Goal: Task Accomplishment & Management: Use online tool/utility

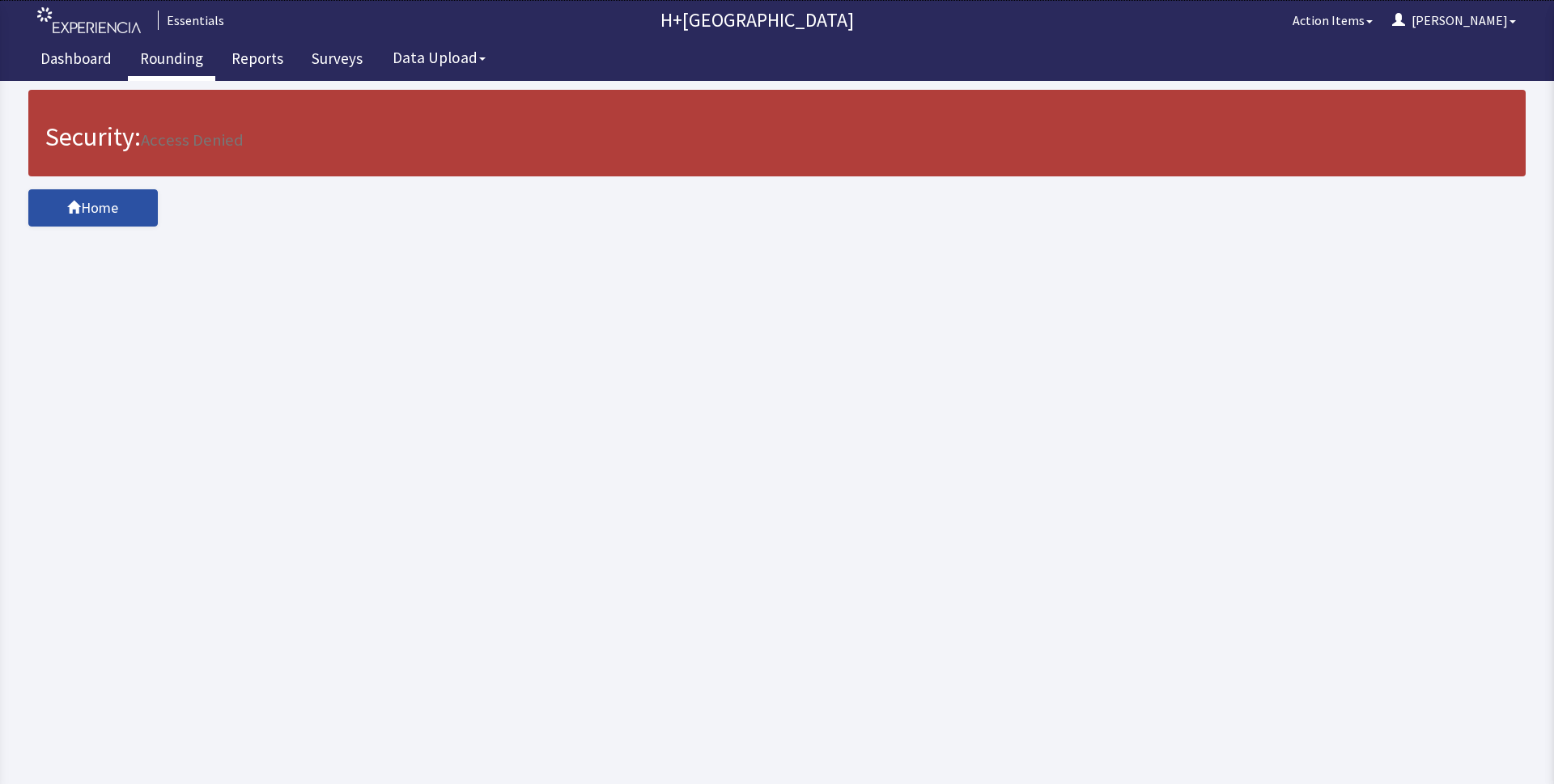
click at [173, 55] on link "Rounding" at bounding box center [171, 61] width 87 height 41
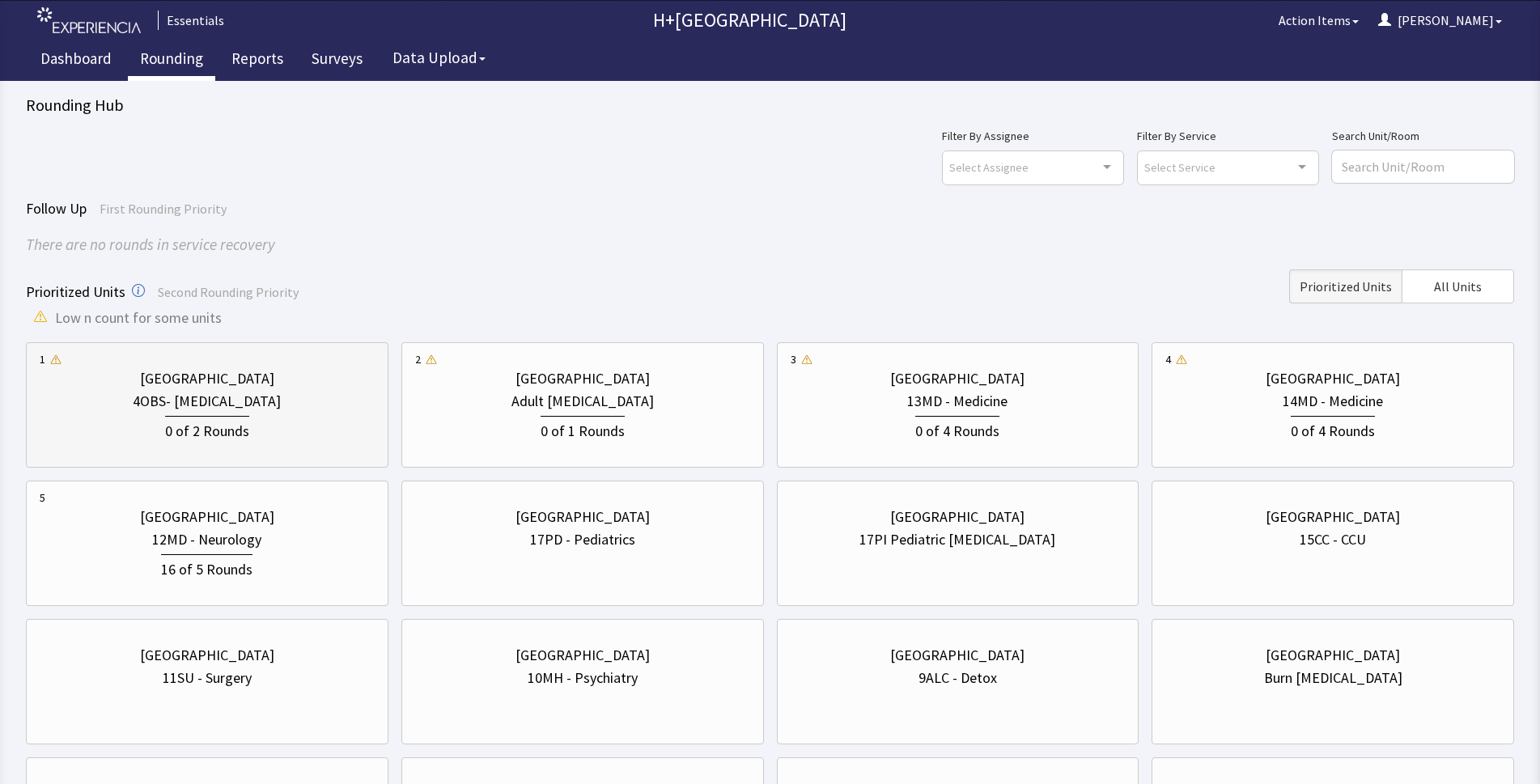
click at [182, 396] on div "4OBS- Postpartum" at bounding box center [206, 401] width 148 height 22
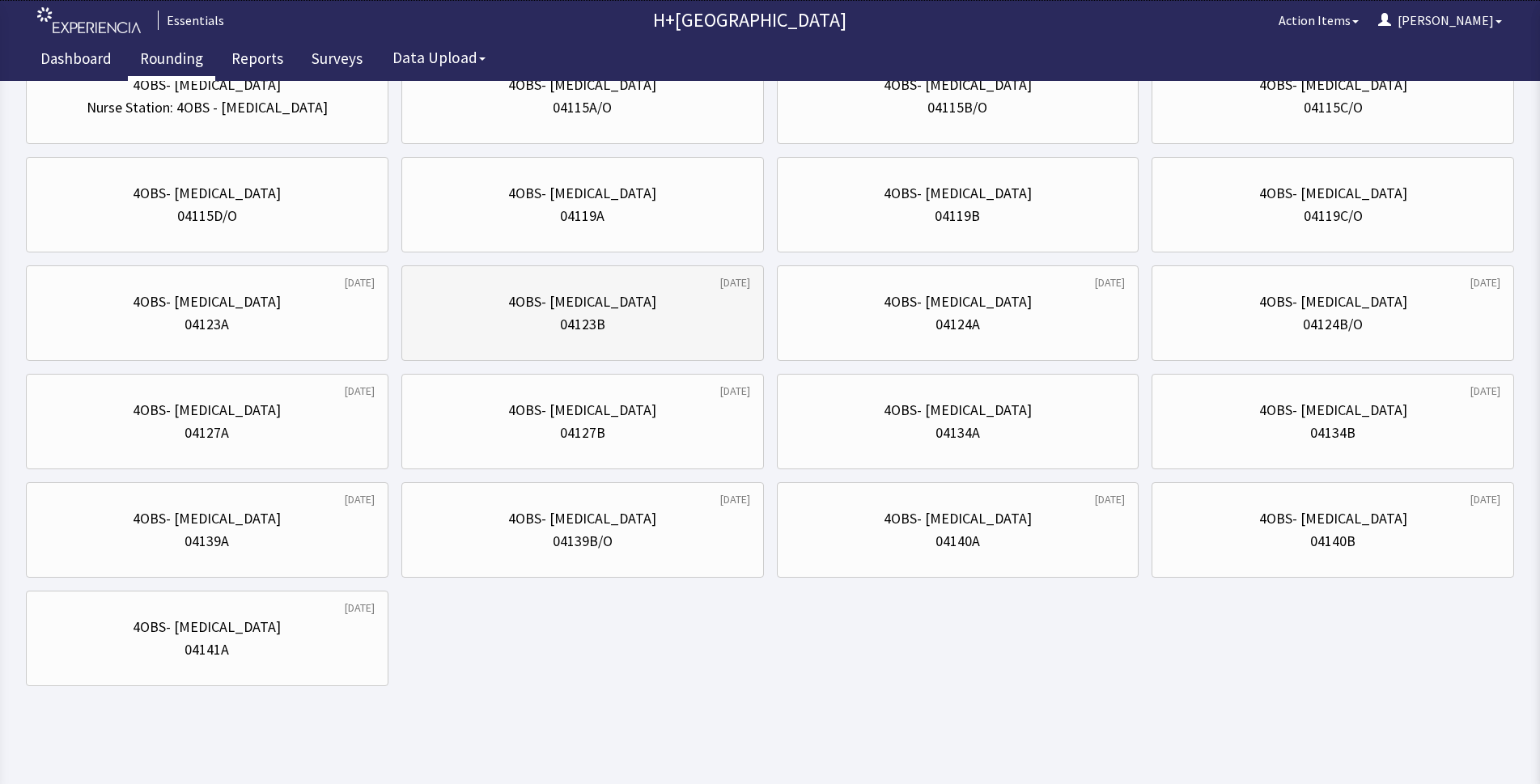
scroll to position [190, 0]
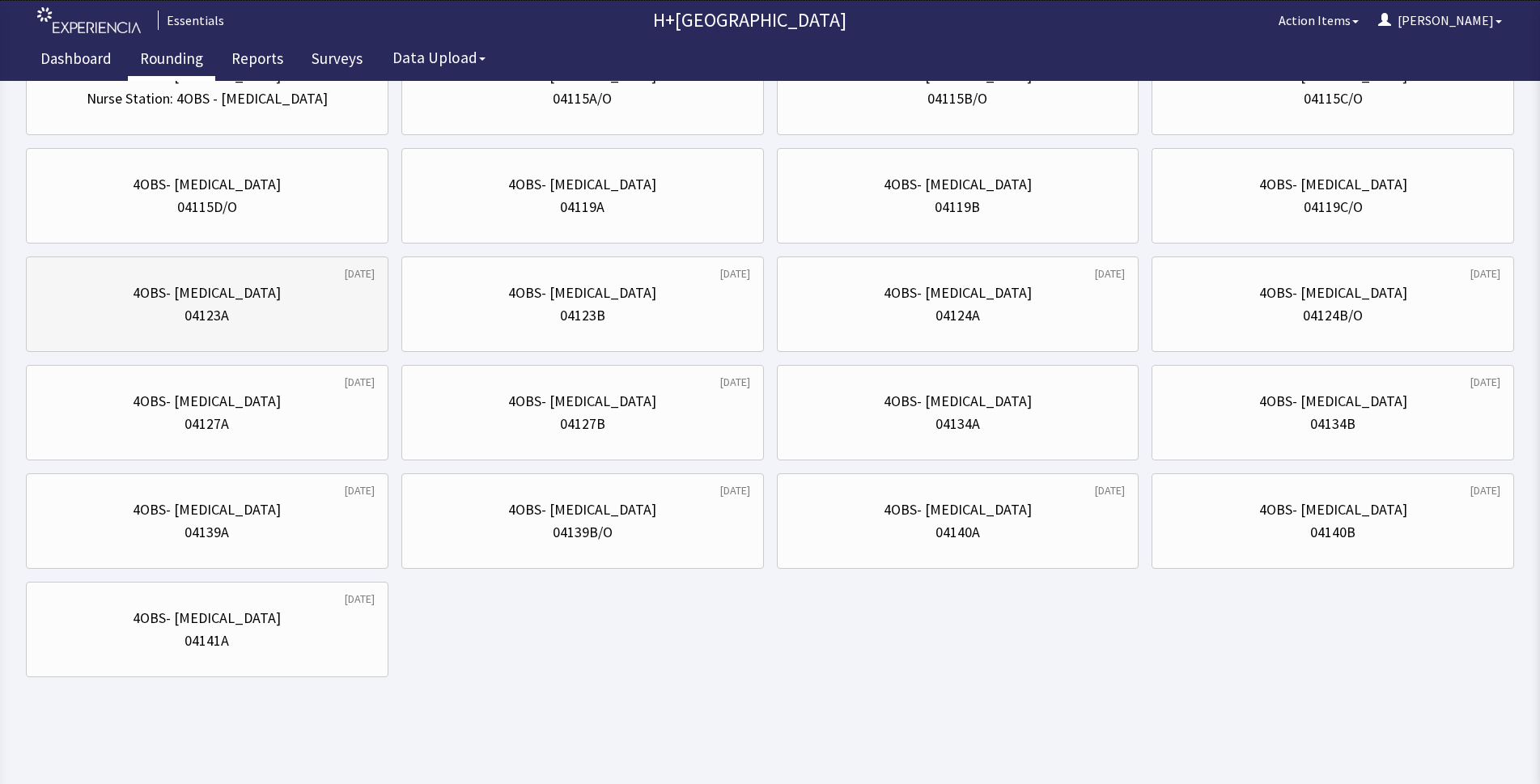
click at [350, 293] on div "4OBS- [MEDICAL_DATA]" at bounding box center [207, 293] width 335 height 22
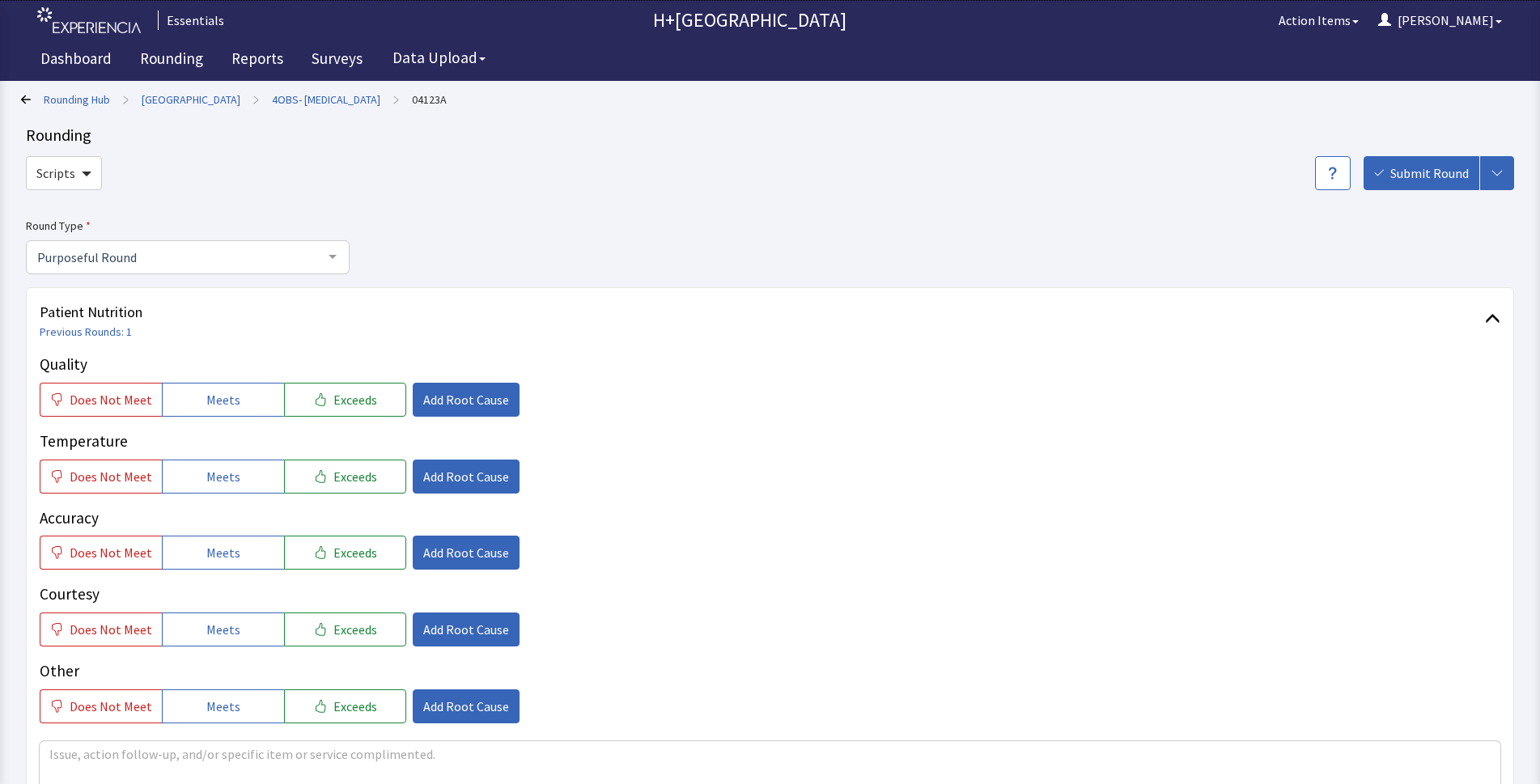
drag, startPoint x: 255, startPoint y: 396, endPoint x: 220, endPoint y: 492, distance: 102.2
click at [252, 412] on button "Meets" at bounding box center [223, 399] width 123 height 34
drag, startPoint x: 247, startPoint y: 472, endPoint x: 219, endPoint y: 530, distance: 64.4
click at [248, 473] on button "Meets" at bounding box center [223, 476] width 123 height 34
click at [234, 549] on button "Meets" at bounding box center [223, 552] width 123 height 34
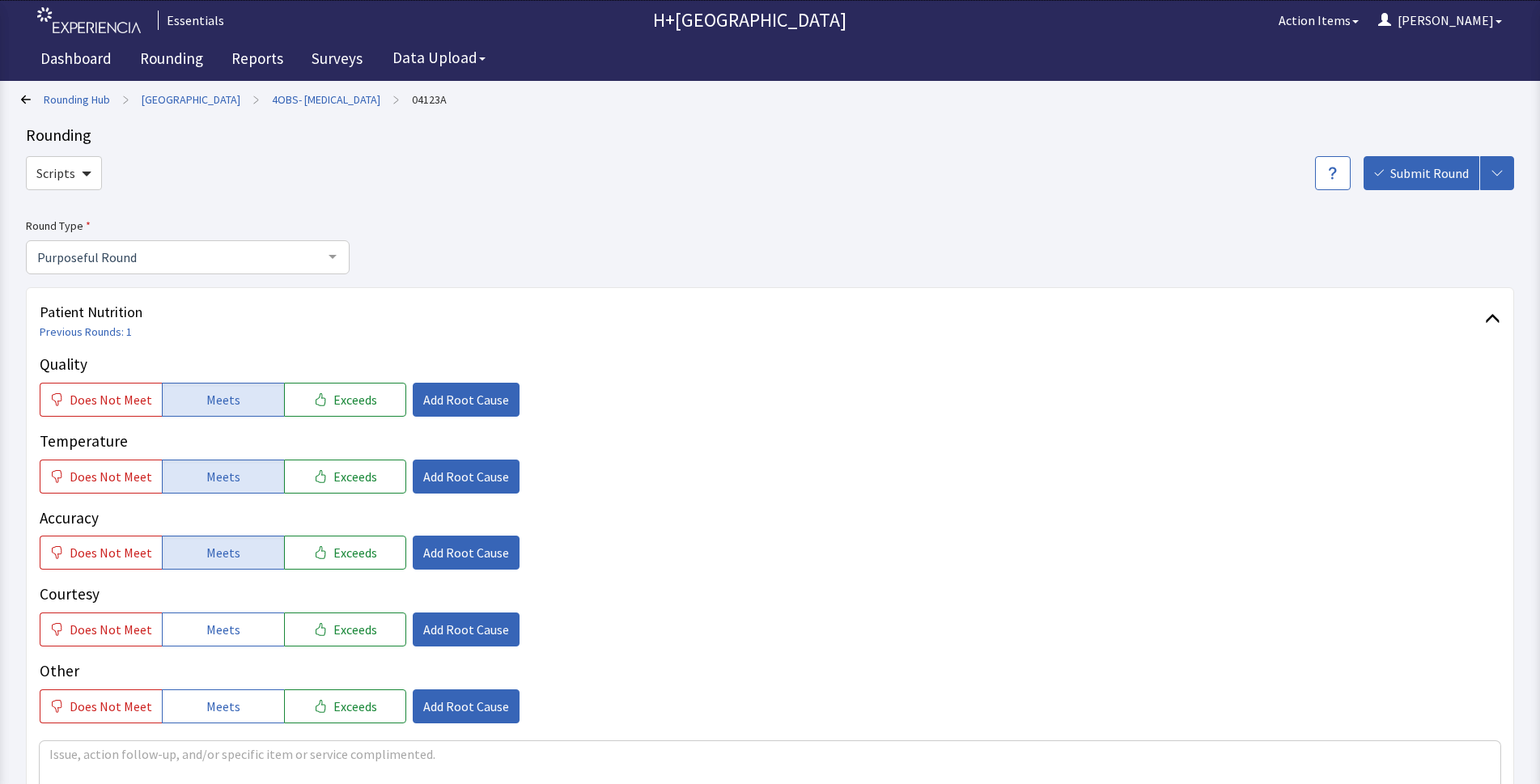
drag, startPoint x: 215, startPoint y: 621, endPoint x: 215, endPoint y: 655, distance: 34.0
click at [215, 624] on span "Meets" at bounding box center [223, 630] width 34 height 19
drag, startPoint x: 219, startPoint y: 700, endPoint x: 394, endPoint y: 432, distance: 320.1
click at [225, 691] on button "Meets" at bounding box center [223, 706] width 123 height 34
click at [468, 403] on span "Add Root Cause" at bounding box center [465, 400] width 86 height 19
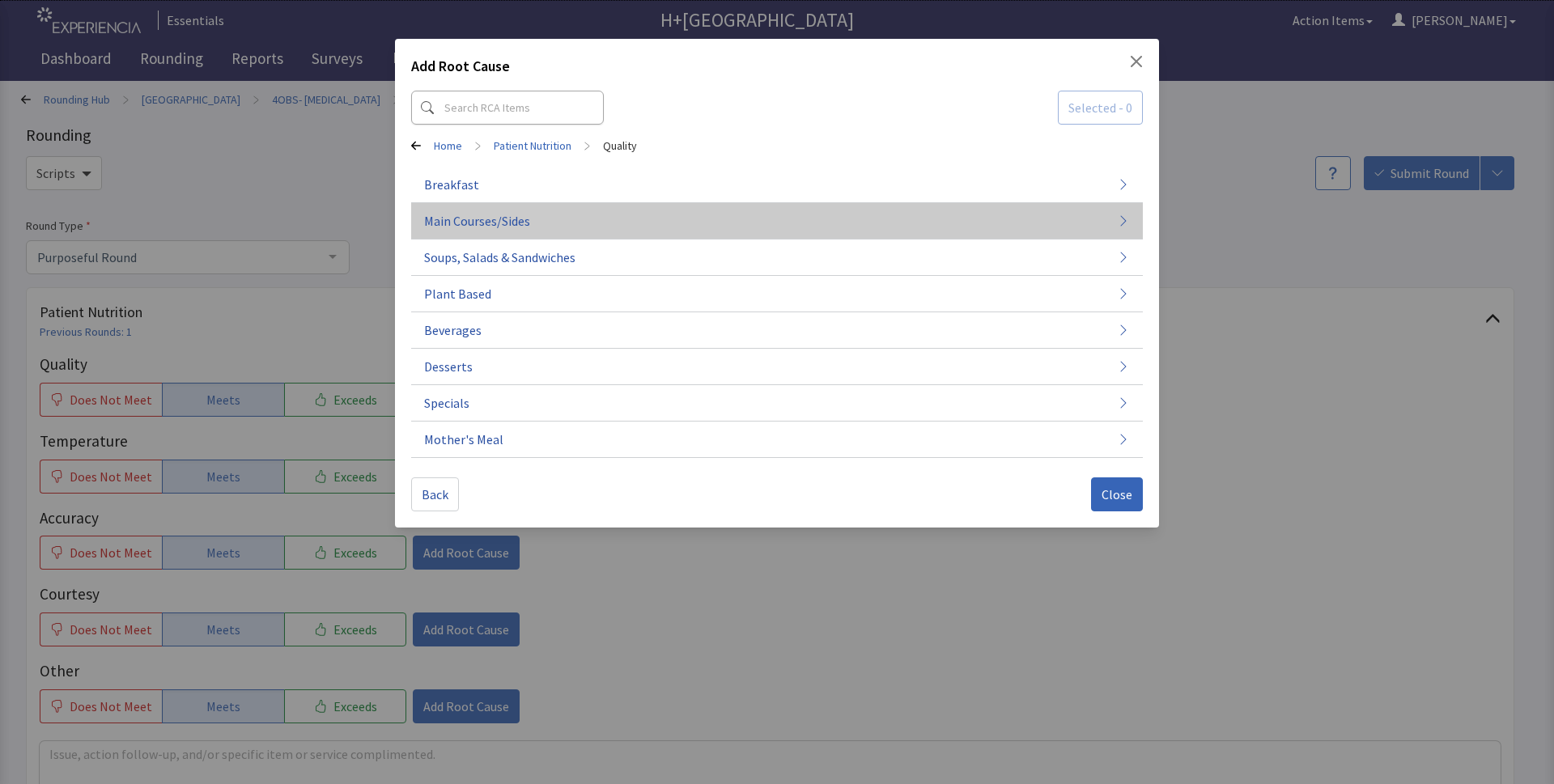
click at [518, 214] on span "Main Courses/Sides" at bounding box center [477, 221] width 106 height 19
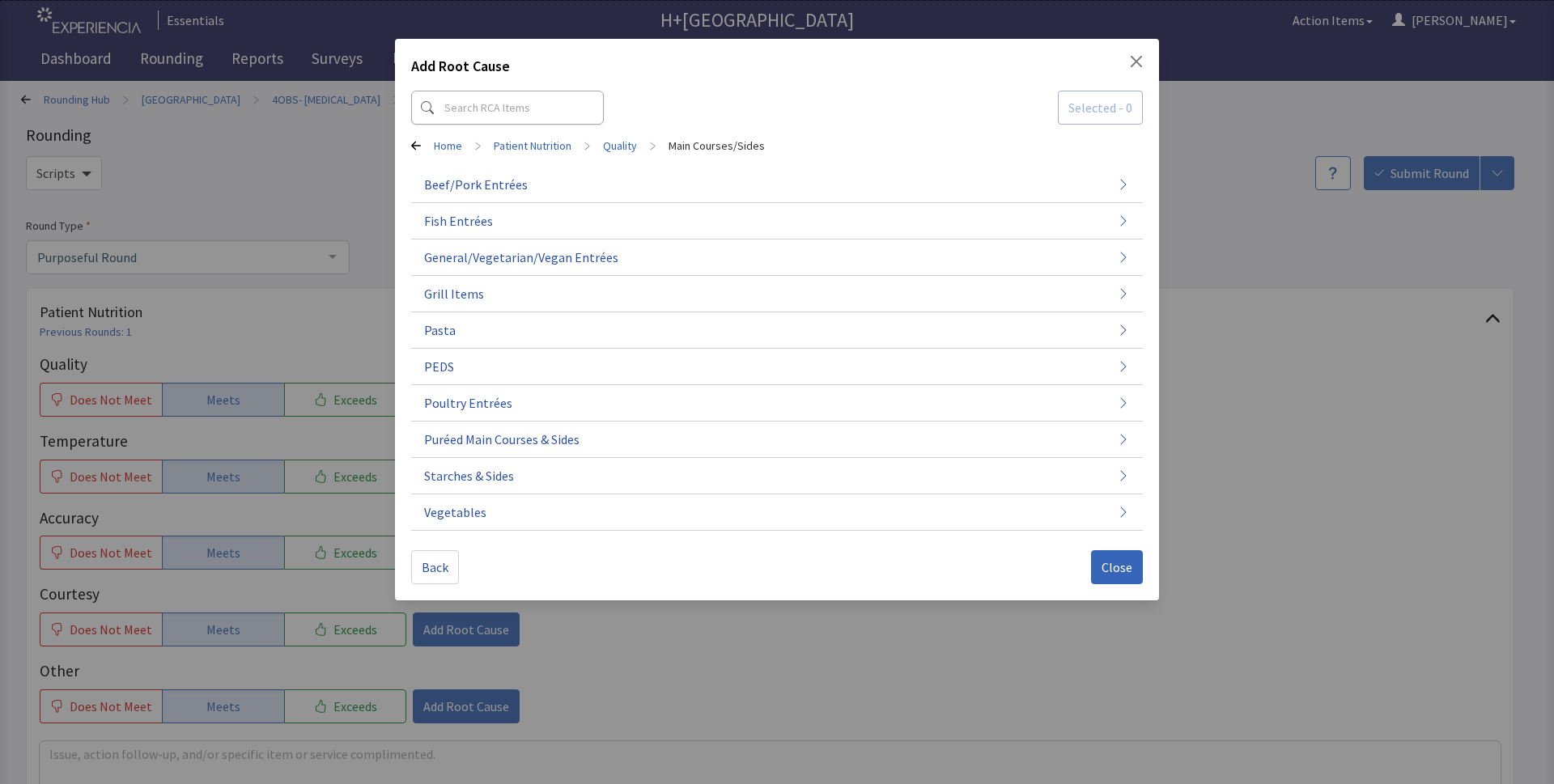
click at [416, 141] on icon at bounding box center [416, 146] width 10 height 10
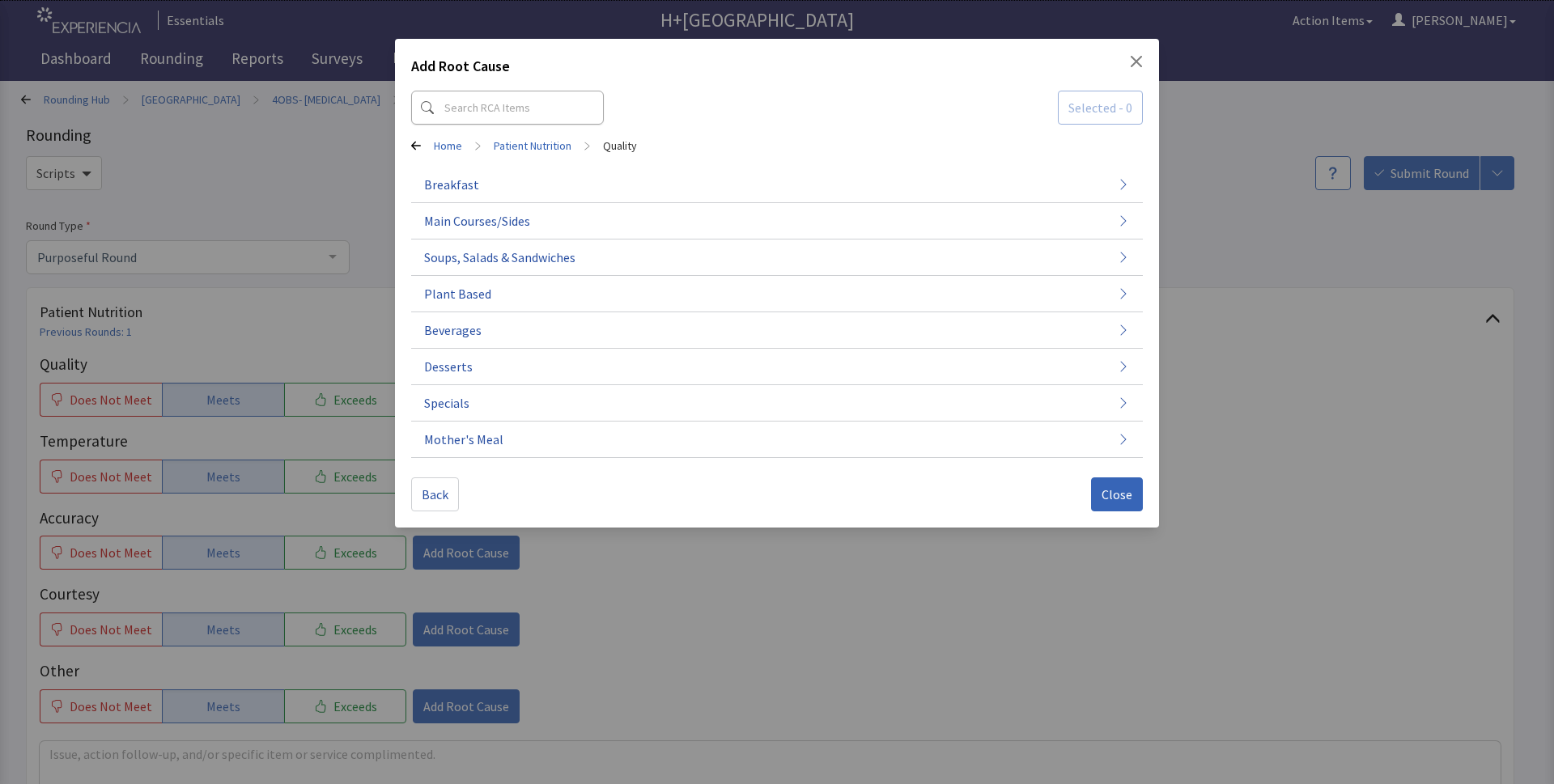
click at [477, 291] on span "Plant Based" at bounding box center [458, 294] width 68 height 19
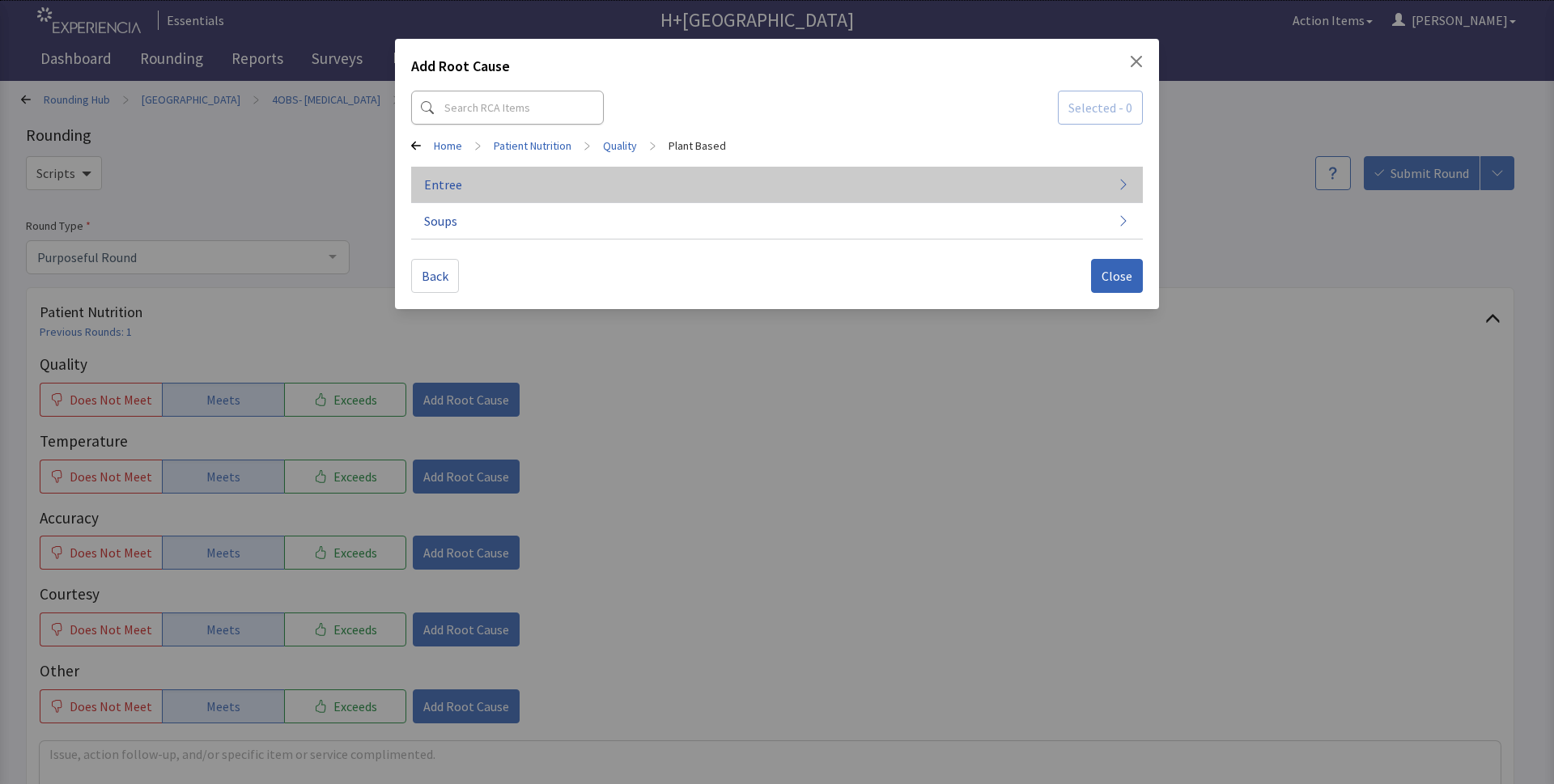
click at [449, 187] on span "Entree" at bounding box center [442, 184] width 38 height 19
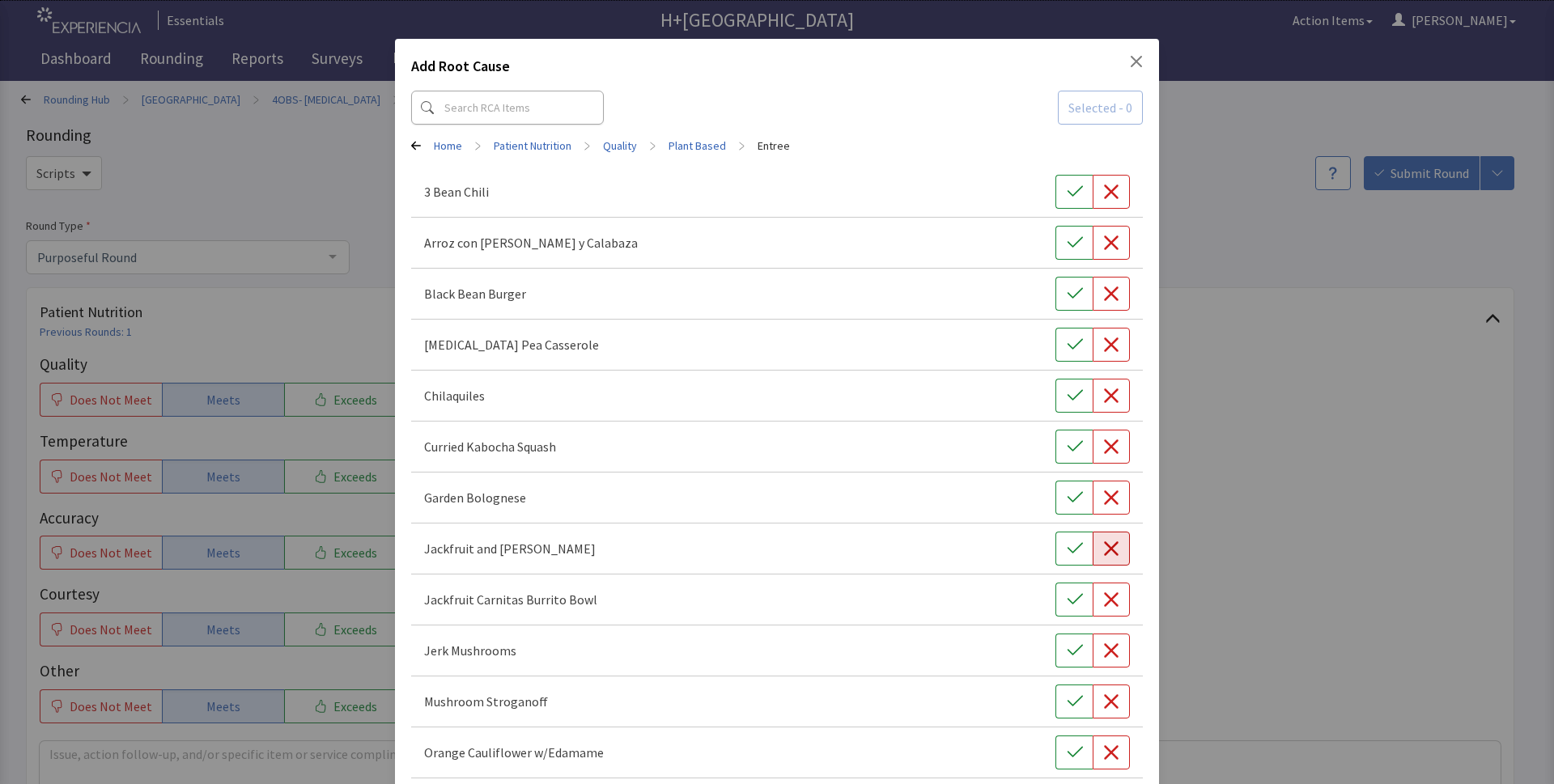
click at [1110, 542] on button "button" at bounding box center [1111, 548] width 38 height 34
click at [1104, 601] on icon "button" at bounding box center [1111, 600] width 16 height 16
click at [1071, 651] on icon "button" at bounding box center [1074, 650] width 16 height 16
drag, startPoint x: 1061, startPoint y: 193, endPoint x: 1054, endPoint y: 265, distance: 72.3
click at [1066, 193] on icon "button" at bounding box center [1074, 191] width 16 height 16
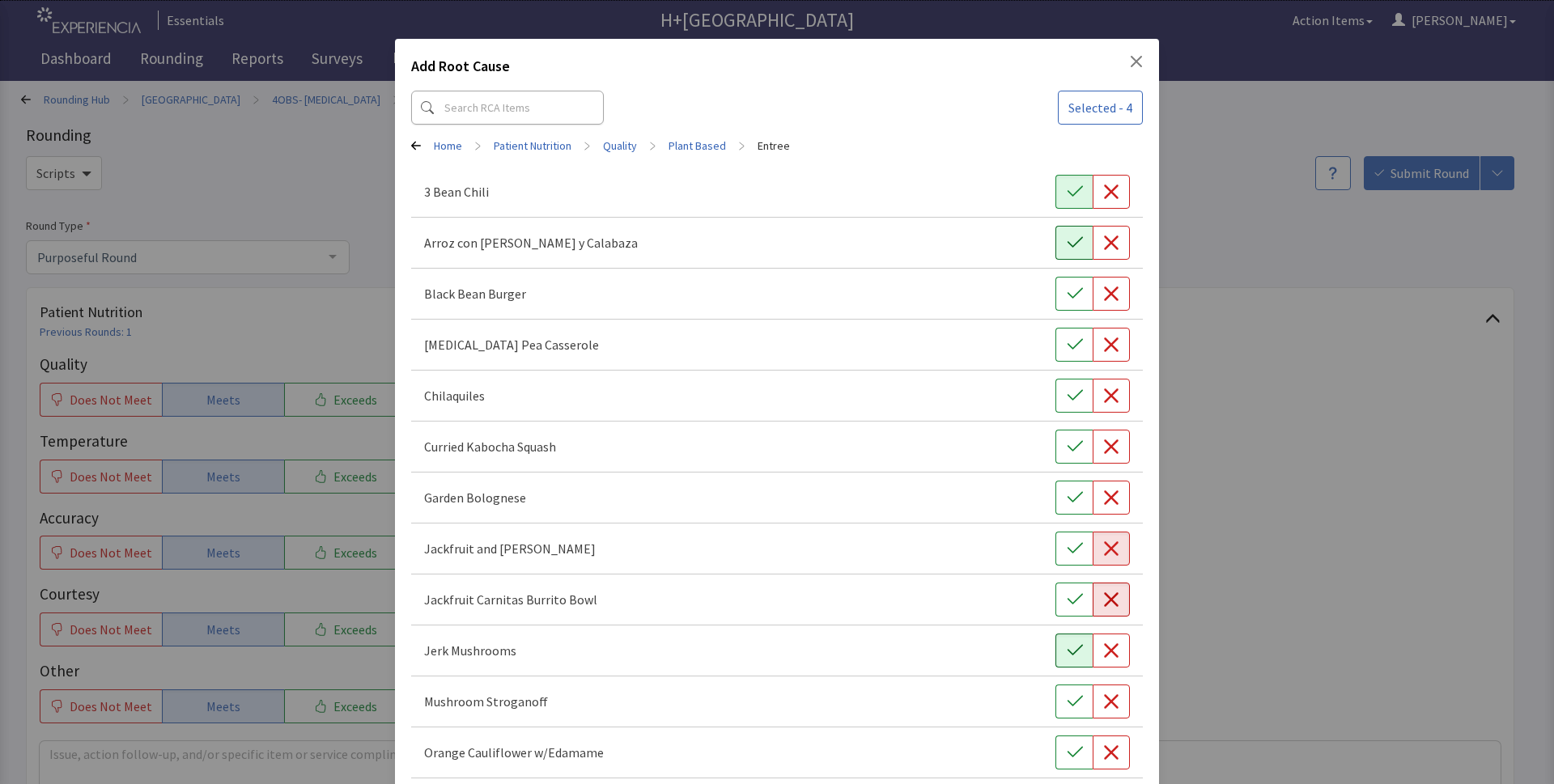
click at [1056, 242] on button "button" at bounding box center [1074, 242] width 38 height 34
drag, startPoint x: 1131, startPoint y: 59, endPoint x: 1082, endPoint y: 113, distance: 72.9
click at [1131, 59] on icon "Close" at bounding box center [1136, 61] width 13 height 13
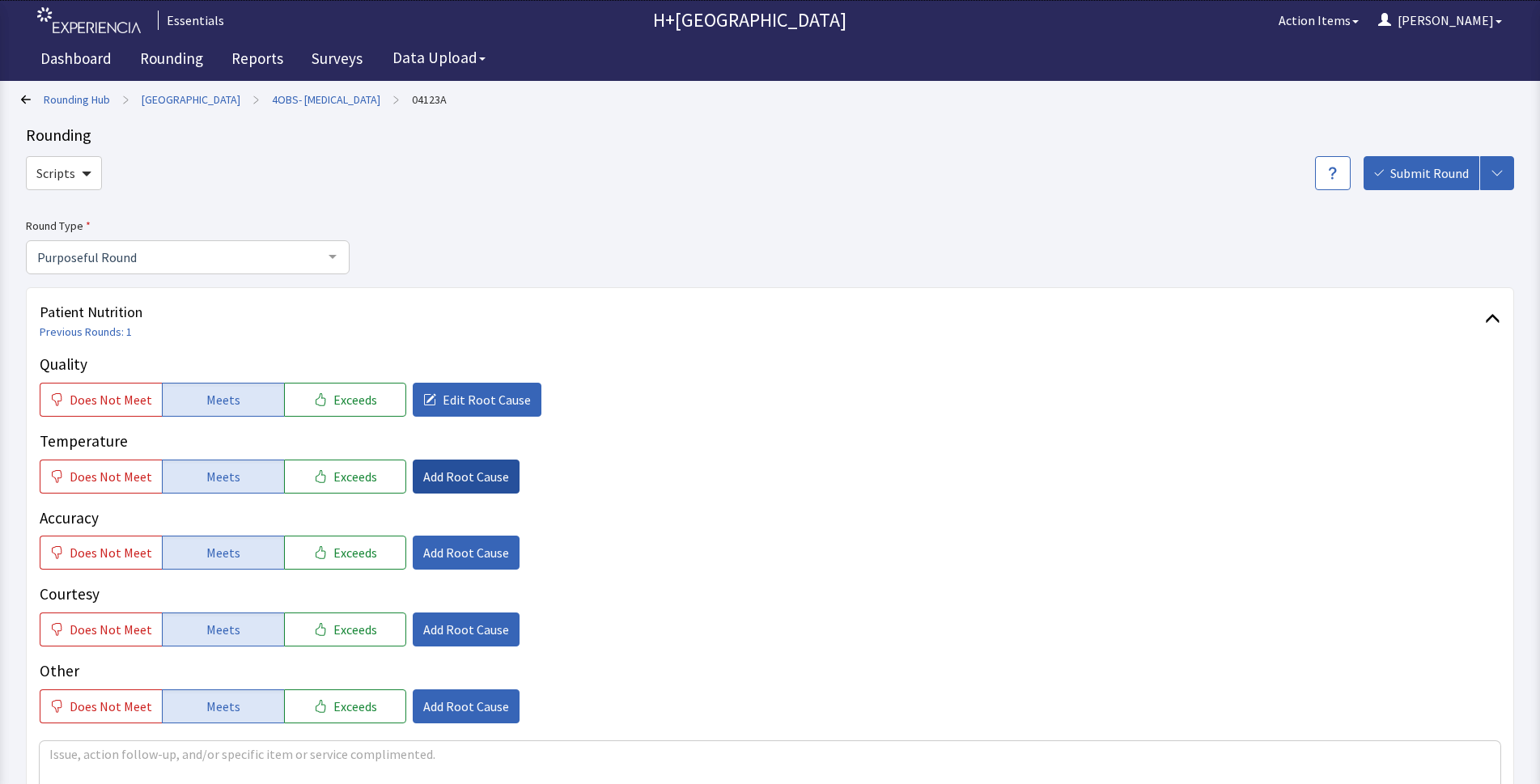
click at [473, 475] on span "Add Root Cause" at bounding box center [465, 476] width 86 height 19
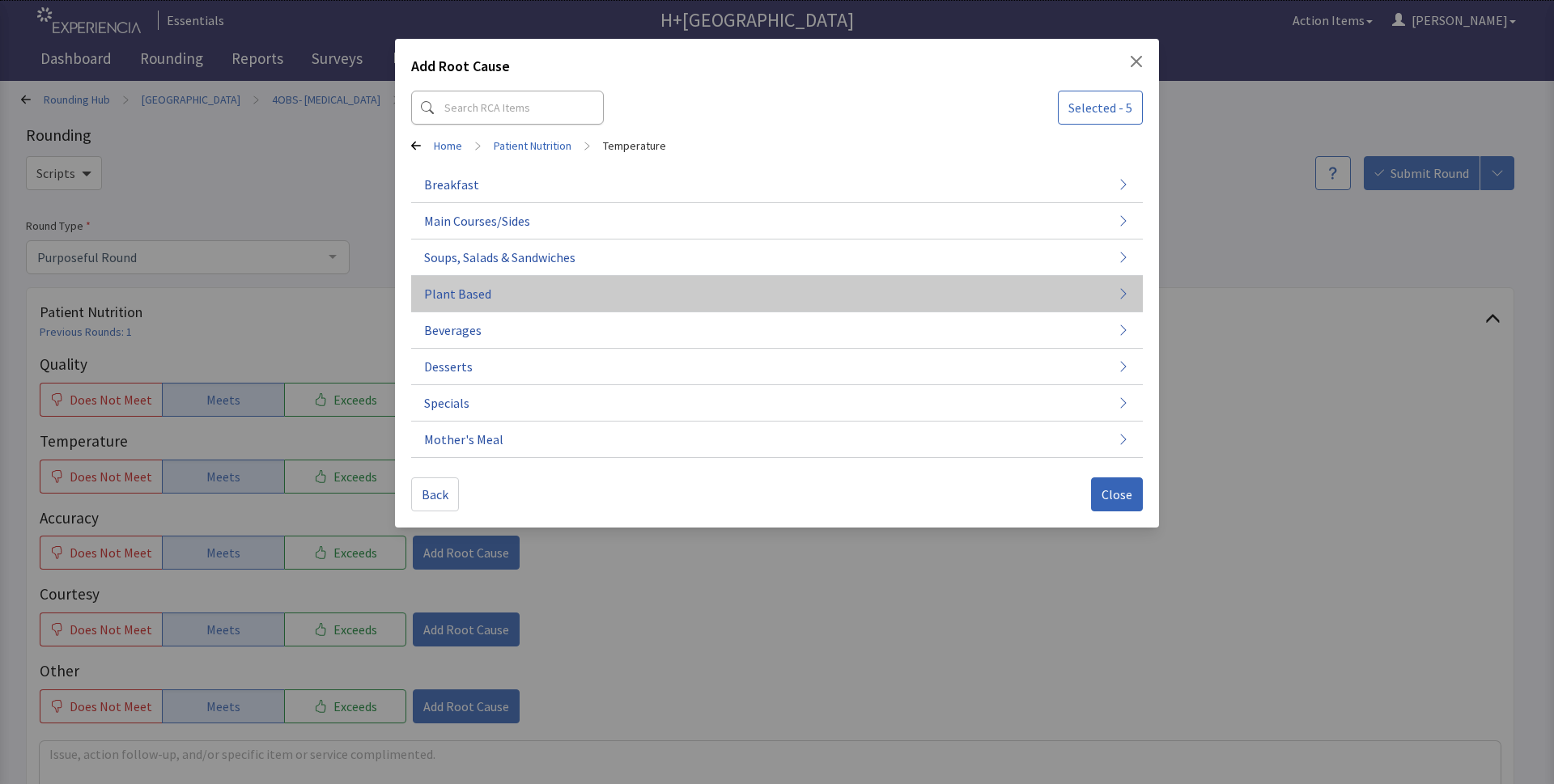
click at [461, 295] on span "Plant Based" at bounding box center [458, 294] width 68 height 19
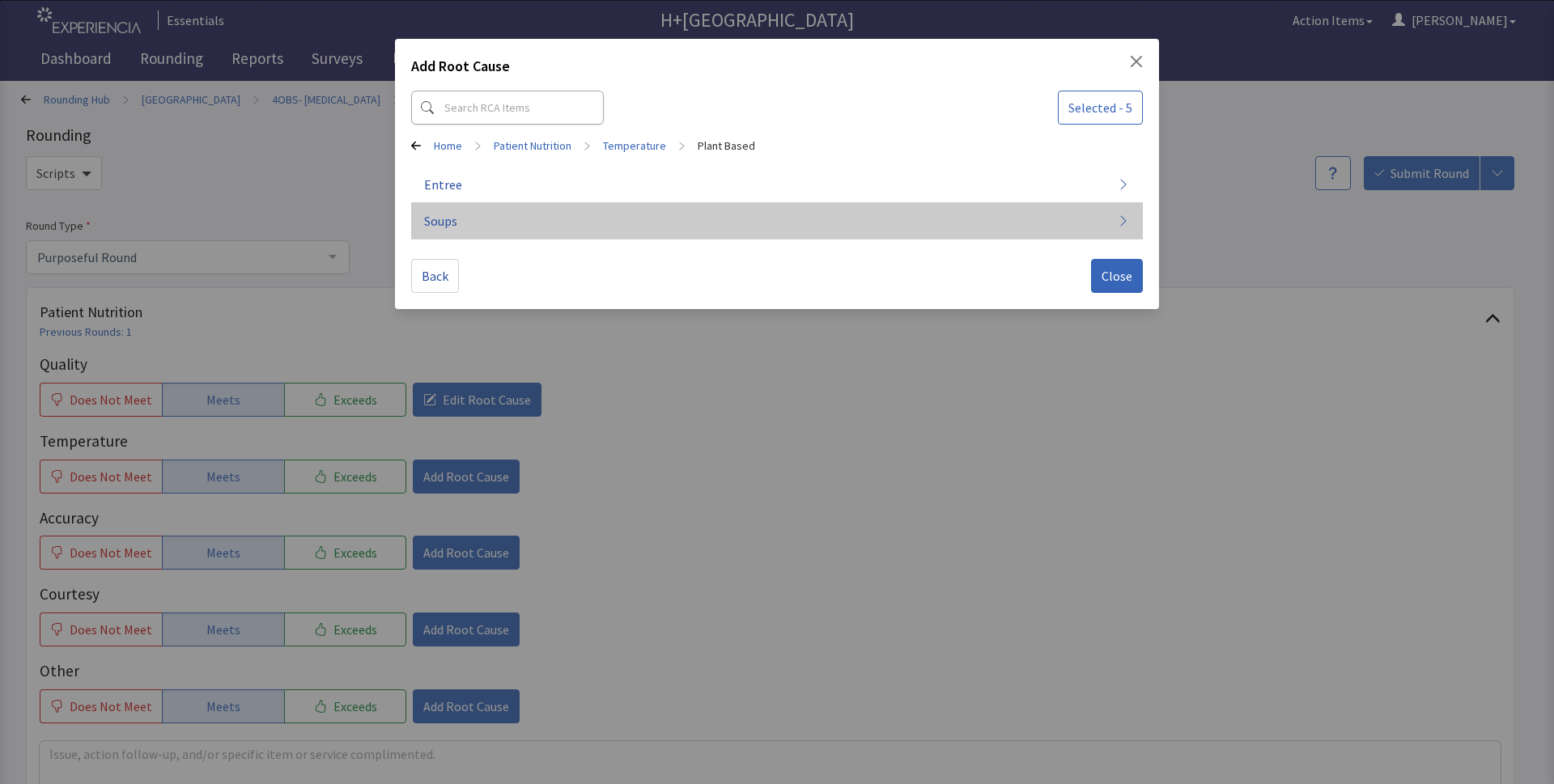
click at [446, 217] on span "Soups" at bounding box center [440, 221] width 33 height 19
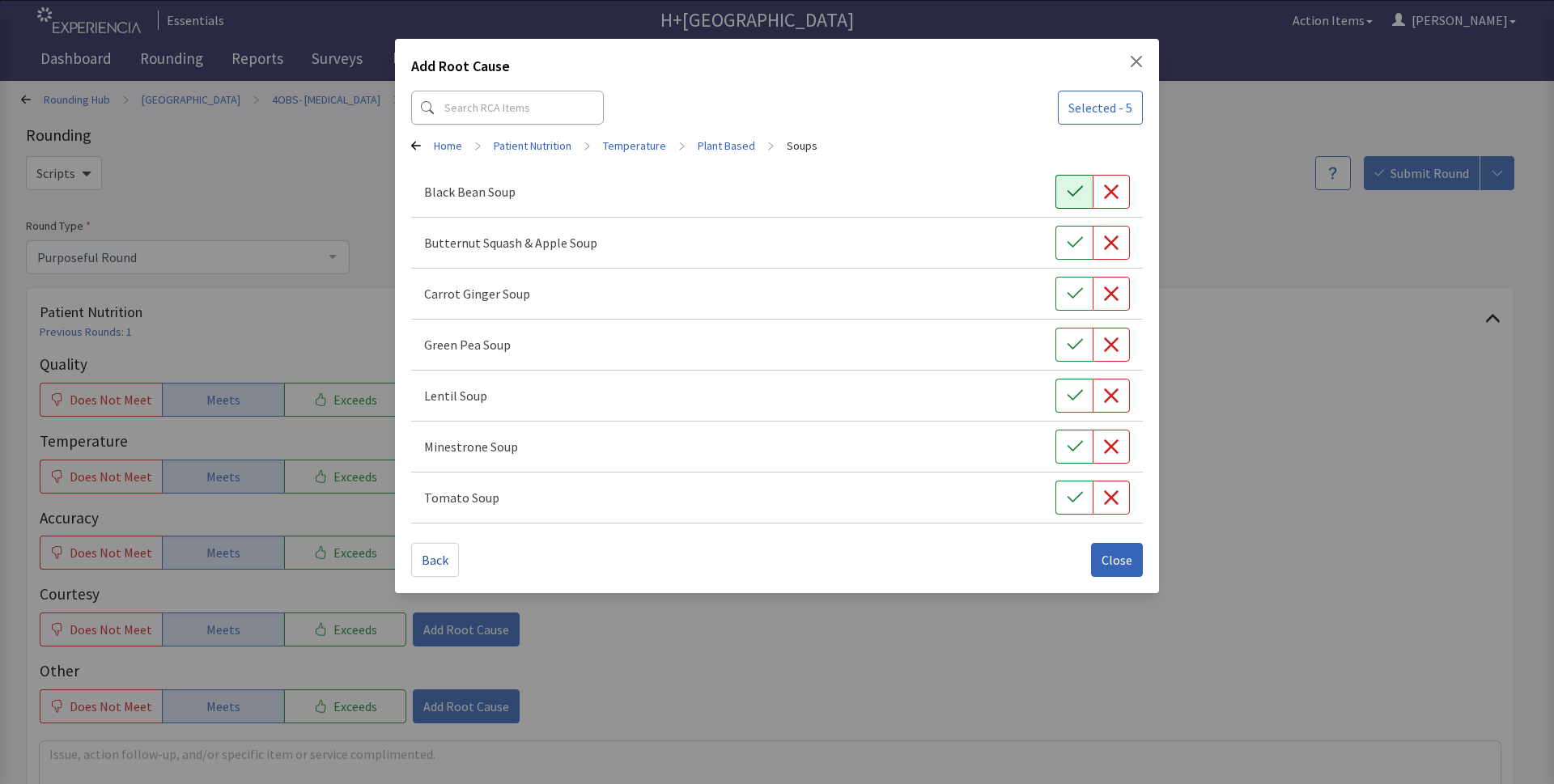
click at [1076, 195] on icon "button" at bounding box center [1074, 191] width 16 height 16
click at [1088, 292] on button "button" at bounding box center [1074, 294] width 38 height 34
click at [1070, 442] on icon "button" at bounding box center [1074, 446] width 16 height 16
click at [1118, 558] on span "Close" at bounding box center [1116, 560] width 31 height 19
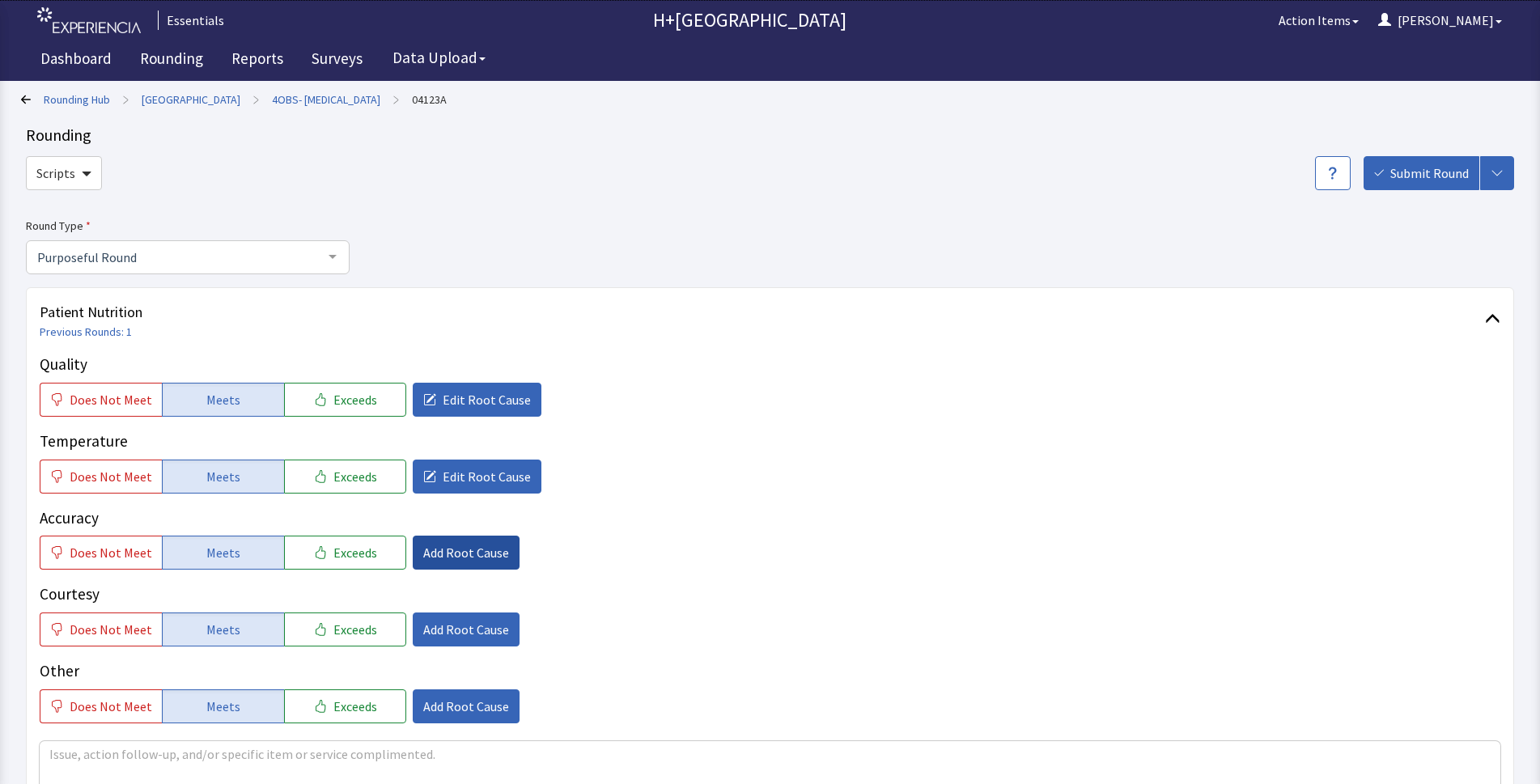
click at [464, 546] on span "Add Root Cause" at bounding box center [465, 552] width 86 height 19
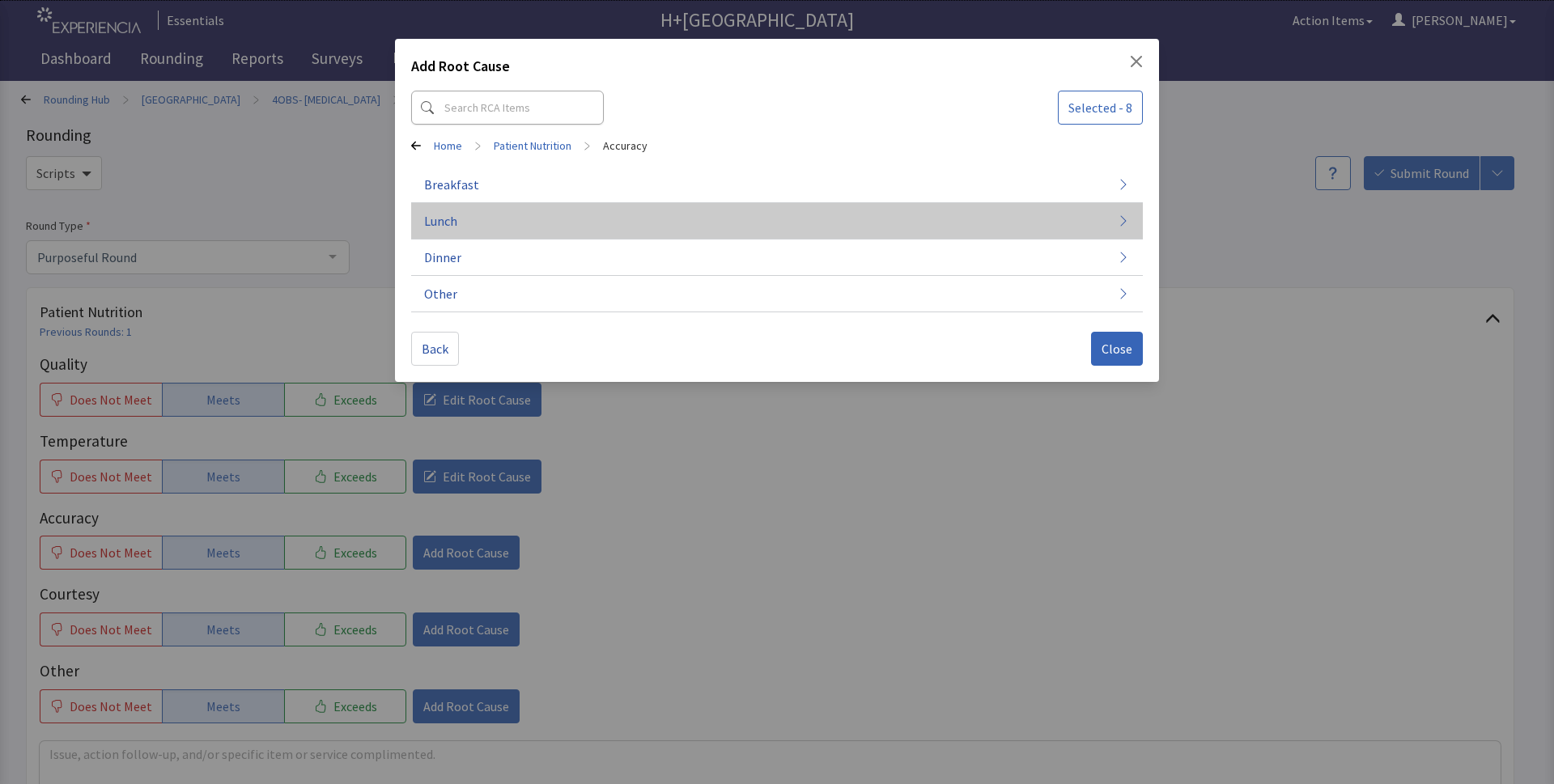
click at [451, 223] on span "Lunch" at bounding box center [440, 221] width 33 height 19
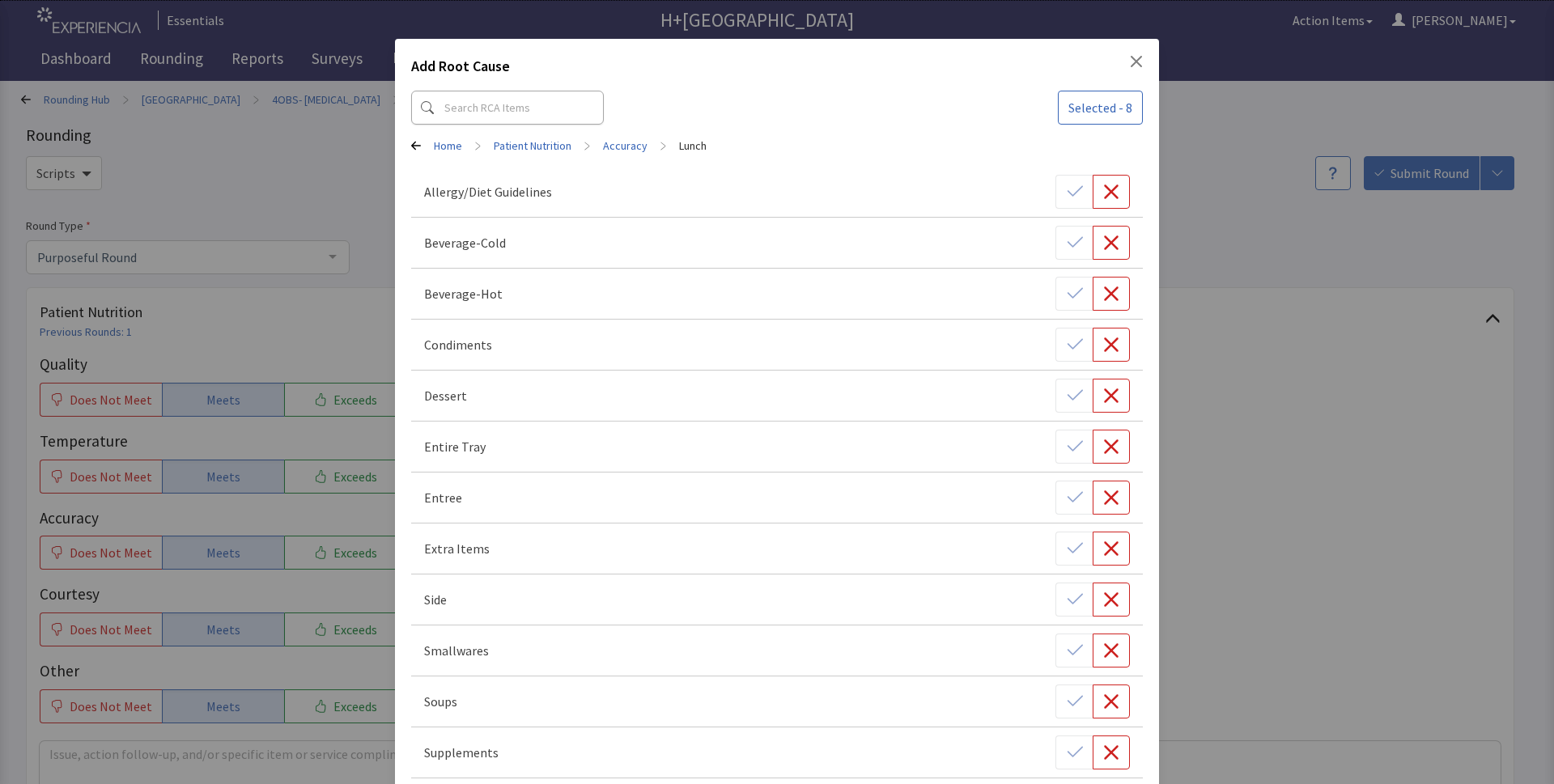
click at [1130, 67] on icon "Close" at bounding box center [1136, 61] width 13 height 13
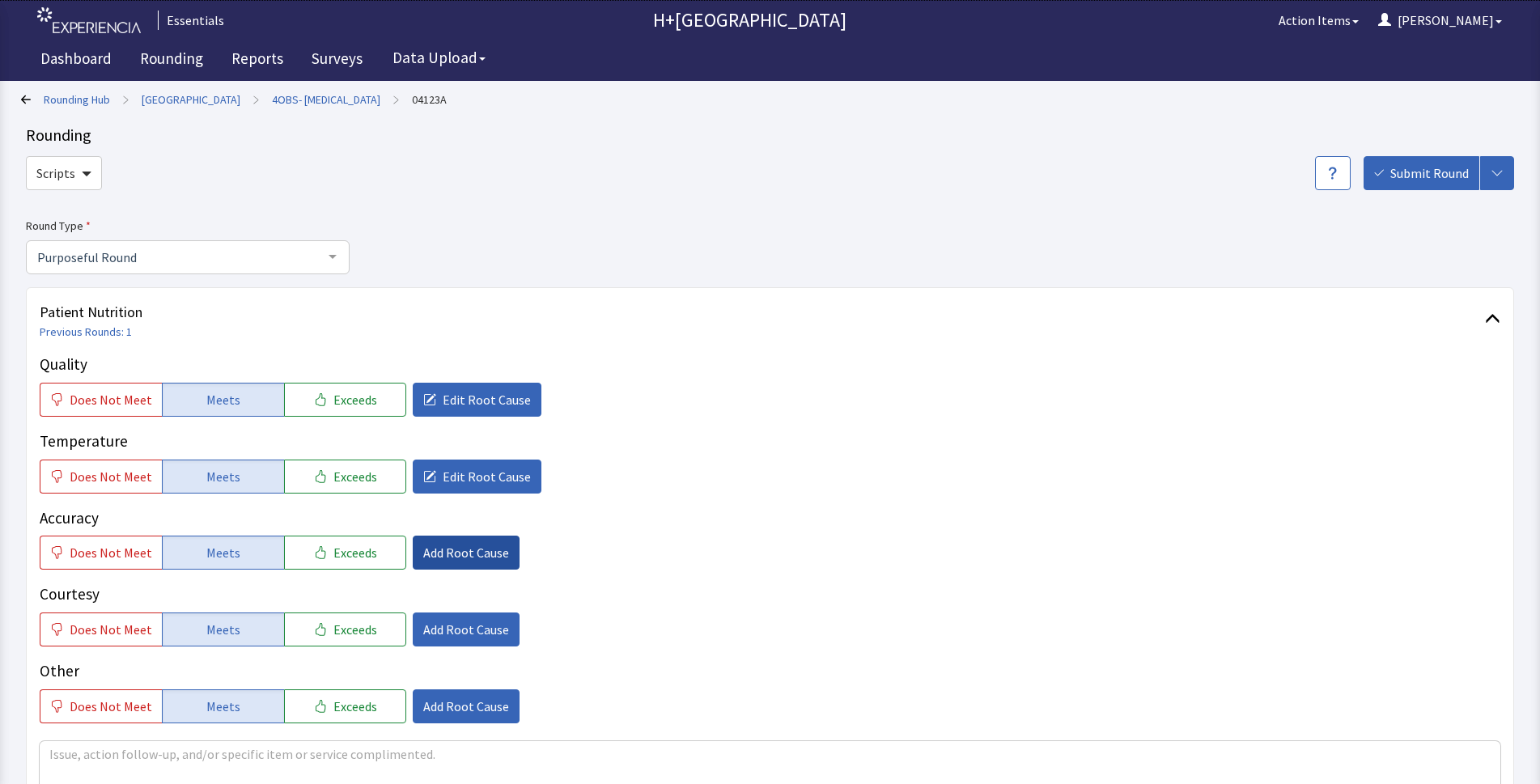
click at [471, 556] on span "Add Root Cause" at bounding box center [465, 552] width 86 height 19
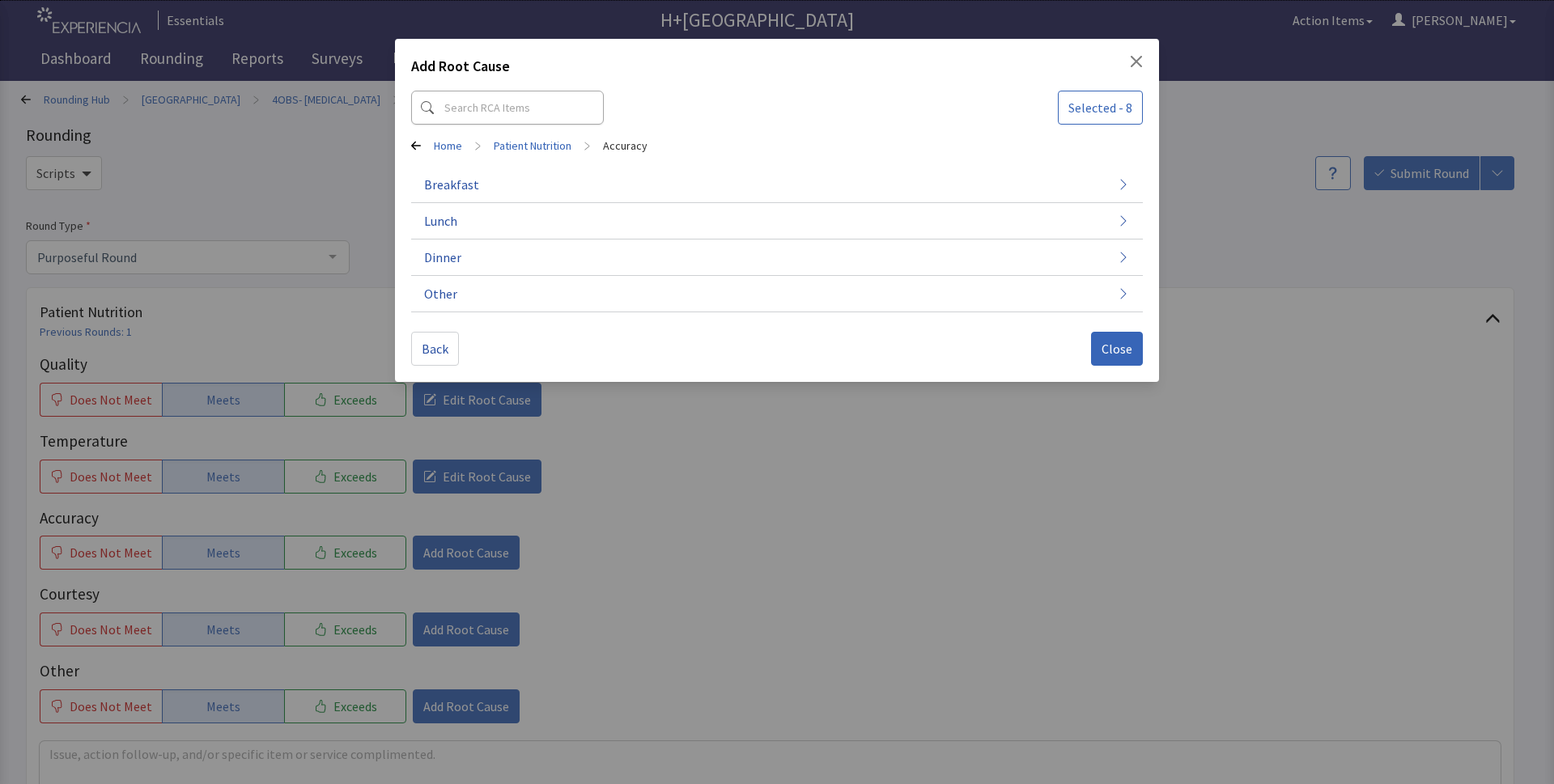
click at [1145, 63] on div "Add Root Cause Selected - 8 Home > Patient Nutrition > Accuracy Breakfast Lunch…" at bounding box center [777, 210] width 764 height 343
click at [1136, 67] on icon "Close" at bounding box center [1136, 61] width 13 height 13
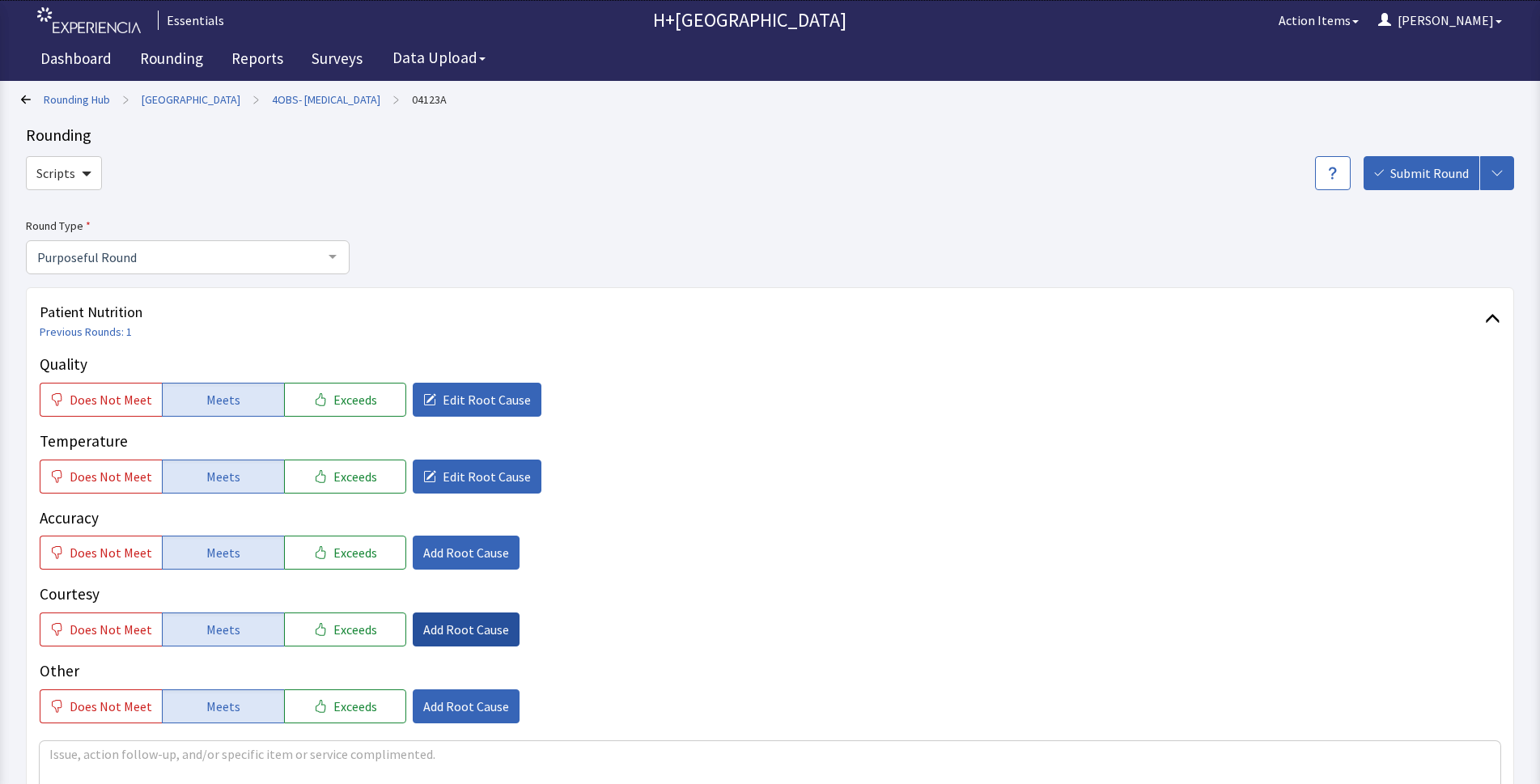
click at [446, 626] on span "Add Root Cause" at bounding box center [465, 630] width 86 height 19
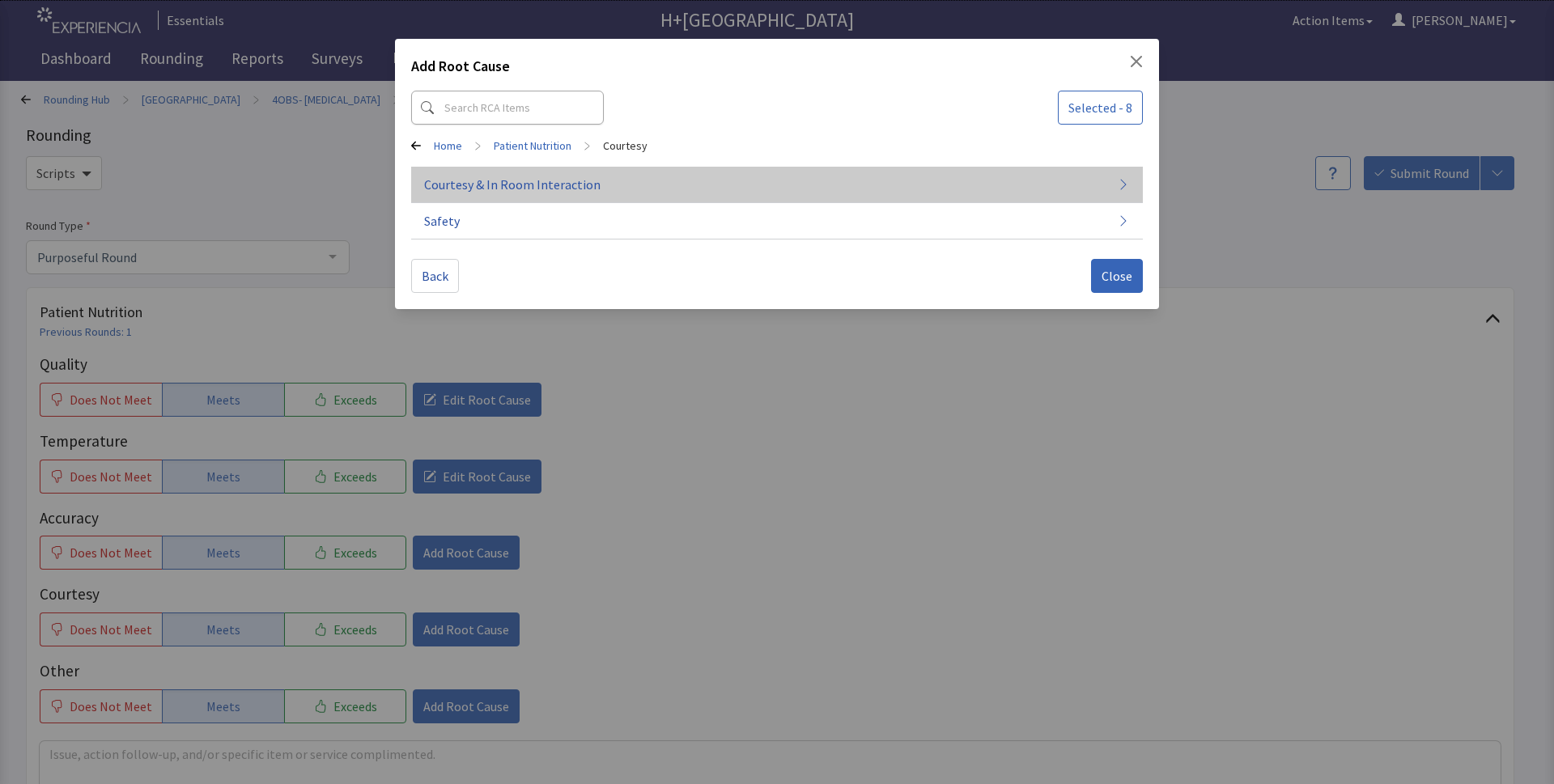
click at [507, 182] on span "Courtesy & In Room Interaction" at bounding box center [512, 184] width 177 height 19
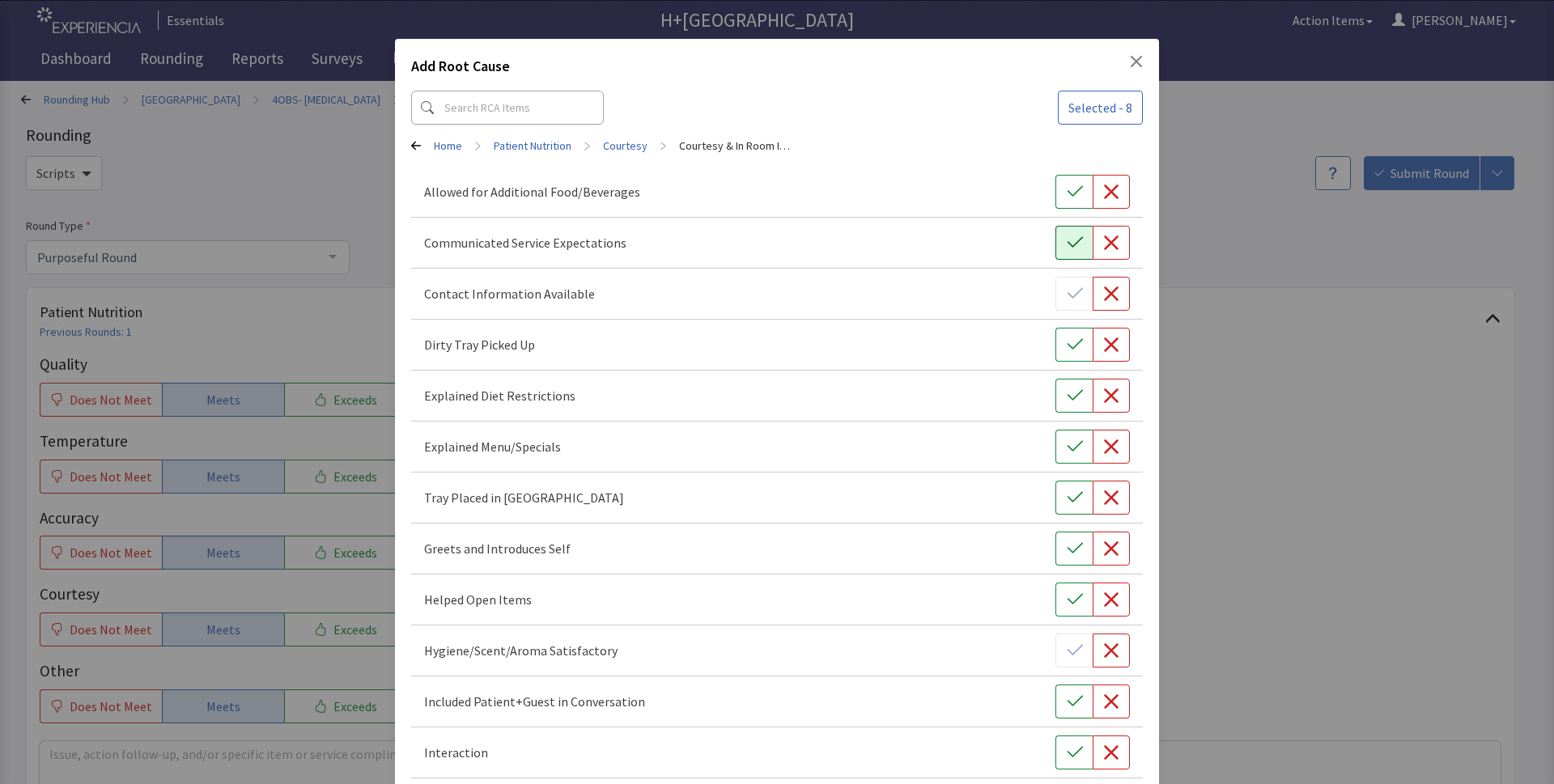
click at [1066, 241] on icon "button" at bounding box center [1074, 242] width 16 height 16
click at [1066, 340] on icon "button" at bounding box center [1074, 345] width 16 height 16
drag, startPoint x: 1061, startPoint y: 396, endPoint x: 1056, endPoint y: 453, distance: 57.2
click at [1066, 402] on icon "button" at bounding box center [1074, 395] width 16 height 16
click at [1066, 498] on icon "button" at bounding box center [1074, 497] width 16 height 16
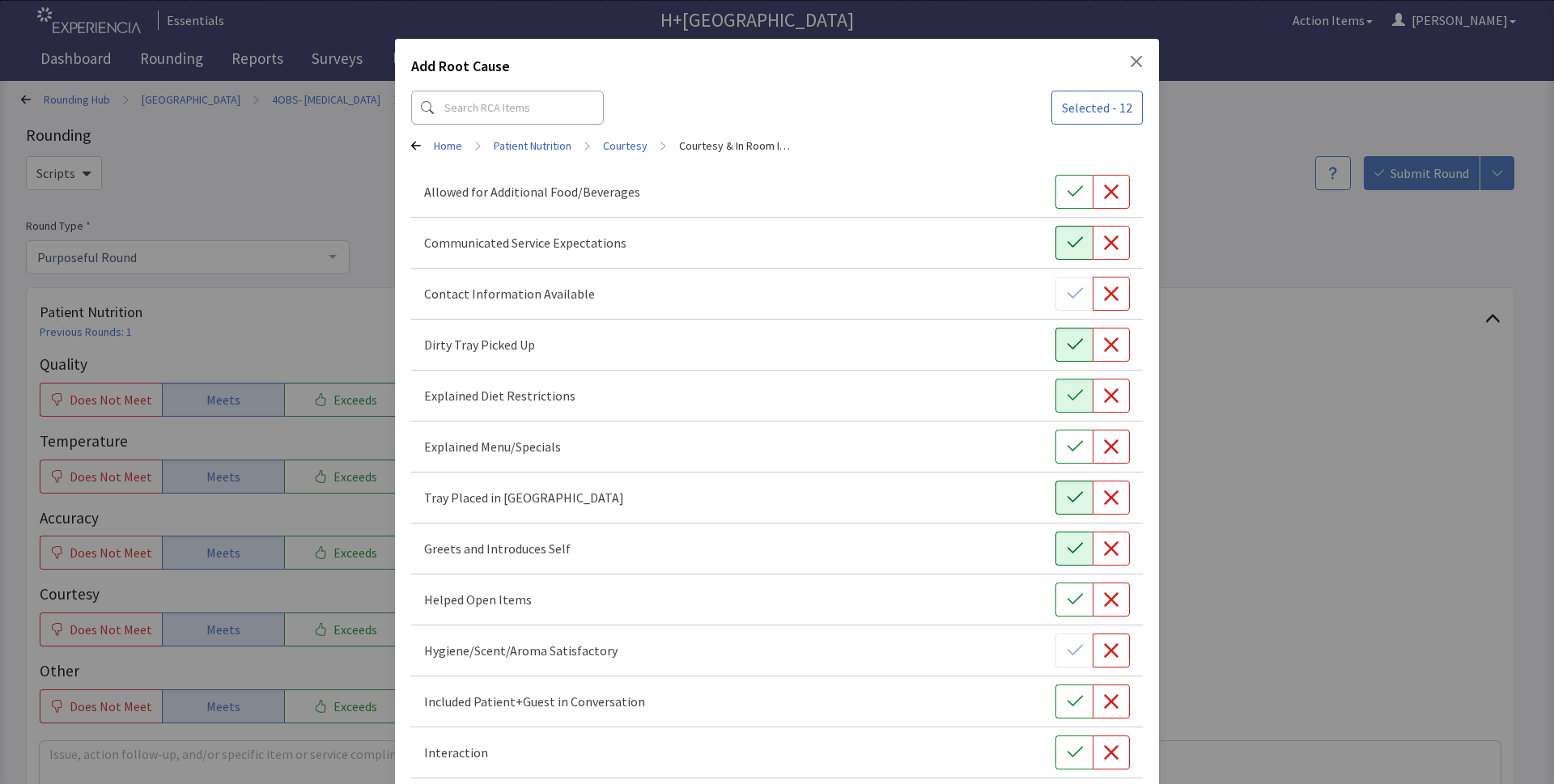
click at [1066, 541] on icon "button" at bounding box center [1074, 548] width 16 height 16
click at [1066, 698] on icon "button" at bounding box center [1074, 701] width 16 height 16
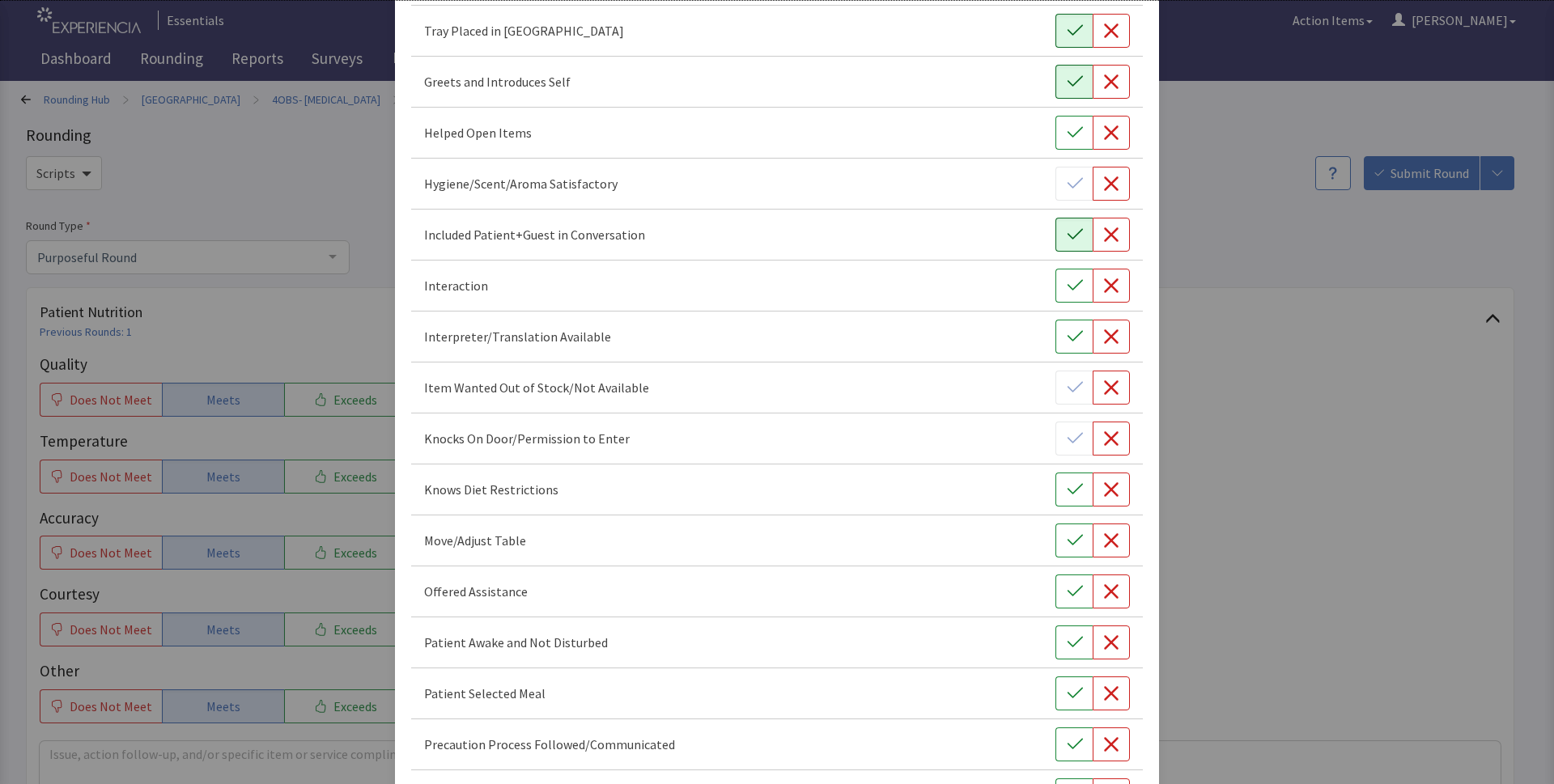
scroll to position [470, 0]
drag, startPoint x: 1061, startPoint y: 685, endPoint x: 1059, endPoint y: 636, distance: 49.0
click at [1061, 666] on div "Patient Selected Meal" at bounding box center [777, 690] width 731 height 51
click at [1066, 636] on icon "button" at bounding box center [1074, 639] width 16 height 16
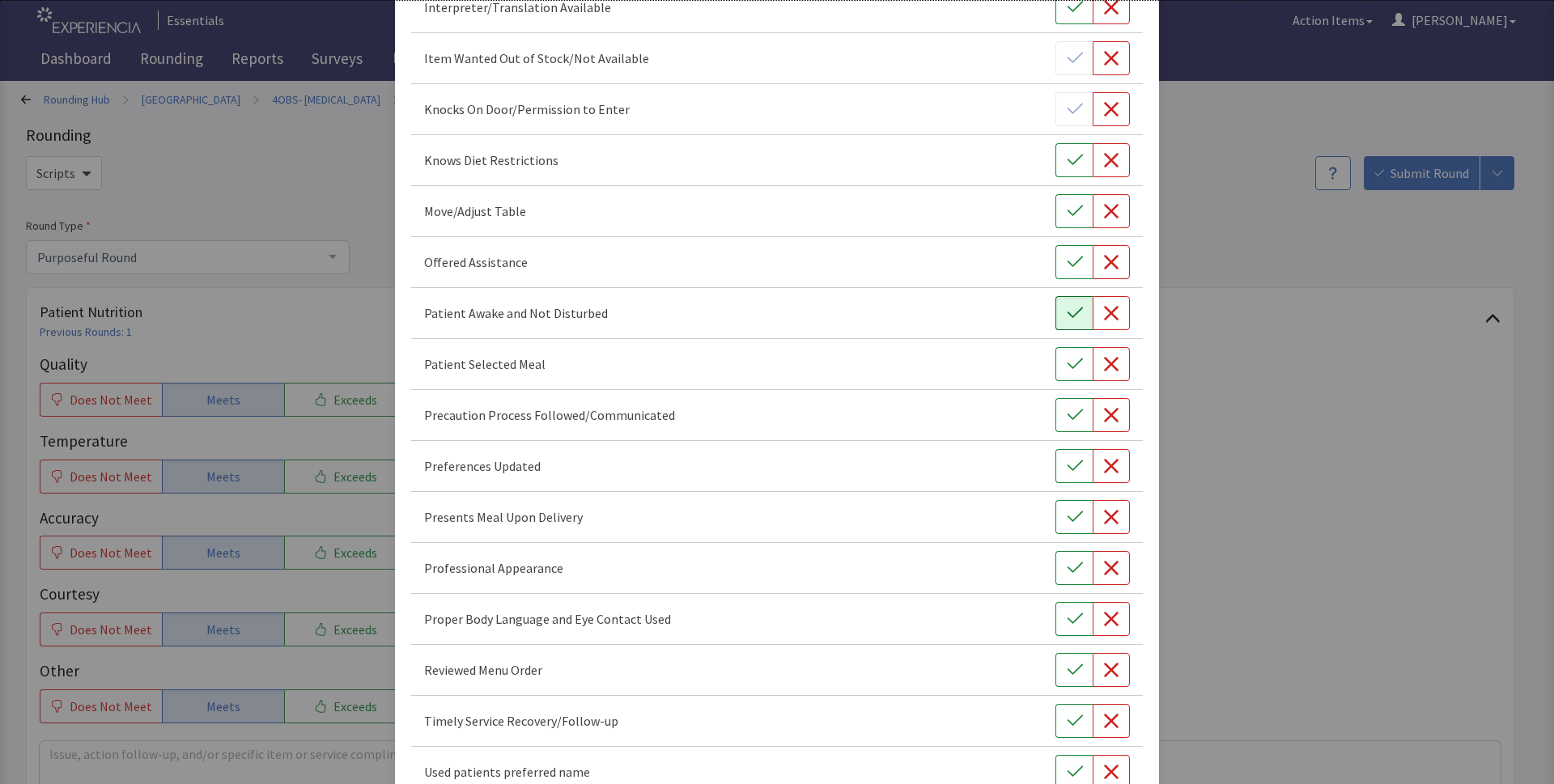
scroll to position [823, 0]
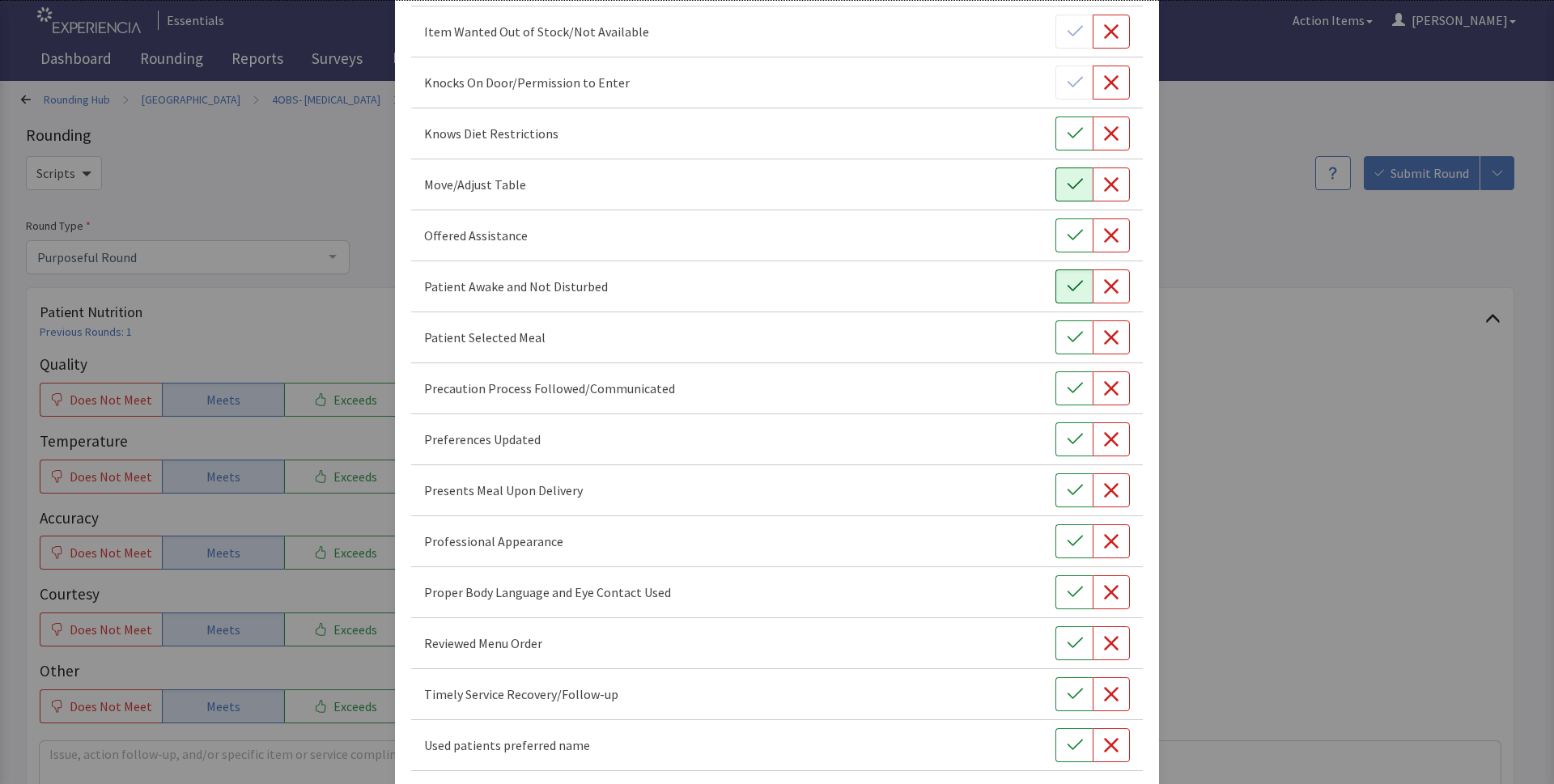
click at [1066, 178] on icon "button" at bounding box center [1074, 184] width 16 height 16
drag, startPoint x: 1066, startPoint y: 641, endPoint x: 1067, endPoint y: 713, distance: 72.0
click at [1067, 649] on icon "button" at bounding box center [1074, 643] width 16 height 16
click at [1071, 716] on div "Timely Service Recovery/Follow-up" at bounding box center [777, 694] width 731 height 51
drag, startPoint x: 1058, startPoint y: 686, endPoint x: 1070, endPoint y: 753, distance: 68.1
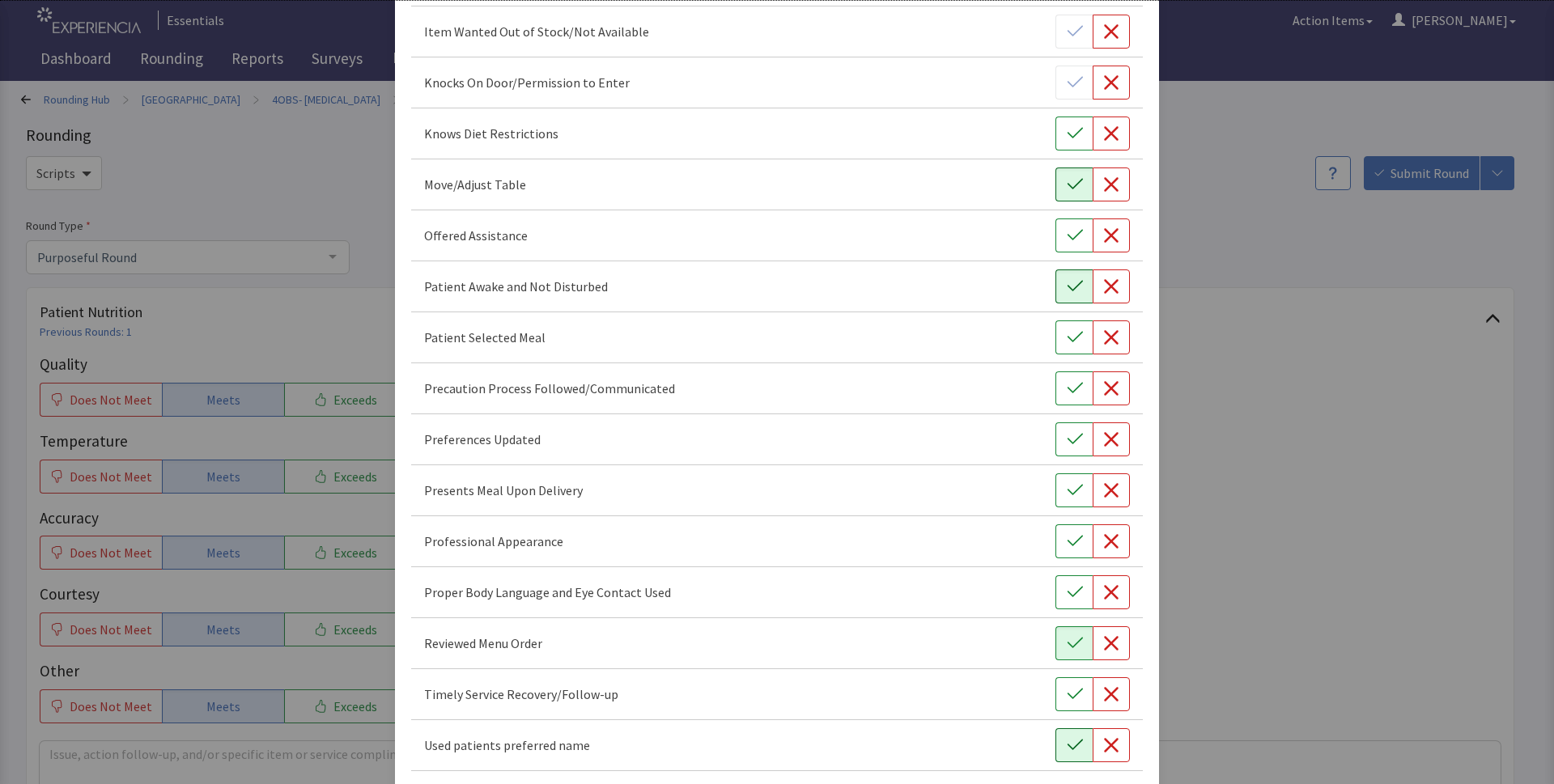
click at [1066, 688] on icon "button" at bounding box center [1074, 694] width 16 height 16
click at [1071, 752] on button "button" at bounding box center [1074, 744] width 38 height 34
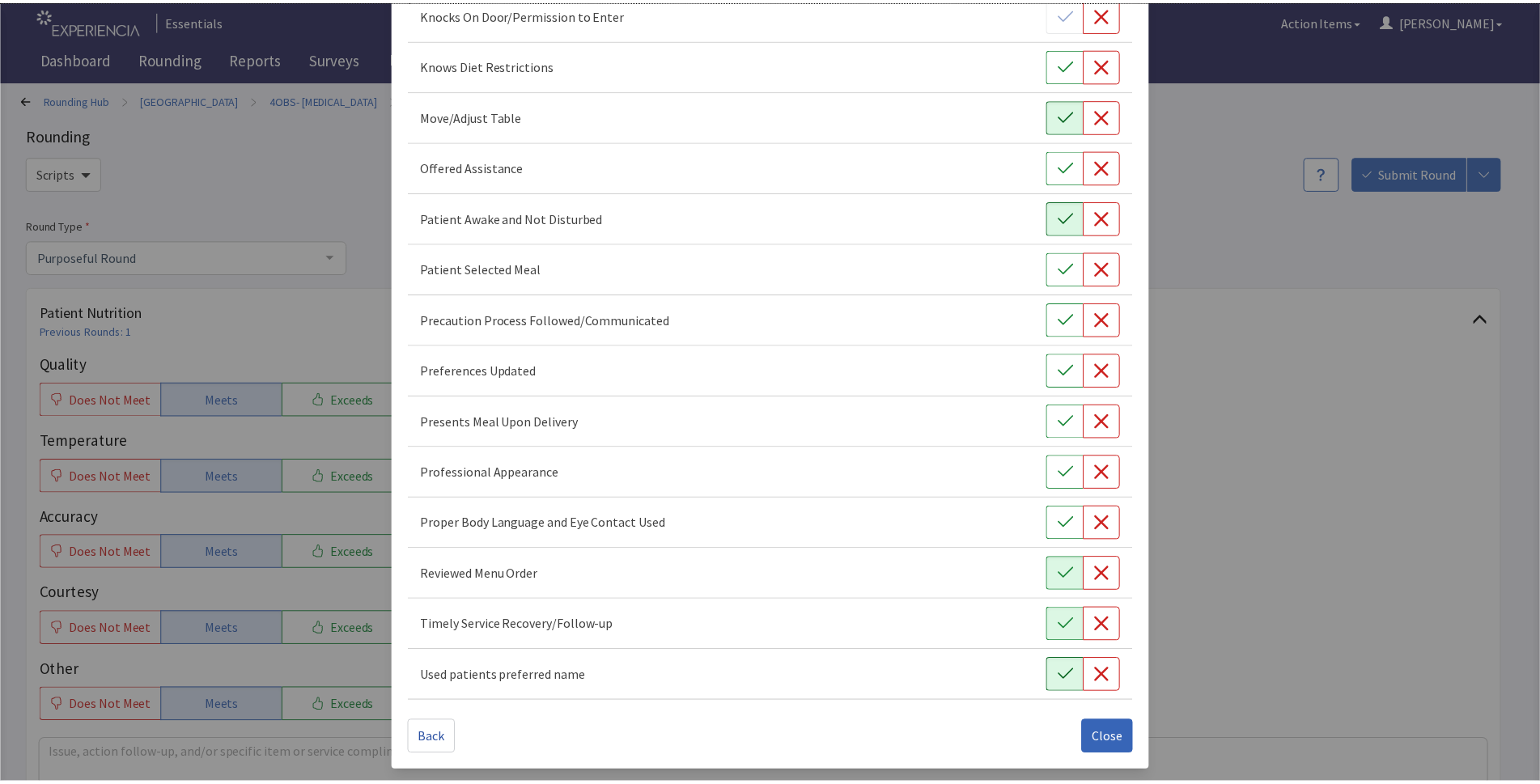
scroll to position [892, 0]
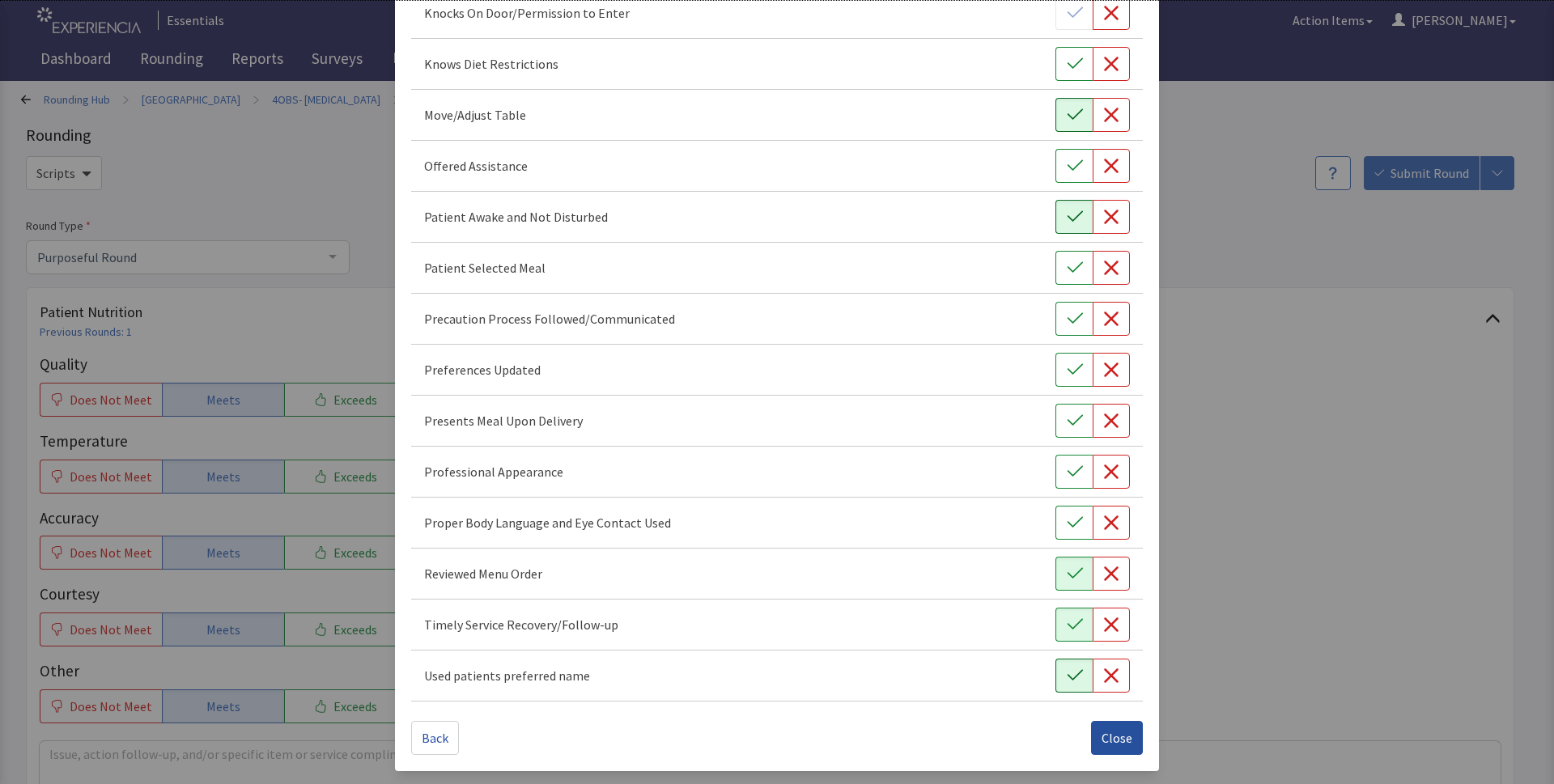
click at [1101, 737] on span "Close" at bounding box center [1116, 738] width 31 height 19
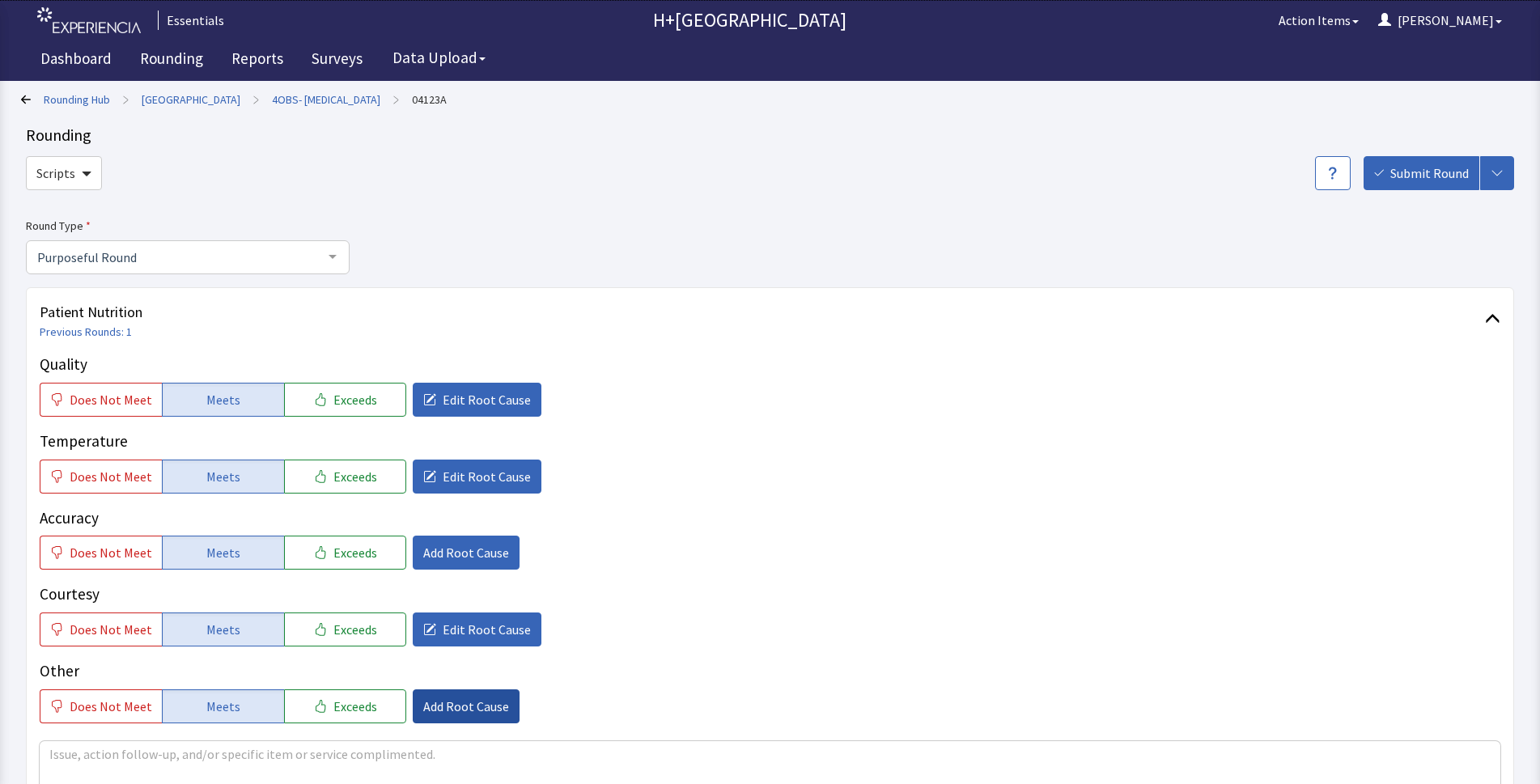
click at [495, 707] on button "Add Root Cause" at bounding box center [465, 706] width 107 height 34
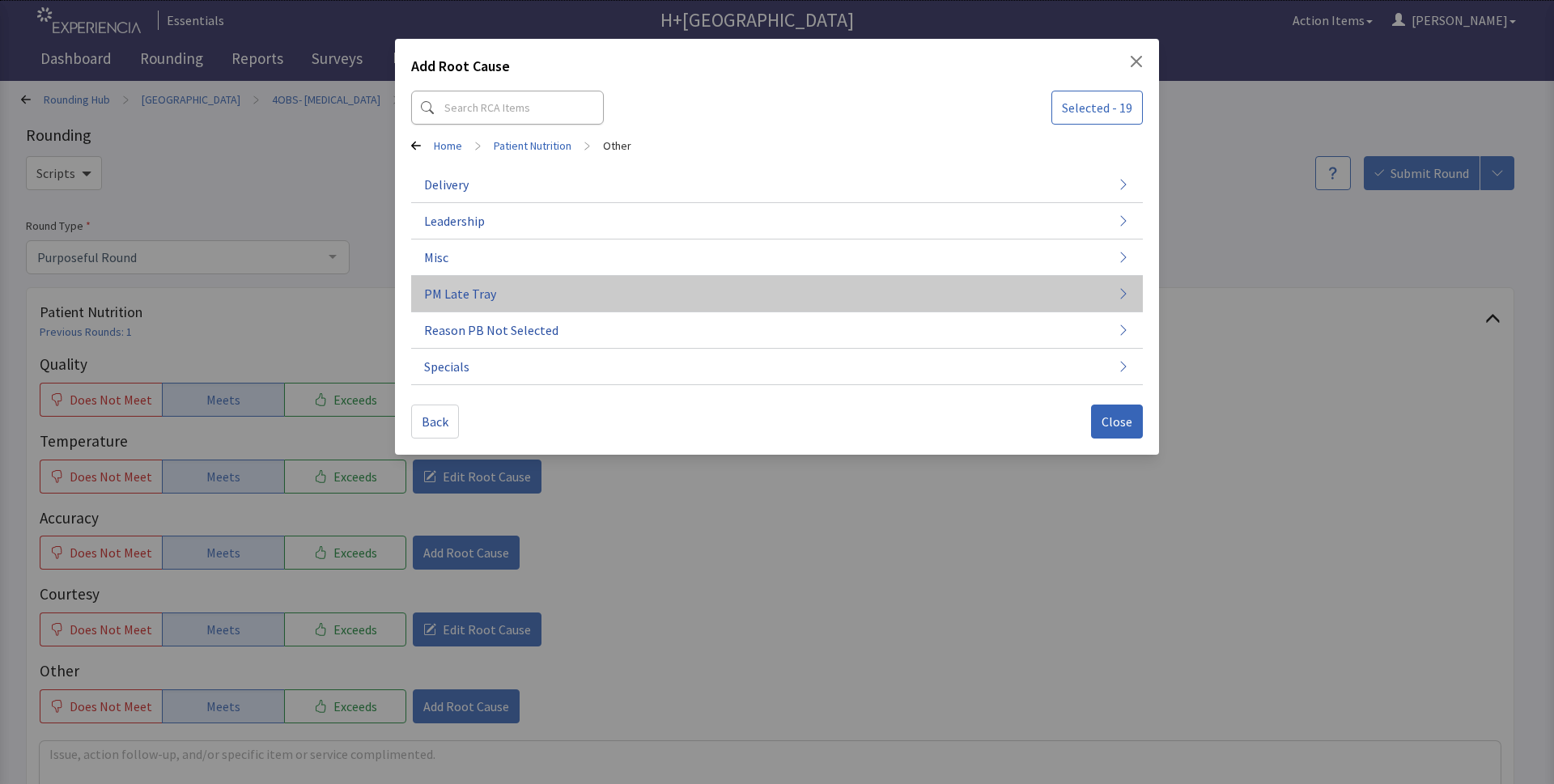
click at [474, 294] on span "PM Late Tray" at bounding box center [460, 294] width 72 height 19
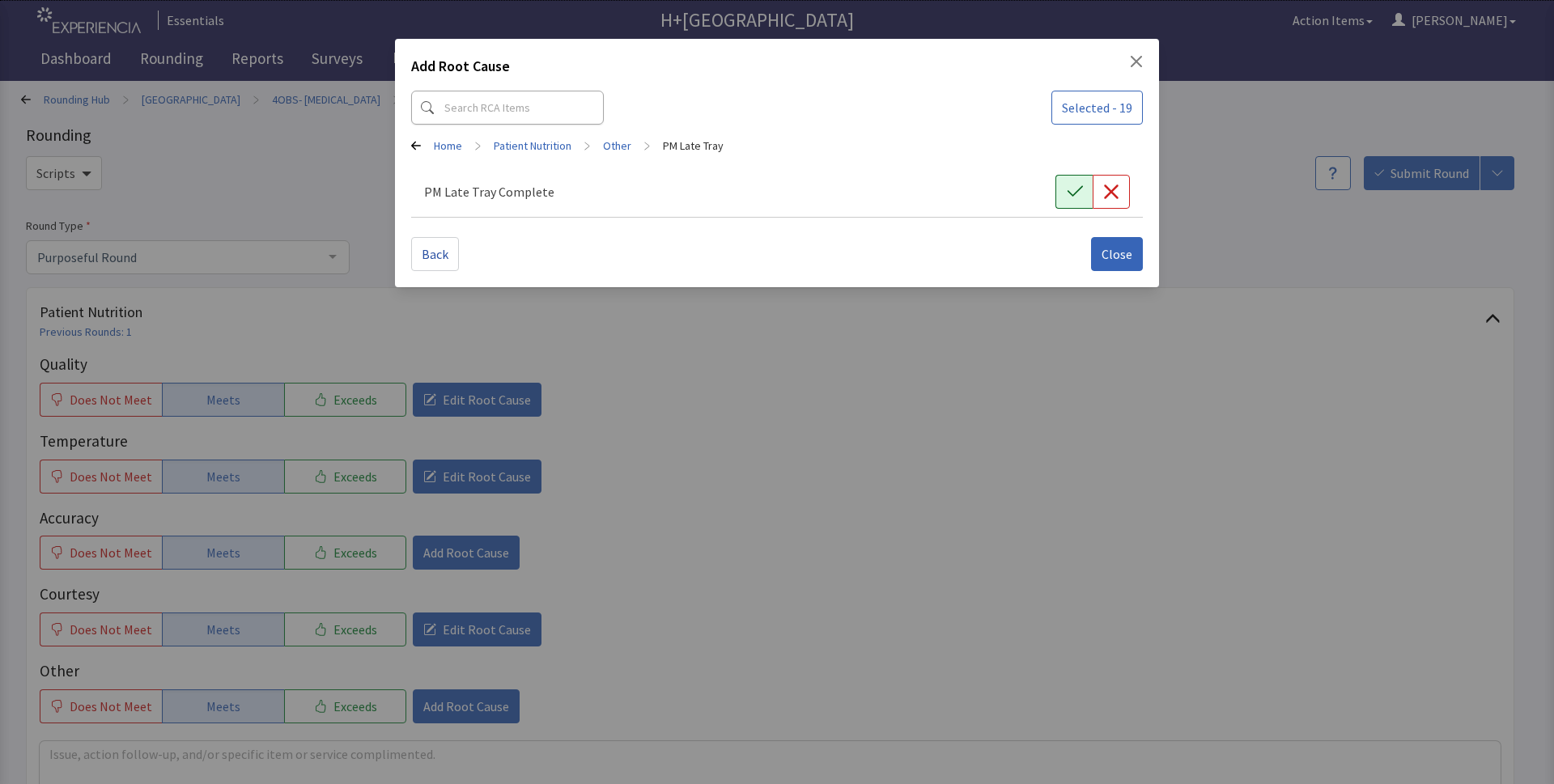
click at [1071, 192] on icon "button" at bounding box center [1074, 191] width 16 height 16
click at [1111, 263] on span "Close" at bounding box center [1116, 254] width 31 height 19
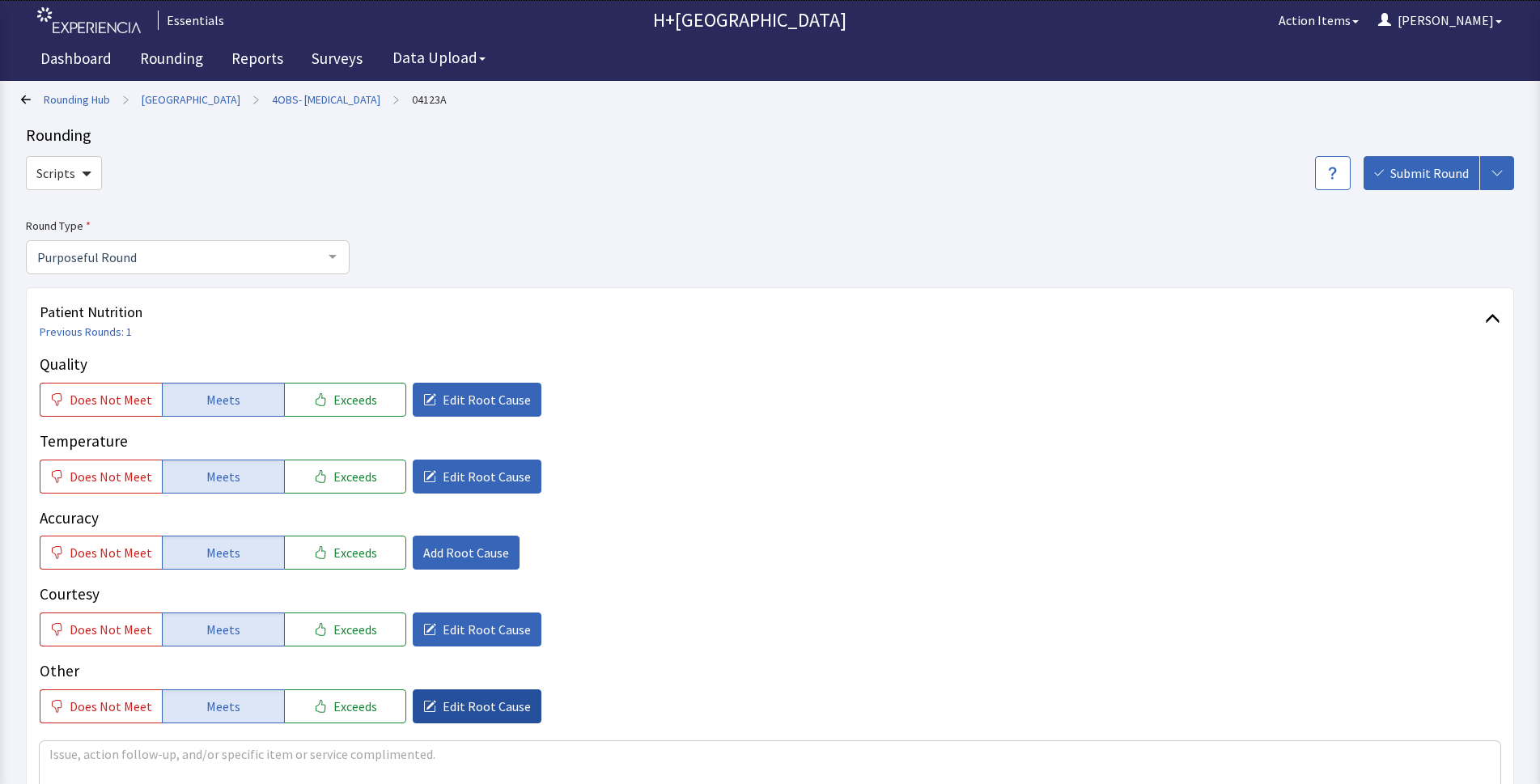
click at [465, 706] on span "Edit Root Cause" at bounding box center [486, 706] width 88 height 19
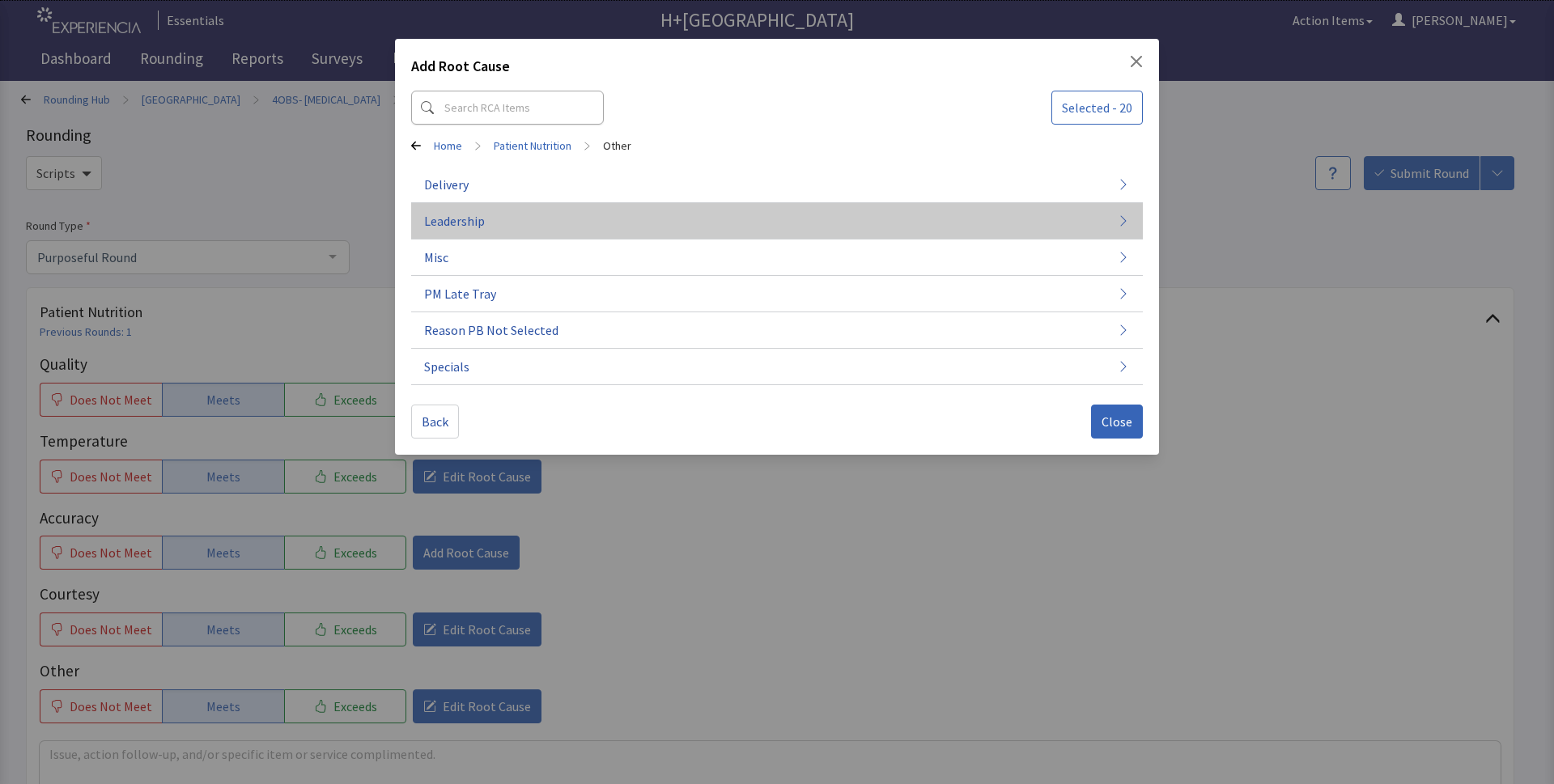
click at [457, 224] on span "Leadership" at bounding box center [454, 221] width 61 height 19
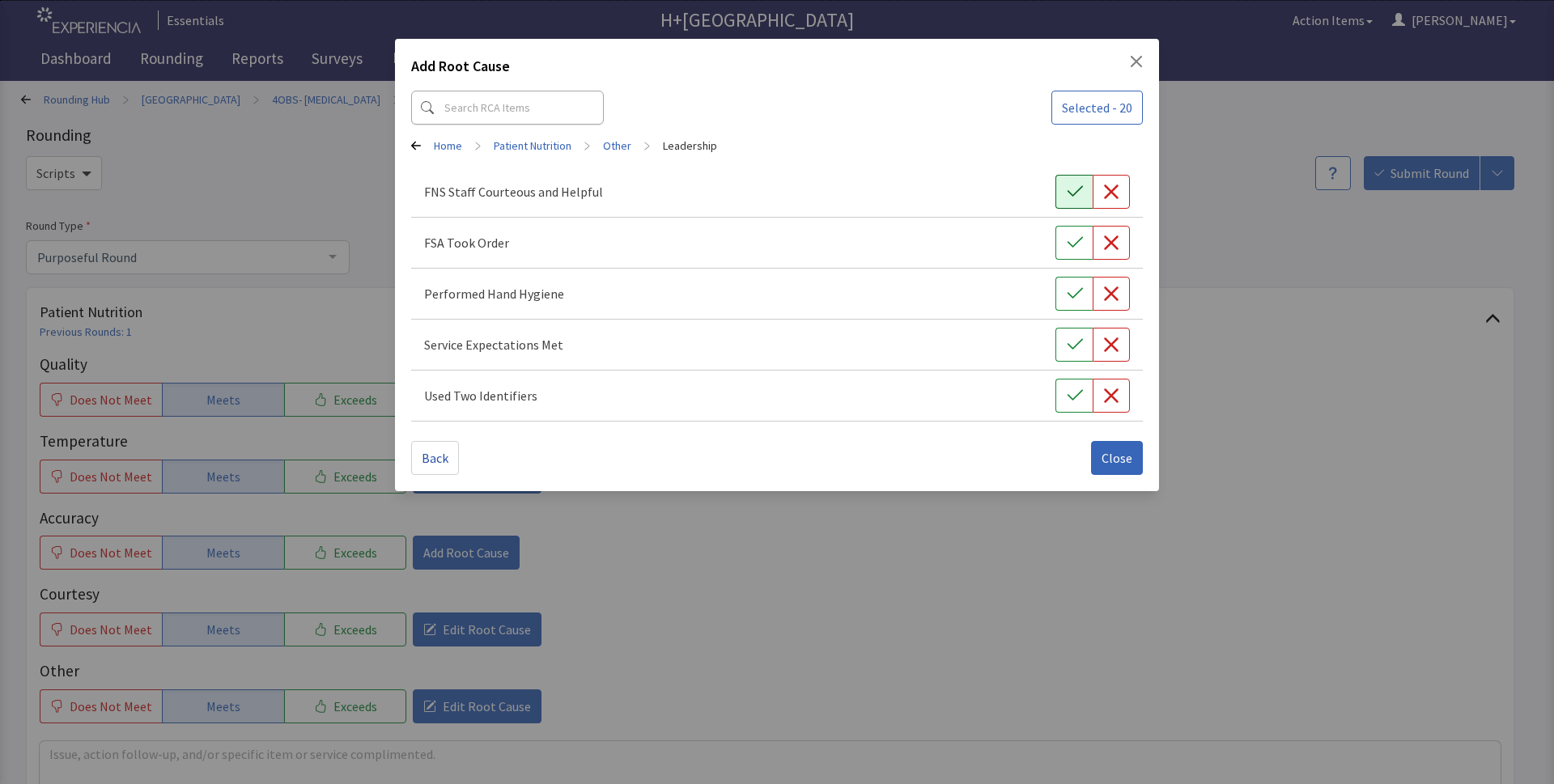
drag, startPoint x: 1082, startPoint y: 194, endPoint x: 1081, endPoint y: 240, distance: 46.0
click at [1082, 197] on icon "button" at bounding box center [1074, 191] width 16 height 16
click at [1081, 242] on icon "button" at bounding box center [1074, 242] width 16 height 16
click at [1077, 287] on button "button" at bounding box center [1074, 294] width 38 height 34
drag, startPoint x: 1077, startPoint y: 339, endPoint x: 1072, endPoint y: 372, distance: 33.4
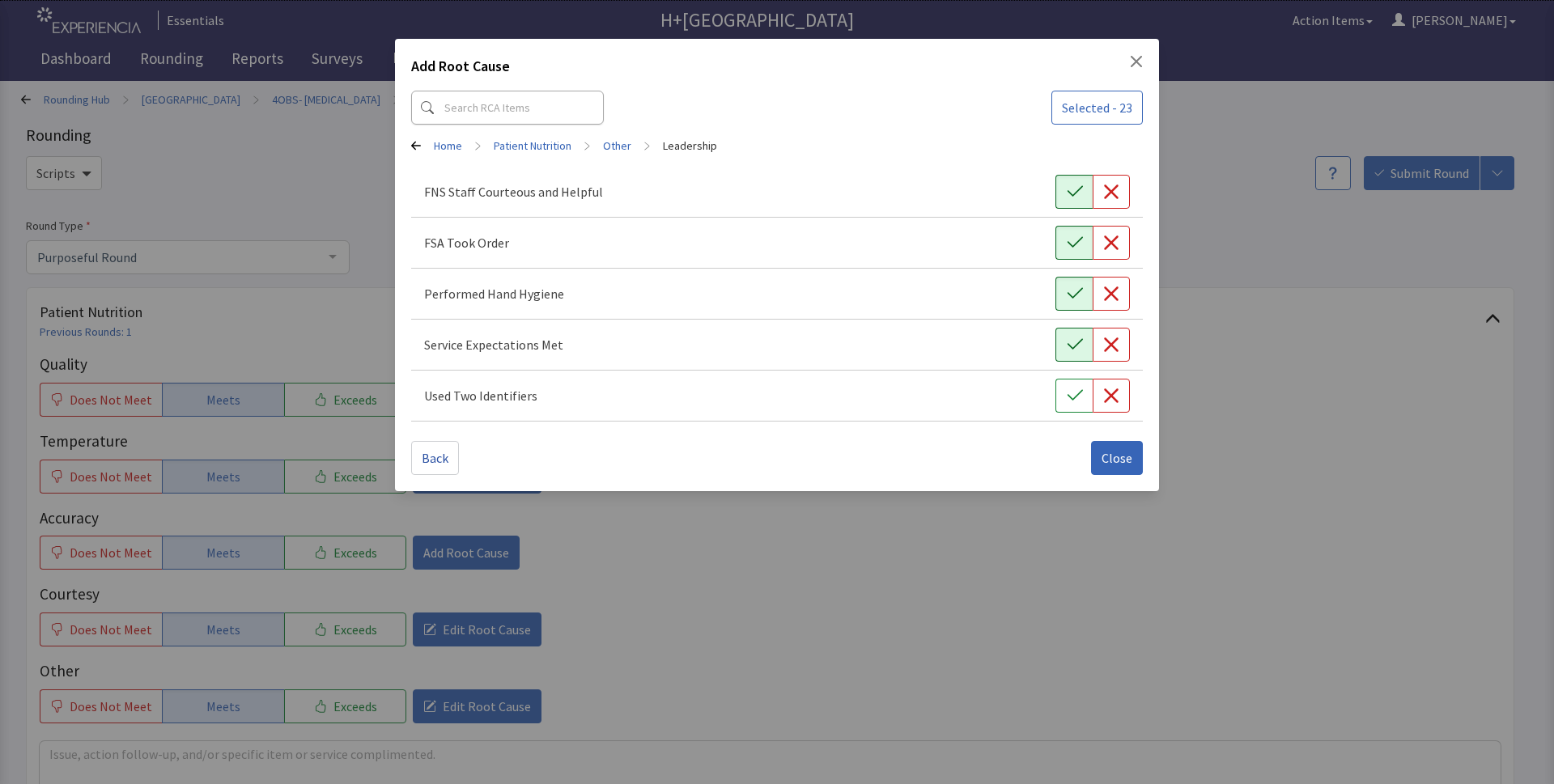
click at [1077, 341] on icon "button" at bounding box center [1074, 345] width 16 height 16
drag, startPoint x: 1069, startPoint y: 387, endPoint x: 1088, endPoint y: 435, distance: 51.6
click at [1069, 388] on icon "button" at bounding box center [1074, 395] width 16 height 16
click at [1115, 468] on button "Close" at bounding box center [1117, 458] width 52 height 34
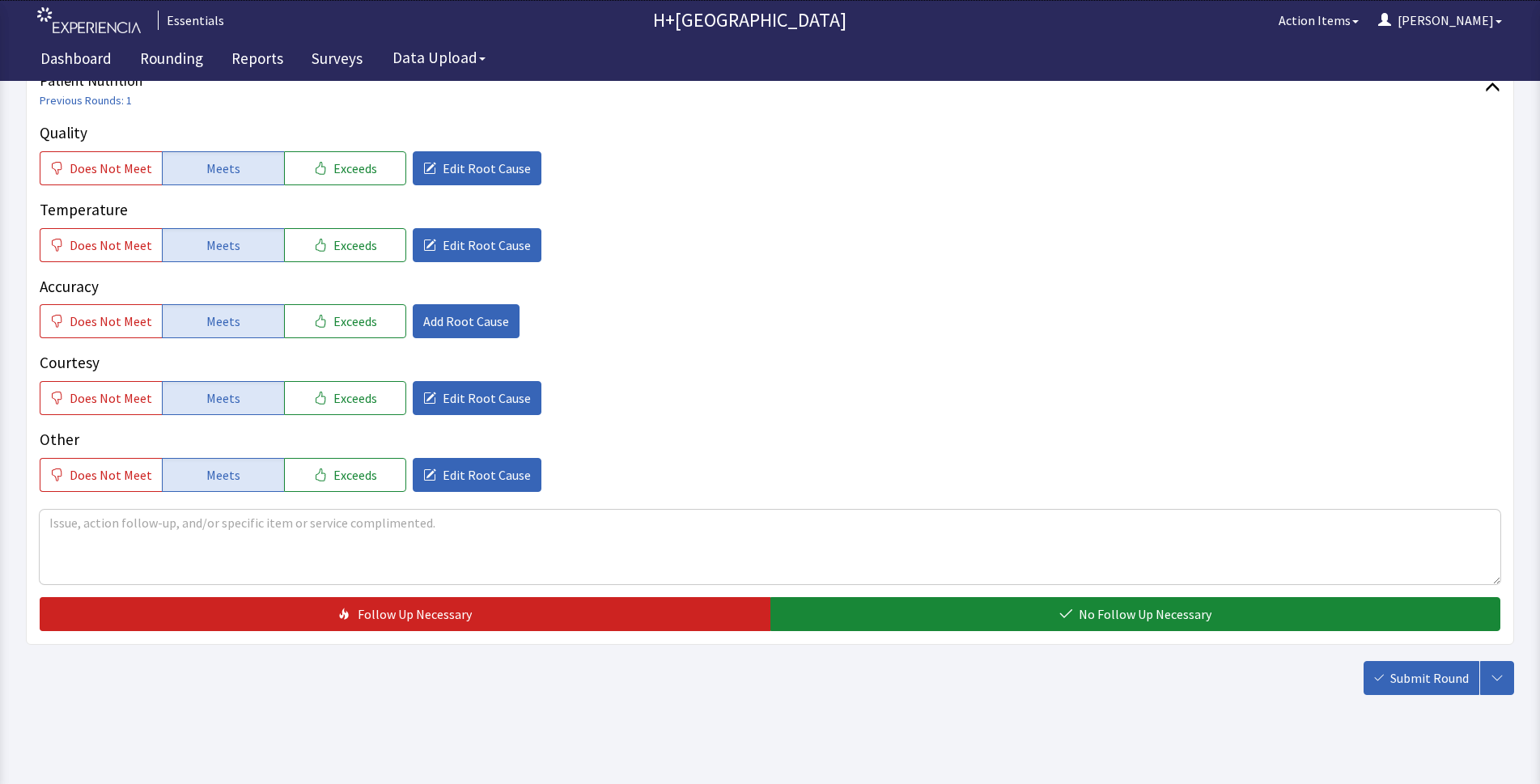
scroll to position [246, 0]
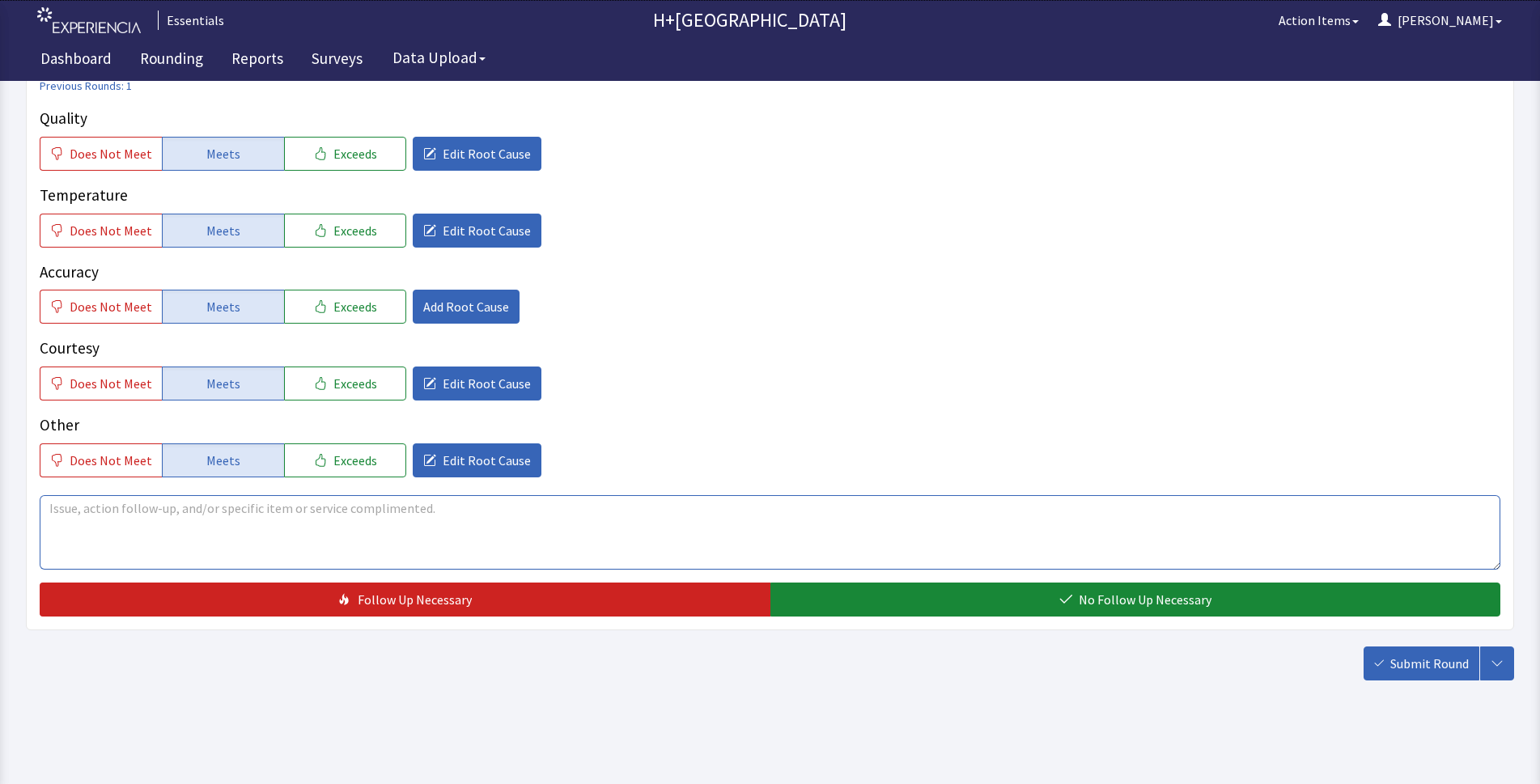
click at [155, 521] on textarea at bounding box center [770, 532] width 1460 height 74
type textarea "Patient likes some plant base items, definetly not the Jackfruit option"
drag, startPoint x: 240, startPoint y: 501, endPoint x: 291, endPoint y: 507, distance: 51.4
click at [291, 507] on textarea "Patient likes some plant base items, definetly not the Jackfruit option" at bounding box center [770, 532] width 1460 height 74
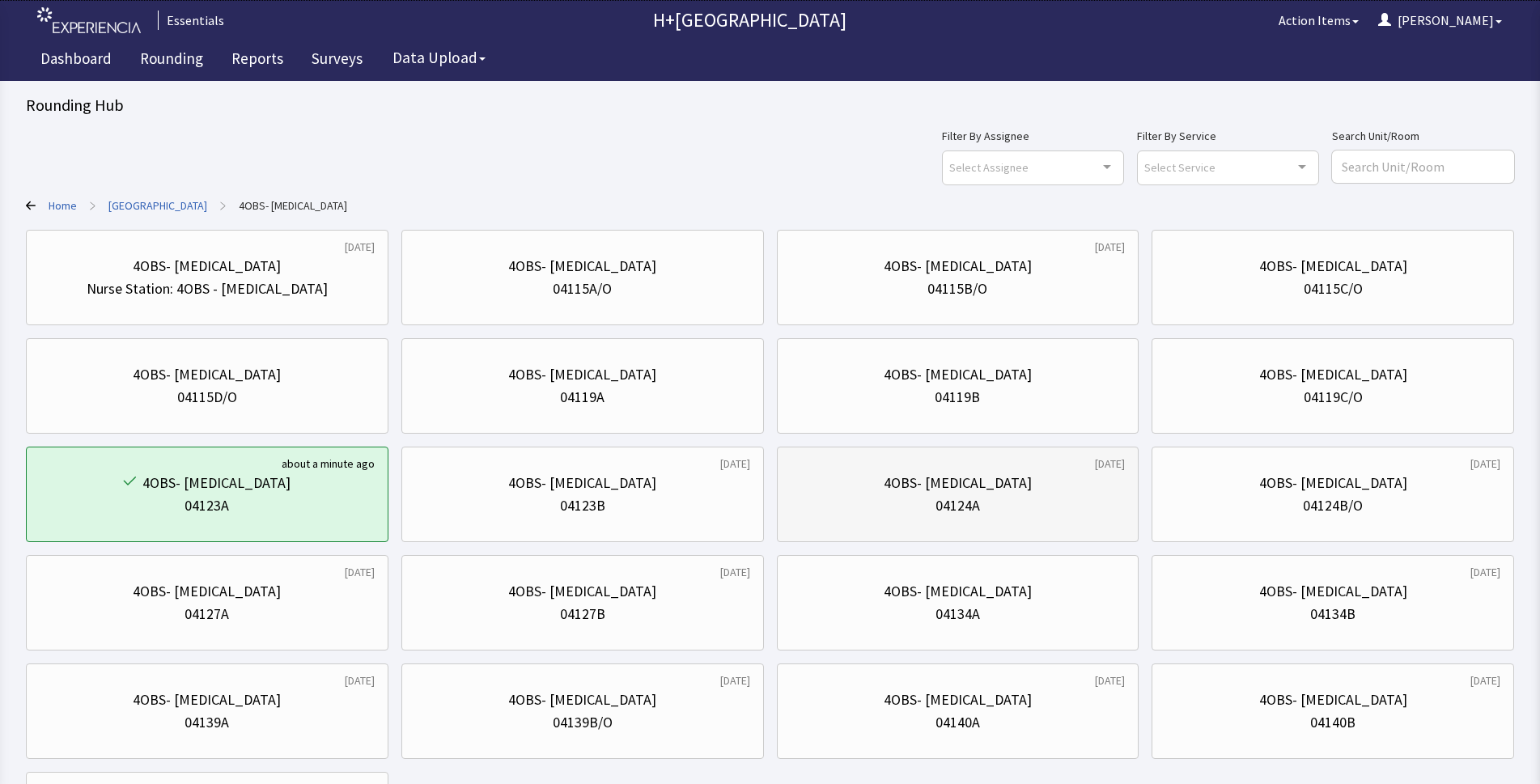
drag, startPoint x: 1075, startPoint y: 490, endPoint x: 1074, endPoint y: 500, distance: 10.0
click at [1075, 491] on div "4OBS- [MEDICAL_DATA]" at bounding box center [958, 483] width 335 height 22
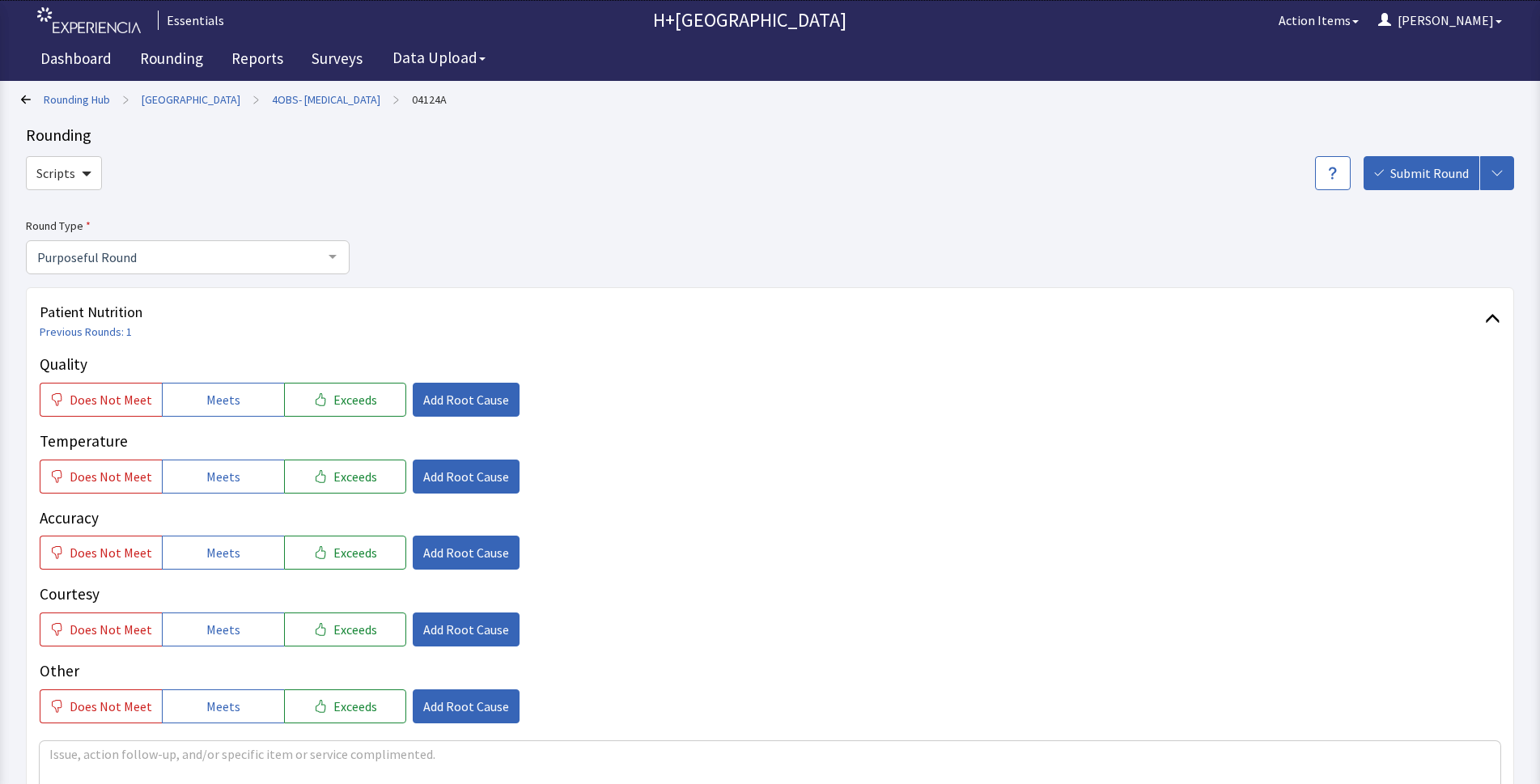
drag, startPoint x: 238, startPoint y: 406, endPoint x: 238, endPoint y: 419, distance: 13.0
click at [238, 412] on button "Meets" at bounding box center [223, 399] width 123 height 34
click at [221, 482] on span "Meets" at bounding box center [223, 476] width 34 height 19
drag, startPoint x: 221, startPoint y: 548, endPoint x: 222, endPoint y: 625, distance: 77.0
click at [221, 551] on span "Meets" at bounding box center [223, 552] width 34 height 19
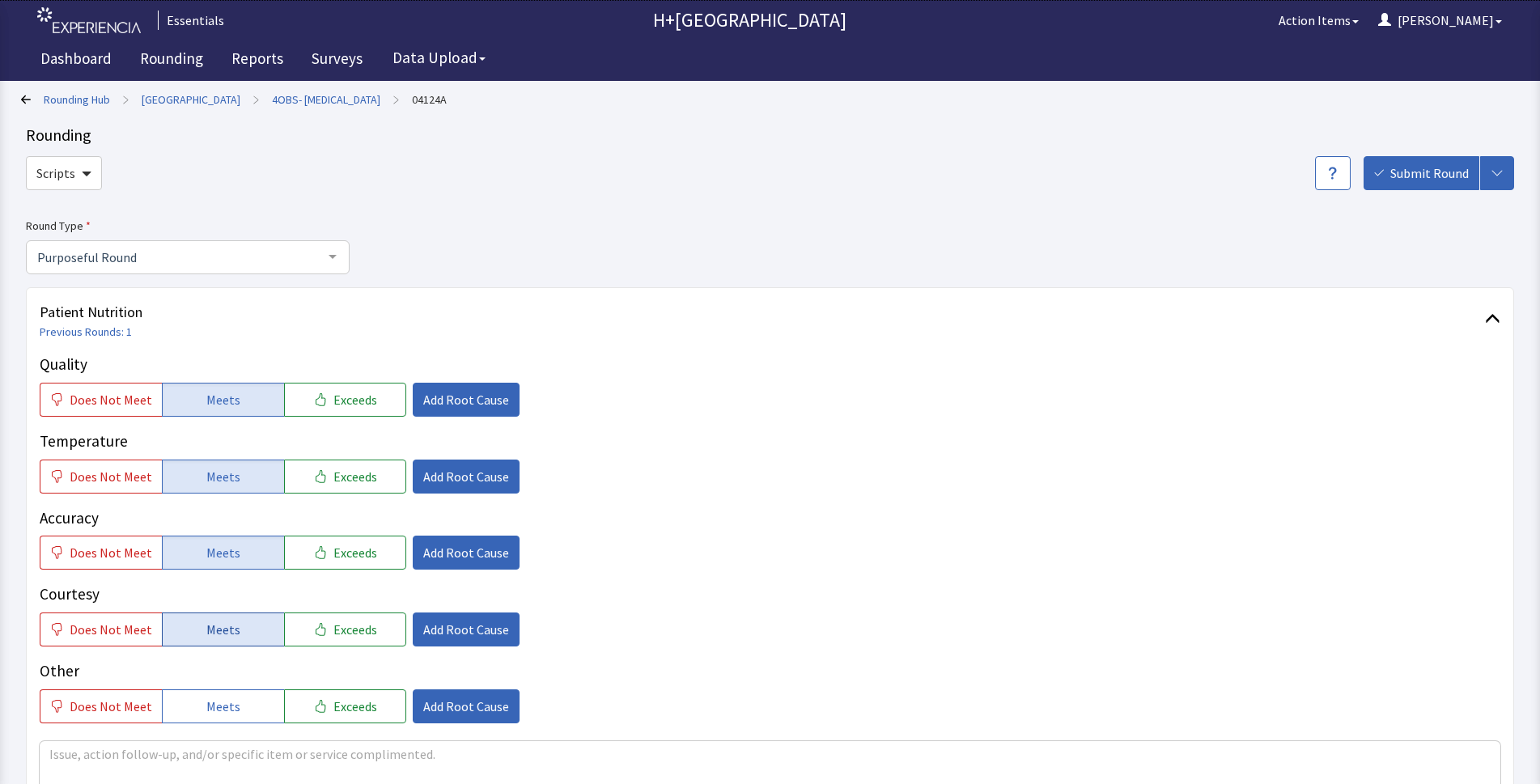
click at [222, 625] on span "Meets" at bounding box center [223, 630] width 34 height 19
click at [242, 683] on div "Other Does Not Meet Meets Exceeds Add Root Cause" at bounding box center [770, 691] width 1460 height 64
click at [213, 704] on span "Meets" at bounding box center [223, 706] width 34 height 19
click at [472, 396] on span "Add Root Cause" at bounding box center [465, 400] width 86 height 19
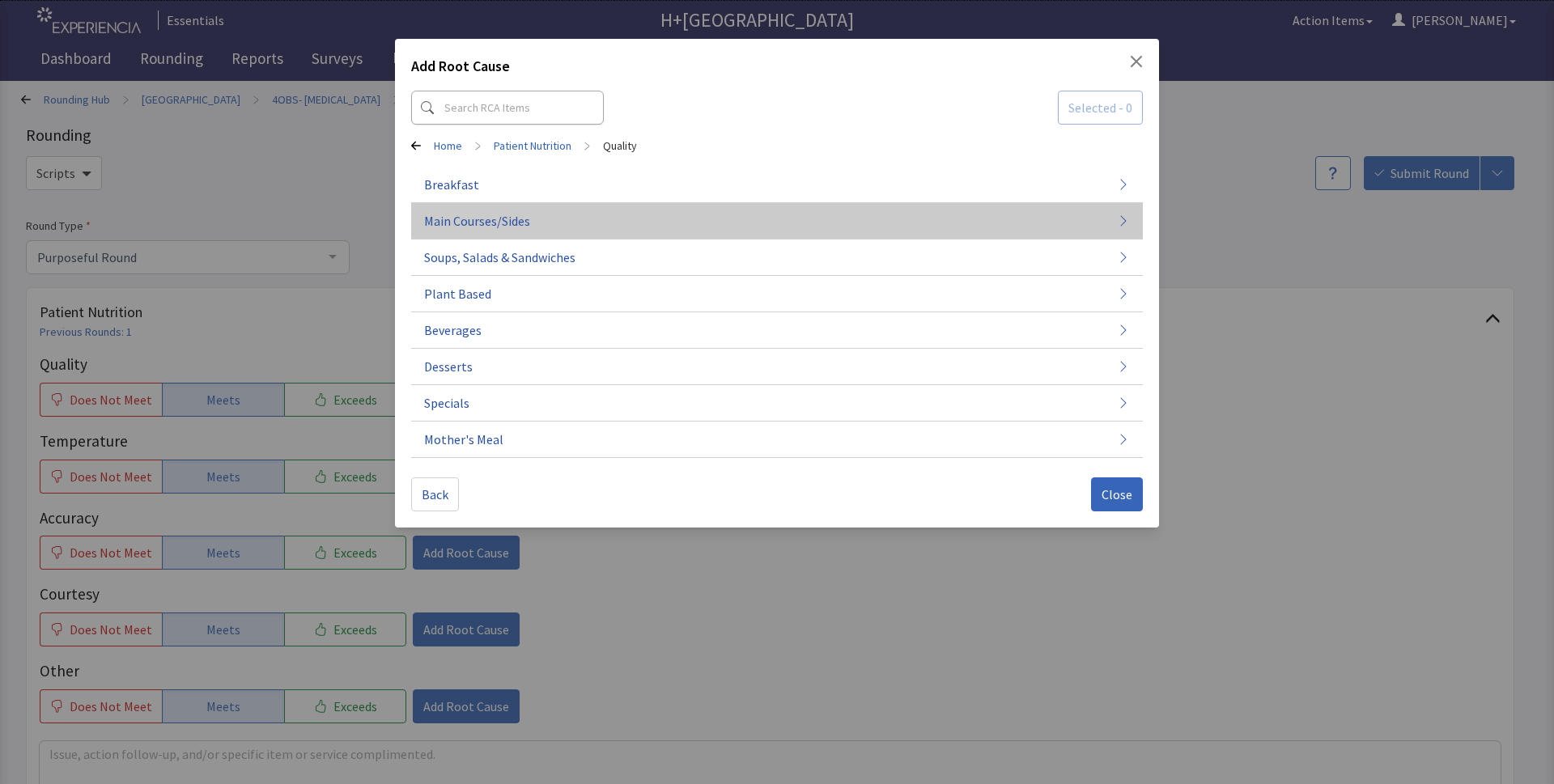
click at [462, 212] on span "Main Courses/Sides" at bounding box center [477, 221] width 106 height 19
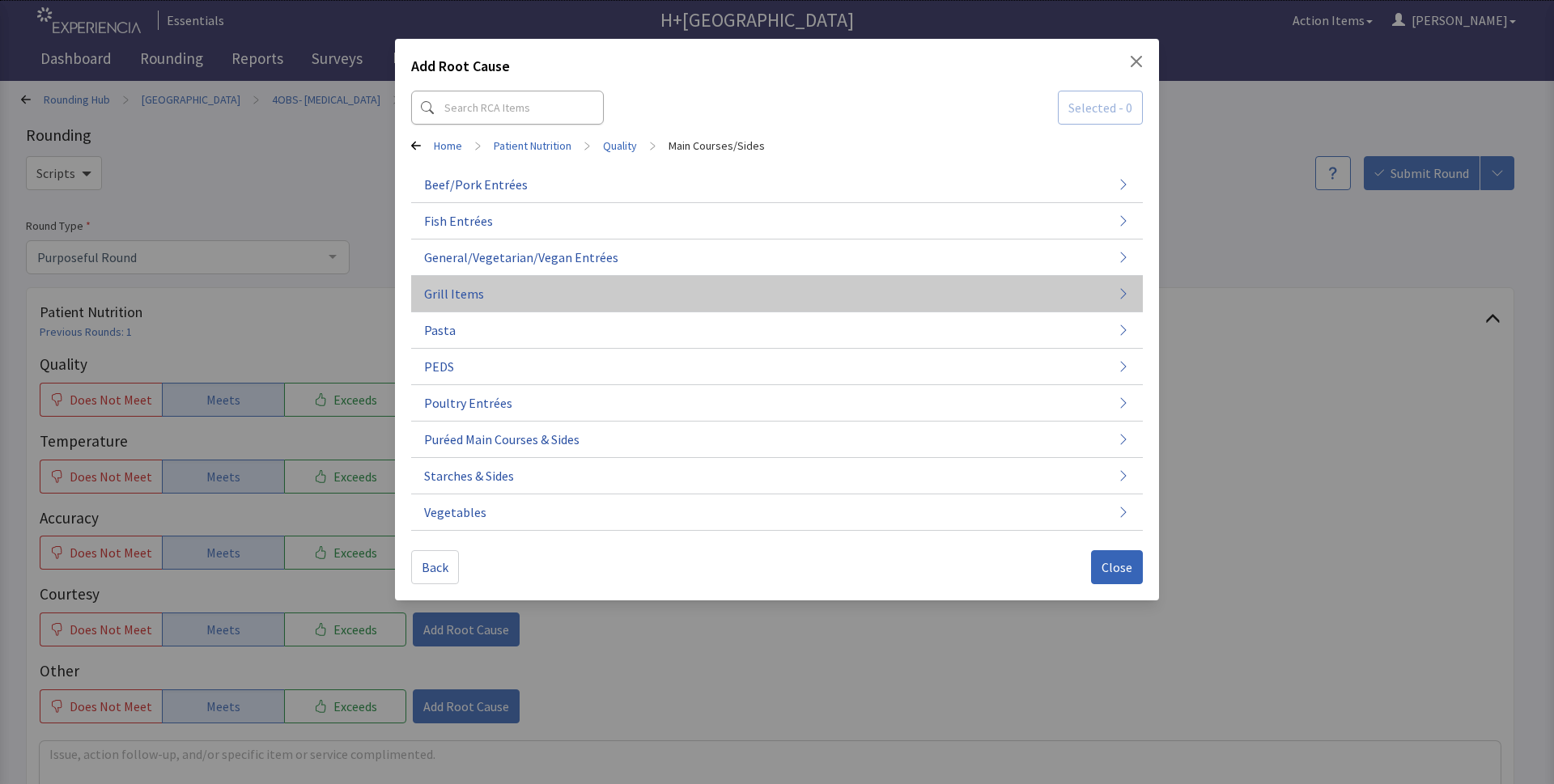
click at [488, 302] on button "Grill Items" at bounding box center [777, 294] width 731 height 37
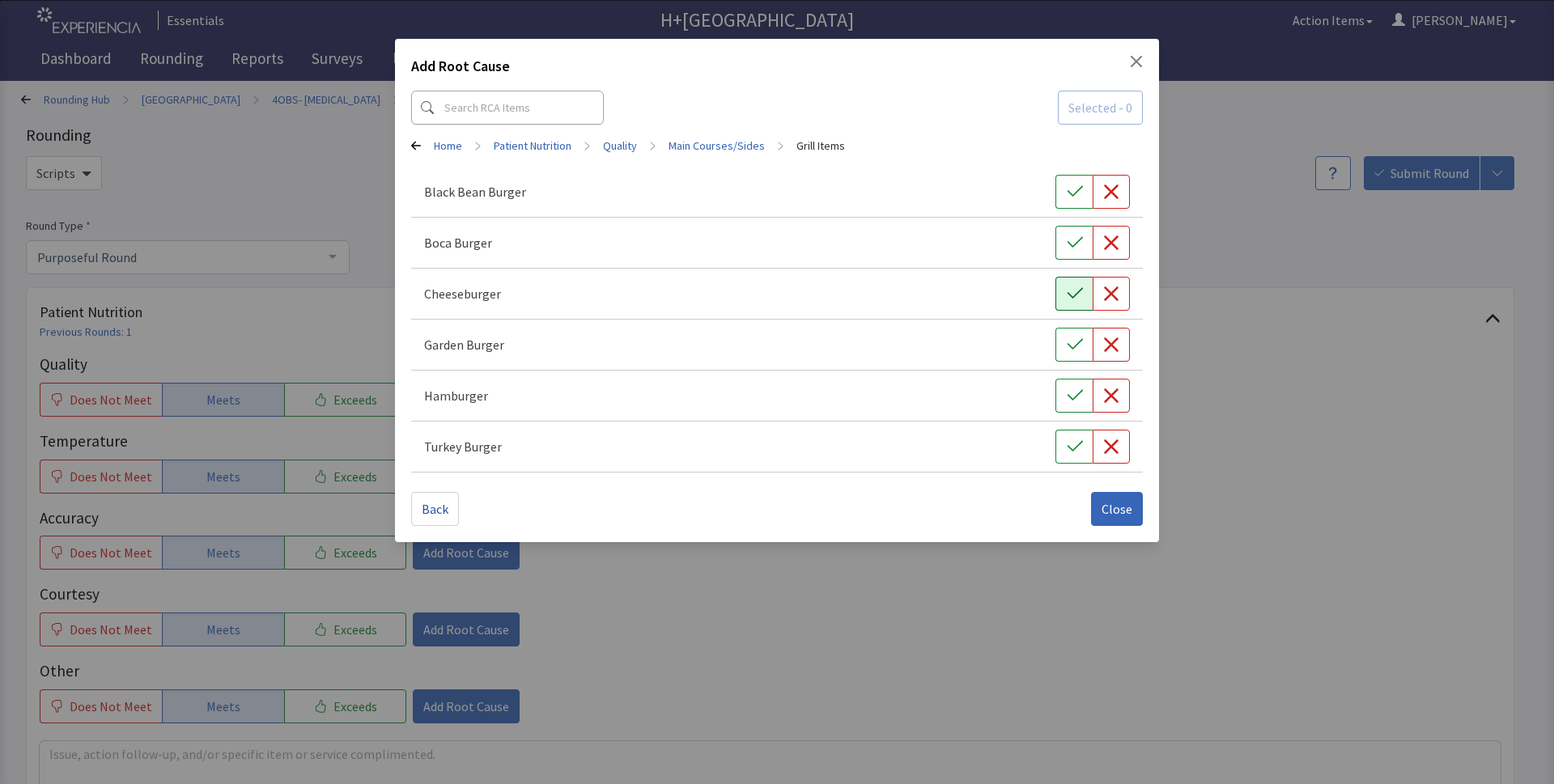
click at [1076, 290] on icon "button" at bounding box center [1074, 294] width 16 height 16
click at [1134, 506] on button "Close" at bounding box center [1117, 508] width 52 height 34
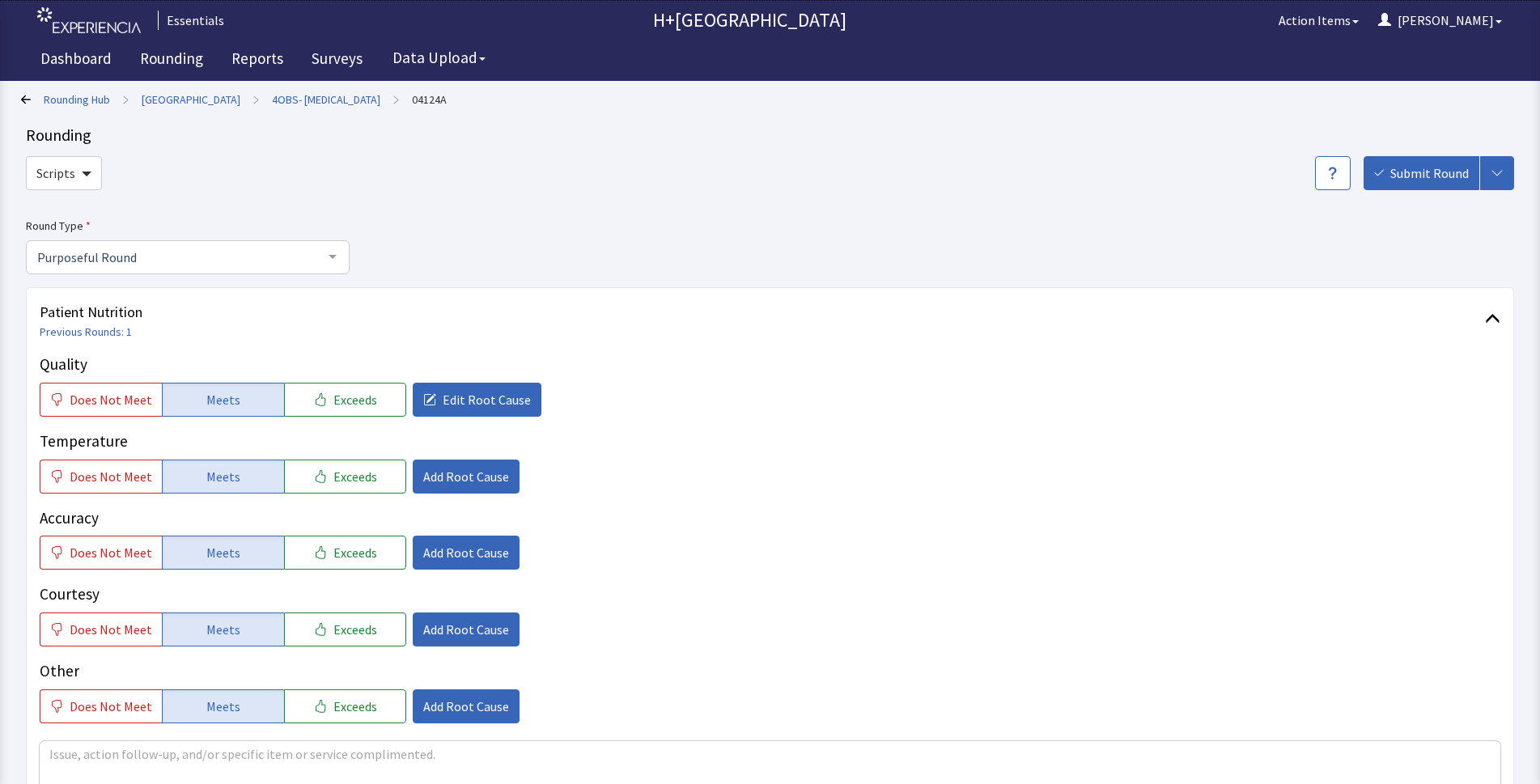
click at [504, 496] on div "Quality Does Not Meet Meets Exceeds Edit Root Cause Temperature Does Not Meet M…" at bounding box center [770, 538] width 1460 height 371
click at [440, 471] on span "Add Root Cause" at bounding box center [465, 476] width 86 height 19
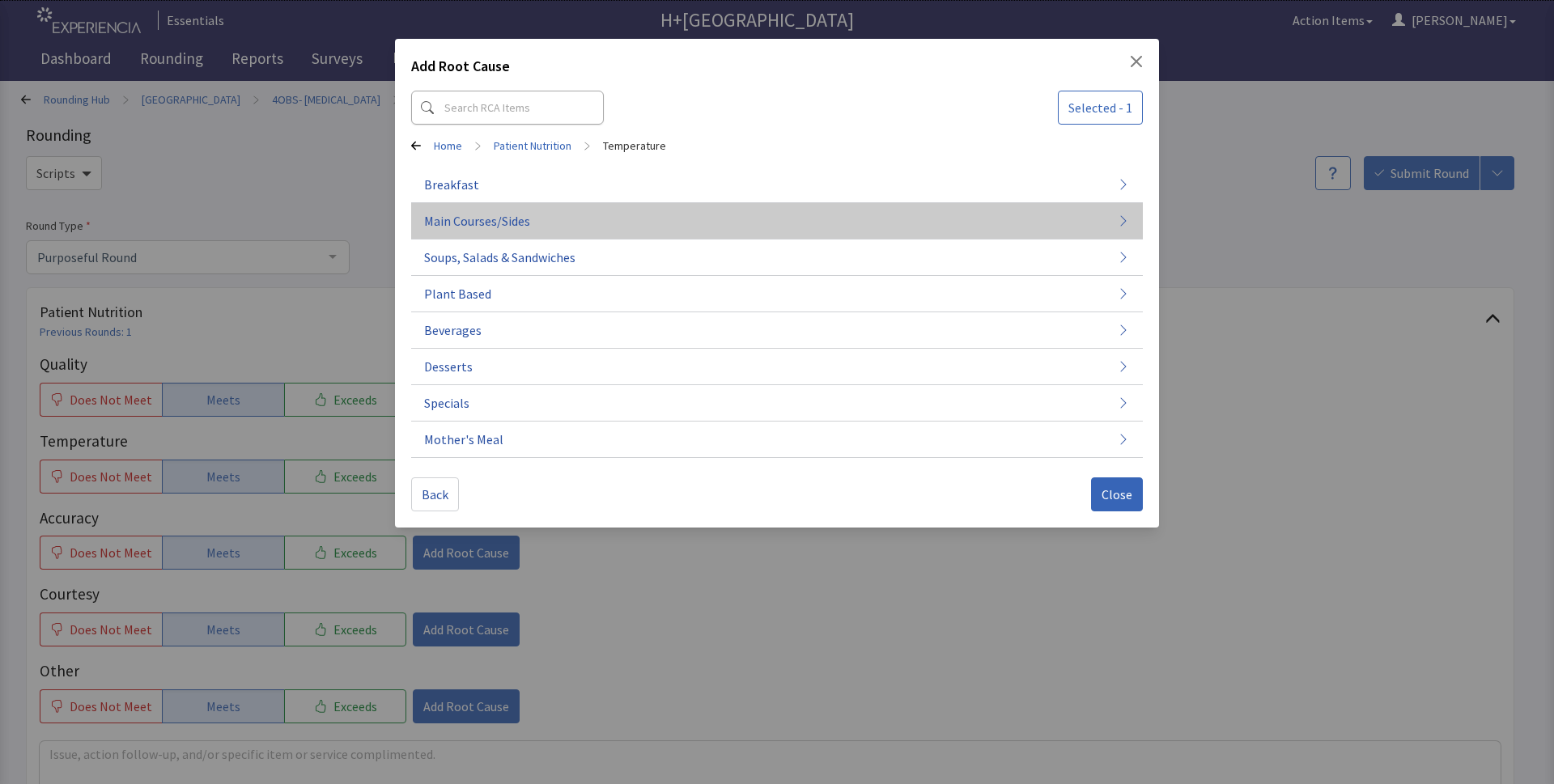
click at [472, 210] on button "Main Courses/Sides" at bounding box center [777, 221] width 731 height 37
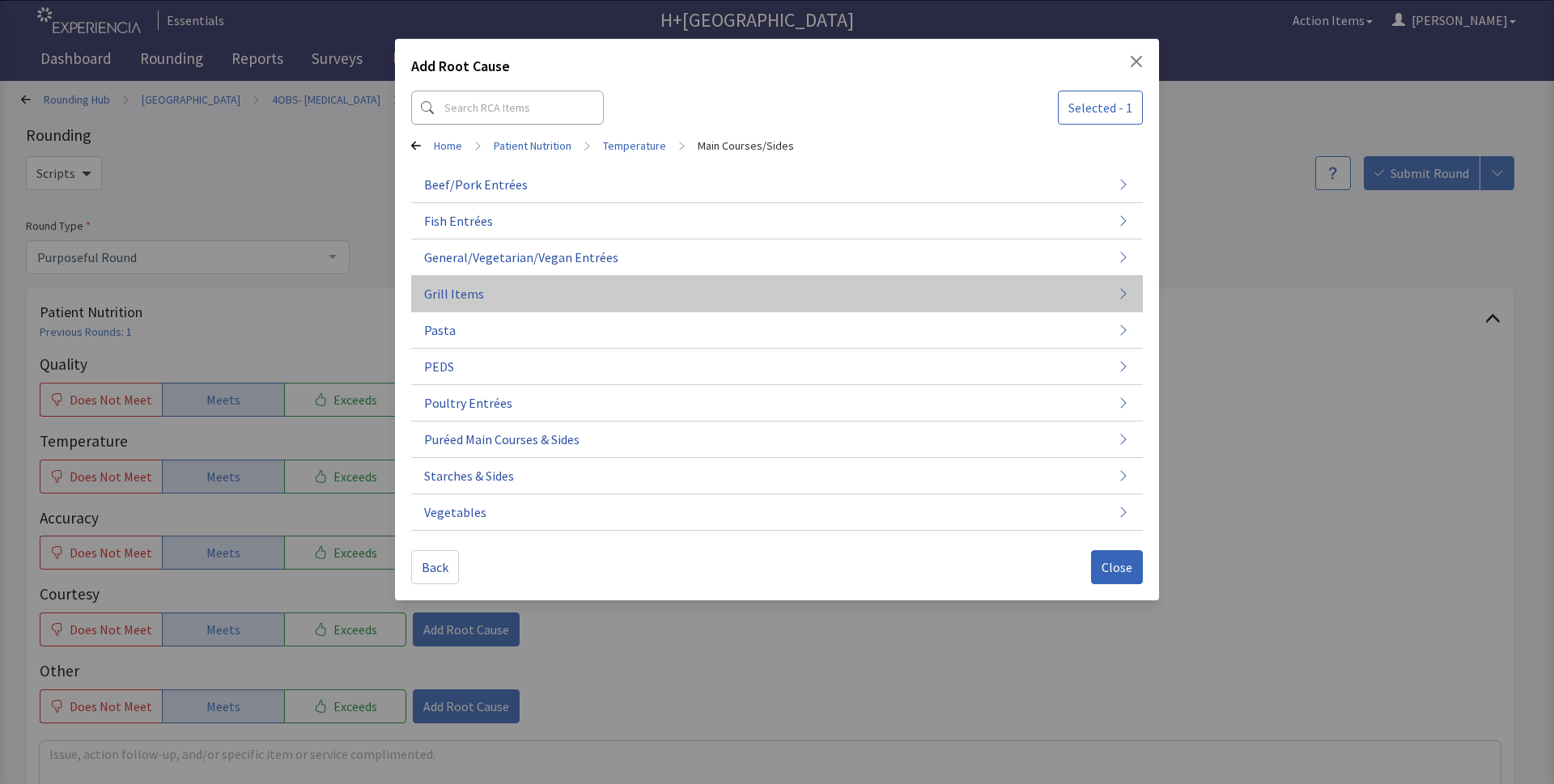
click at [456, 300] on span "Grill Items" at bounding box center [454, 294] width 60 height 19
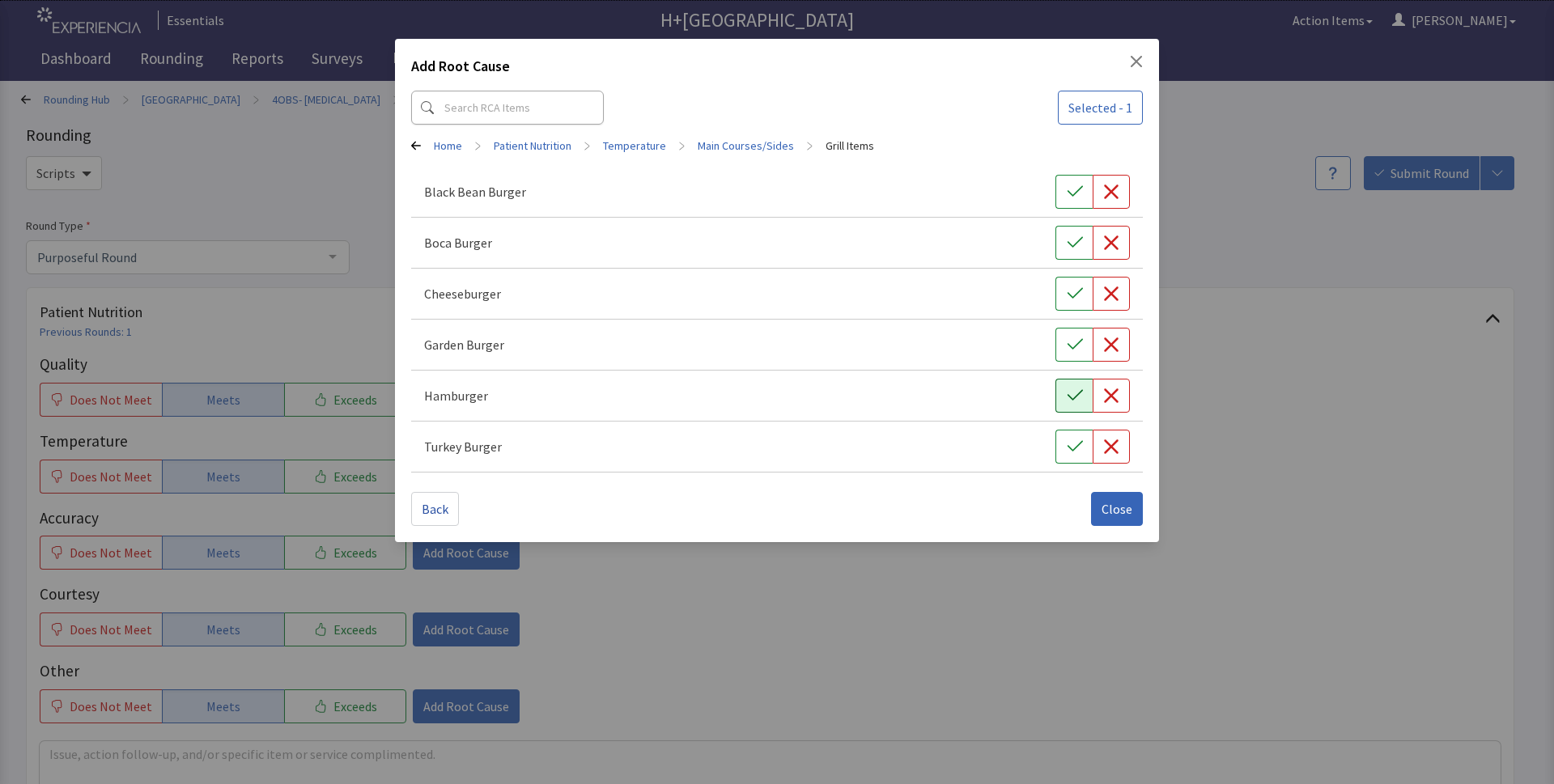
drag, startPoint x: 1074, startPoint y: 294, endPoint x: 1080, endPoint y: 378, distance: 84.2
click at [1069, 298] on icon "button" at bounding box center [1074, 294] width 16 height 16
click at [1110, 515] on span "Close" at bounding box center [1116, 509] width 31 height 19
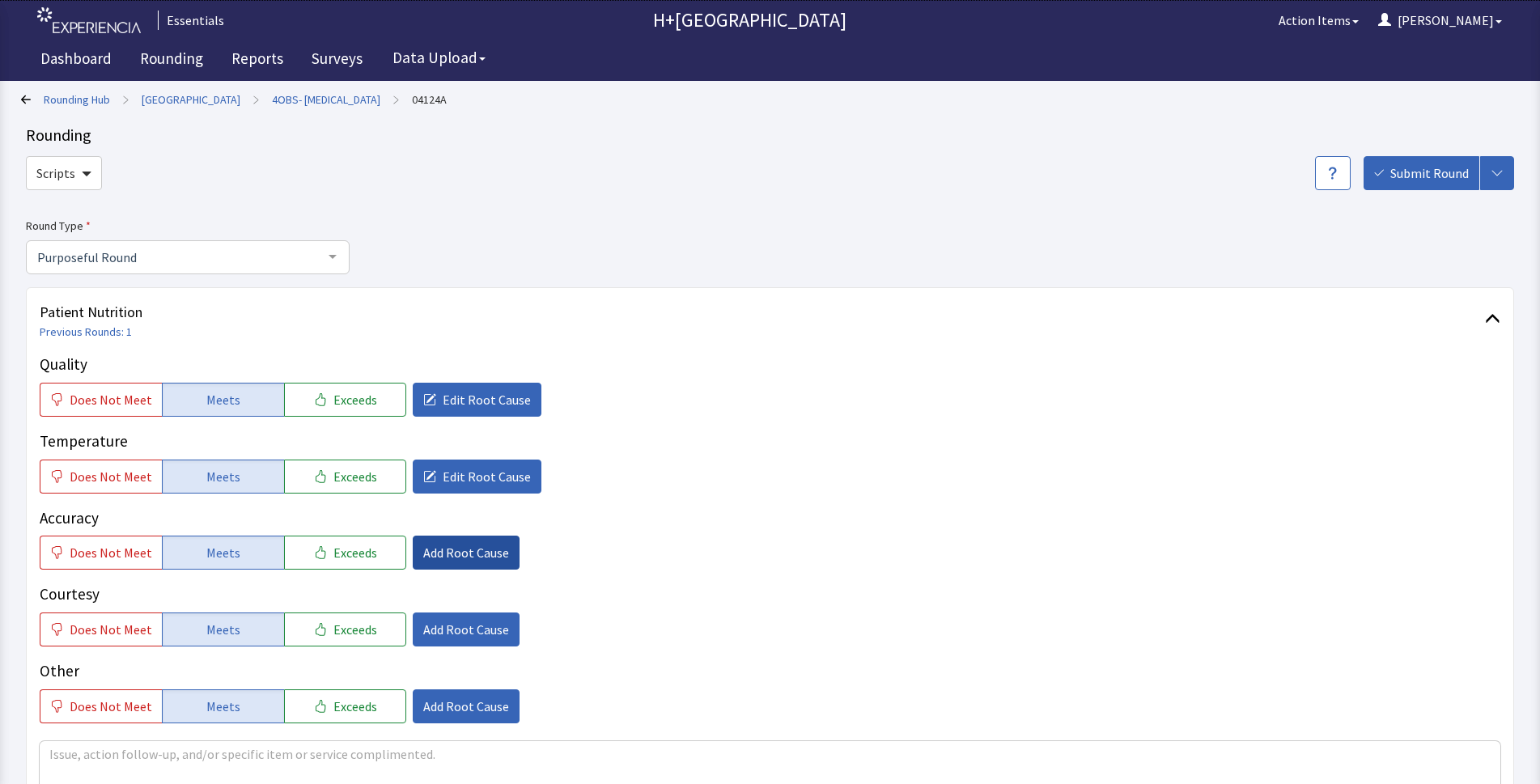
click at [442, 551] on span "Add Root Cause" at bounding box center [465, 552] width 86 height 19
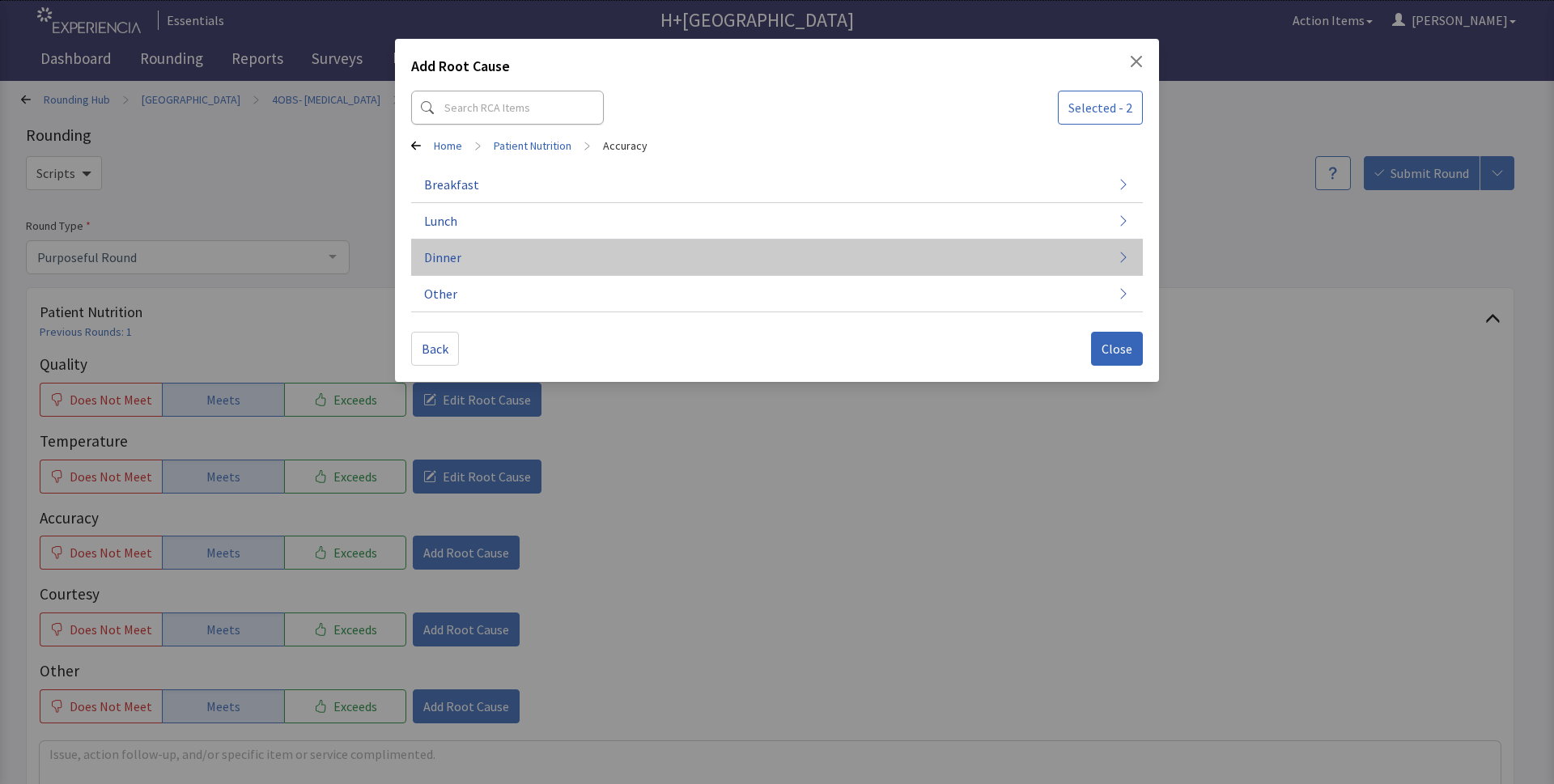
click at [471, 262] on button "Dinner" at bounding box center [777, 258] width 731 height 37
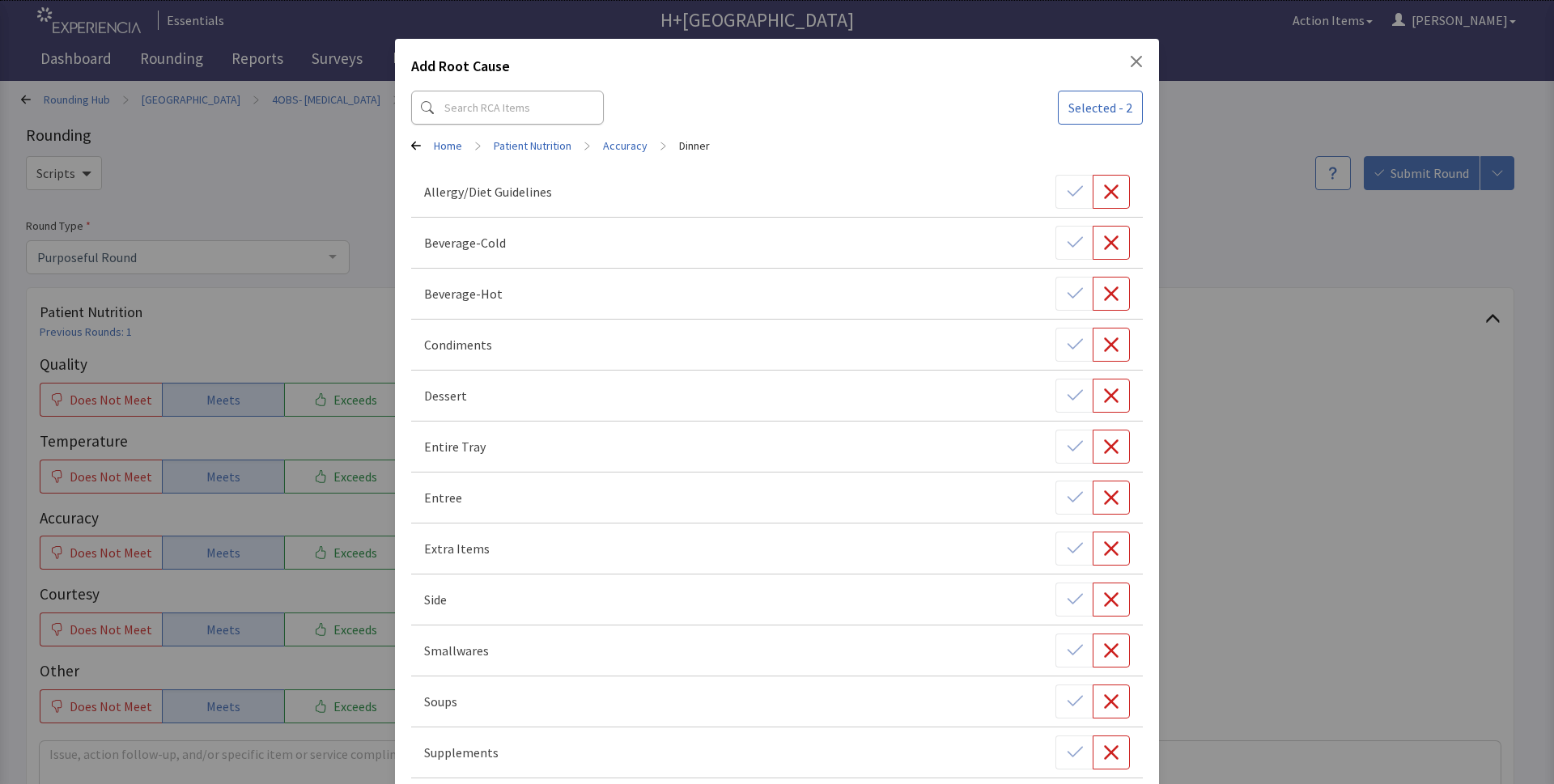
click at [1130, 62] on icon "Close" at bounding box center [1136, 61] width 13 height 13
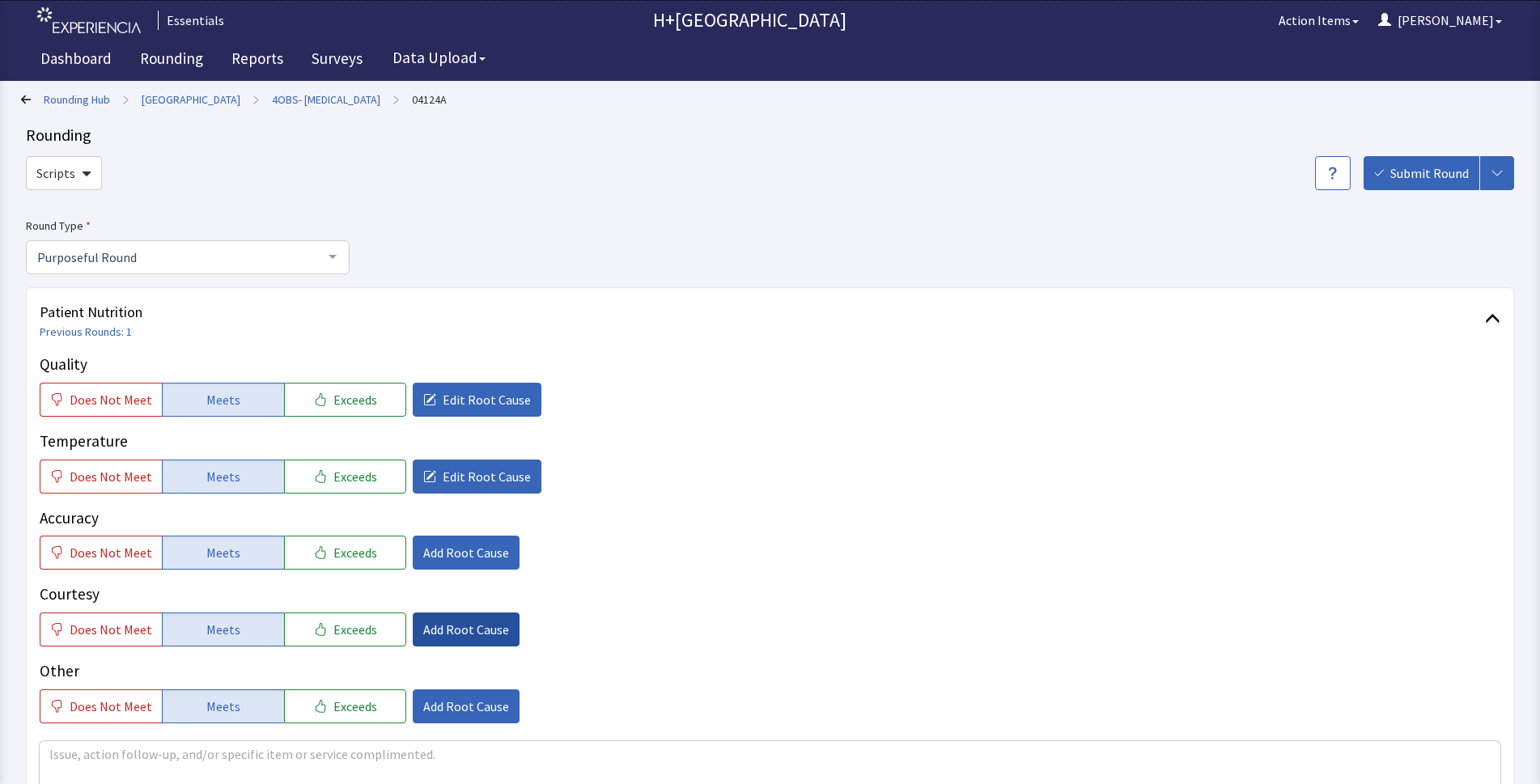
click at [468, 631] on span "Add Root Cause" at bounding box center [465, 630] width 86 height 19
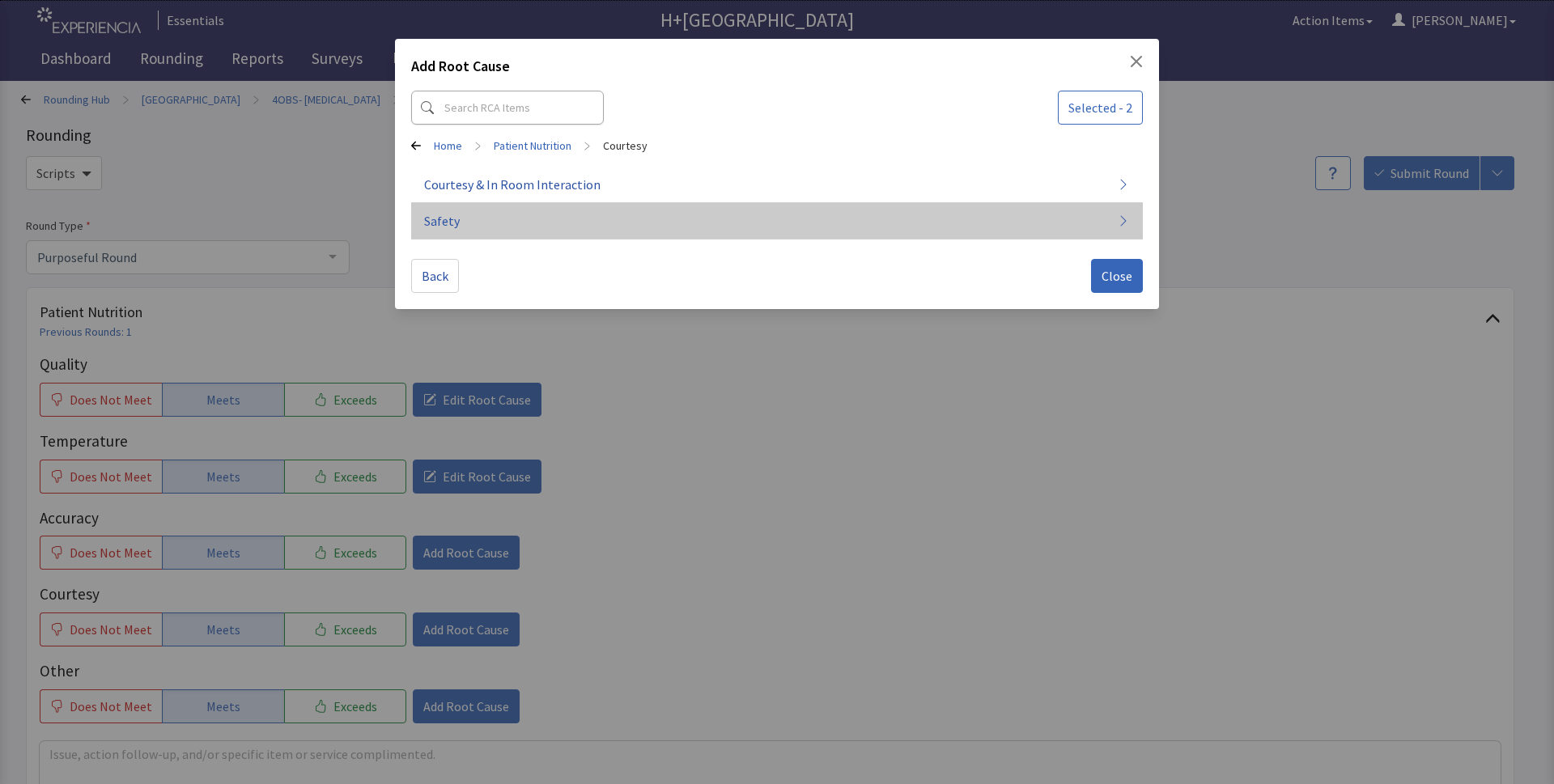
click at [453, 230] on span "Safety" at bounding box center [441, 221] width 36 height 19
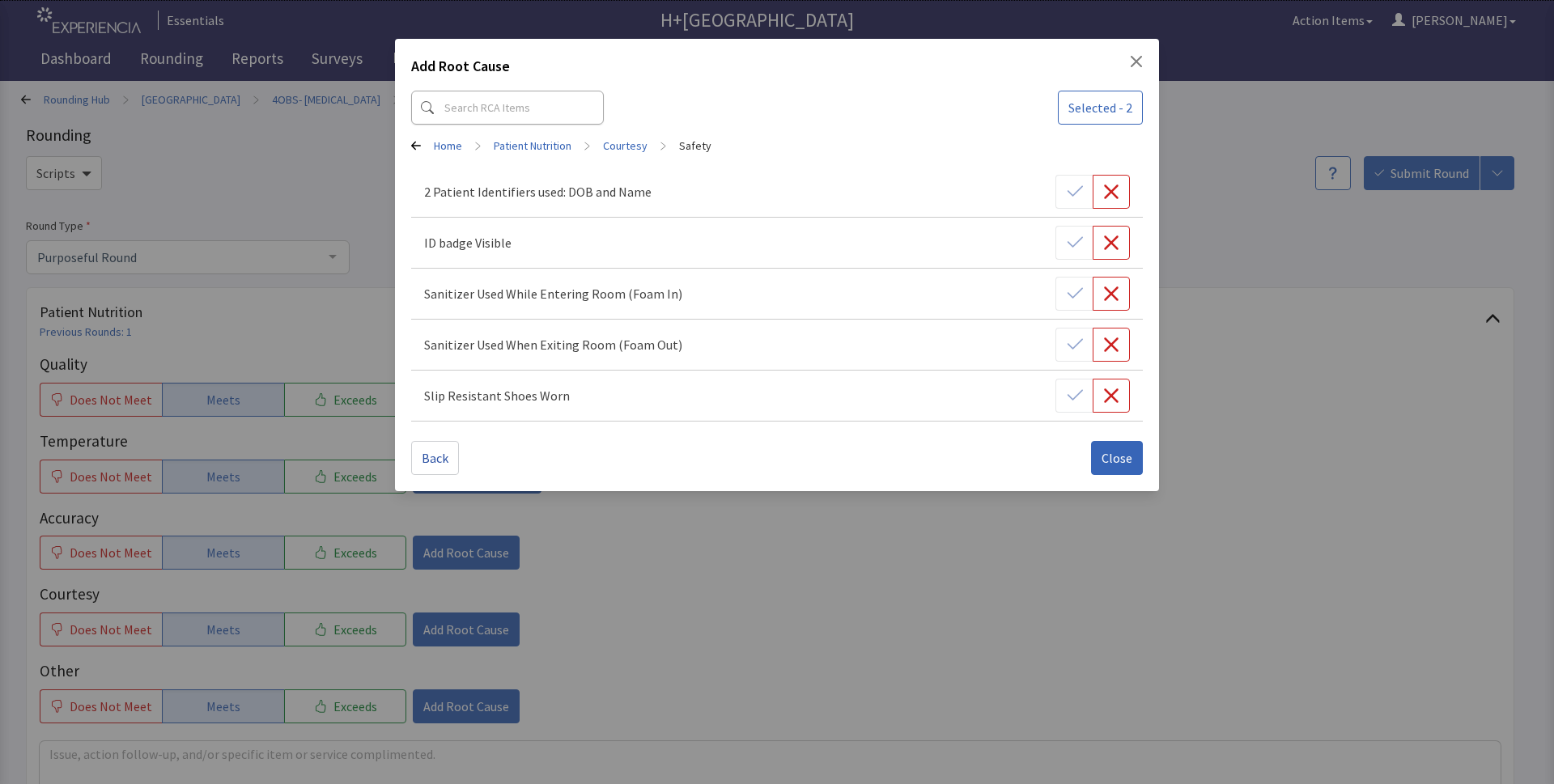
click at [1135, 53] on div "Add Root Cause Selected - 2 Home > Patient Nutrition > Courtesy > Safety 2 Pati…" at bounding box center [777, 265] width 764 height 452
click at [1140, 70] on div "Add Root Cause" at bounding box center [777, 70] width 731 height 29
drag, startPoint x: 1068, startPoint y: 252, endPoint x: 1067, endPoint y: 241, distance: 11.0
click at [1067, 246] on div at bounding box center [1092, 242] width 74 height 34
drag, startPoint x: 1069, startPoint y: 234, endPoint x: 1091, endPoint y: 156, distance: 81.0
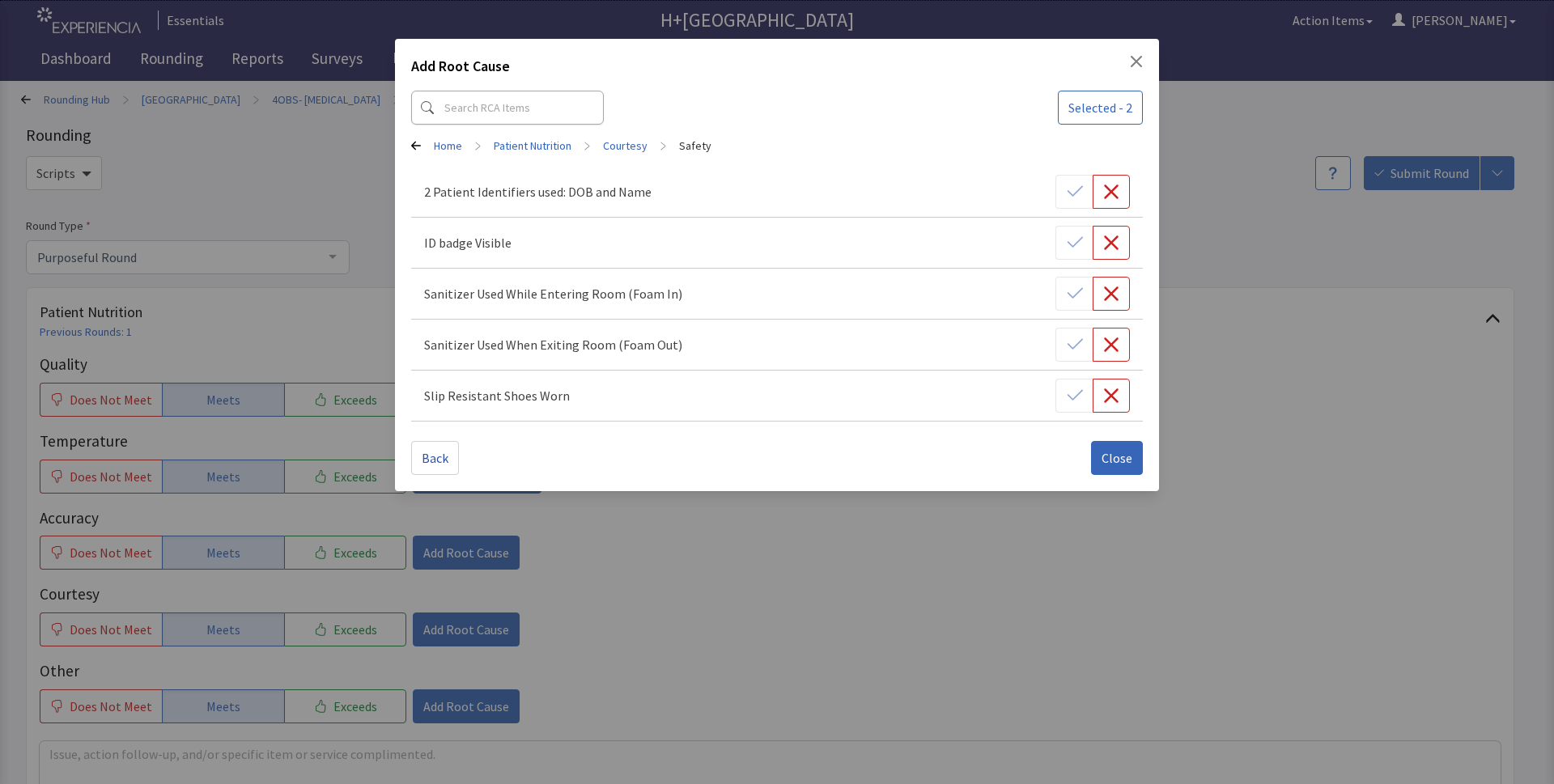
click at [1081, 196] on div "2 Patient Identifiers used: DOB and Name ID badge Visible Sanitizer Used While …" at bounding box center [777, 294] width 731 height 255
click at [1143, 57] on div "Add Root Cause Selected - 2 Home > Patient Nutrition > Courtesy > Safety 2 Pati…" at bounding box center [777, 265] width 764 height 452
click at [1139, 52] on div "Add Root Cause Selected - 2 Home > Patient Nutrition > Courtesy > Safety 2 Pati…" at bounding box center [777, 265] width 764 height 452
click at [1136, 61] on icon "Close" at bounding box center [1137, 62] width 12 height 12
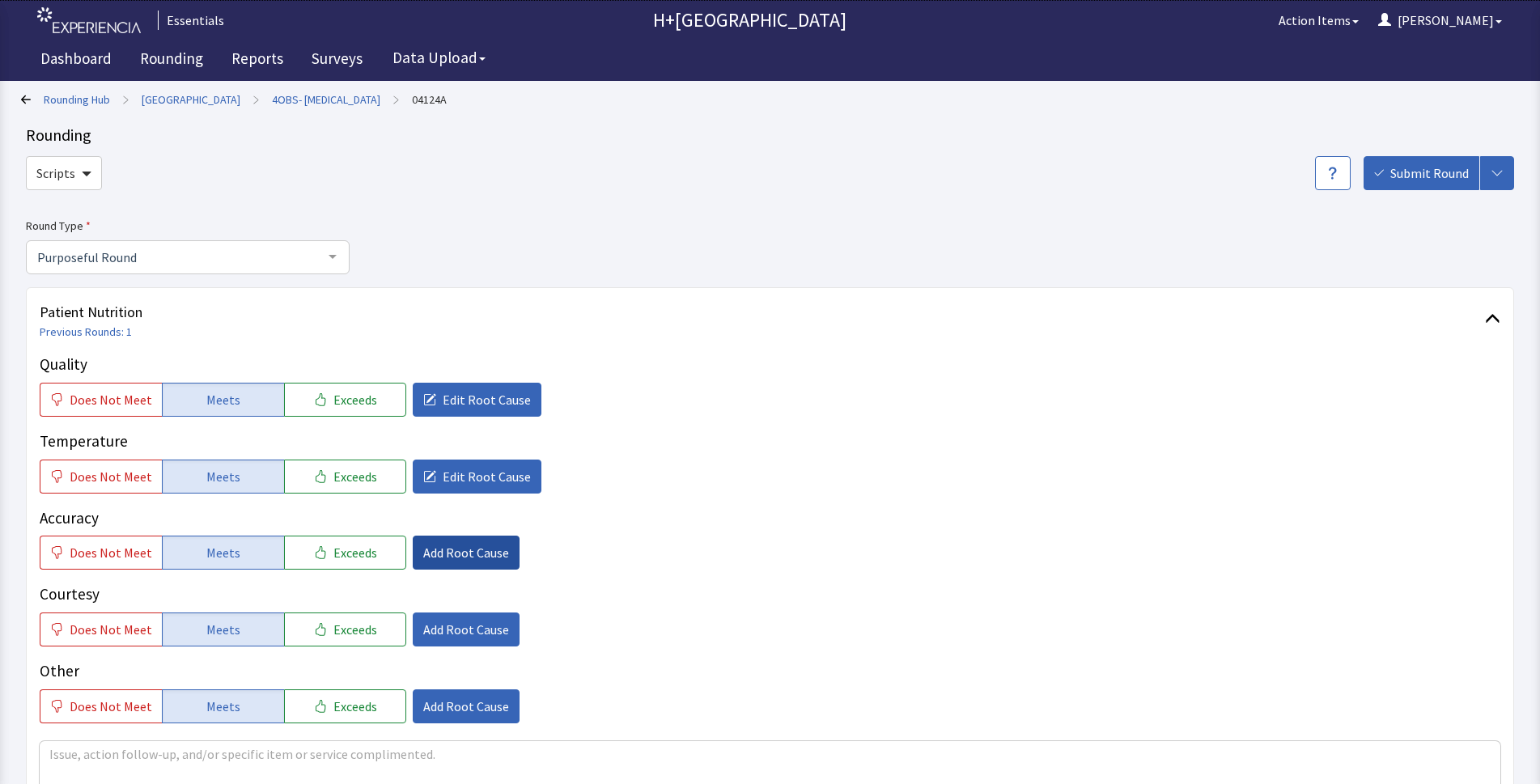
click at [461, 548] on span "Add Root Cause" at bounding box center [465, 552] width 86 height 19
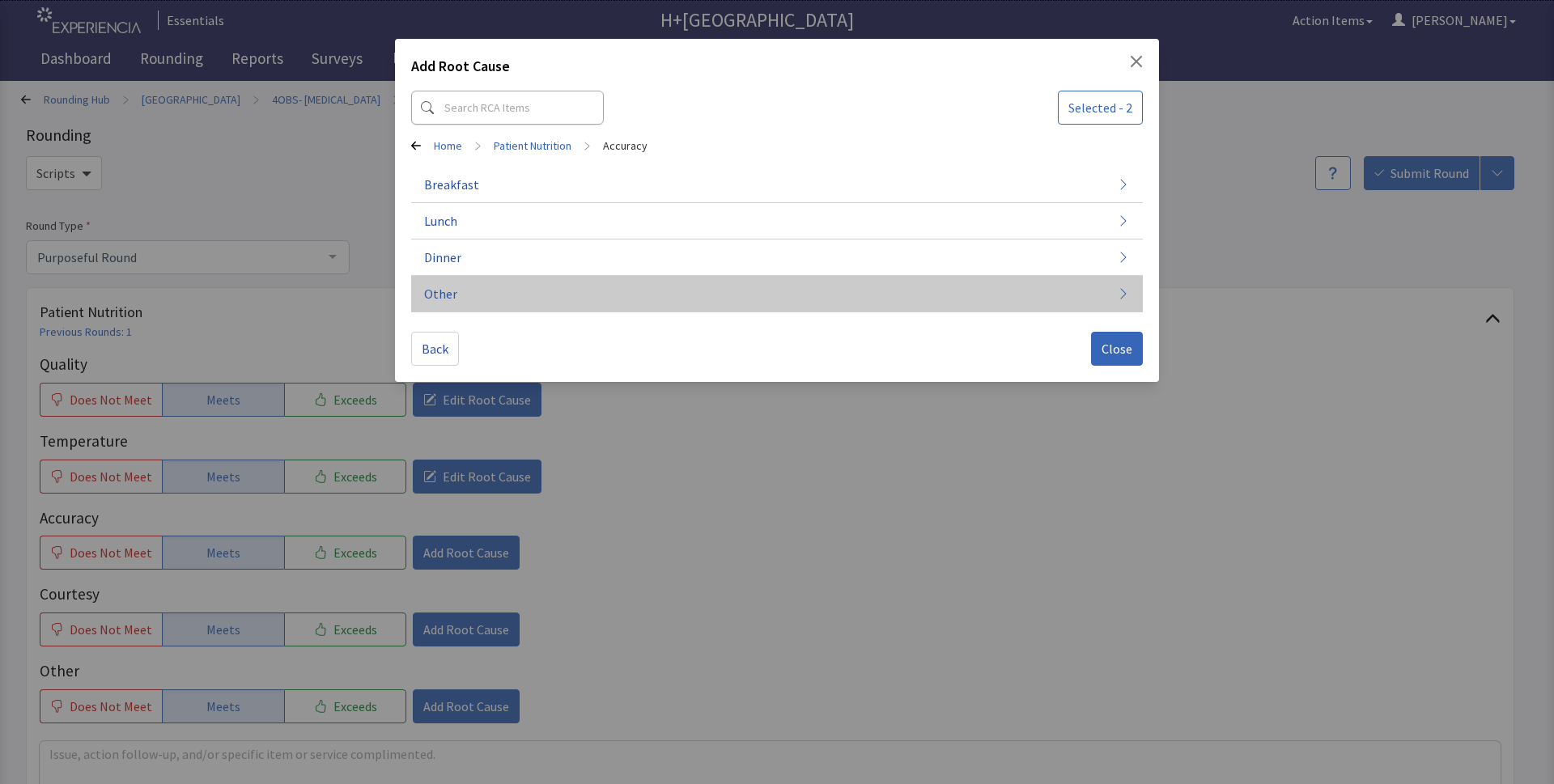
click at [442, 288] on span "Other" at bounding box center [440, 294] width 33 height 19
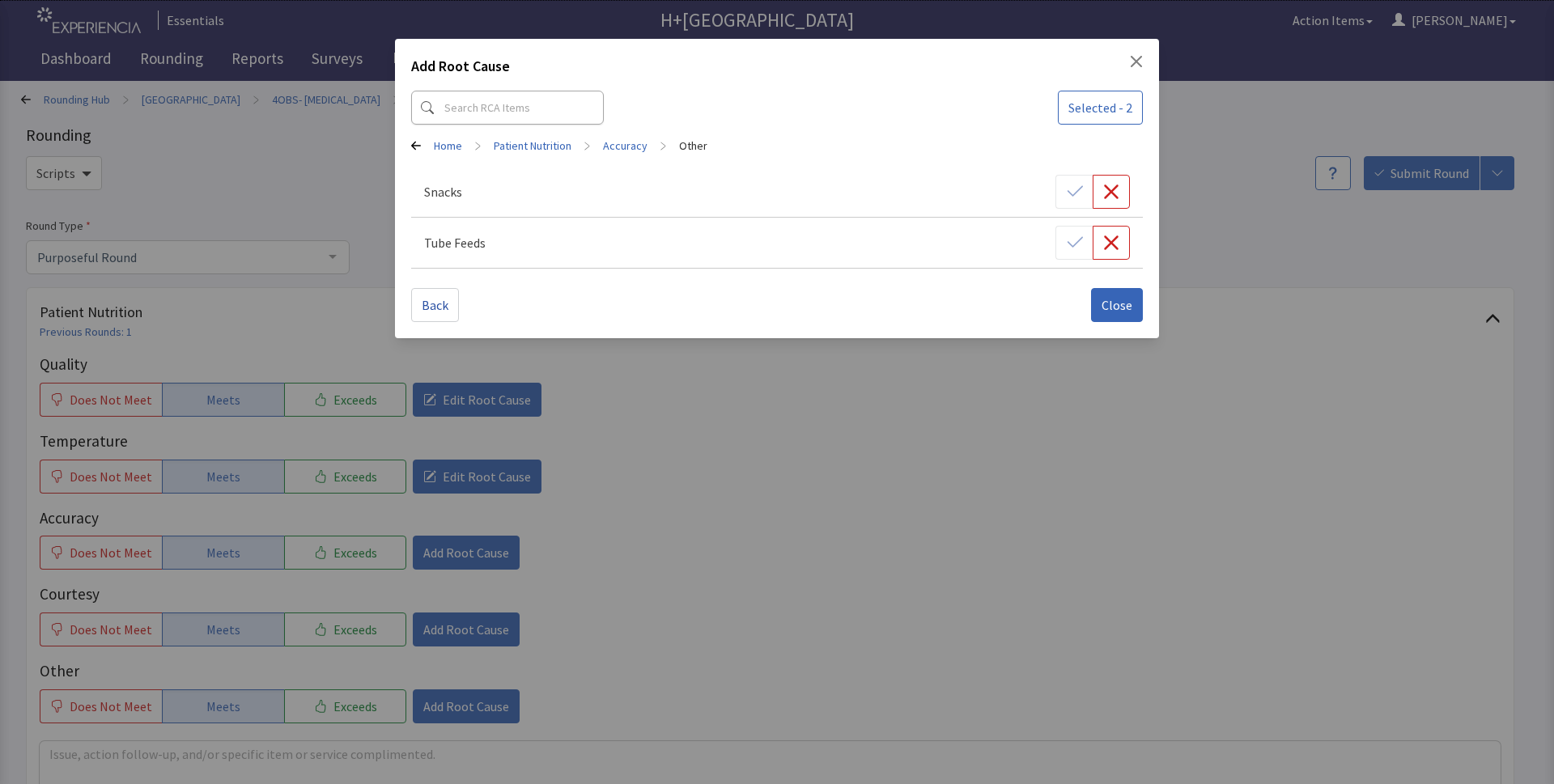
click at [418, 145] on icon at bounding box center [416, 146] width 10 height 10
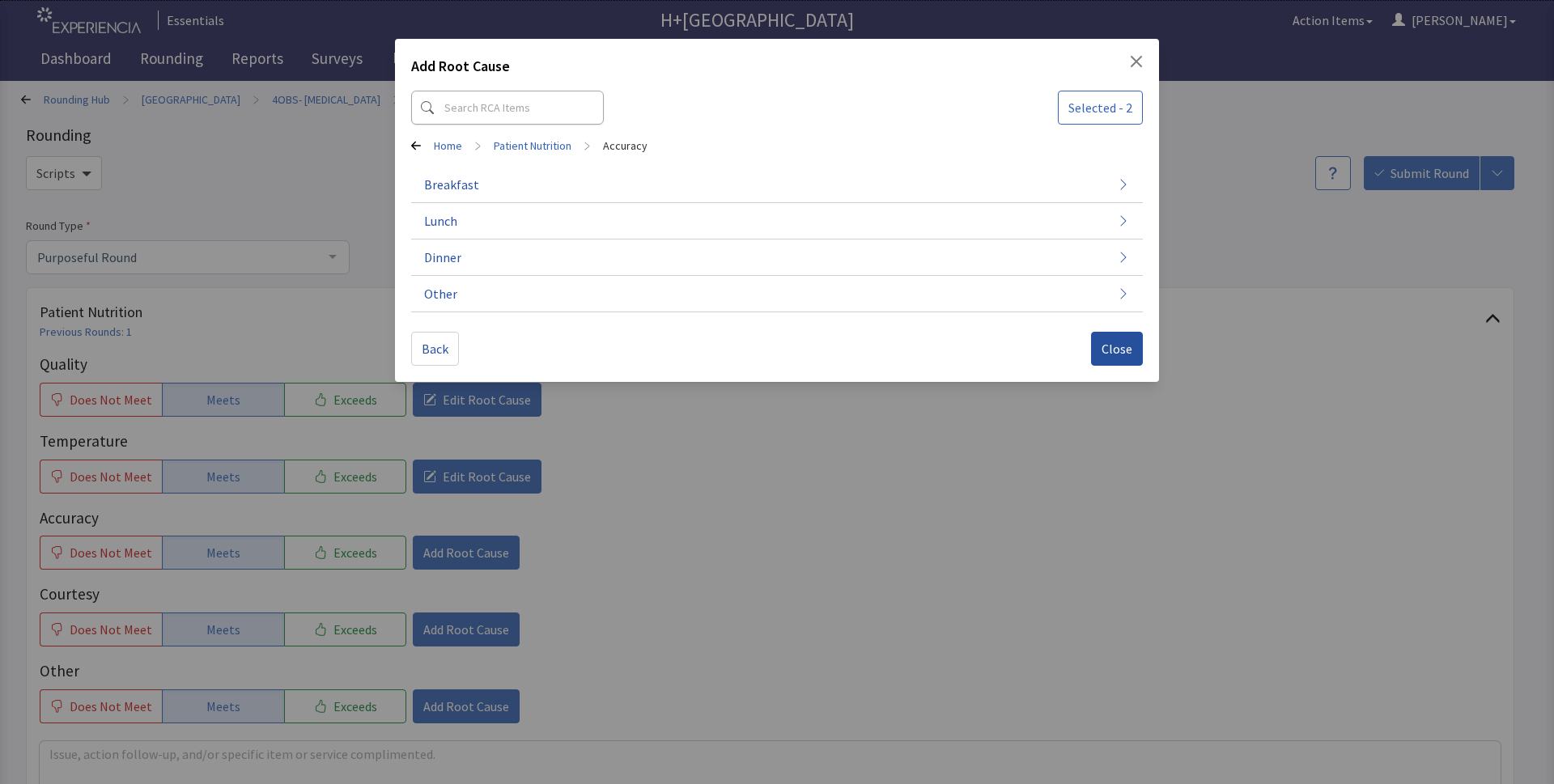
click at [1122, 356] on span "Close" at bounding box center [1116, 349] width 31 height 19
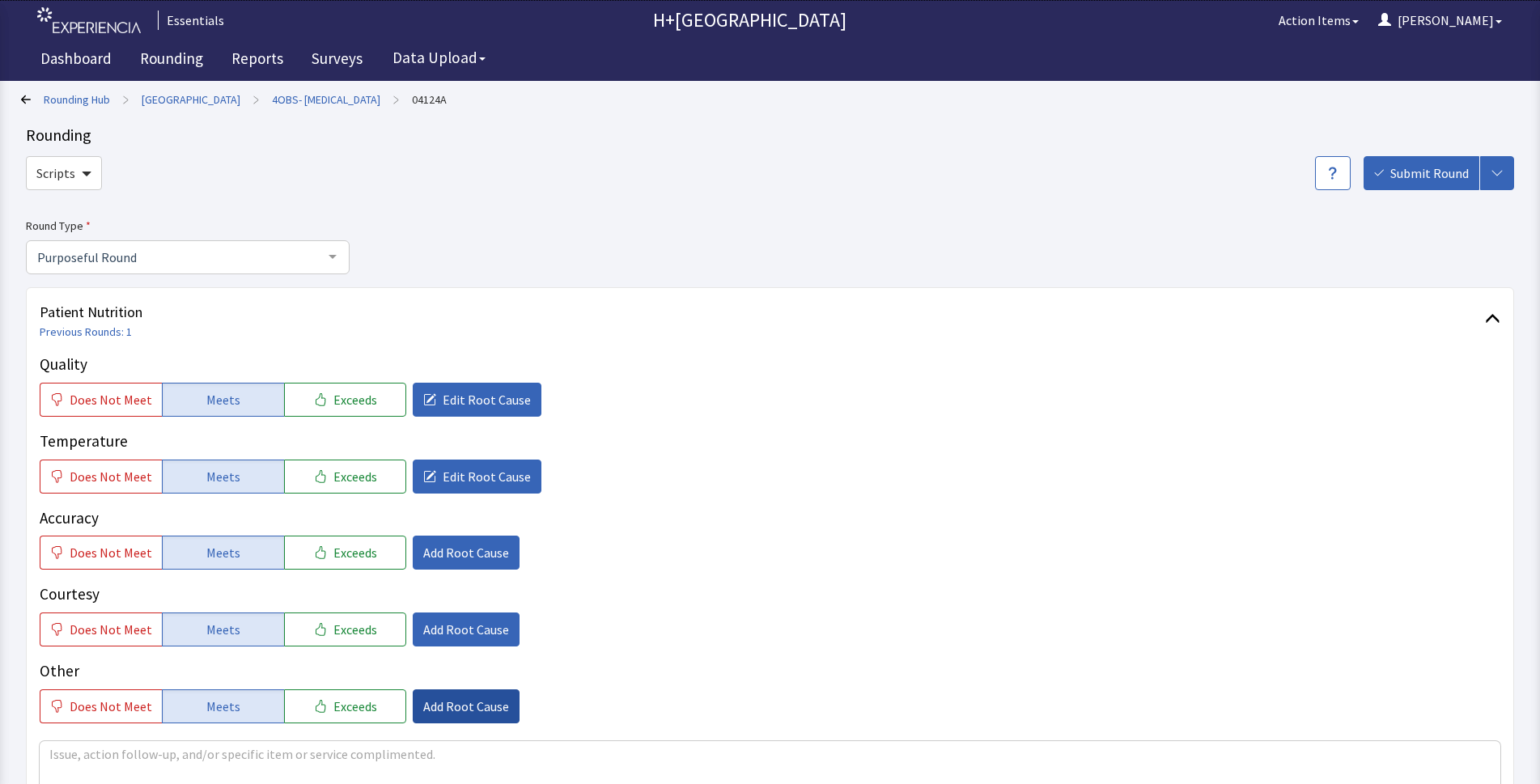
click at [453, 708] on span "Add Root Cause" at bounding box center [465, 706] width 86 height 19
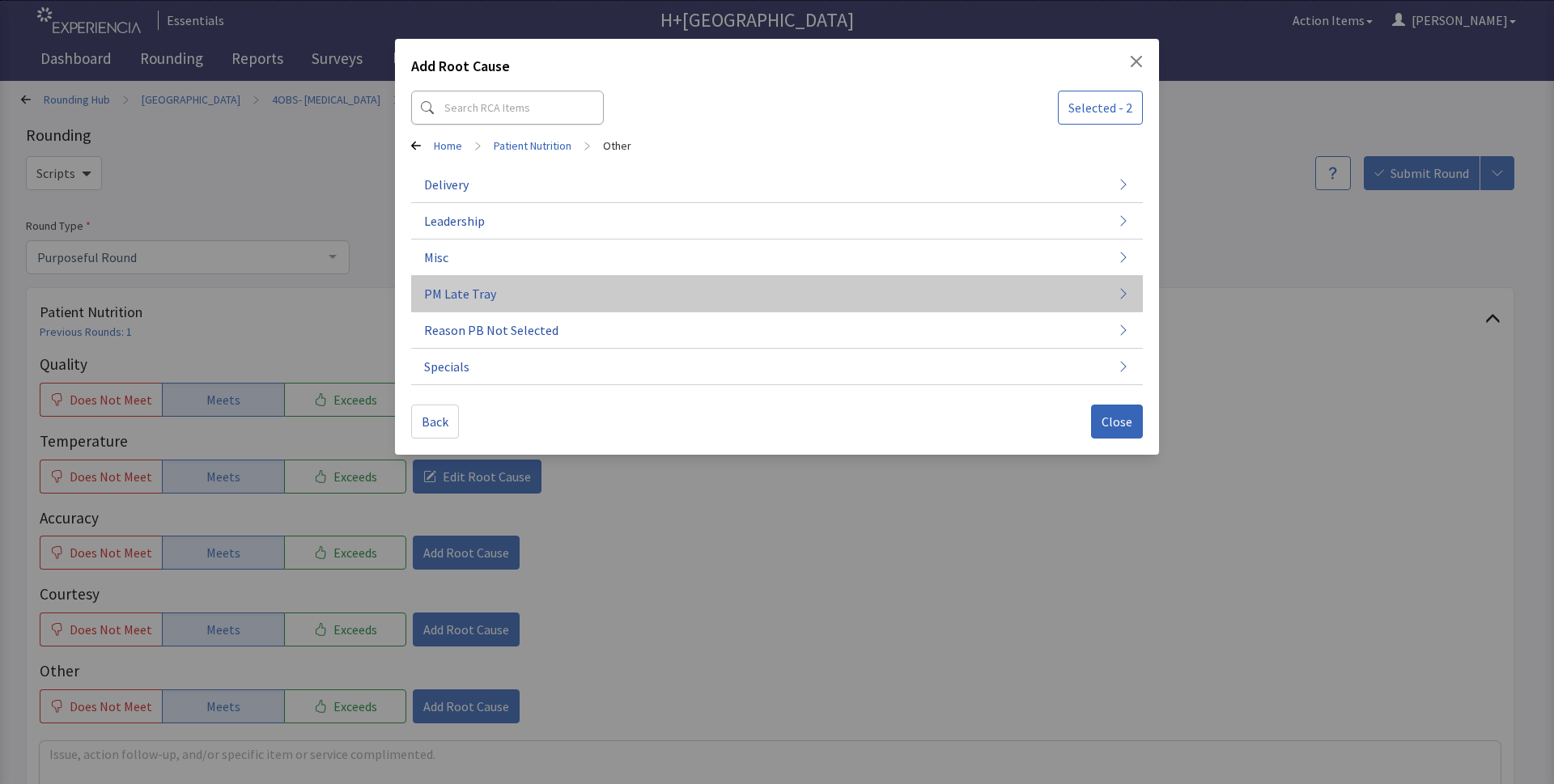
click at [449, 283] on button "PM Late Tray" at bounding box center [777, 294] width 731 height 37
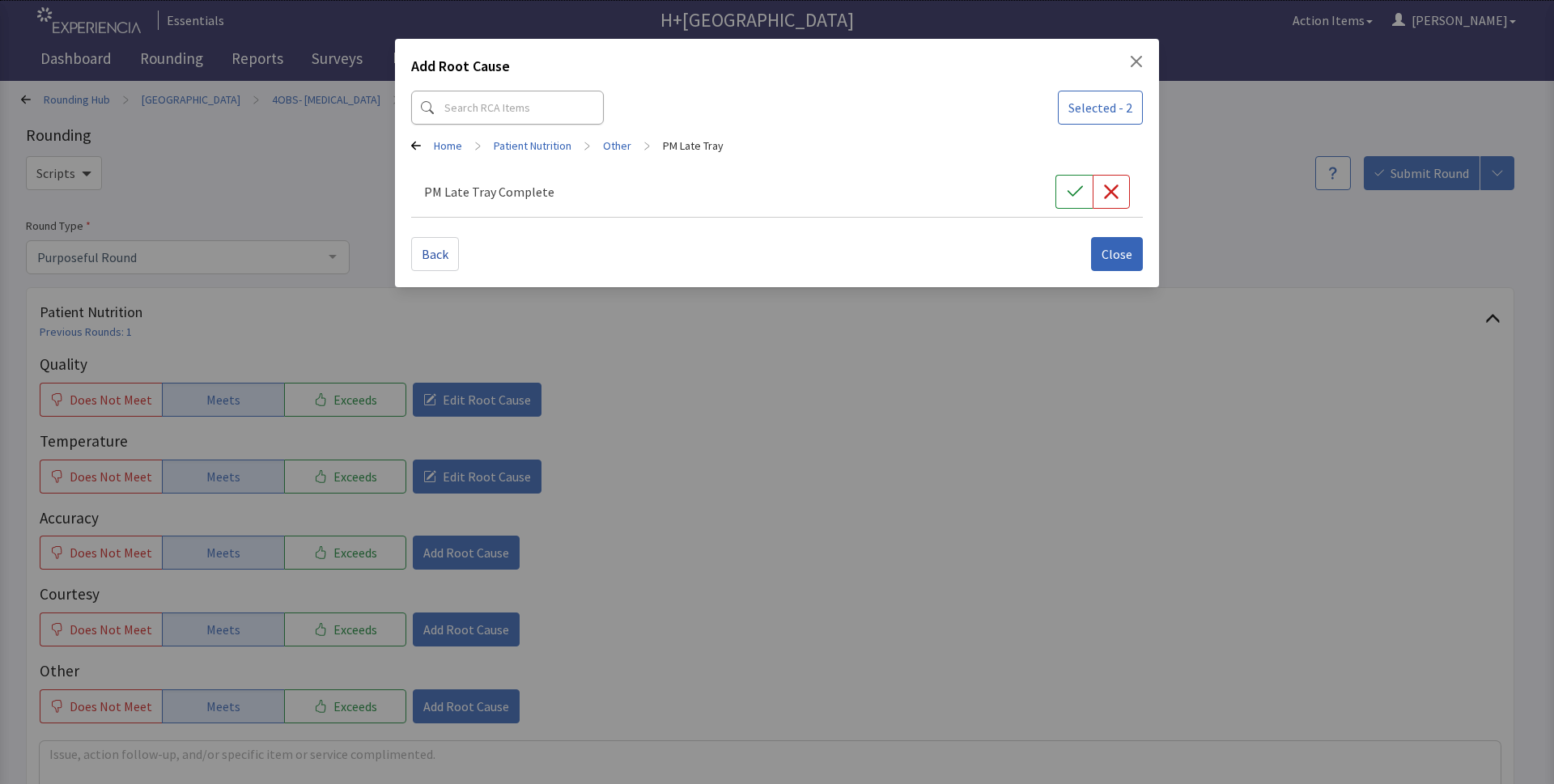
drag, startPoint x: 1071, startPoint y: 191, endPoint x: 1084, endPoint y: 227, distance: 38.3
click at [1073, 197] on icon "button" at bounding box center [1074, 191] width 16 height 16
click at [1107, 259] on span "Close" at bounding box center [1116, 254] width 31 height 19
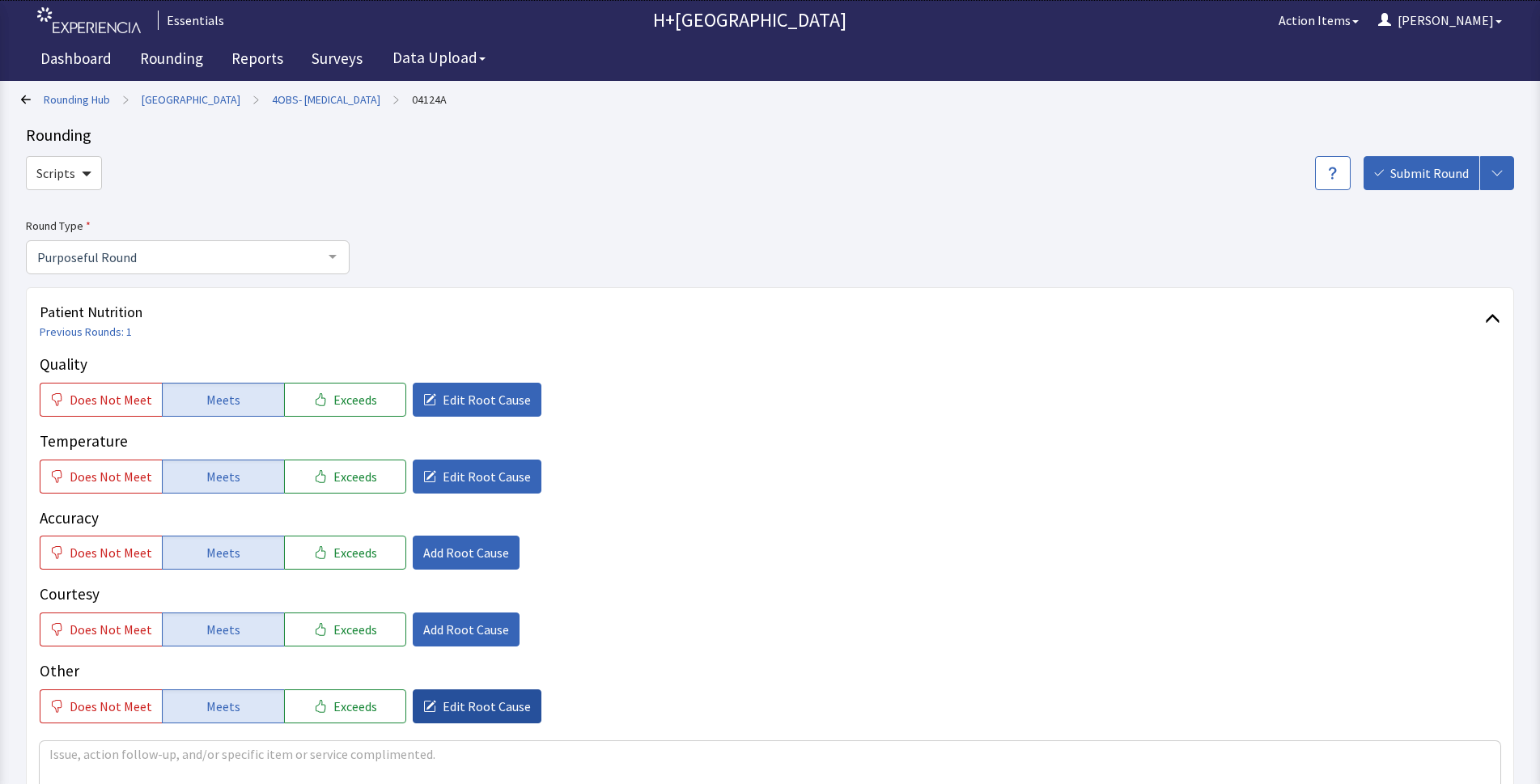
click at [426, 695] on button "Edit Root Cause" at bounding box center [476, 706] width 128 height 34
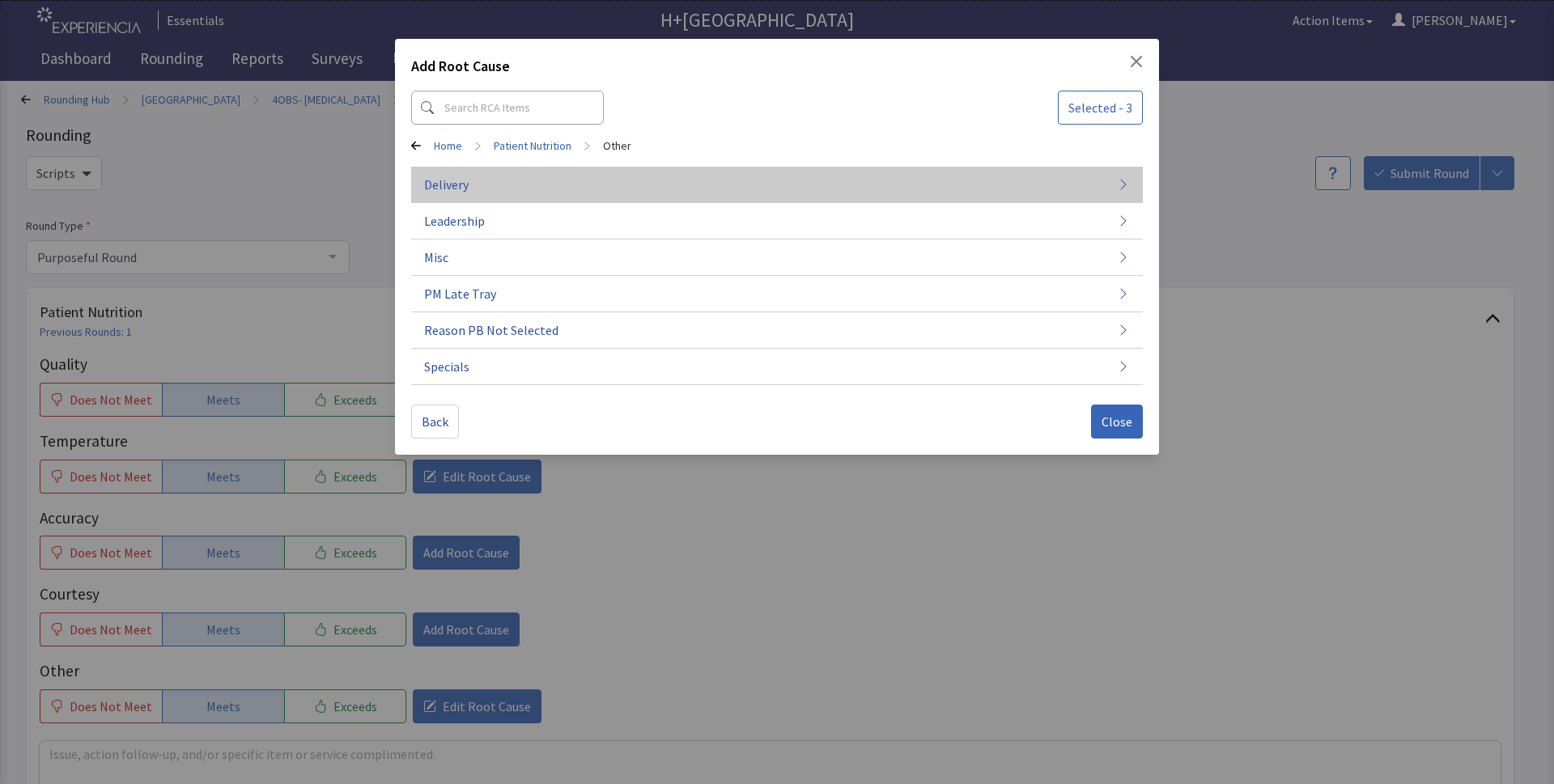
click at [465, 193] on button "Delivery" at bounding box center [777, 185] width 731 height 37
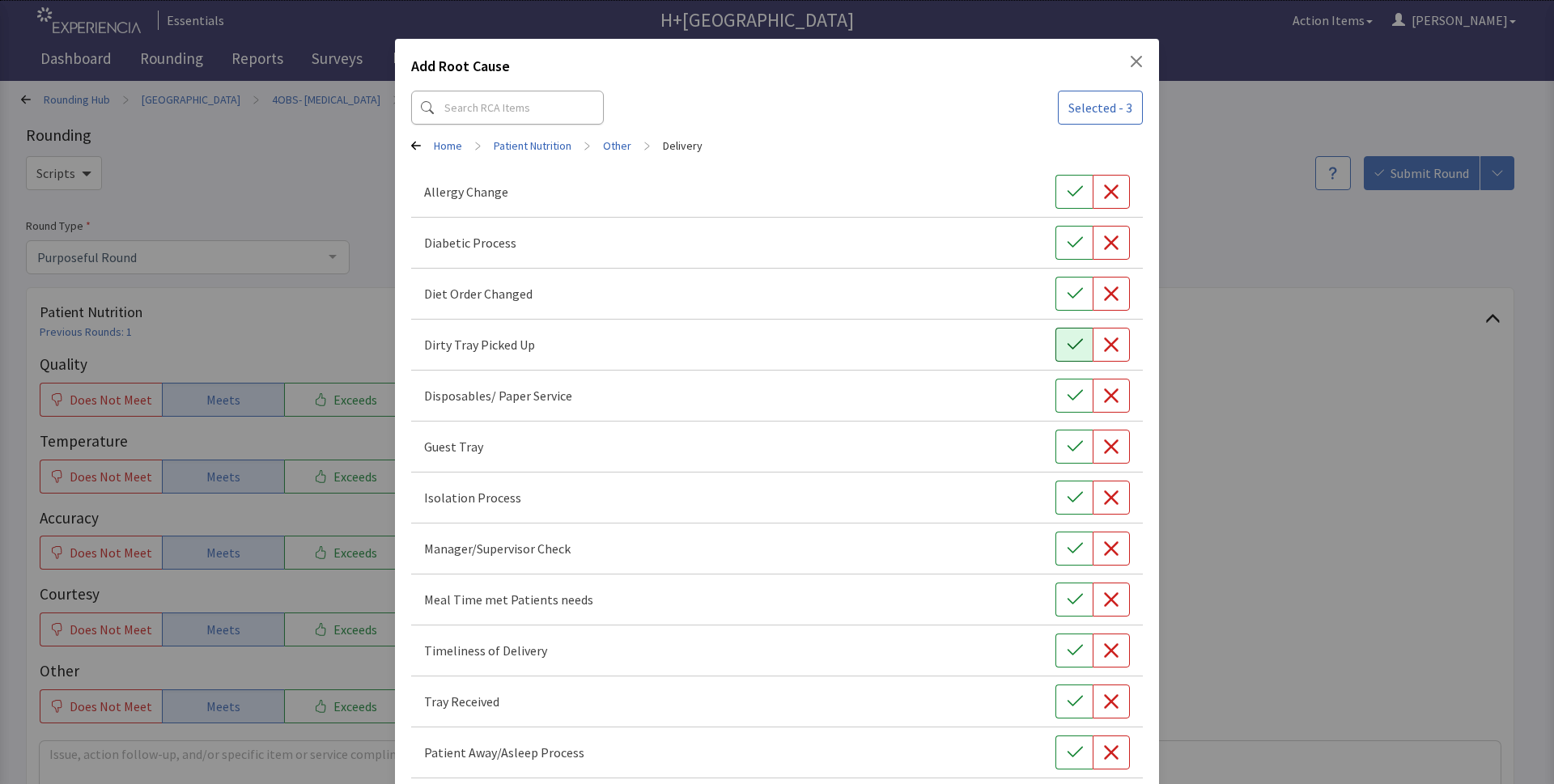
click at [1066, 345] on icon "button" at bounding box center [1074, 345] width 16 height 16
click at [1056, 454] on button "button" at bounding box center [1074, 446] width 38 height 34
click at [1064, 559] on button "button" at bounding box center [1074, 548] width 38 height 34
click at [1068, 647] on icon "button" at bounding box center [1074, 650] width 16 height 16
click at [1060, 711] on button "button" at bounding box center [1074, 701] width 38 height 34
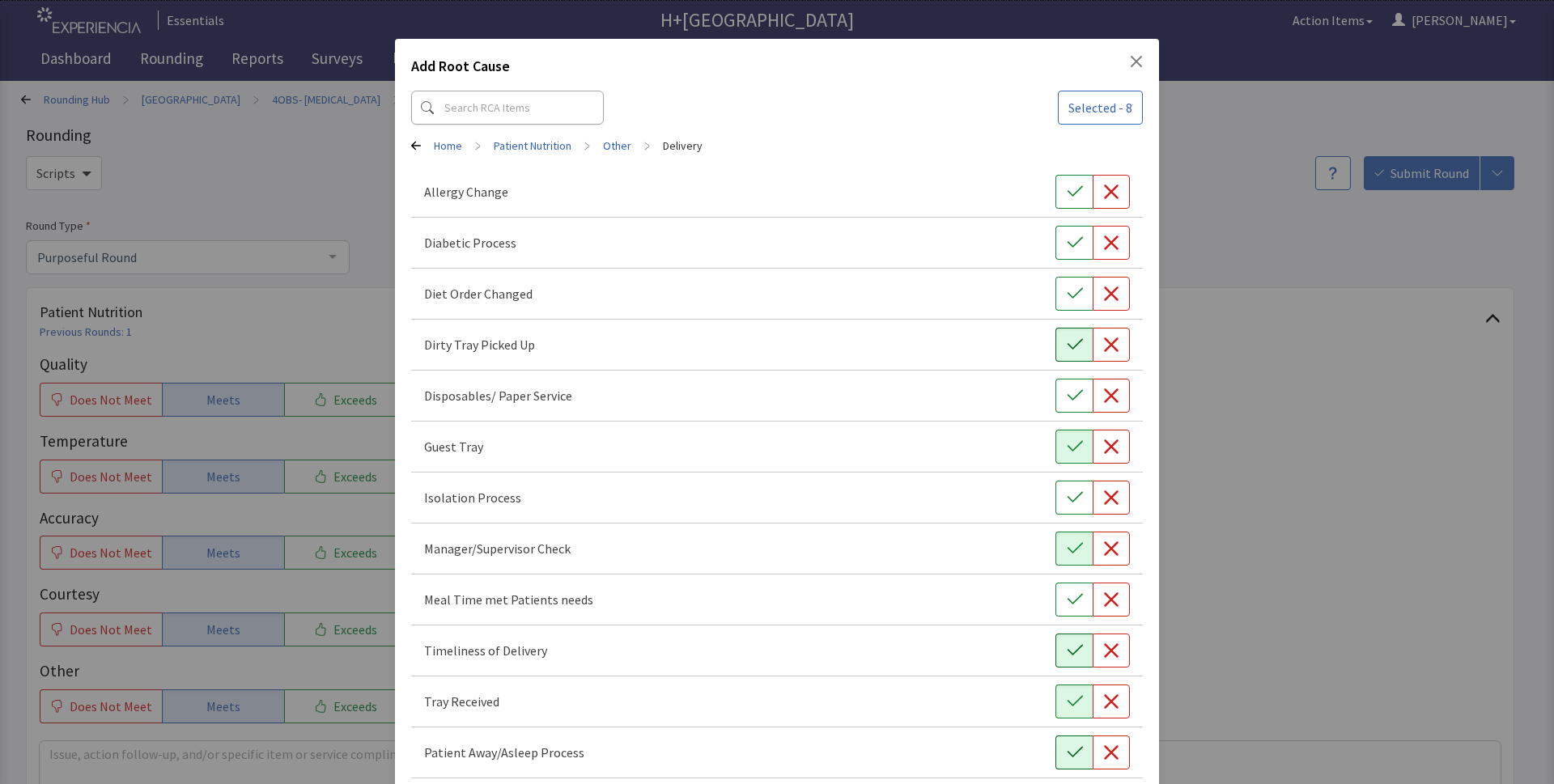
click at [1066, 755] on icon "button" at bounding box center [1074, 752] width 16 height 16
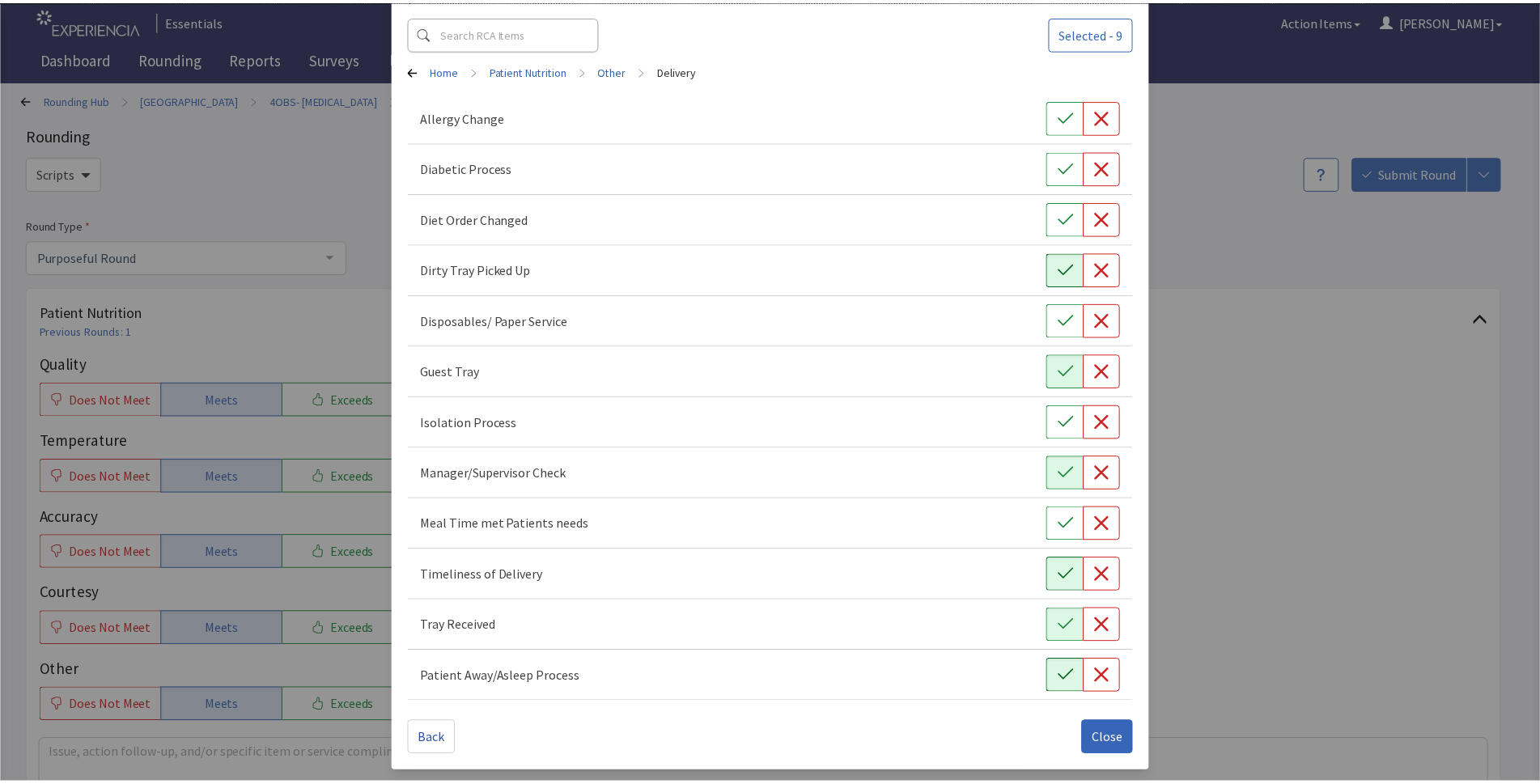
scroll to position [77, 0]
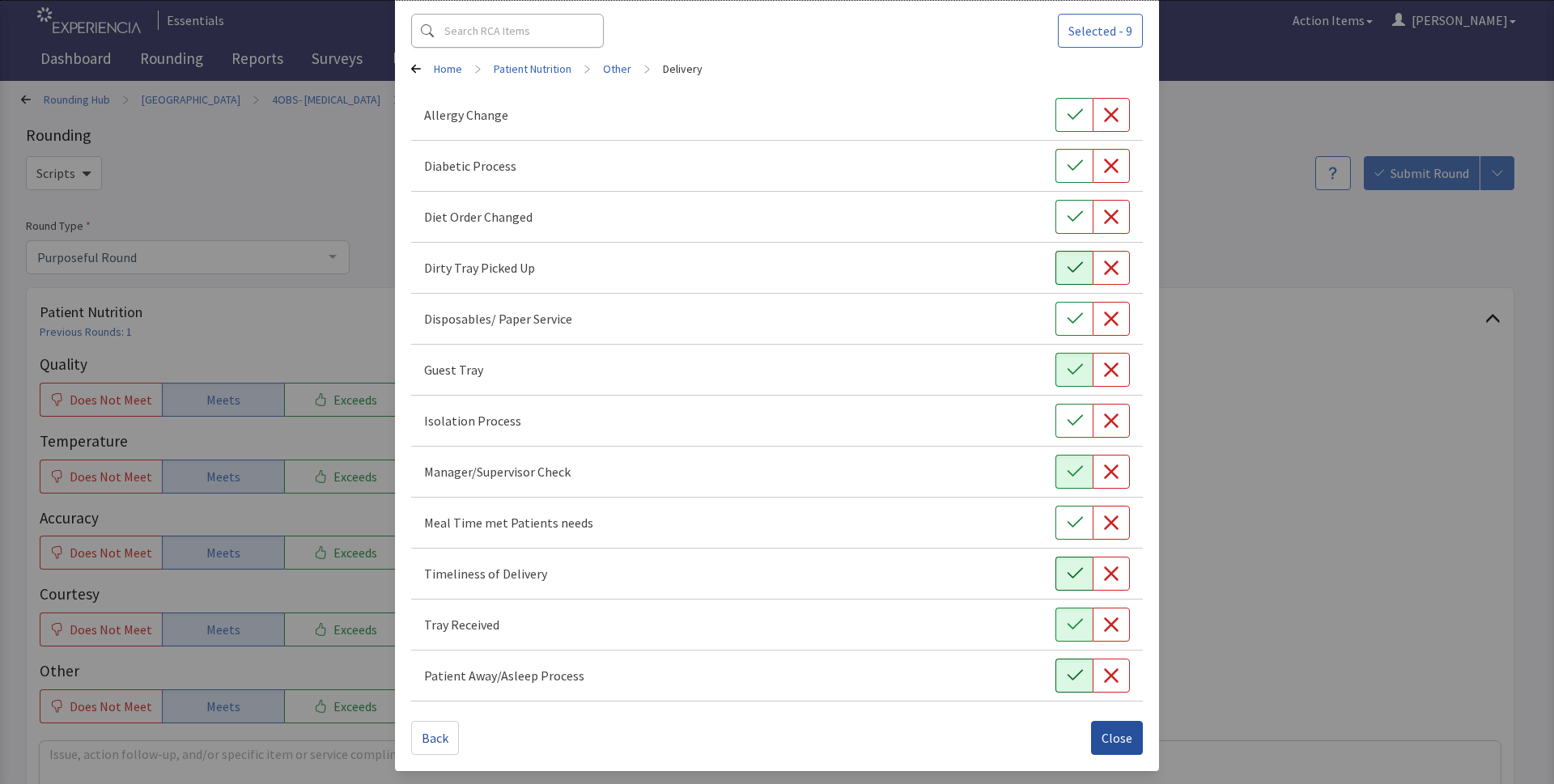
click at [1109, 737] on span "Close" at bounding box center [1116, 738] width 31 height 19
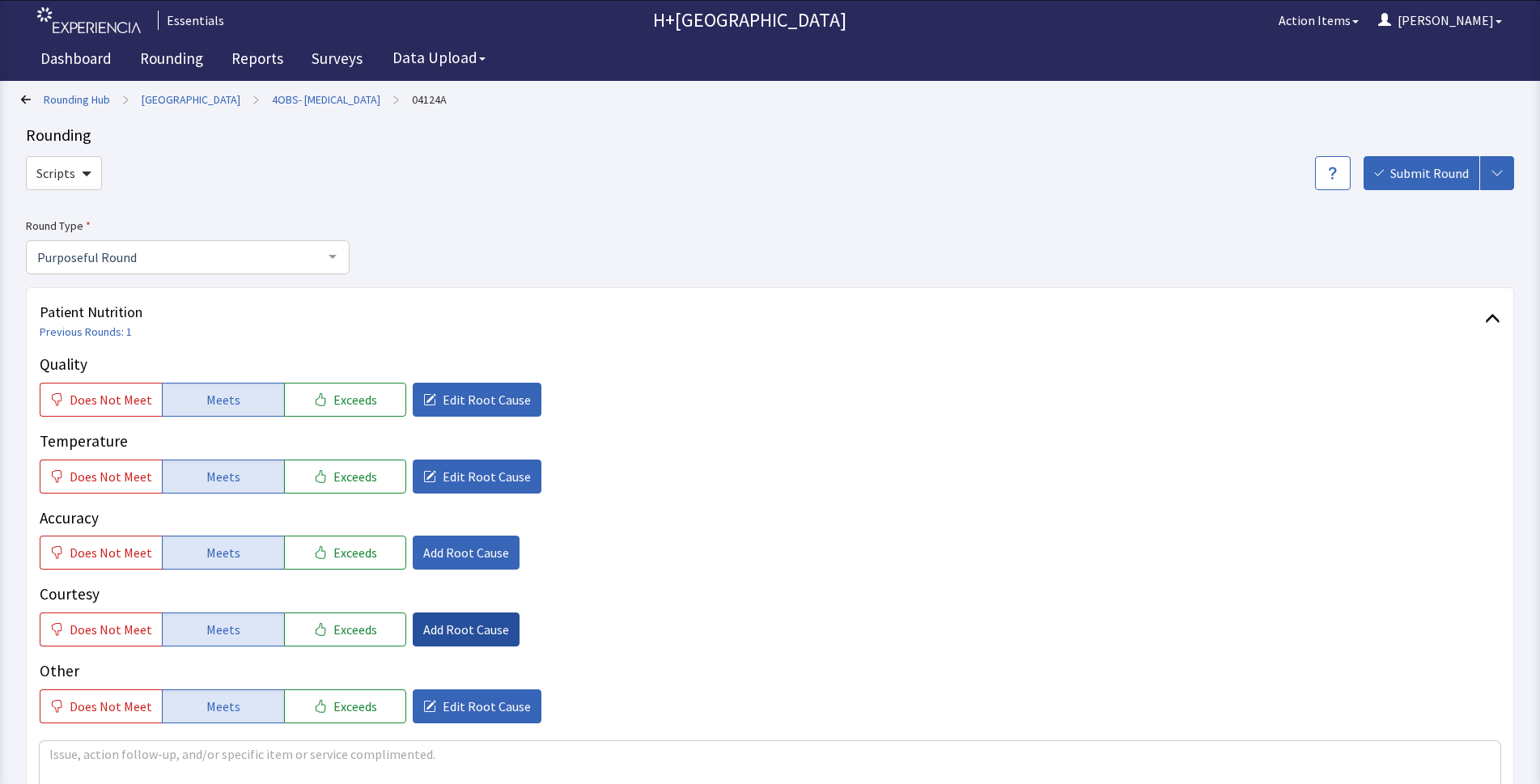
click at [469, 626] on span "Add Root Cause" at bounding box center [465, 630] width 86 height 19
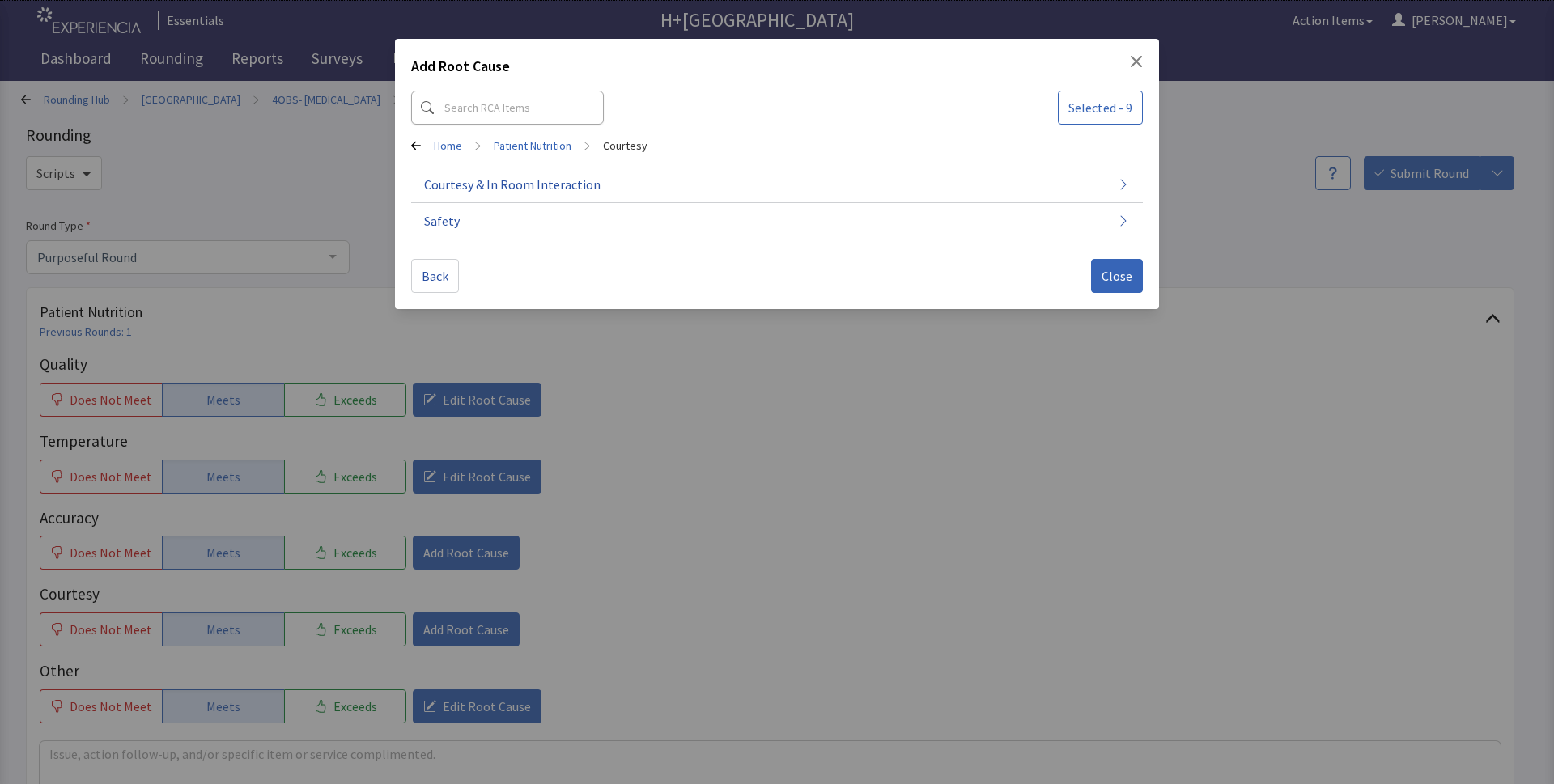
click at [230, 707] on div "Add Root Cause Selected - 9 Home > Patient Nutrition > Courtesy Courtesy & In R…" at bounding box center [777, 392] width 1554 height 784
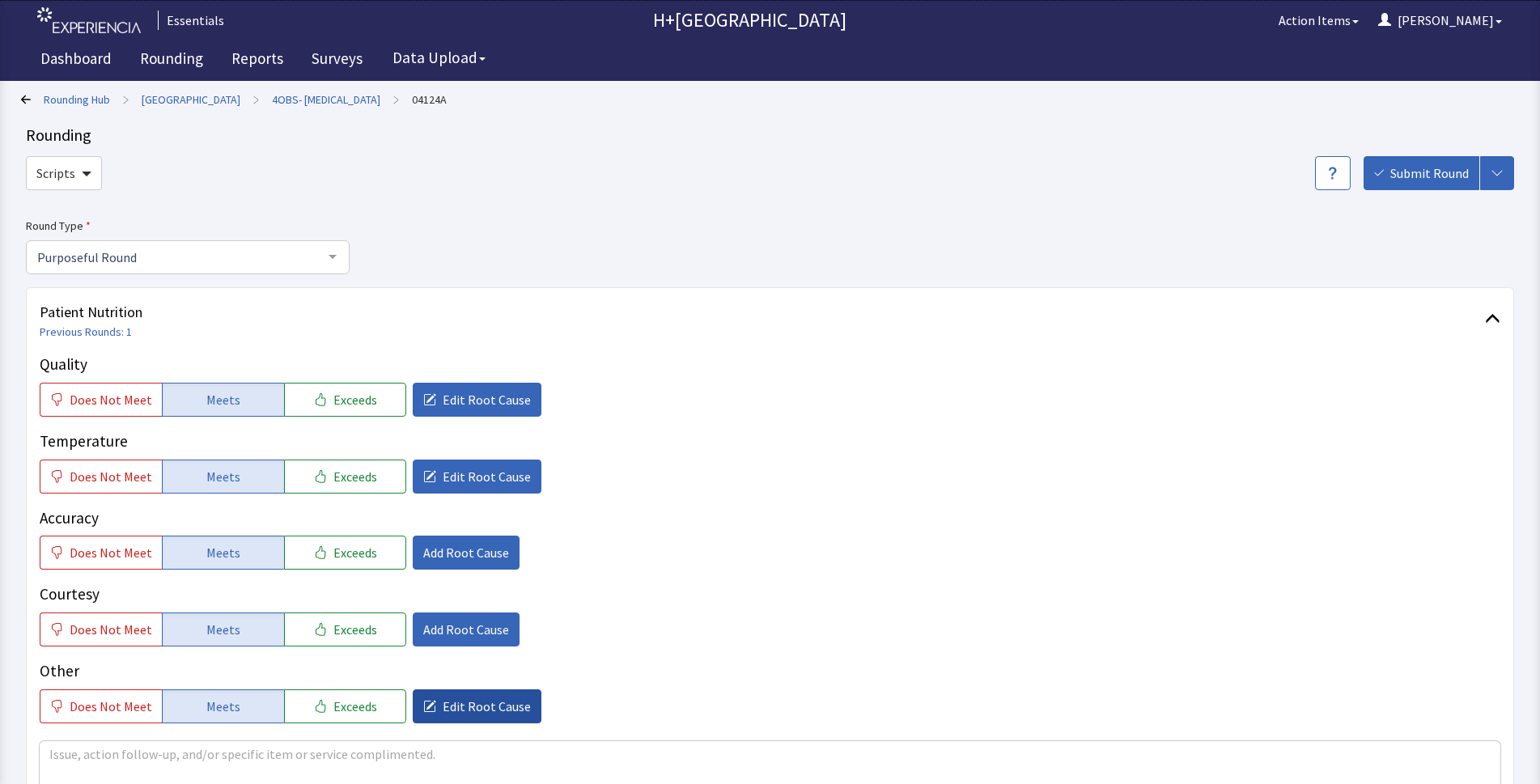
click at [481, 704] on span "Edit Root Cause" at bounding box center [486, 706] width 88 height 19
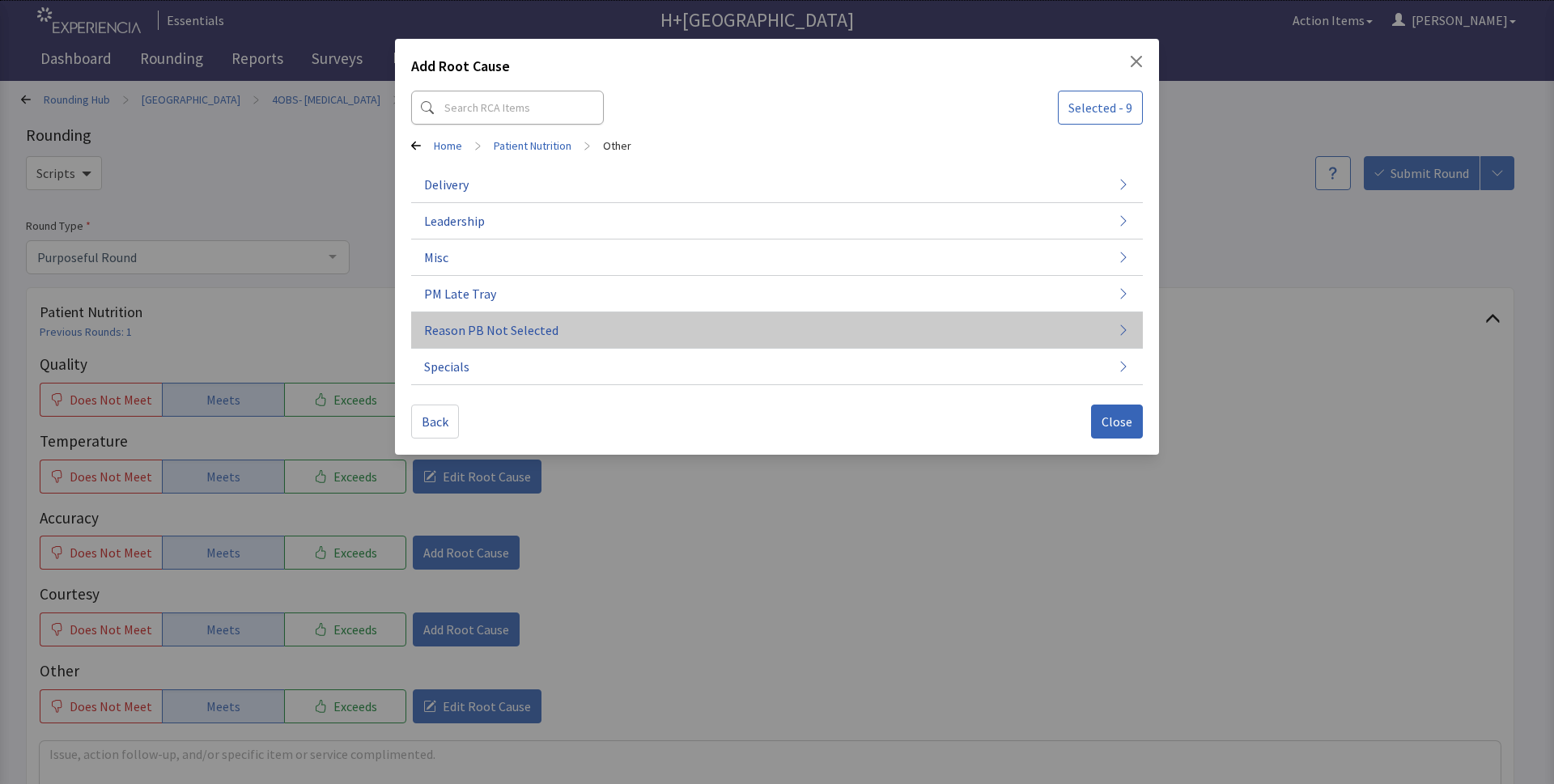
click at [444, 335] on span "Reason PB Not Selected" at bounding box center [491, 330] width 134 height 19
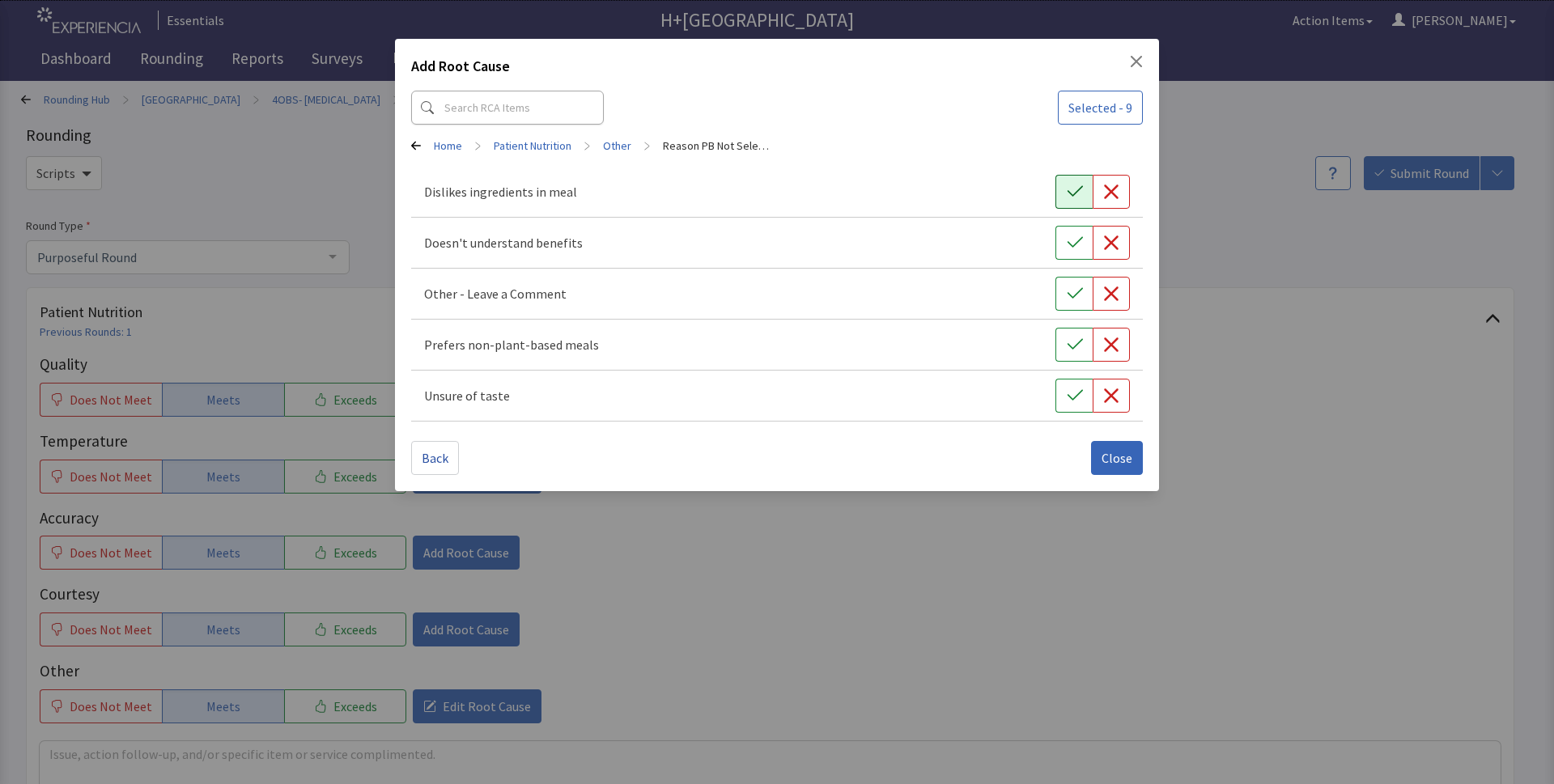
click at [1073, 201] on button "button" at bounding box center [1074, 191] width 38 height 34
click at [1077, 344] on icon "button" at bounding box center [1074, 344] width 15 height 11
click at [1120, 464] on span "Close" at bounding box center [1116, 458] width 31 height 19
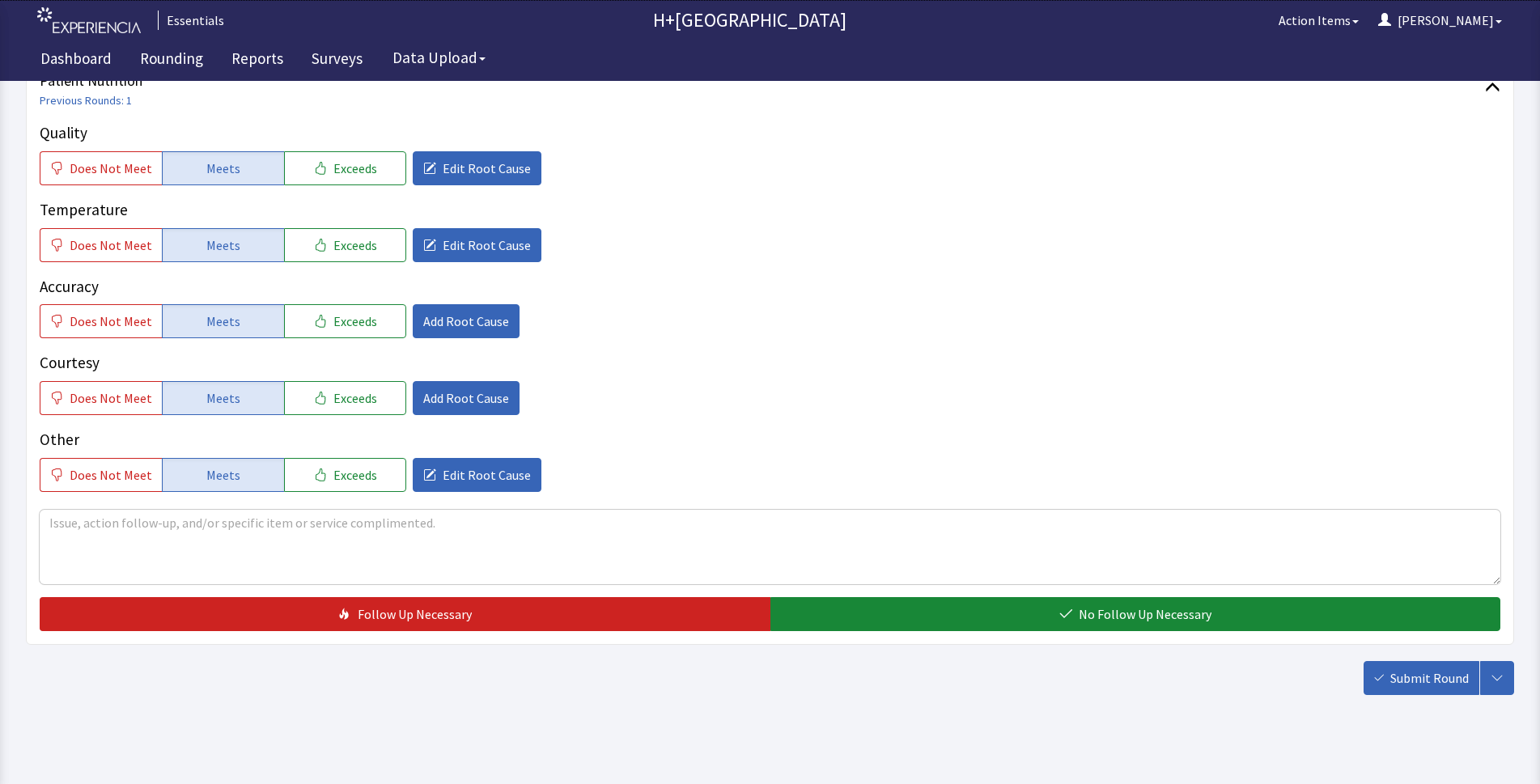
scroll to position [246, 0]
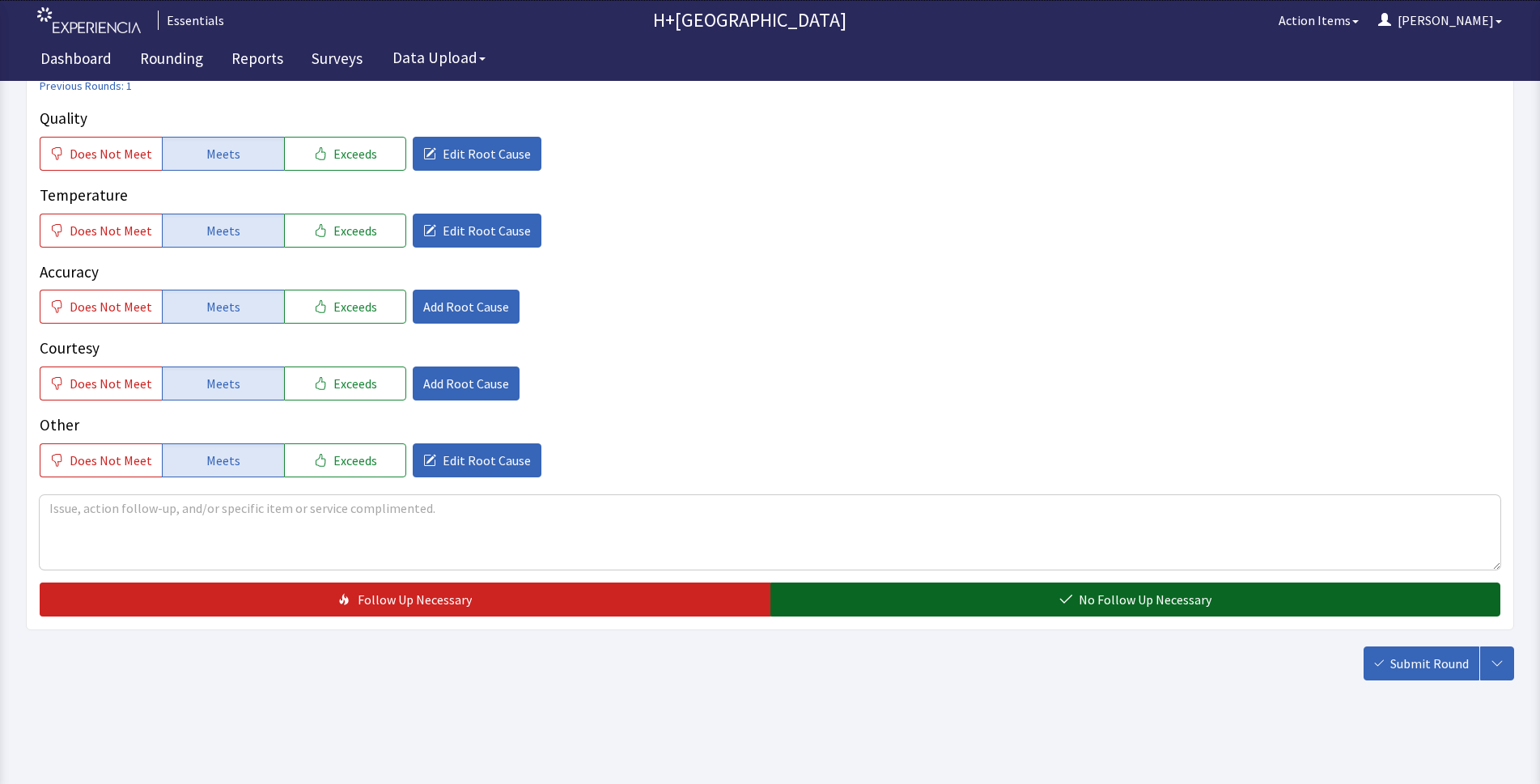
click at [966, 597] on button "No Follow Up Necessary" at bounding box center [1135, 599] width 731 height 34
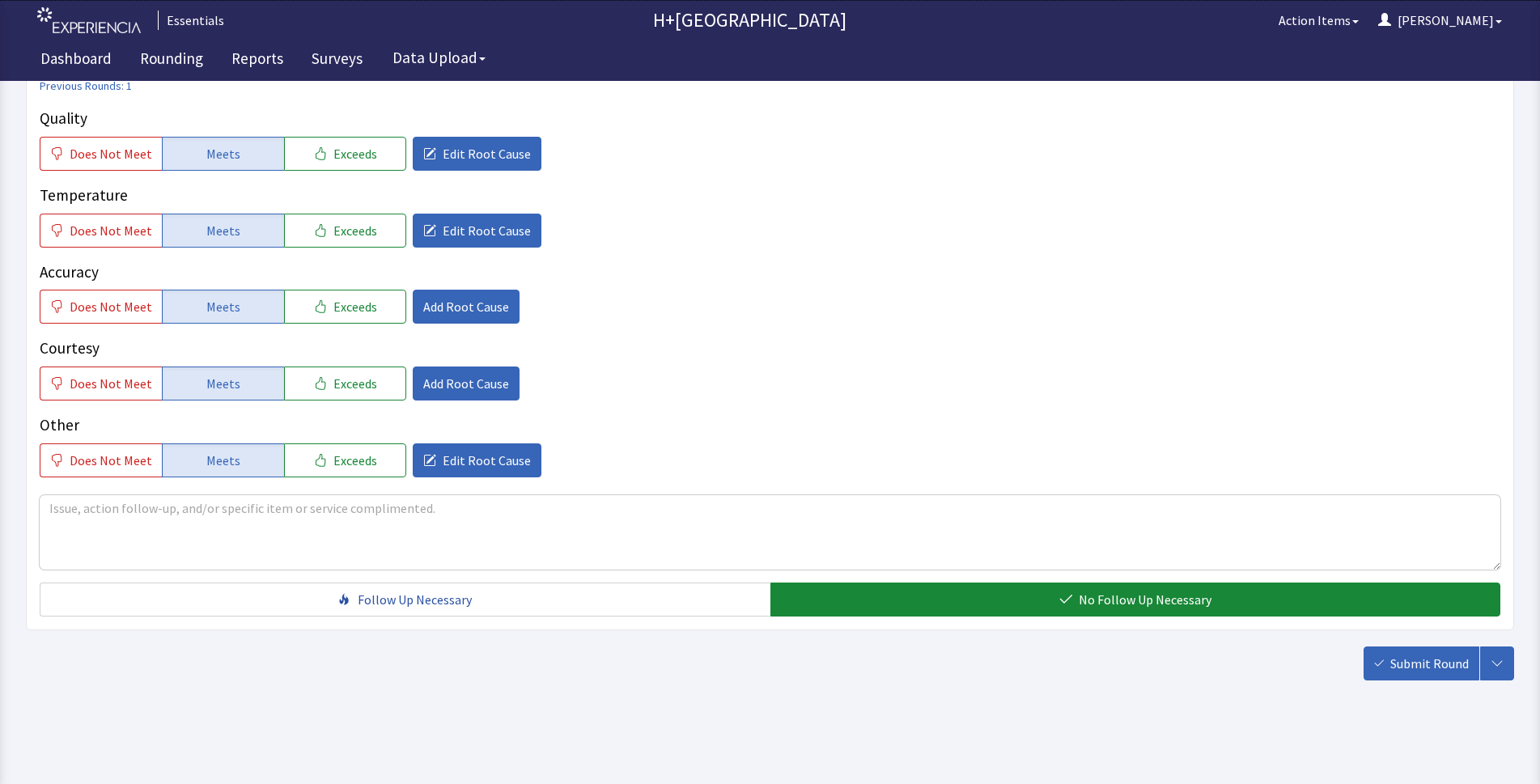
click at [1425, 661] on span "Submit Round" at bounding box center [1429, 663] width 78 height 19
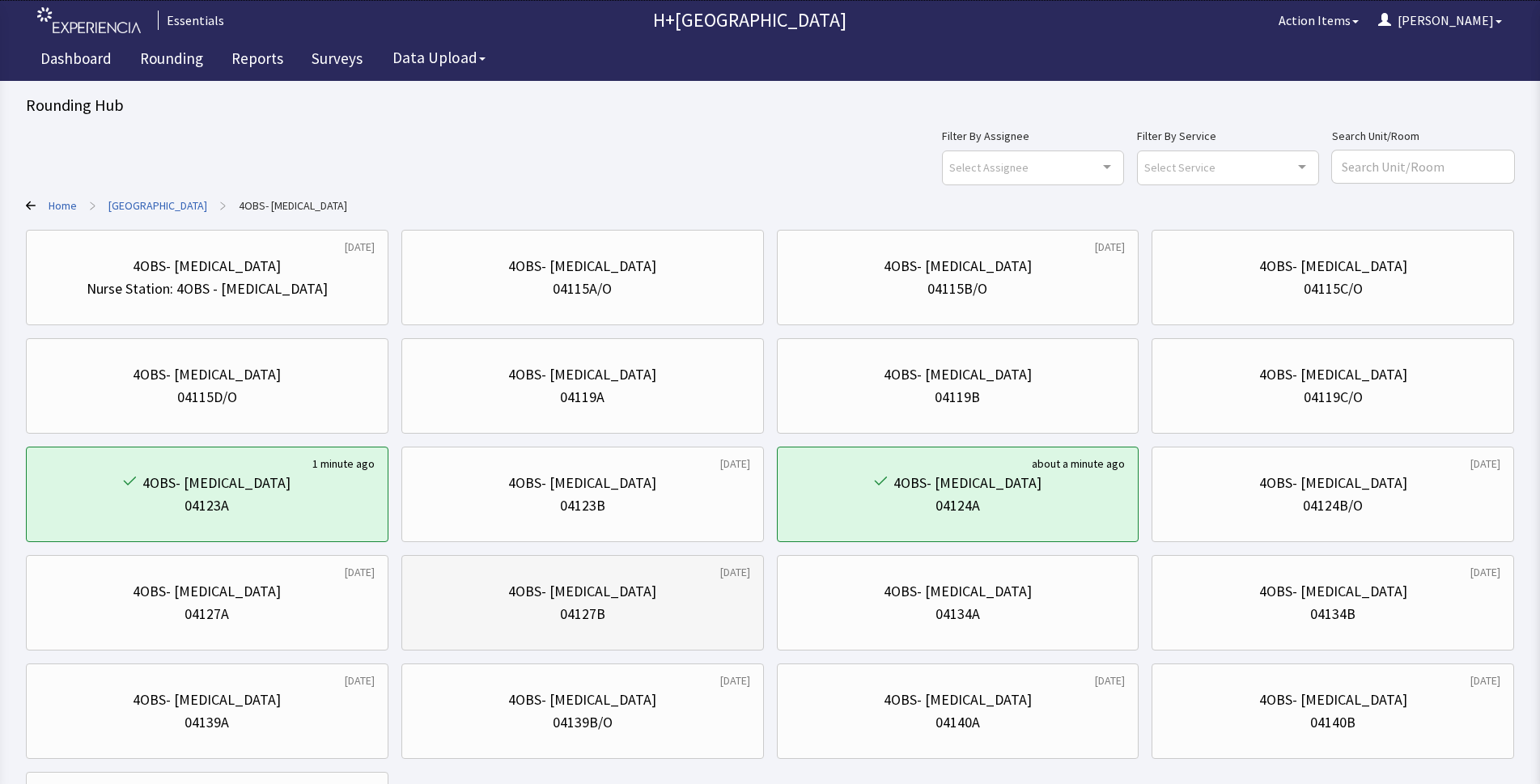
click at [701, 630] on div "4OBS- [MEDICAL_DATA] 04127B" at bounding box center [582, 602] width 335 height 77
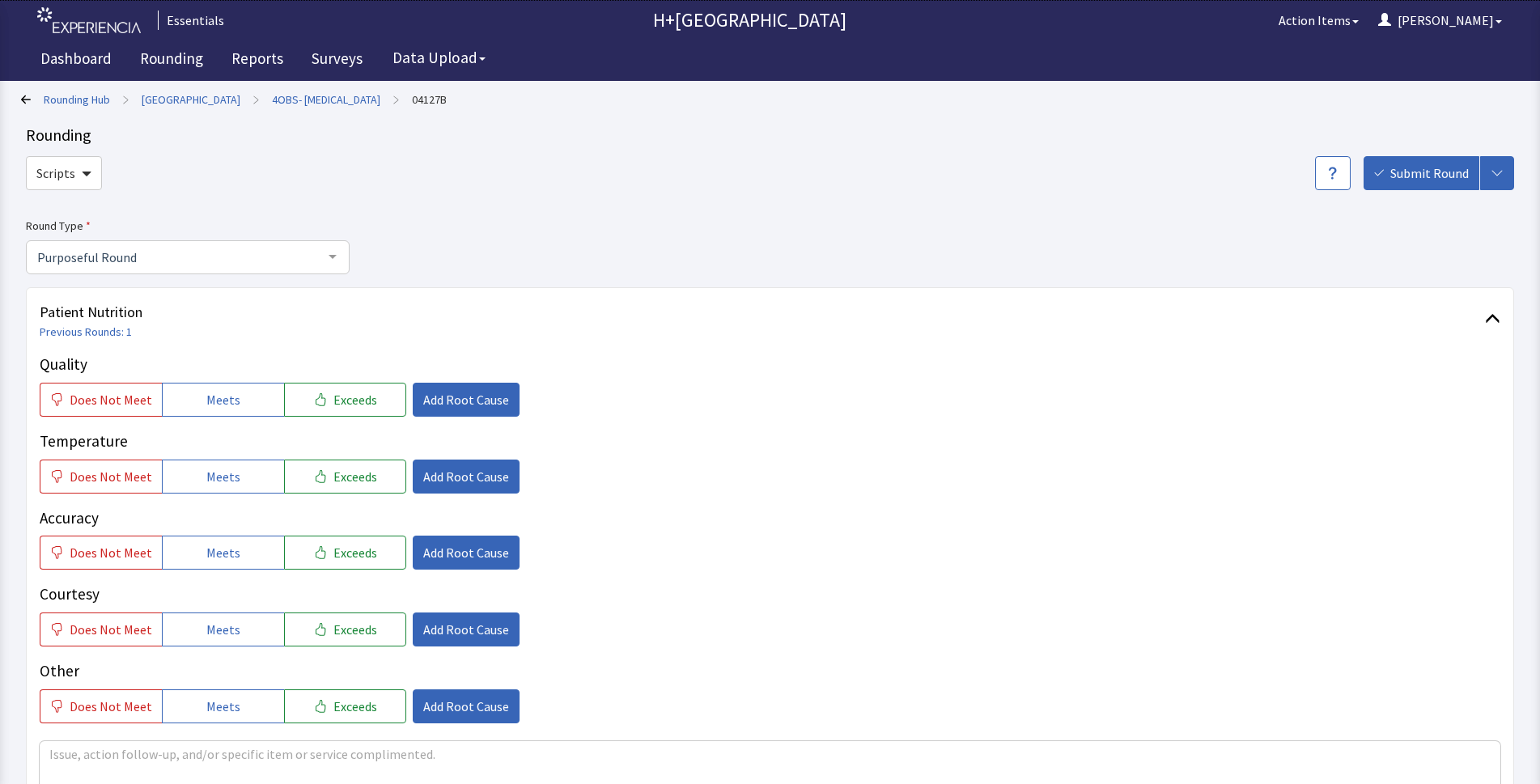
drag, startPoint x: 252, startPoint y: 394, endPoint x: 239, endPoint y: 432, distance: 40.2
click at [248, 406] on button "Meets" at bounding box center [223, 399] width 123 height 34
click at [234, 472] on button "Meets" at bounding box center [223, 476] width 123 height 34
click at [217, 554] on span "Meets" at bounding box center [223, 552] width 34 height 19
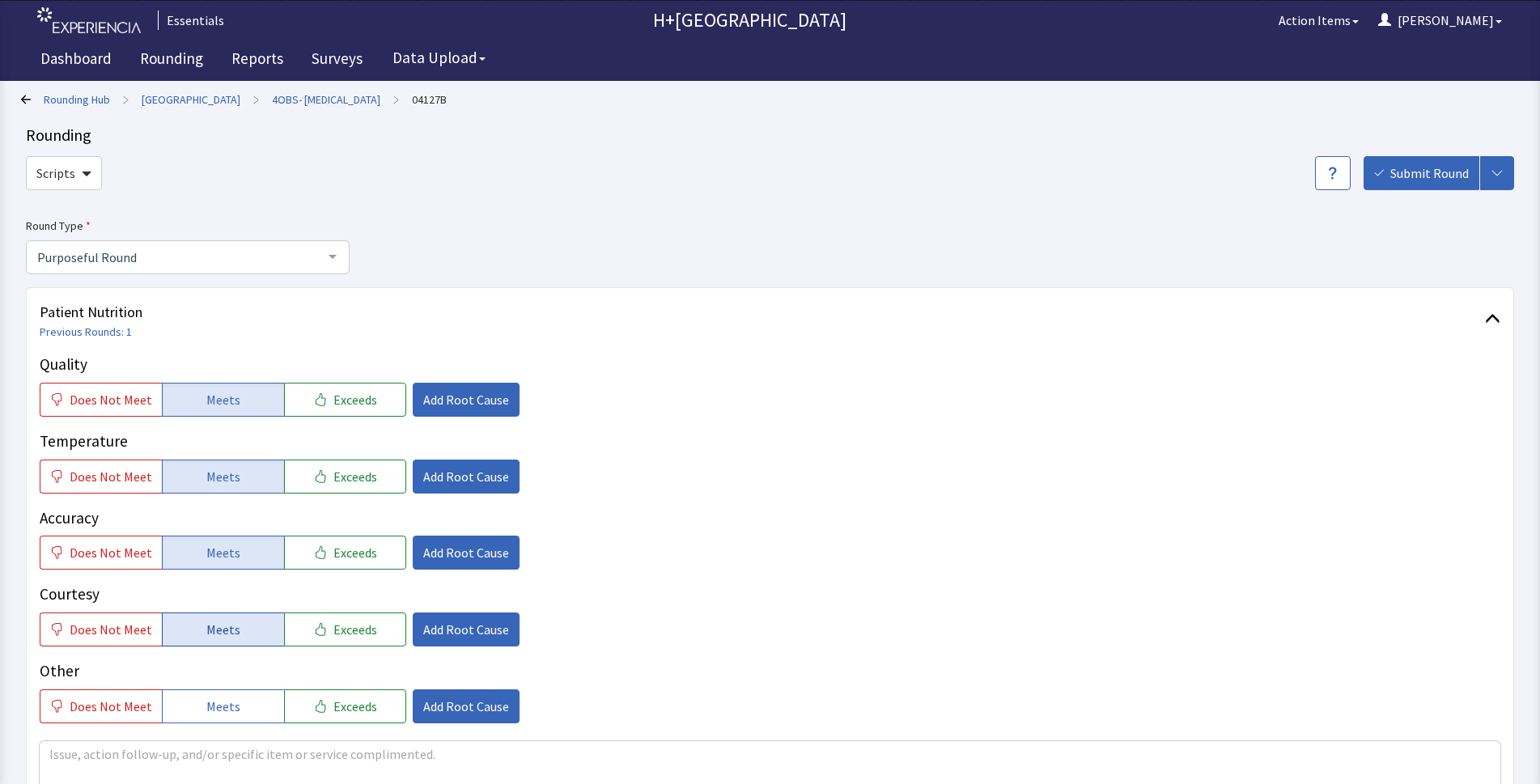
click at [214, 631] on span "Meets" at bounding box center [223, 630] width 34 height 19
click at [212, 698] on span "Meets" at bounding box center [223, 706] width 34 height 19
click at [440, 412] on button "Add Root Cause" at bounding box center [465, 399] width 107 height 34
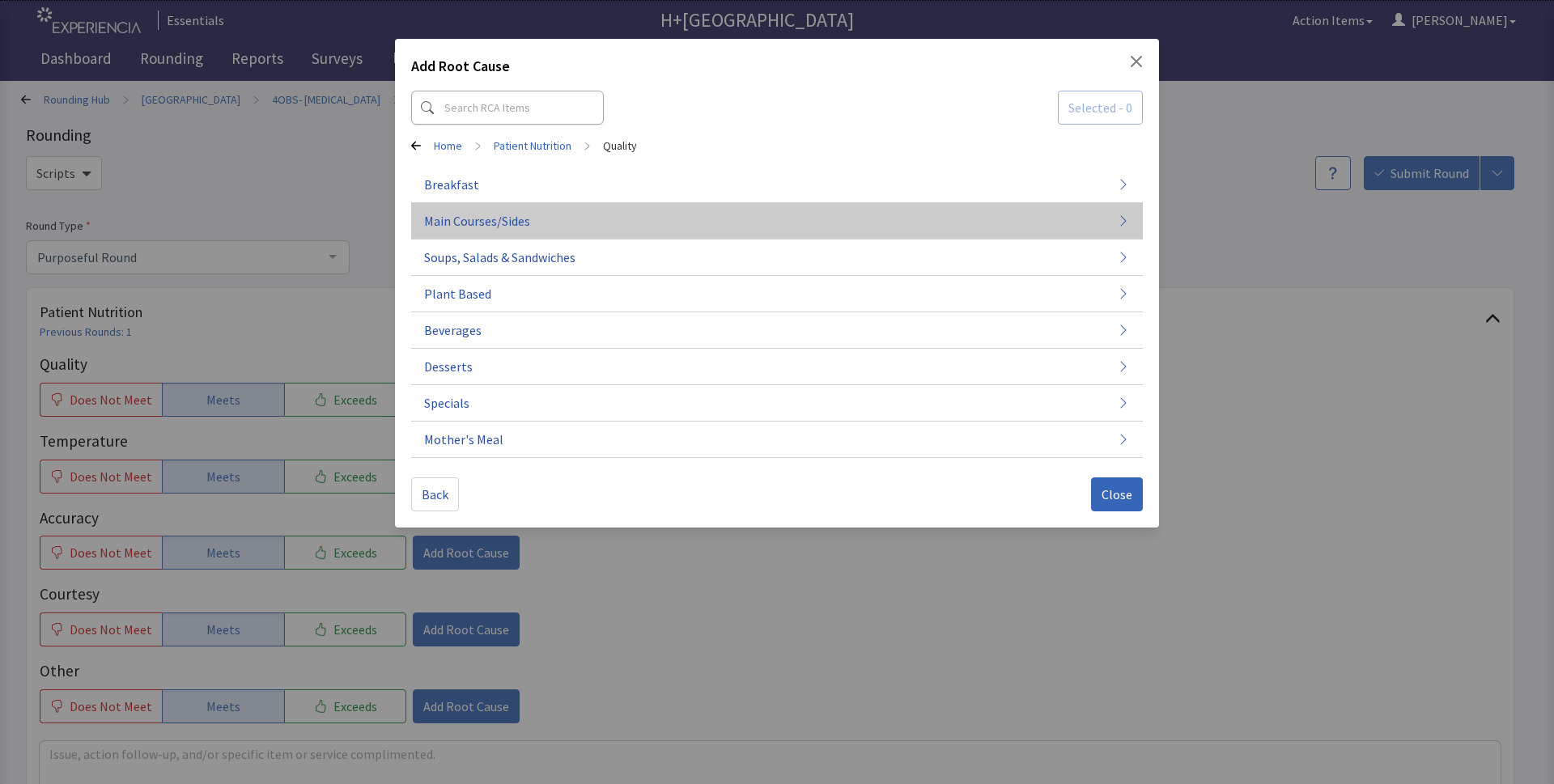
click at [472, 217] on span "Main Courses/Sides" at bounding box center [477, 221] width 106 height 19
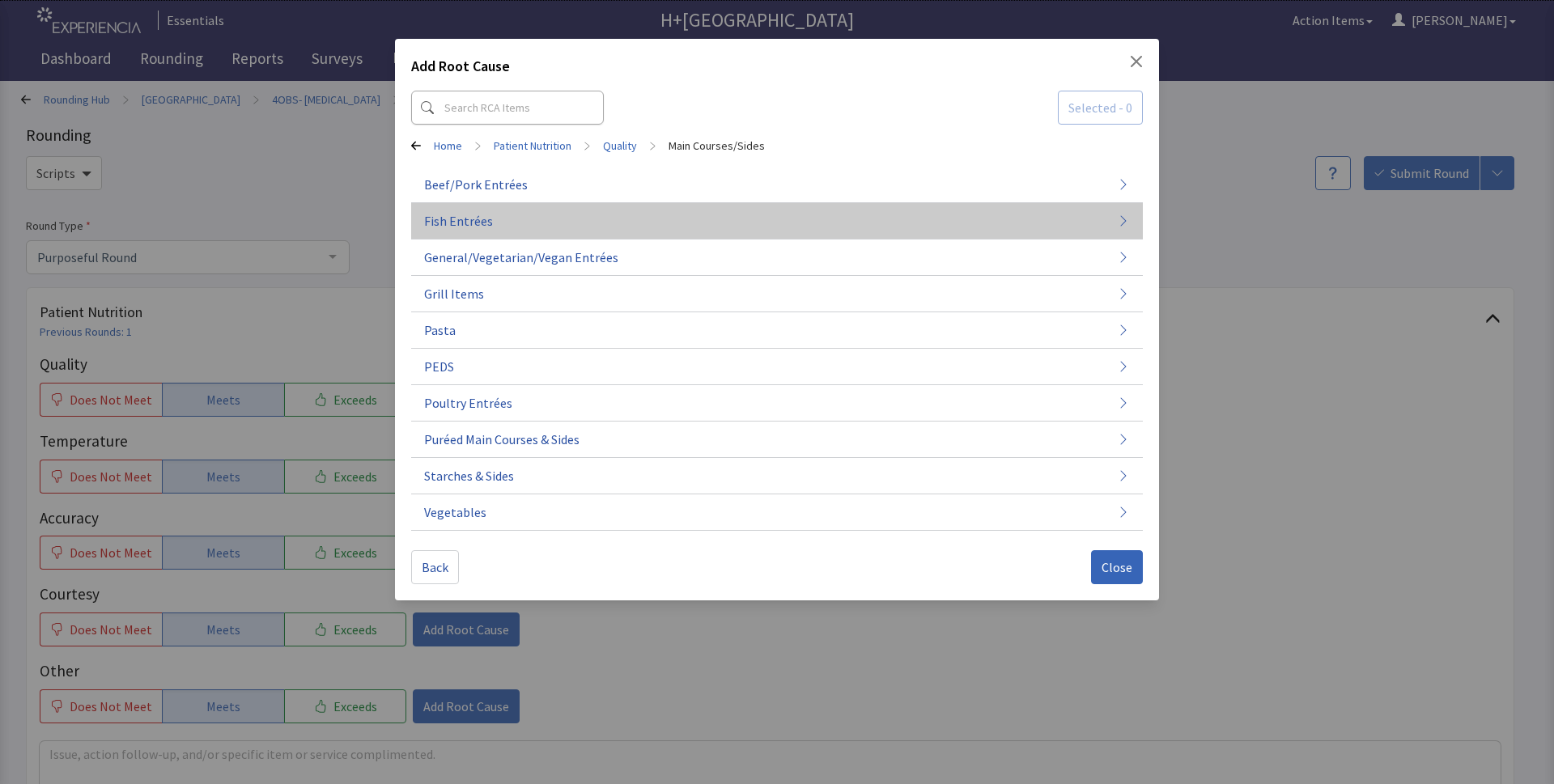
click at [485, 222] on span "Fish Entrées" at bounding box center [458, 221] width 69 height 19
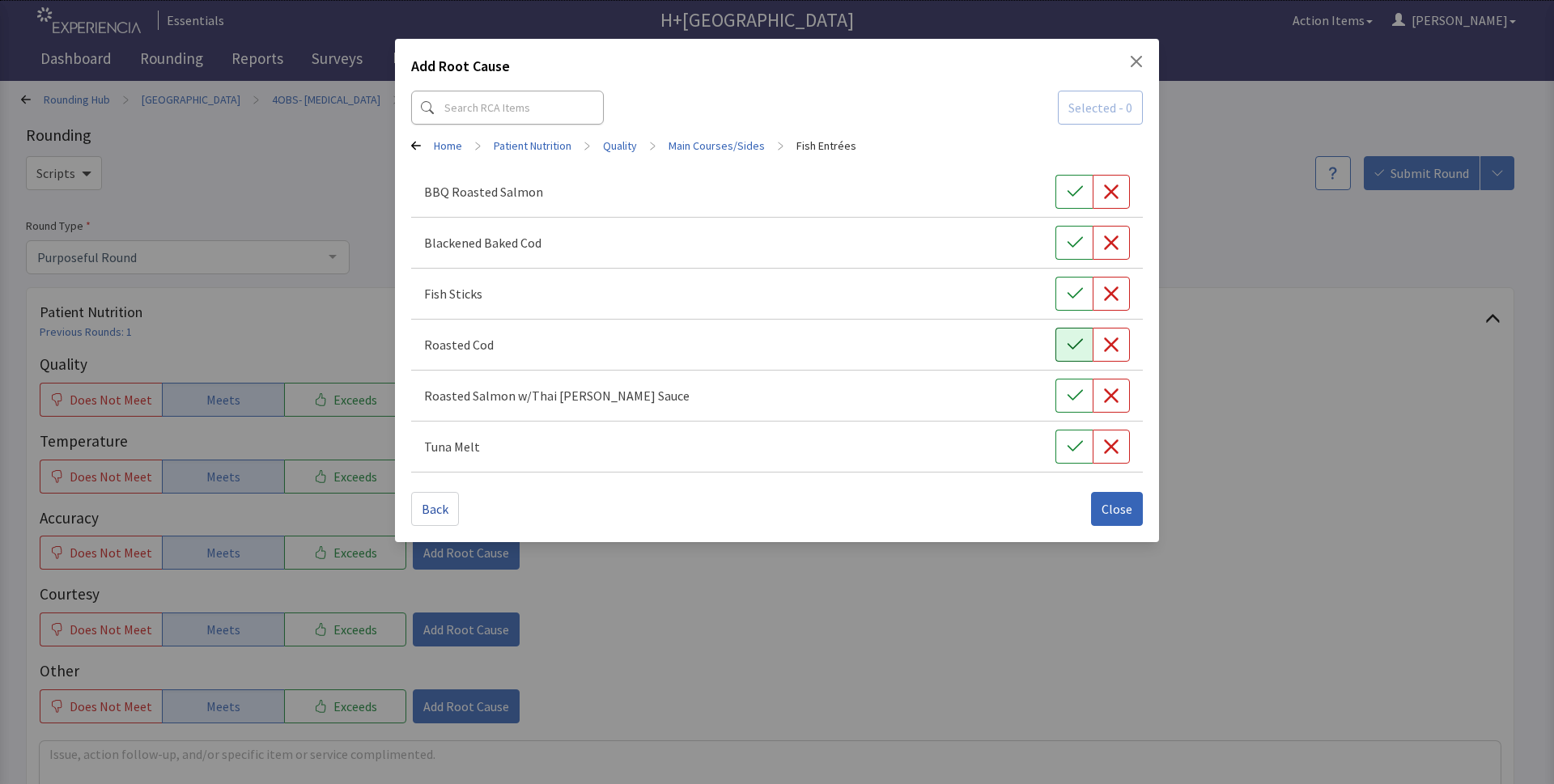
click at [1064, 354] on button "button" at bounding box center [1074, 344] width 38 height 34
click at [1124, 508] on span "Close" at bounding box center [1116, 509] width 31 height 19
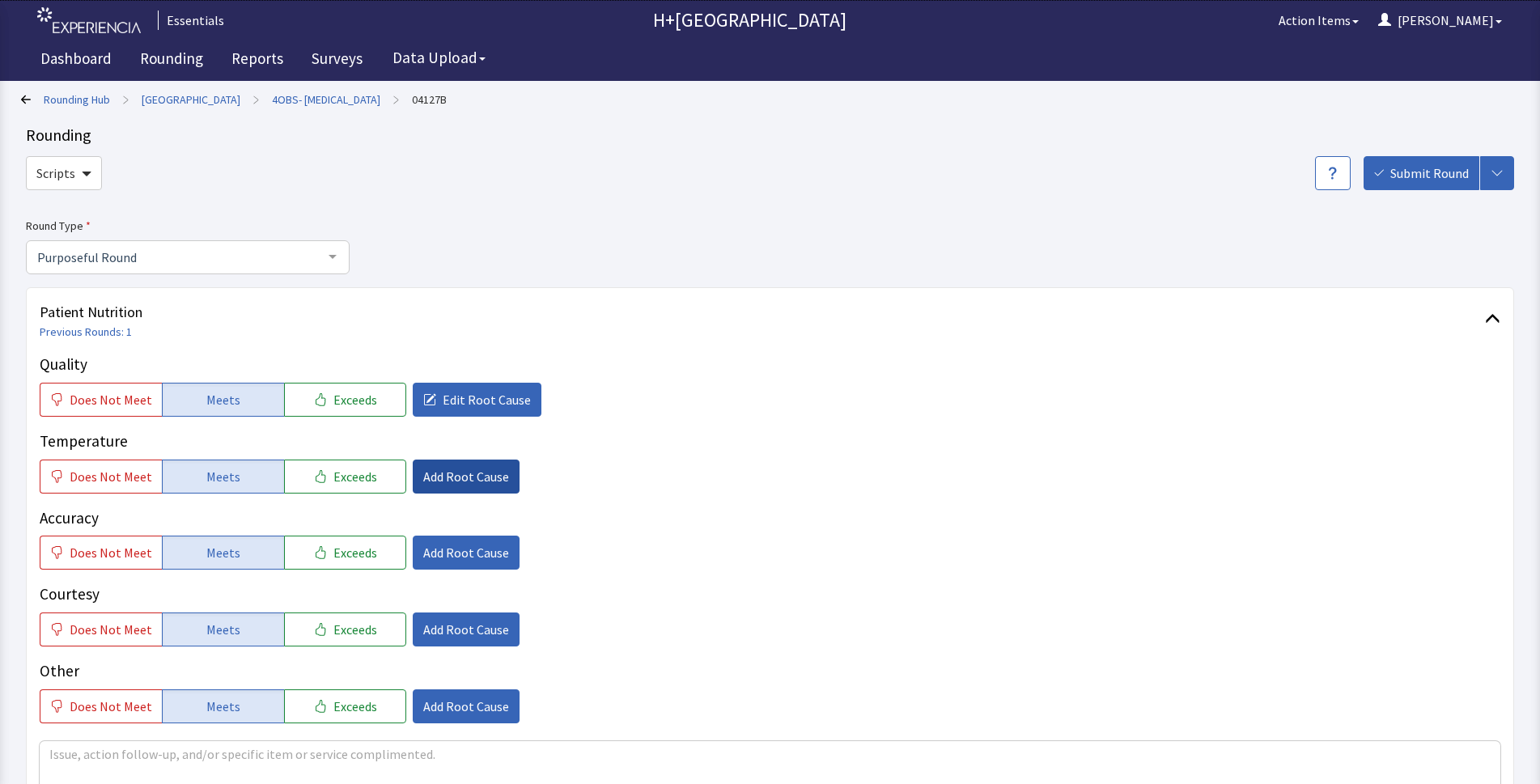
click at [447, 481] on span "Add Root Cause" at bounding box center [465, 476] width 86 height 19
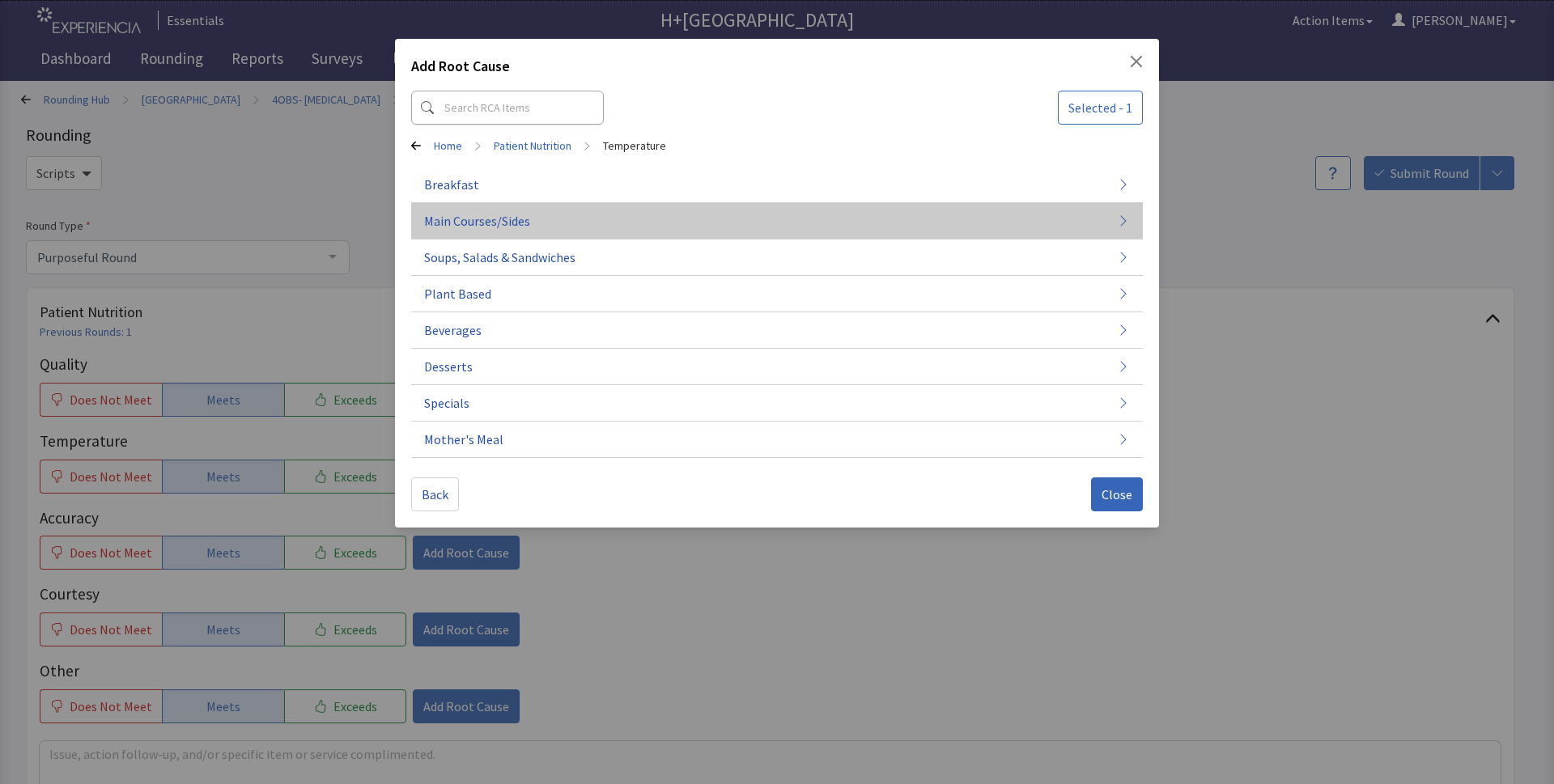
click at [472, 228] on span "Main Courses/Sides" at bounding box center [477, 221] width 106 height 19
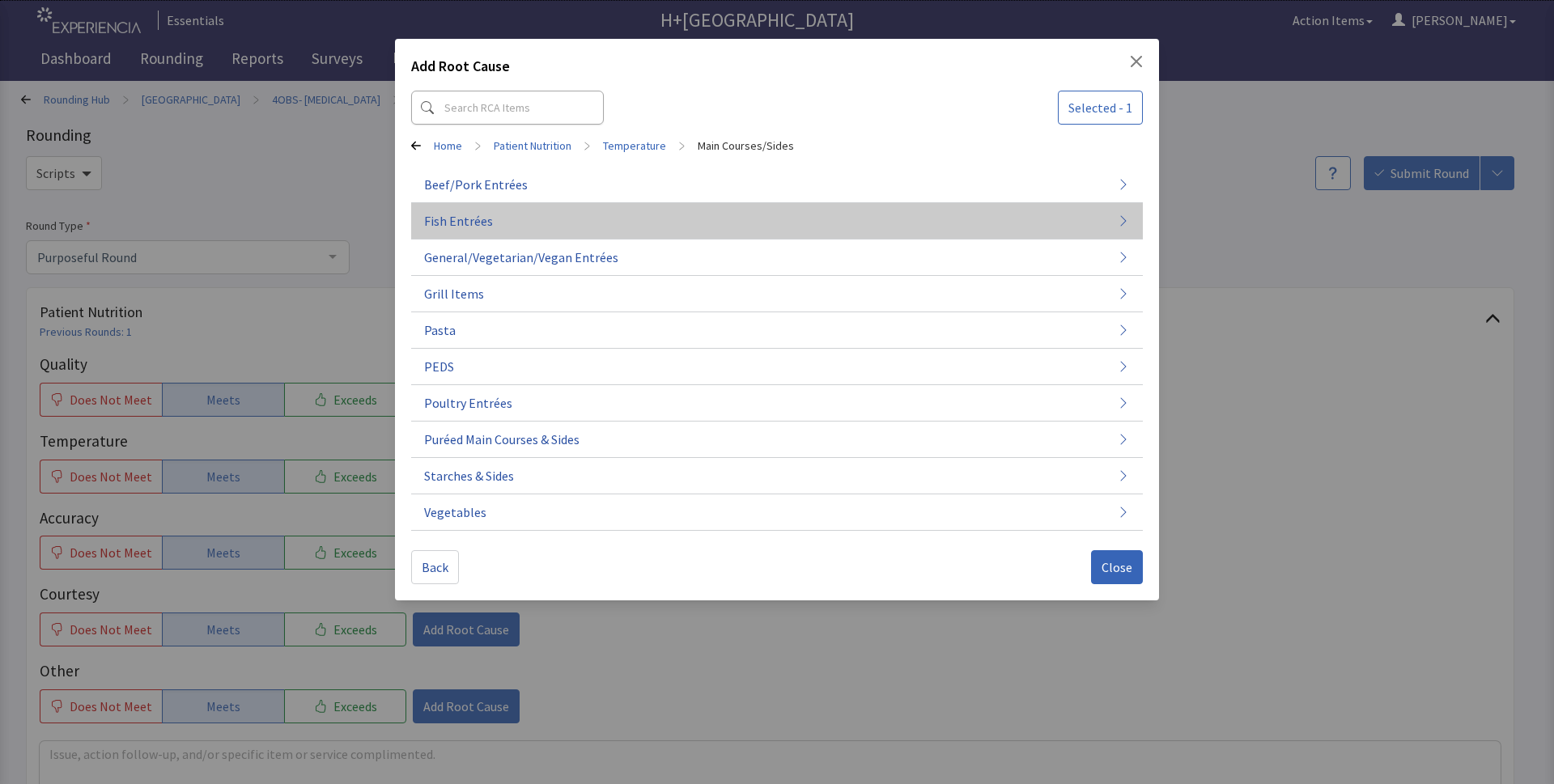
click at [462, 216] on span "Fish Entrées" at bounding box center [458, 221] width 69 height 19
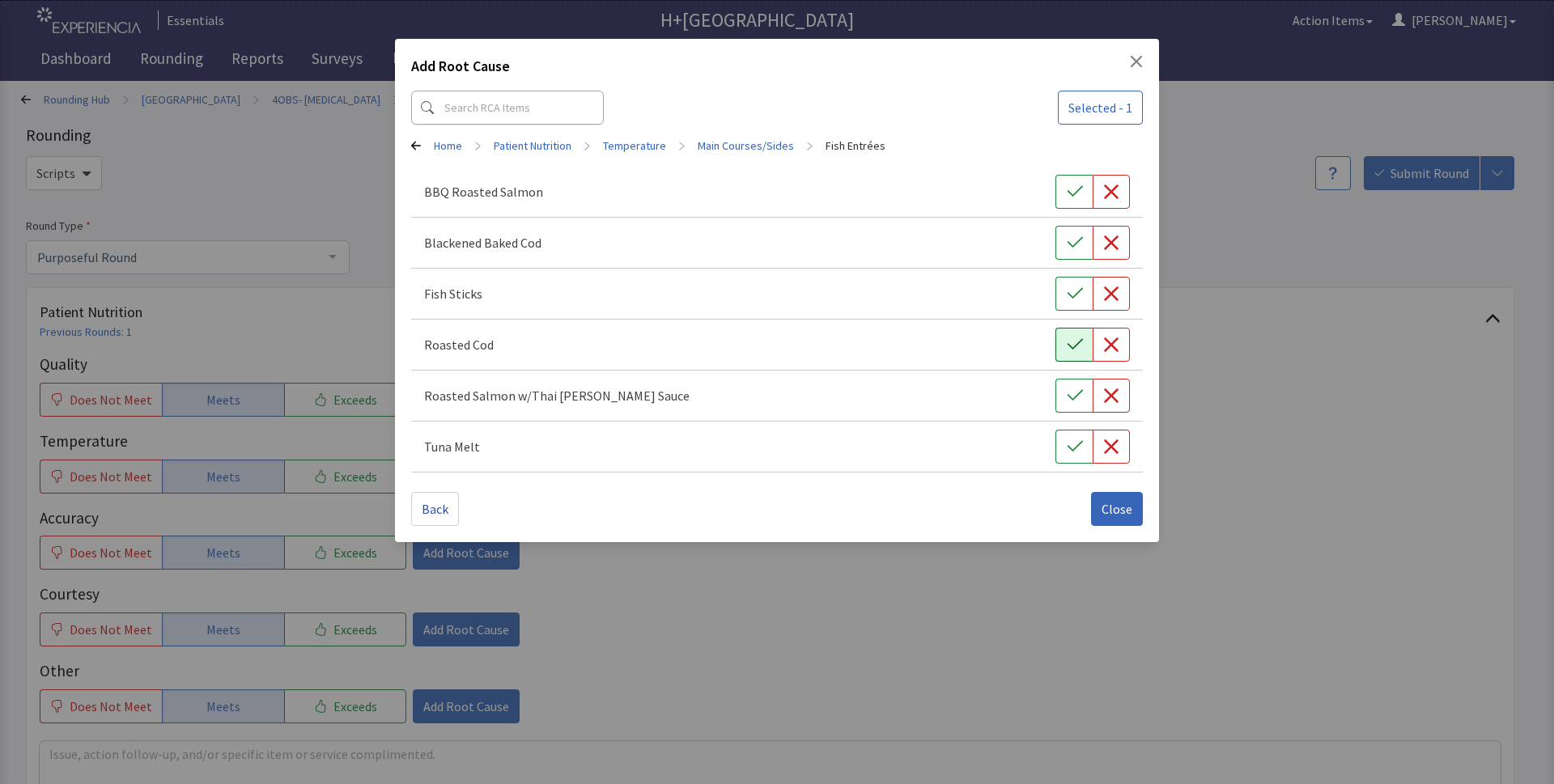
click at [1078, 351] on icon "button" at bounding box center [1074, 345] width 16 height 16
click at [1076, 344] on icon "button" at bounding box center [1074, 344] width 15 height 11
click at [1075, 345] on icon "button" at bounding box center [1074, 345] width 16 height 16
click at [1104, 520] on button "Close" at bounding box center [1117, 508] width 52 height 34
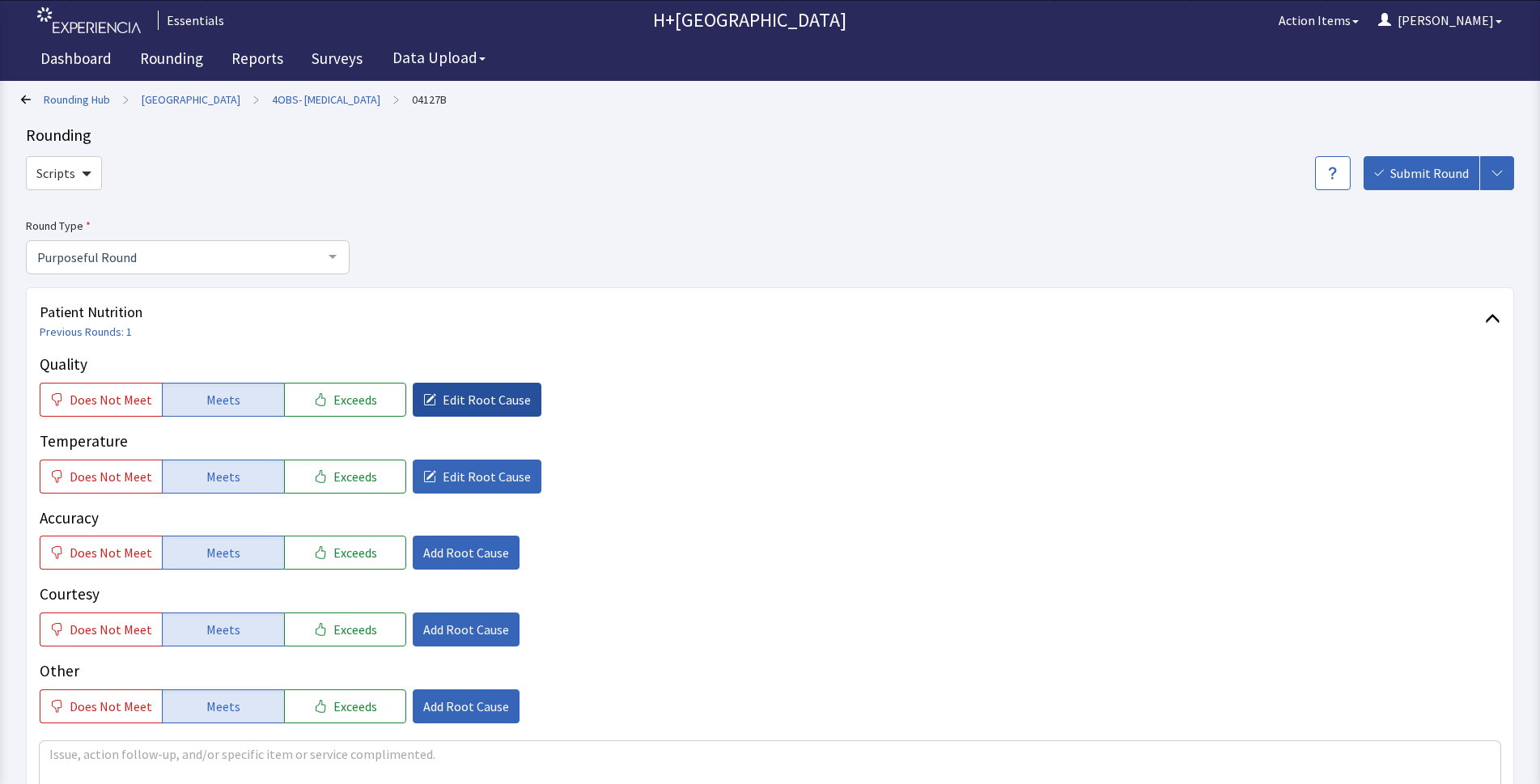
click at [463, 393] on span "Edit Root Cause" at bounding box center [486, 400] width 88 height 19
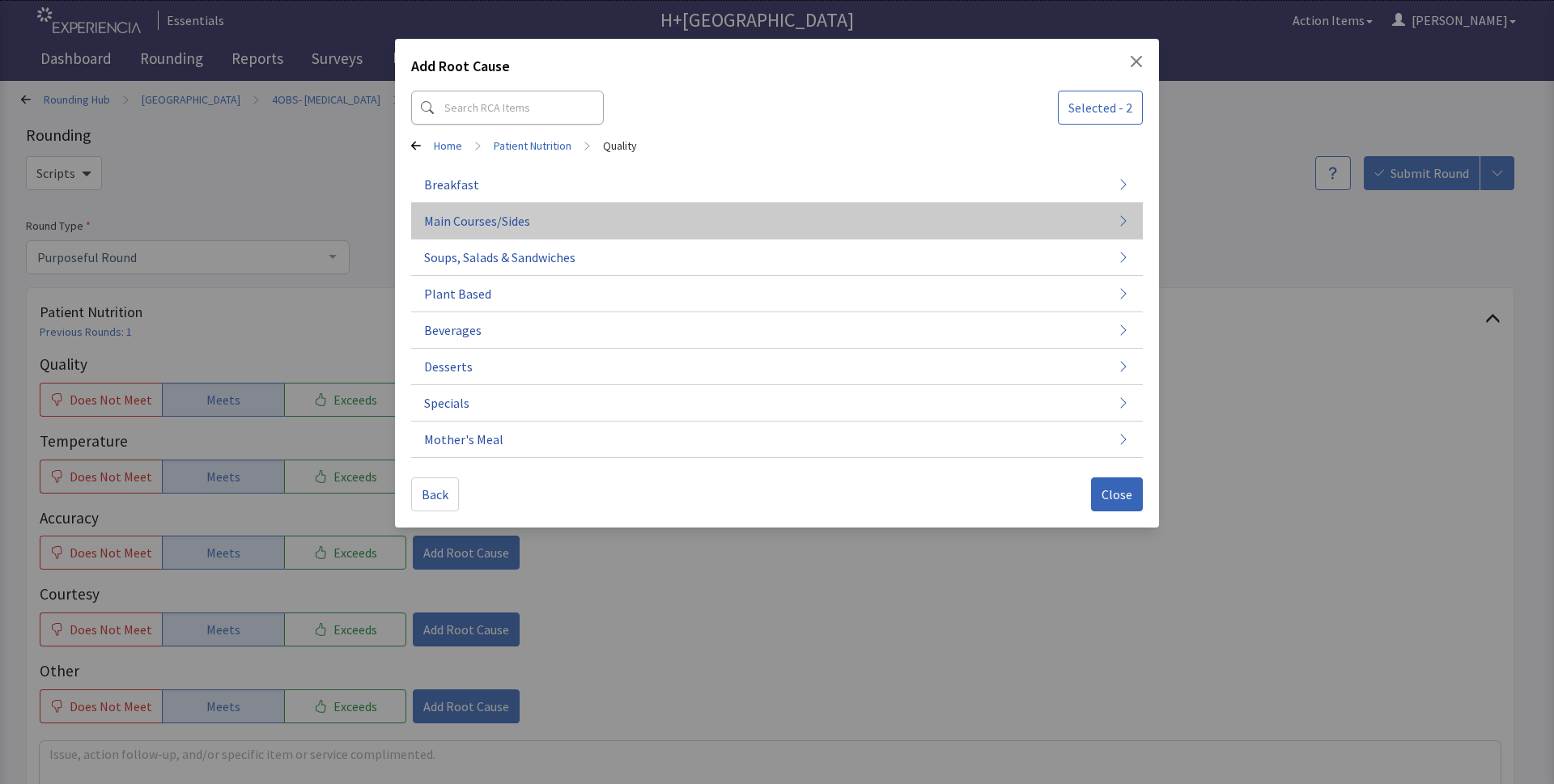
click at [473, 224] on span "Main Courses/Sides" at bounding box center [477, 221] width 106 height 19
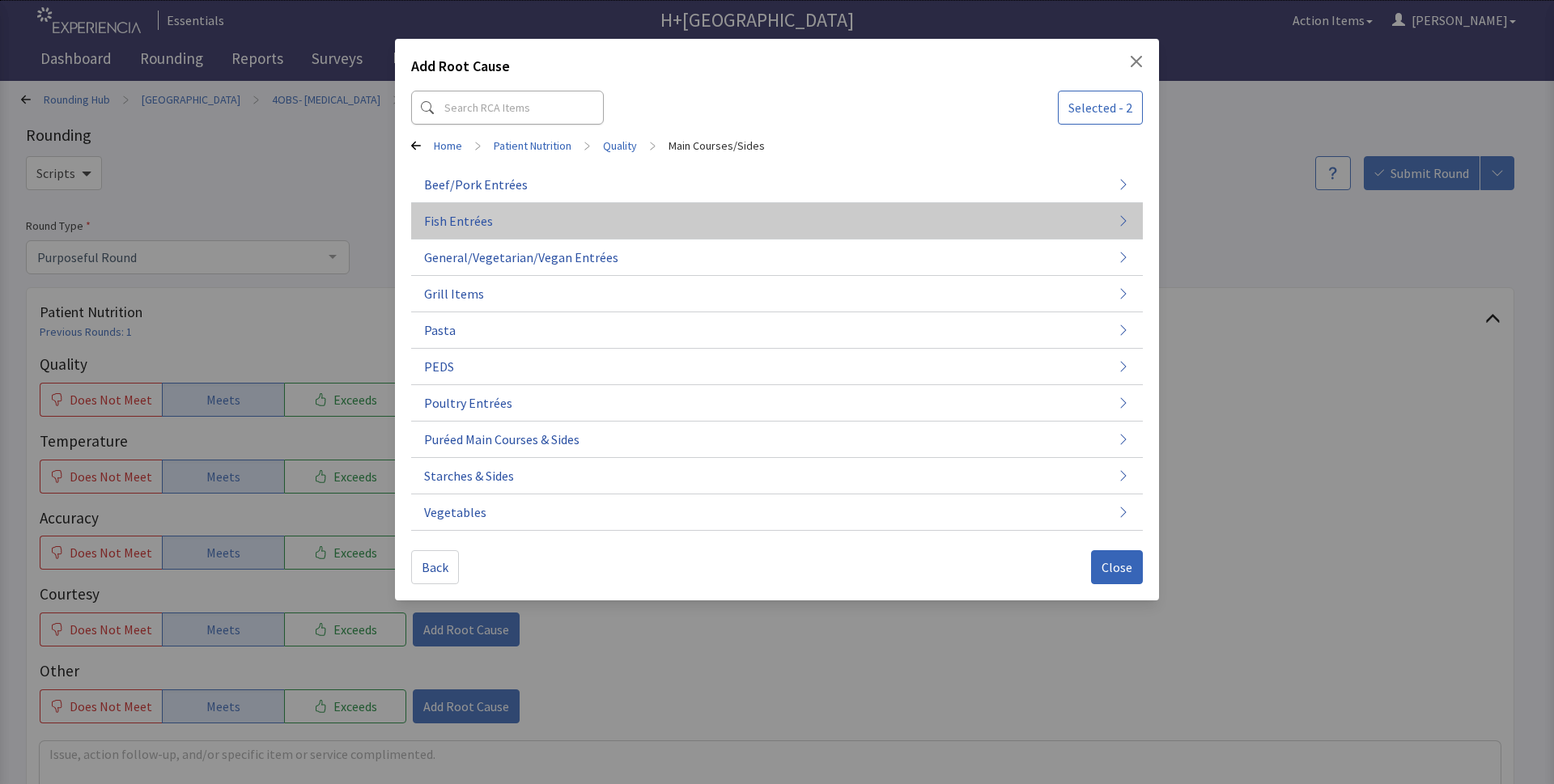
drag, startPoint x: 473, startPoint y: 299, endPoint x: 482, endPoint y: 224, distance: 75.5
click at [482, 224] on div "Beef/Pork Entrées Fish Entrées General/Vegetarian/Vegan Entrées Grill Items Pas…" at bounding box center [777, 349] width 731 height 364
click at [482, 224] on span "Fish Entrées" at bounding box center [458, 221] width 69 height 19
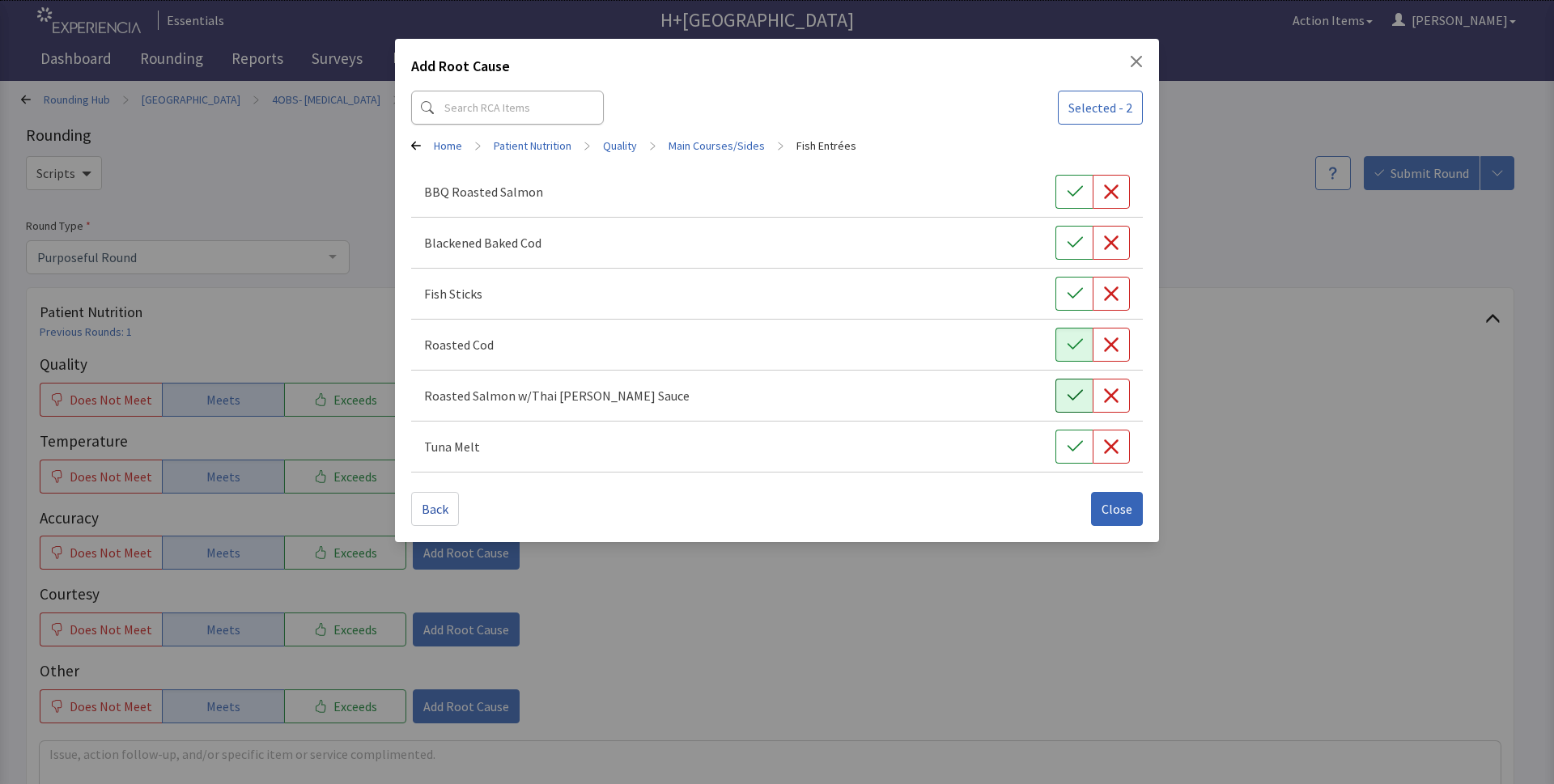
click at [1070, 399] on icon "button" at bounding box center [1074, 395] width 16 height 16
click at [1113, 519] on button "Close" at bounding box center [1117, 508] width 52 height 34
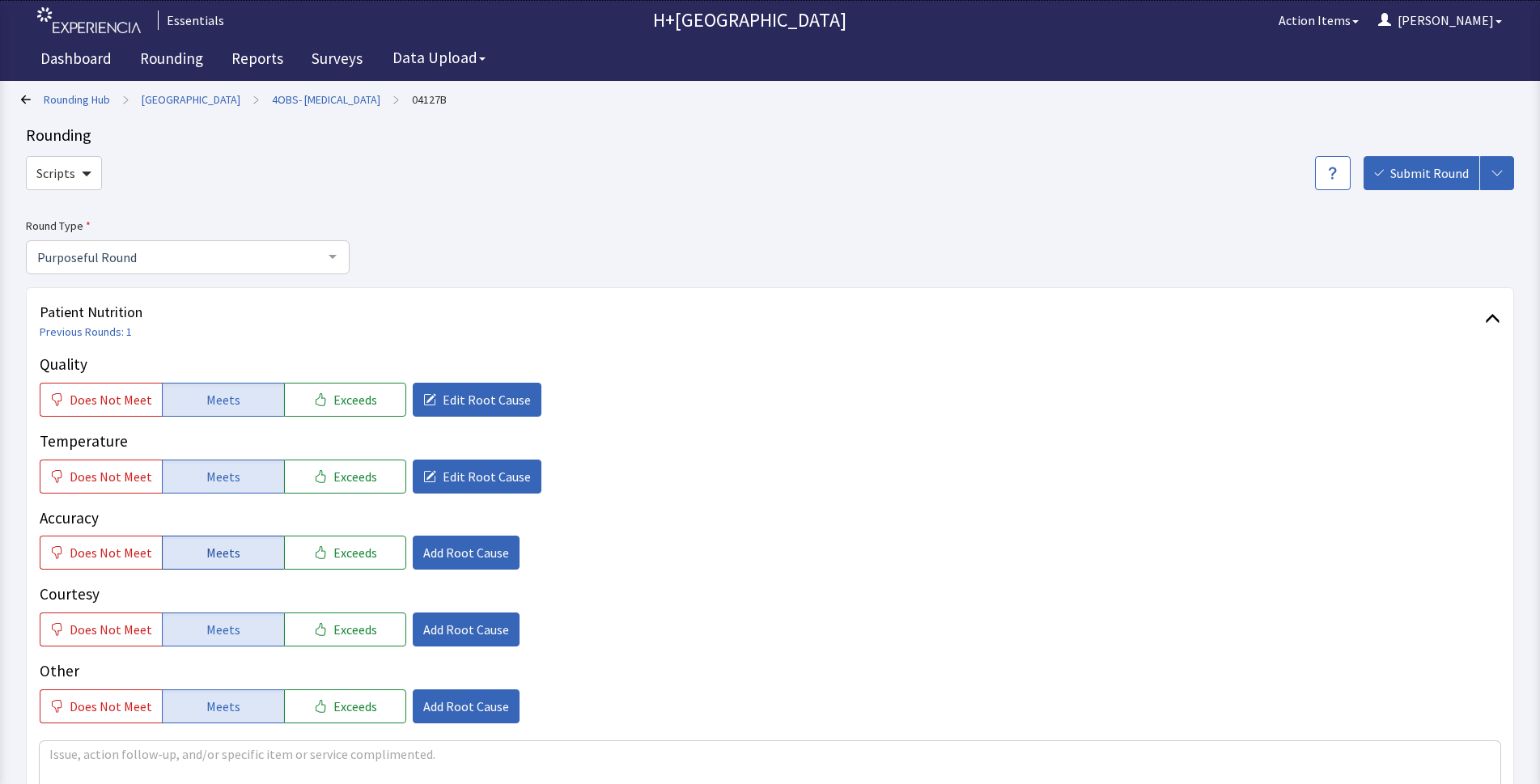
click at [240, 549] on button "Meets" at bounding box center [223, 552] width 123 height 34
click at [247, 549] on button "Meets" at bounding box center [223, 552] width 123 height 34
click at [474, 548] on span "Add Root Cause" at bounding box center [465, 552] width 86 height 19
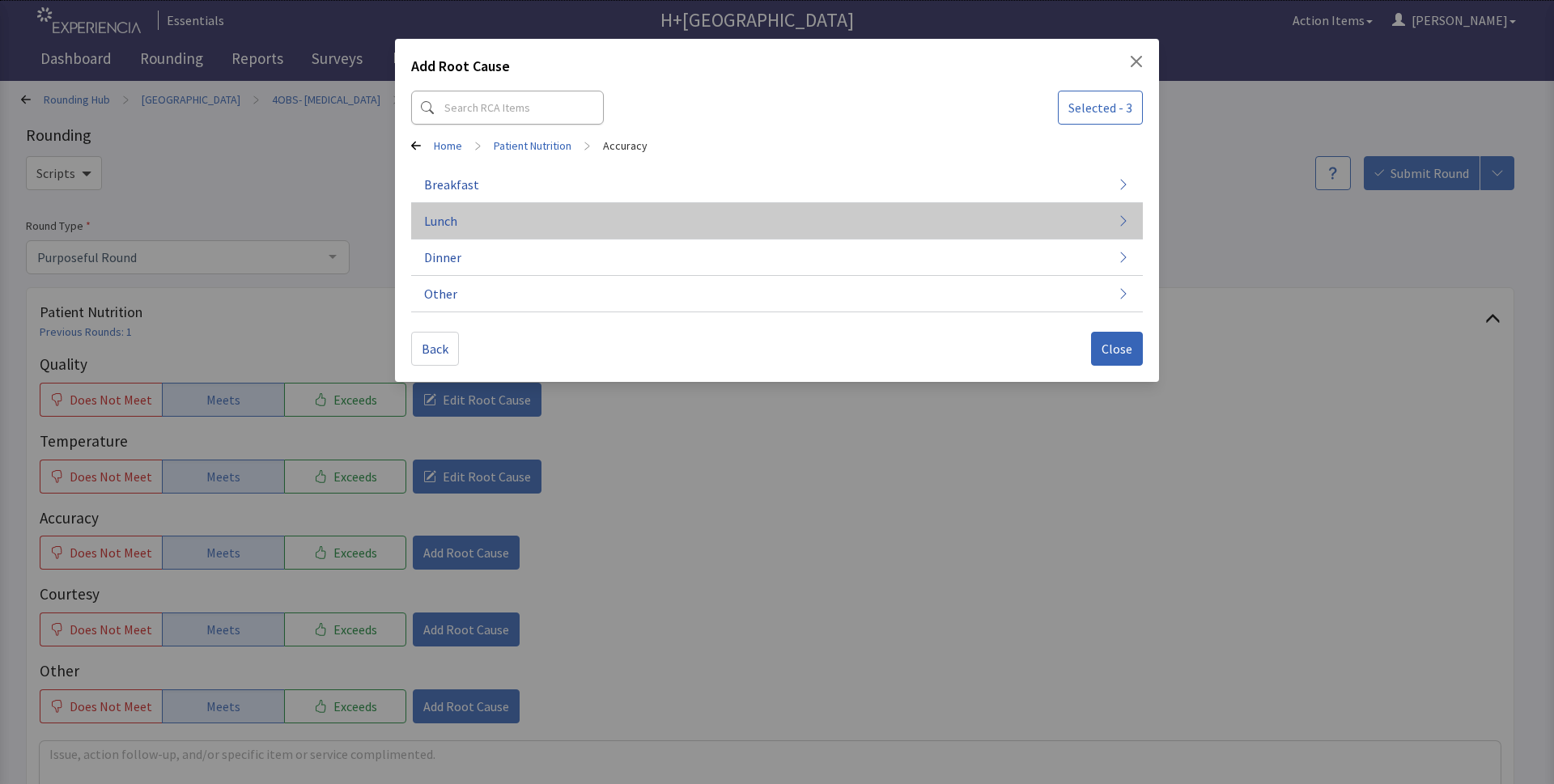
click at [469, 219] on button "Lunch" at bounding box center [777, 221] width 731 height 37
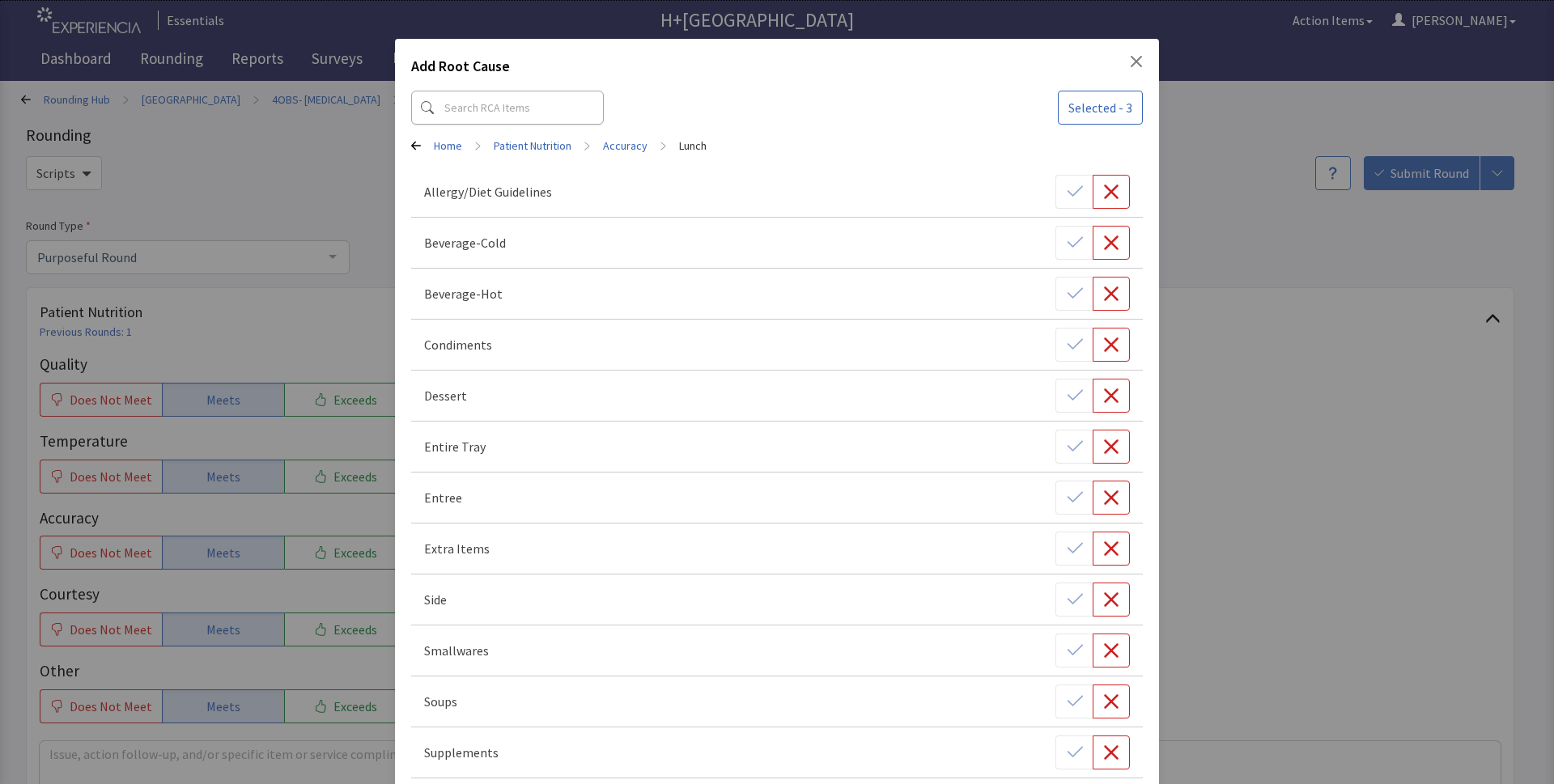
click at [1131, 63] on icon "Close" at bounding box center [1137, 62] width 12 height 12
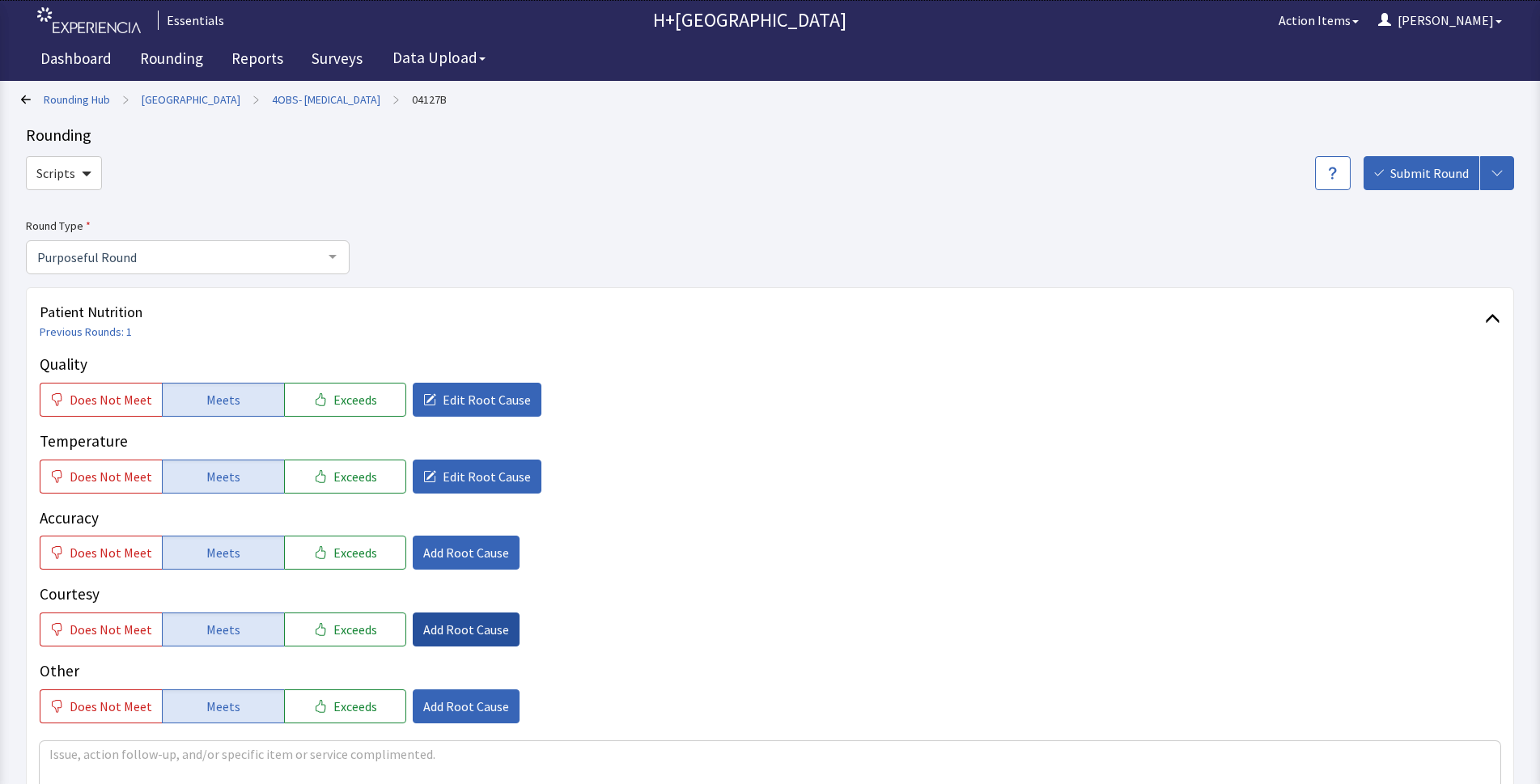
click at [474, 617] on button "Add Root Cause" at bounding box center [465, 629] width 107 height 34
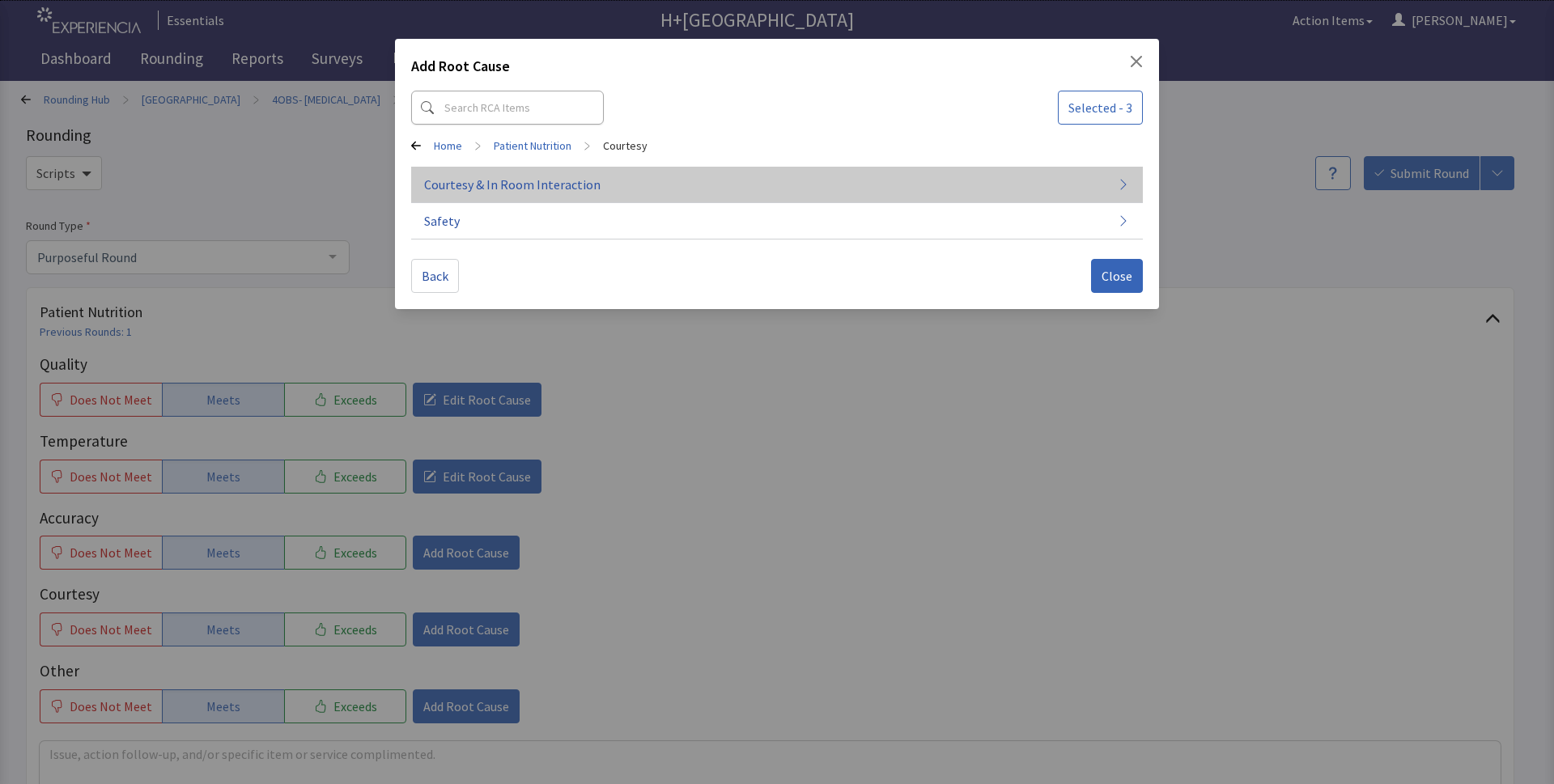
click at [550, 184] on span "Courtesy & In Room Interaction" at bounding box center [512, 184] width 177 height 19
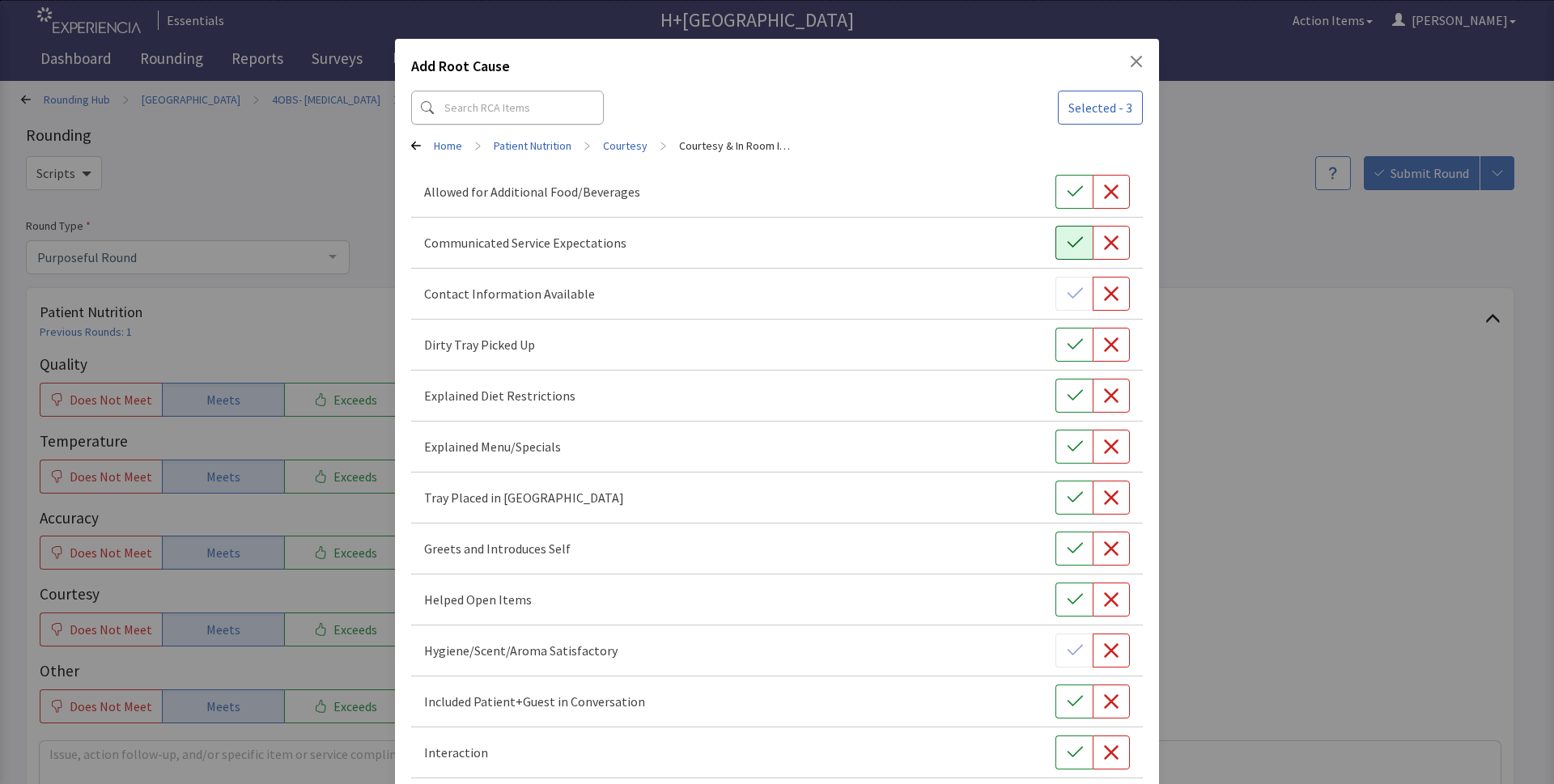
click at [1066, 240] on icon "button" at bounding box center [1074, 242] width 16 height 16
click at [1066, 340] on icon "button" at bounding box center [1074, 345] width 16 height 16
click at [1071, 412] on button "button" at bounding box center [1074, 395] width 38 height 34
drag, startPoint x: 1068, startPoint y: 435, endPoint x: 1063, endPoint y: 465, distance: 30.4
click at [1066, 446] on button "button" at bounding box center [1074, 446] width 38 height 34
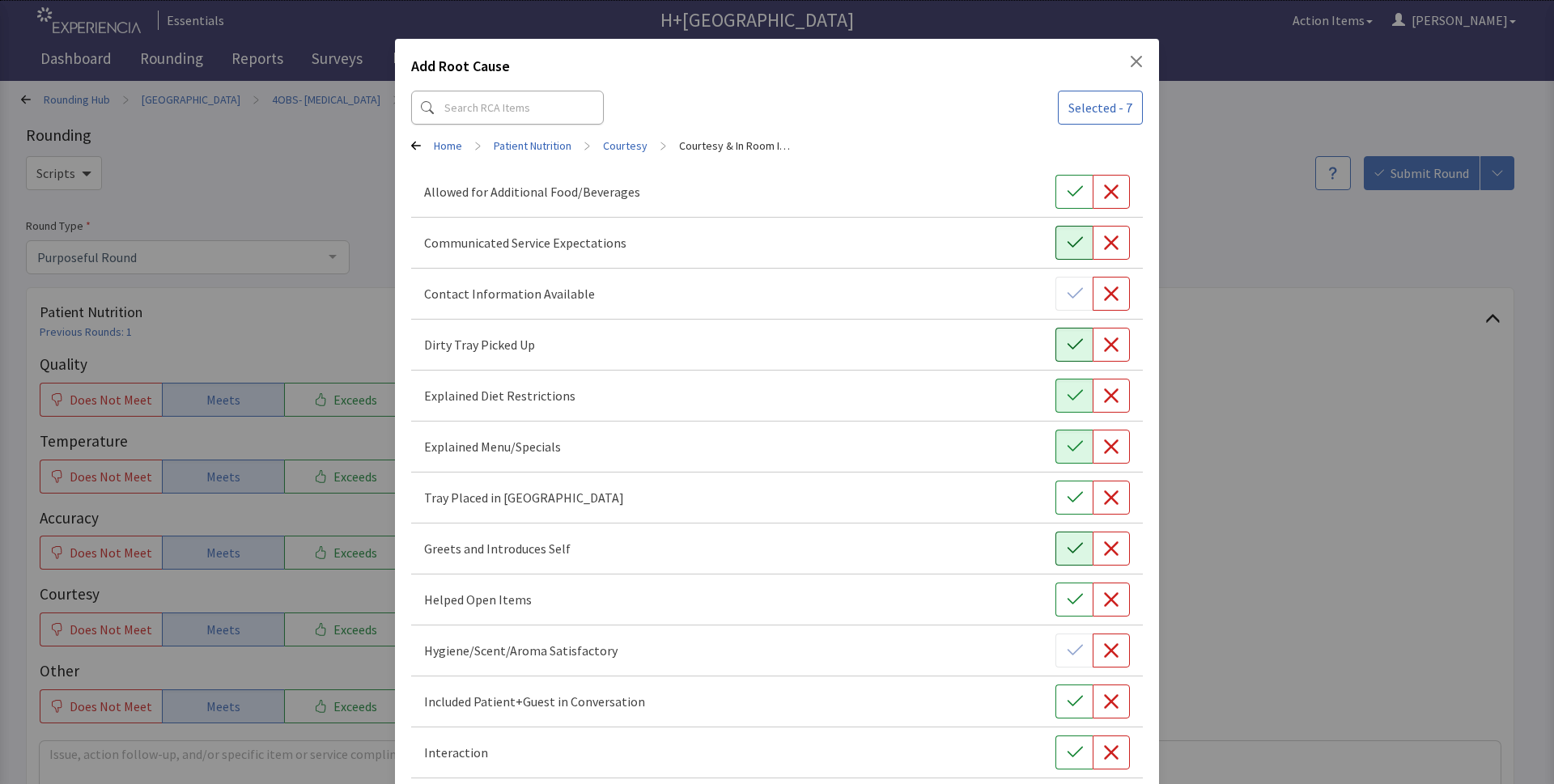
drag, startPoint x: 1060, startPoint y: 493, endPoint x: 1060, endPoint y: 542, distance: 49.0
click at [1066, 503] on icon "button" at bounding box center [1074, 497] width 16 height 16
click at [1066, 546] on icon "button" at bounding box center [1074, 548] width 16 height 16
click at [1066, 601] on icon "button" at bounding box center [1074, 600] width 16 height 16
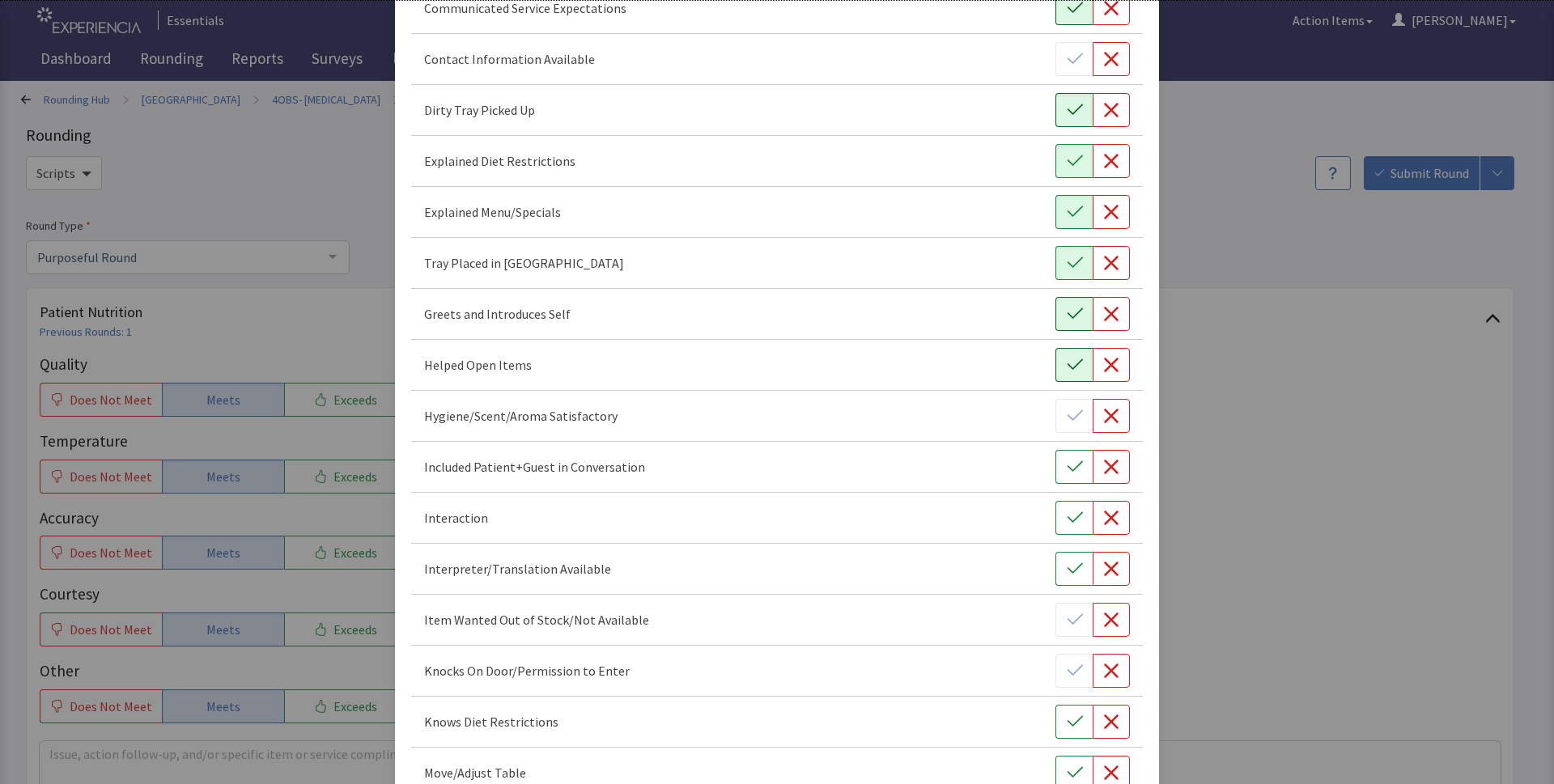
scroll to position [236, 0]
drag, startPoint x: 1060, startPoint y: 467, endPoint x: 1060, endPoint y: 477, distance: 10.0
click at [1066, 470] on icon "button" at bounding box center [1074, 465] width 16 height 16
drag, startPoint x: 1054, startPoint y: 515, endPoint x: 1054, endPoint y: 562, distance: 47.0
click at [1056, 526] on button "button" at bounding box center [1074, 517] width 38 height 34
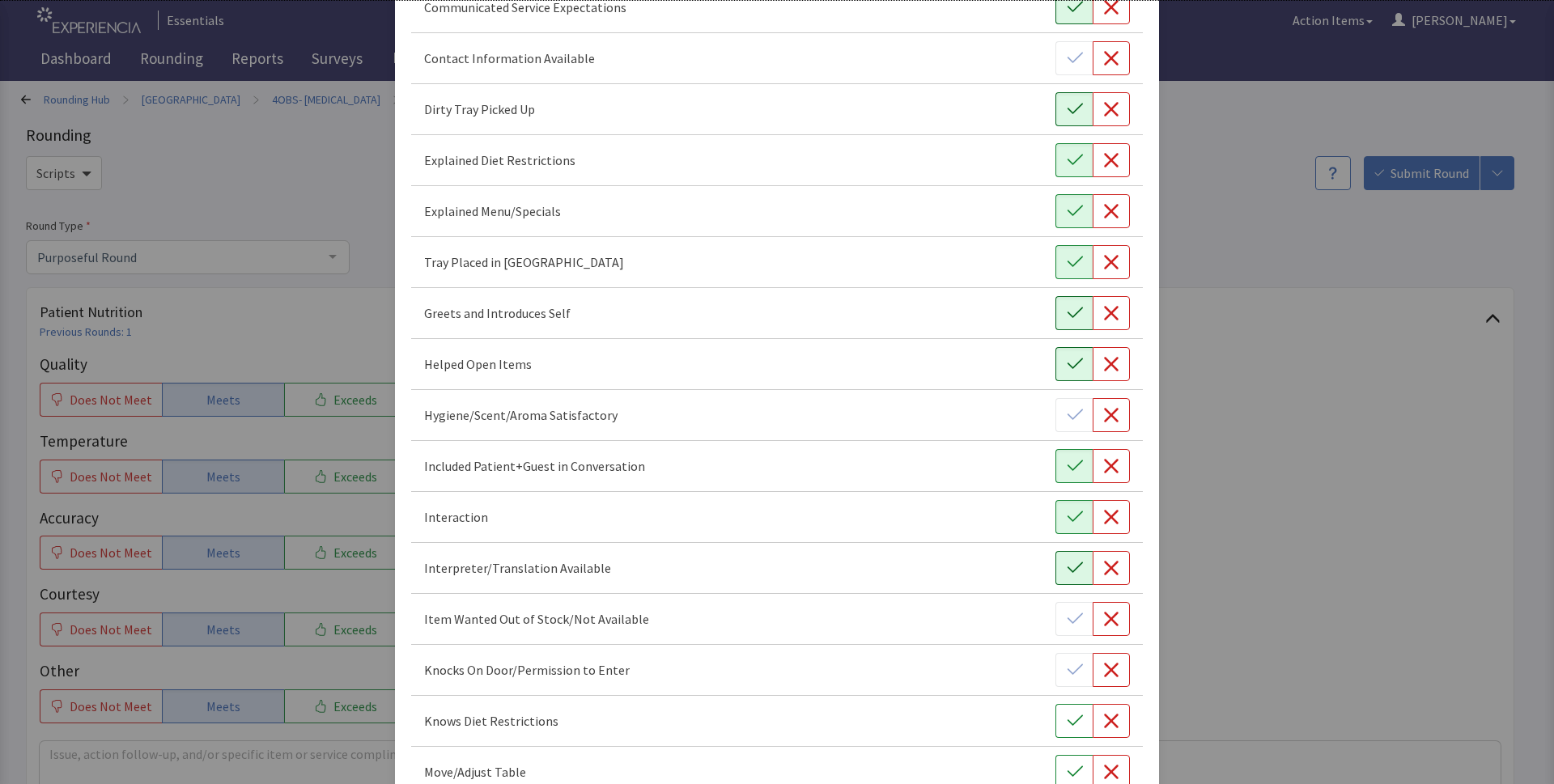
drag, startPoint x: 1058, startPoint y: 583, endPoint x: 1037, endPoint y: 672, distance: 91.4
click at [1058, 584] on button "button" at bounding box center [1074, 568] width 38 height 34
click at [1056, 716] on button "button" at bounding box center [1074, 720] width 38 height 34
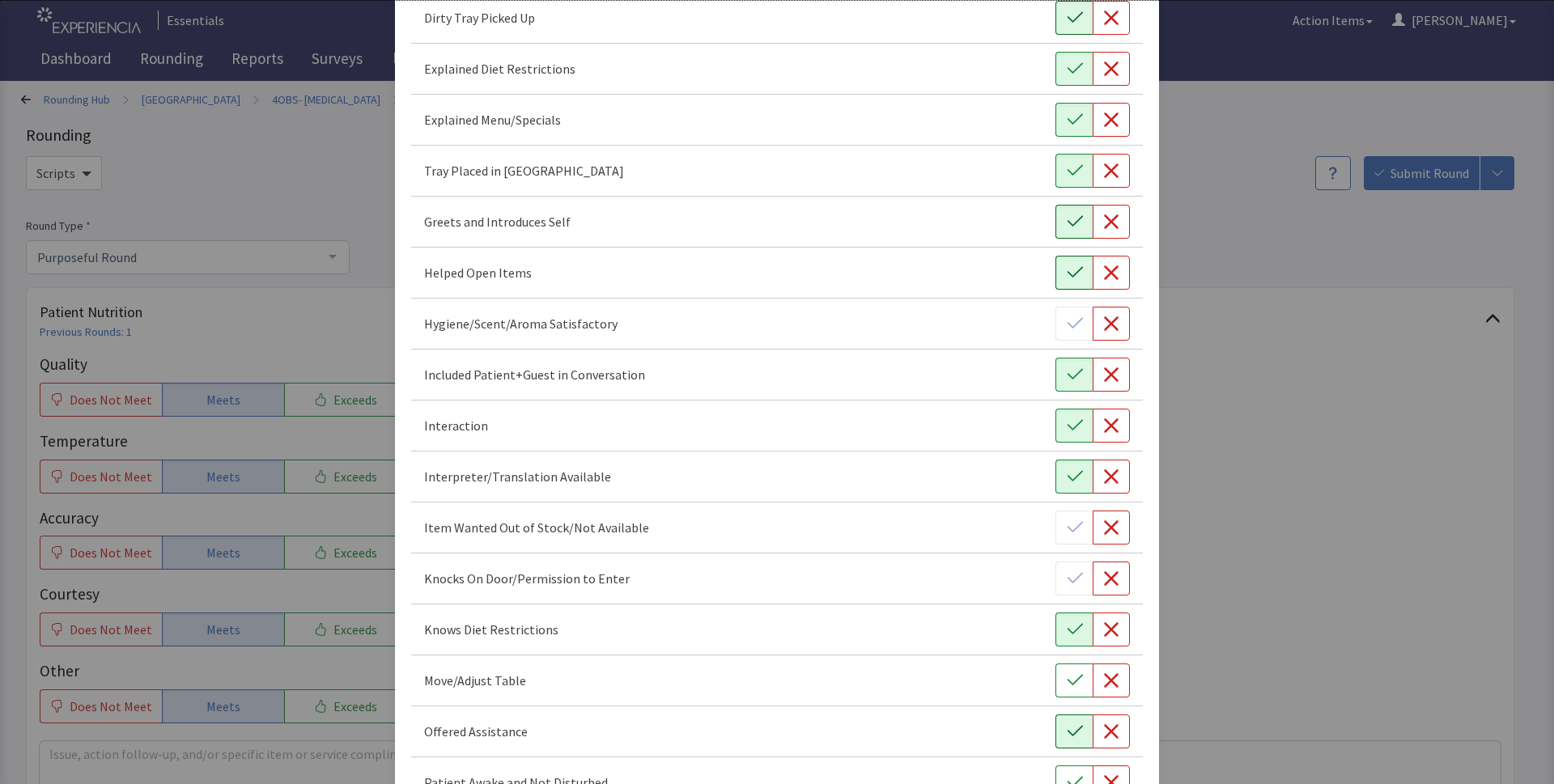
scroll to position [352, 0]
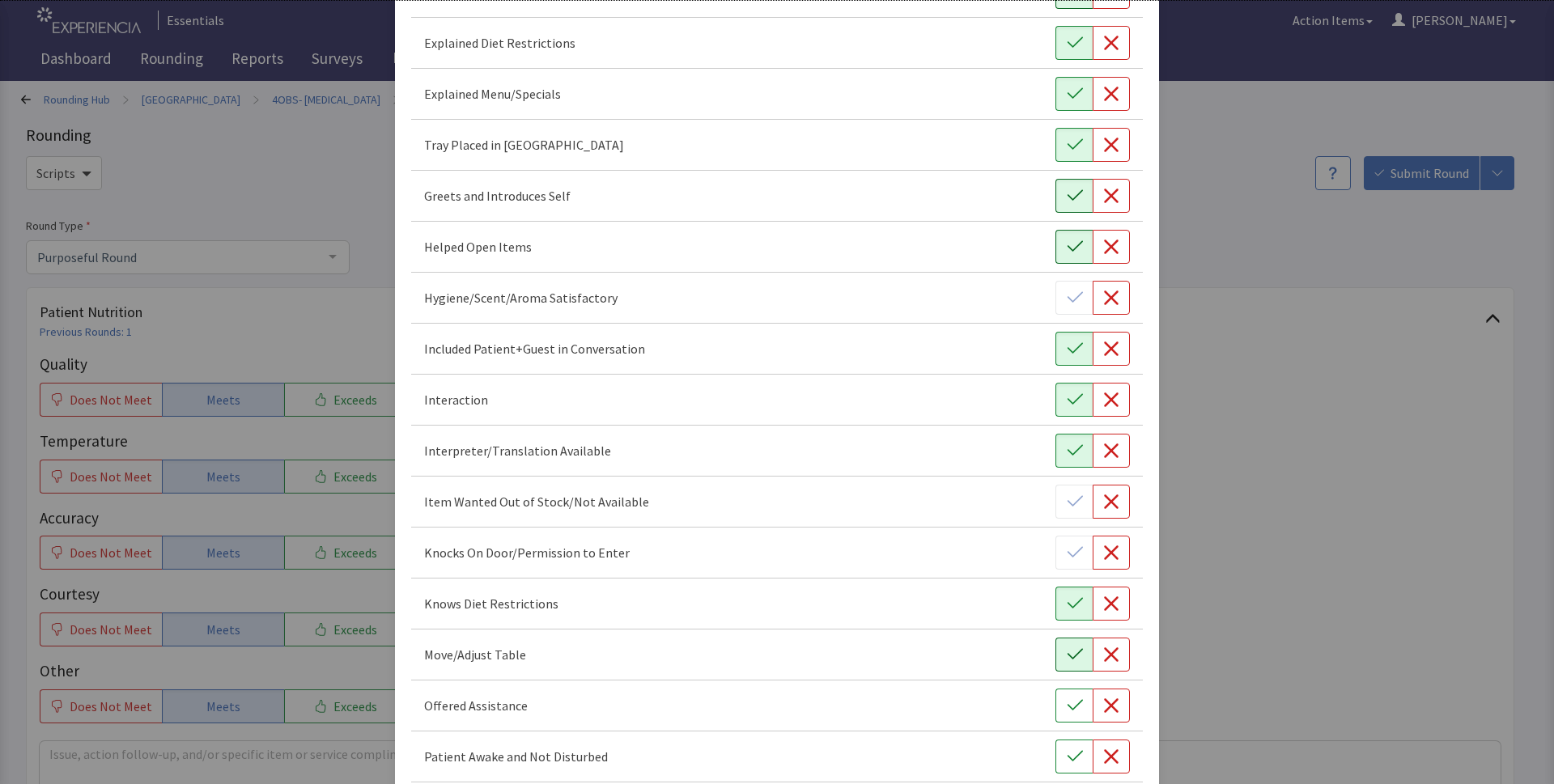
click at [1078, 669] on button "button" at bounding box center [1074, 654] width 38 height 34
click at [1070, 702] on icon "button" at bounding box center [1074, 705] width 15 height 11
click at [1056, 767] on button "button" at bounding box center [1074, 756] width 38 height 34
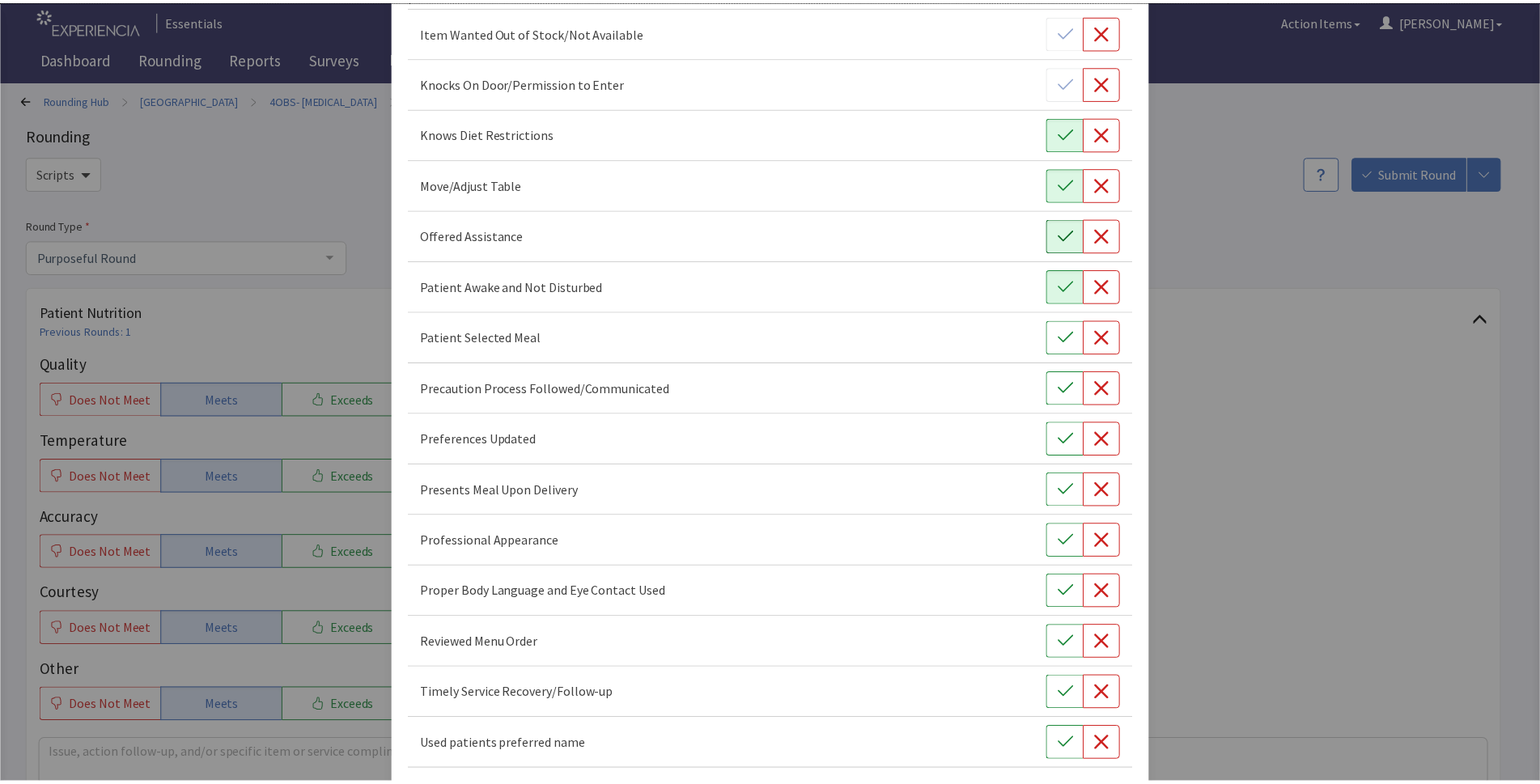
scroll to position [892, 0]
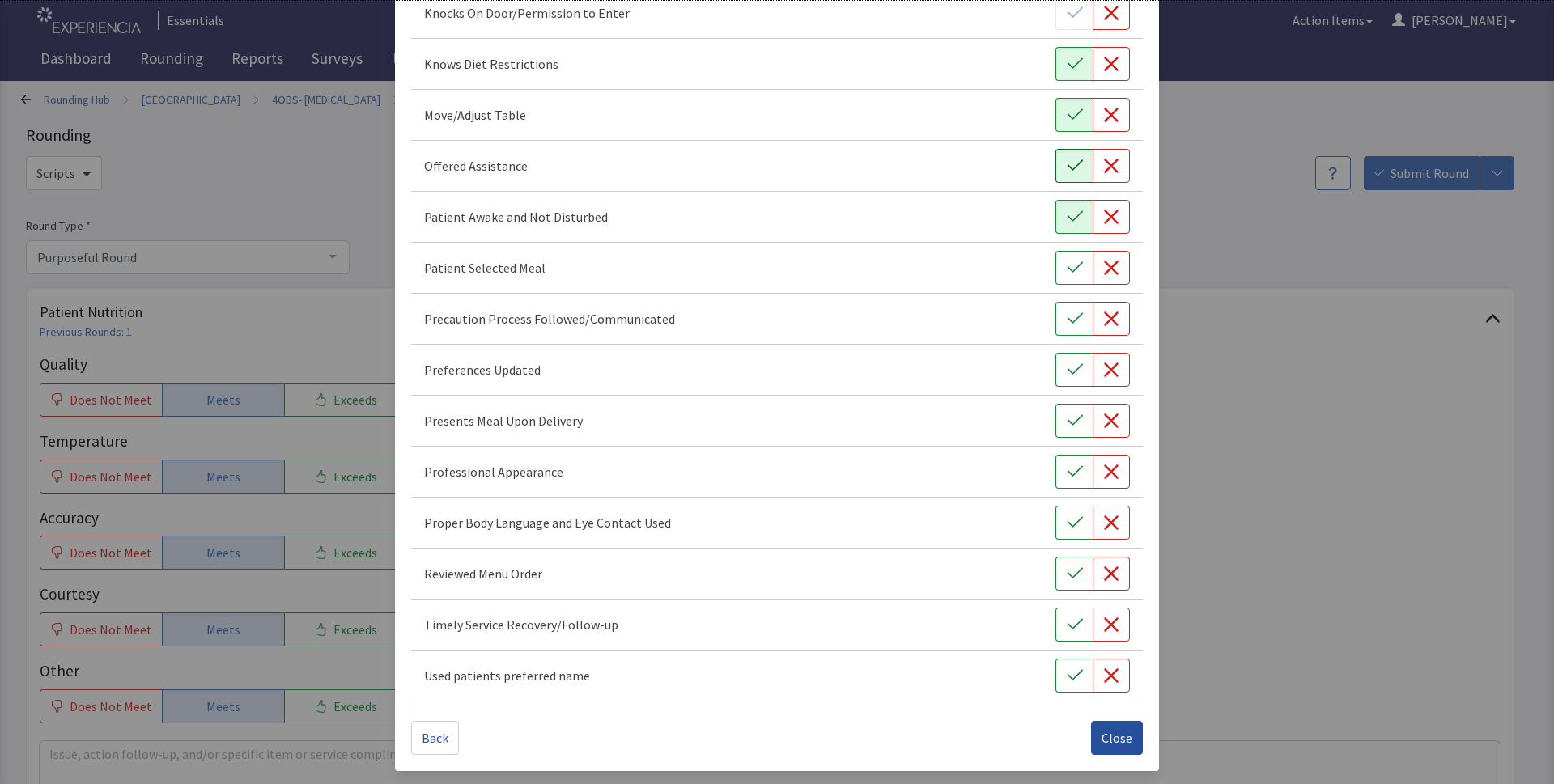
click at [1101, 741] on span "Close" at bounding box center [1116, 738] width 31 height 19
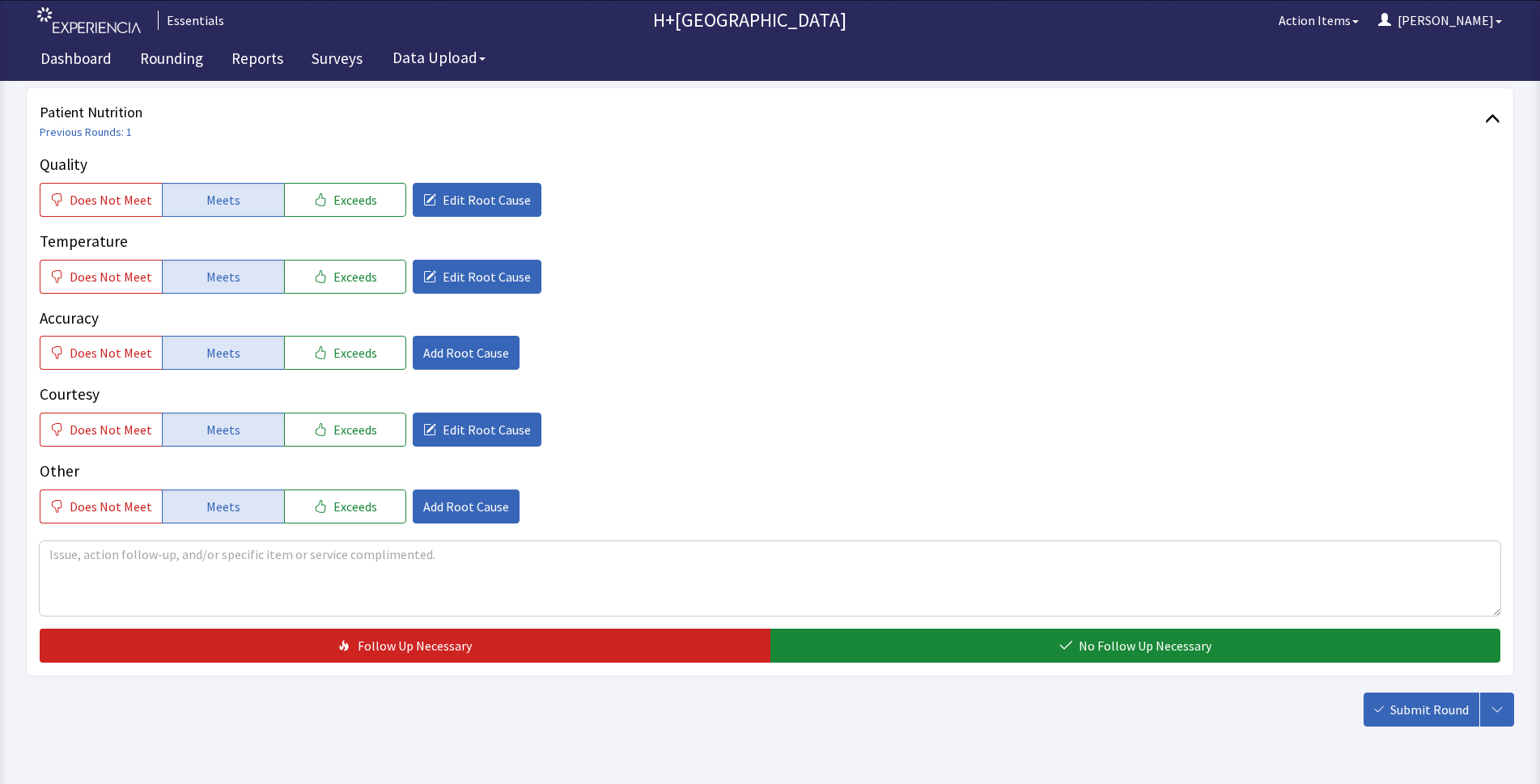
scroll to position [246, 0]
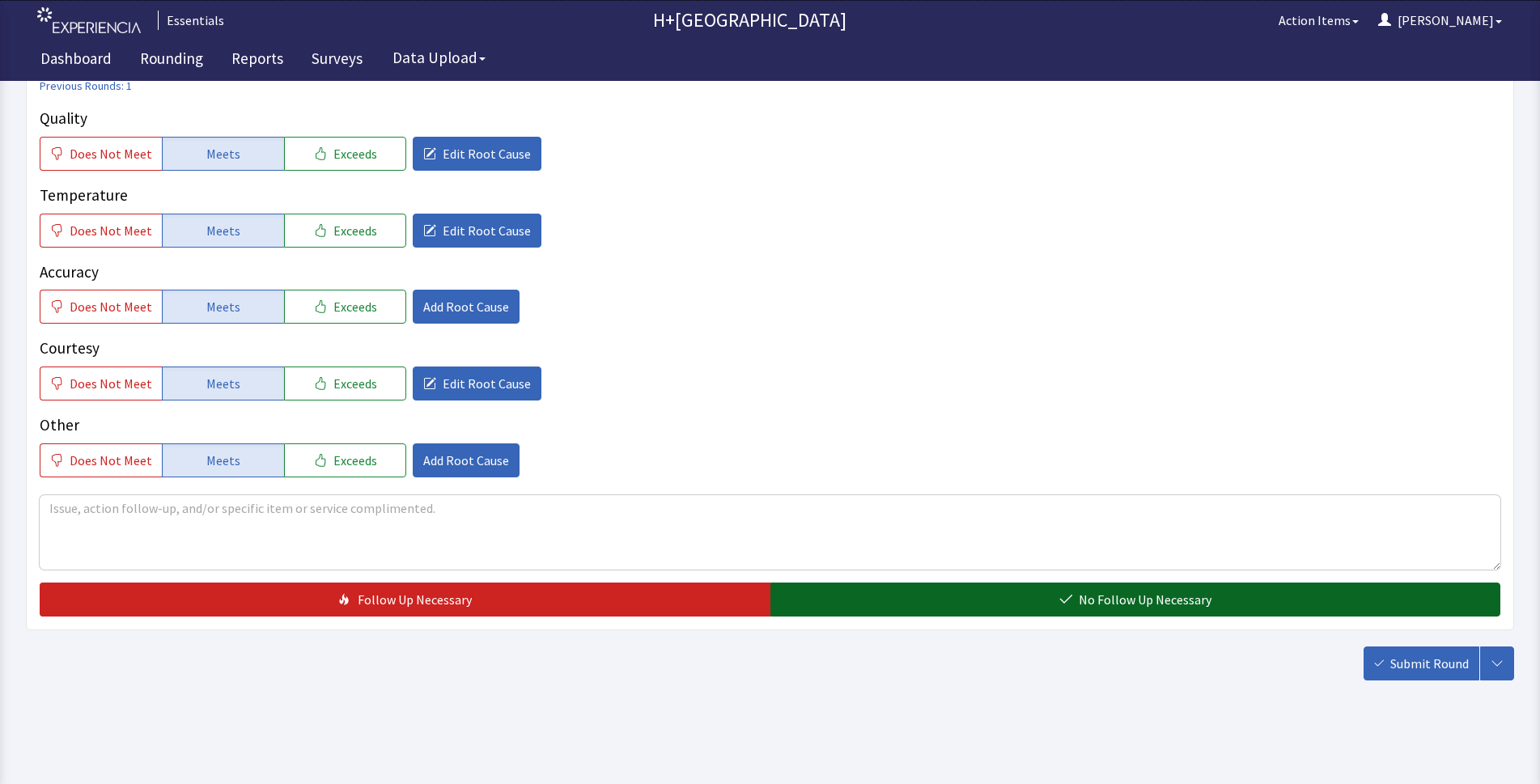
drag, startPoint x: 959, startPoint y: 598, endPoint x: 1106, endPoint y: 588, distance: 147.3
click at [966, 596] on button "No Follow Up Necessary" at bounding box center [1135, 599] width 731 height 34
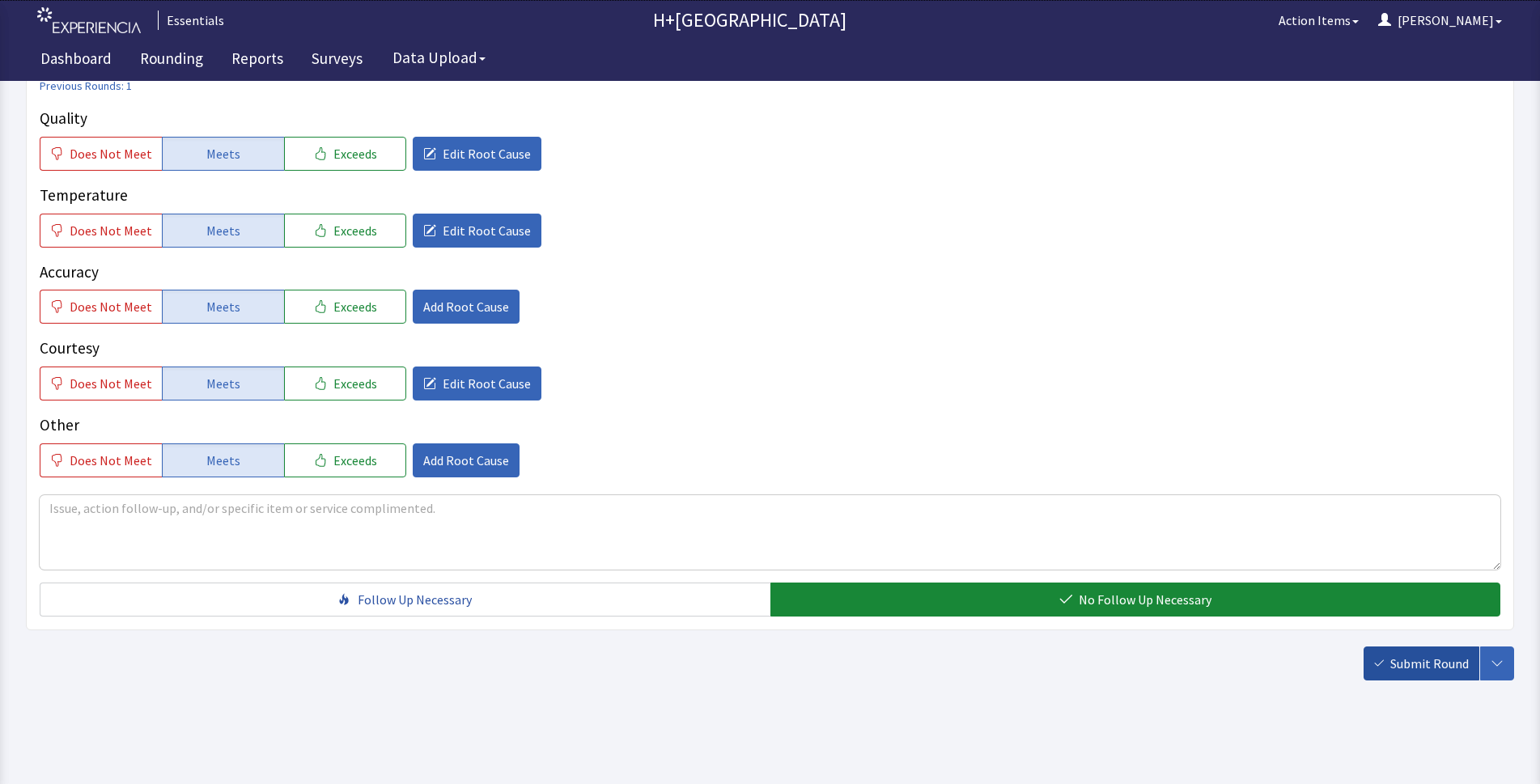
click at [1422, 660] on span "Submit Round" at bounding box center [1429, 663] width 78 height 19
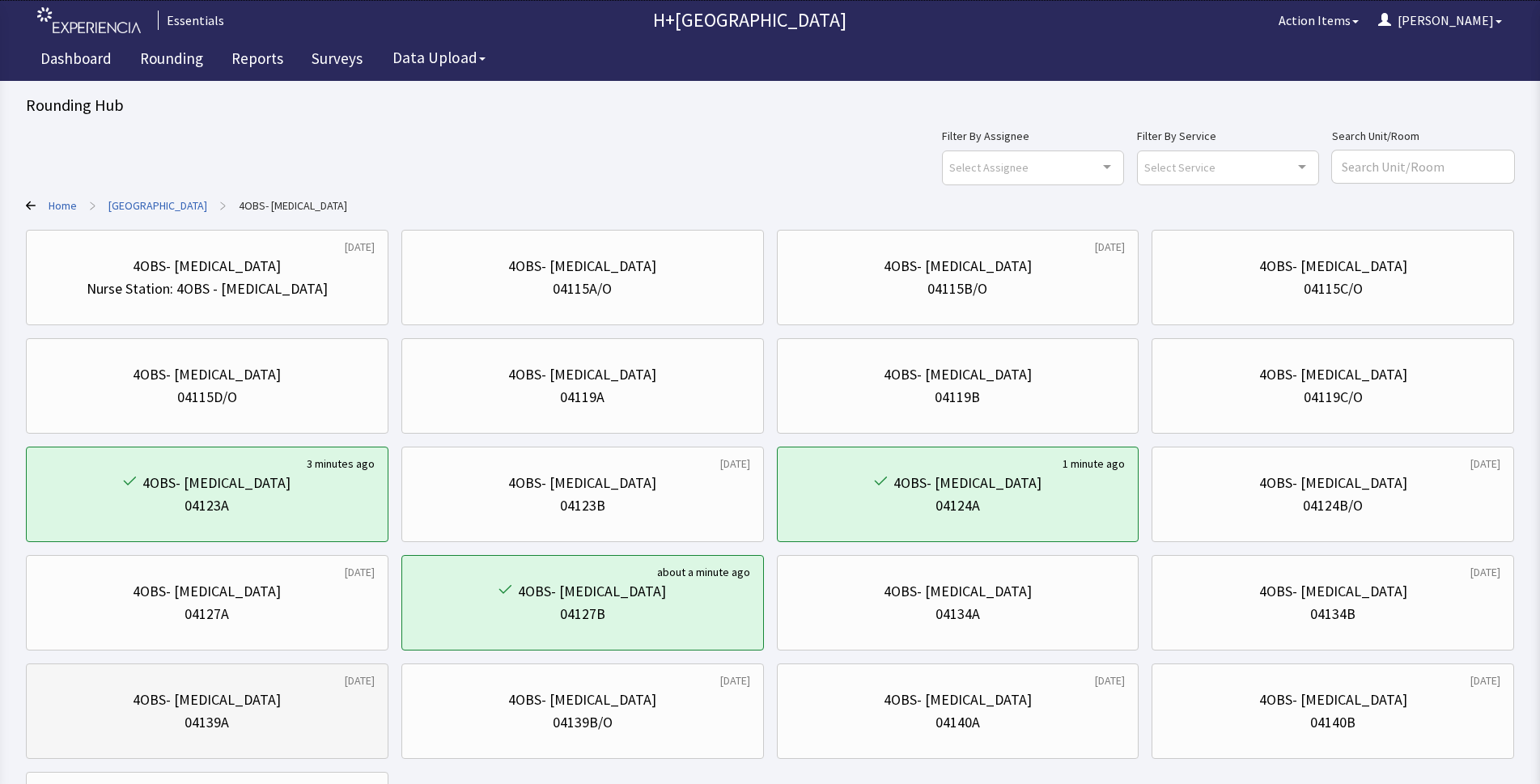
click at [283, 708] on div "4OBS- [MEDICAL_DATA]" at bounding box center [207, 699] width 335 height 22
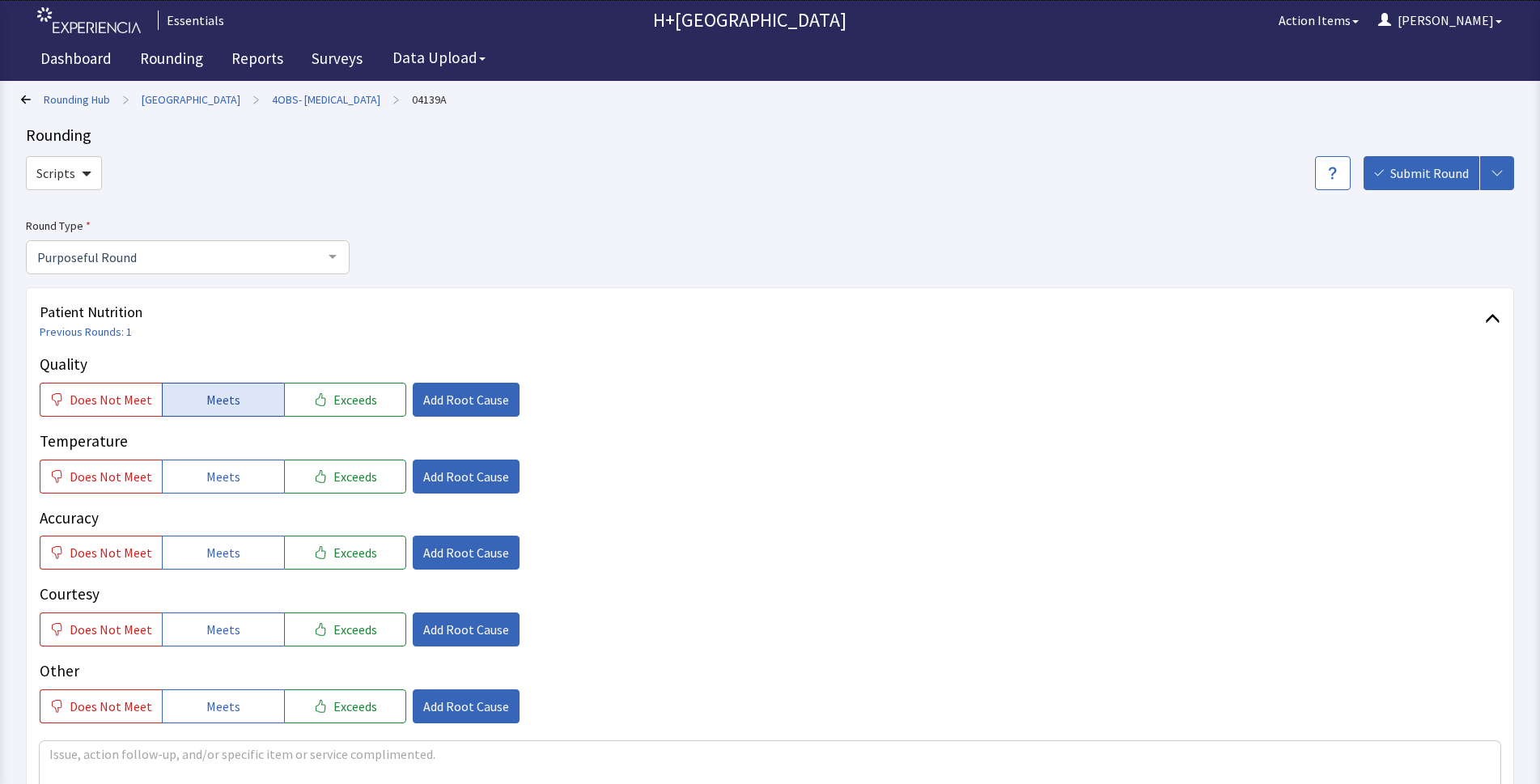
click at [227, 406] on span "Meets" at bounding box center [223, 400] width 34 height 19
drag, startPoint x: 219, startPoint y: 477, endPoint x: 215, endPoint y: 539, distance: 62.1
click at [219, 480] on span "Meets" at bounding box center [223, 476] width 34 height 19
click at [213, 546] on span "Meets" at bounding box center [223, 552] width 34 height 19
click at [216, 632] on span "Meets" at bounding box center [223, 630] width 34 height 19
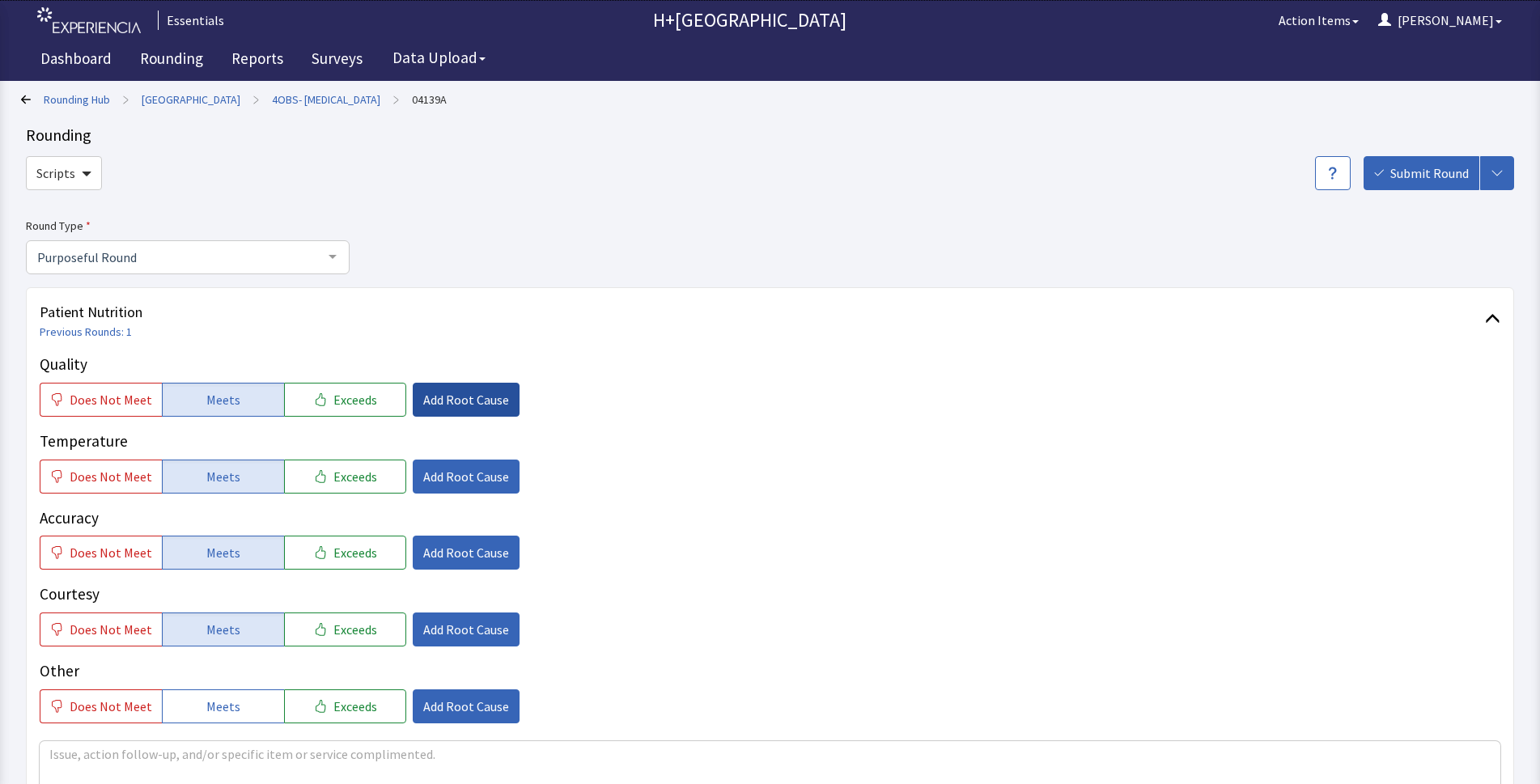
drag, startPoint x: 215, startPoint y: 683, endPoint x: 412, endPoint y: 398, distance: 346.5
click at [224, 677] on div "Other Does Not Meet Meets Exceeds Add Root Cause" at bounding box center [770, 691] width 1460 height 64
click at [452, 388] on button "Add Root Cause" at bounding box center [465, 399] width 107 height 34
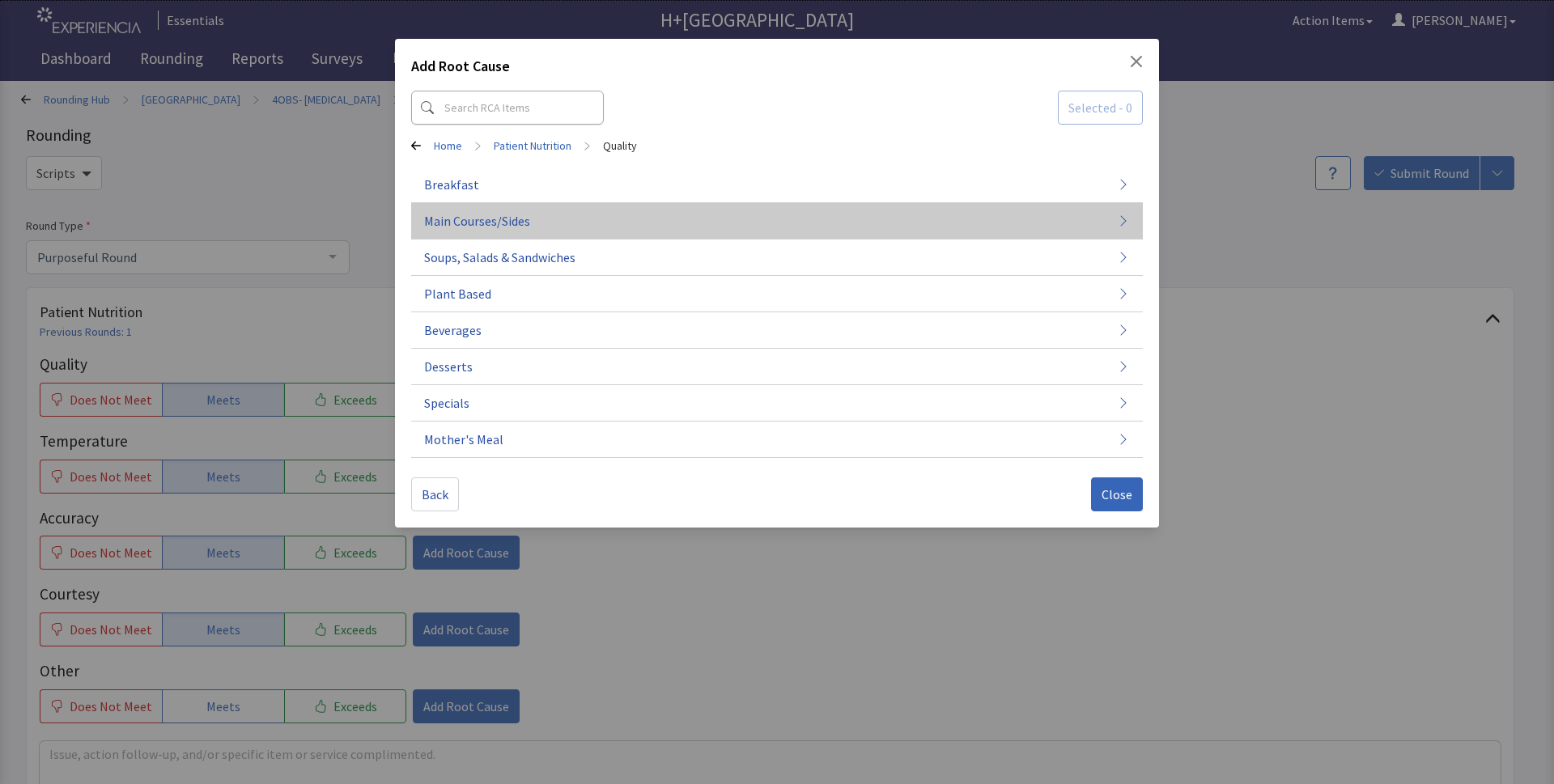
click at [457, 216] on span "Main Courses/Sides" at bounding box center [477, 221] width 106 height 19
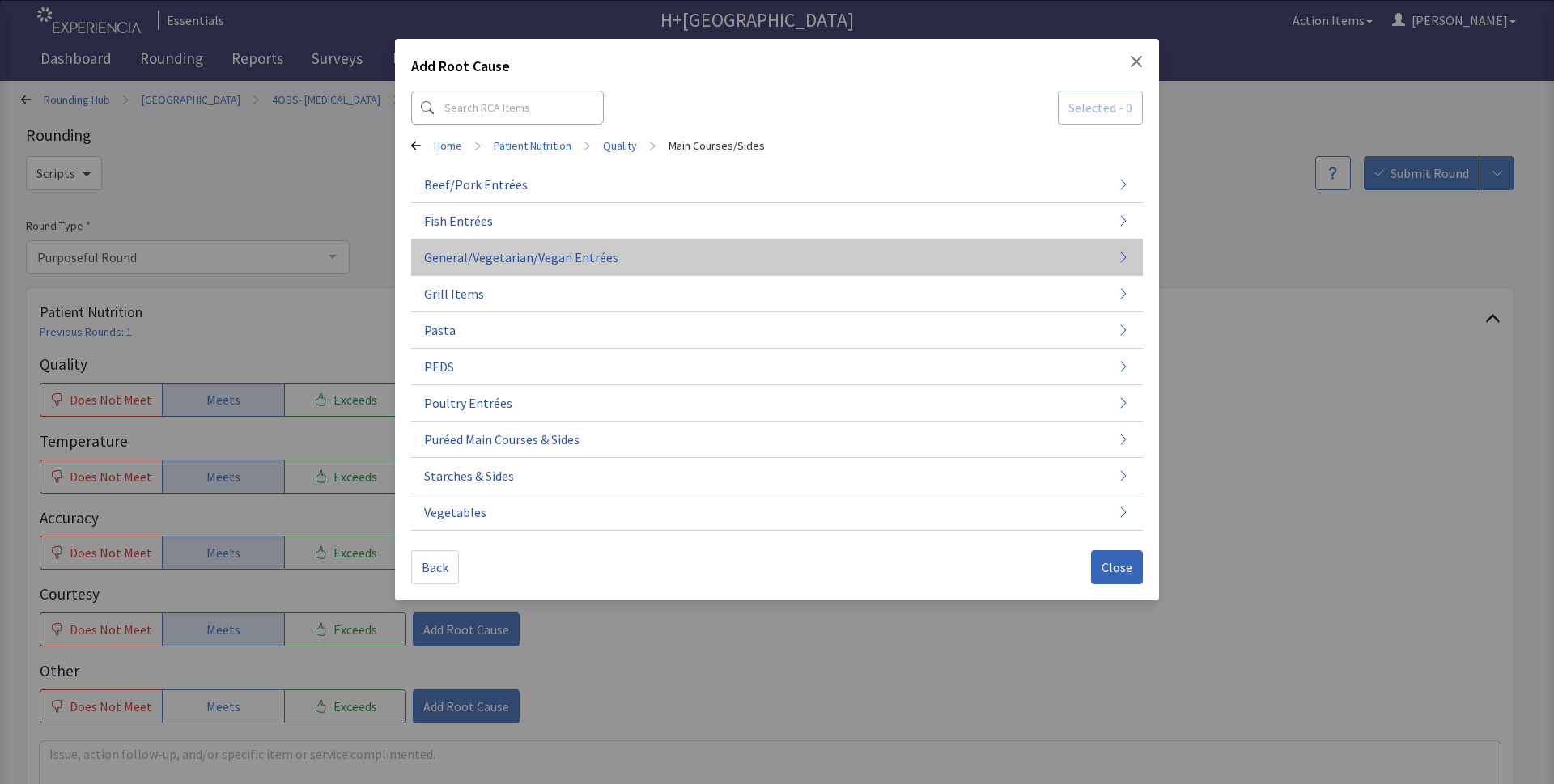
click at [452, 253] on span "General/Vegetarian/Vegan Entrées" at bounding box center [521, 257] width 194 height 19
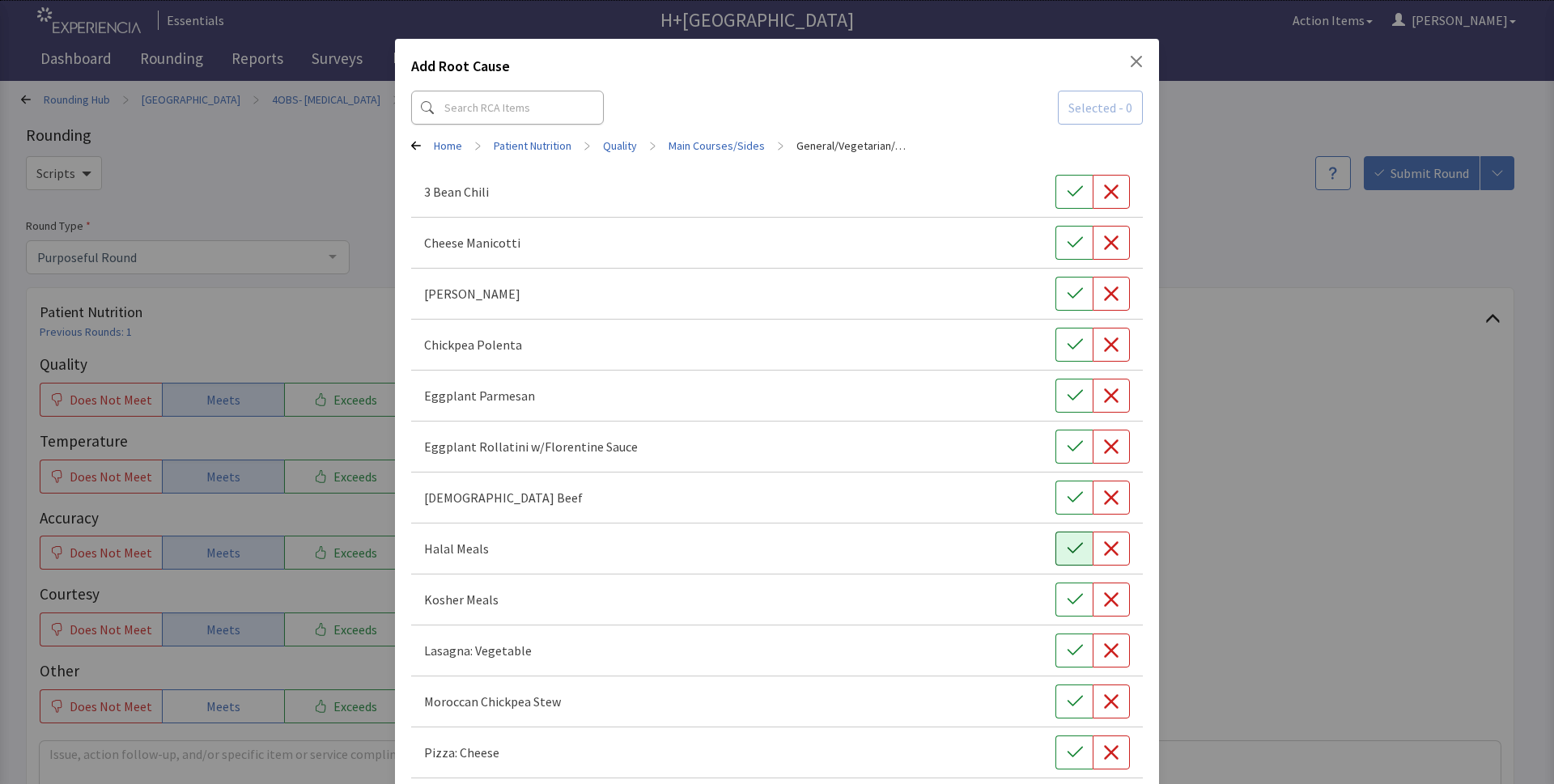
click at [1073, 549] on button "button" at bounding box center [1074, 548] width 38 height 34
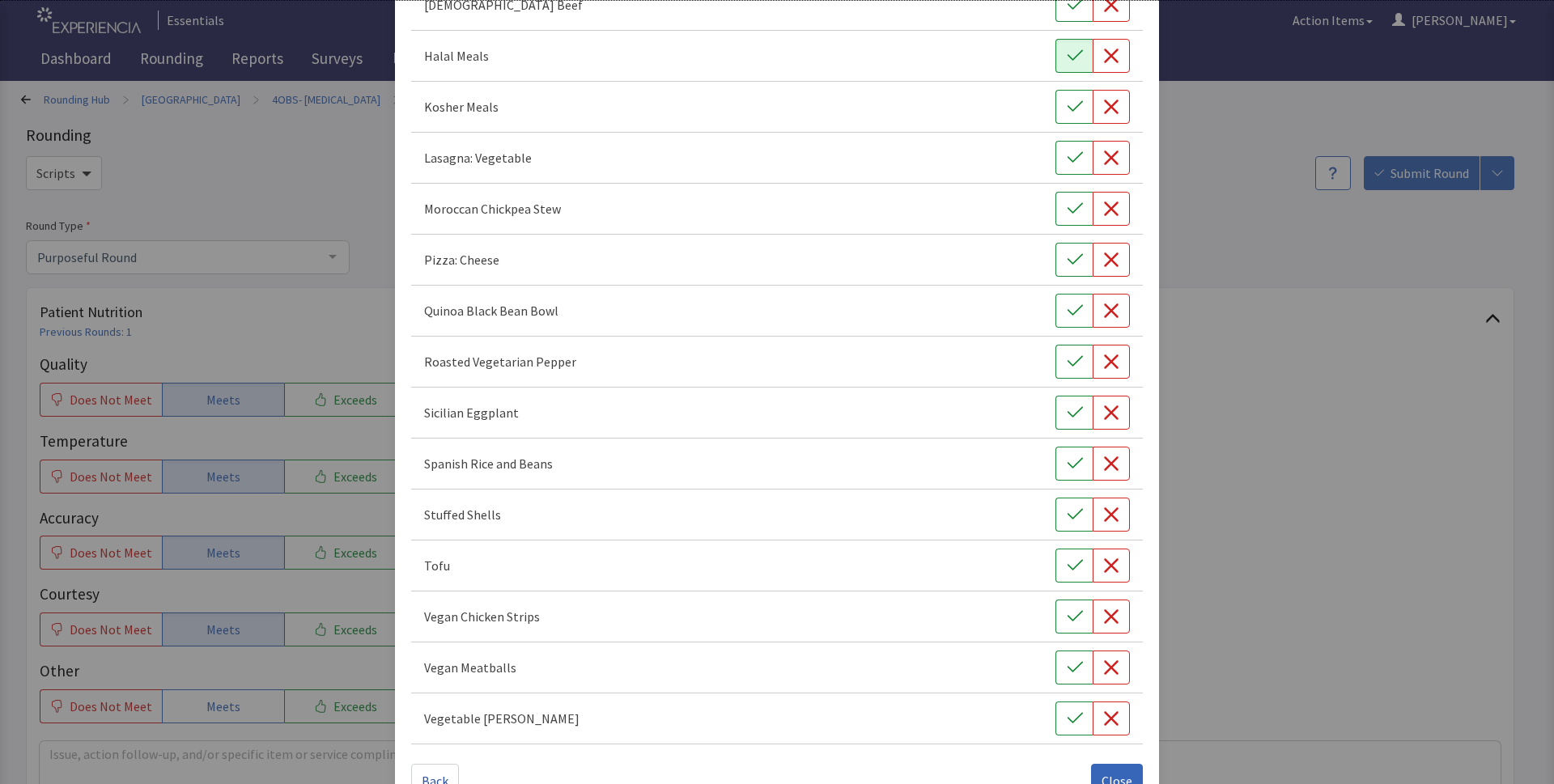
scroll to position [536, 0]
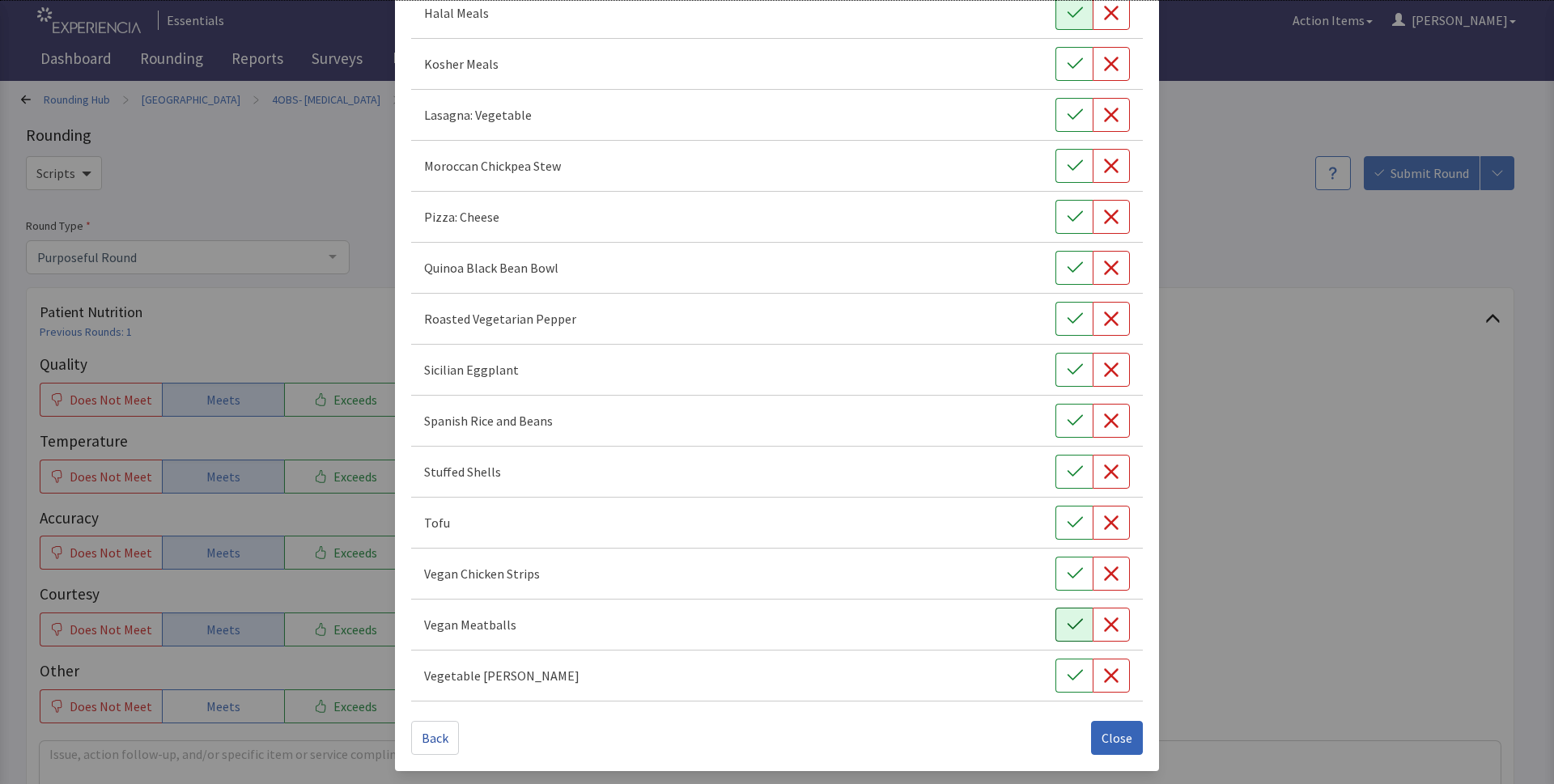
click at [1067, 628] on icon "button" at bounding box center [1074, 625] width 16 height 16
click at [1066, 376] on icon "button" at bounding box center [1074, 370] width 16 height 16
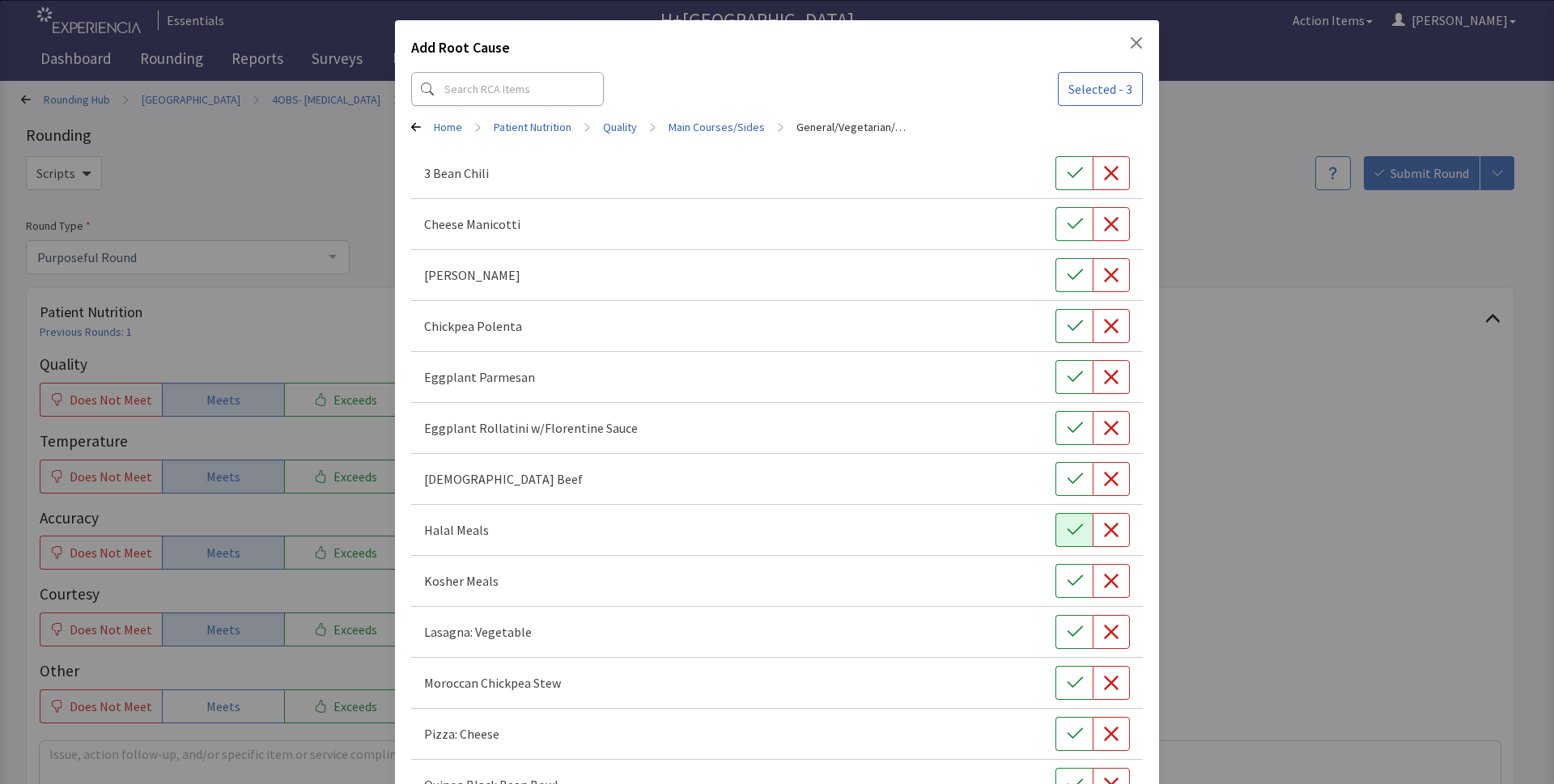
scroll to position [0, 0]
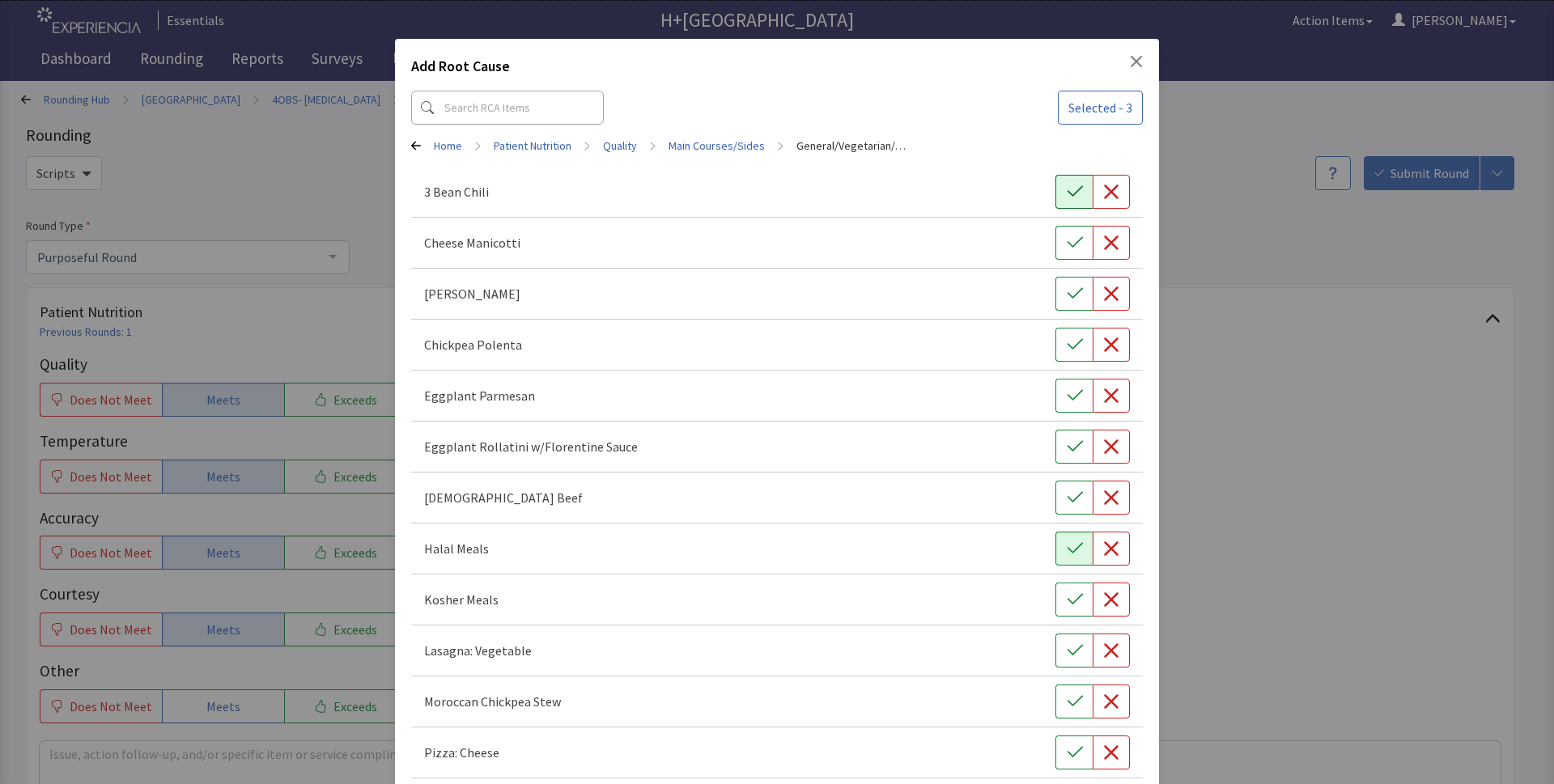
click at [1066, 188] on icon "button" at bounding box center [1074, 191] width 16 height 16
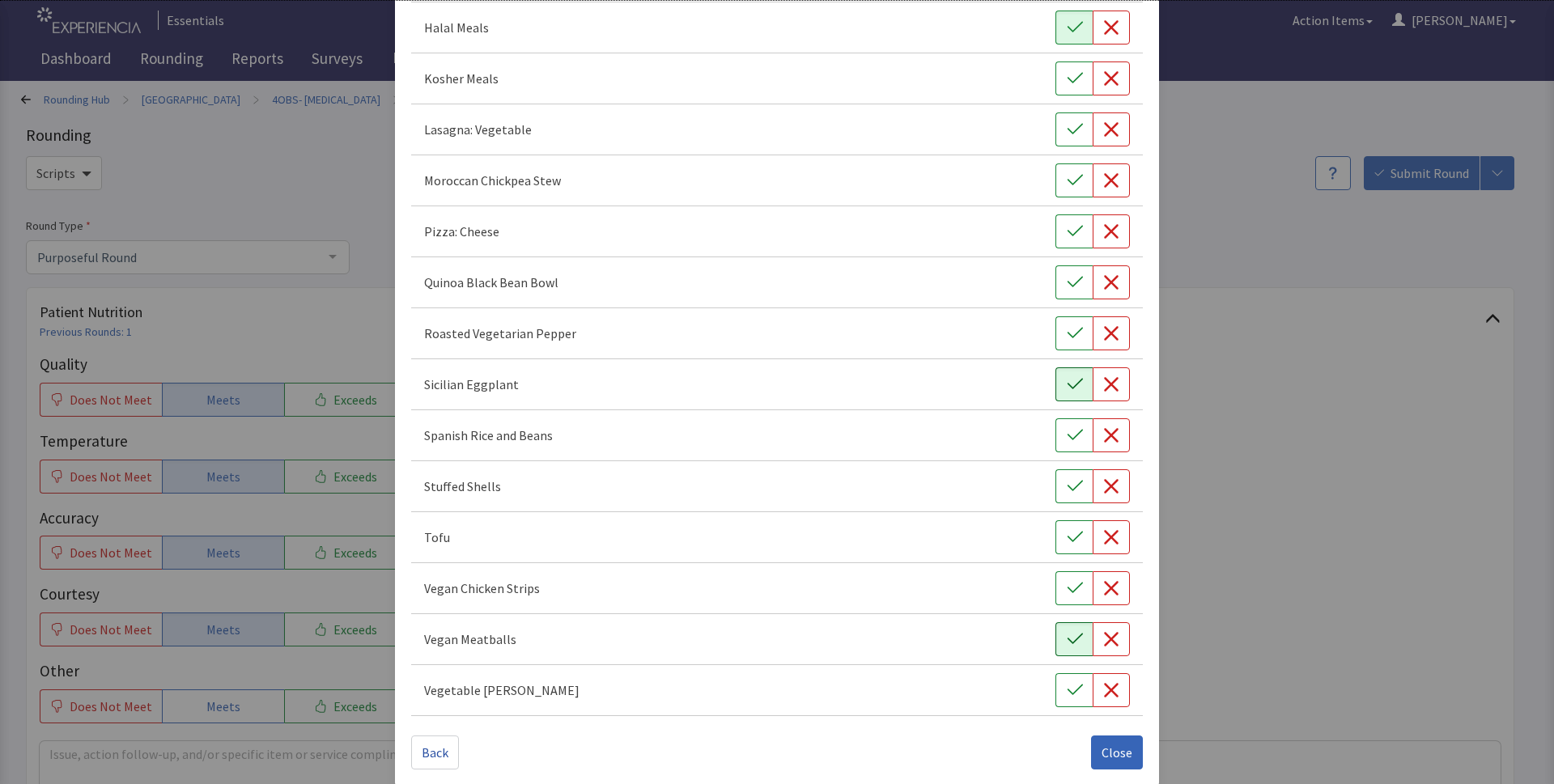
scroll to position [536, 0]
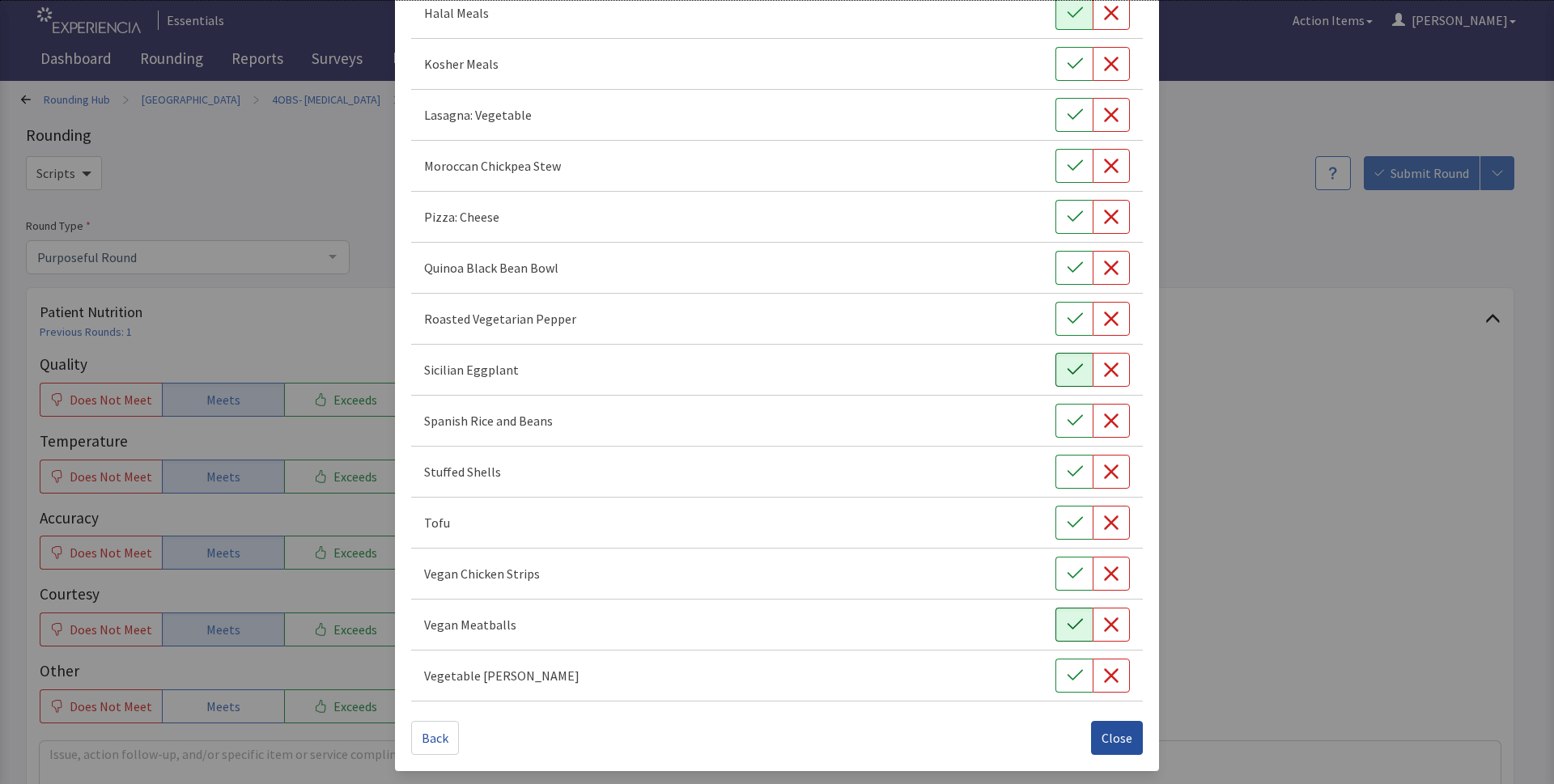
drag, startPoint x: 1104, startPoint y: 734, endPoint x: 418, endPoint y: 489, distance: 728.4
click at [1103, 733] on span "Close" at bounding box center [1116, 738] width 31 height 19
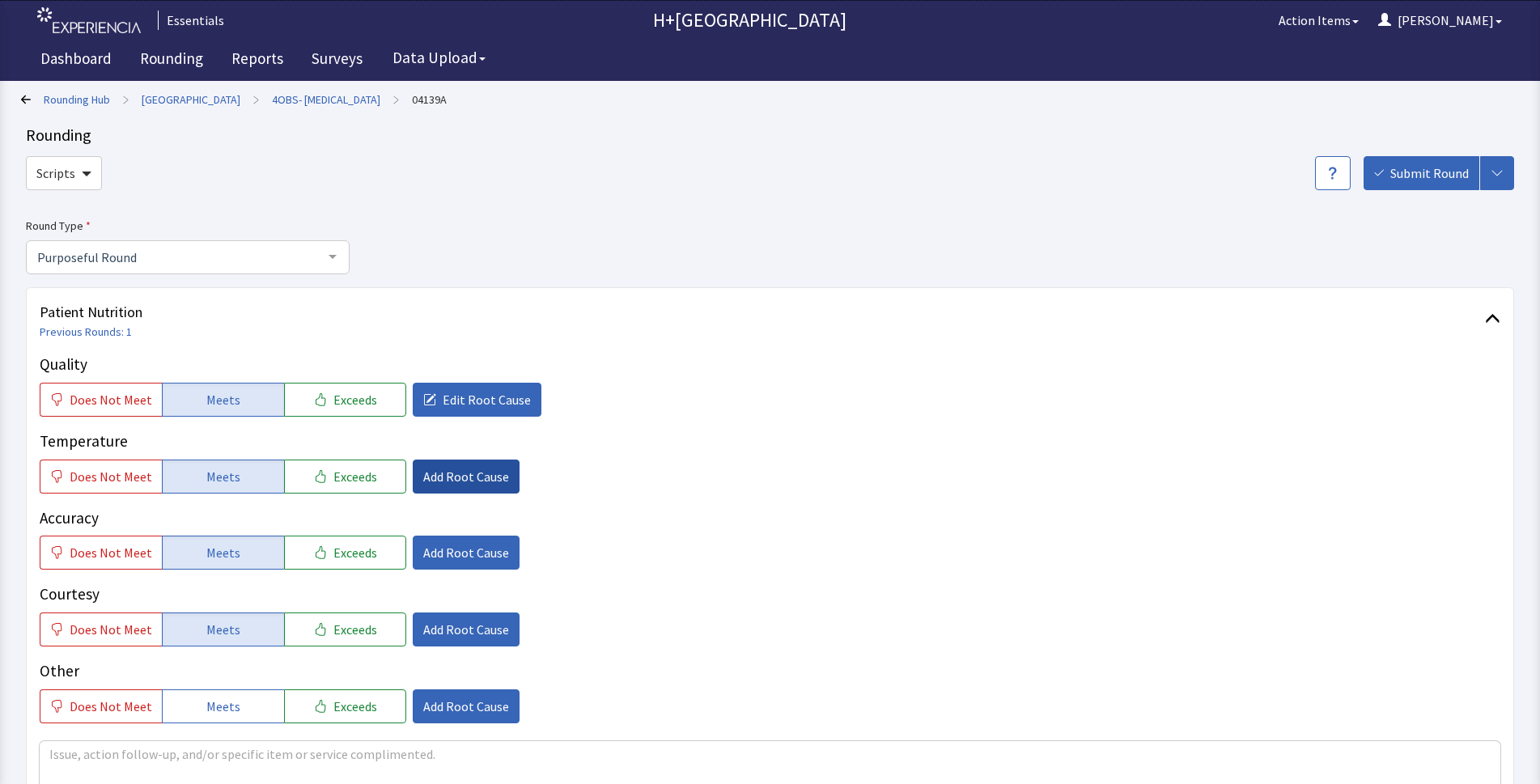
click at [457, 475] on span "Add Root Cause" at bounding box center [465, 476] width 86 height 19
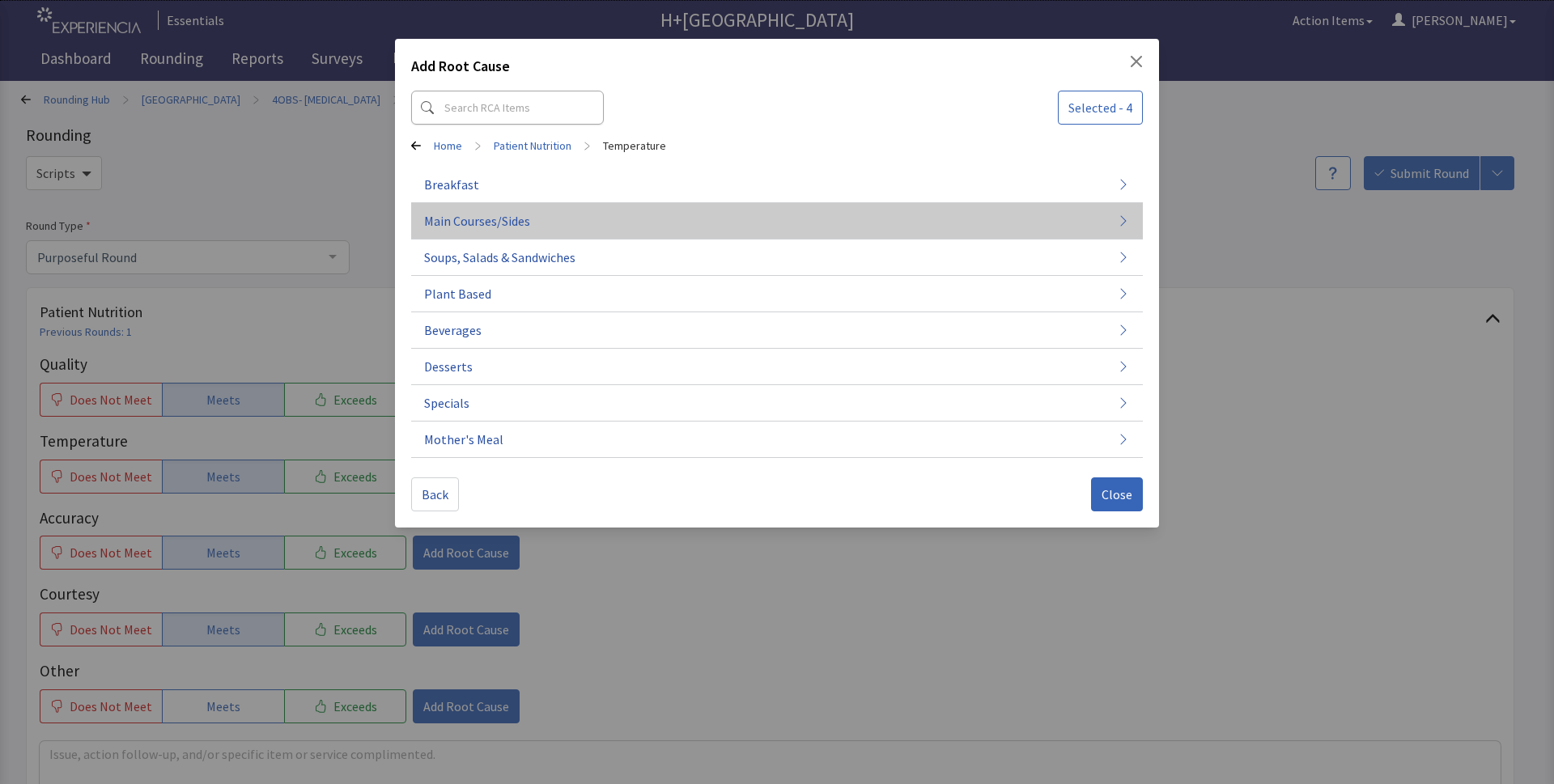
click at [472, 218] on span "Main Courses/Sides" at bounding box center [477, 221] width 106 height 19
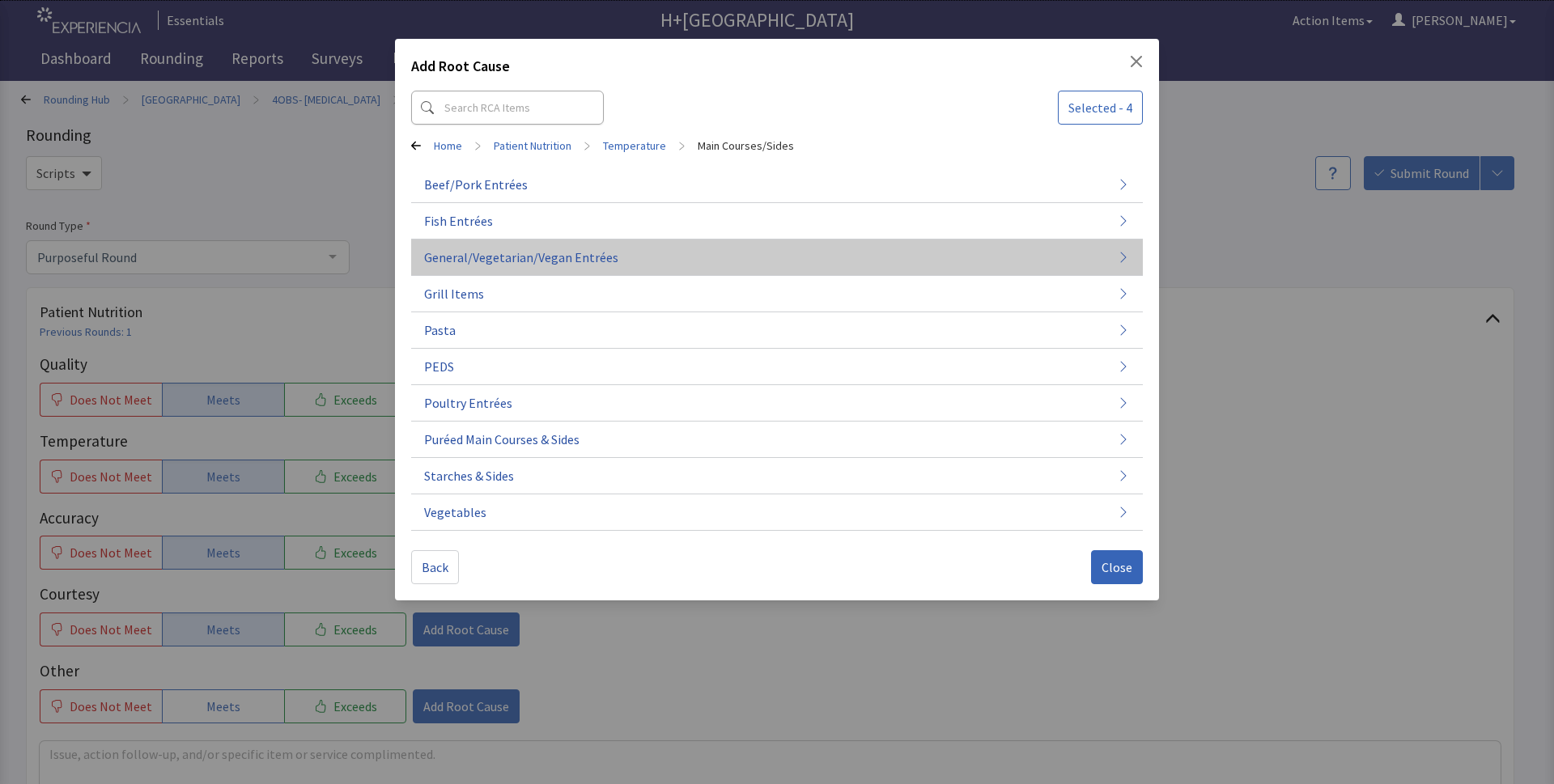
click at [482, 257] on span "General/Vegetarian/Vegan Entrées" at bounding box center [521, 257] width 194 height 19
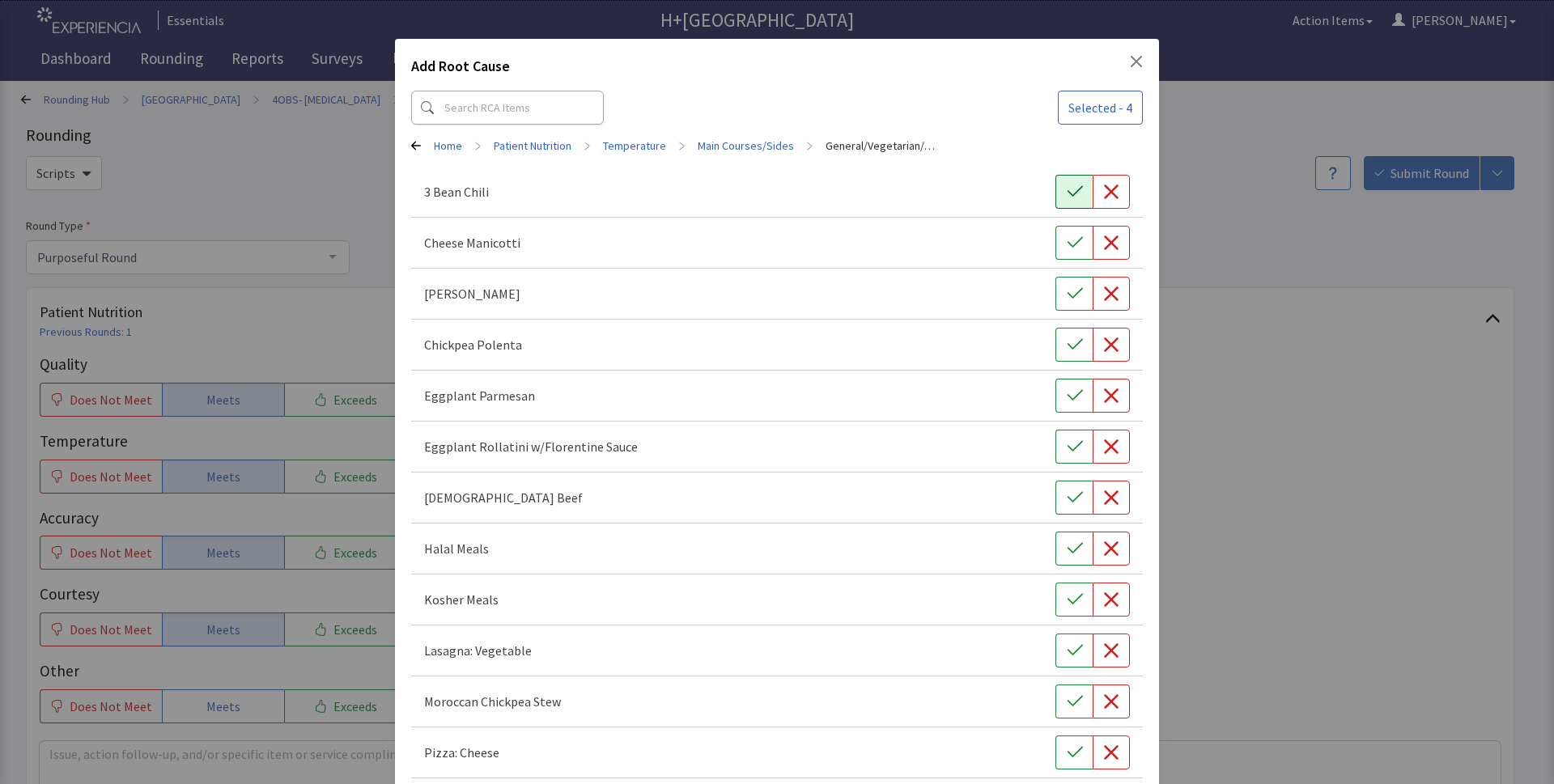
click at [1068, 187] on icon "button" at bounding box center [1074, 191] width 16 height 16
click at [1069, 504] on icon "button" at bounding box center [1074, 497] width 16 height 16
click at [1066, 551] on icon "button" at bounding box center [1074, 547] width 15 height 11
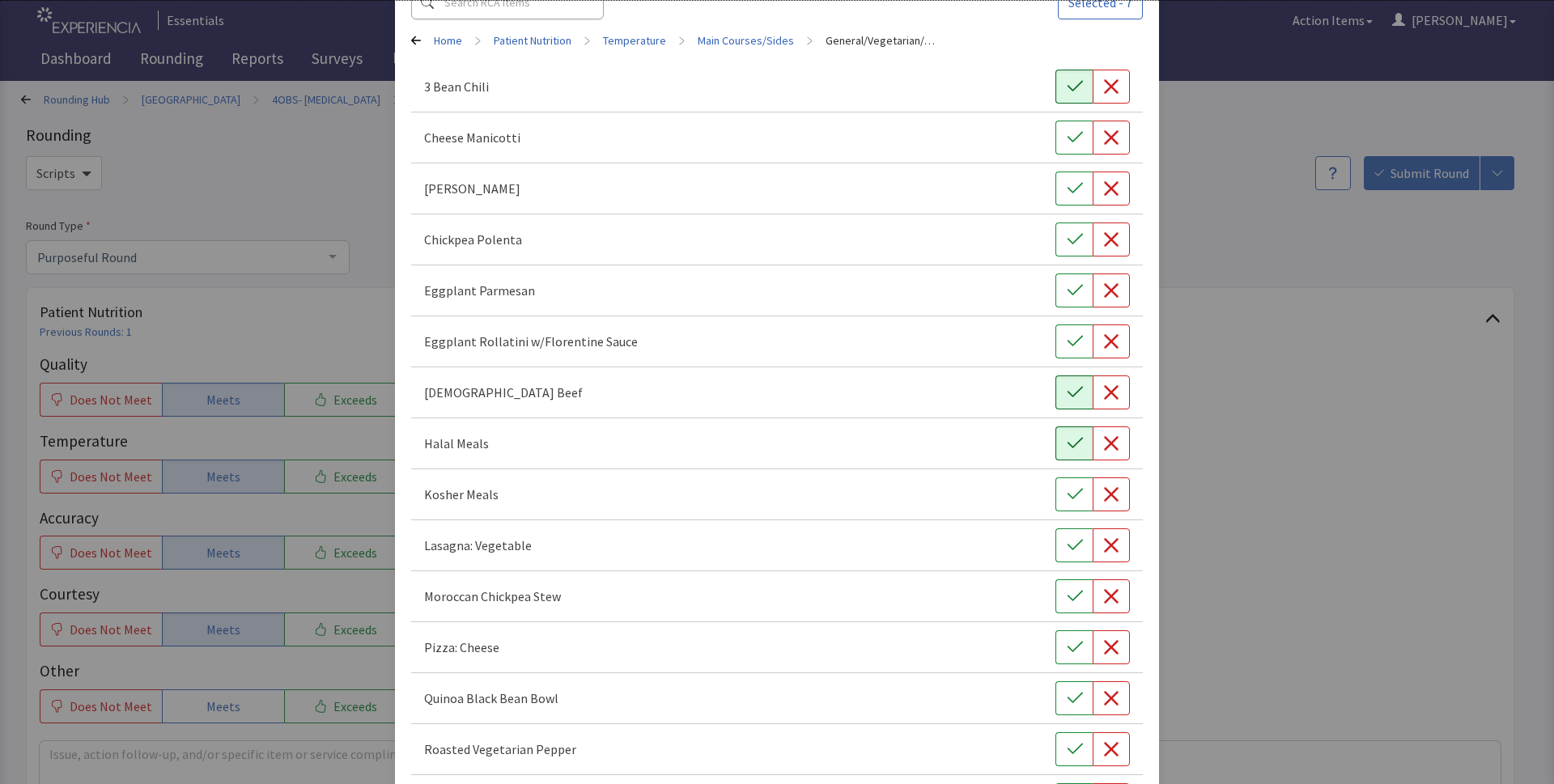
scroll to position [117, 0]
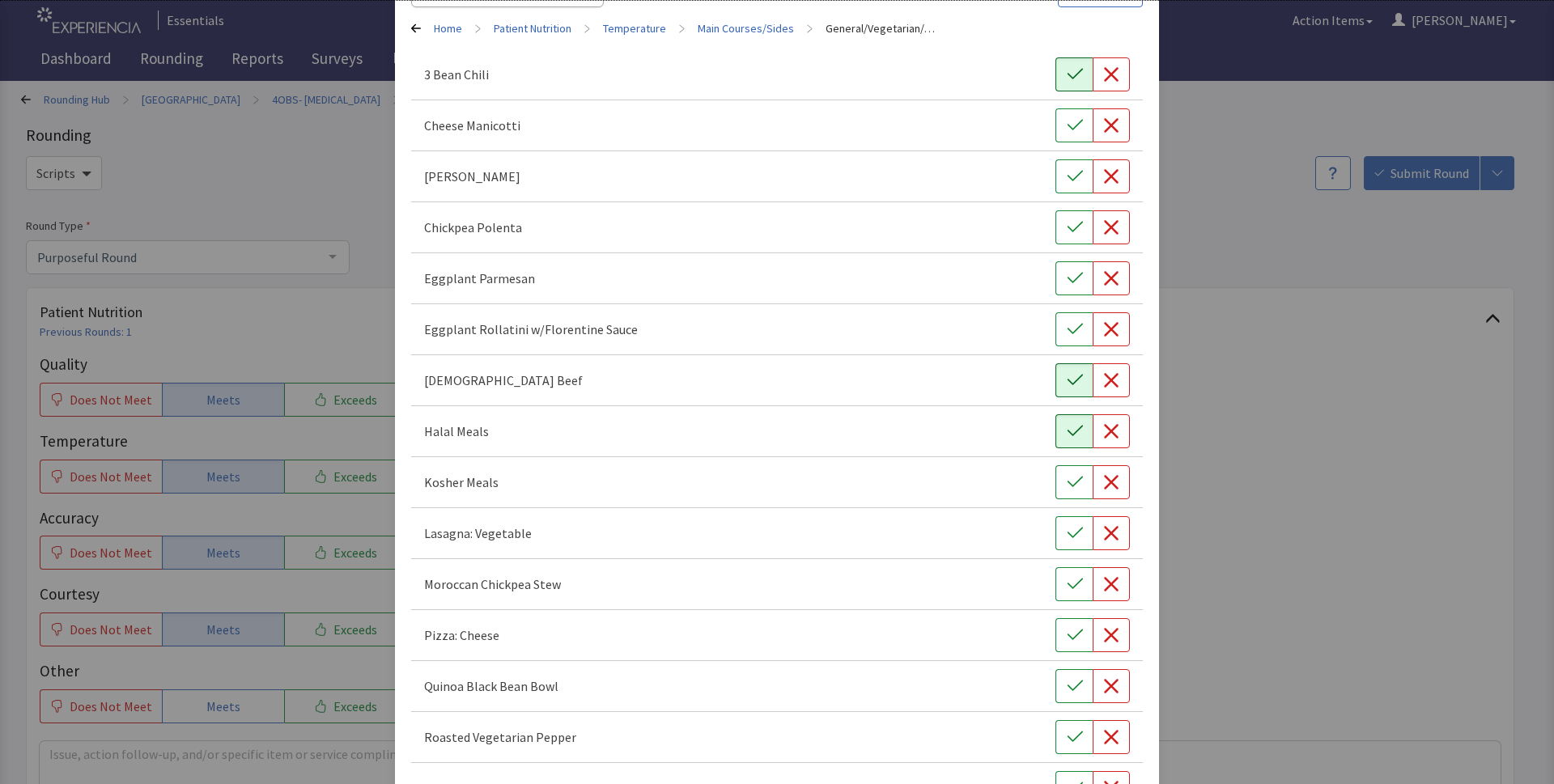
drag, startPoint x: 1058, startPoint y: 538, endPoint x: 896, endPoint y: 613, distance: 178.5
click at [1066, 537] on icon "button" at bounding box center [1074, 533] width 16 height 16
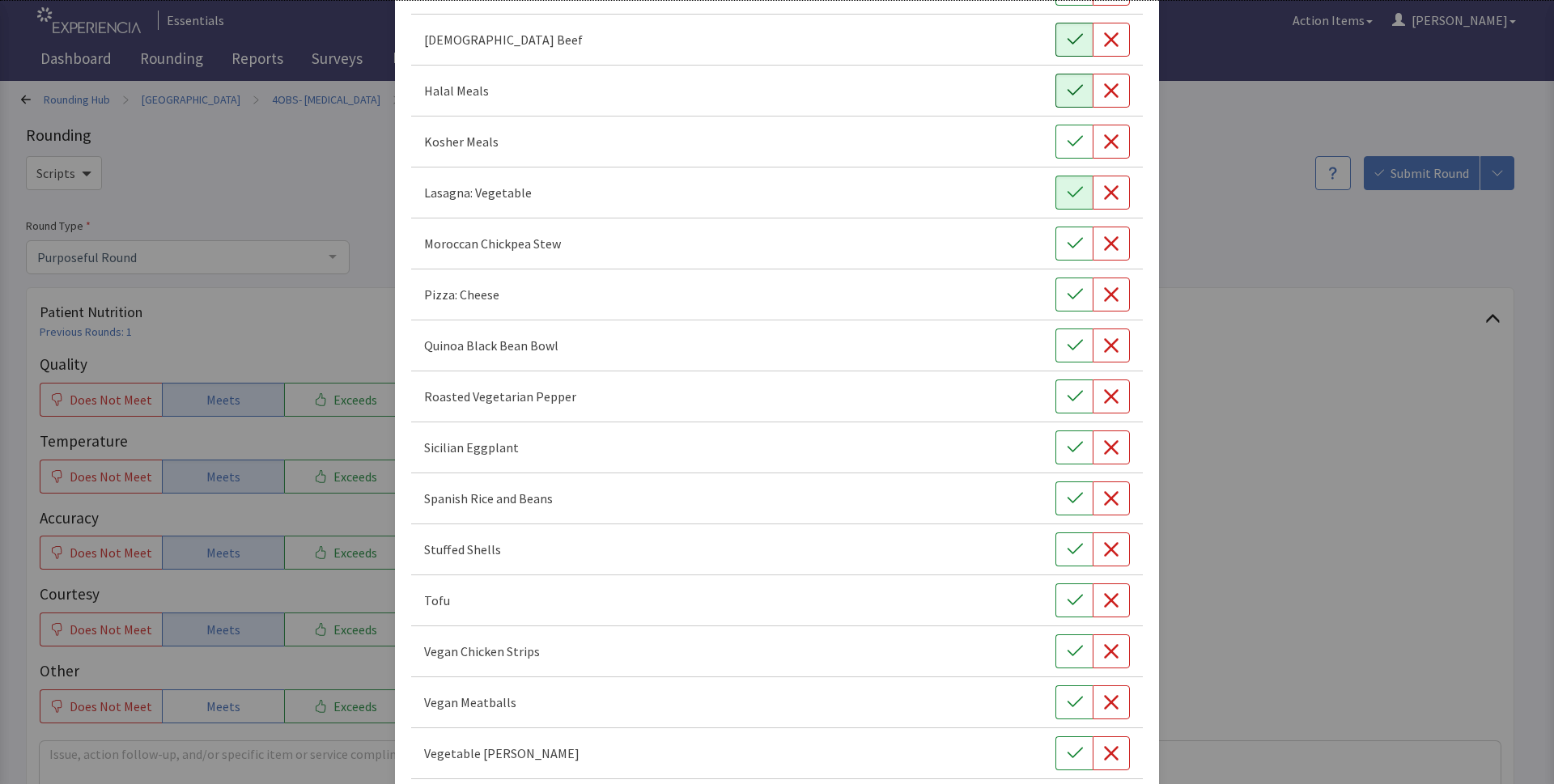
scroll to position [470, 0]
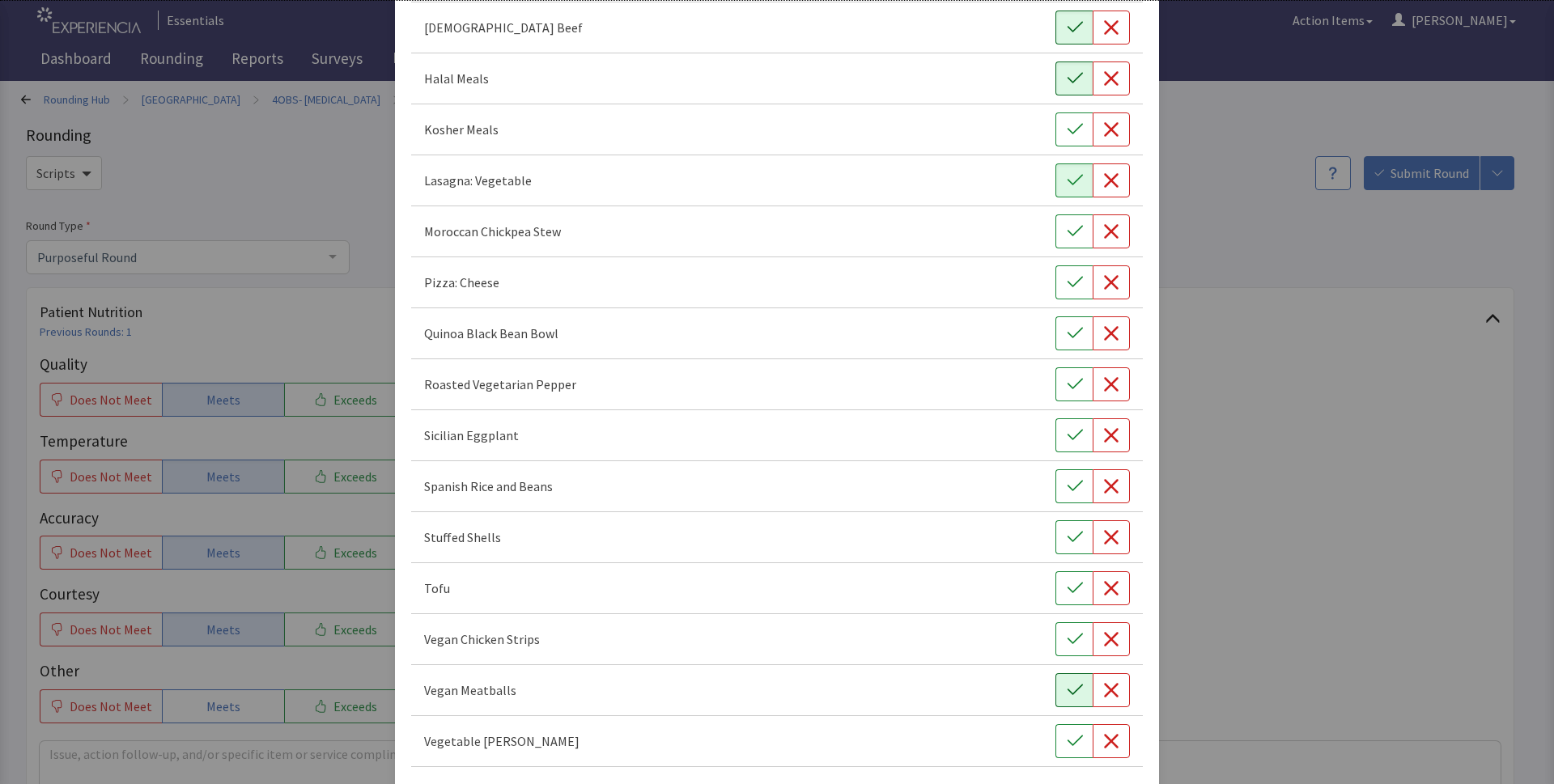
click at [1066, 682] on button "button" at bounding box center [1074, 689] width 38 height 34
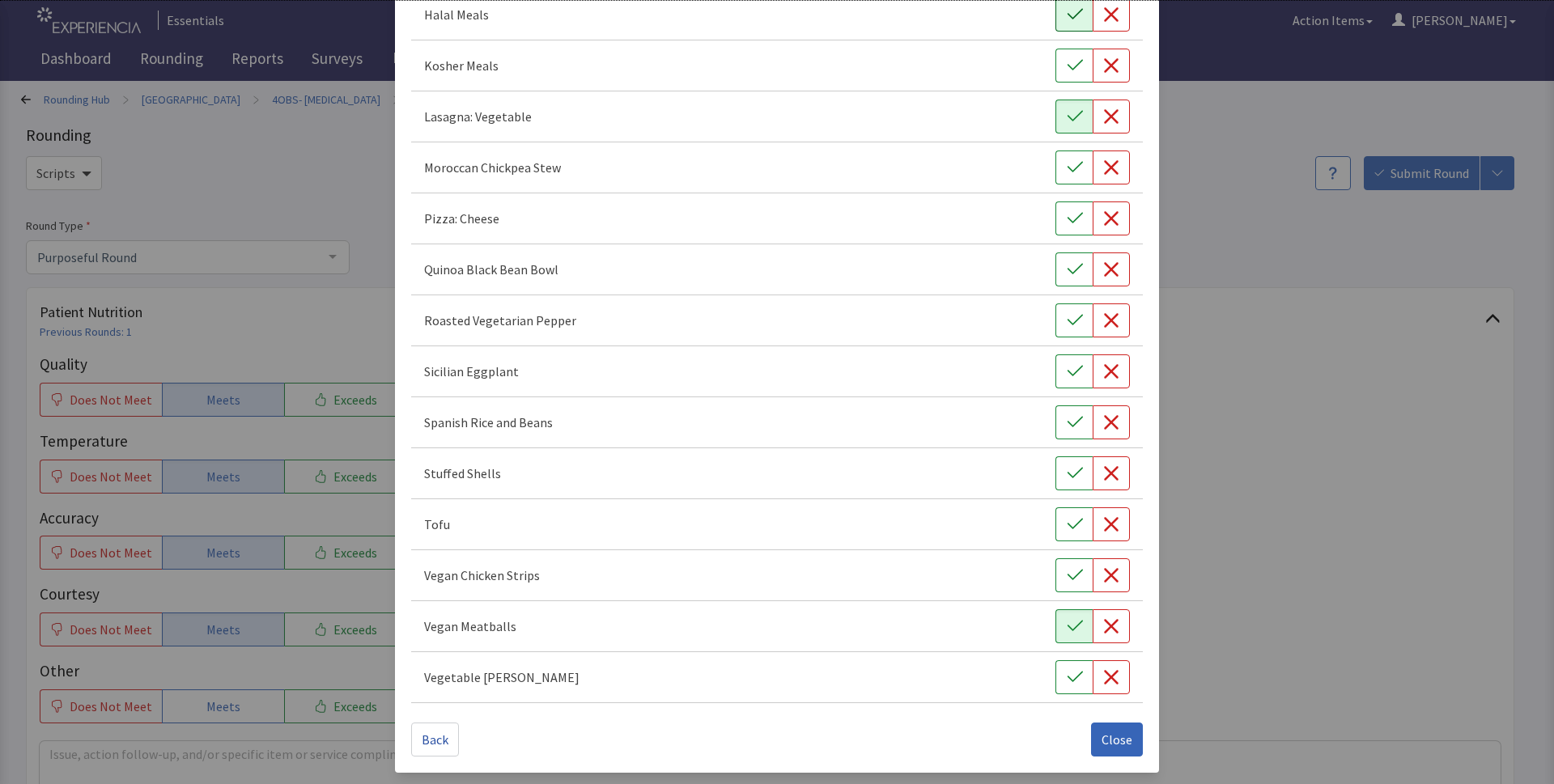
scroll to position [536, 0]
click at [1110, 739] on span "Close" at bounding box center [1116, 738] width 31 height 19
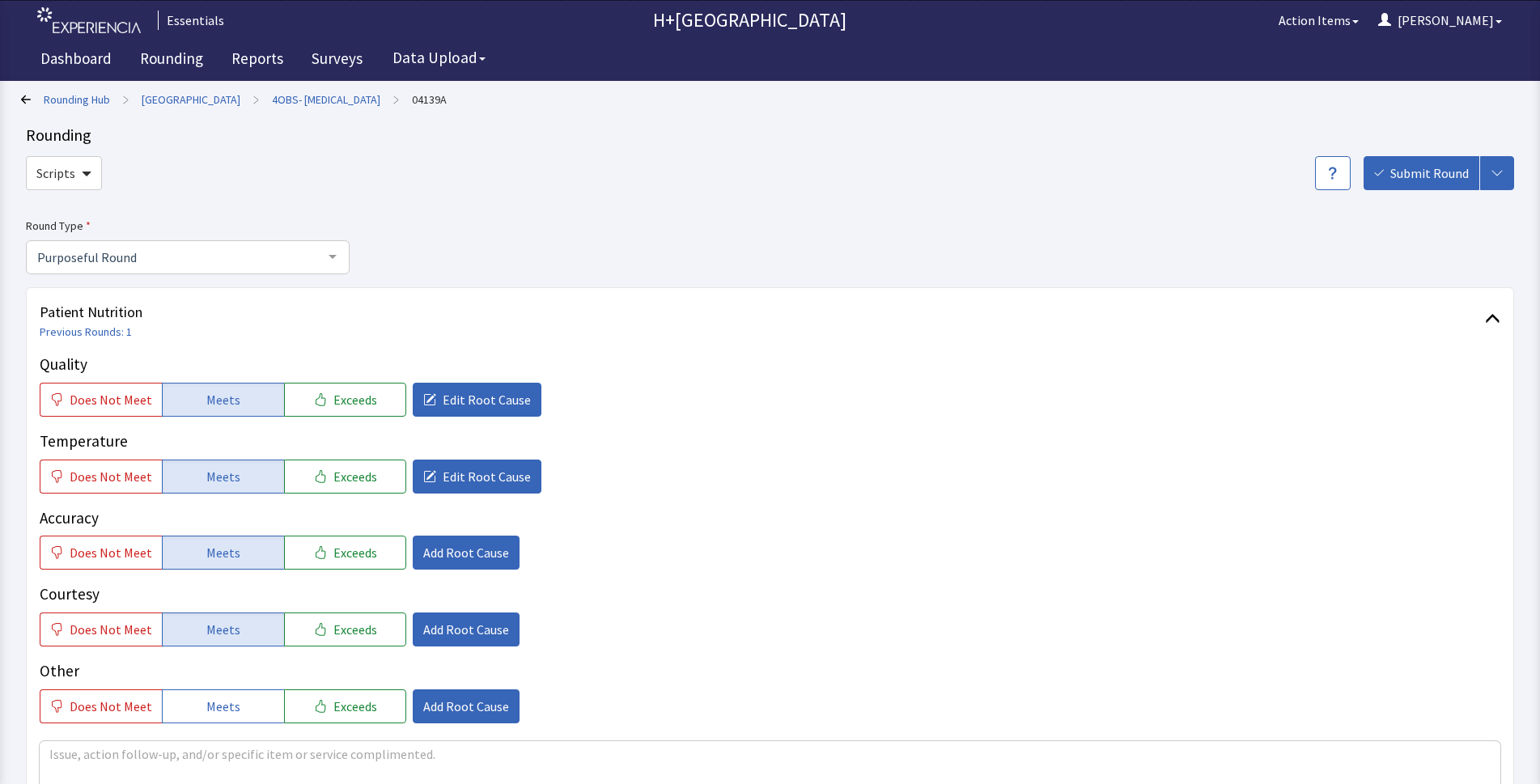
click at [231, 721] on div "Quality Does Not Meet Meets Exceeds Edit Root Cause Temperature Does Not Meet M…" at bounding box center [770, 607] width 1460 height 510
drag, startPoint x: 225, startPoint y: 698, endPoint x: 410, endPoint y: 618, distance: 201.6
click at [226, 698] on span "Meets" at bounding box center [223, 706] width 34 height 19
click at [462, 633] on span "Add Root Cause" at bounding box center [465, 630] width 86 height 19
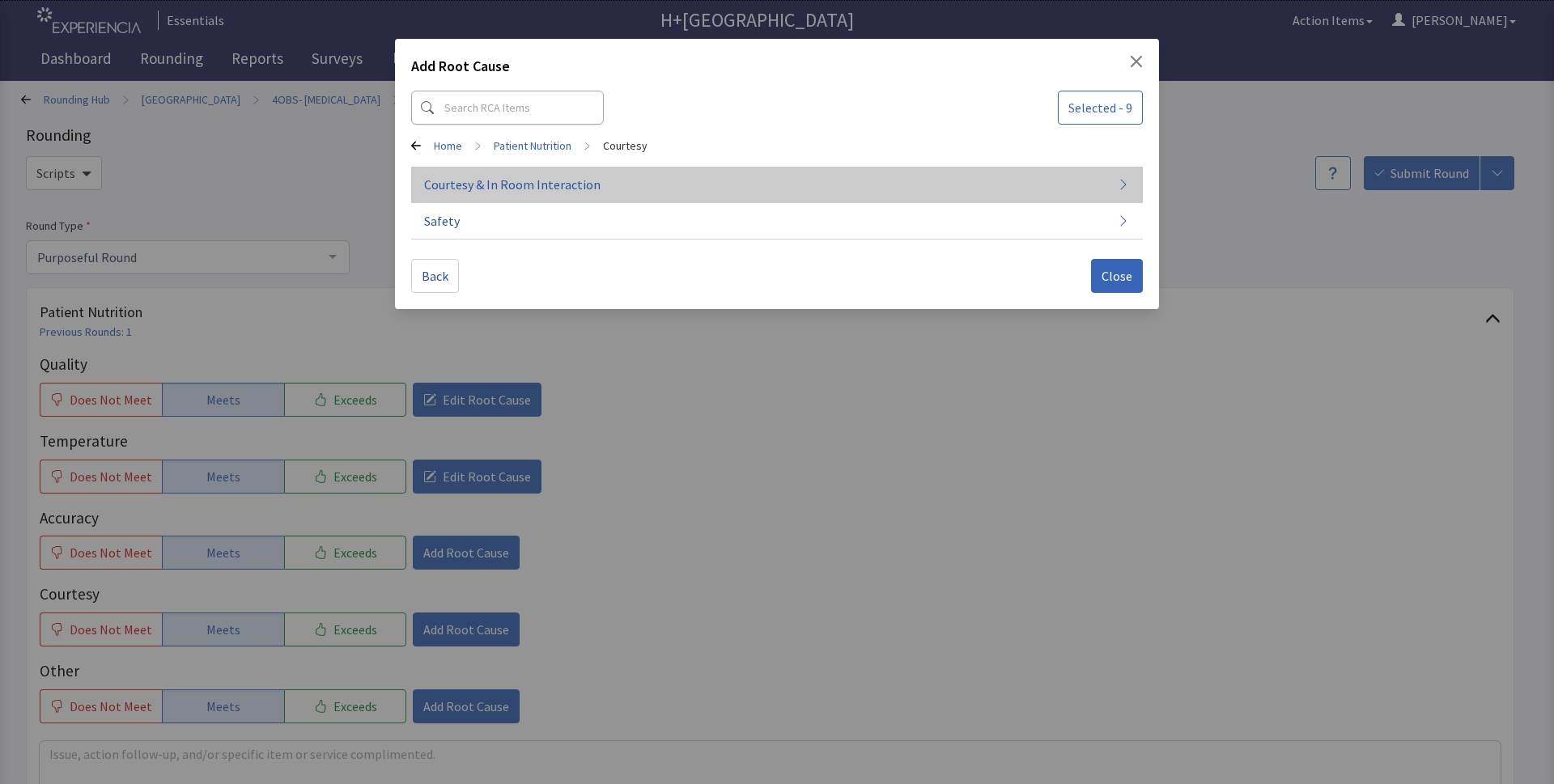
click at [469, 182] on span "Courtesy & In Room Interaction" at bounding box center [512, 184] width 177 height 19
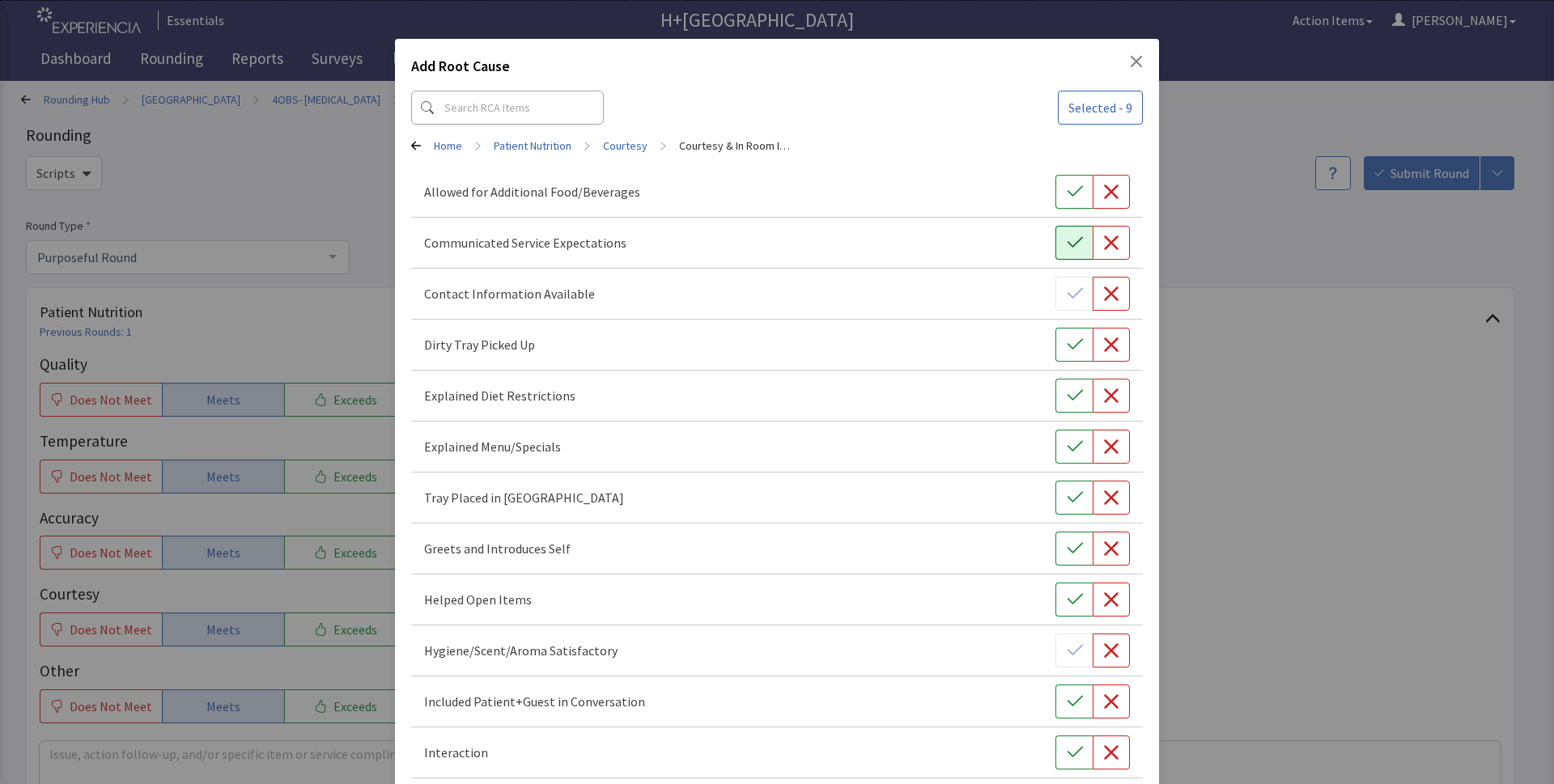
click at [1069, 244] on icon "button" at bounding box center [1074, 242] width 16 height 16
click at [1066, 349] on icon "button" at bounding box center [1074, 345] width 16 height 16
drag, startPoint x: 1062, startPoint y: 399, endPoint x: 1066, endPoint y: 442, distance: 43.2
click at [1066, 402] on icon "button" at bounding box center [1074, 395] width 16 height 16
drag, startPoint x: 1070, startPoint y: 456, endPoint x: 1067, endPoint y: 496, distance: 40.1
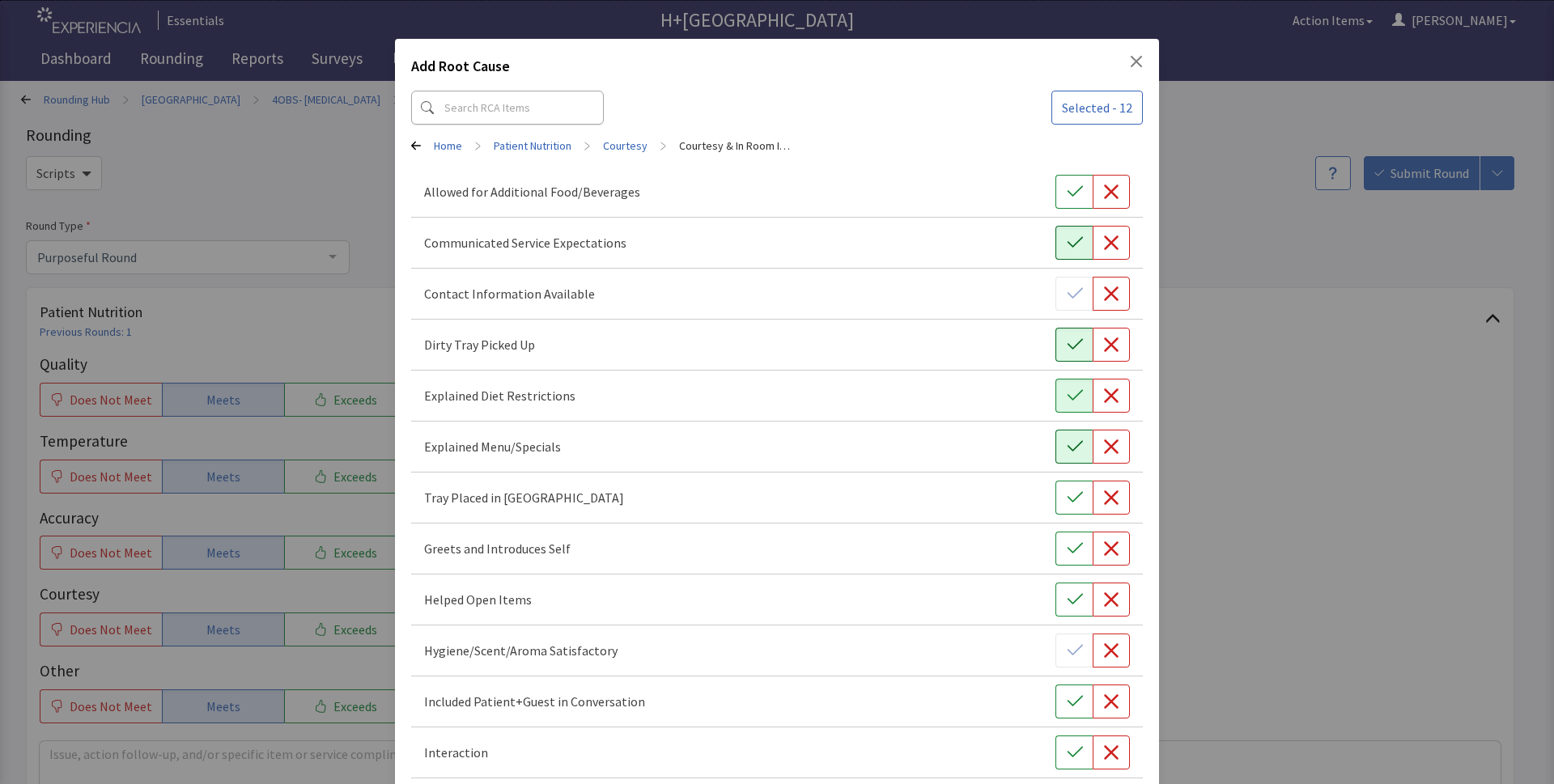
click at [1069, 456] on button "button" at bounding box center [1074, 446] width 38 height 34
drag, startPoint x: 1067, startPoint y: 496, endPoint x: 1052, endPoint y: 544, distance: 50.3
click at [1067, 499] on icon "button" at bounding box center [1074, 497] width 16 height 16
click at [1056, 544] on button "button" at bounding box center [1074, 548] width 38 height 34
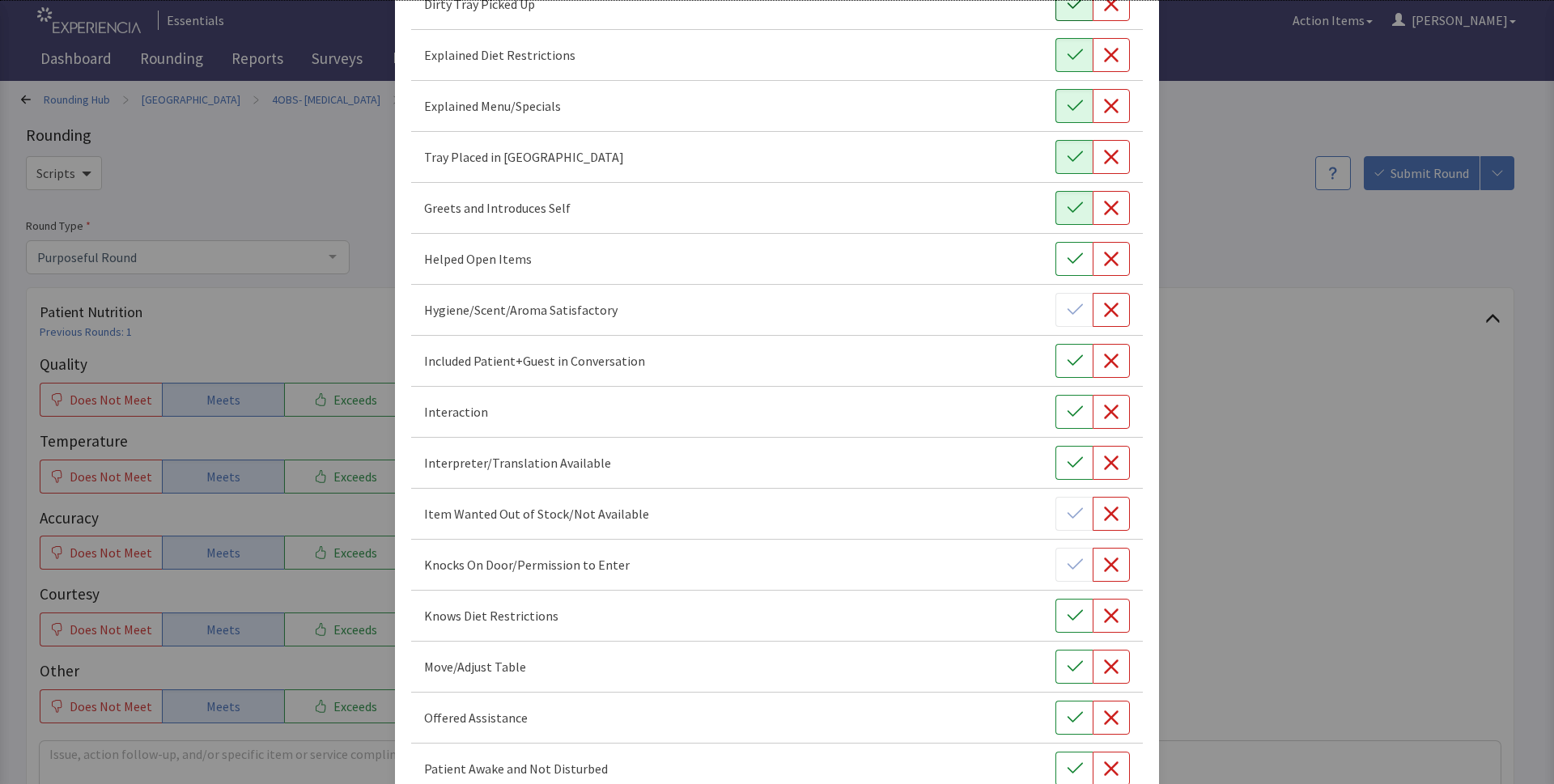
scroll to position [352, 0]
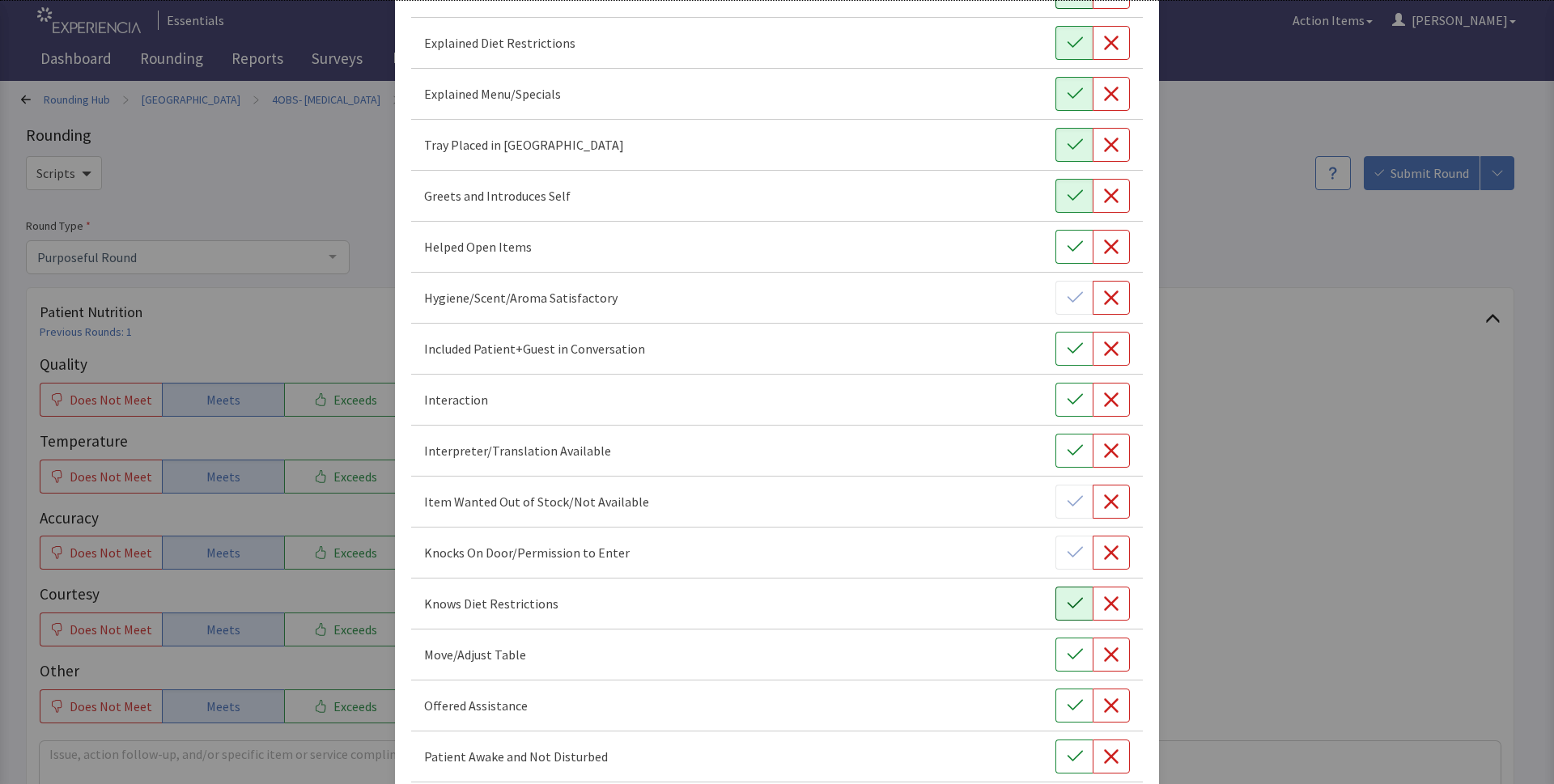
click at [1061, 616] on button "button" at bounding box center [1074, 602] width 38 height 34
click at [1069, 659] on icon "button" at bounding box center [1074, 655] width 16 height 16
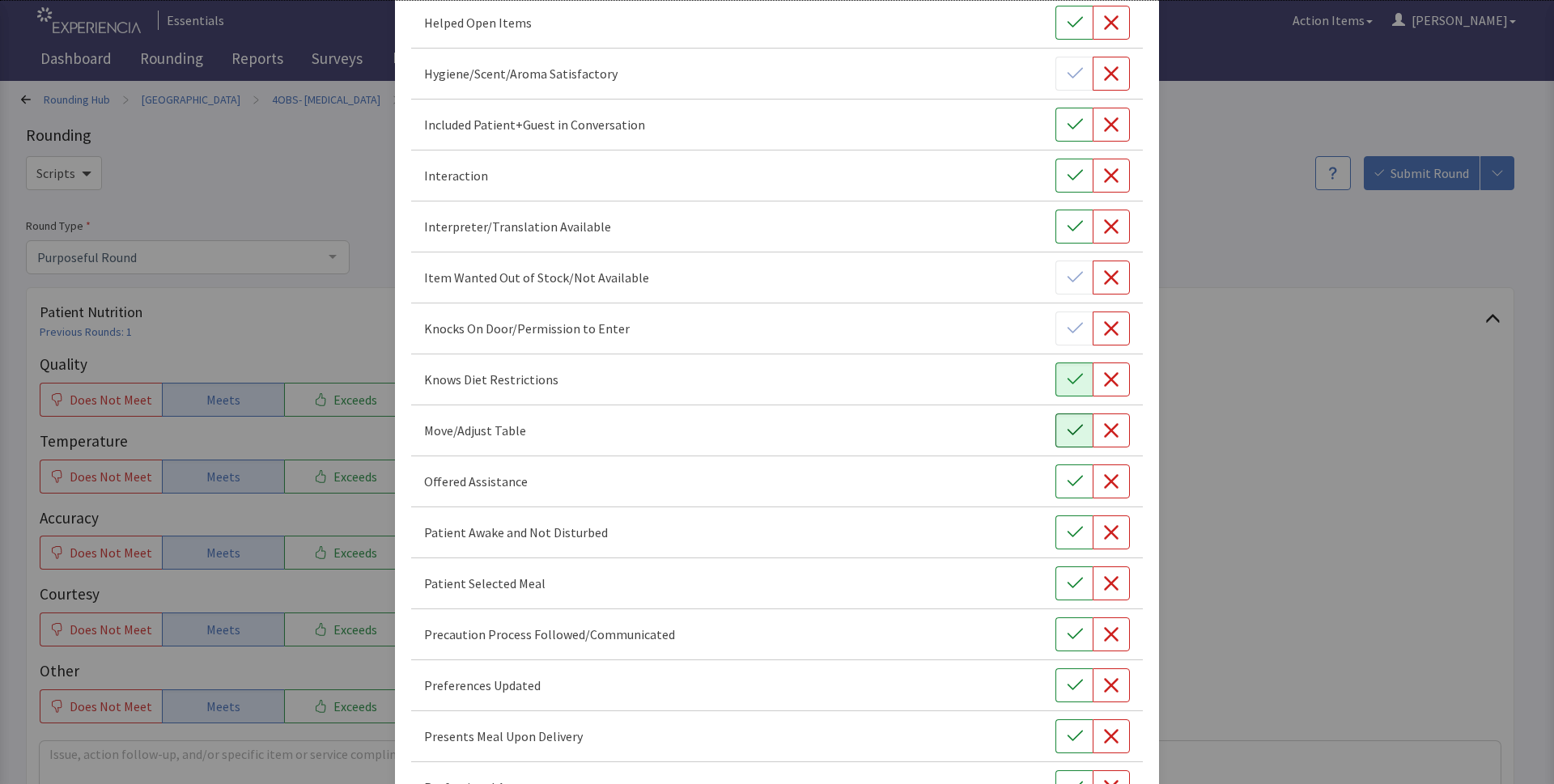
scroll to position [588, 0]
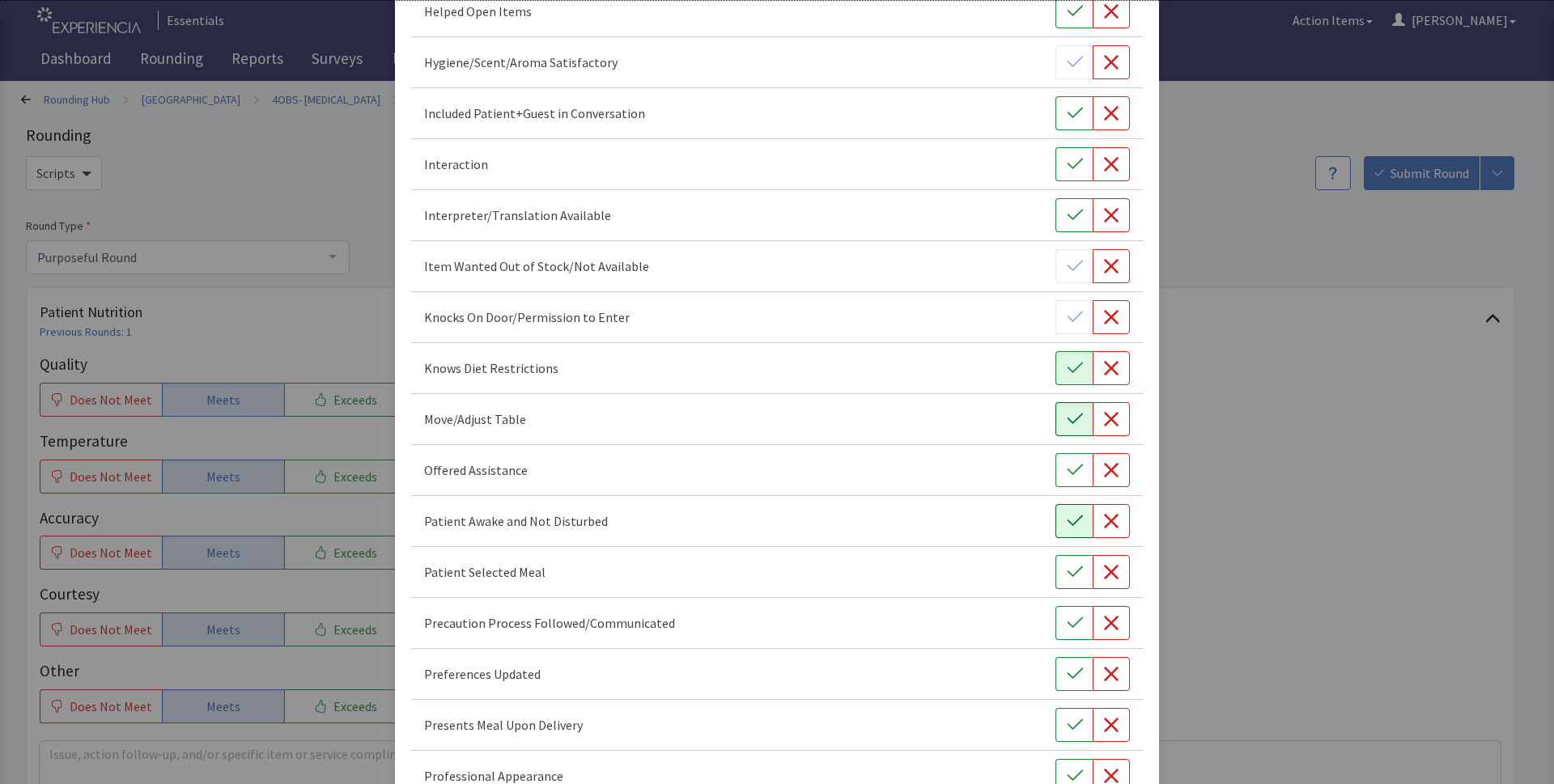
click at [1066, 518] on icon "button" at bounding box center [1074, 520] width 16 height 16
click at [1066, 569] on icon "button" at bounding box center [1074, 572] width 16 height 16
click at [1066, 625] on icon "button" at bounding box center [1074, 623] width 16 height 16
click at [1060, 660] on button "button" at bounding box center [1074, 673] width 38 height 34
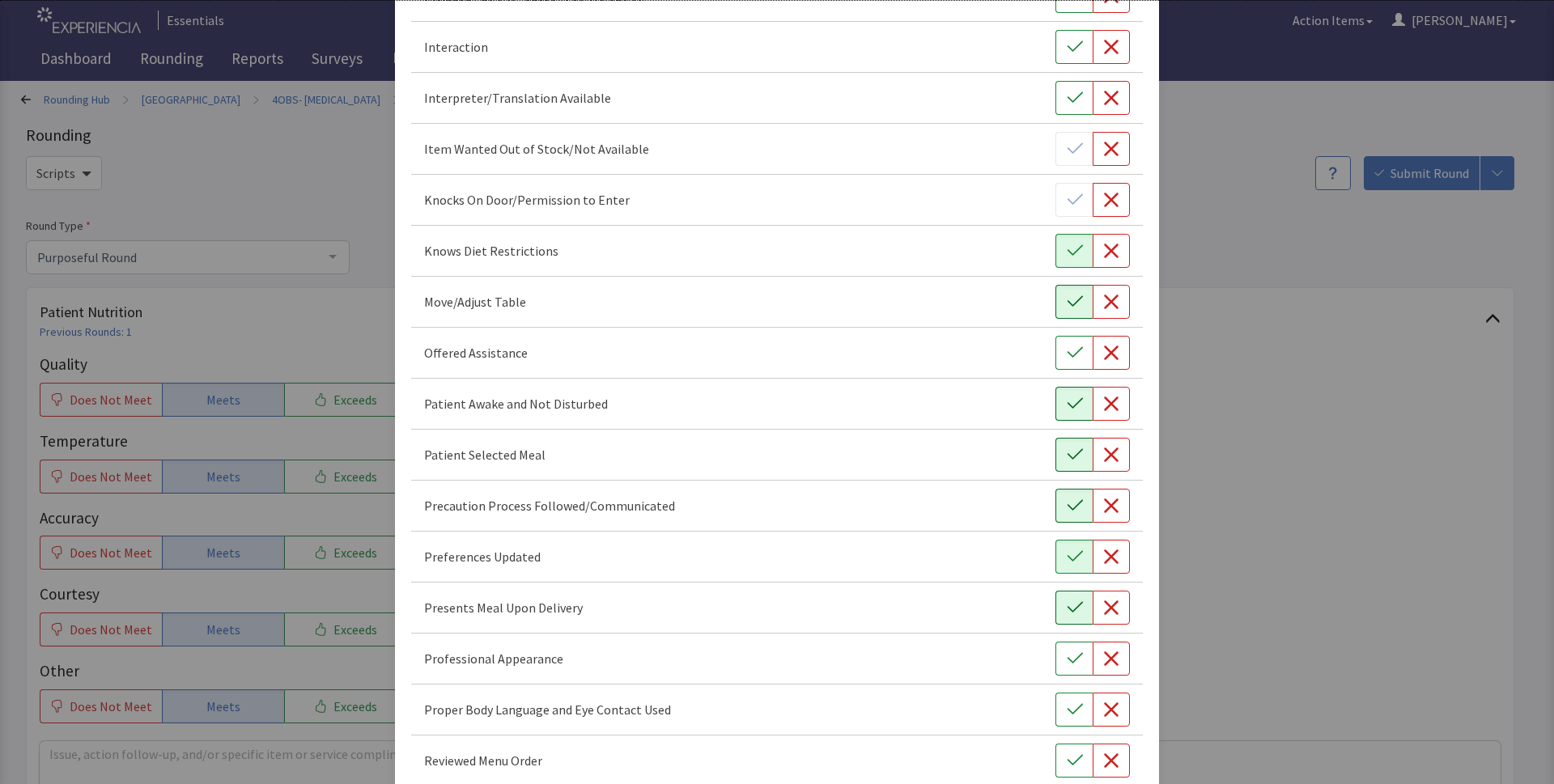
click at [1068, 614] on icon "button" at bounding box center [1074, 607] width 16 height 16
click at [1068, 661] on icon "button" at bounding box center [1074, 658] width 16 height 16
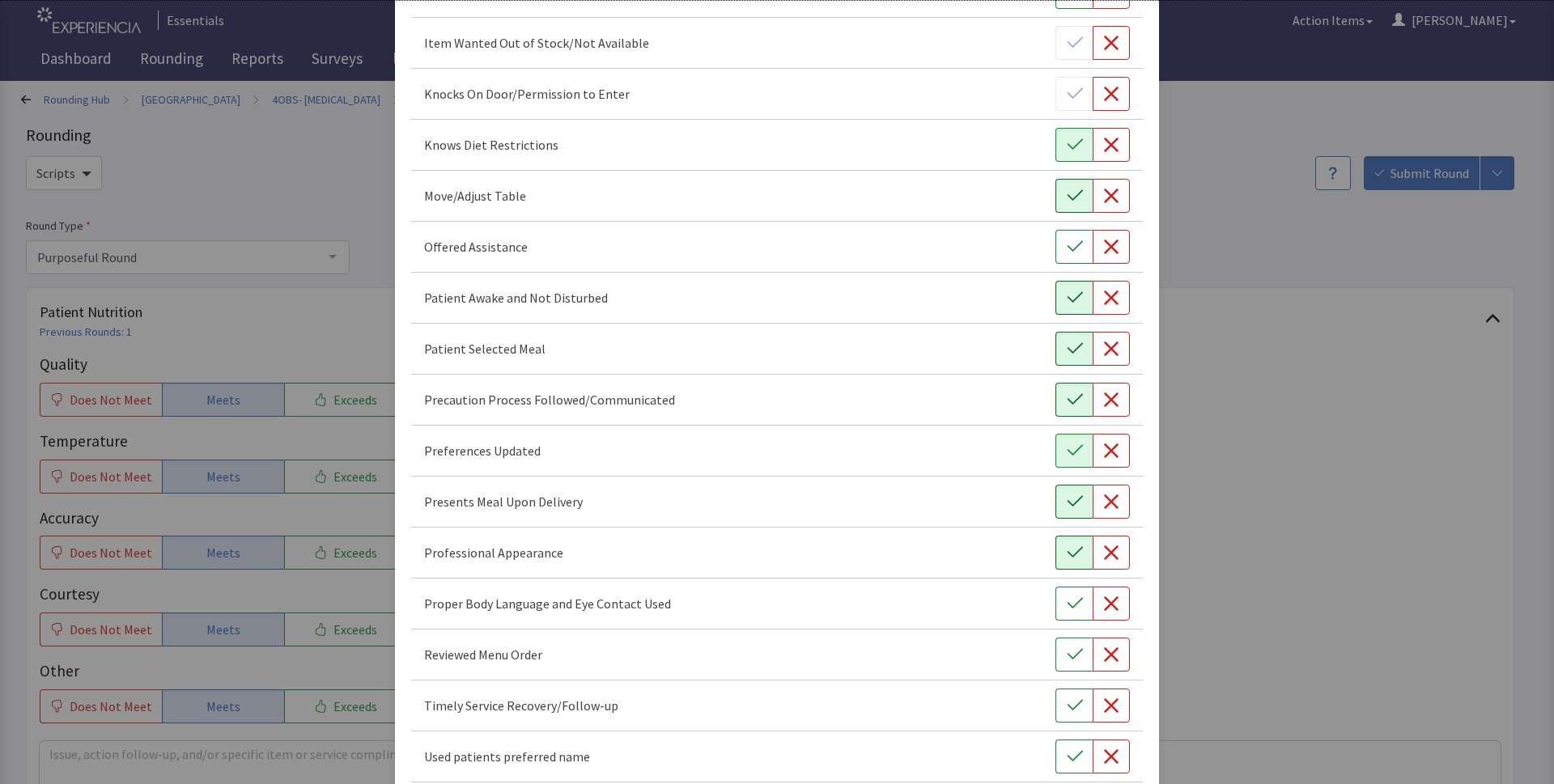
scroll to position [823, 0]
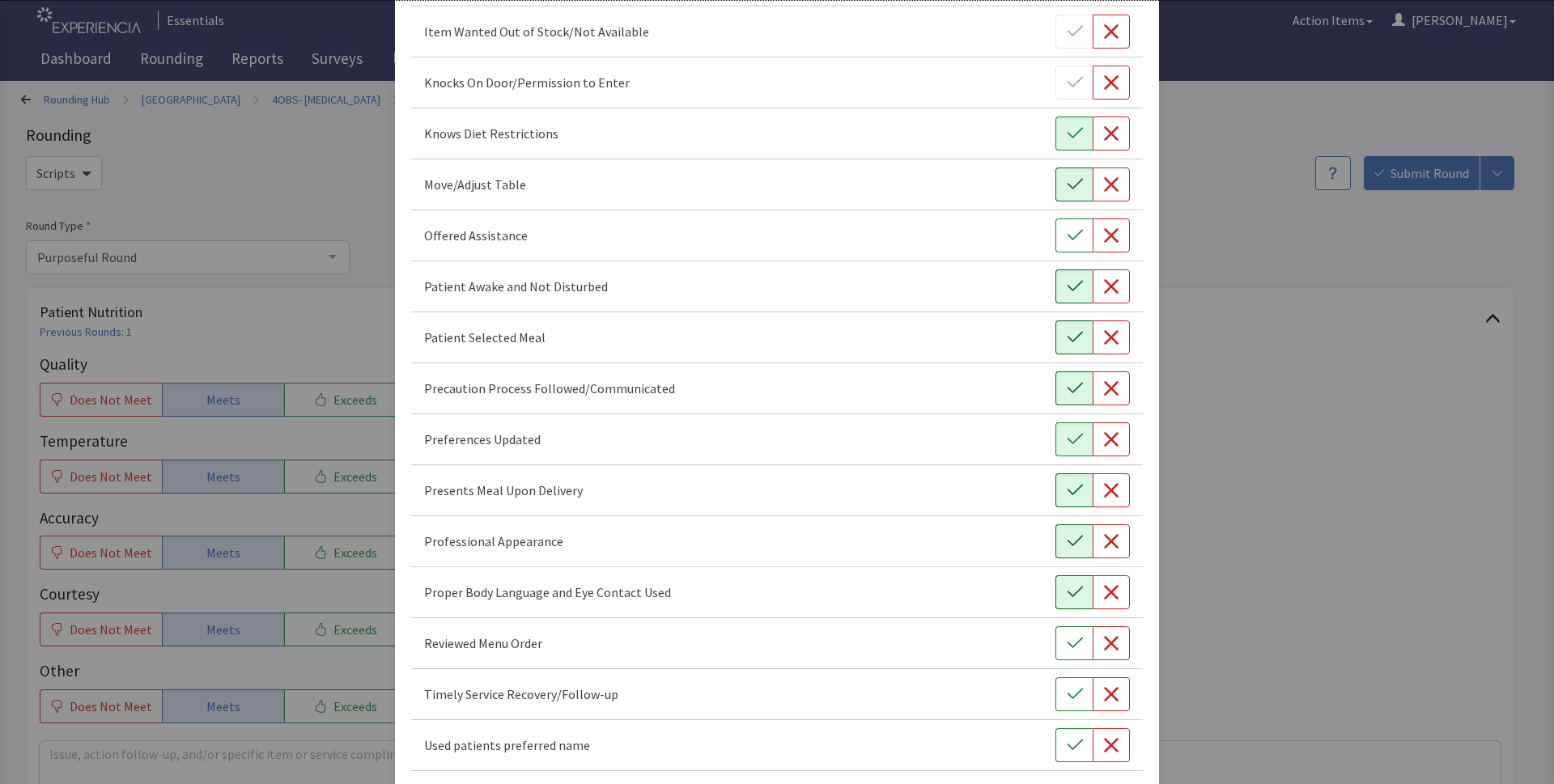
click at [1066, 587] on icon "button" at bounding box center [1074, 592] width 16 height 16
click at [1066, 651] on icon "button" at bounding box center [1074, 643] width 16 height 16
drag, startPoint x: 1061, startPoint y: 694, endPoint x: 1061, endPoint y: 707, distance: 13.0
click at [1066, 696] on icon "button" at bounding box center [1074, 694] width 16 height 16
click at [1067, 751] on icon "button" at bounding box center [1074, 744] width 16 height 16
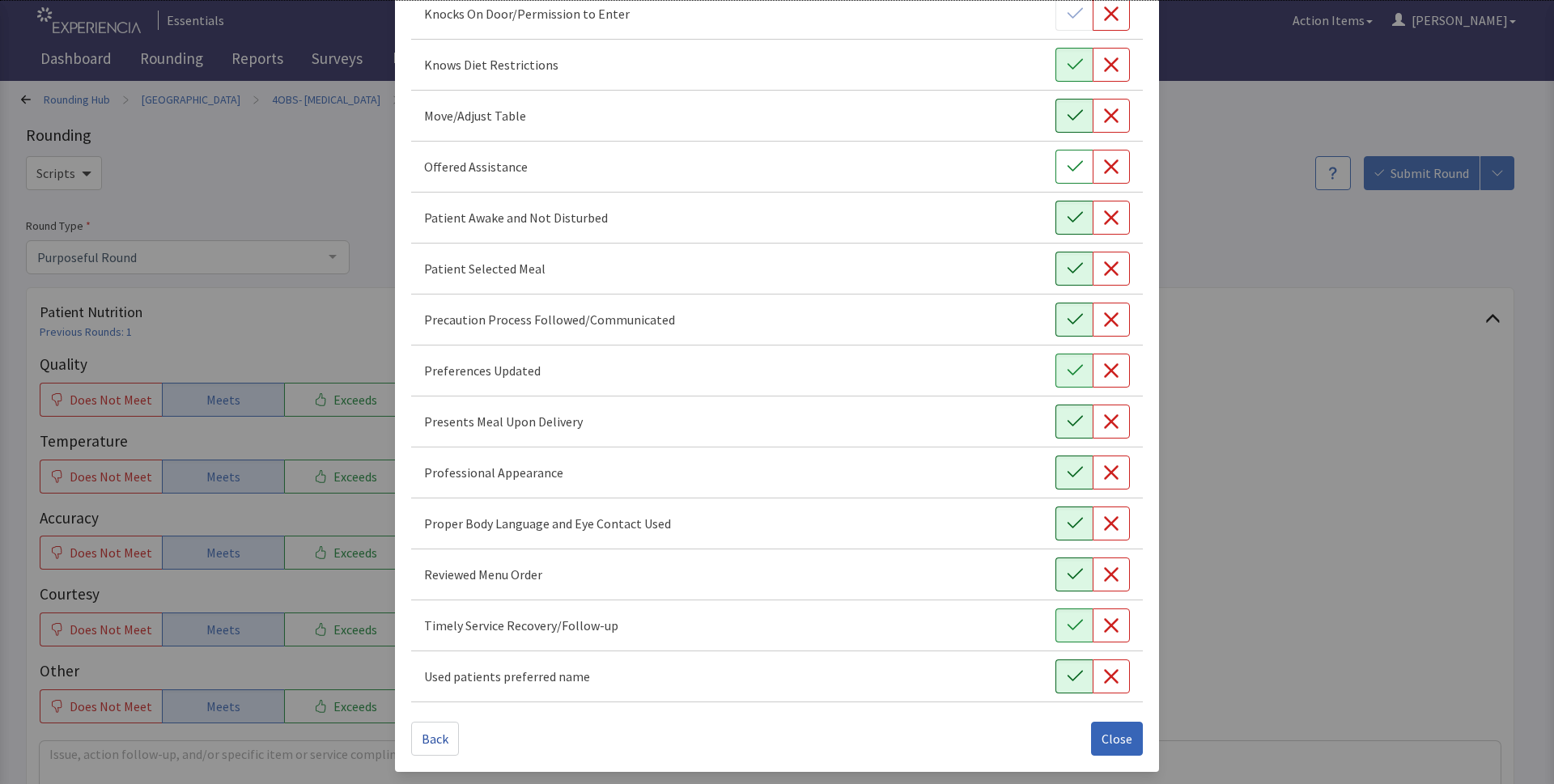
scroll to position [892, 0]
click at [1101, 736] on span "Close" at bounding box center [1116, 738] width 31 height 19
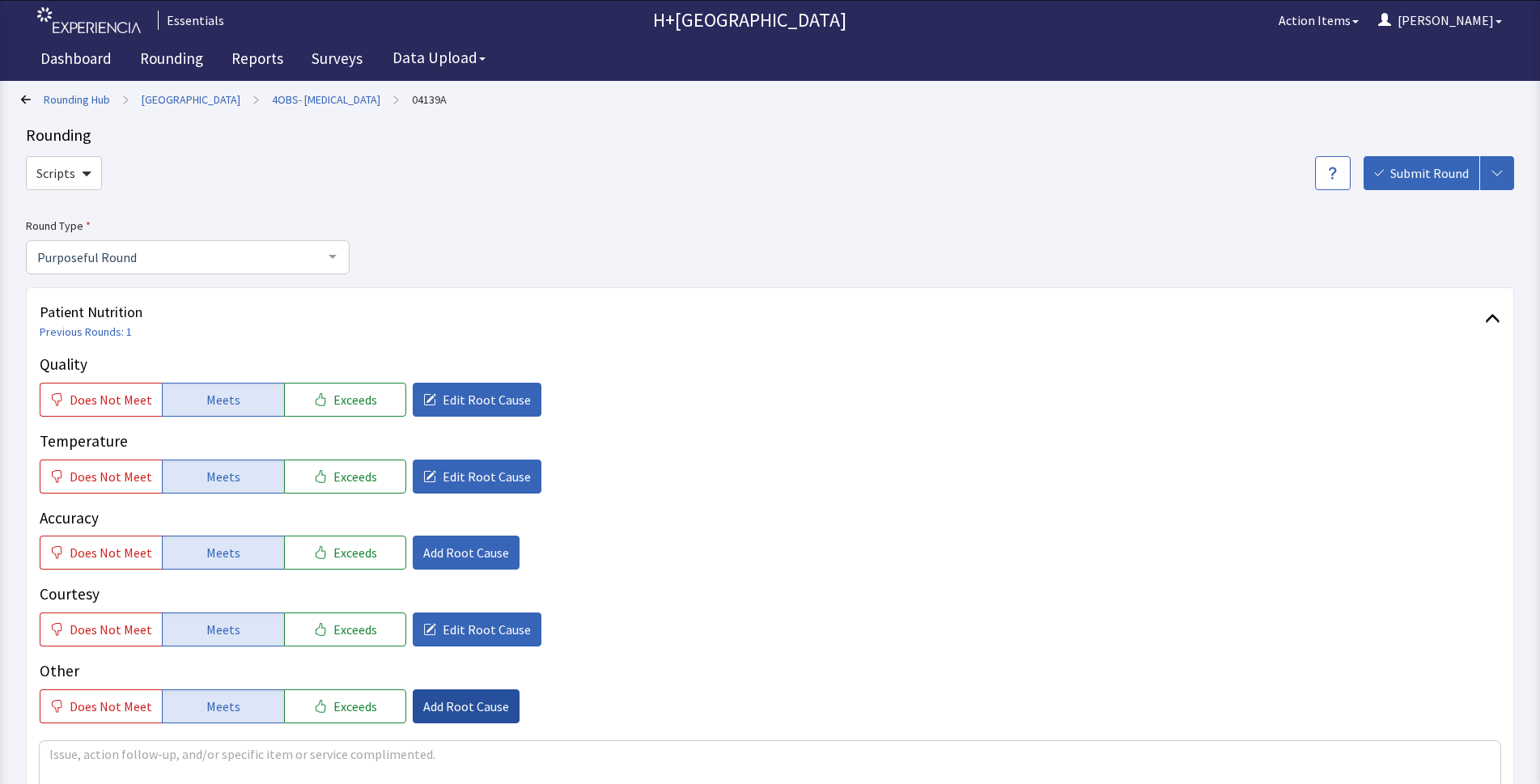
click at [482, 708] on span "Add Root Cause" at bounding box center [465, 706] width 86 height 19
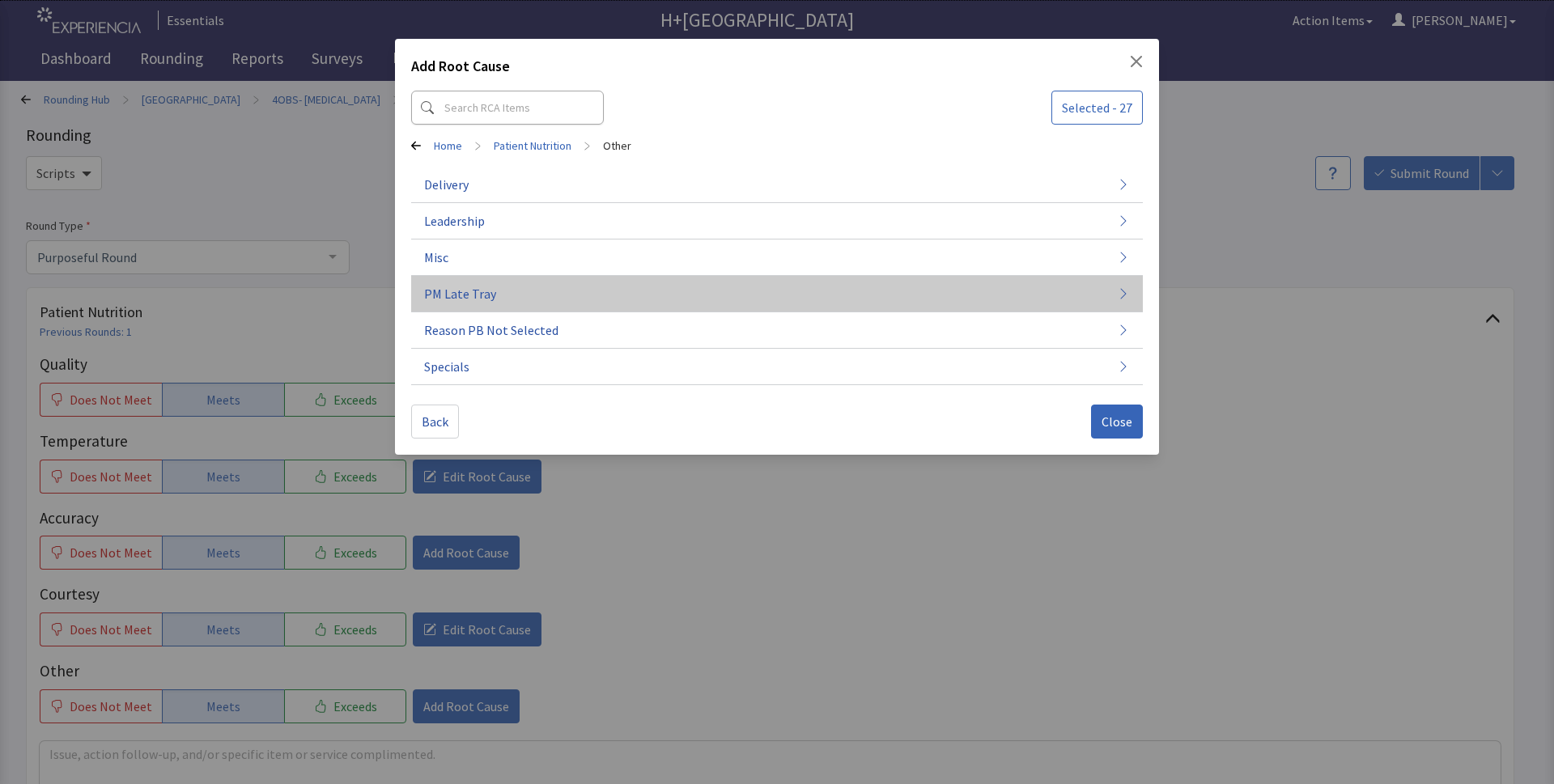
click at [462, 292] on span "PM Late Tray" at bounding box center [460, 294] width 72 height 19
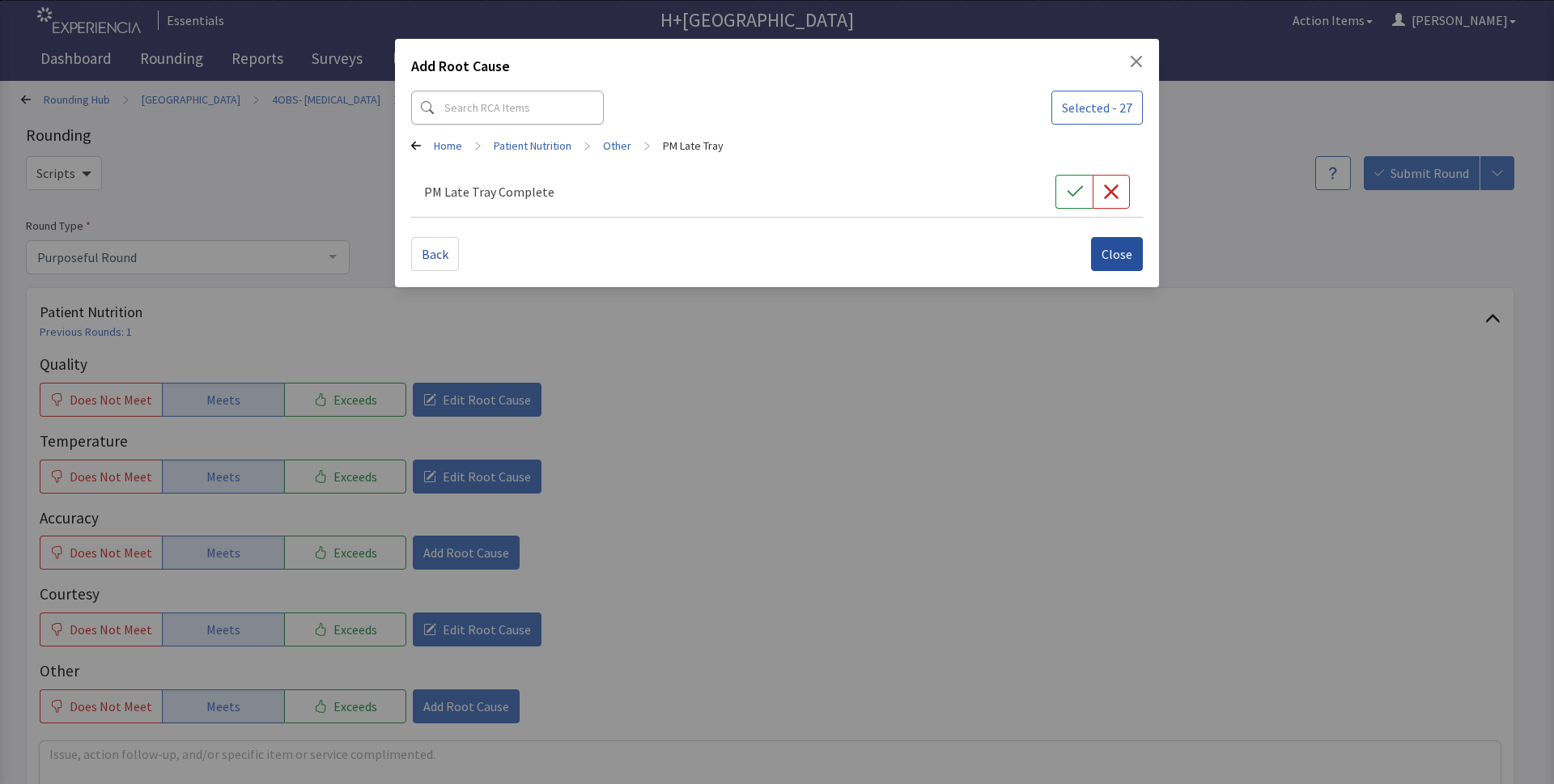
drag, startPoint x: 1066, startPoint y: 191, endPoint x: 1109, endPoint y: 262, distance: 83.0
click at [1069, 199] on icon "button" at bounding box center [1074, 191] width 16 height 16
click at [1109, 265] on button "Close" at bounding box center [1117, 254] width 52 height 34
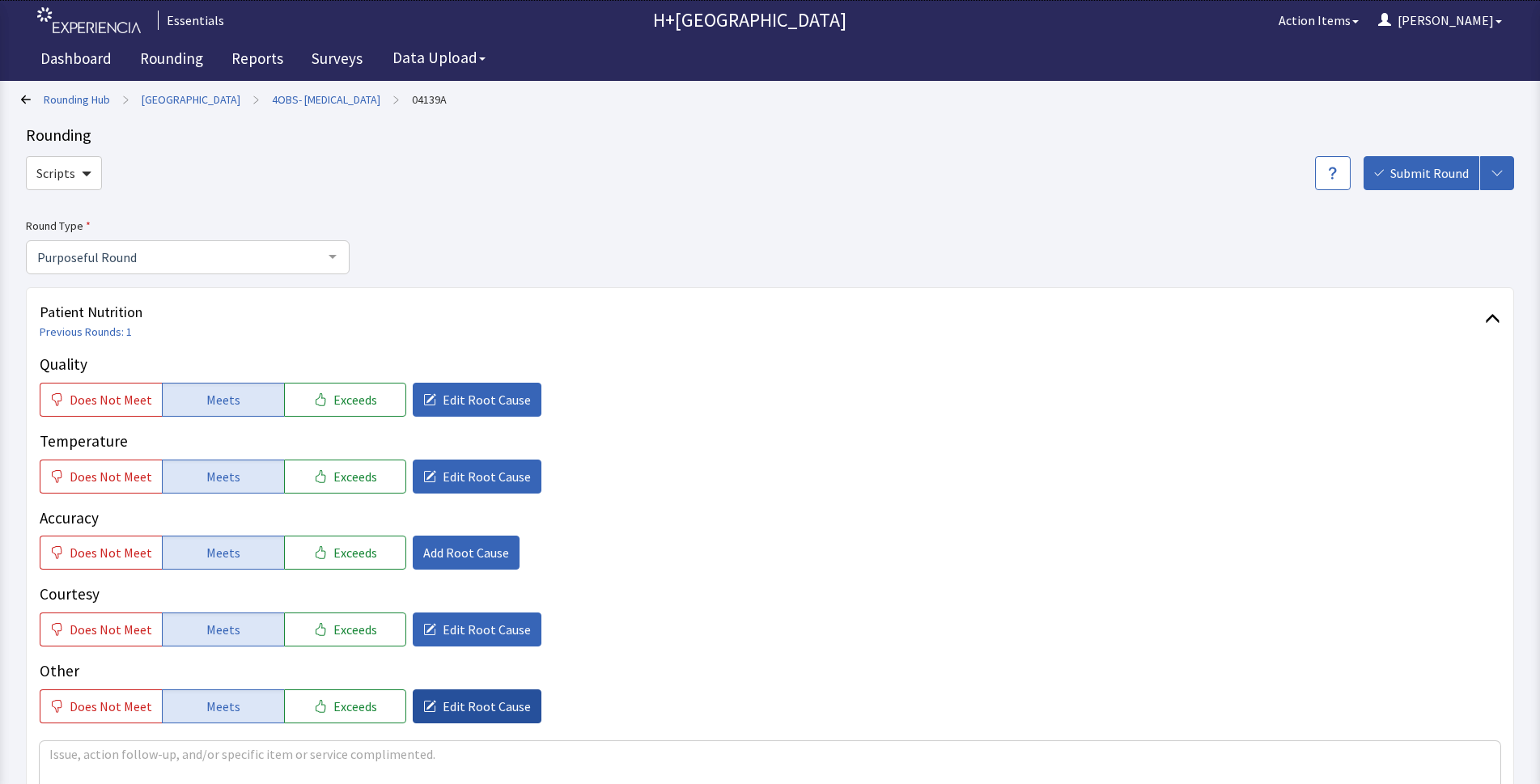
click at [456, 700] on span "Edit Root Cause" at bounding box center [486, 706] width 88 height 19
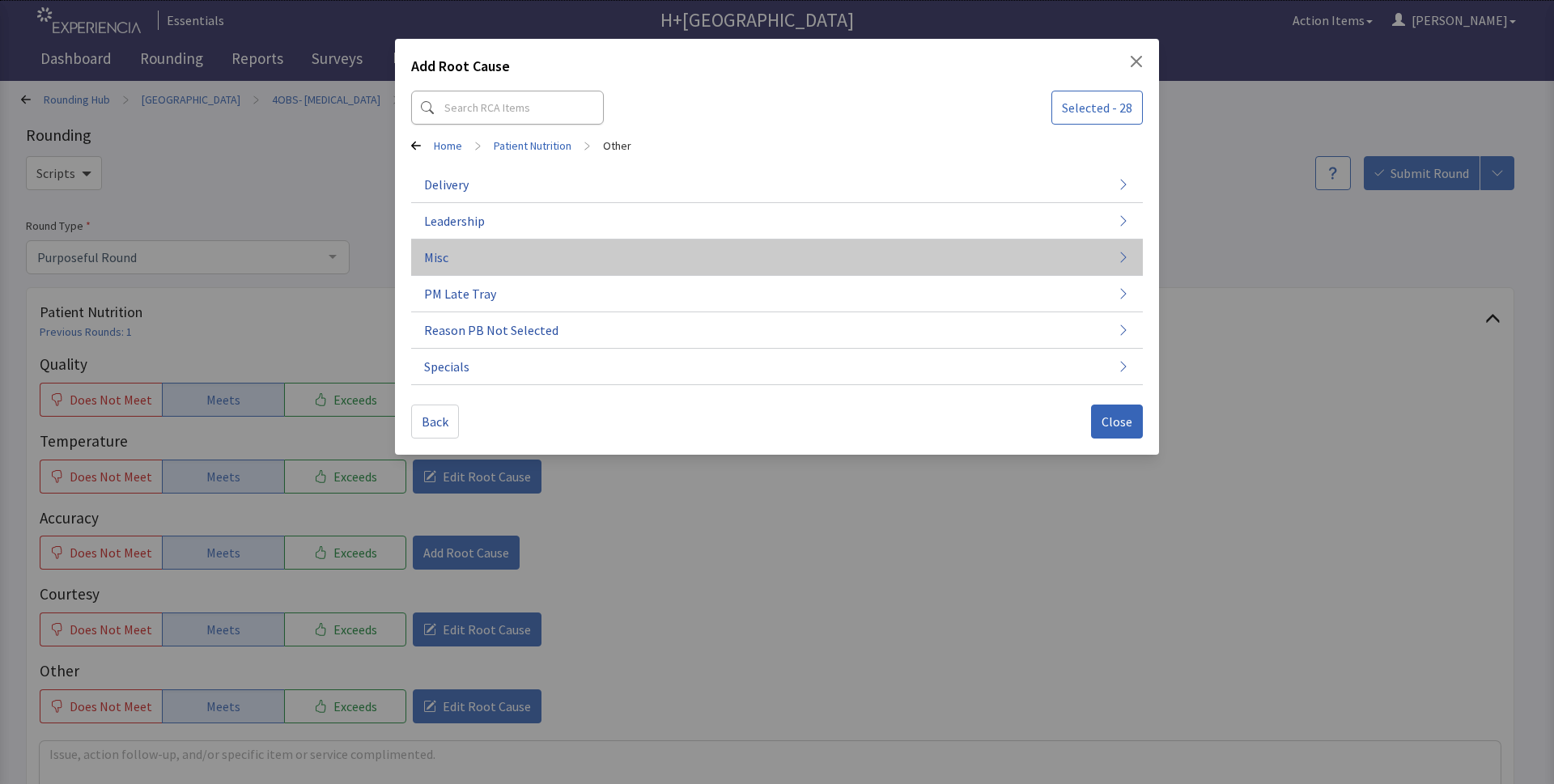
click at [459, 257] on button "Misc" at bounding box center [777, 258] width 731 height 37
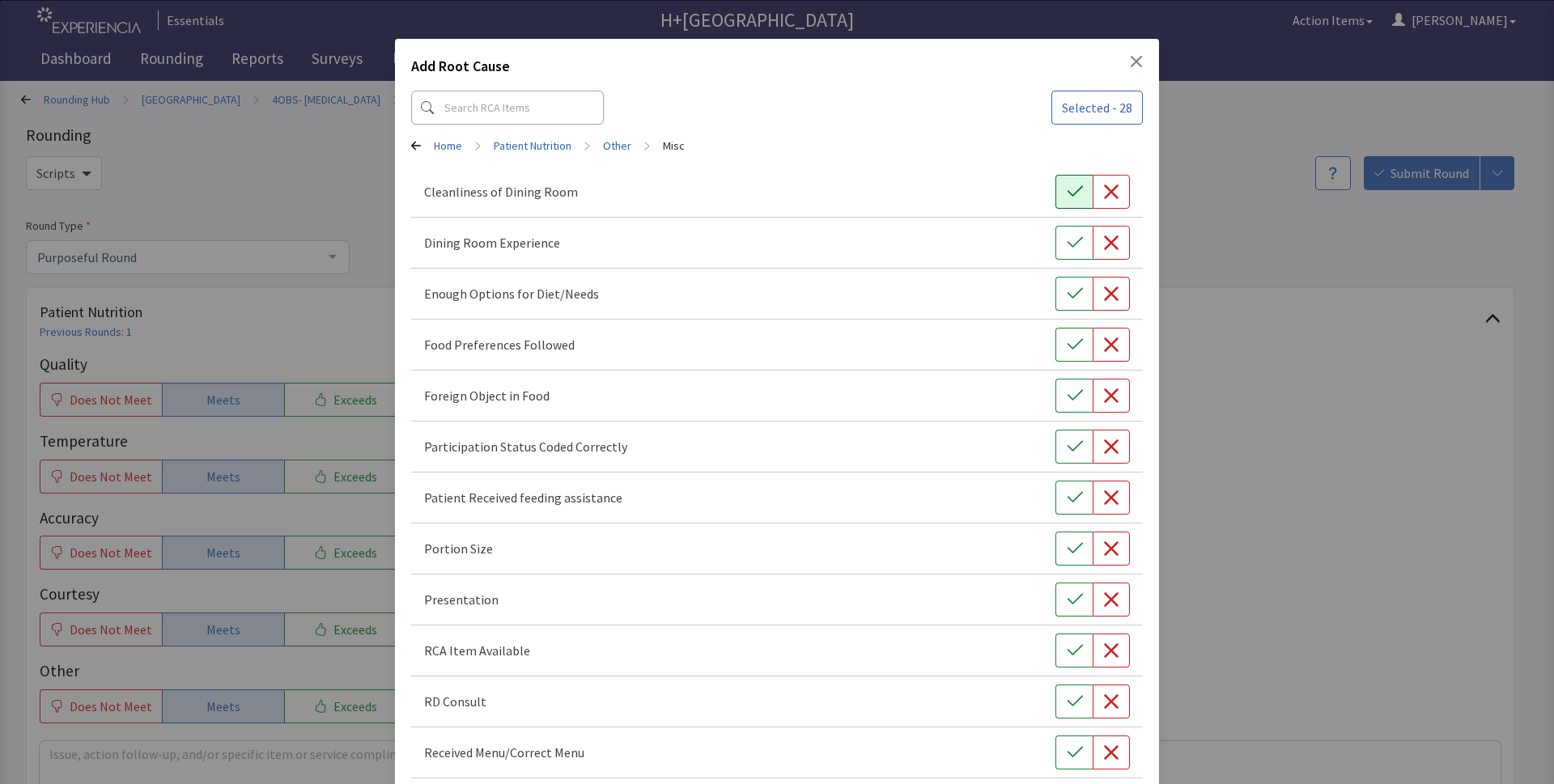
drag, startPoint x: 1068, startPoint y: 242, endPoint x: 1060, endPoint y: 202, distance: 40.8
click at [1066, 230] on button "button" at bounding box center [1074, 242] width 38 height 34
click at [1066, 194] on icon "button" at bounding box center [1074, 191] width 16 height 16
click at [1069, 291] on icon "button" at bounding box center [1074, 293] width 15 height 11
click at [1070, 350] on icon "button" at bounding box center [1074, 345] width 16 height 16
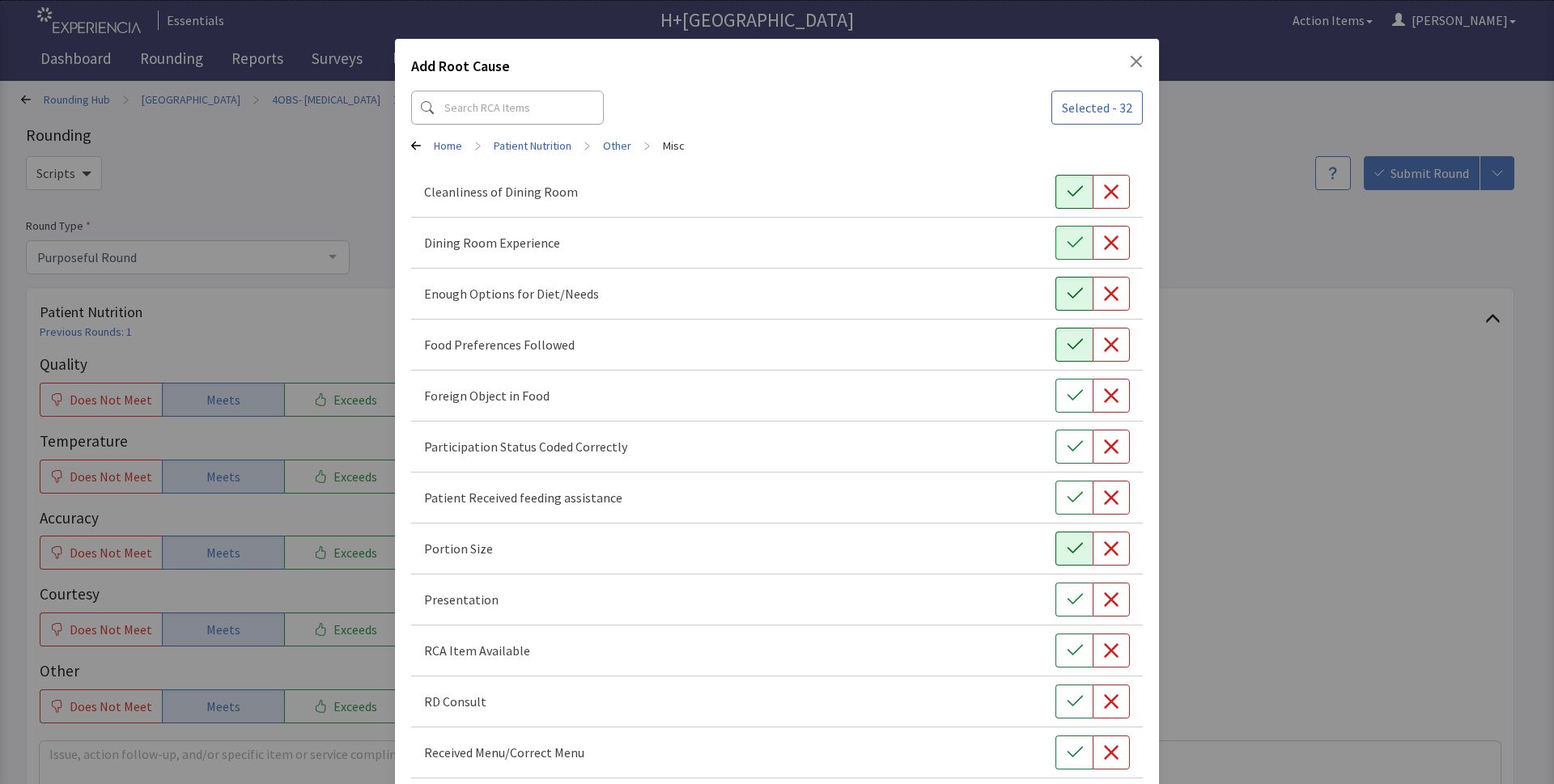
click at [1069, 551] on icon "button" at bounding box center [1074, 548] width 16 height 16
click at [1066, 650] on icon "button" at bounding box center [1074, 650] width 16 height 16
click at [1066, 701] on icon "button" at bounding box center [1074, 701] width 15 height 11
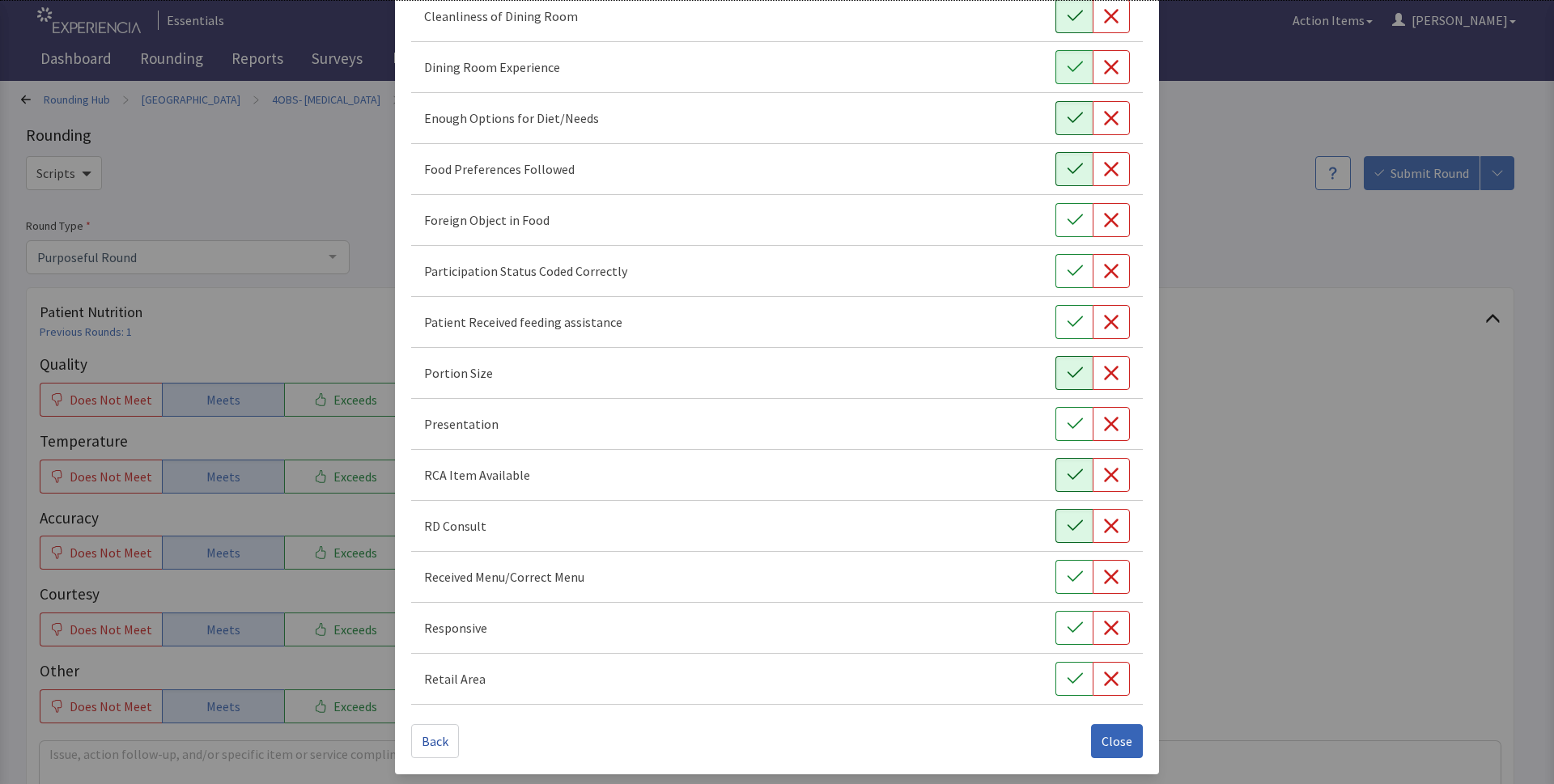
scroll to position [179, 0]
click at [1069, 573] on icon "button" at bounding box center [1074, 574] width 16 height 16
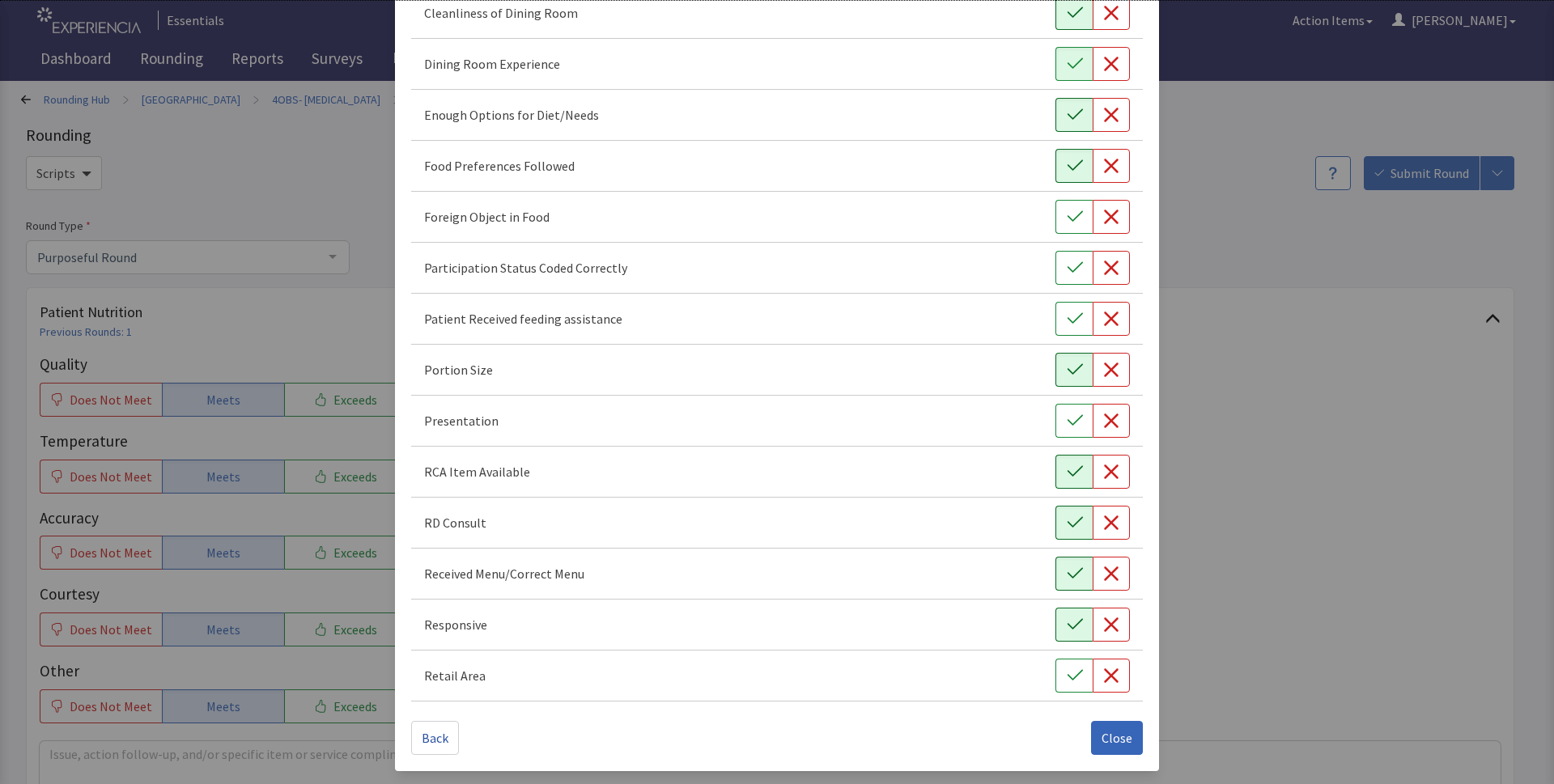
drag, startPoint x: 1063, startPoint y: 626, endPoint x: 1121, endPoint y: 744, distance: 131.5
click at [1066, 627] on icon "button" at bounding box center [1074, 625] width 16 height 16
click at [1107, 741] on span "Close" at bounding box center [1116, 738] width 31 height 19
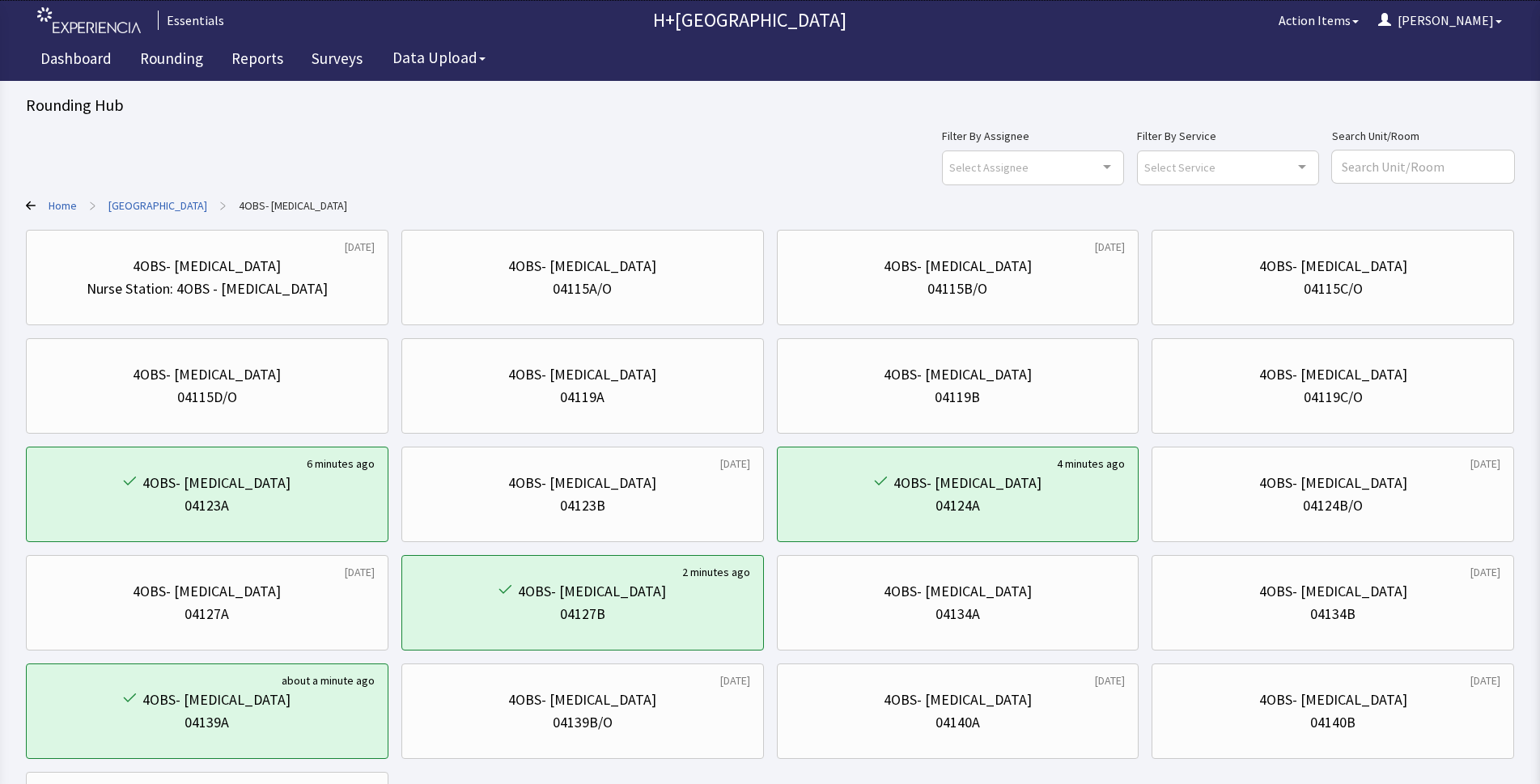
click at [63, 202] on link "Home" at bounding box center [62, 205] width 28 height 16
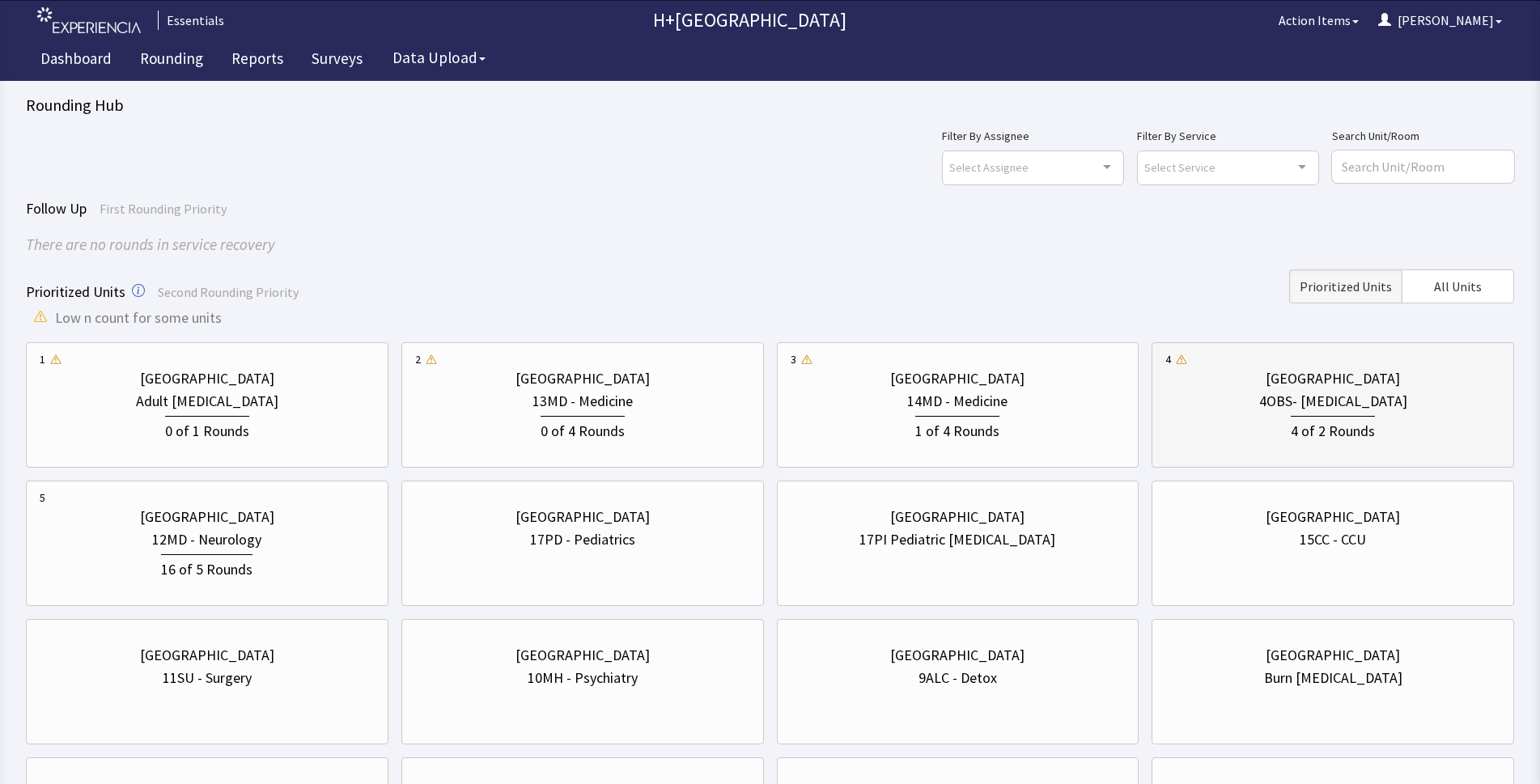
click at [1304, 406] on div "4OBS- [MEDICAL_DATA]" at bounding box center [1332, 401] width 148 height 22
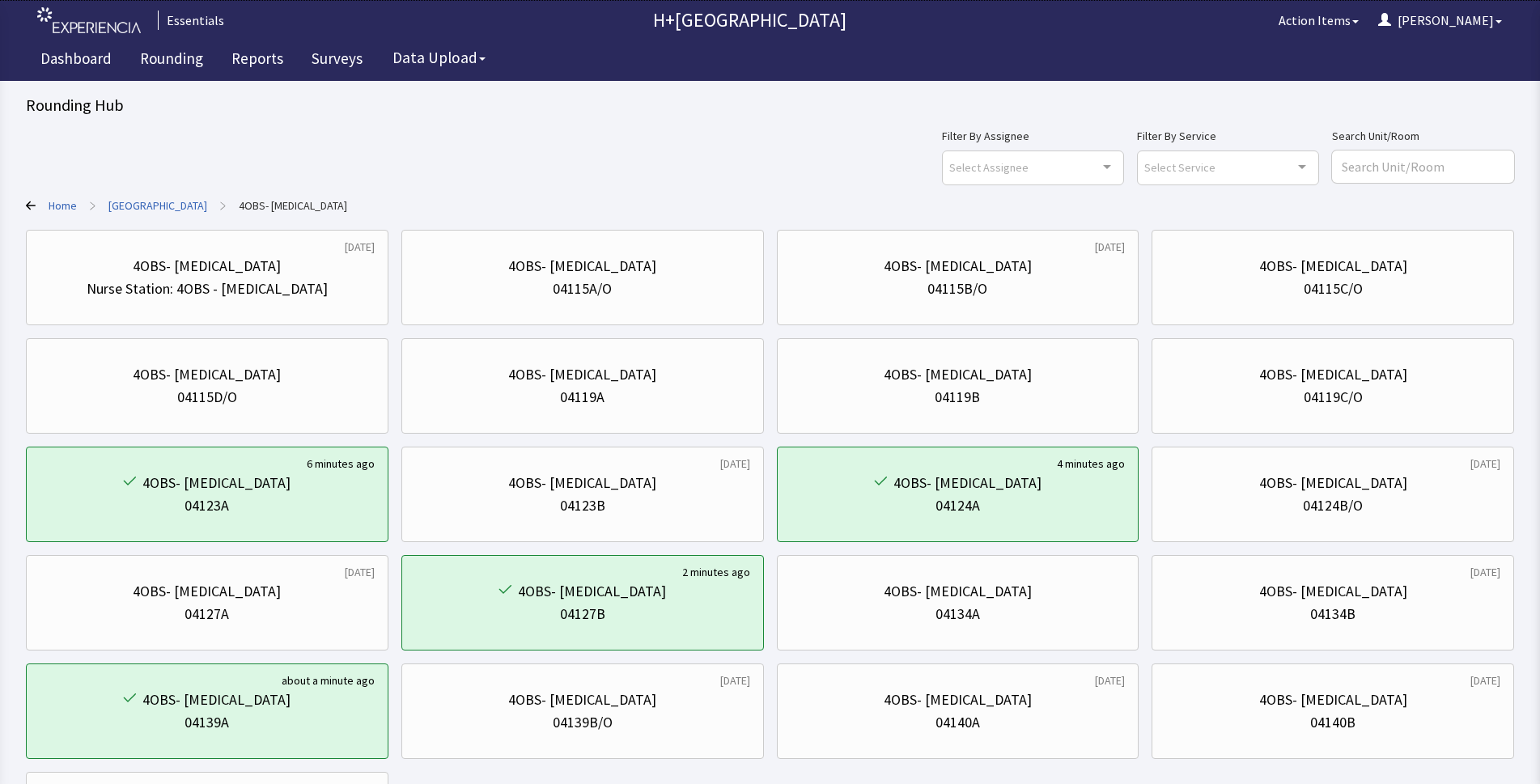
click at [48, 207] on link "Home" at bounding box center [62, 205] width 28 height 16
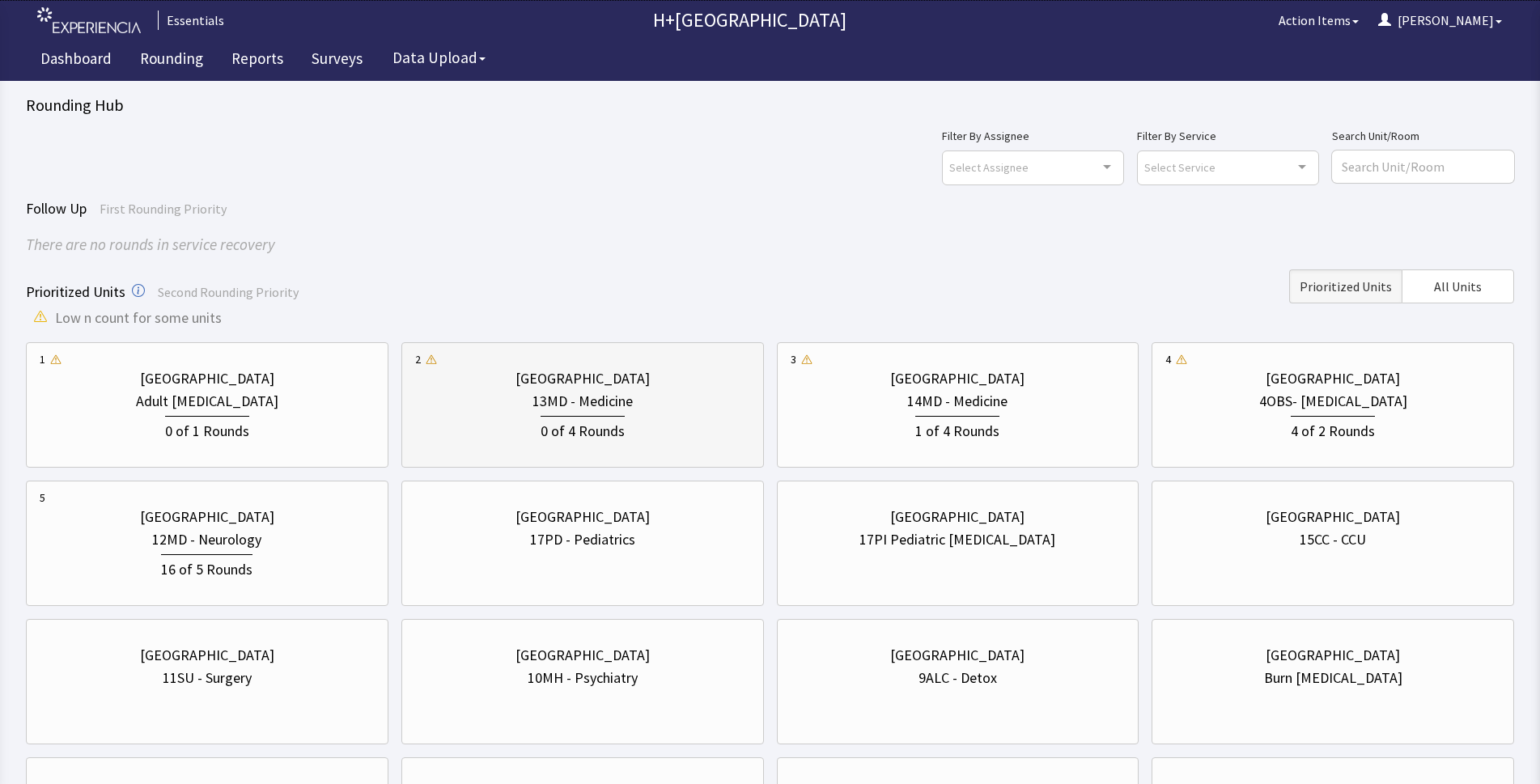
click at [432, 358] on icon at bounding box center [431, 360] width 13 height 13
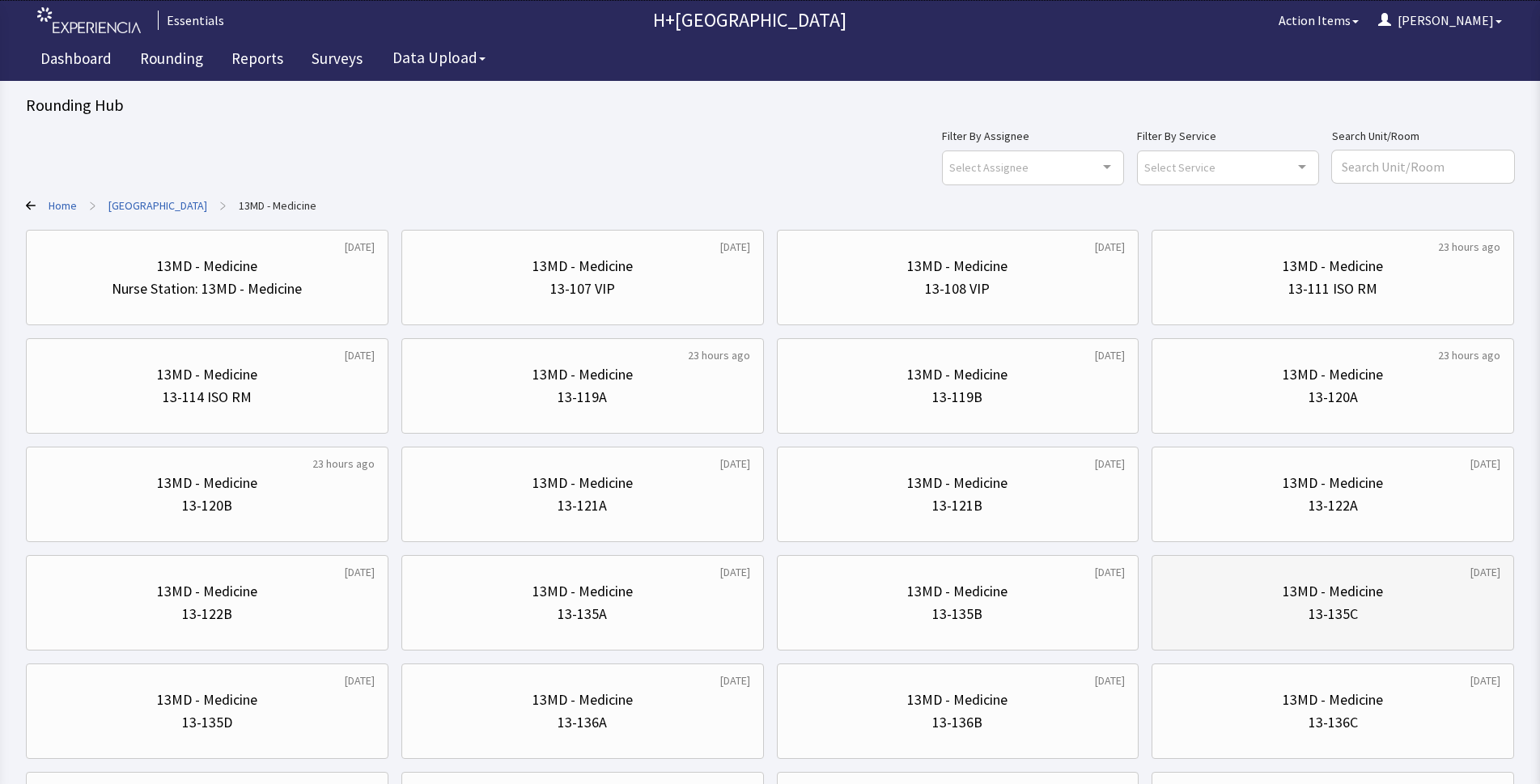
click at [1344, 616] on div "13-135C" at bounding box center [1332, 613] width 49 height 22
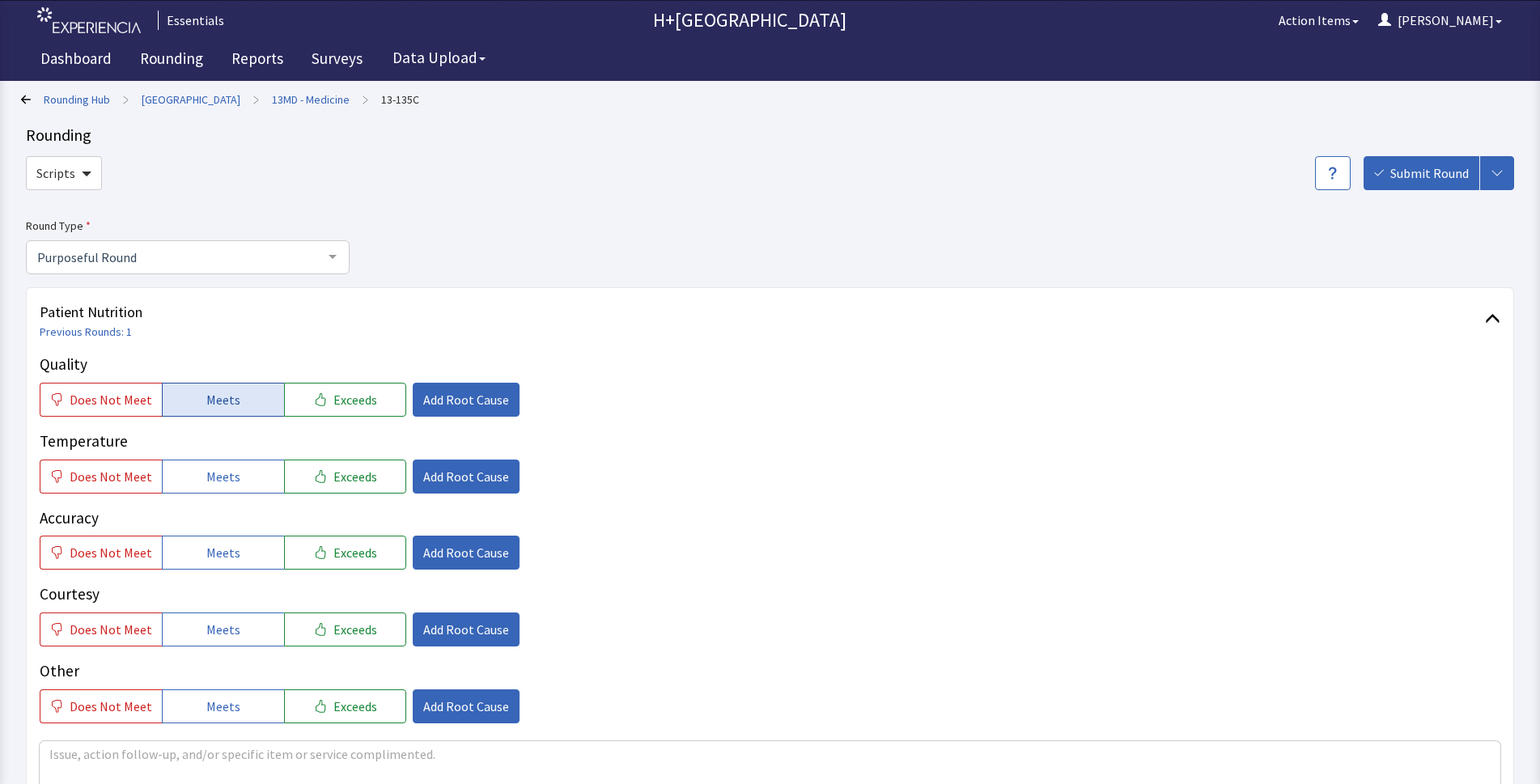
drag, startPoint x: 272, startPoint y: 376, endPoint x: 262, endPoint y: 401, distance: 26.9
click at [266, 394] on div "Quality Does Not Meet Meets Exceeds Add Root Cause" at bounding box center [770, 384] width 1460 height 64
drag, startPoint x: 245, startPoint y: 389, endPoint x: 245, endPoint y: 486, distance: 97.0
click at [245, 390] on button "Meets" at bounding box center [223, 399] width 123 height 34
click at [245, 486] on button "Meets" at bounding box center [223, 476] width 123 height 34
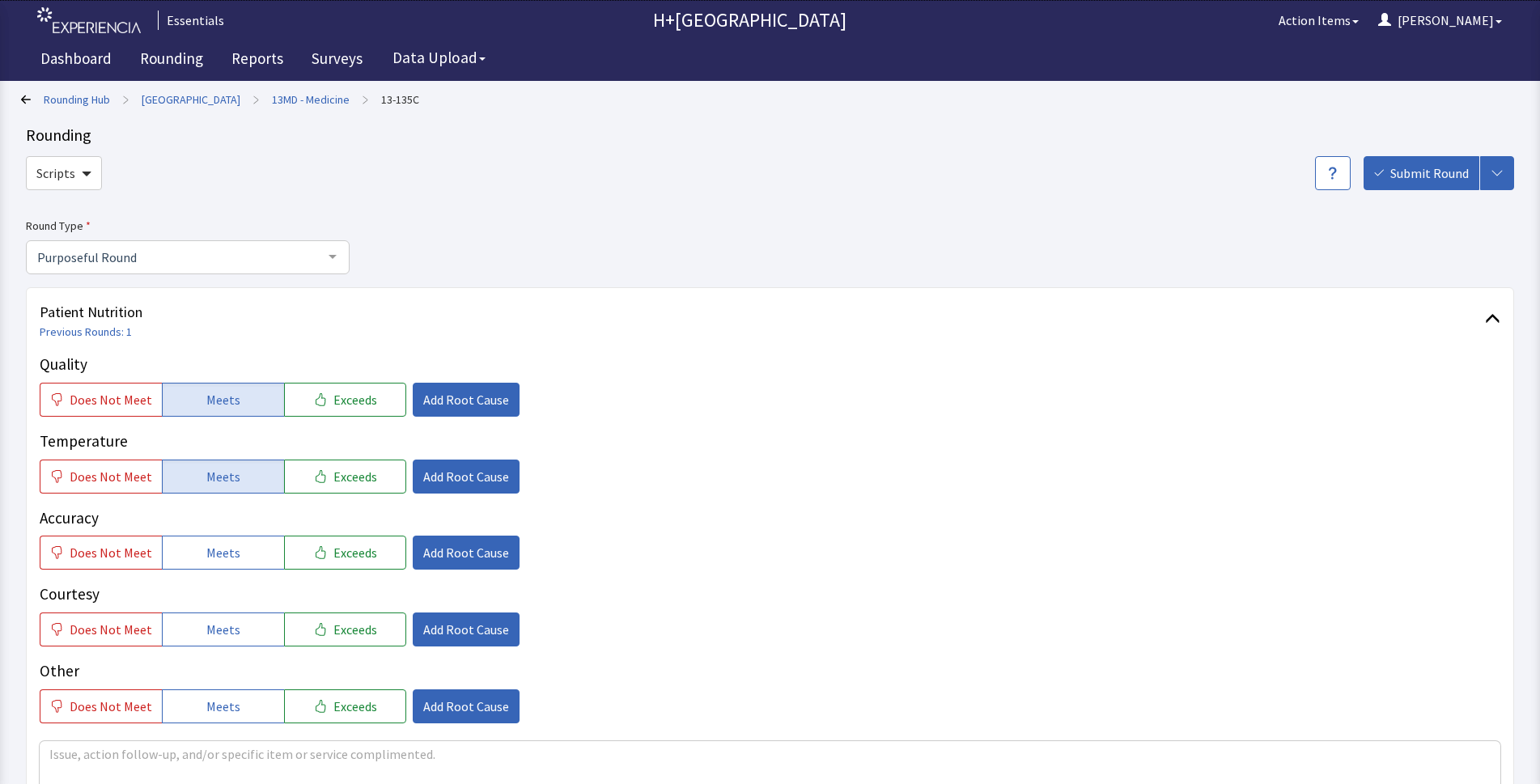
click at [791, 494] on div "Quality Does Not Meet Meets Exceeds Add Root Cause Temperature Does Not Meet Me…" at bounding box center [770, 538] width 1460 height 371
click at [212, 556] on span "Meets" at bounding box center [223, 552] width 34 height 19
click at [230, 627] on span "Meets" at bounding box center [223, 630] width 34 height 19
click at [216, 696] on span "Meets" at bounding box center [223, 706] width 34 height 19
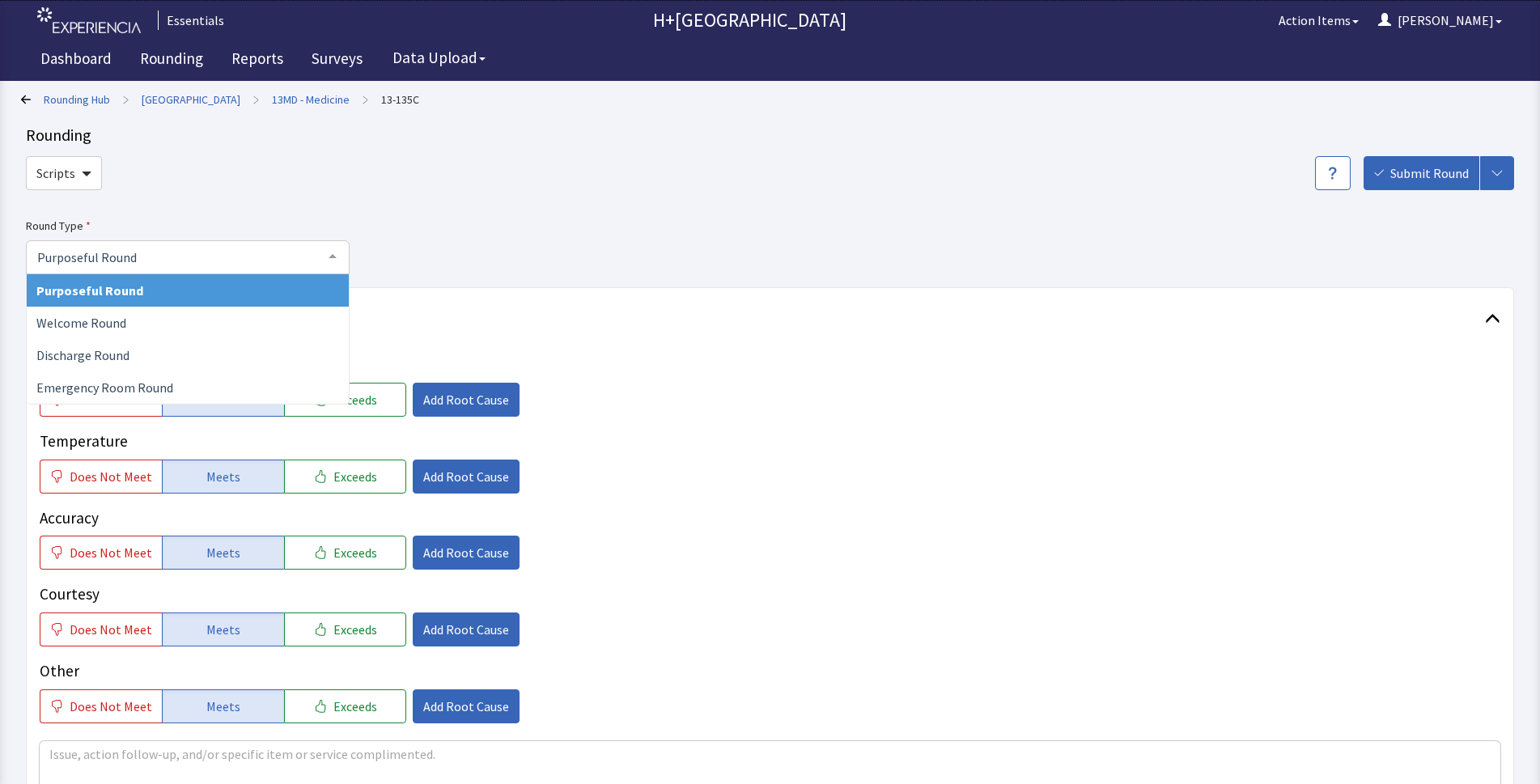
click at [334, 259] on div at bounding box center [333, 257] width 33 height 31
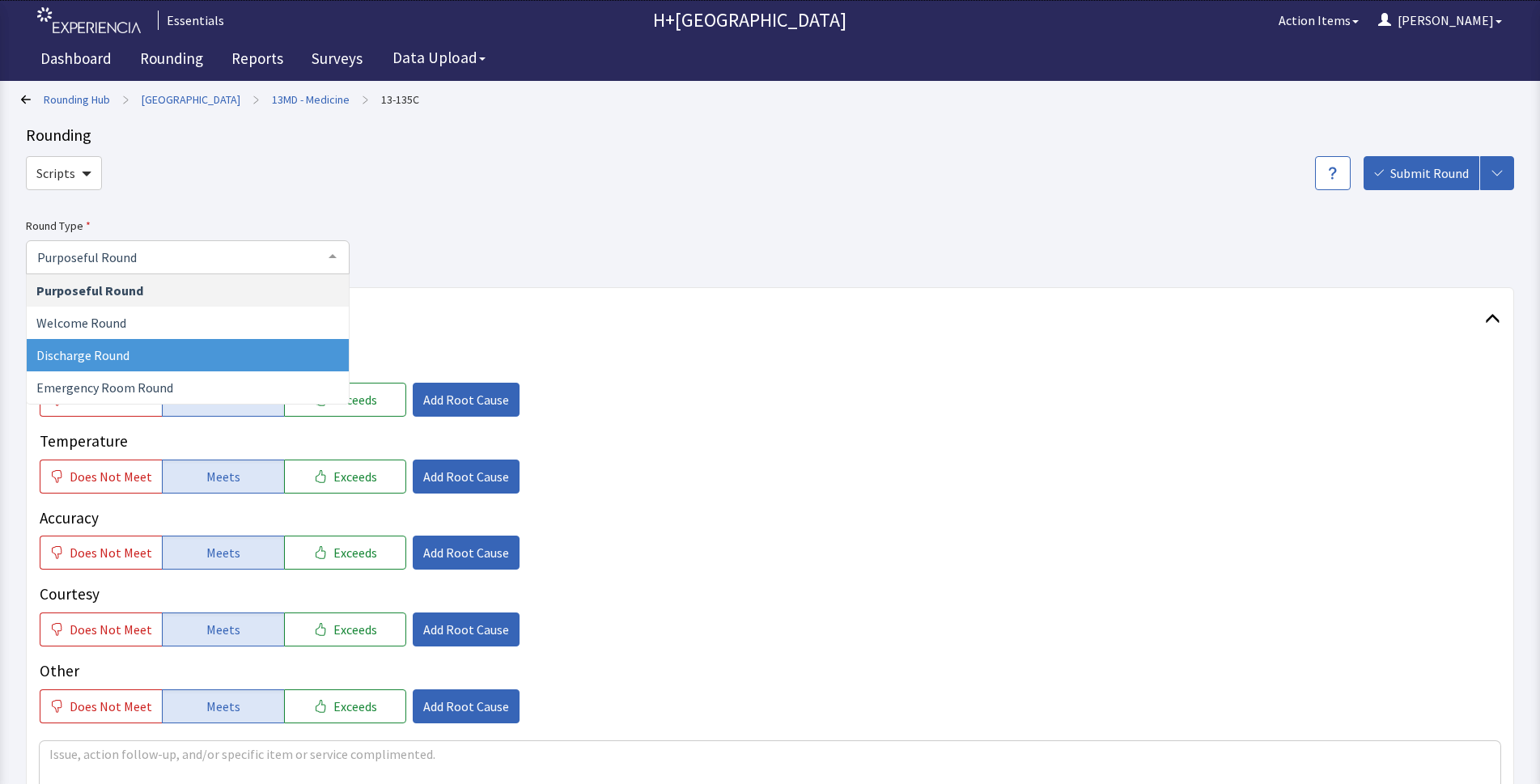
click at [105, 351] on span "Discharge Round" at bounding box center [83, 354] width 93 height 16
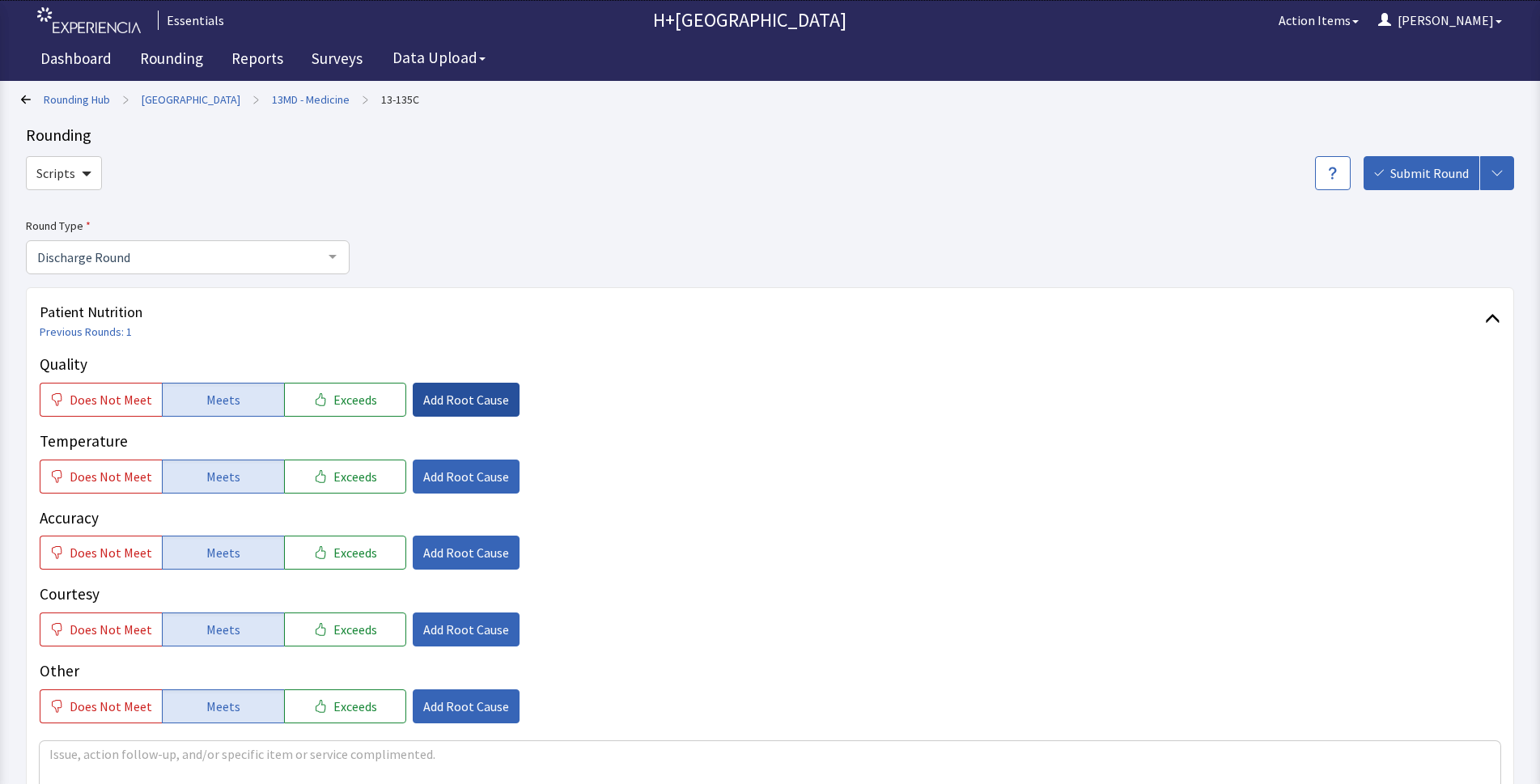
click at [490, 387] on button "Add Root Cause" at bounding box center [465, 399] width 107 height 34
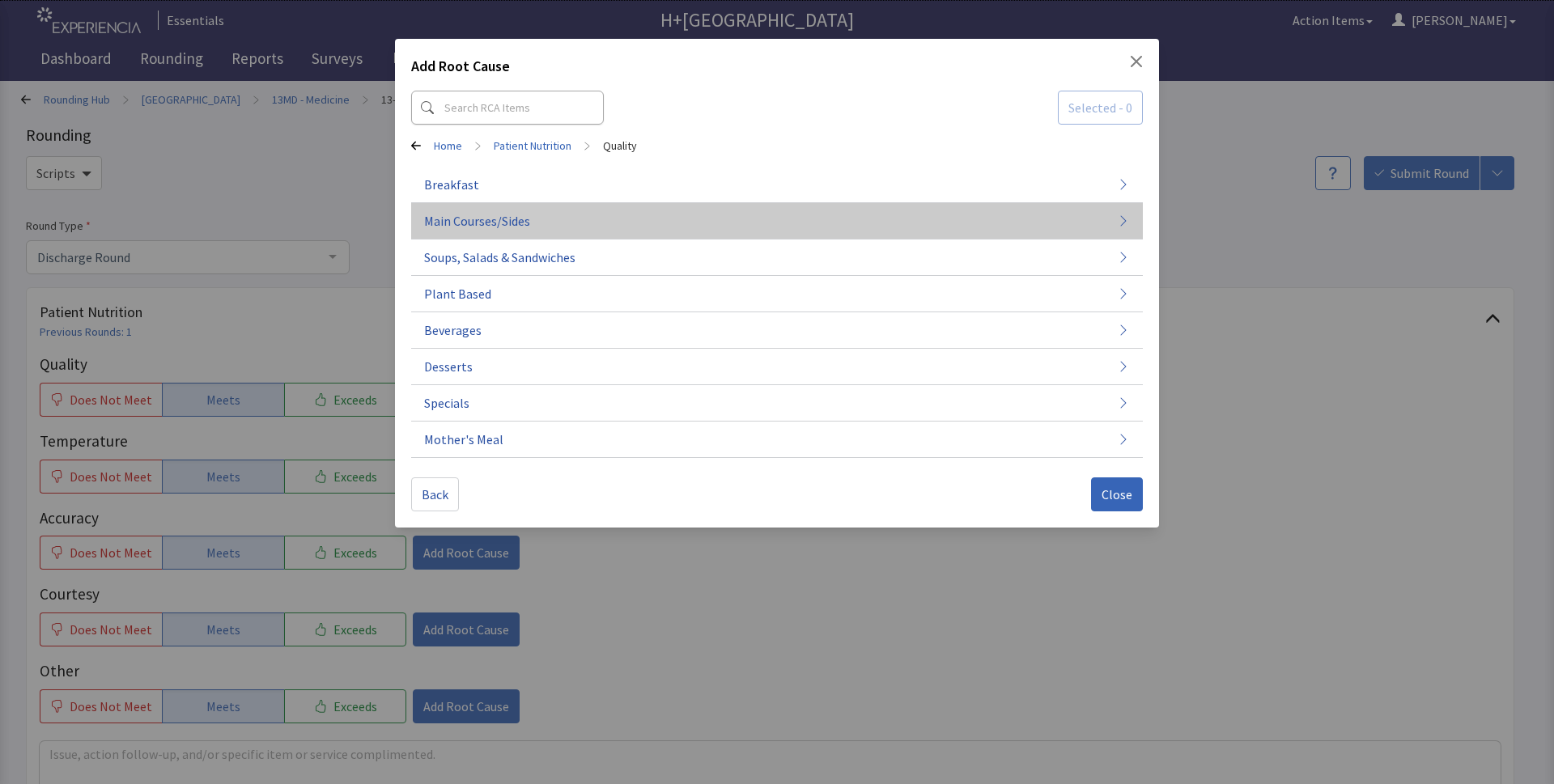
click at [495, 217] on span "Main Courses/Sides" at bounding box center [477, 221] width 106 height 19
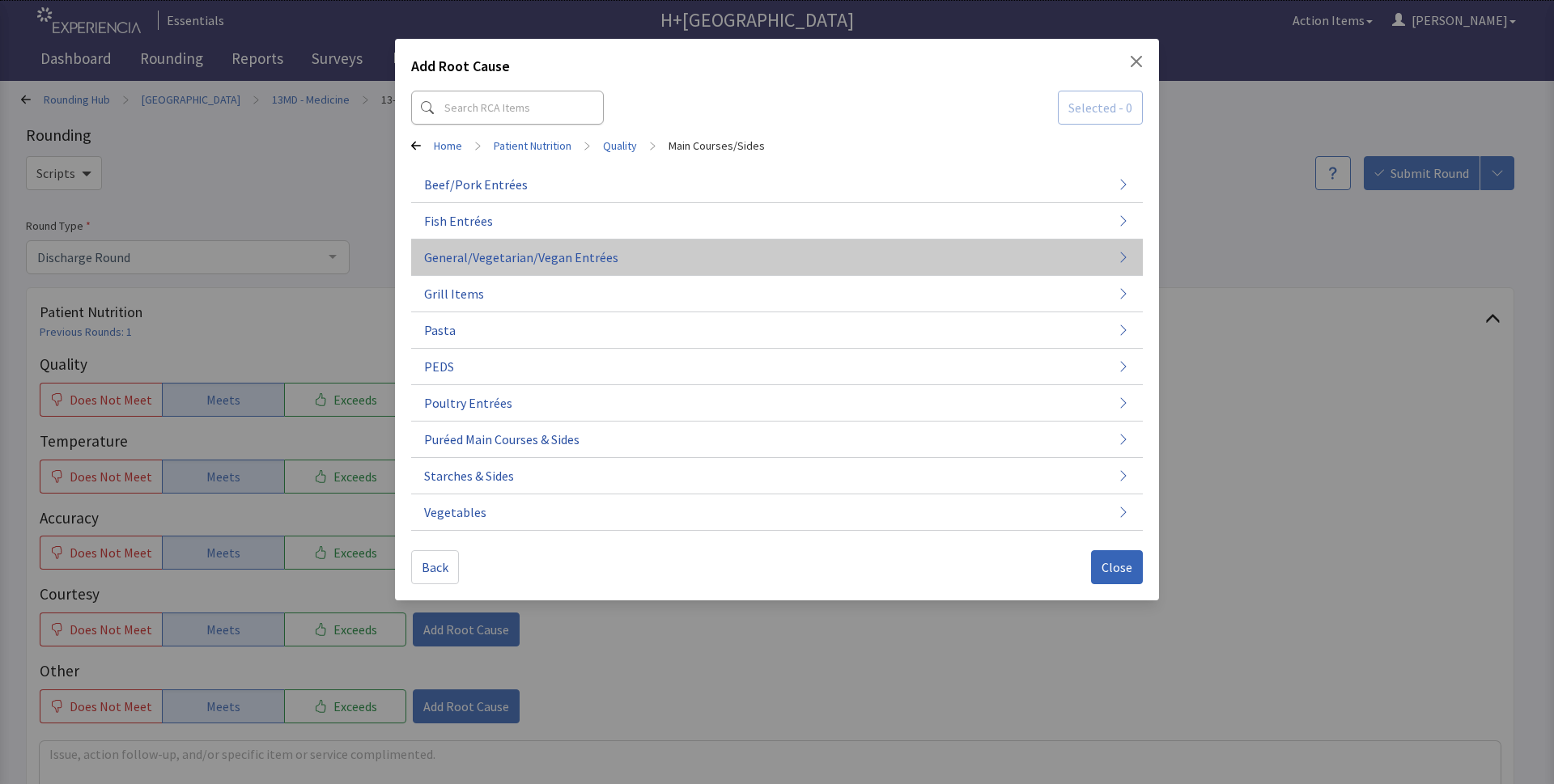
click at [459, 257] on span "General/Vegetarian/Vegan Entrées" at bounding box center [521, 257] width 194 height 19
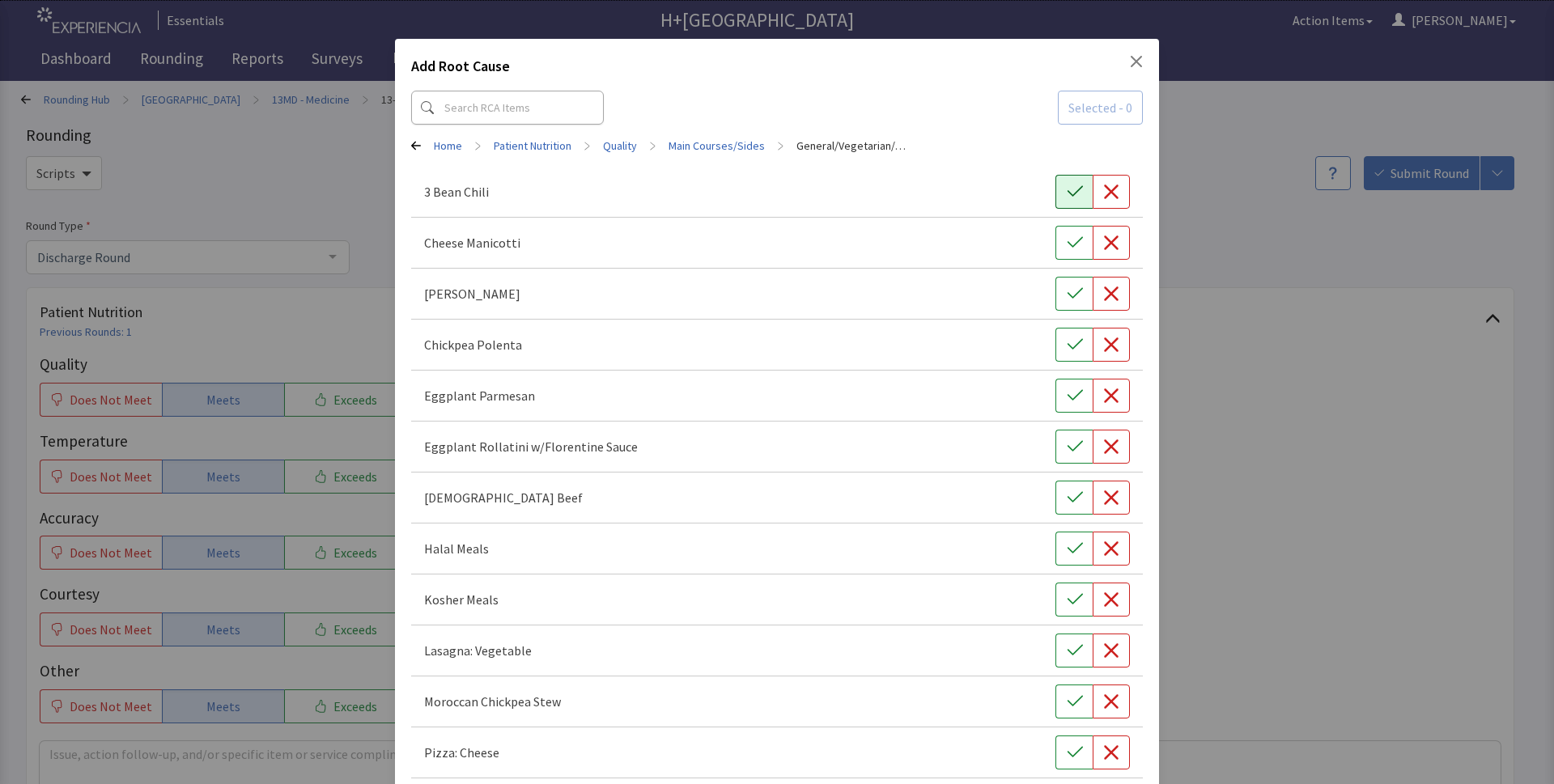
click at [1066, 202] on button "button" at bounding box center [1074, 191] width 38 height 34
click at [1066, 746] on icon "button" at bounding box center [1074, 752] width 16 height 16
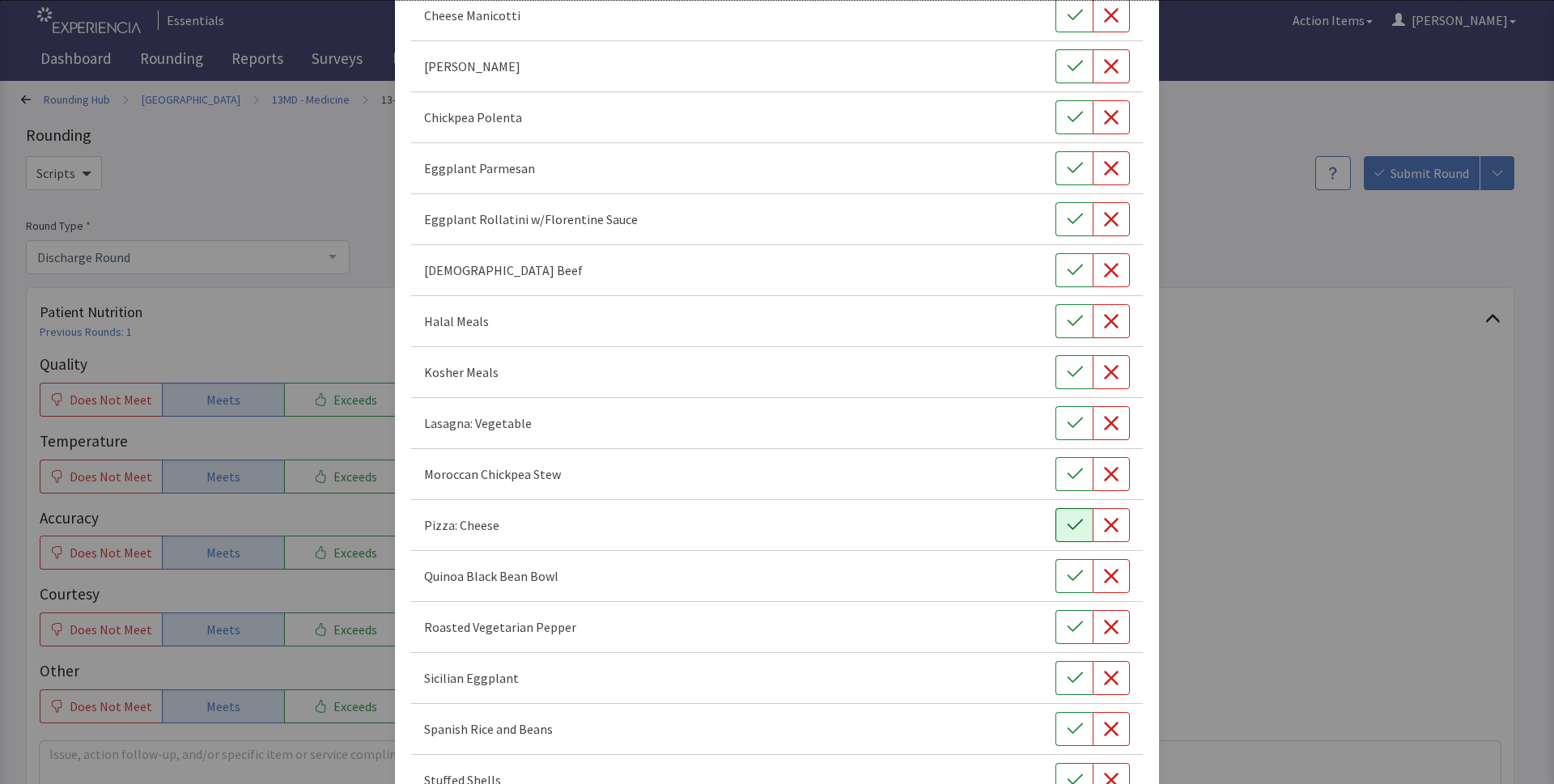
scroll to position [236, 0]
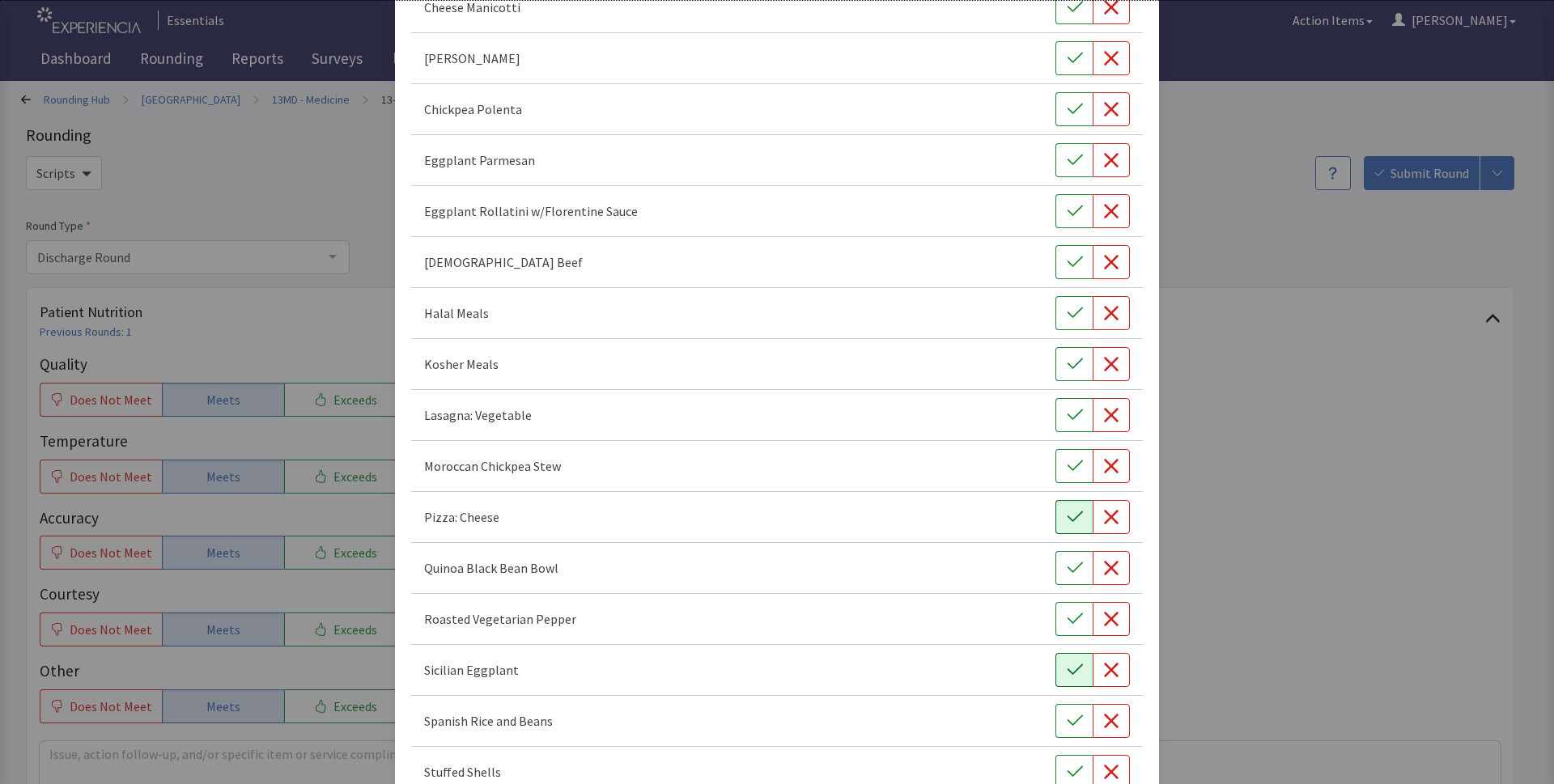
click at [1065, 678] on button "button" at bounding box center [1074, 669] width 38 height 34
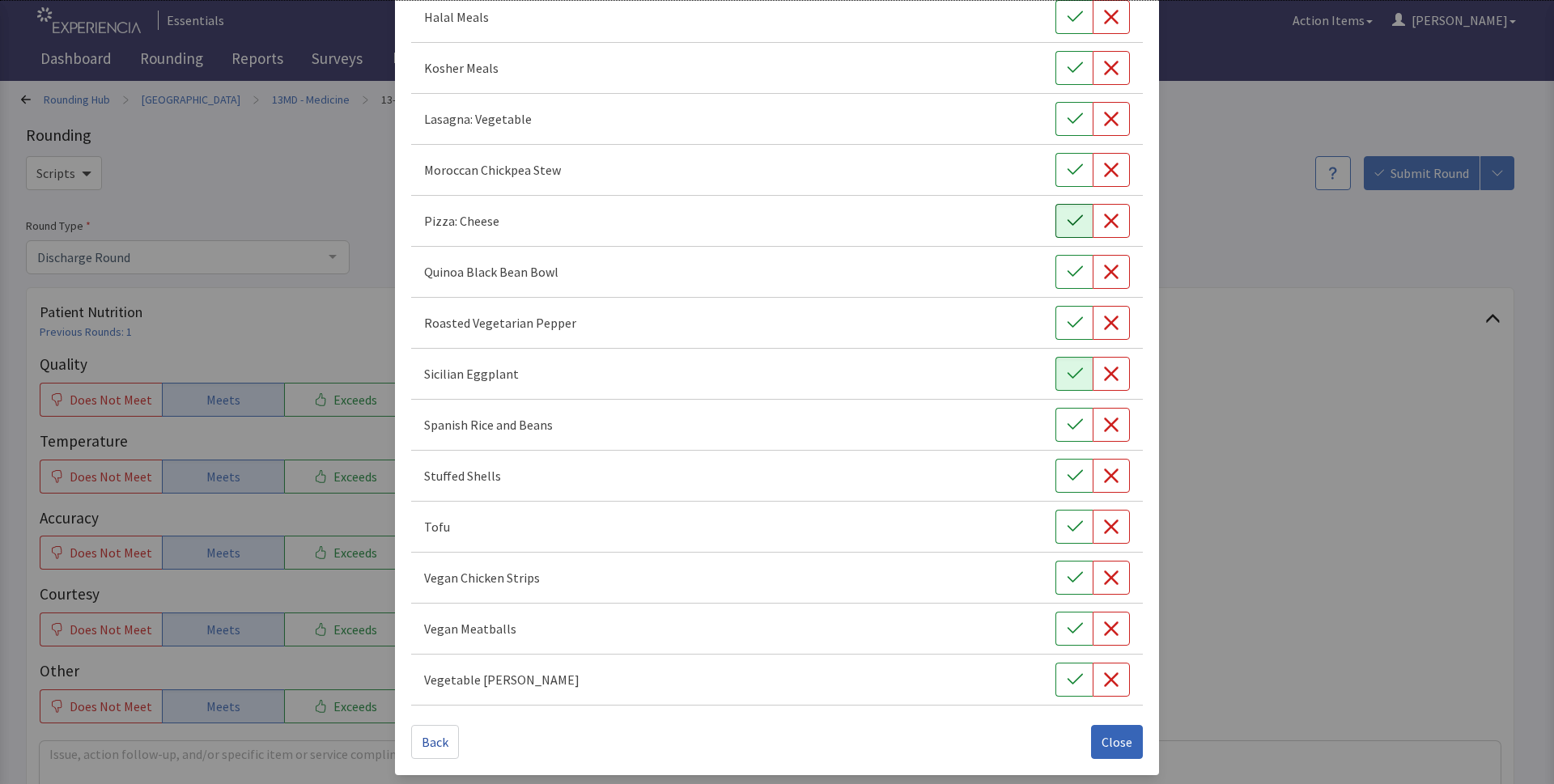
scroll to position [536, 0]
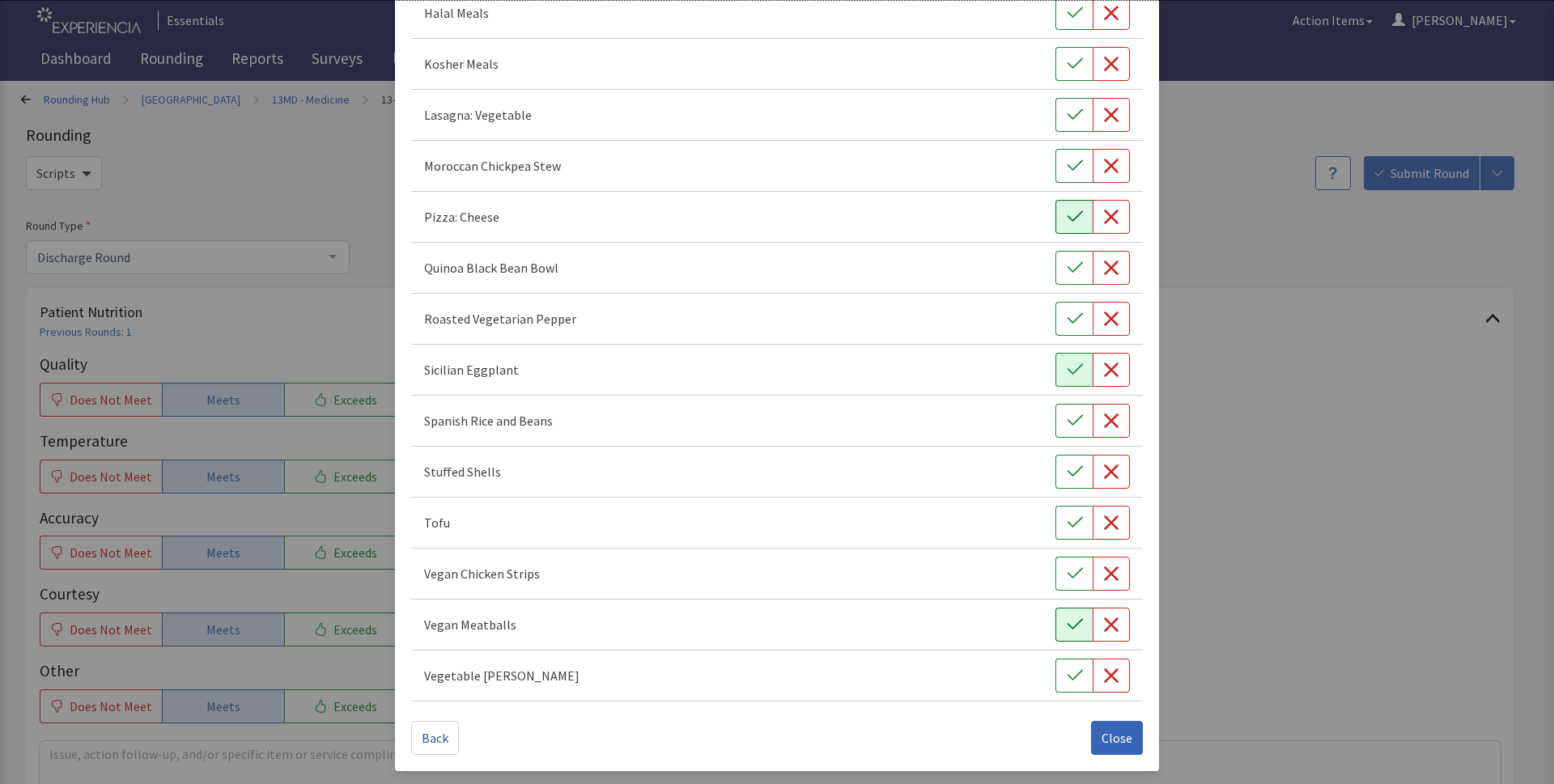
click at [1066, 627] on icon "button" at bounding box center [1074, 625] width 16 height 16
click at [1112, 742] on span "Close" at bounding box center [1116, 738] width 31 height 19
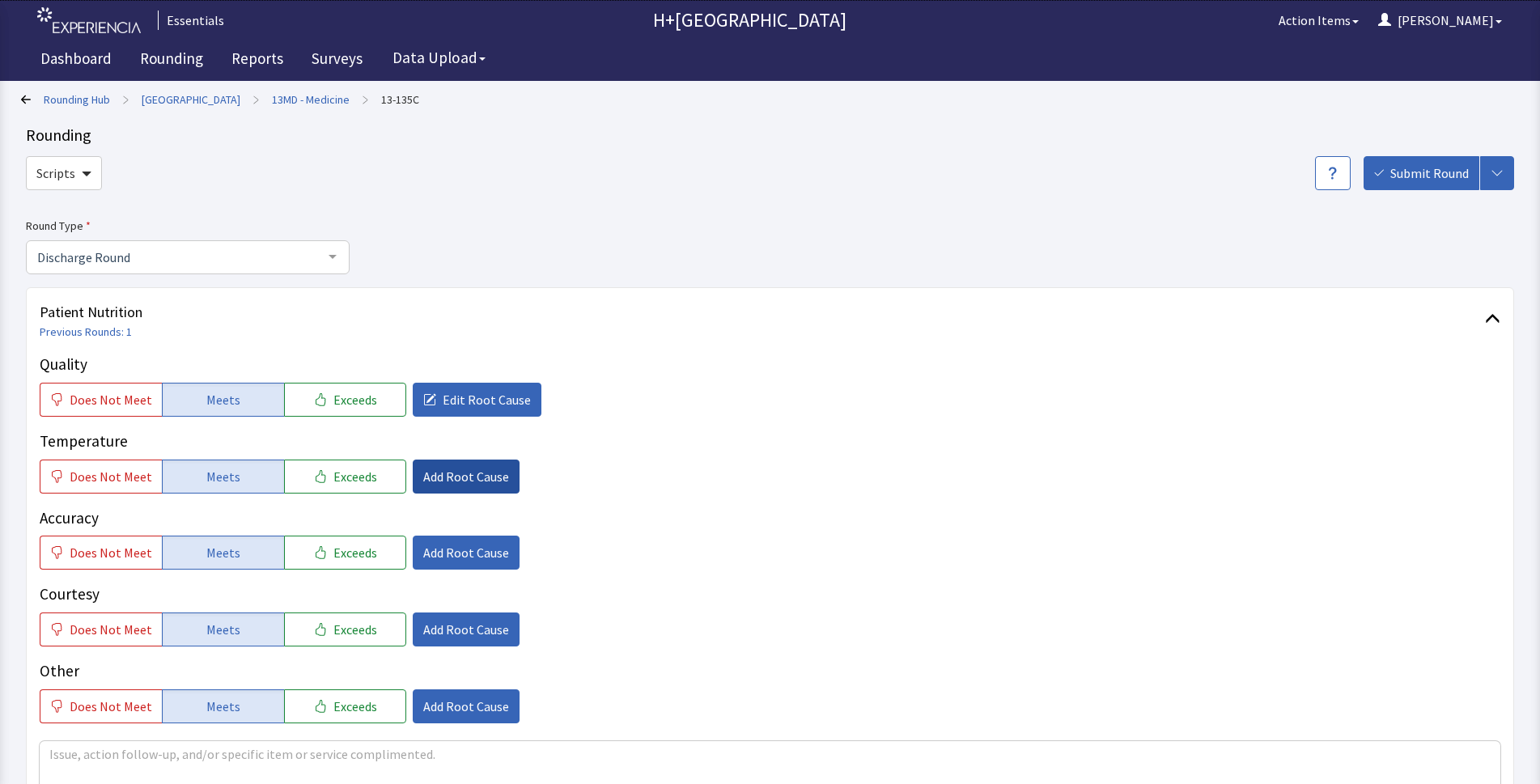
click at [470, 477] on span "Add Root Cause" at bounding box center [465, 476] width 86 height 19
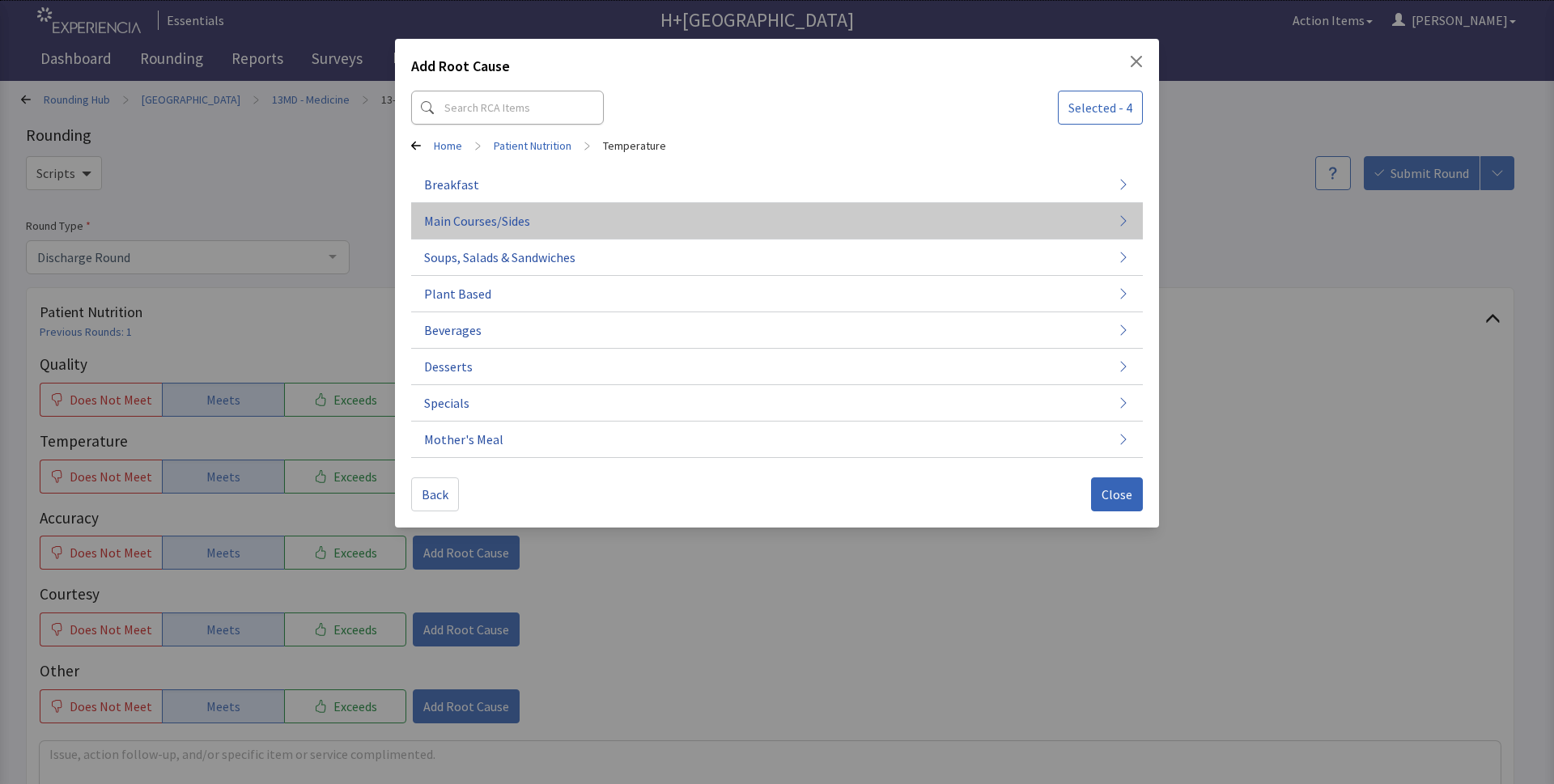
click at [461, 220] on span "Main Courses/Sides" at bounding box center [477, 221] width 106 height 19
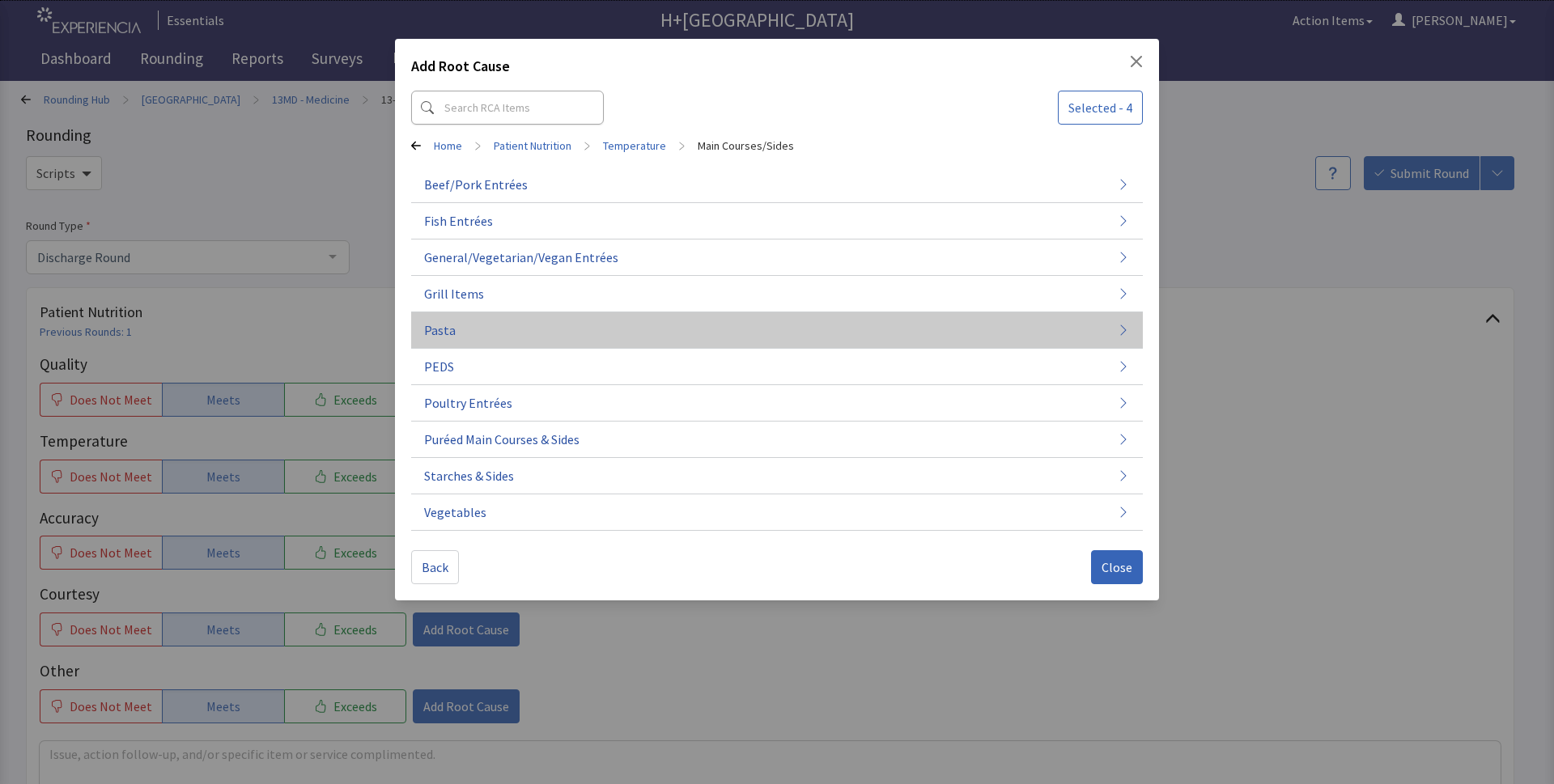
click at [443, 327] on span "Pasta" at bounding box center [439, 330] width 32 height 19
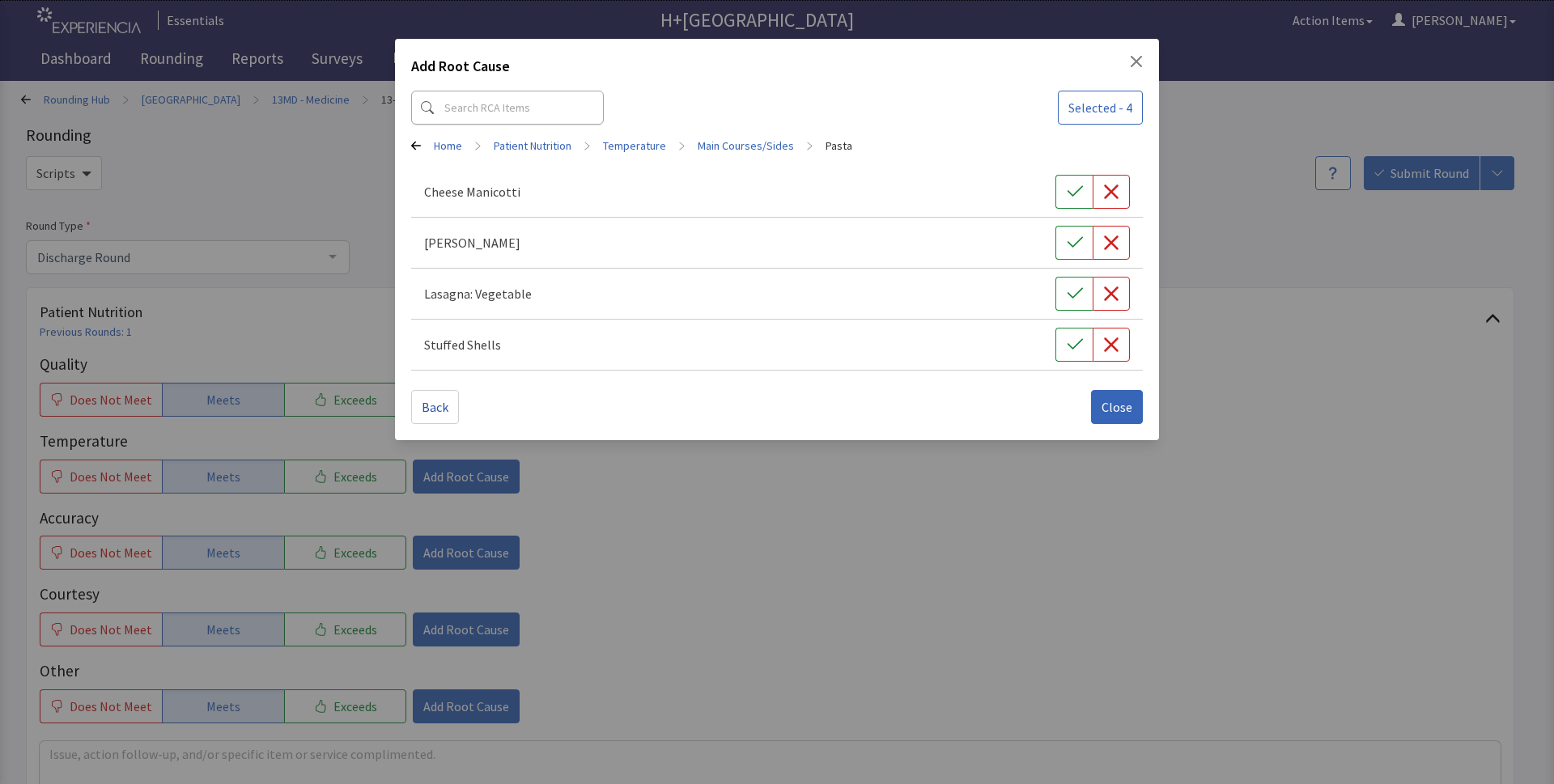
click at [417, 149] on icon at bounding box center [416, 146] width 10 height 10
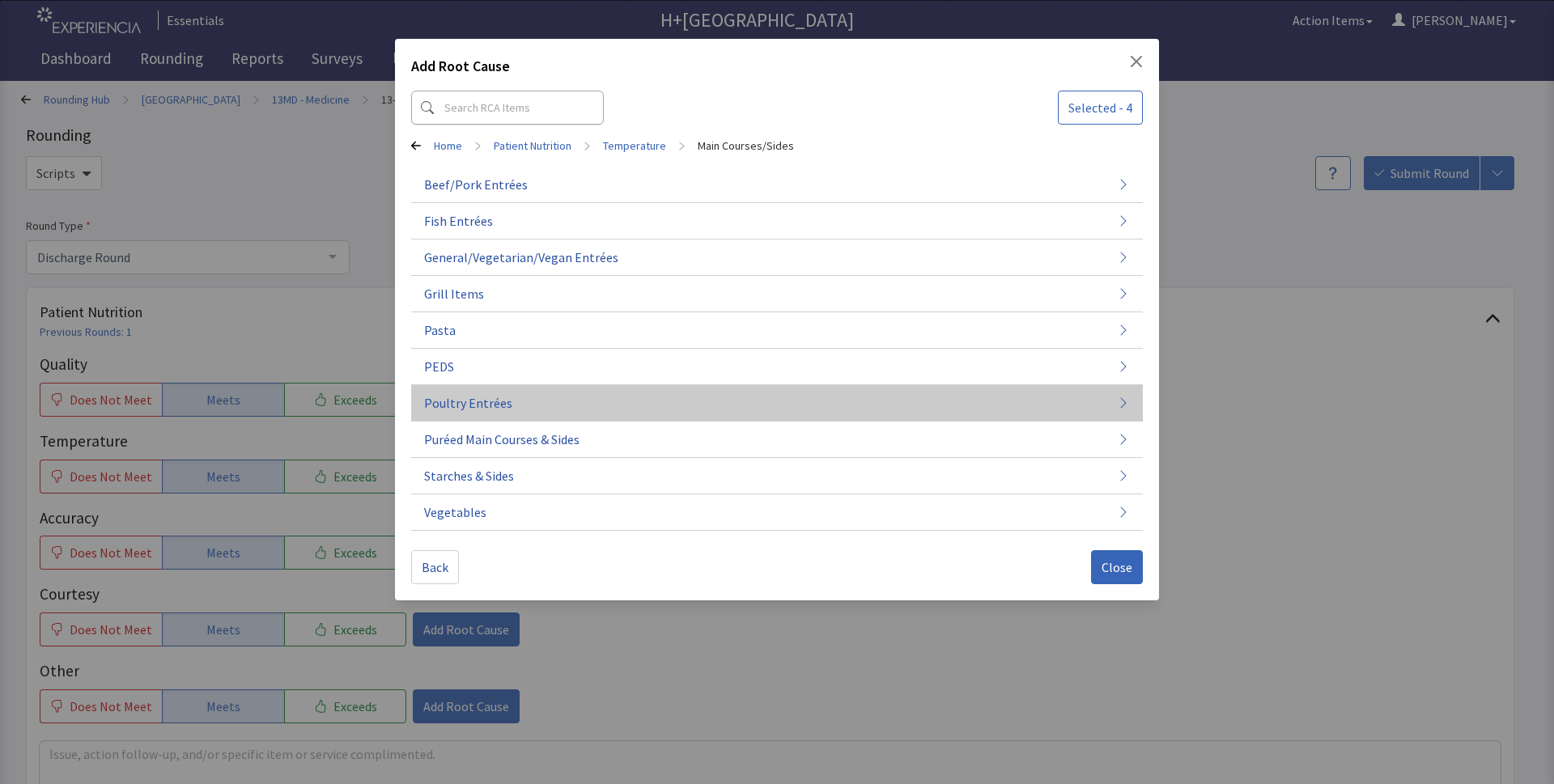
click at [457, 409] on span "Poultry Entrées" at bounding box center [467, 403] width 88 height 19
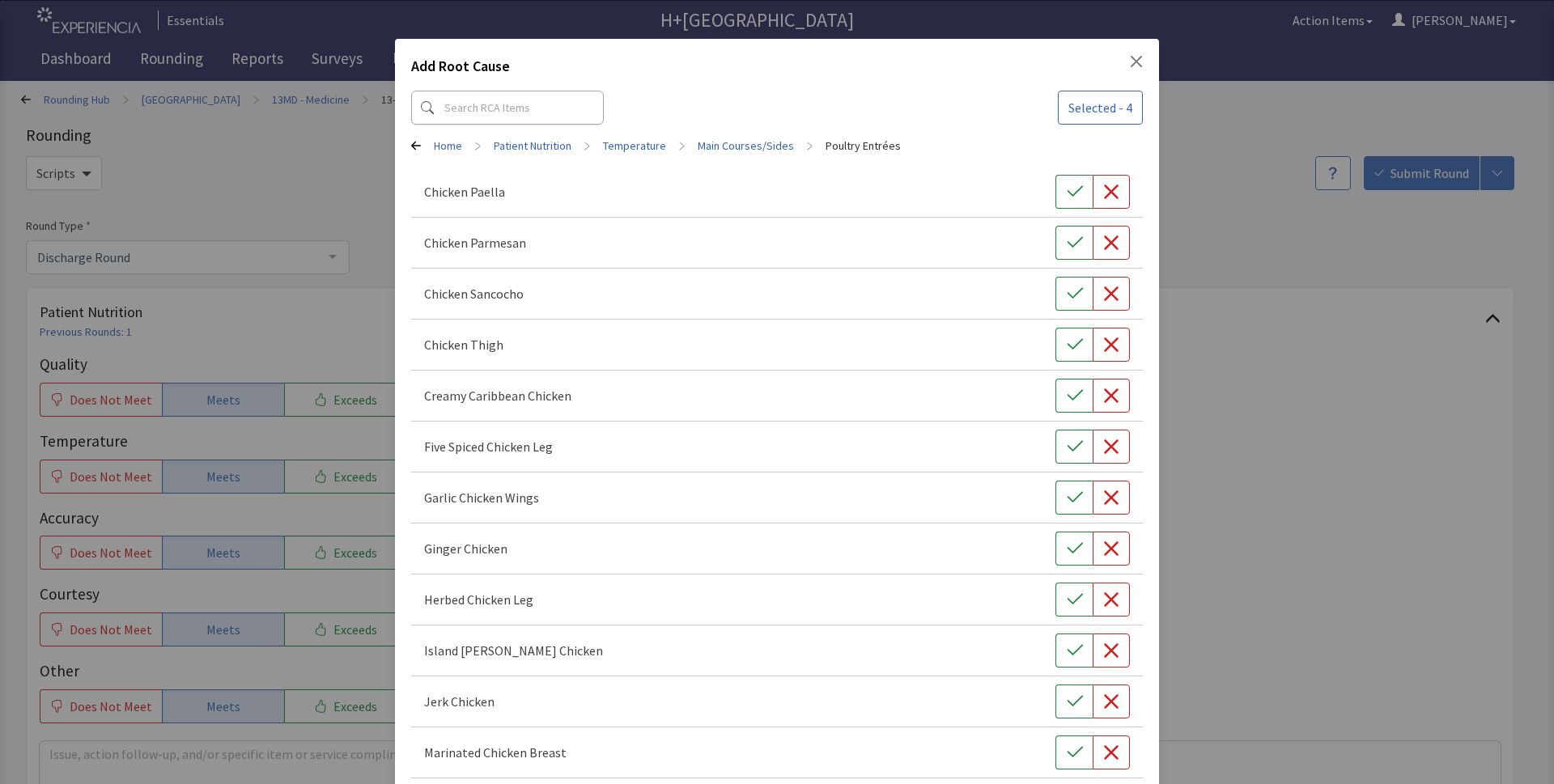
drag, startPoint x: 1066, startPoint y: 197, endPoint x: 1036, endPoint y: 252, distance: 62.6
click at [1066, 197] on icon "button" at bounding box center [1074, 191] width 16 height 16
click at [1066, 348] on icon "button" at bounding box center [1074, 345] width 16 height 16
click at [1066, 401] on icon "button" at bounding box center [1074, 395] width 16 height 16
click at [1066, 451] on icon "button" at bounding box center [1074, 446] width 16 height 16
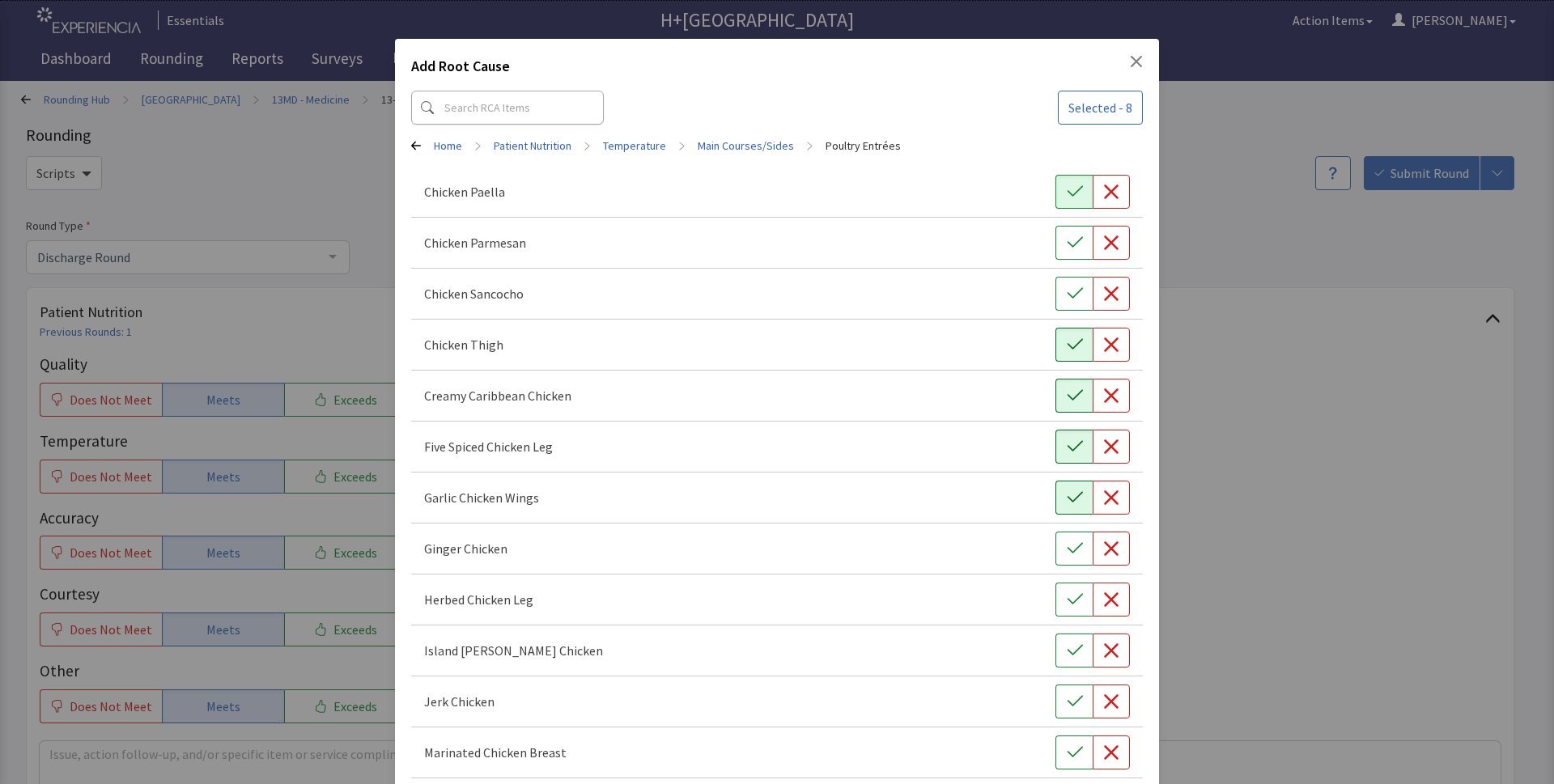
drag, startPoint x: 1060, startPoint y: 499, endPoint x: 1002, endPoint y: 551, distance: 77.9
click at [1066, 500] on icon "button" at bounding box center [1074, 496] width 15 height 11
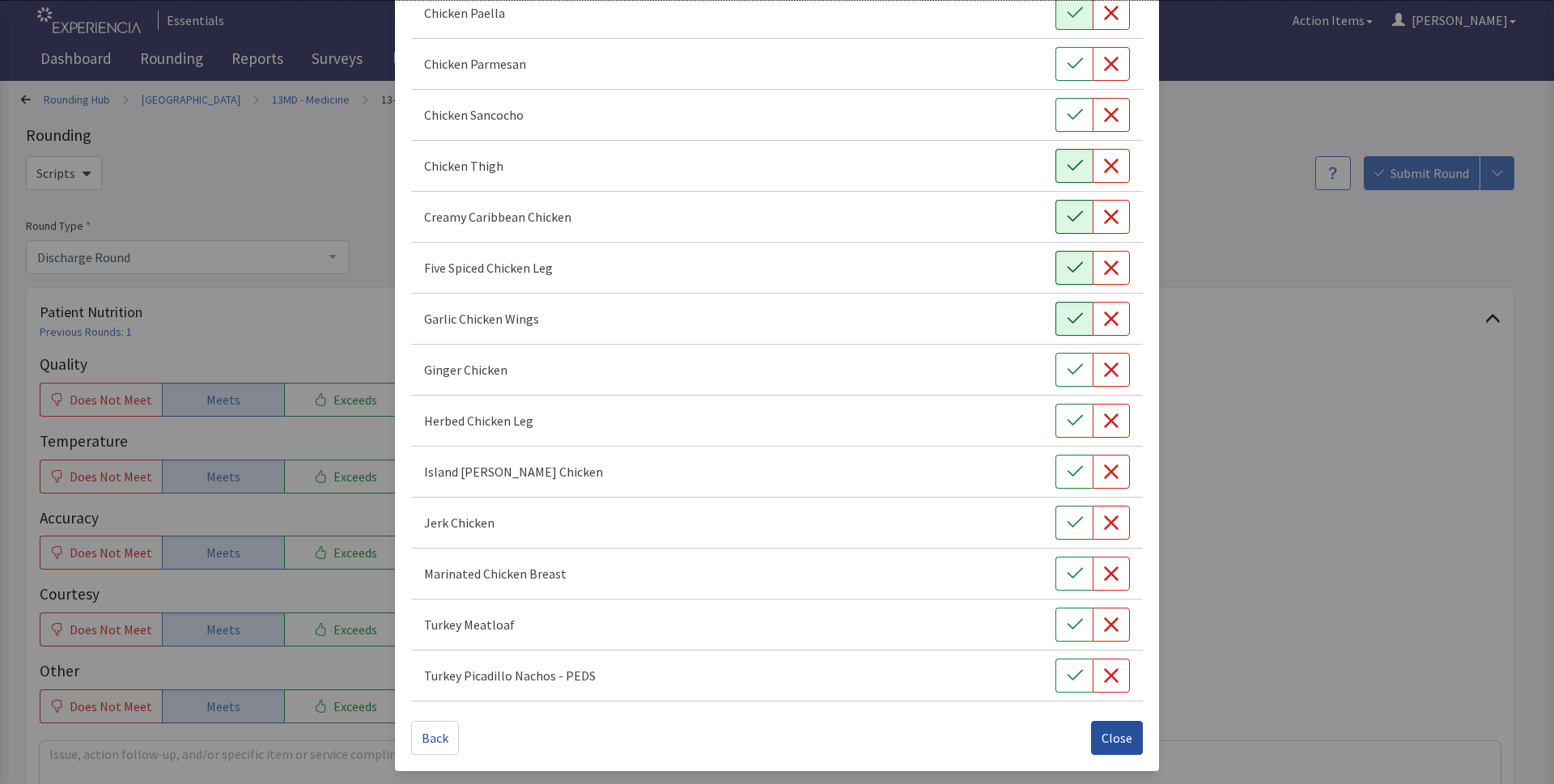
click at [1110, 731] on span "Close" at bounding box center [1116, 738] width 31 height 19
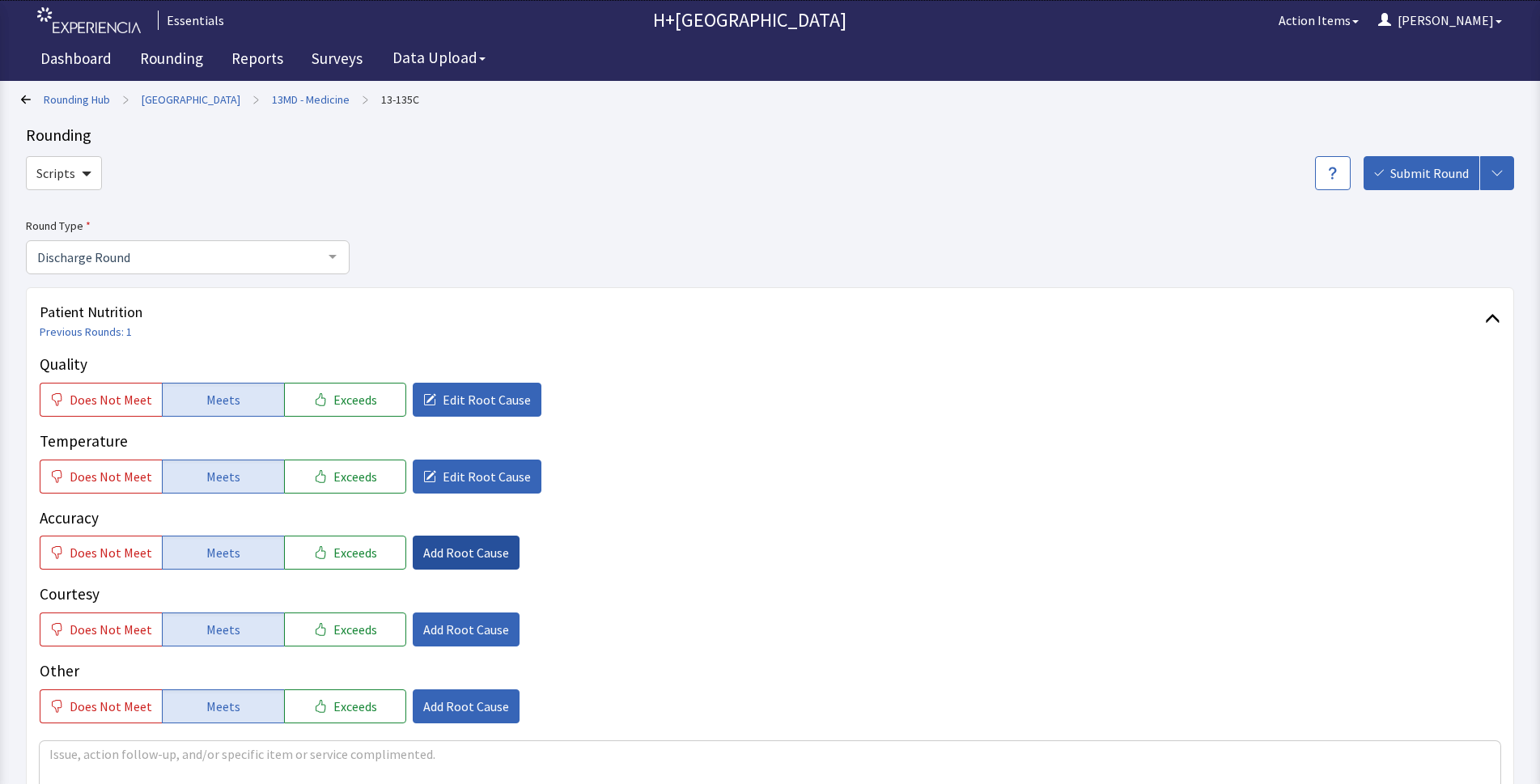
click at [430, 549] on span "Add Root Cause" at bounding box center [465, 552] width 86 height 19
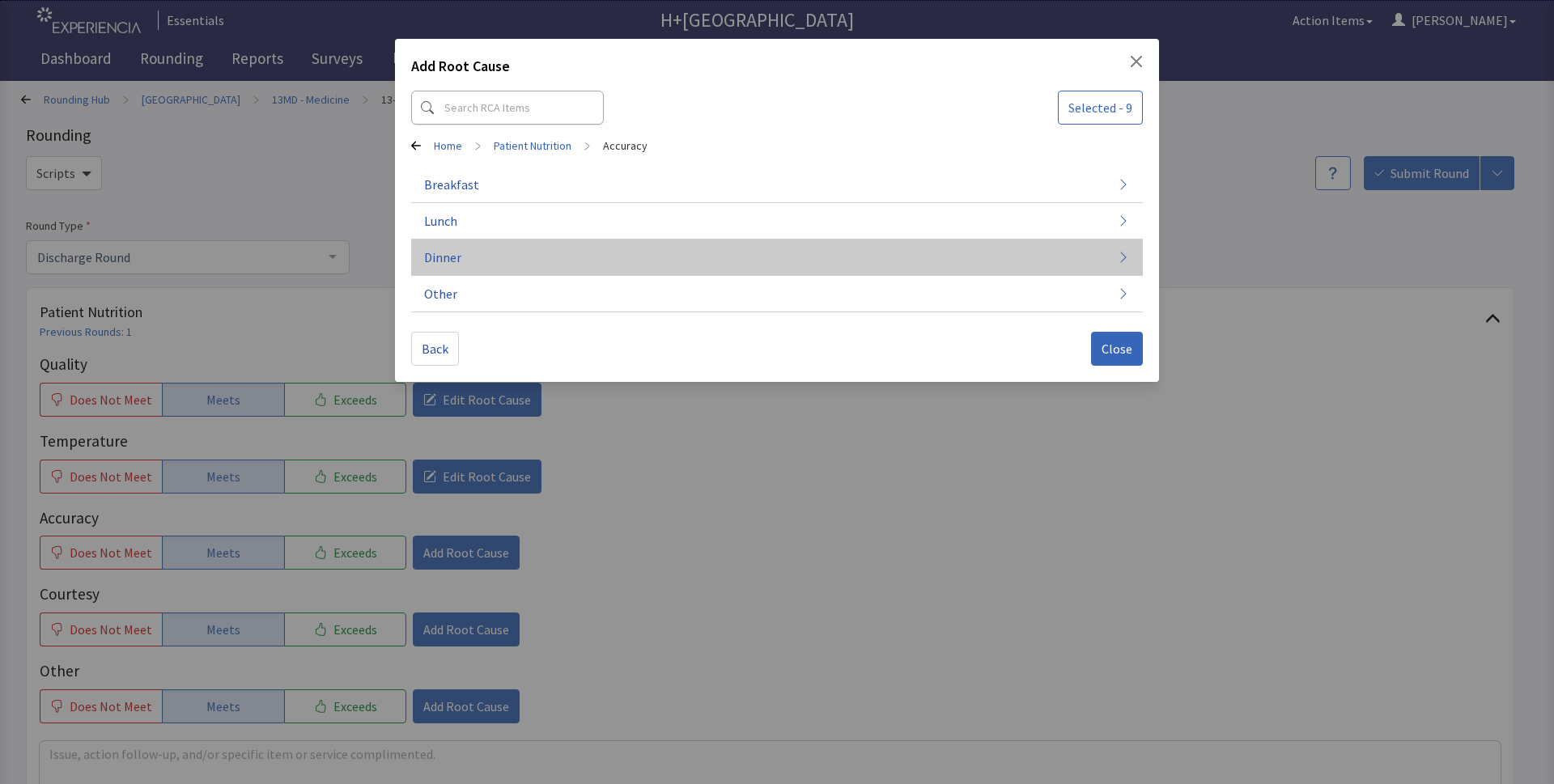
click at [456, 250] on span "Dinner" at bounding box center [442, 257] width 38 height 19
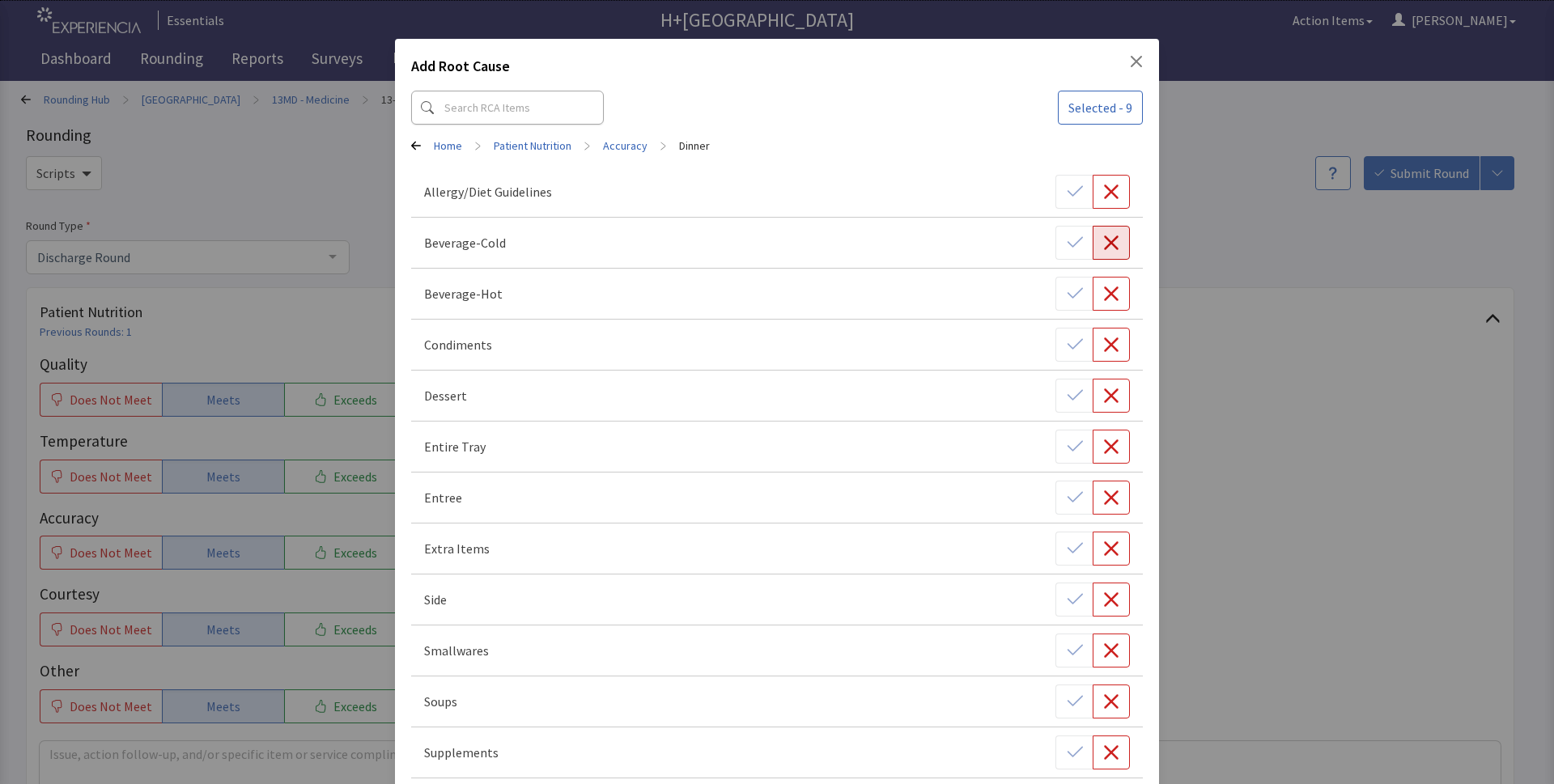
click at [1093, 234] on button "button" at bounding box center [1111, 242] width 38 height 34
click at [1131, 66] on icon "Close" at bounding box center [1137, 62] width 12 height 12
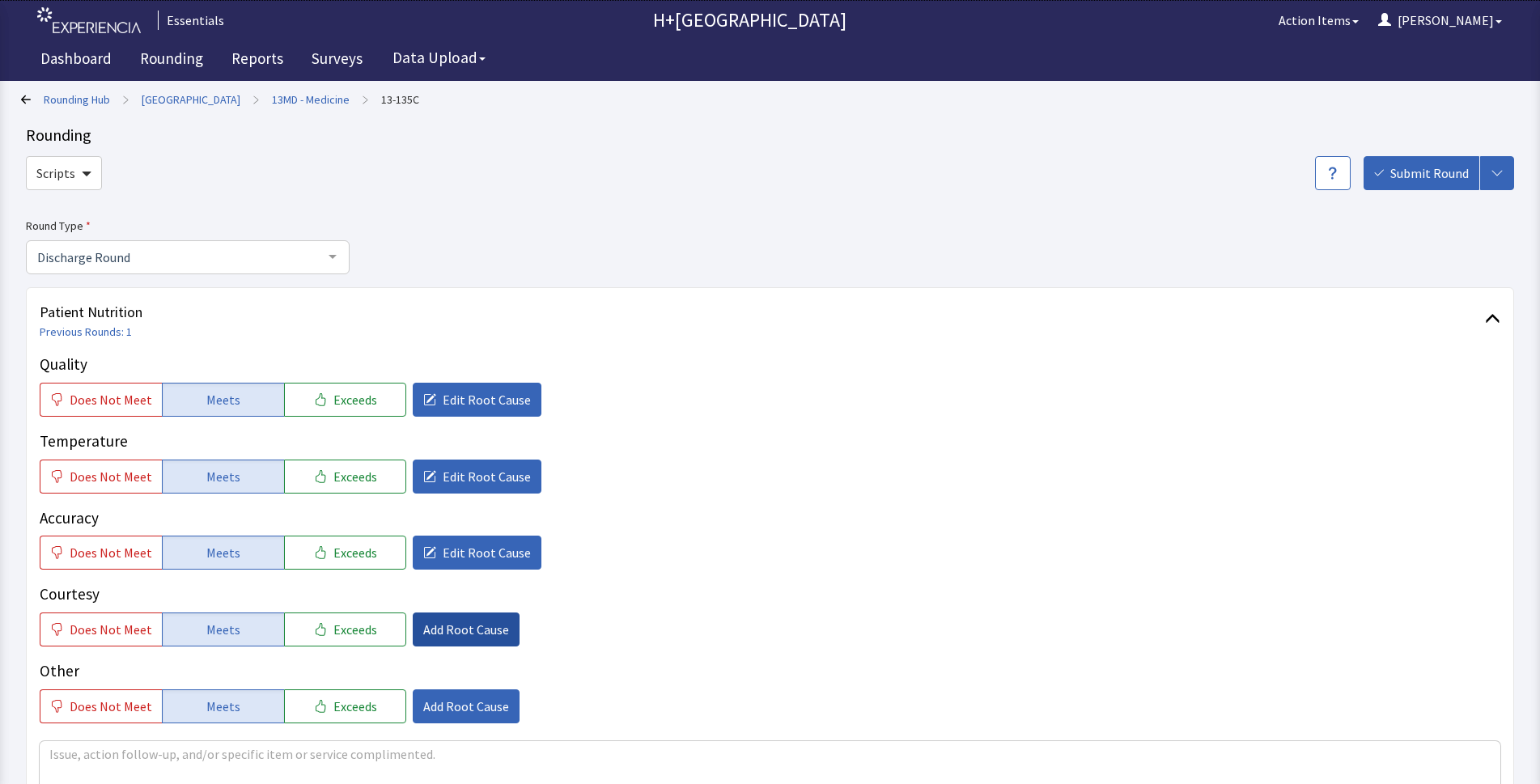
click at [472, 628] on span "Add Root Cause" at bounding box center [465, 630] width 86 height 19
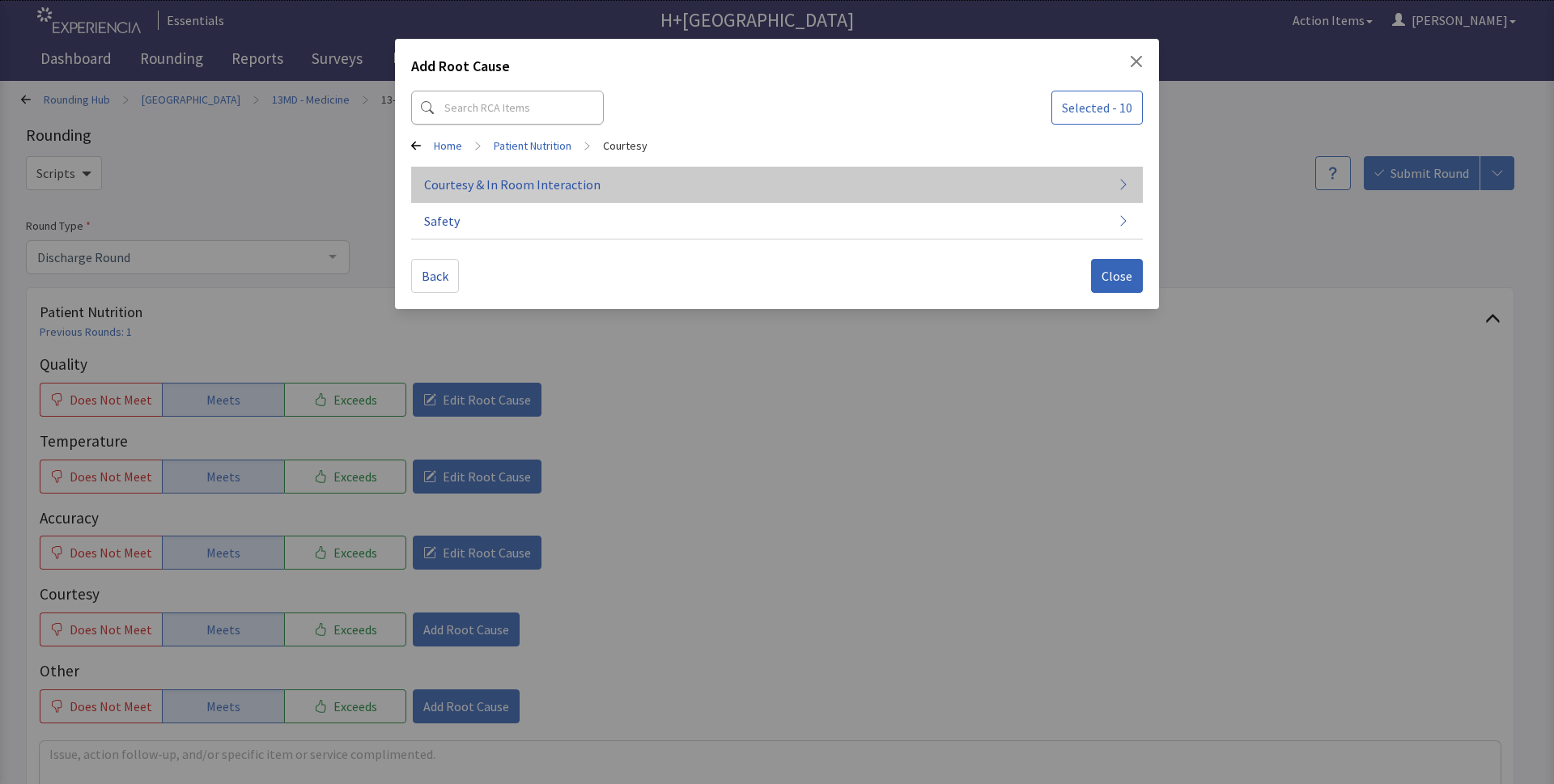
click at [507, 185] on span "Courtesy & In Room Interaction" at bounding box center [512, 184] width 177 height 19
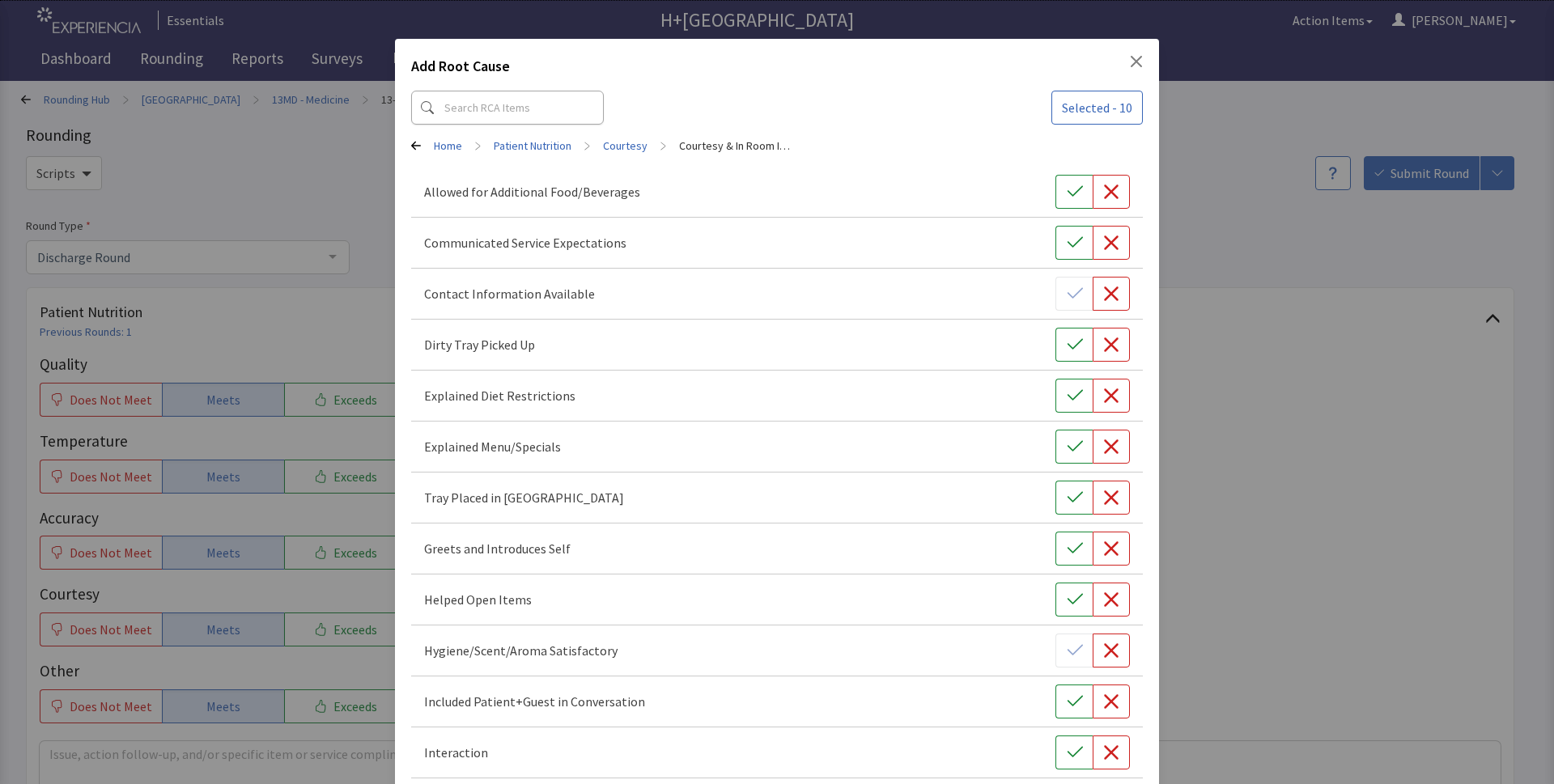
drag, startPoint x: 1064, startPoint y: 349, endPoint x: 1061, endPoint y: 367, distance: 18.2
click at [1066, 351] on icon "button" at bounding box center [1074, 345] width 16 height 16
drag, startPoint x: 1062, startPoint y: 390, endPoint x: 1066, endPoint y: 426, distance: 36.2
click at [1066, 394] on icon "button" at bounding box center [1074, 395] width 16 height 16
drag, startPoint x: 1068, startPoint y: 443, endPoint x: 1026, endPoint y: 567, distance: 130.9
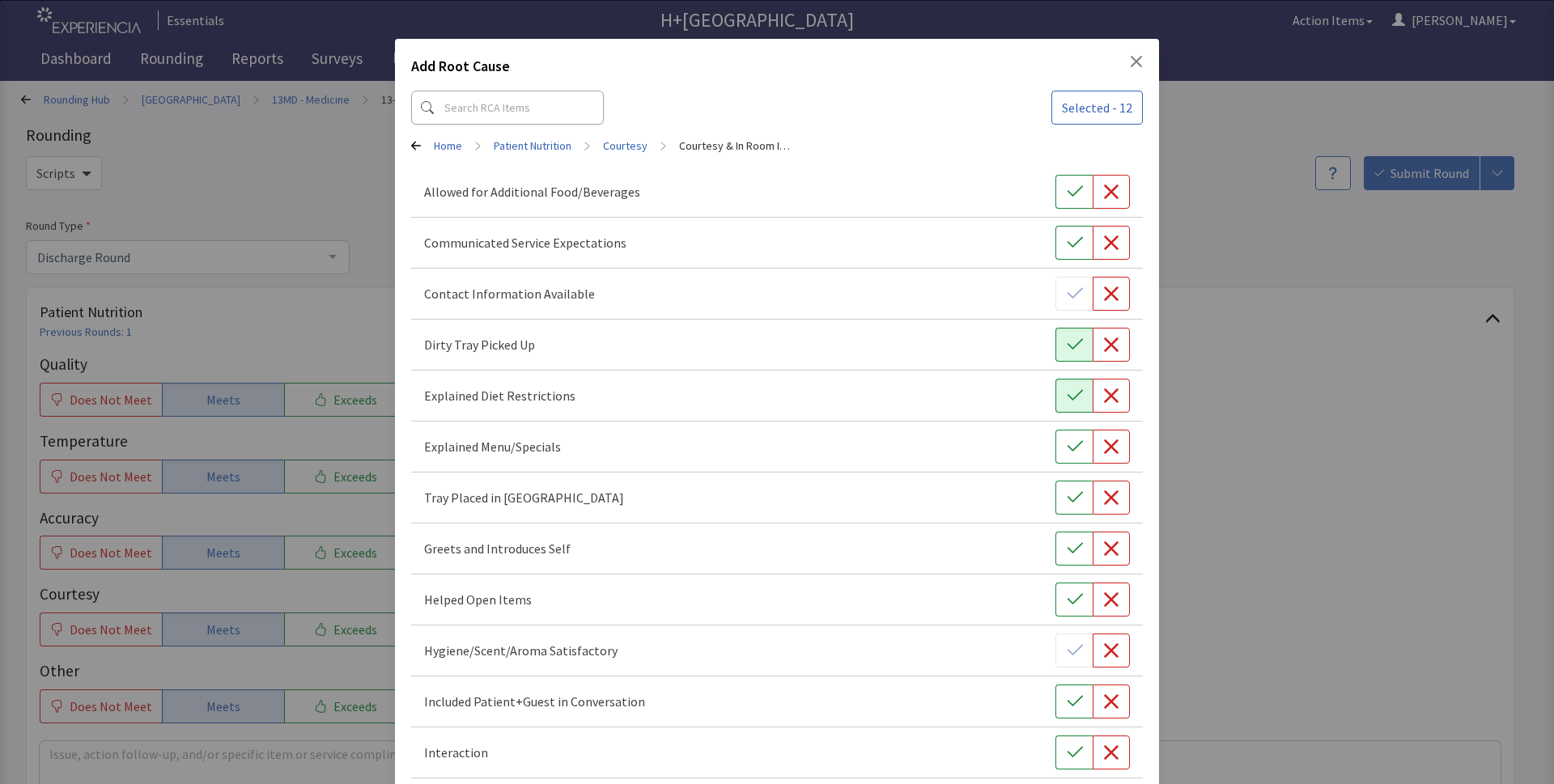
click at [1068, 455] on button "button" at bounding box center [1074, 446] width 38 height 34
click at [1066, 497] on icon "button" at bounding box center [1074, 497] width 16 height 16
click at [1066, 551] on icon "button" at bounding box center [1074, 547] width 15 height 11
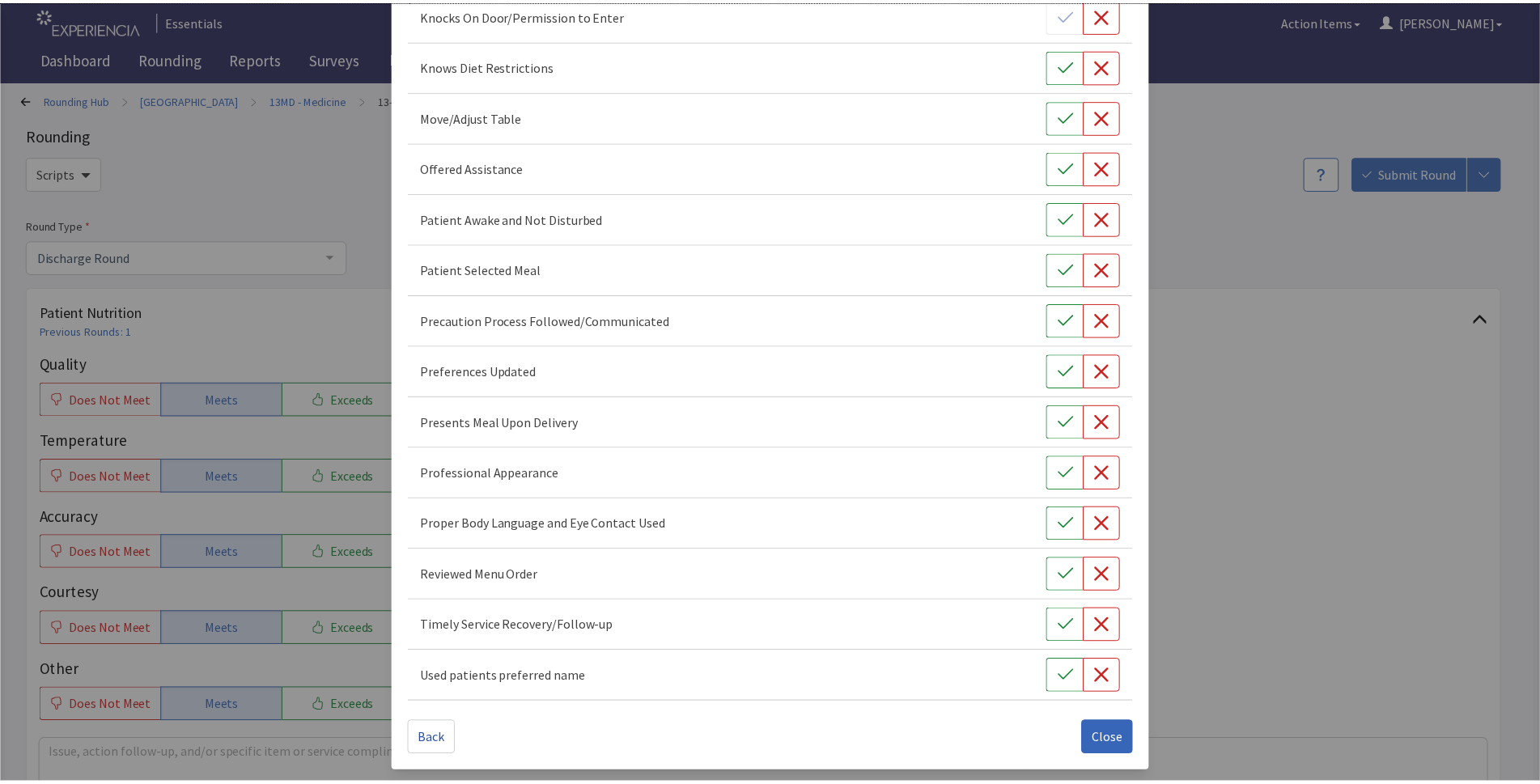
scroll to position [892, 0]
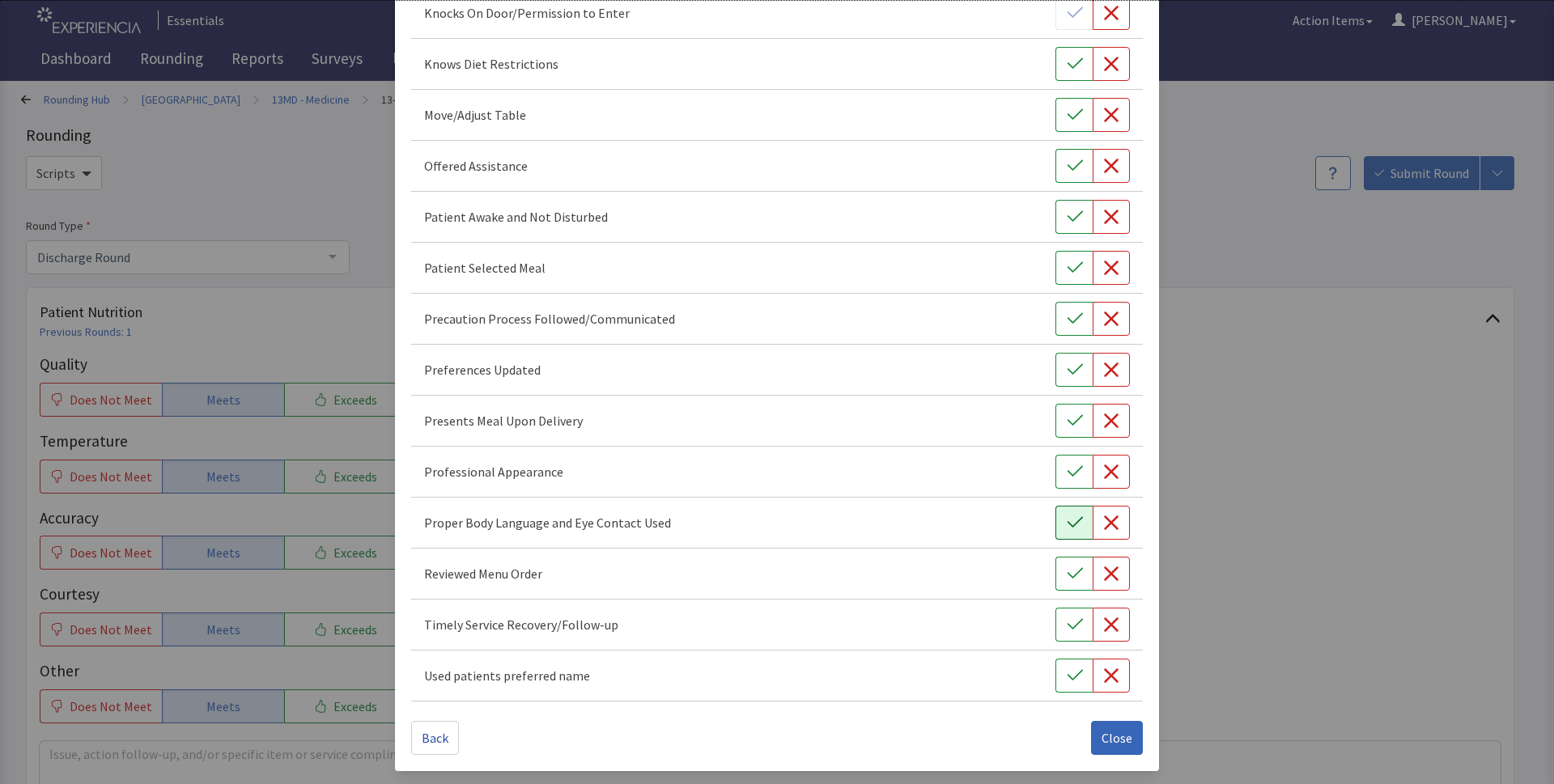
drag, startPoint x: 1061, startPoint y: 518, endPoint x: 1063, endPoint y: 531, distance: 13.2
click at [1066, 518] on icon "button" at bounding box center [1074, 522] width 16 height 16
click at [1066, 523] on icon "button" at bounding box center [1074, 522] width 16 height 16
drag, startPoint x: 1057, startPoint y: 578, endPoint x: 1058, endPoint y: 636, distance: 58.0
click at [1066, 578] on icon "button" at bounding box center [1074, 574] width 16 height 16
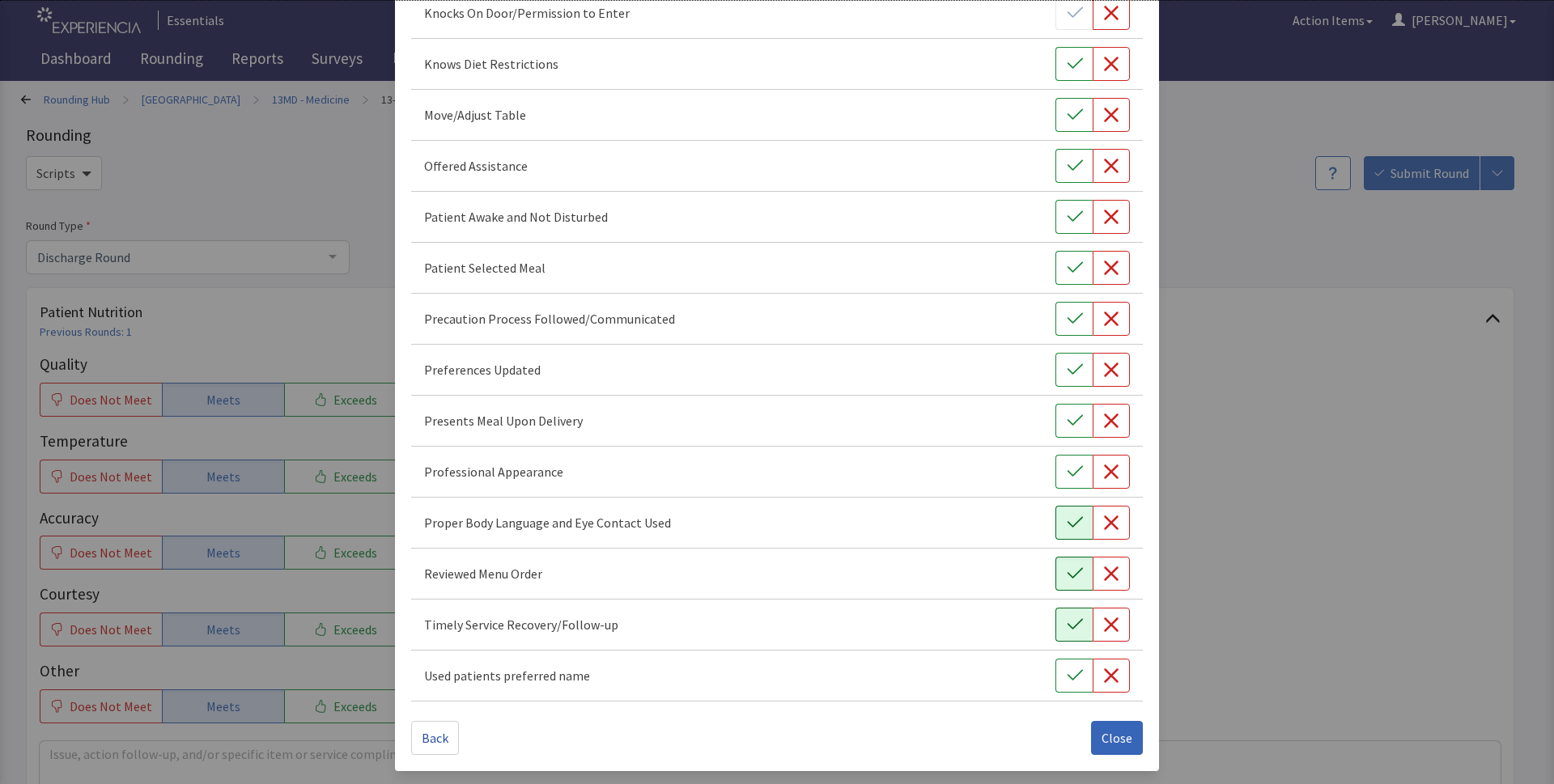
click at [1058, 636] on button "button" at bounding box center [1074, 624] width 38 height 34
click at [1056, 687] on button "button" at bounding box center [1074, 675] width 38 height 34
click at [1066, 425] on icon "button" at bounding box center [1074, 420] width 16 height 16
click at [1066, 376] on icon "button" at bounding box center [1074, 370] width 16 height 16
click at [1121, 737] on span "Close" at bounding box center [1116, 738] width 31 height 19
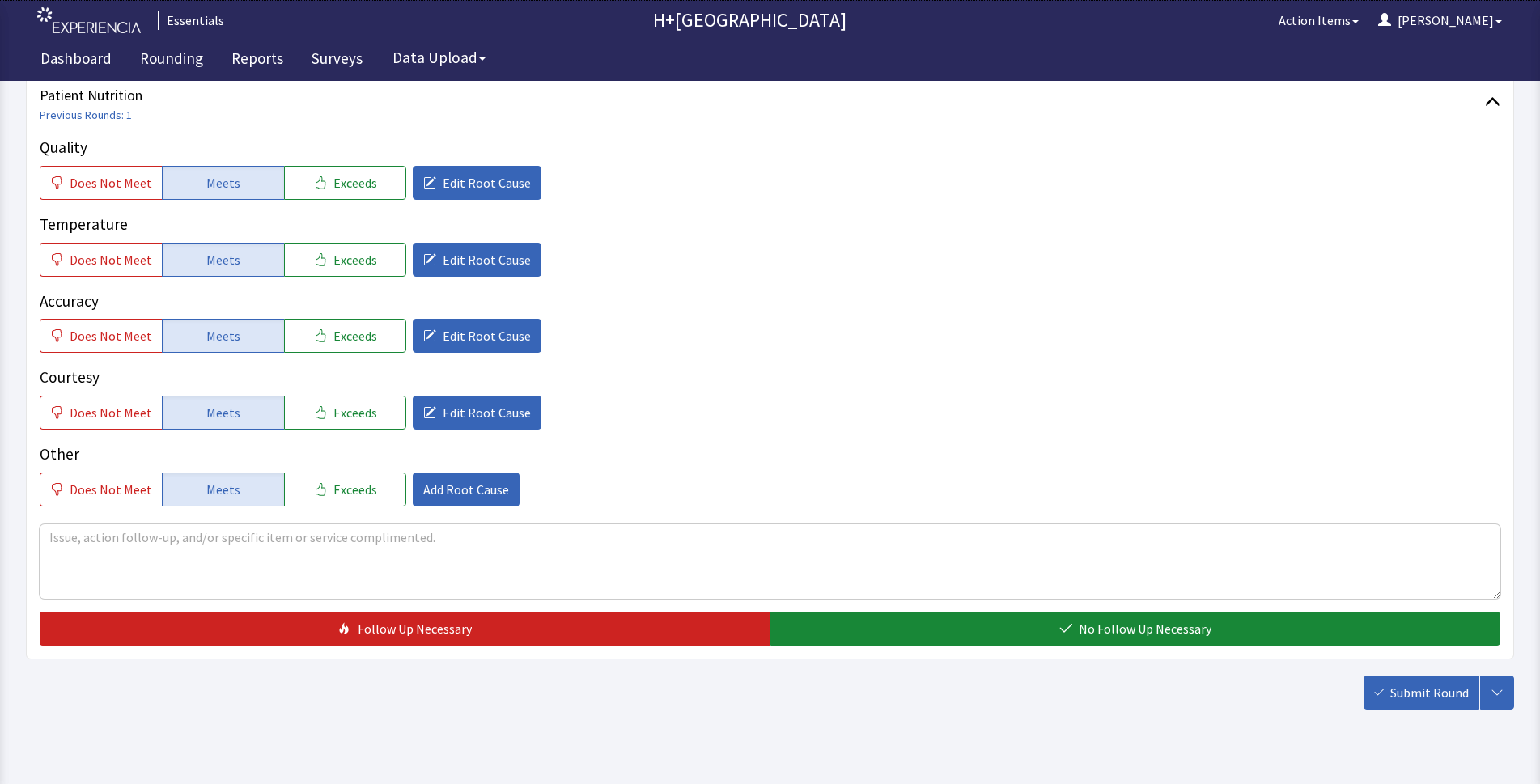
scroll to position [246, 0]
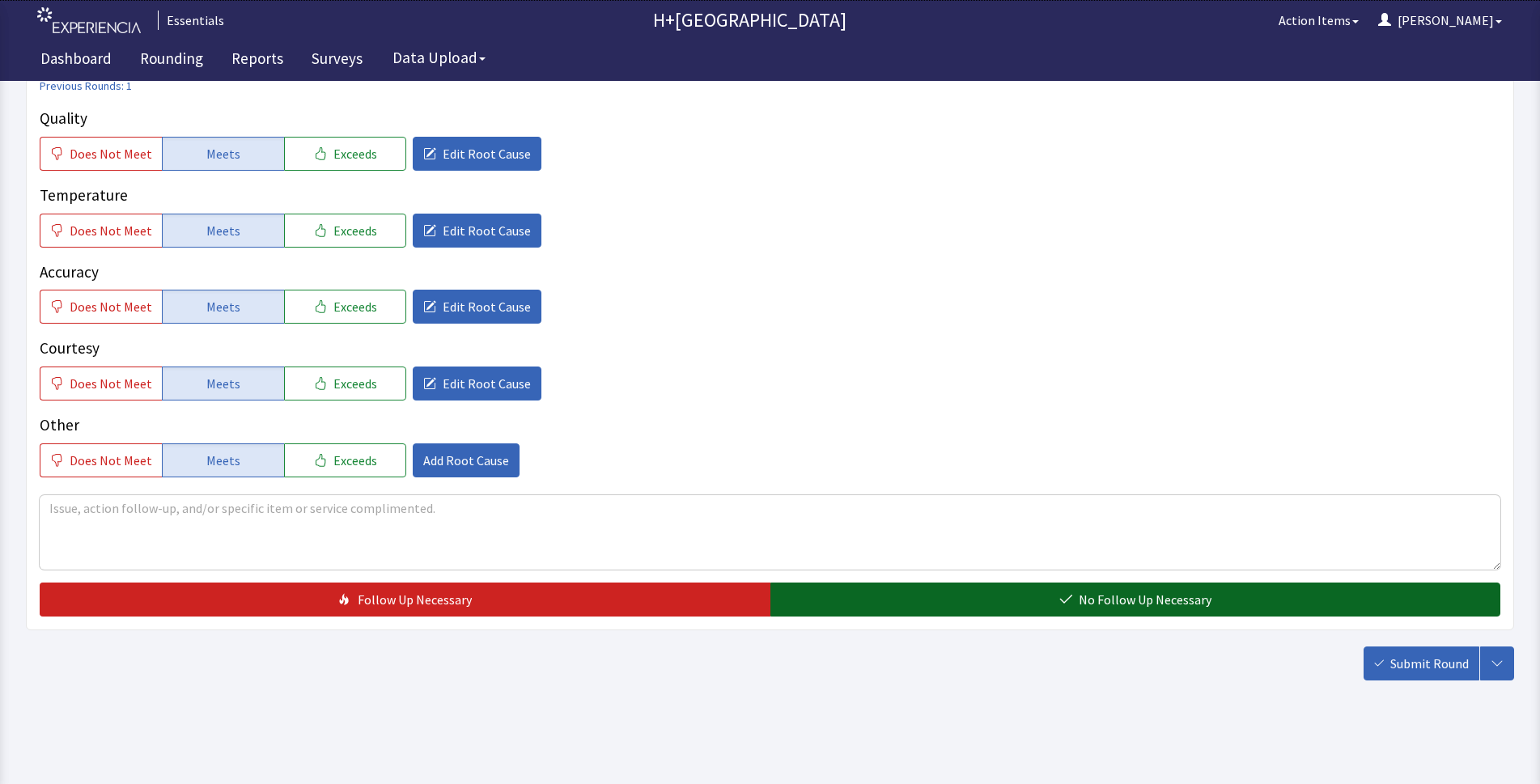
click at [848, 602] on button "No Follow Up Necessary" at bounding box center [1135, 599] width 731 height 34
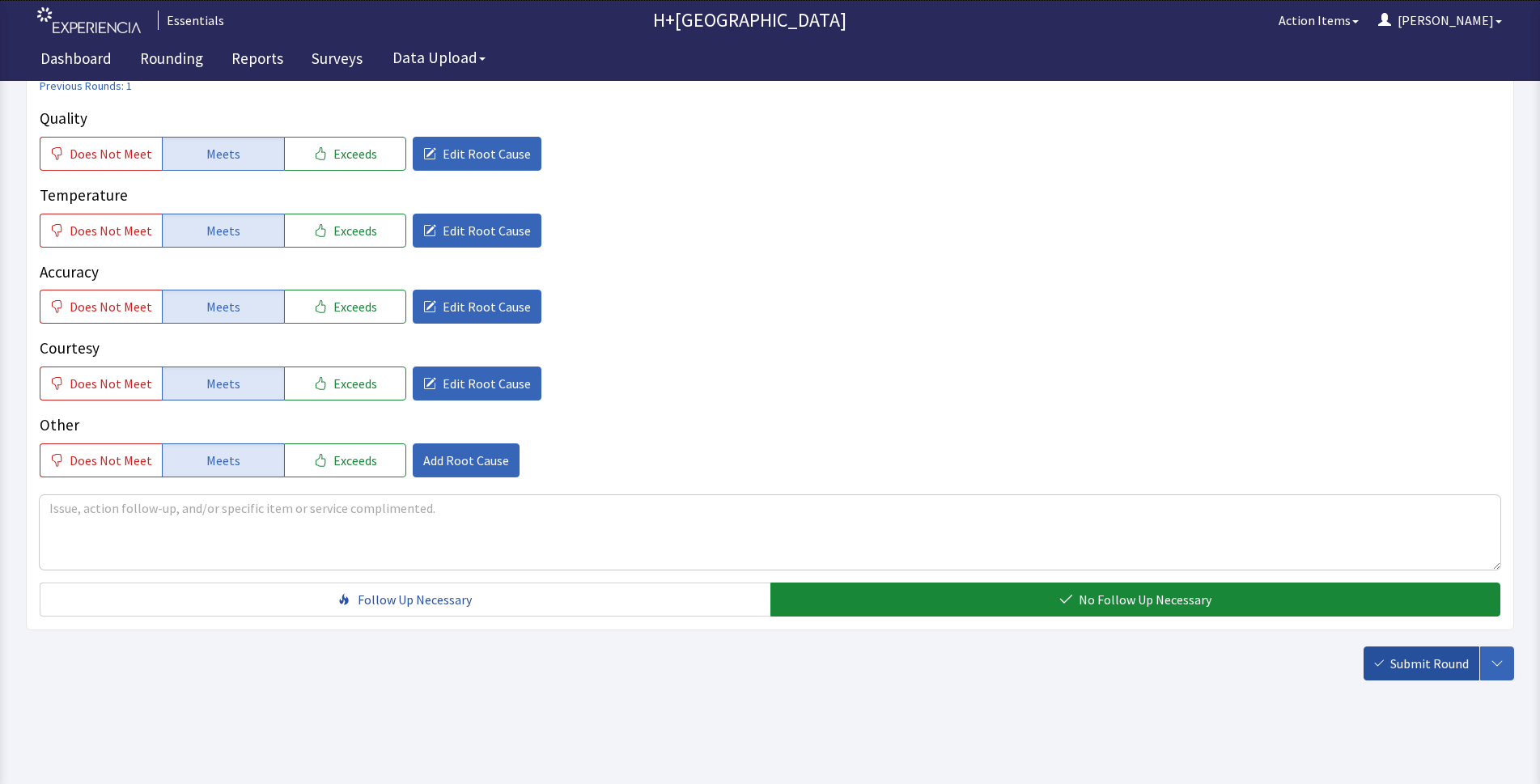
click at [1406, 658] on span "Submit Round" at bounding box center [1429, 663] width 78 height 19
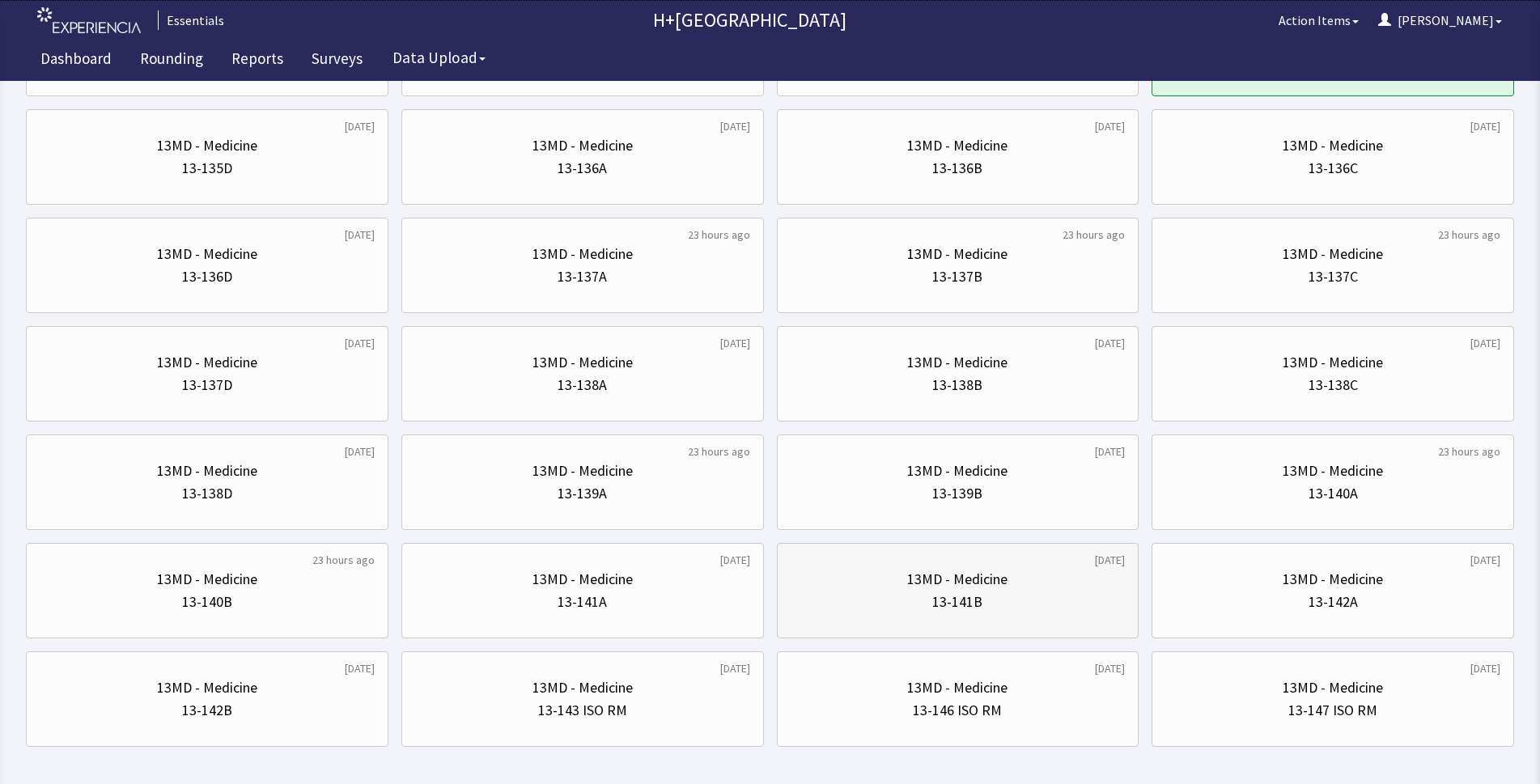
scroll to position [588, 0]
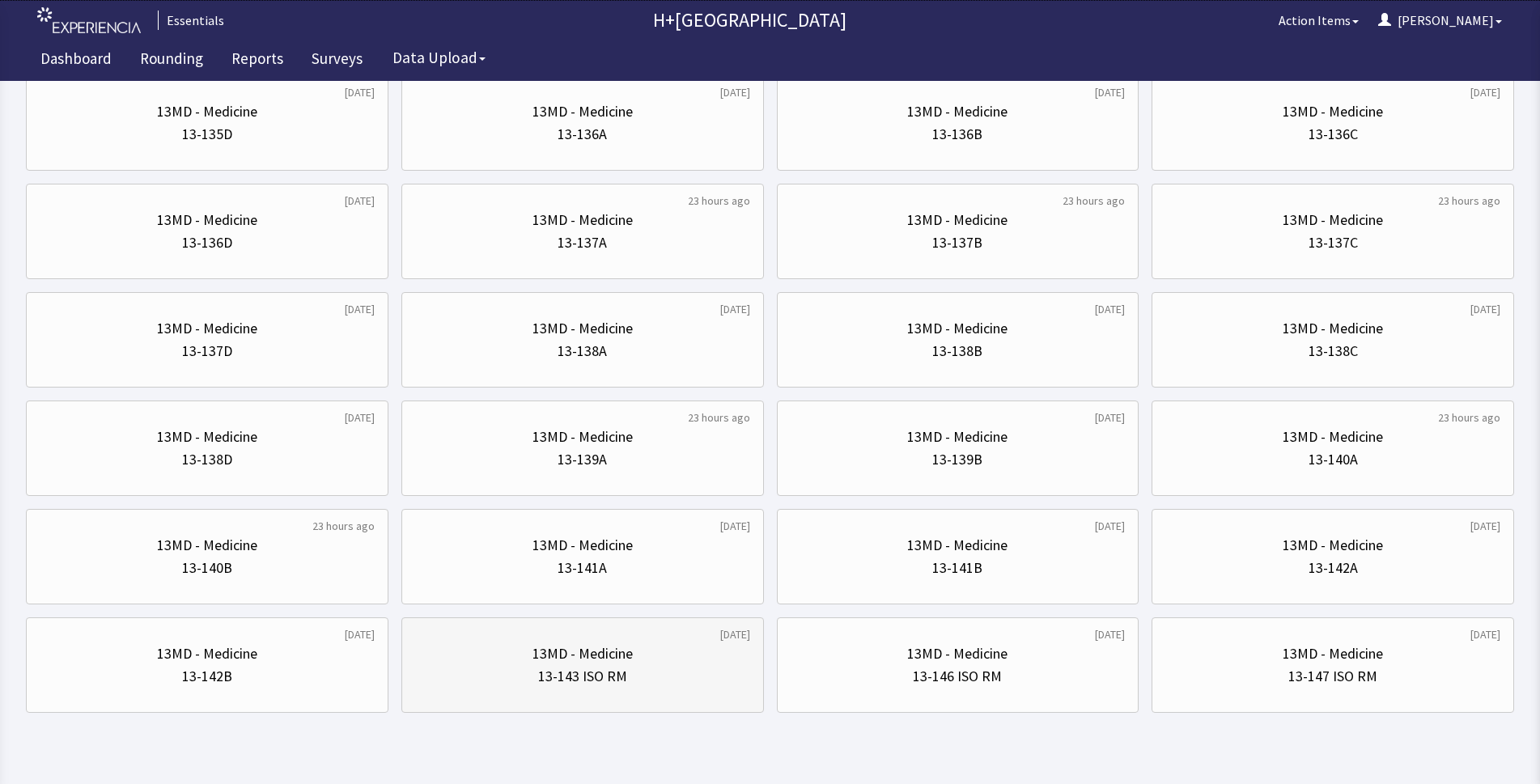
click at [562, 661] on div "13MD - Medicine" at bounding box center [582, 653] width 100 height 22
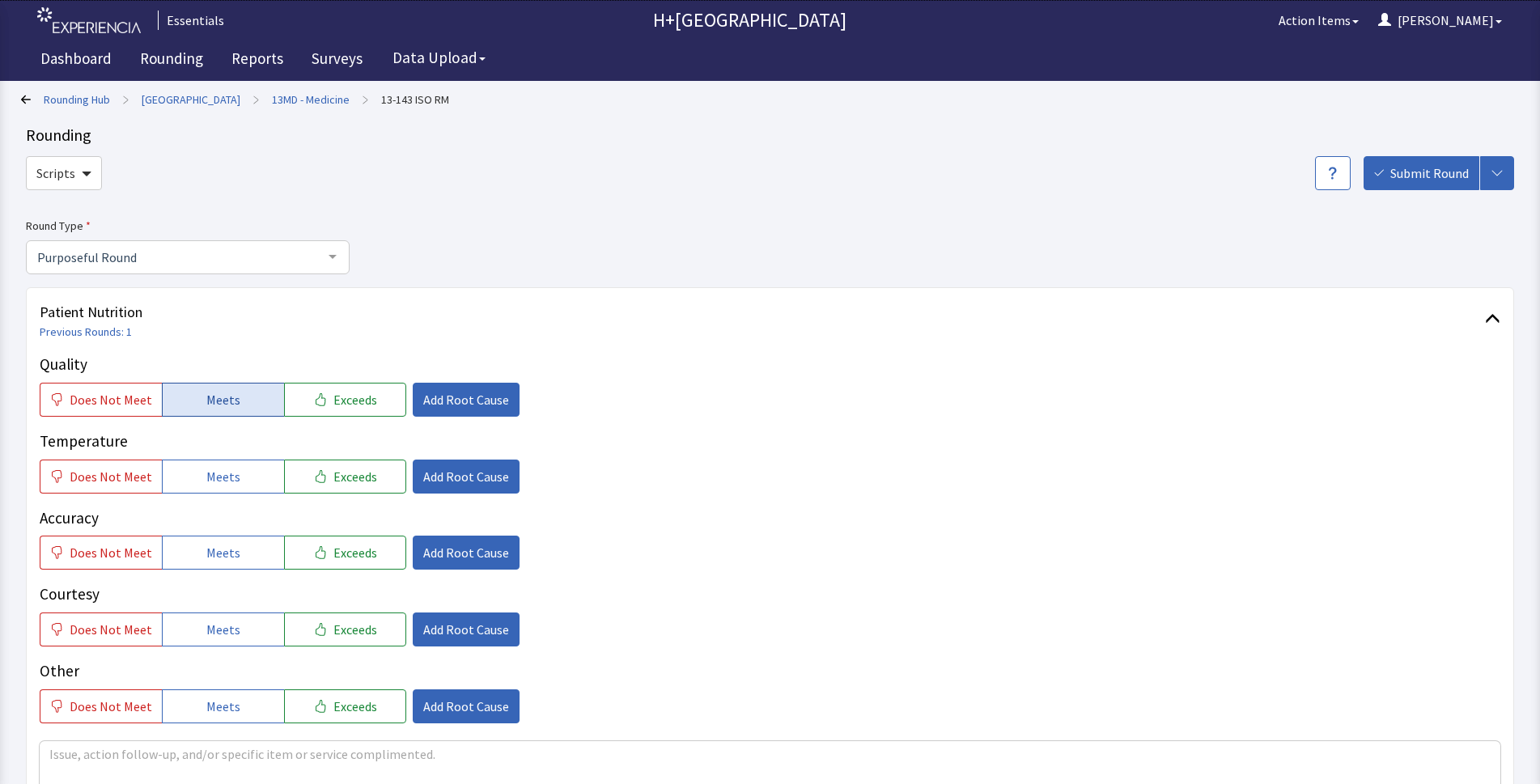
drag, startPoint x: 223, startPoint y: 402, endPoint x: 232, endPoint y: 464, distance: 62.6
click at [223, 402] on span "Meets" at bounding box center [223, 400] width 34 height 19
click at [233, 468] on button "Meets" at bounding box center [223, 476] width 123 height 34
click at [235, 542] on button "Meets" at bounding box center [223, 552] width 123 height 34
click at [235, 624] on button "Meets" at bounding box center [223, 629] width 123 height 34
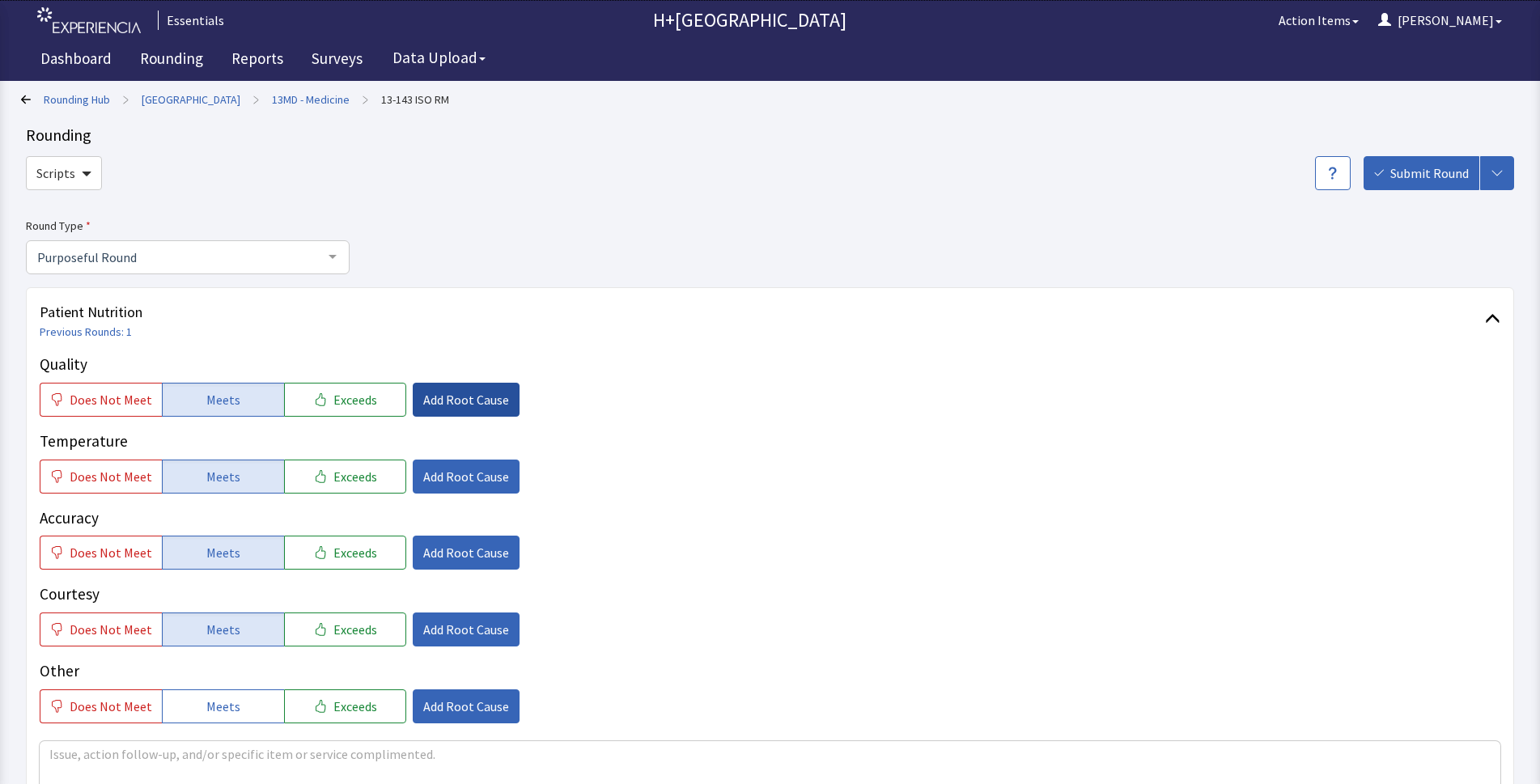
drag, startPoint x: 231, startPoint y: 706, endPoint x: 457, endPoint y: 387, distance: 390.9
click at [237, 686] on div "Other Does Not Meet Meets Exceeds Add Root Cause" at bounding box center [770, 691] width 1460 height 64
click at [474, 397] on span "Add Root Cause" at bounding box center [465, 400] width 86 height 19
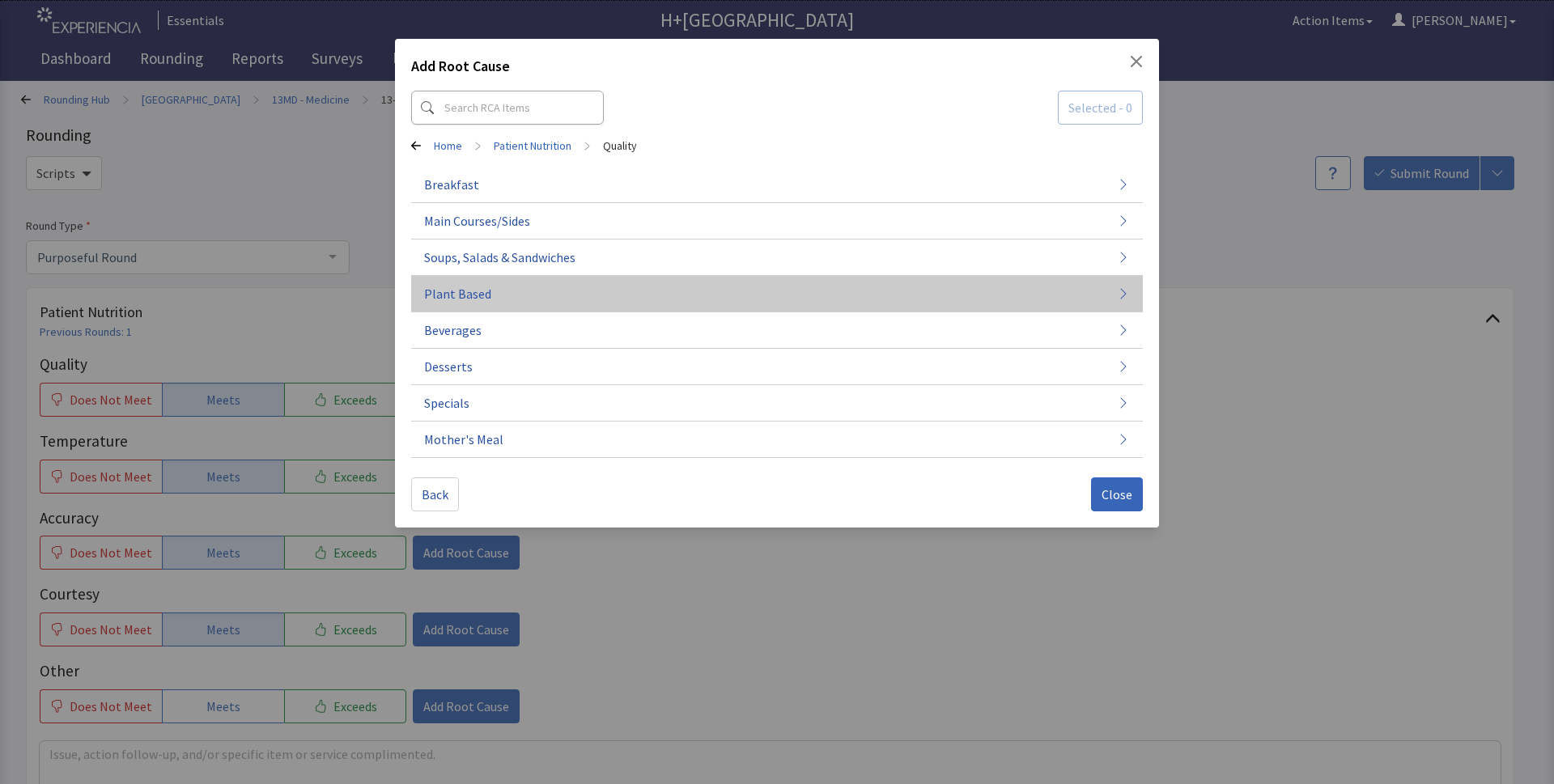
click at [466, 287] on span "Plant Based" at bounding box center [458, 294] width 68 height 19
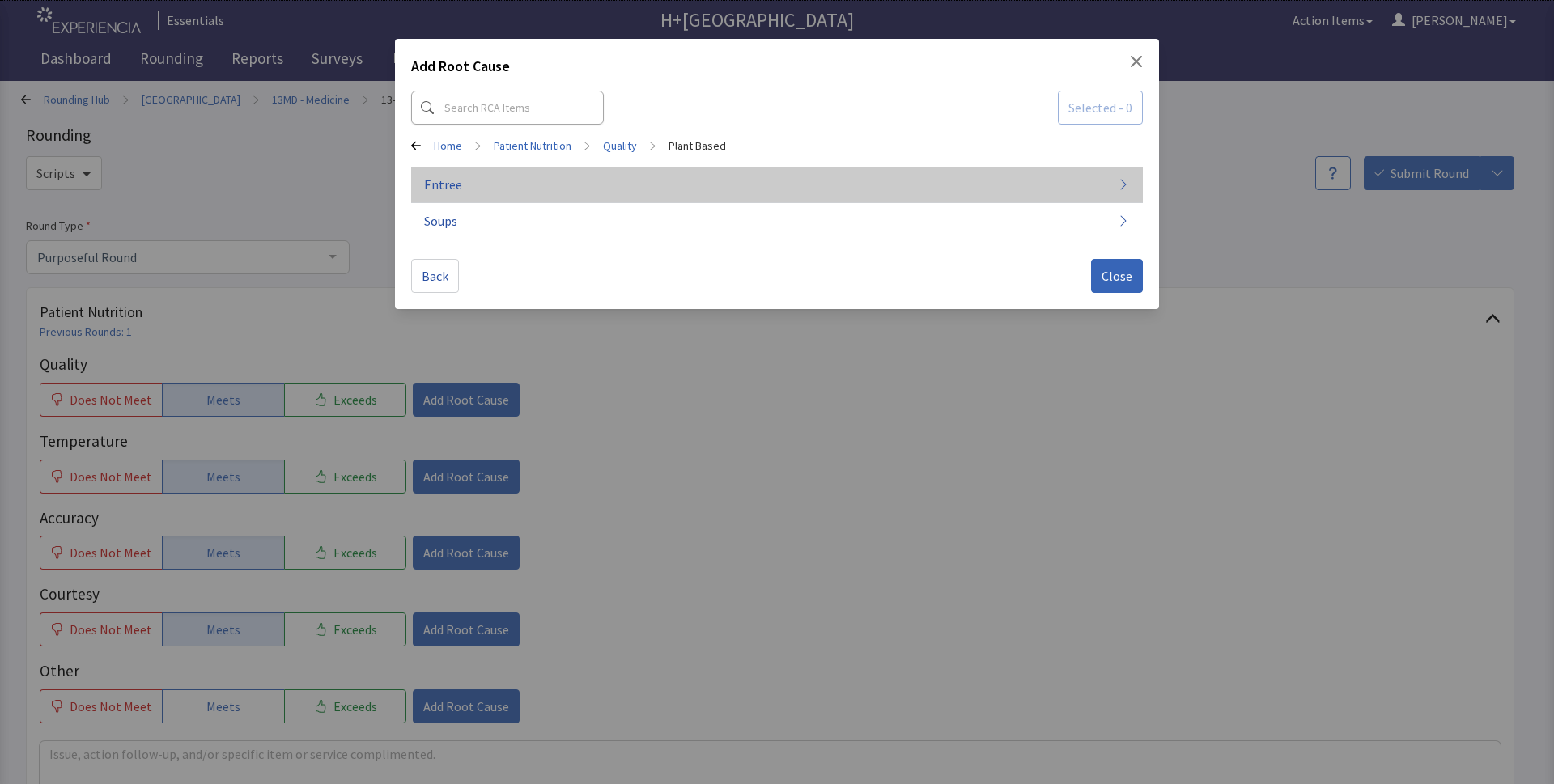
click at [595, 187] on button "Entree" at bounding box center [777, 185] width 731 height 37
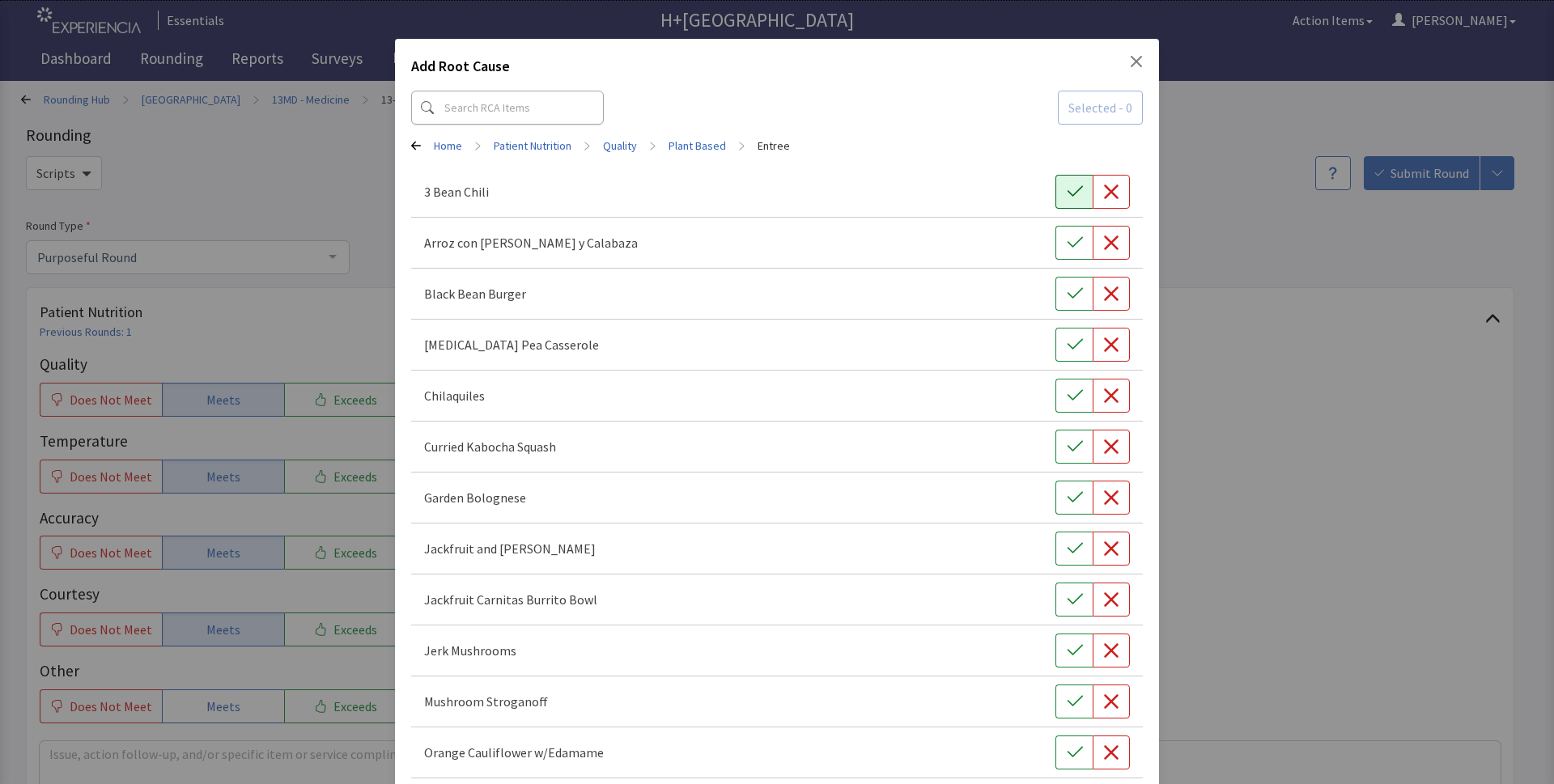
drag, startPoint x: 1061, startPoint y: 197, endPoint x: 1065, endPoint y: 277, distance: 80.1
click at [1066, 199] on icon "button" at bounding box center [1074, 191] width 16 height 16
click at [1066, 248] on icon "button" at bounding box center [1074, 242] width 16 height 16
click at [1069, 343] on icon "button" at bounding box center [1074, 345] width 16 height 16
click at [1066, 500] on icon "button" at bounding box center [1074, 497] width 16 height 16
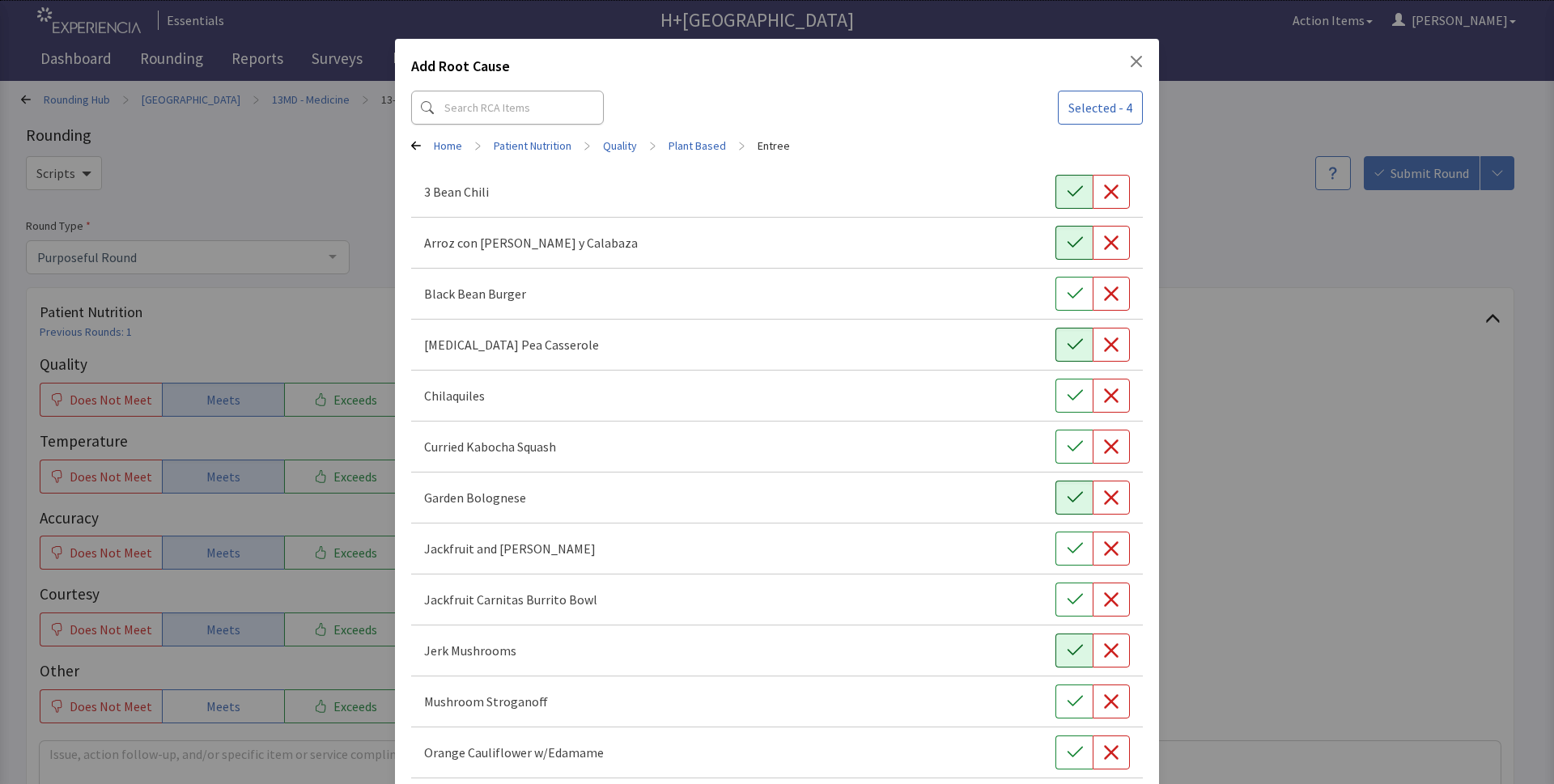
click at [1066, 647] on icon "button" at bounding box center [1074, 650] width 16 height 16
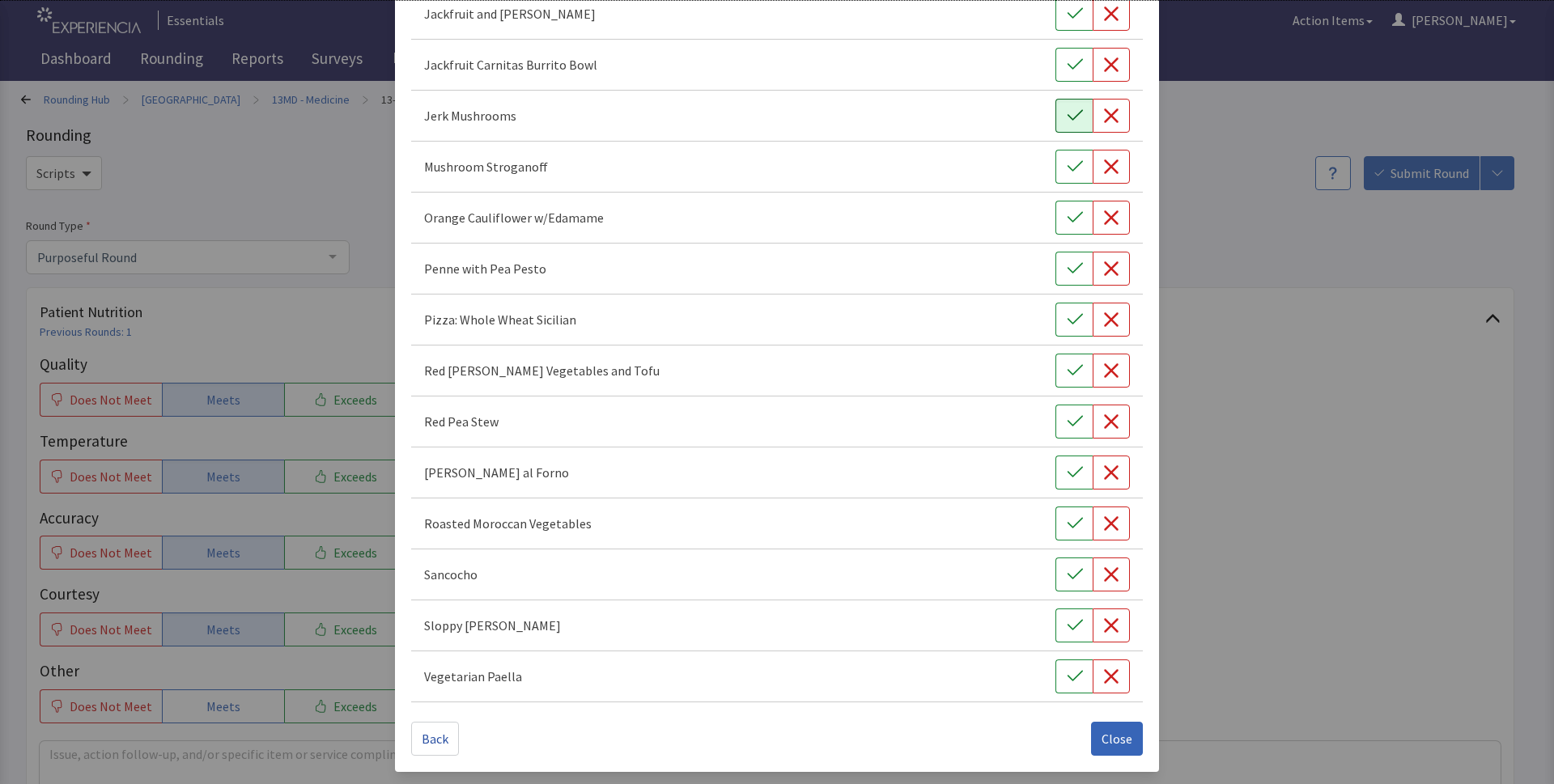
scroll to position [536, 0]
click at [1113, 737] on span "Close" at bounding box center [1116, 738] width 31 height 19
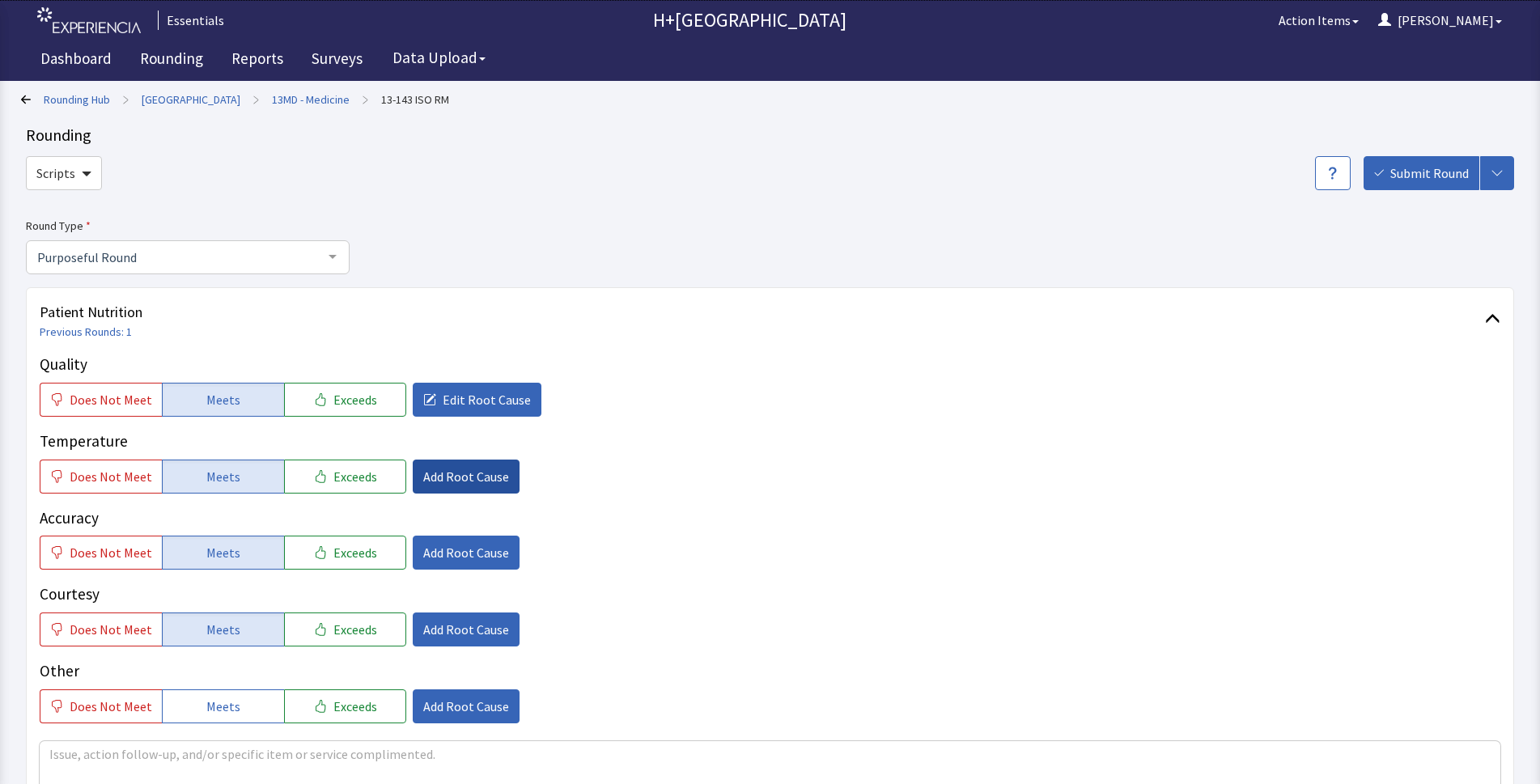
click at [443, 486] on button "Add Root Cause" at bounding box center [465, 476] width 107 height 34
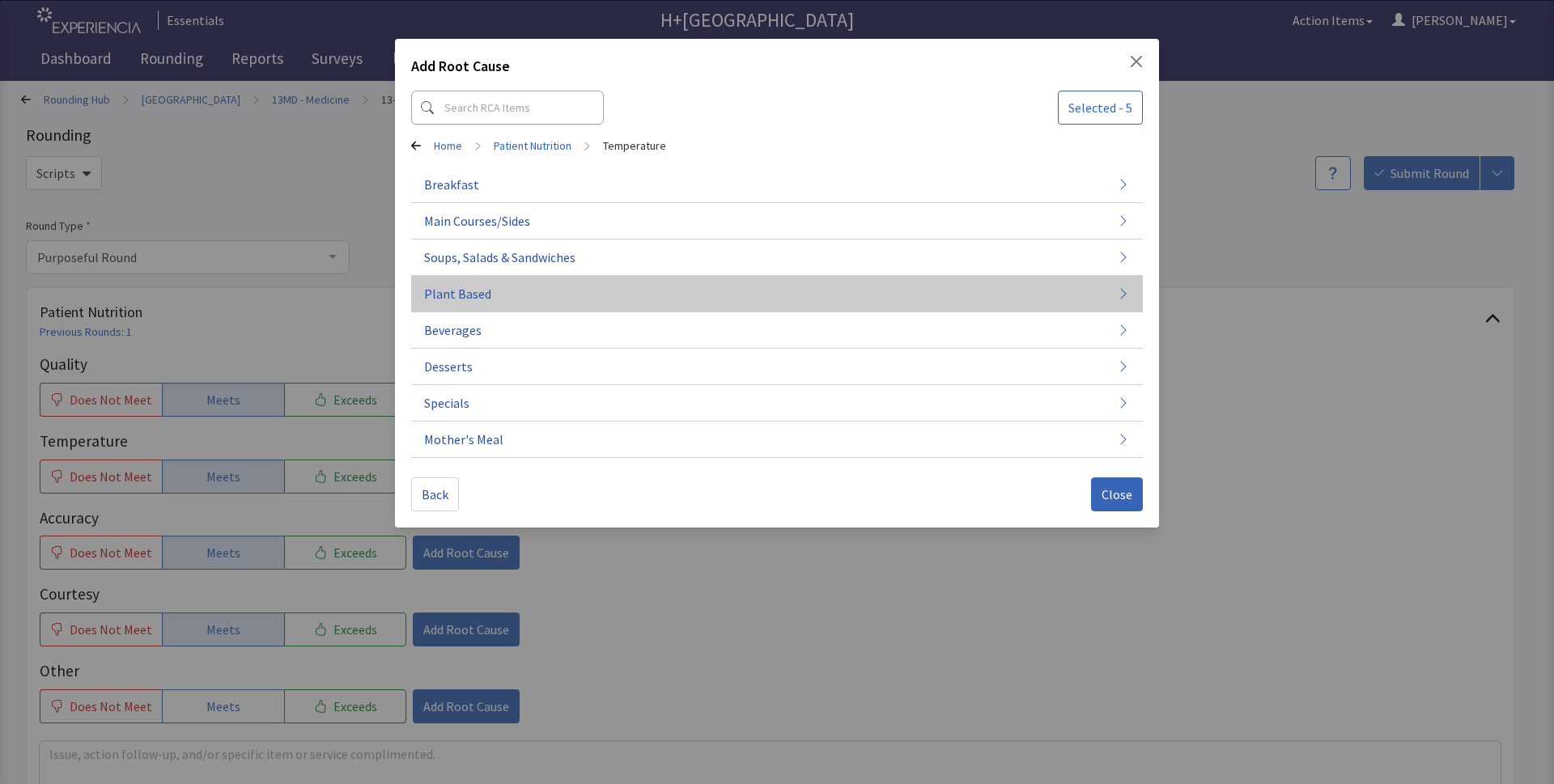
click at [434, 285] on span "Plant Based" at bounding box center [458, 294] width 68 height 19
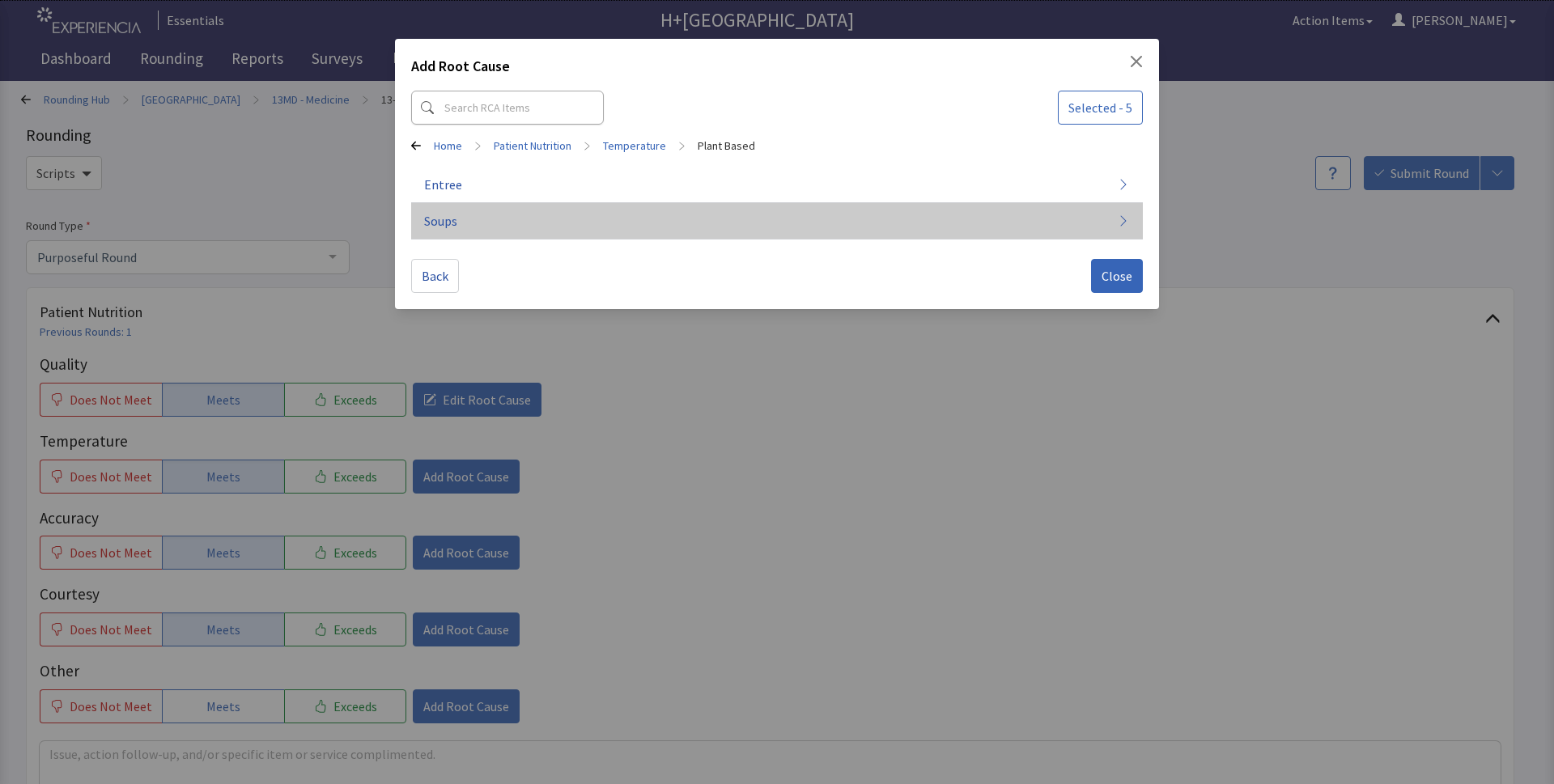
click at [440, 217] on span "Soups" at bounding box center [440, 221] width 33 height 19
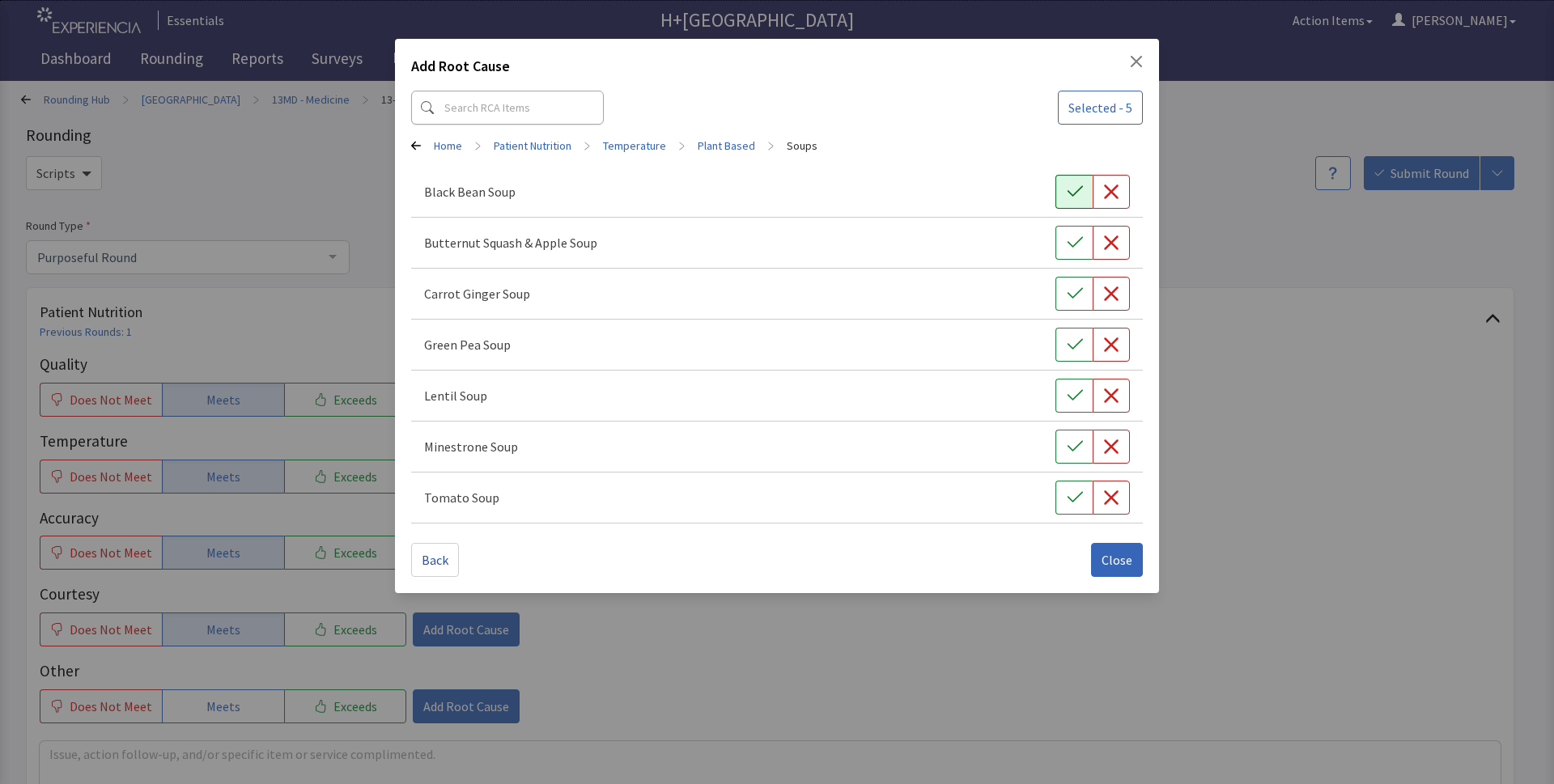
click at [1072, 195] on icon "button" at bounding box center [1074, 191] width 16 height 16
click at [1076, 308] on button "button" at bounding box center [1074, 294] width 38 height 34
click at [1083, 355] on button "button" at bounding box center [1074, 344] width 38 height 34
click at [1076, 401] on icon "button" at bounding box center [1074, 395] width 16 height 16
click at [1116, 567] on span "Close" at bounding box center [1116, 560] width 31 height 19
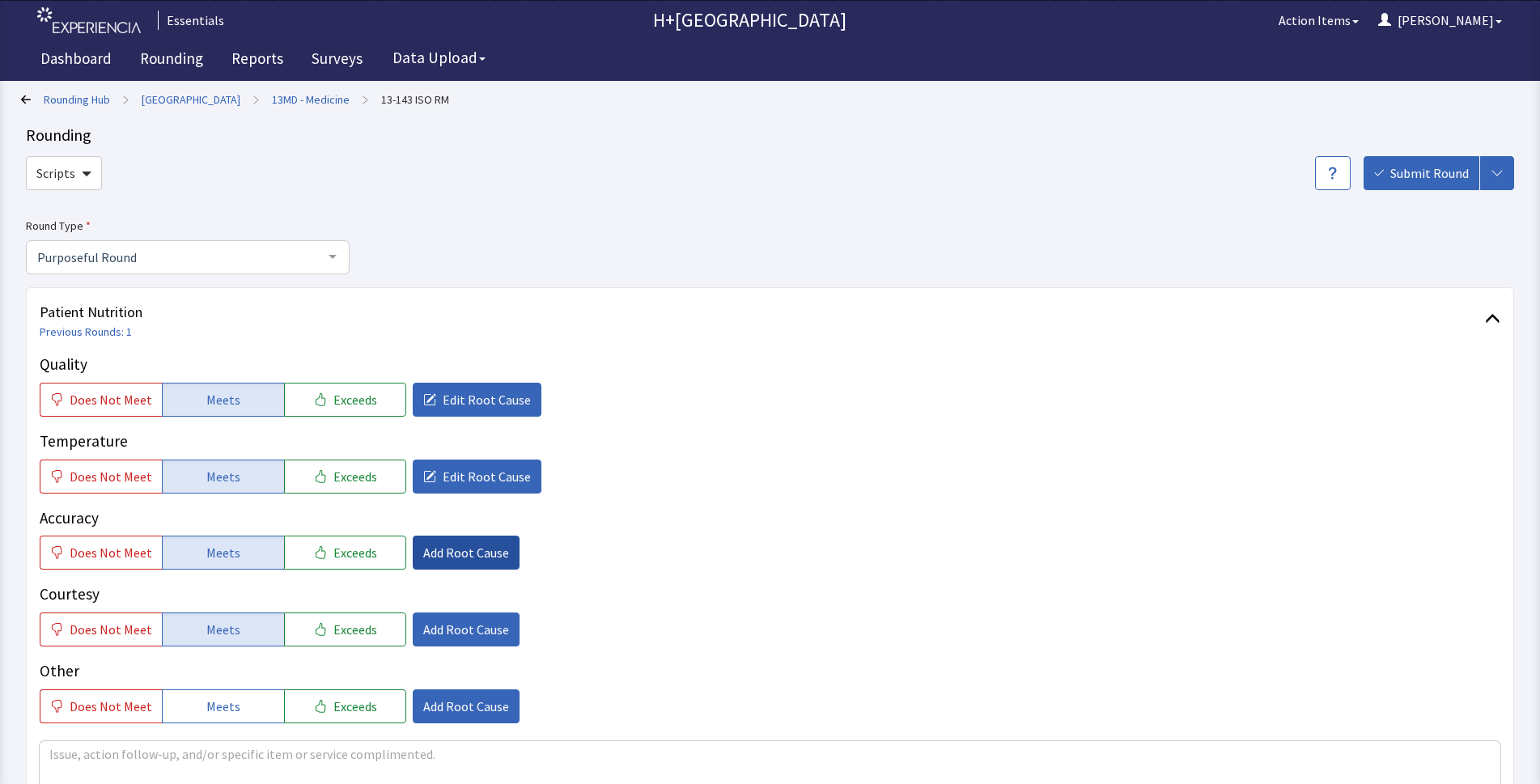
click at [474, 559] on span "Add Root Cause" at bounding box center [465, 552] width 86 height 19
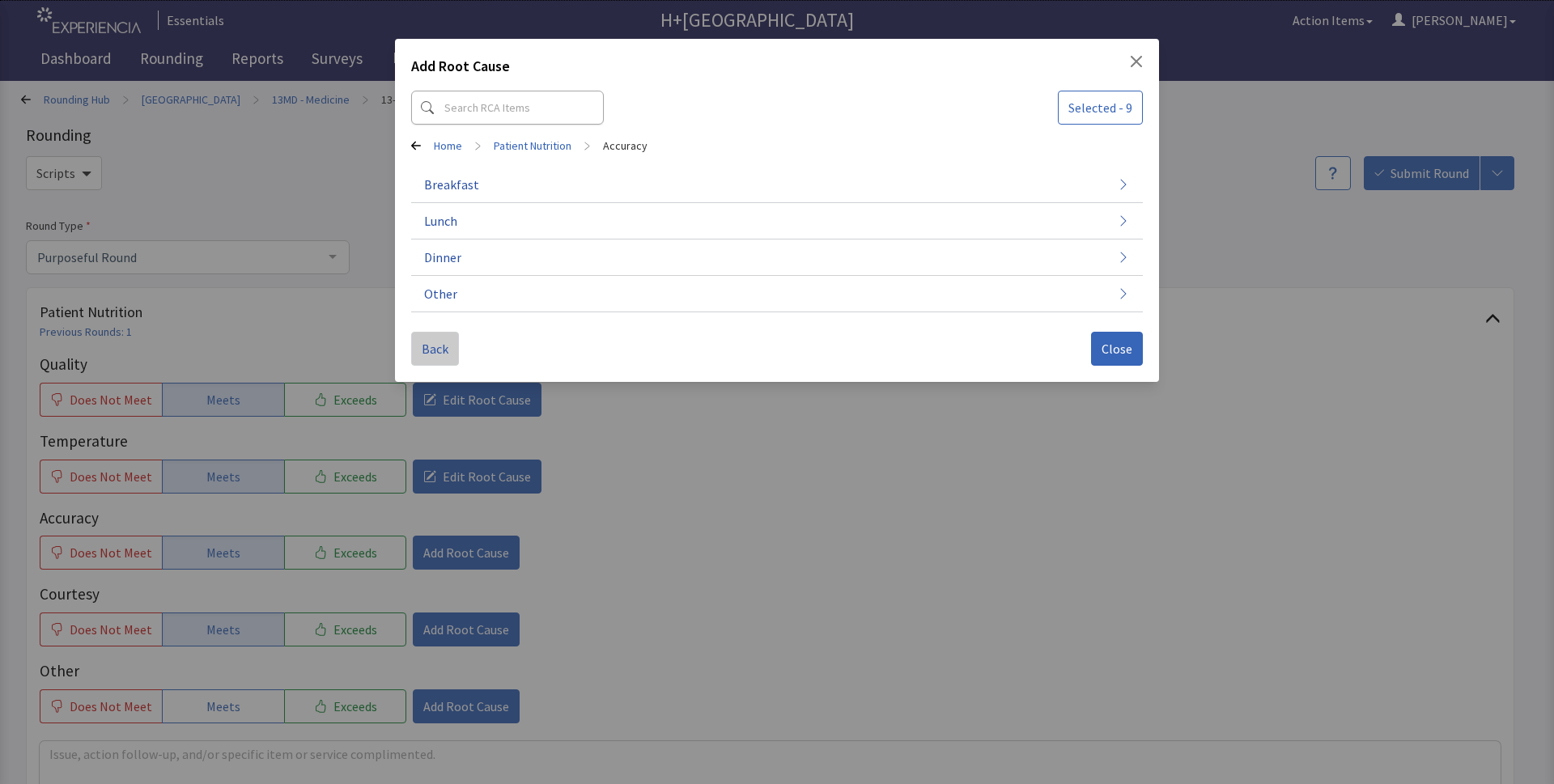
click at [432, 363] on button "Back" at bounding box center [435, 349] width 47 height 34
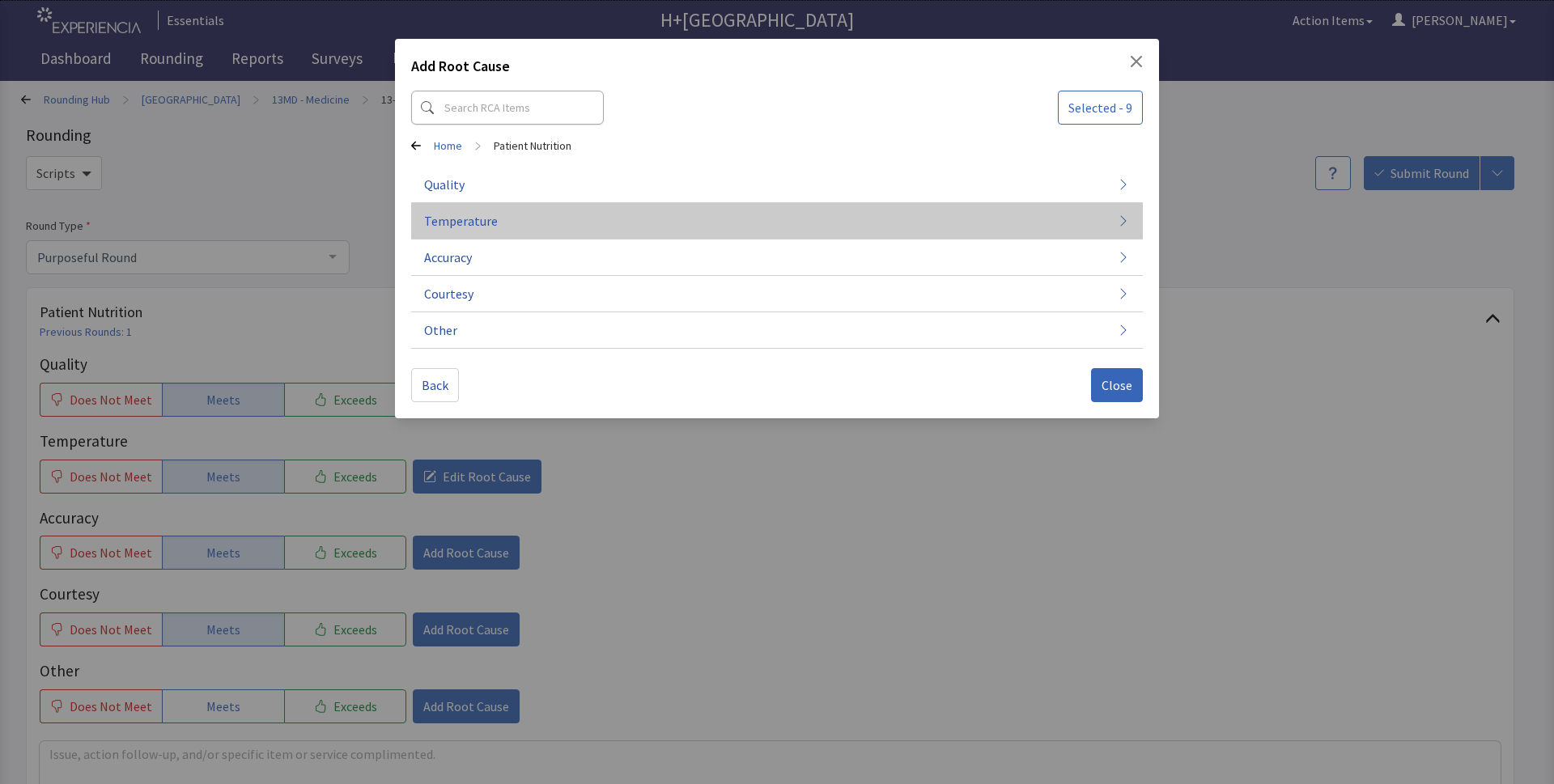
click at [473, 222] on span "Temperature" at bounding box center [461, 221] width 73 height 19
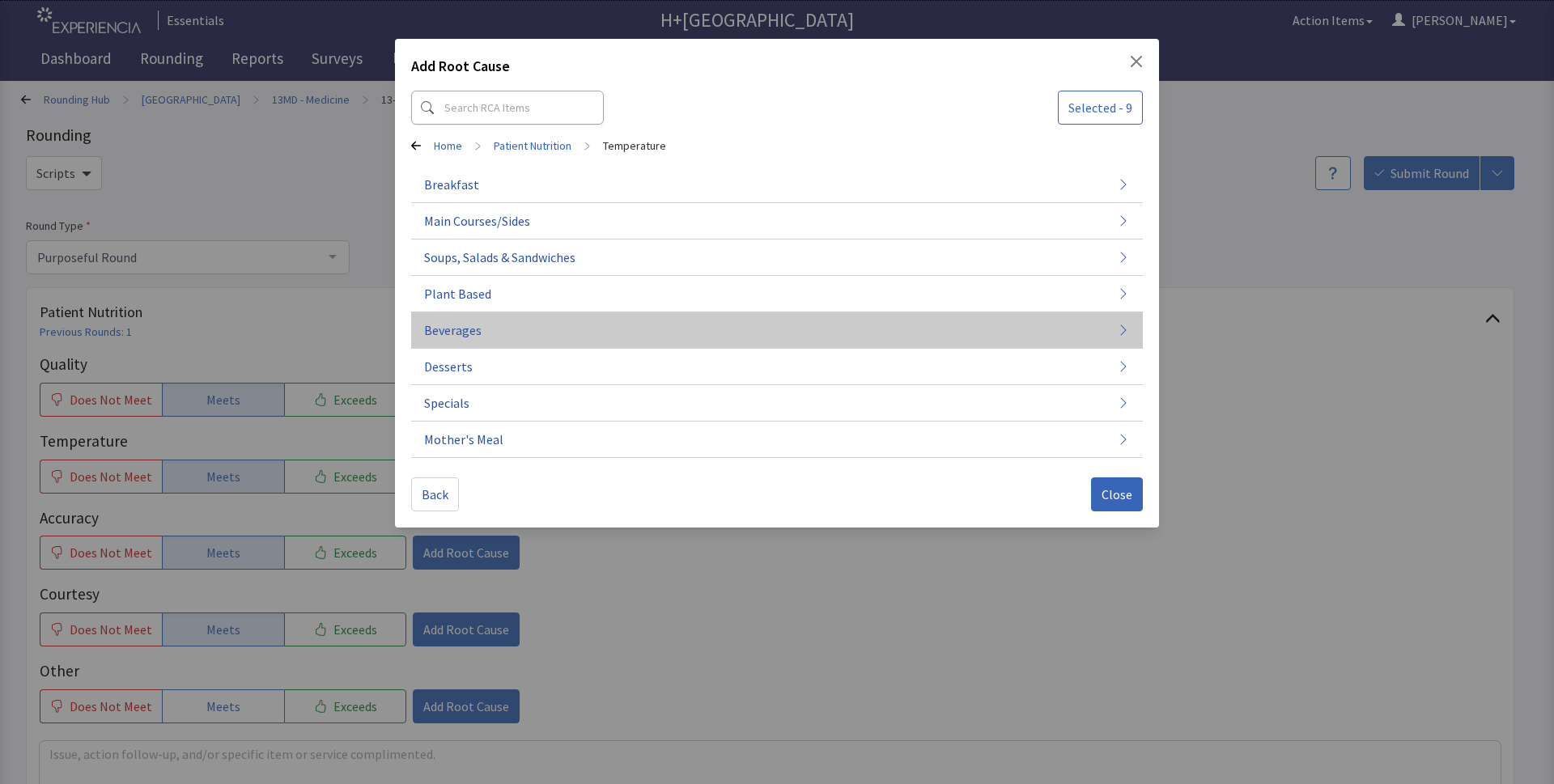
click at [466, 324] on span "Beverages" at bounding box center [452, 330] width 57 height 19
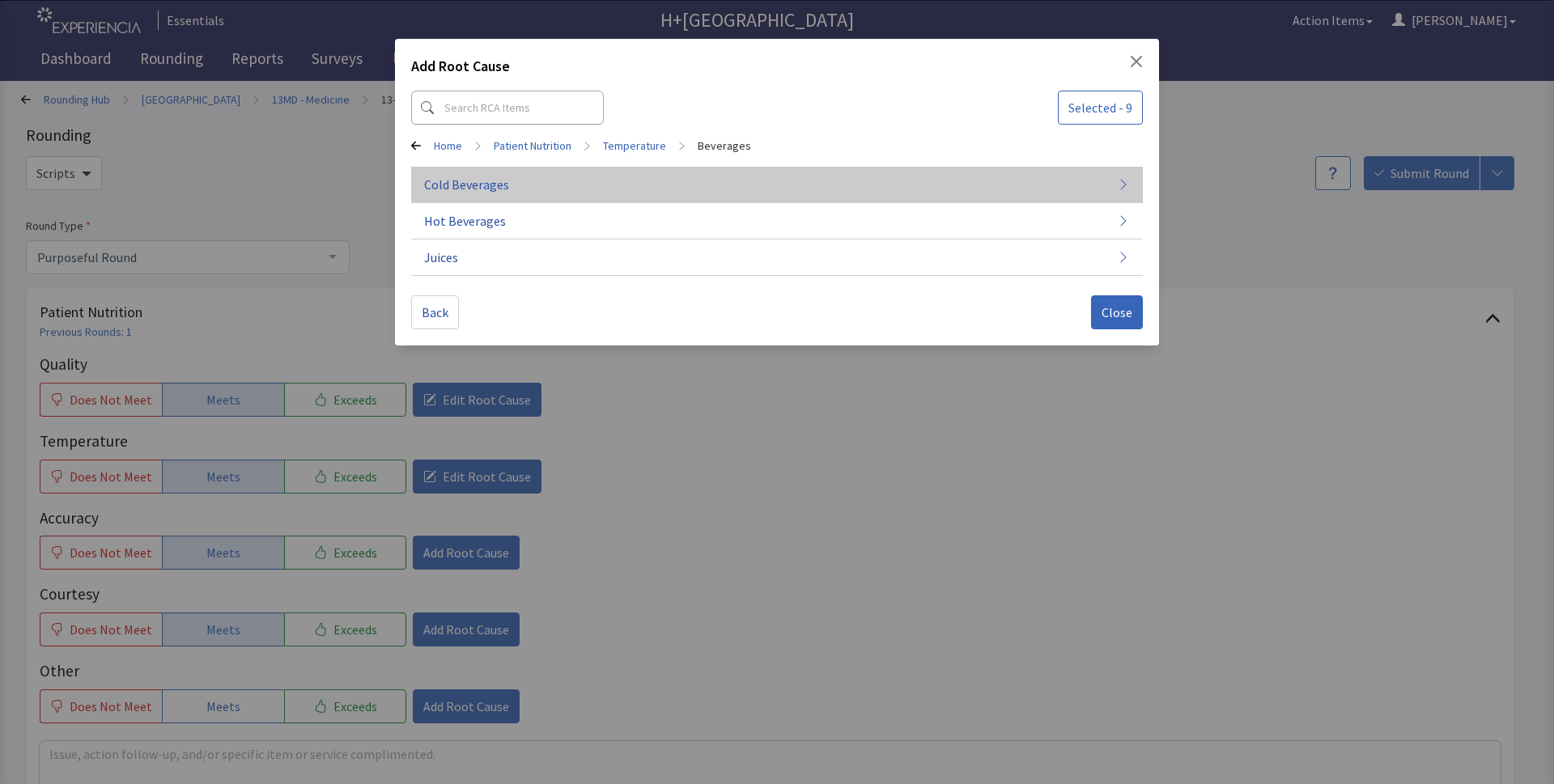
click at [499, 182] on span "Cold Beverages" at bounding box center [466, 184] width 85 height 19
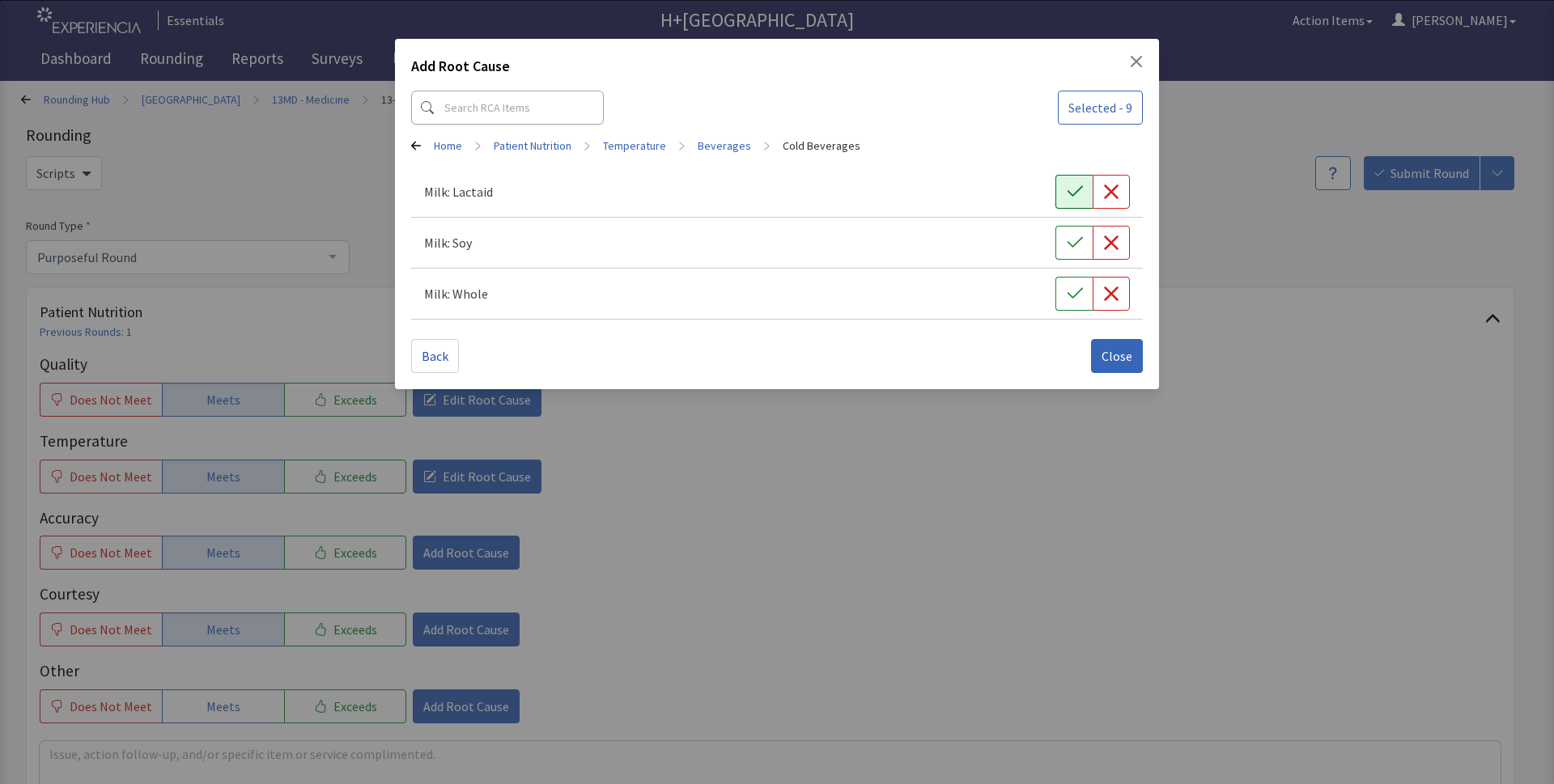
click at [1076, 191] on icon "button" at bounding box center [1074, 191] width 16 height 16
click at [1113, 360] on span "Close" at bounding box center [1116, 356] width 31 height 19
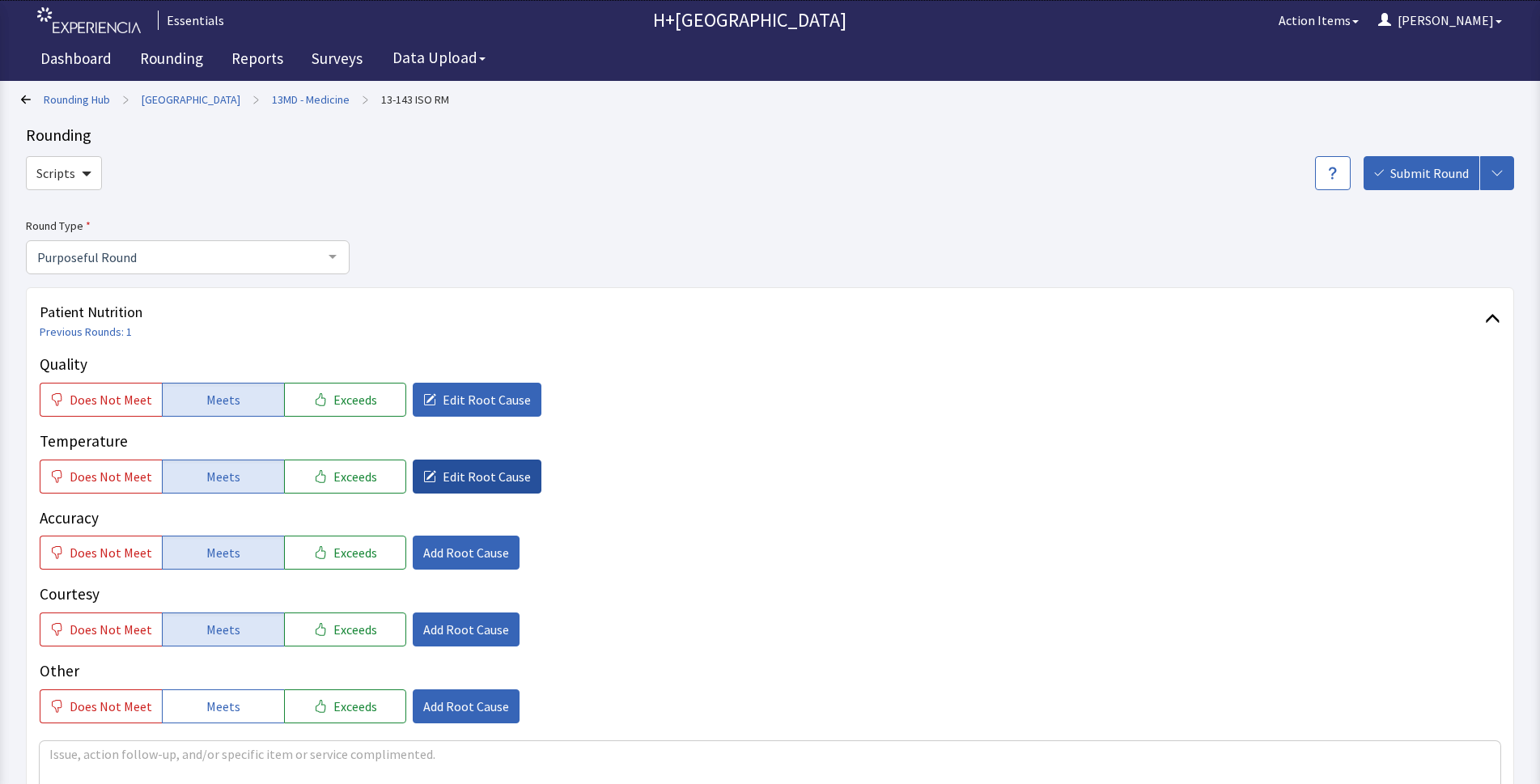
click at [503, 466] on span "Edit Root Cause" at bounding box center [486, 476] width 88 height 19
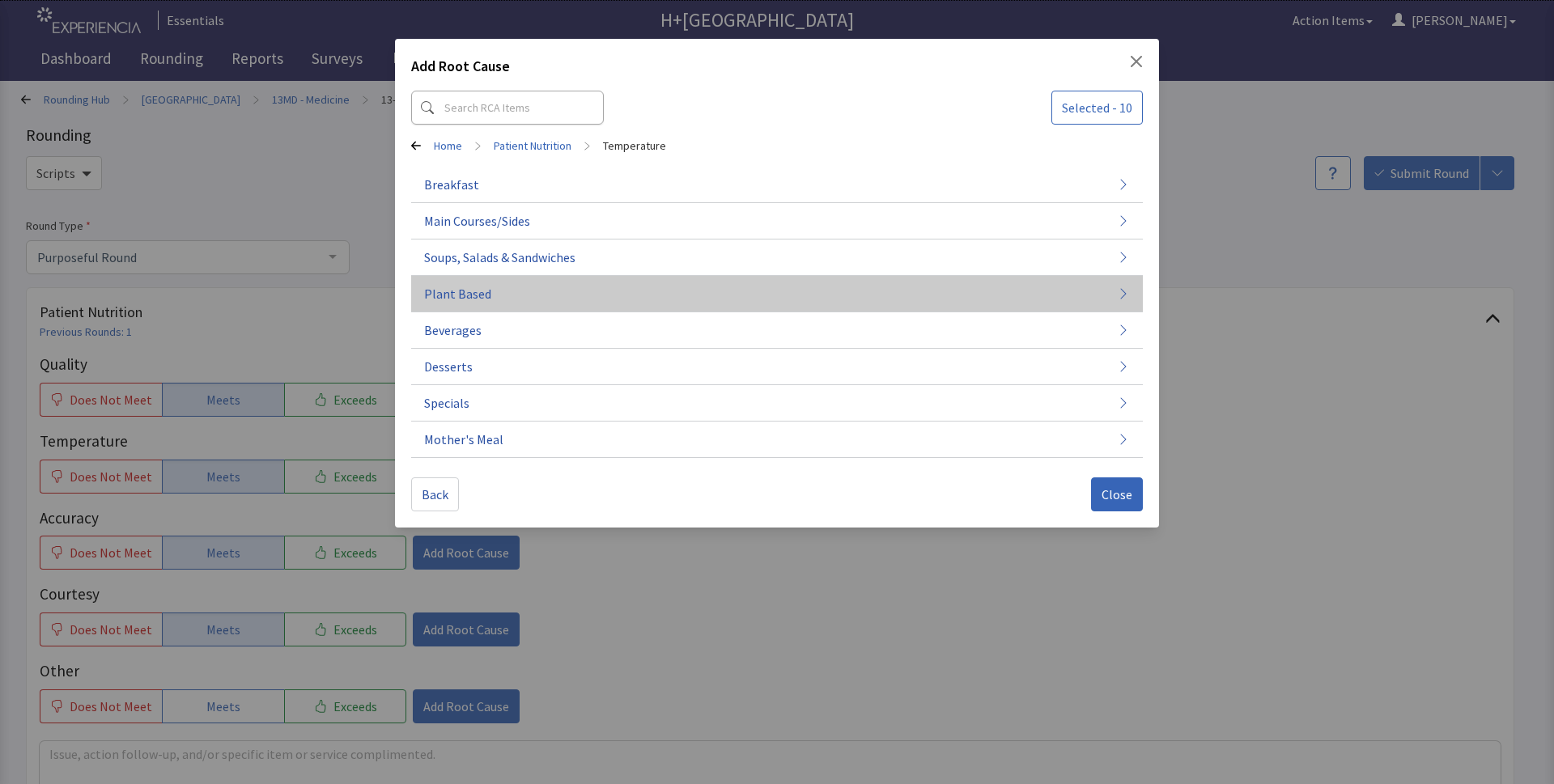
click at [472, 294] on span "Plant Based" at bounding box center [458, 294] width 68 height 19
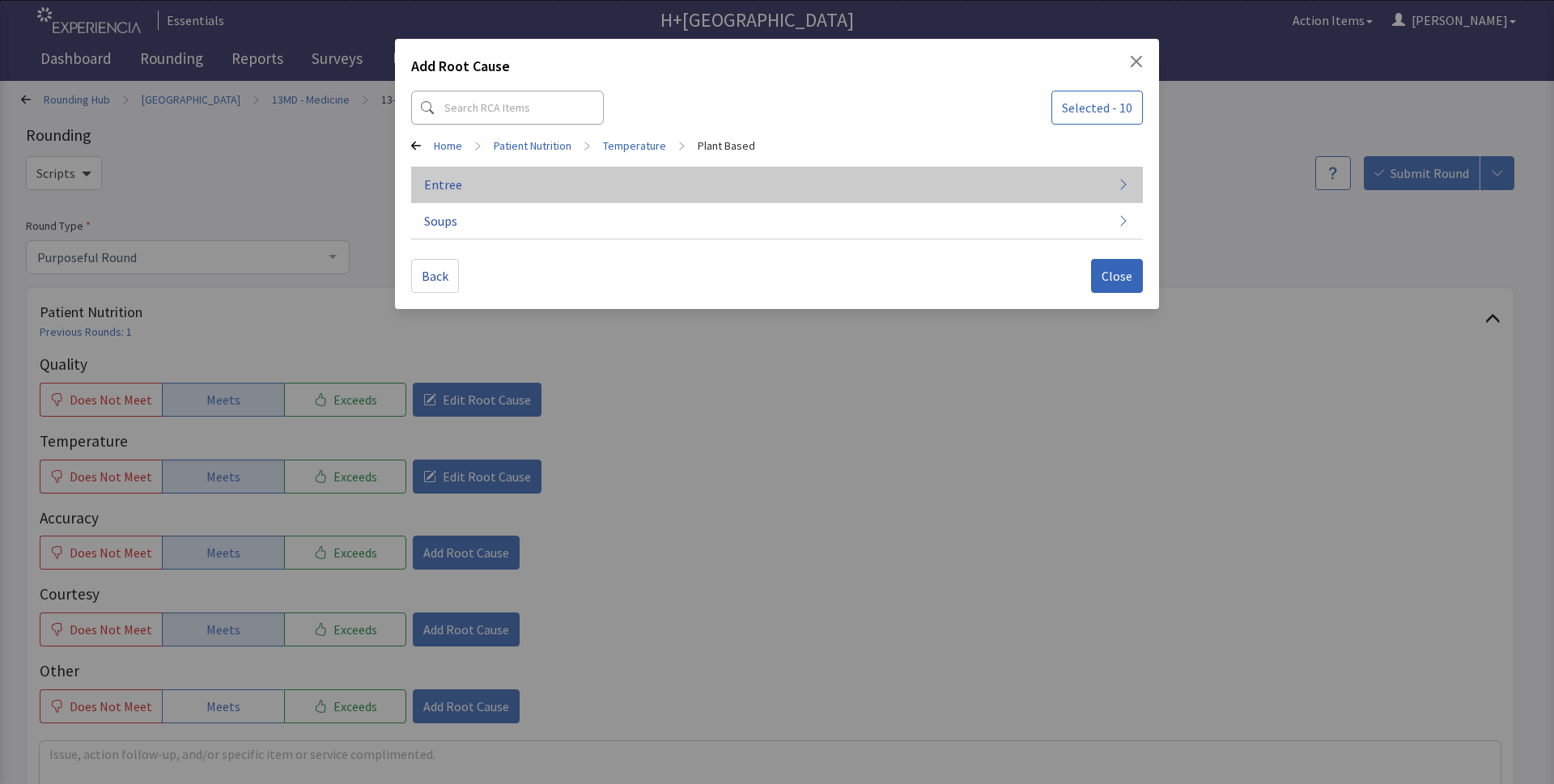
click at [857, 190] on button "Entree" at bounding box center [777, 185] width 731 height 37
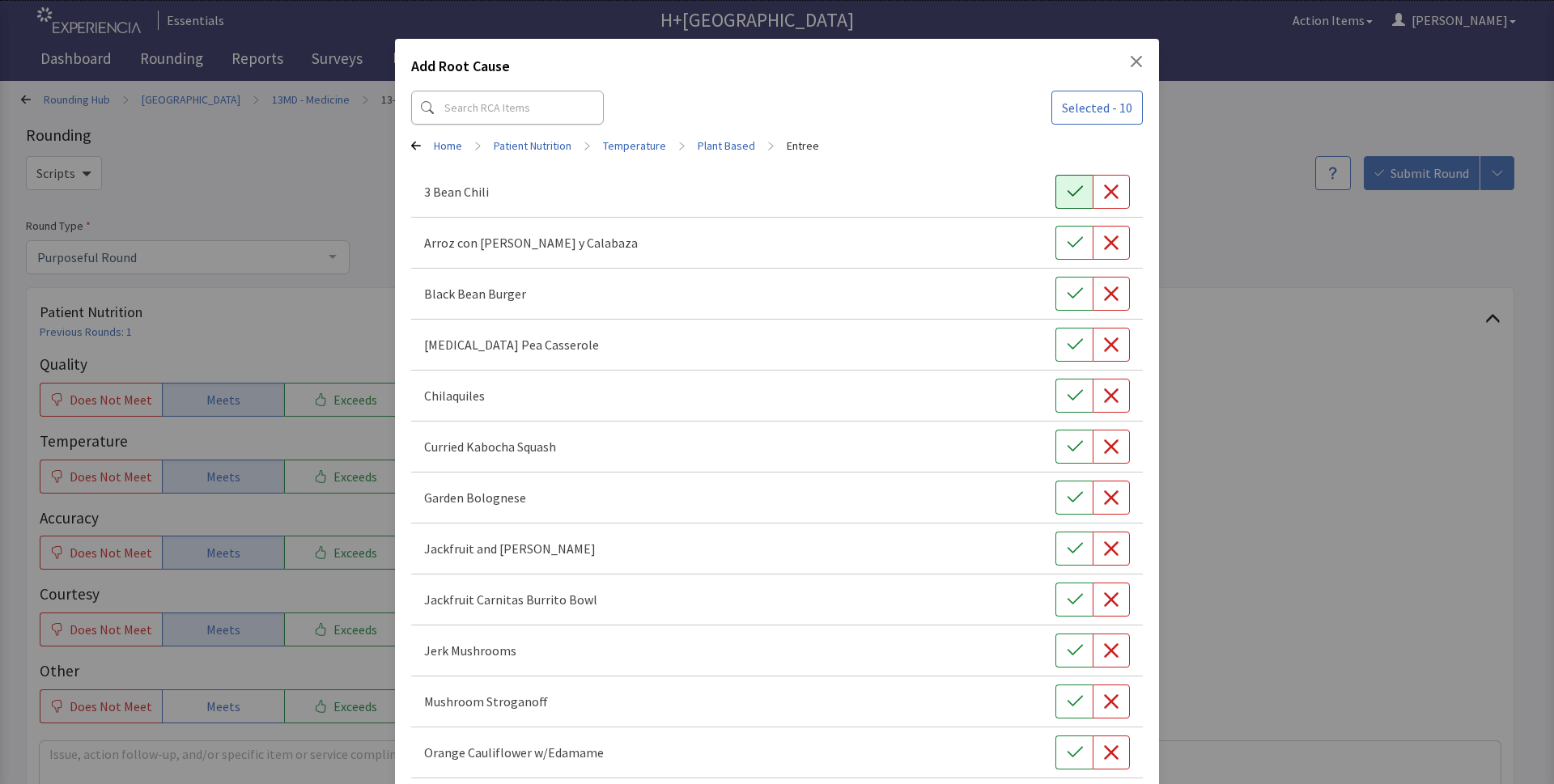
click at [1069, 195] on icon "button" at bounding box center [1074, 191] width 16 height 16
click at [1074, 242] on button "button" at bounding box center [1074, 242] width 38 height 34
click at [1066, 343] on icon "button" at bounding box center [1074, 345] width 16 height 16
click at [1066, 648] on icon "button" at bounding box center [1074, 650] width 16 height 16
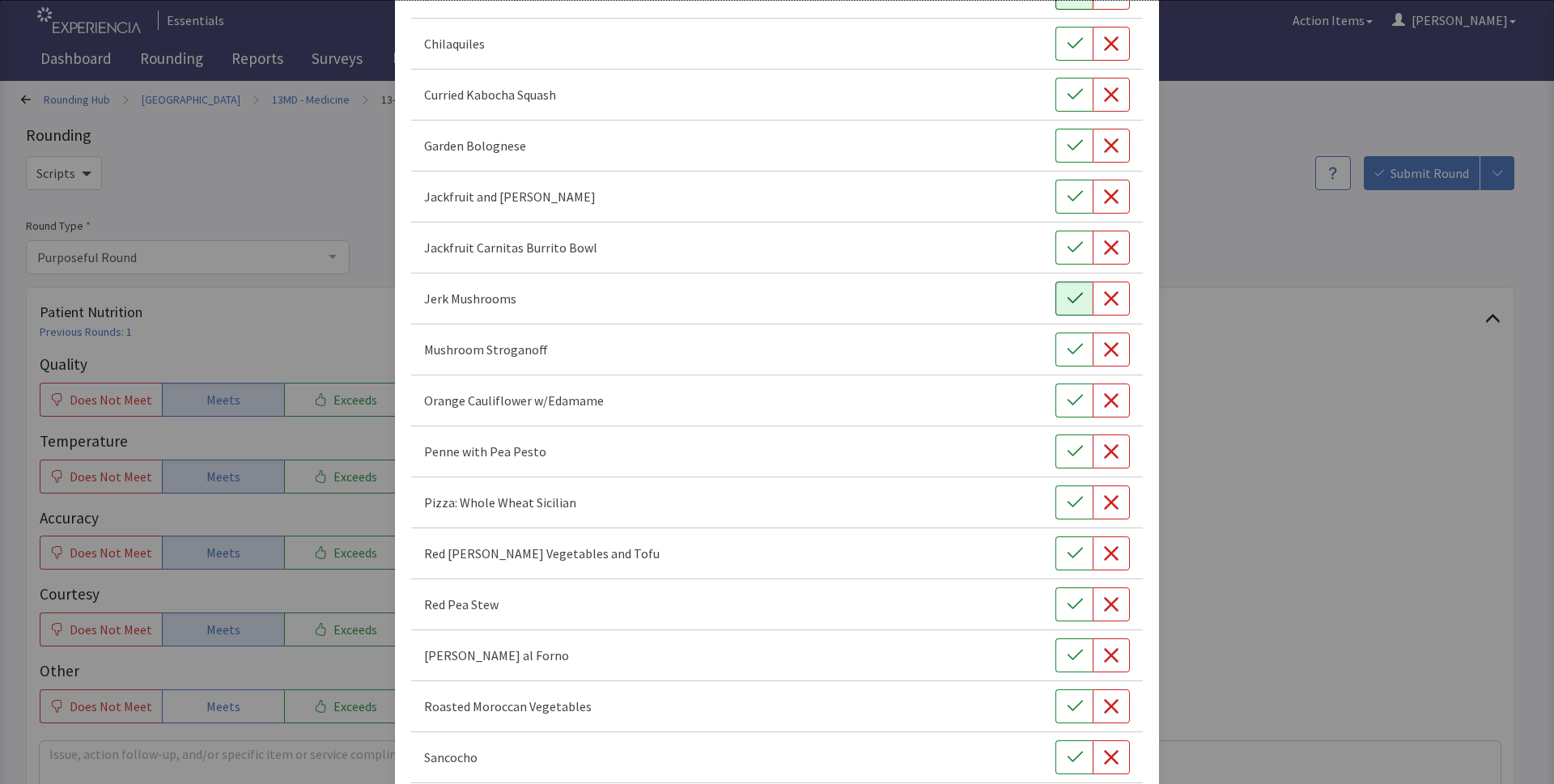
scroll to position [352, 0]
click at [1070, 744] on button "button" at bounding box center [1074, 756] width 38 height 34
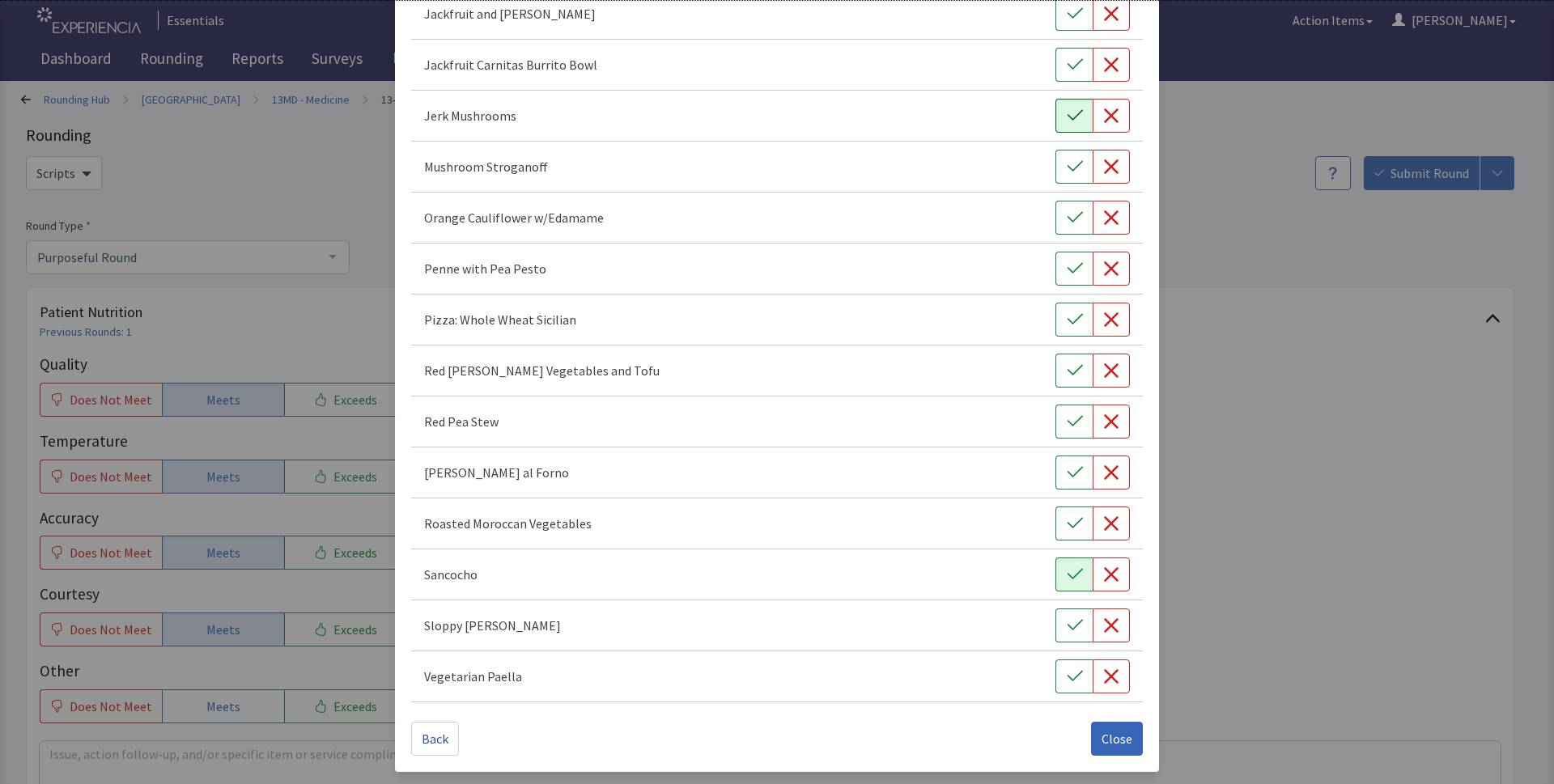
scroll to position [536, 0]
drag, startPoint x: 1060, startPoint y: 630, endPoint x: 1064, endPoint y: 656, distance: 26.3
click at [1060, 633] on button "button" at bounding box center [1074, 624] width 38 height 34
click at [1091, 735] on button "Close" at bounding box center [1117, 738] width 52 height 34
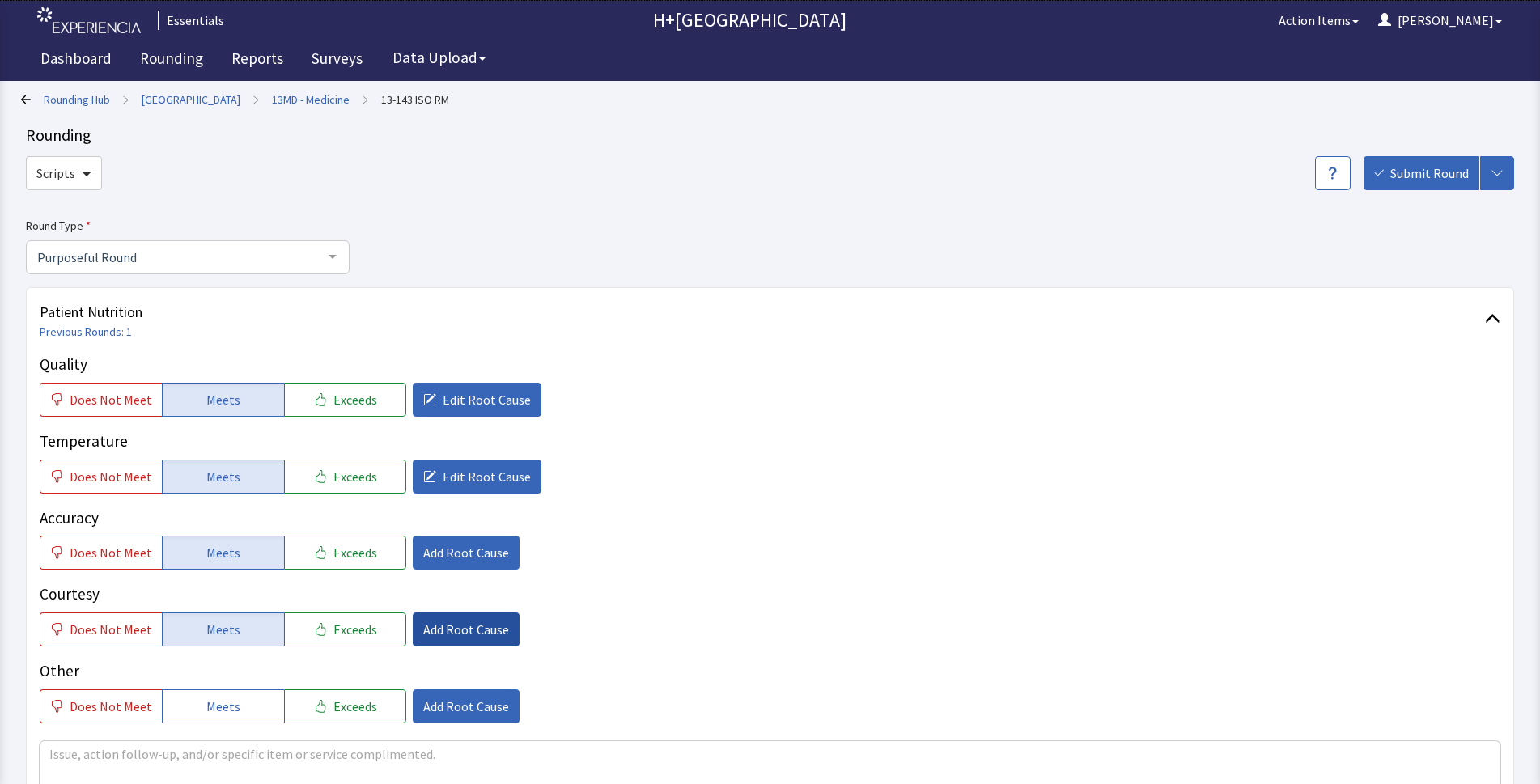
click at [439, 630] on span "Add Root Cause" at bounding box center [465, 630] width 86 height 19
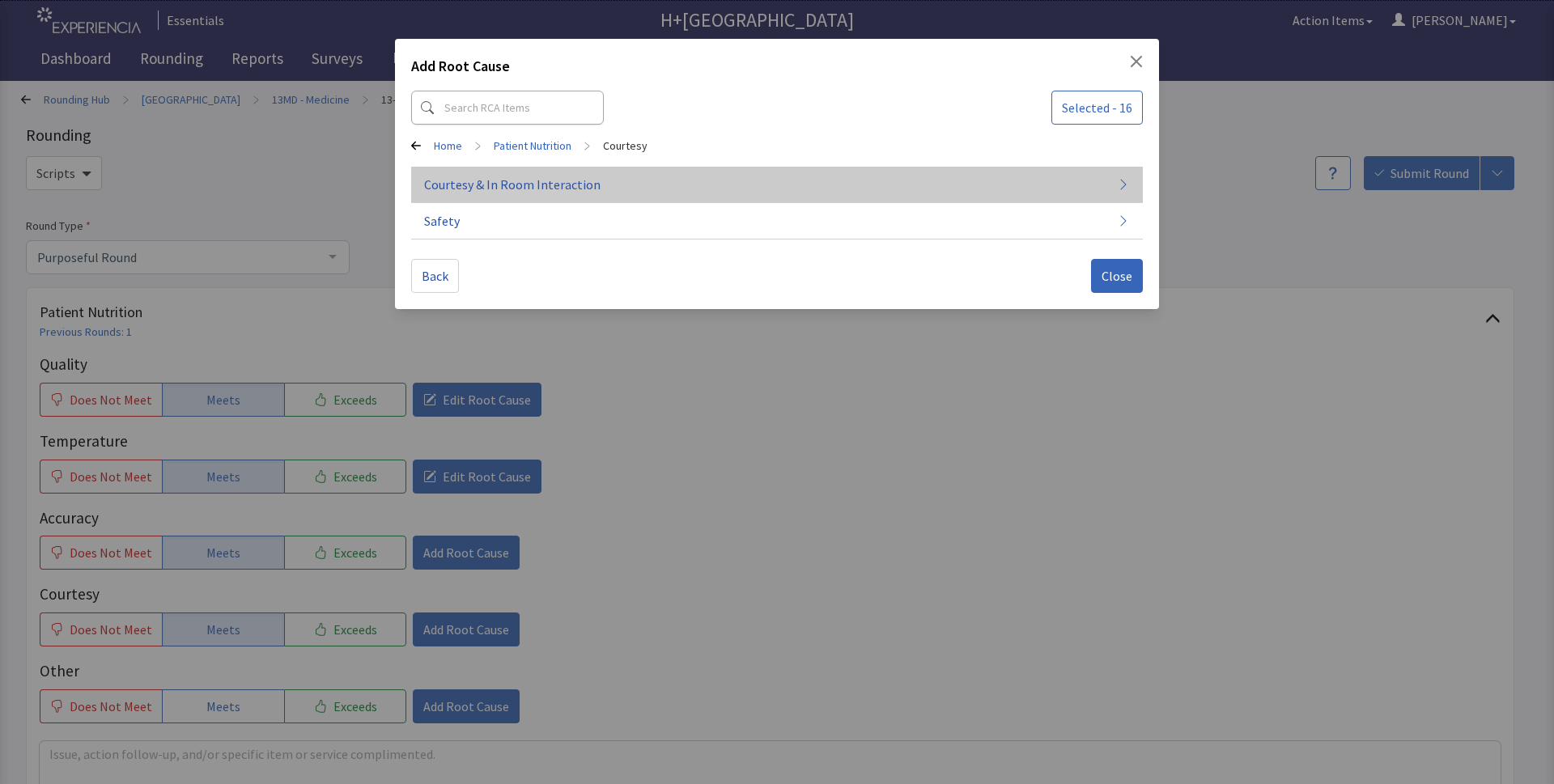
click at [480, 185] on span "Courtesy & In Room Interaction" at bounding box center [512, 184] width 177 height 19
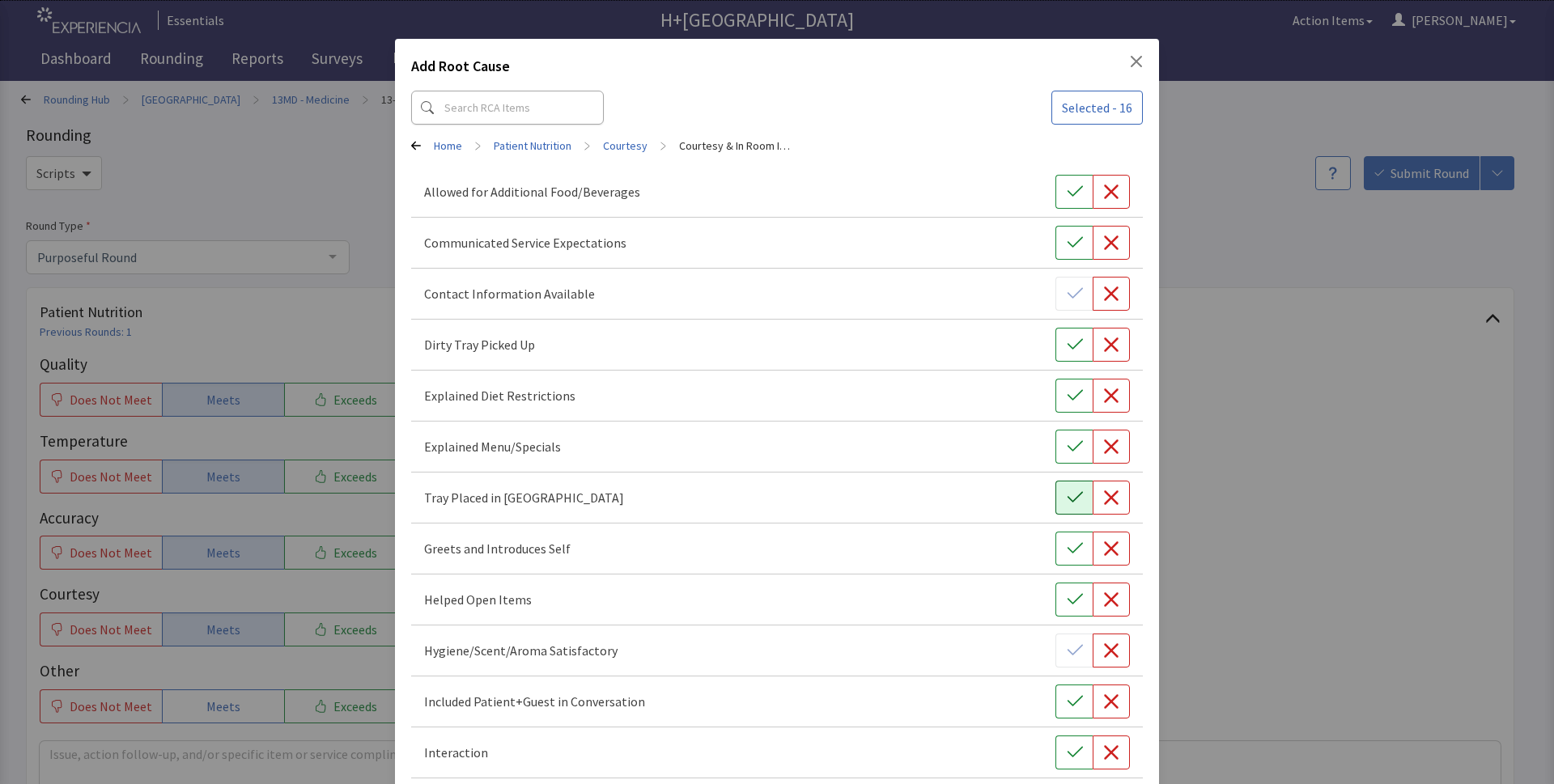
click at [1061, 489] on button "button" at bounding box center [1074, 497] width 38 height 34
click at [1066, 537] on button "button" at bounding box center [1074, 548] width 38 height 34
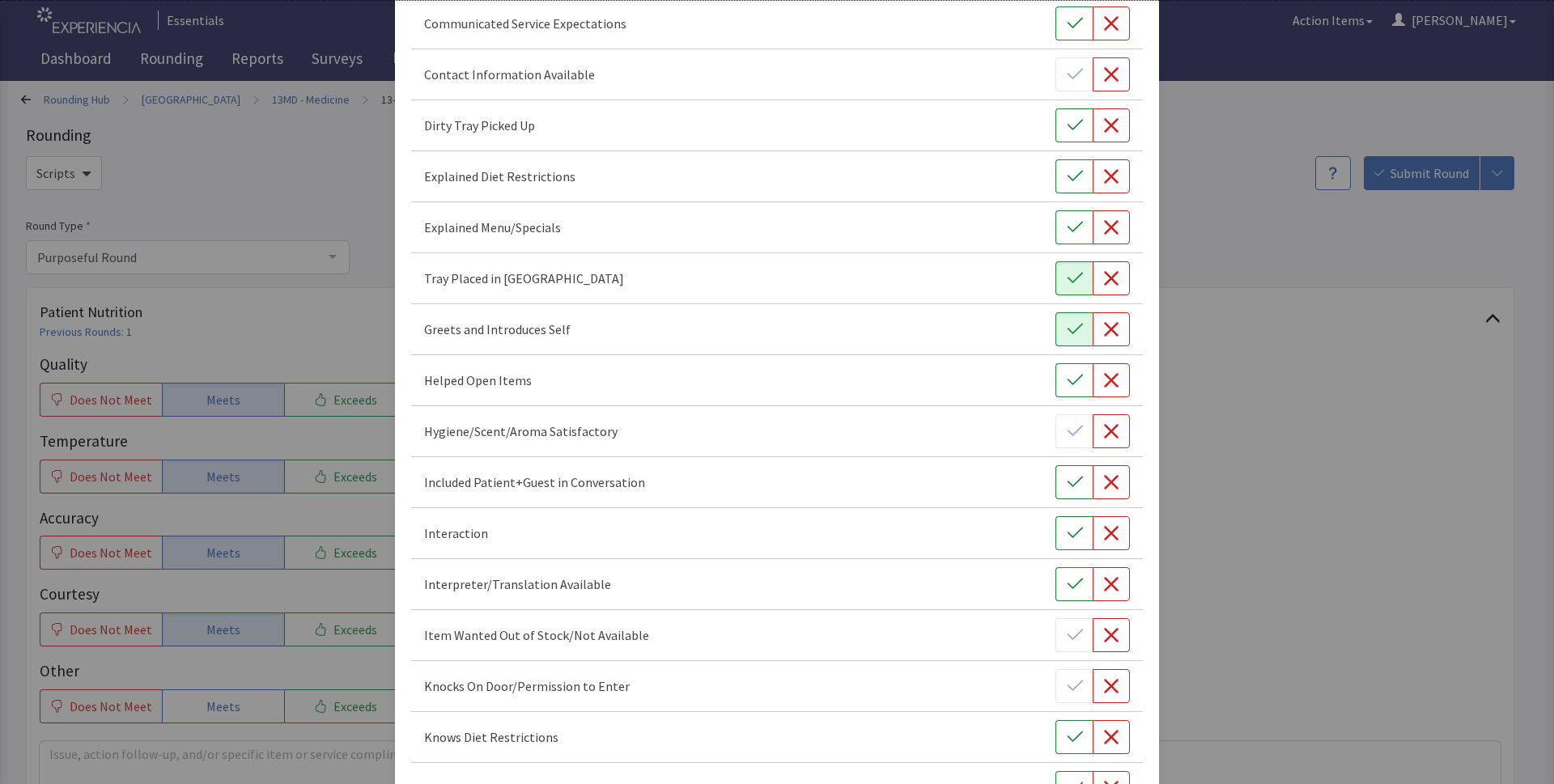
scroll to position [236, 0]
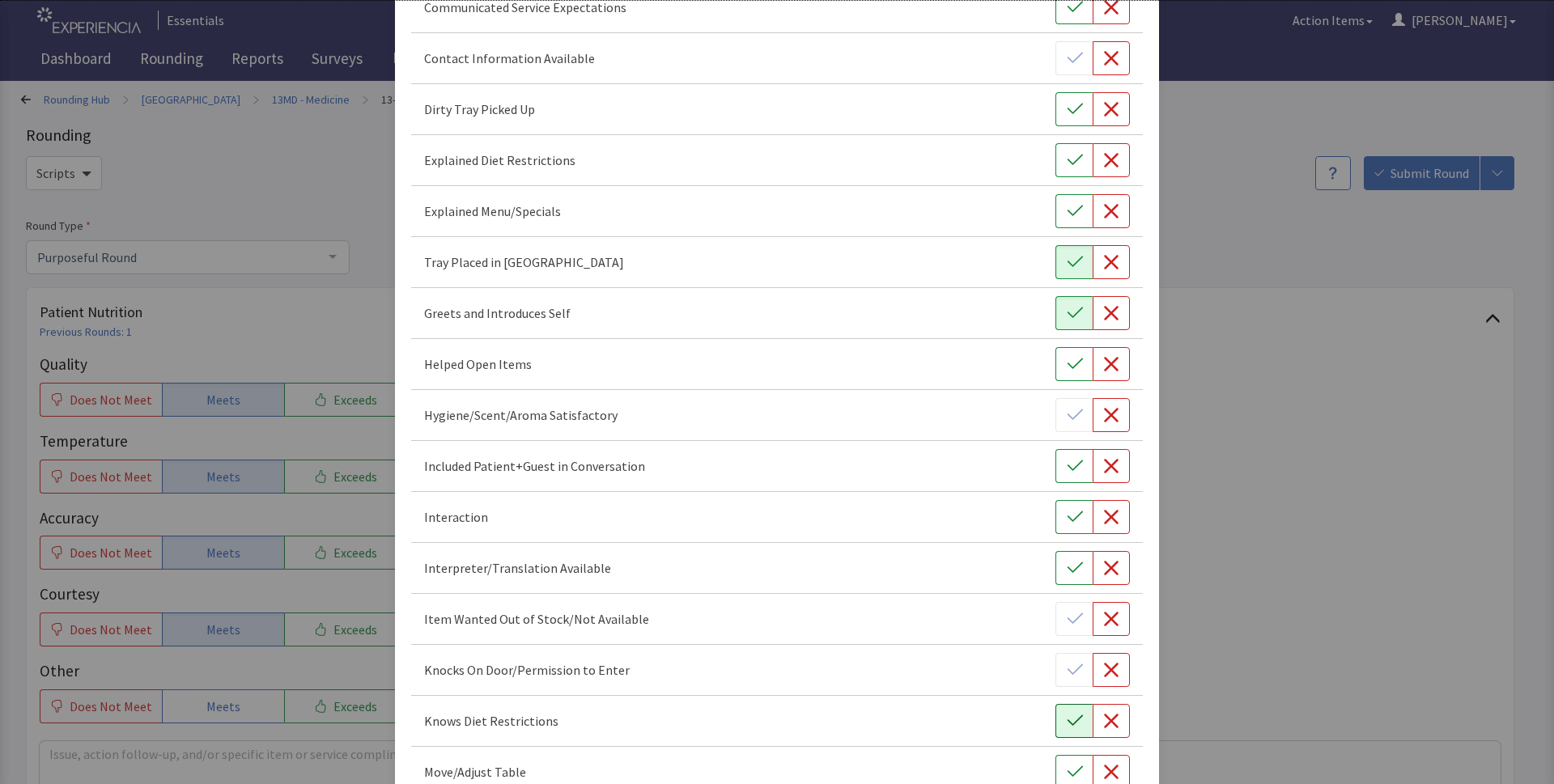
click at [1056, 731] on button "button" at bounding box center [1074, 720] width 38 height 34
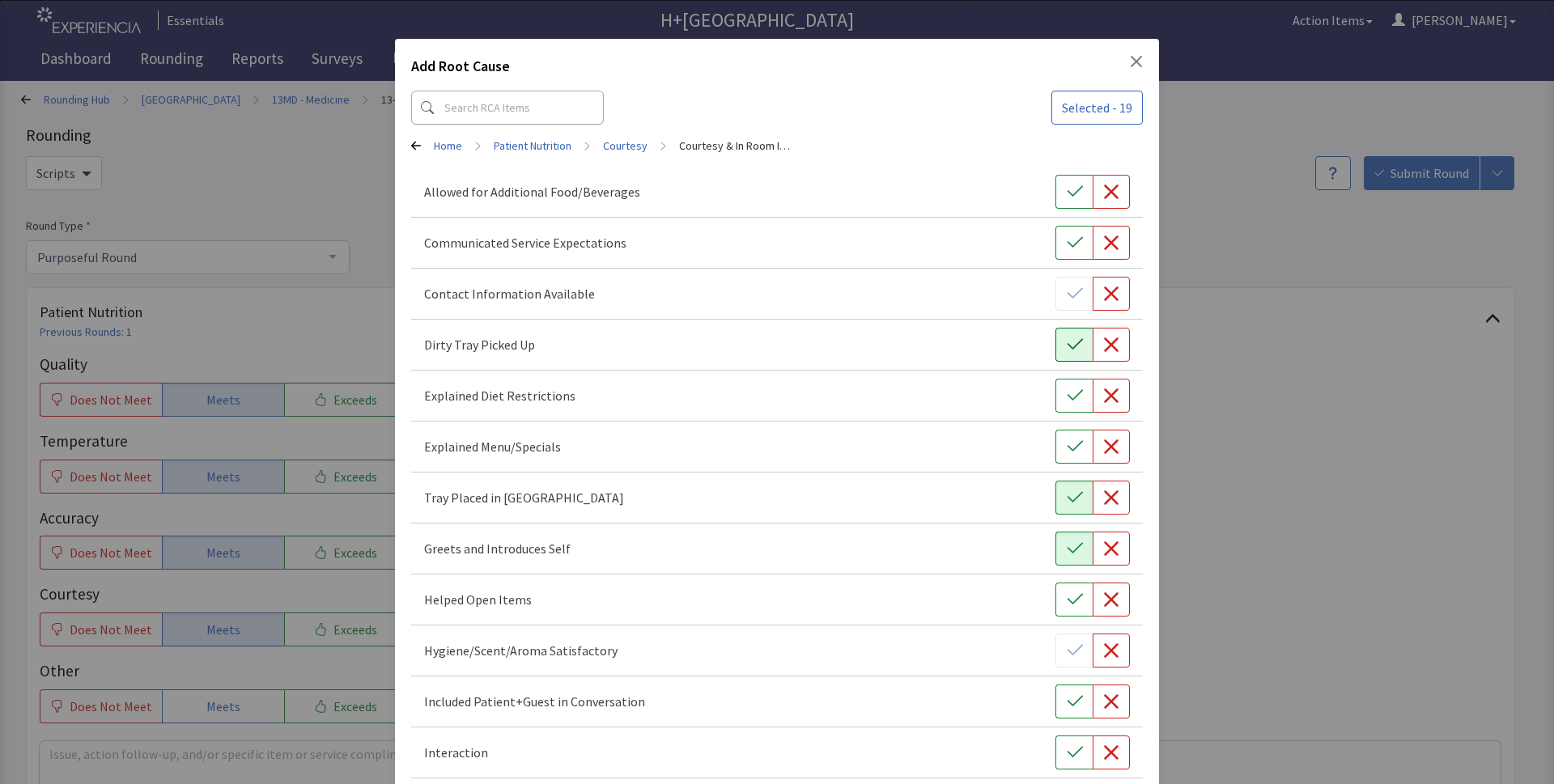
click at [1066, 341] on icon "button" at bounding box center [1074, 345] width 16 height 16
click at [1131, 62] on icon "Close" at bounding box center [1136, 61] width 13 height 13
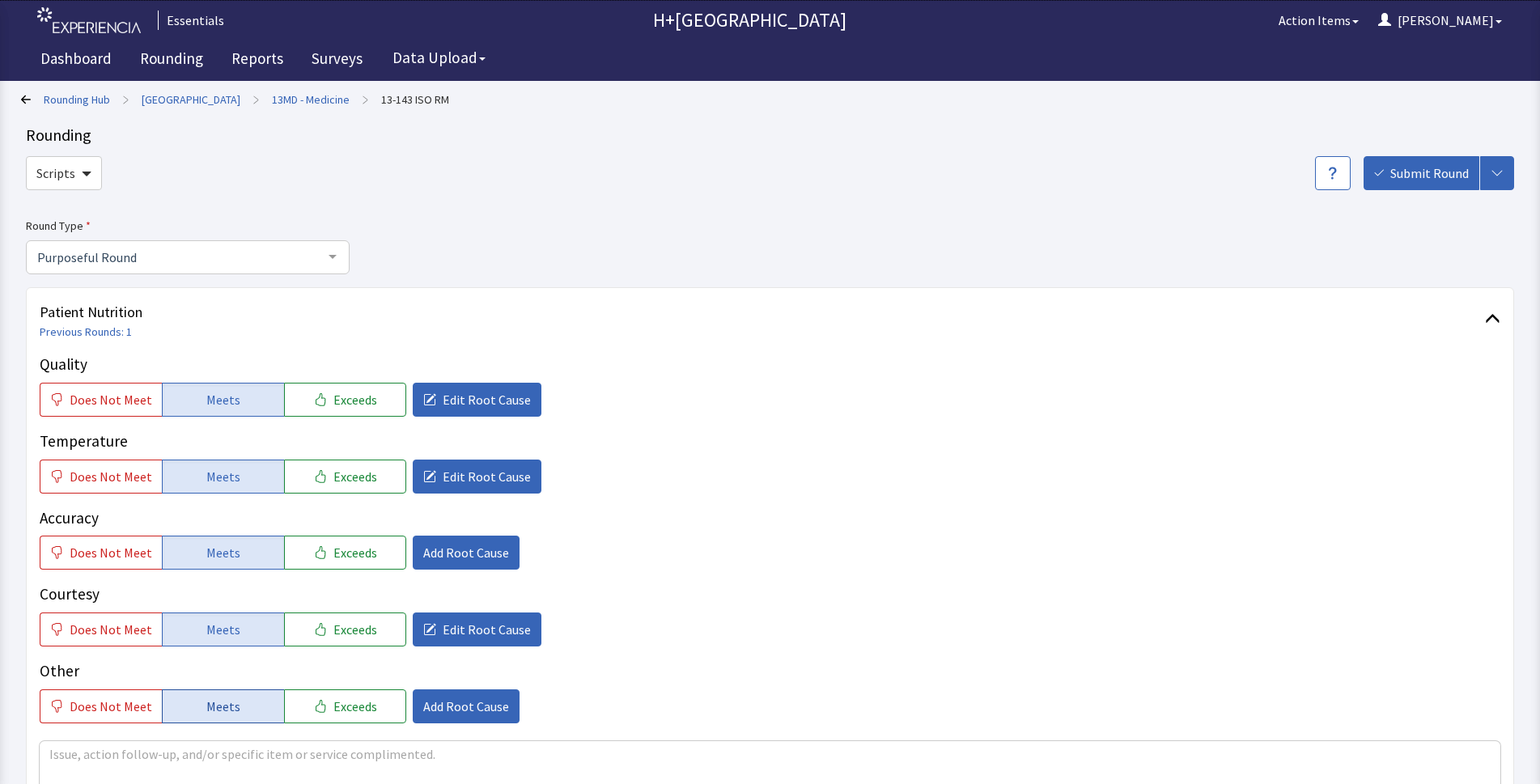
click at [234, 712] on button "Meets" at bounding box center [223, 706] width 123 height 34
click at [432, 698] on span "Add Root Cause" at bounding box center [465, 706] width 86 height 19
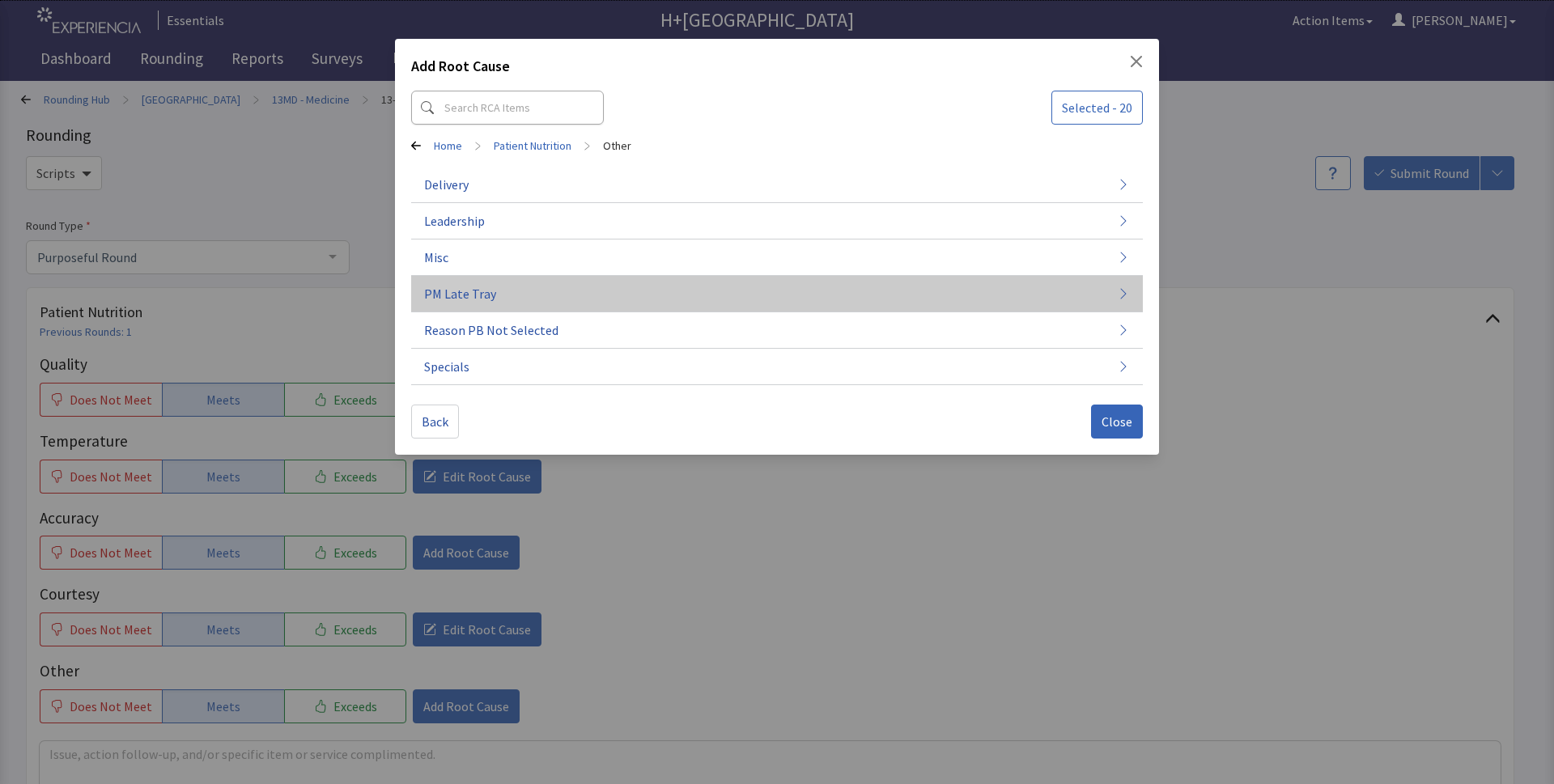
click at [487, 296] on span "PM Late Tray" at bounding box center [460, 294] width 72 height 19
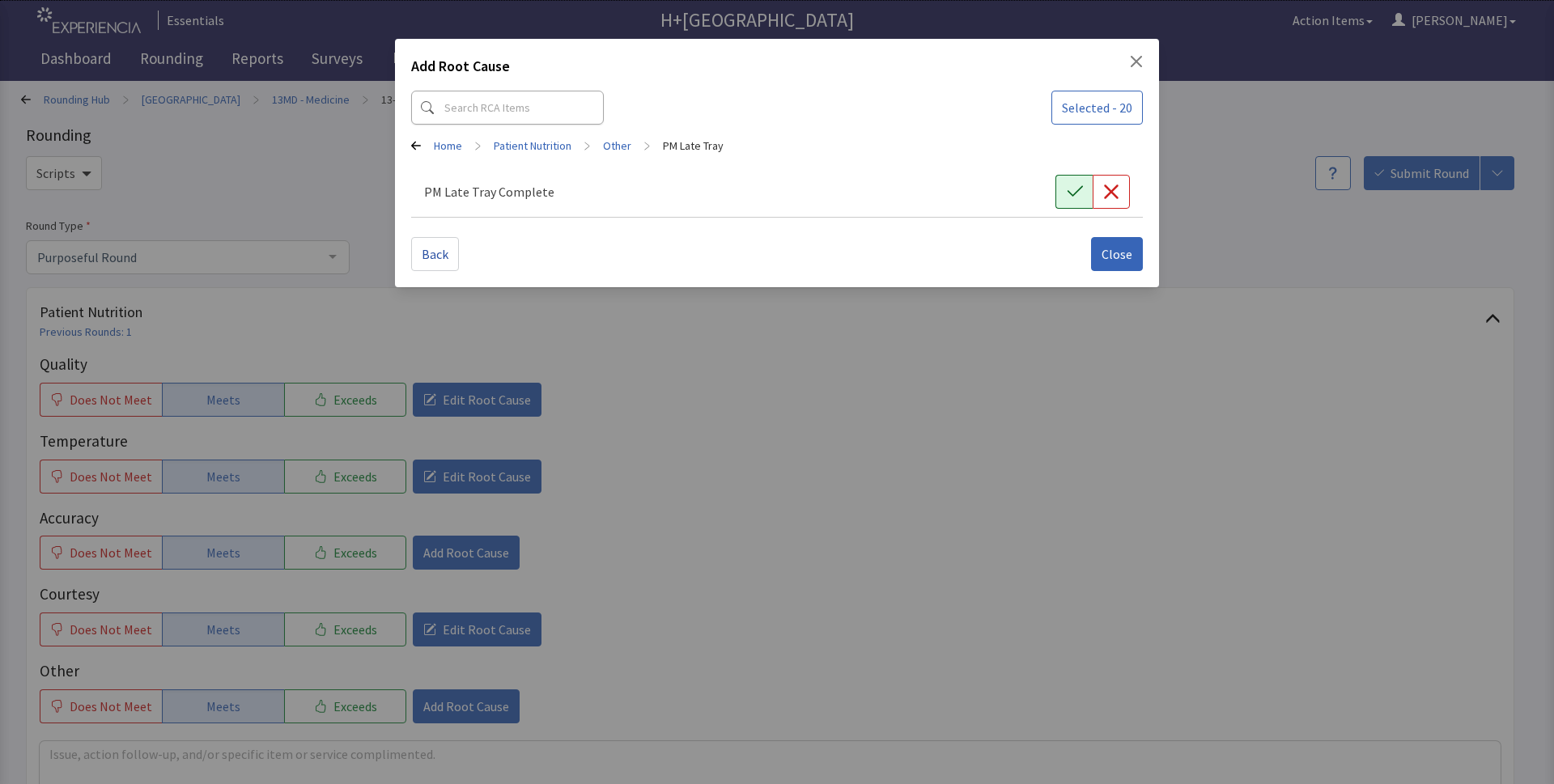
click at [1060, 187] on button "button" at bounding box center [1074, 191] width 38 height 34
click at [1114, 262] on span "Close" at bounding box center [1116, 254] width 31 height 19
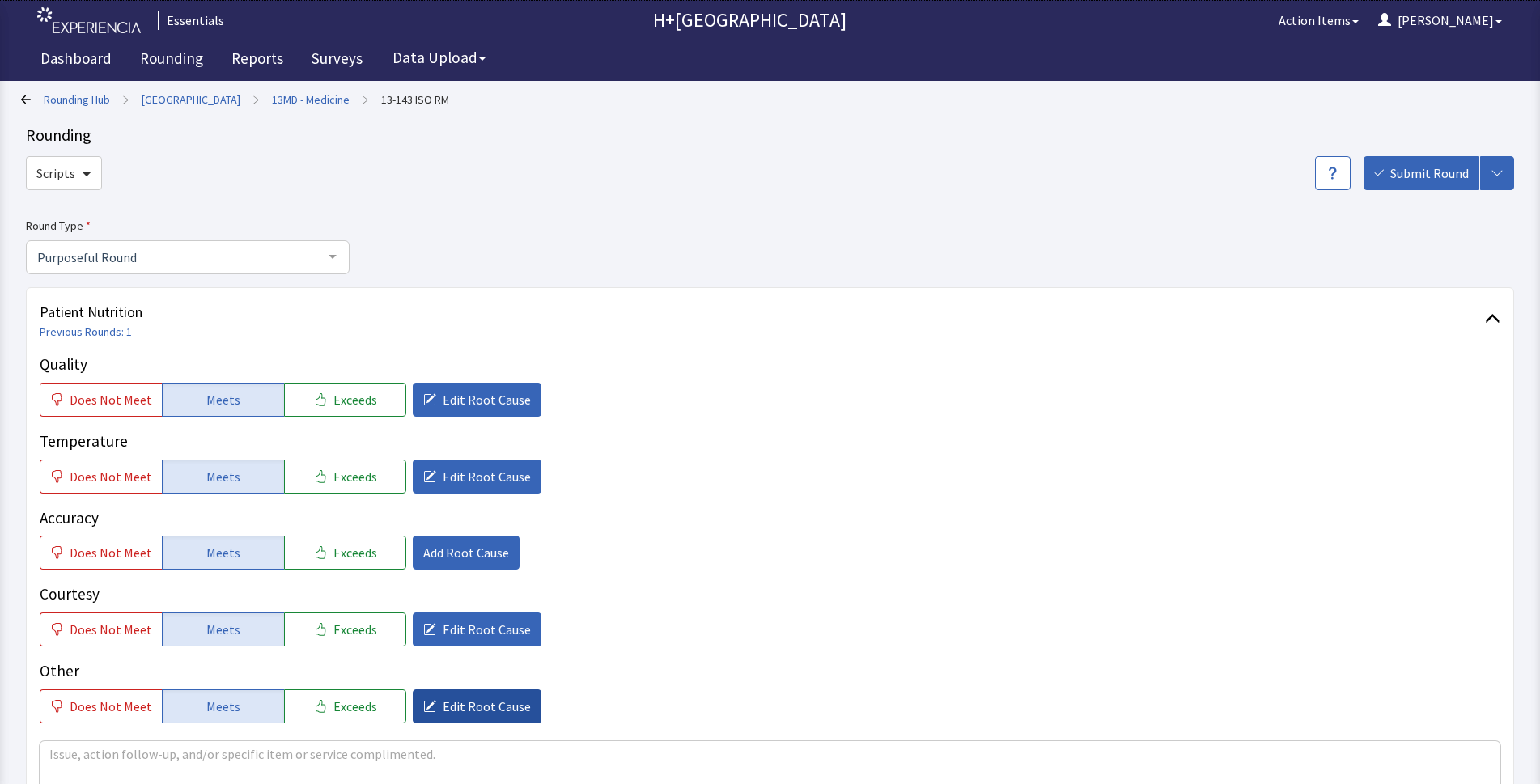
click at [491, 716] on button "Edit Root Cause" at bounding box center [476, 706] width 128 height 34
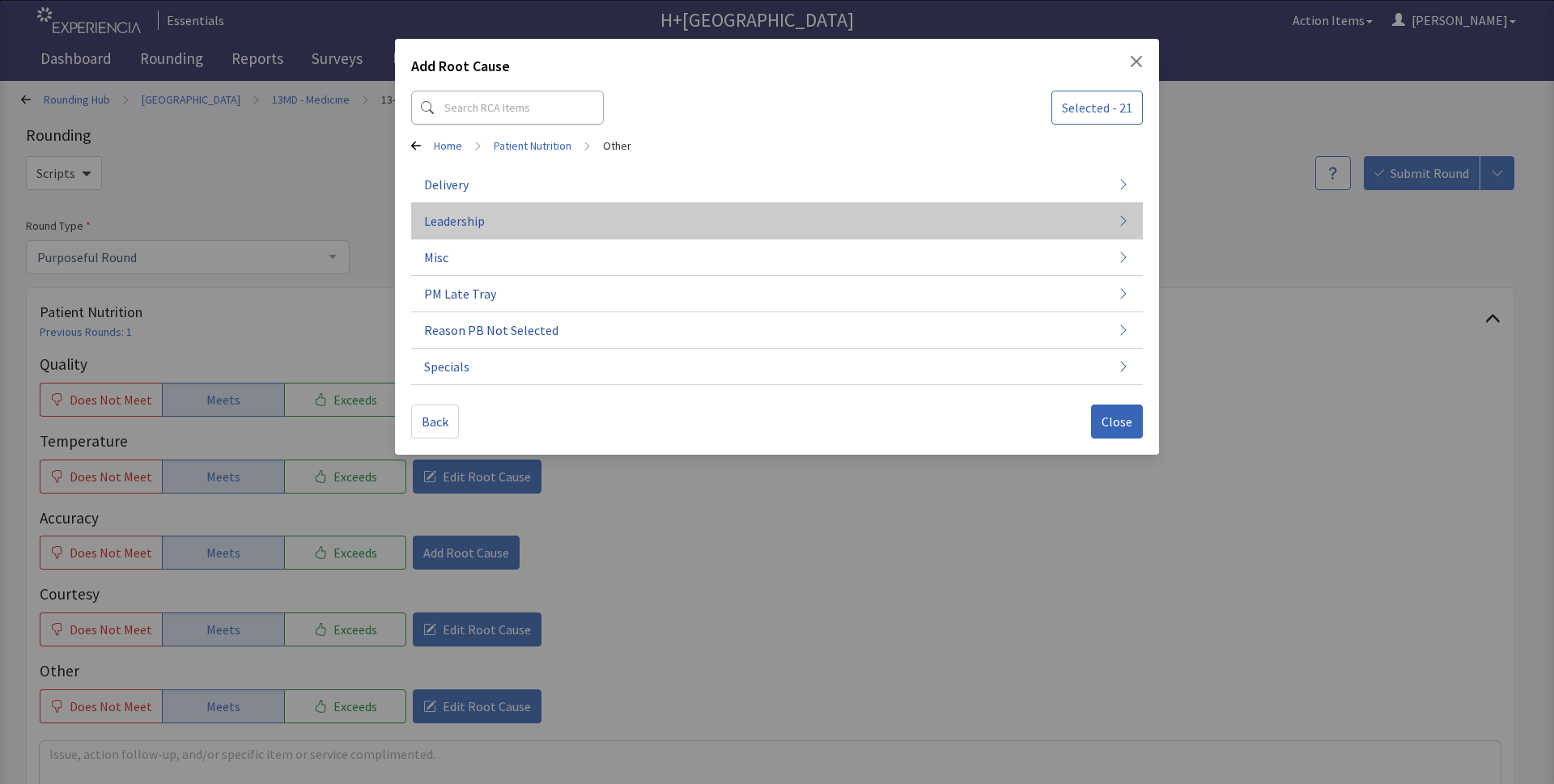
click at [434, 221] on span "Leadership" at bounding box center [454, 221] width 61 height 19
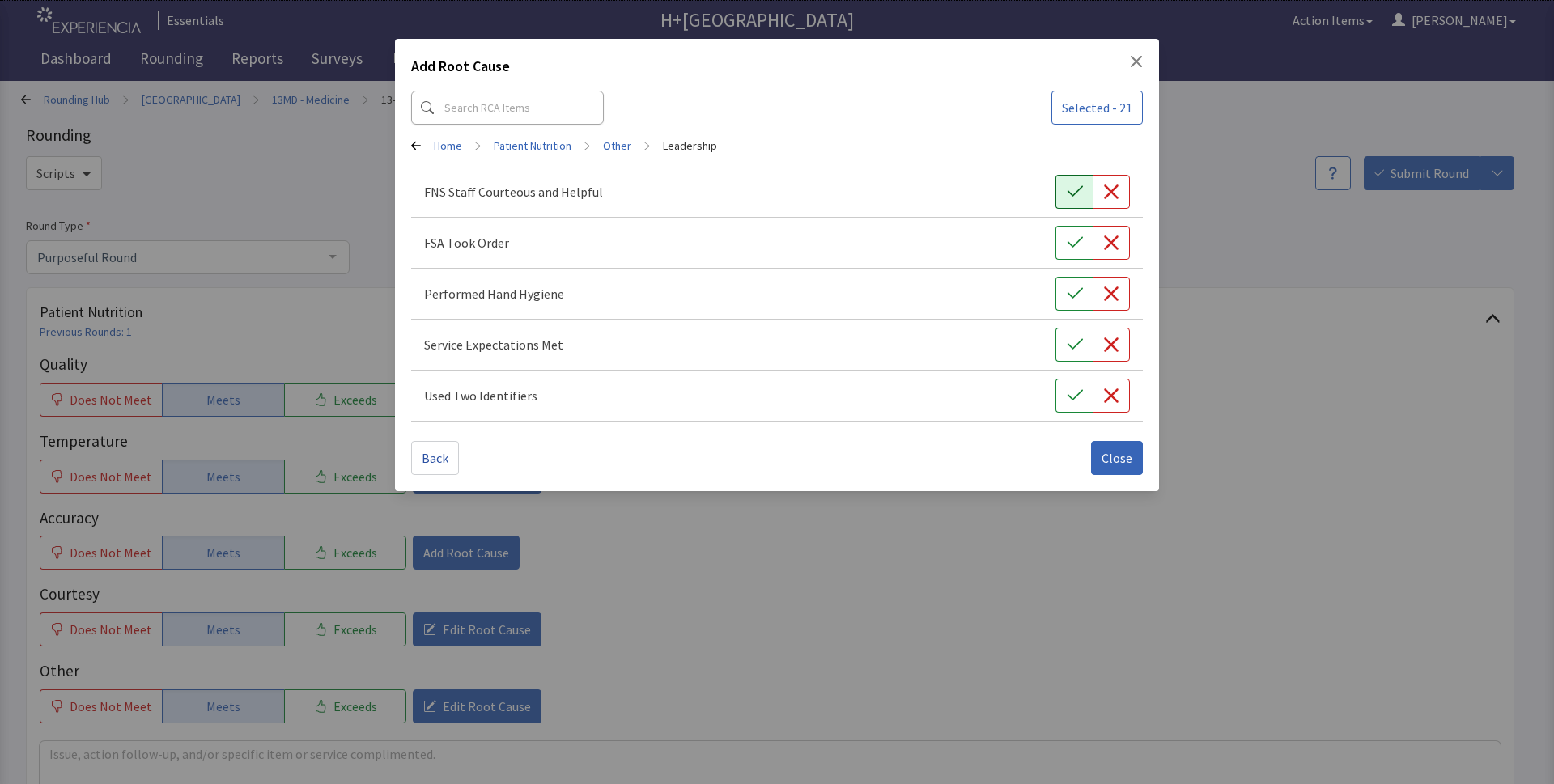
click at [1066, 197] on icon "button" at bounding box center [1074, 191] width 16 height 16
click at [1075, 256] on button "button" at bounding box center [1074, 242] width 38 height 34
click at [1071, 296] on icon "button" at bounding box center [1074, 293] width 15 height 11
click at [1071, 334] on button "button" at bounding box center [1074, 344] width 38 height 34
click at [1067, 387] on button "button" at bounding box center [1074, 395] width 38 height 34
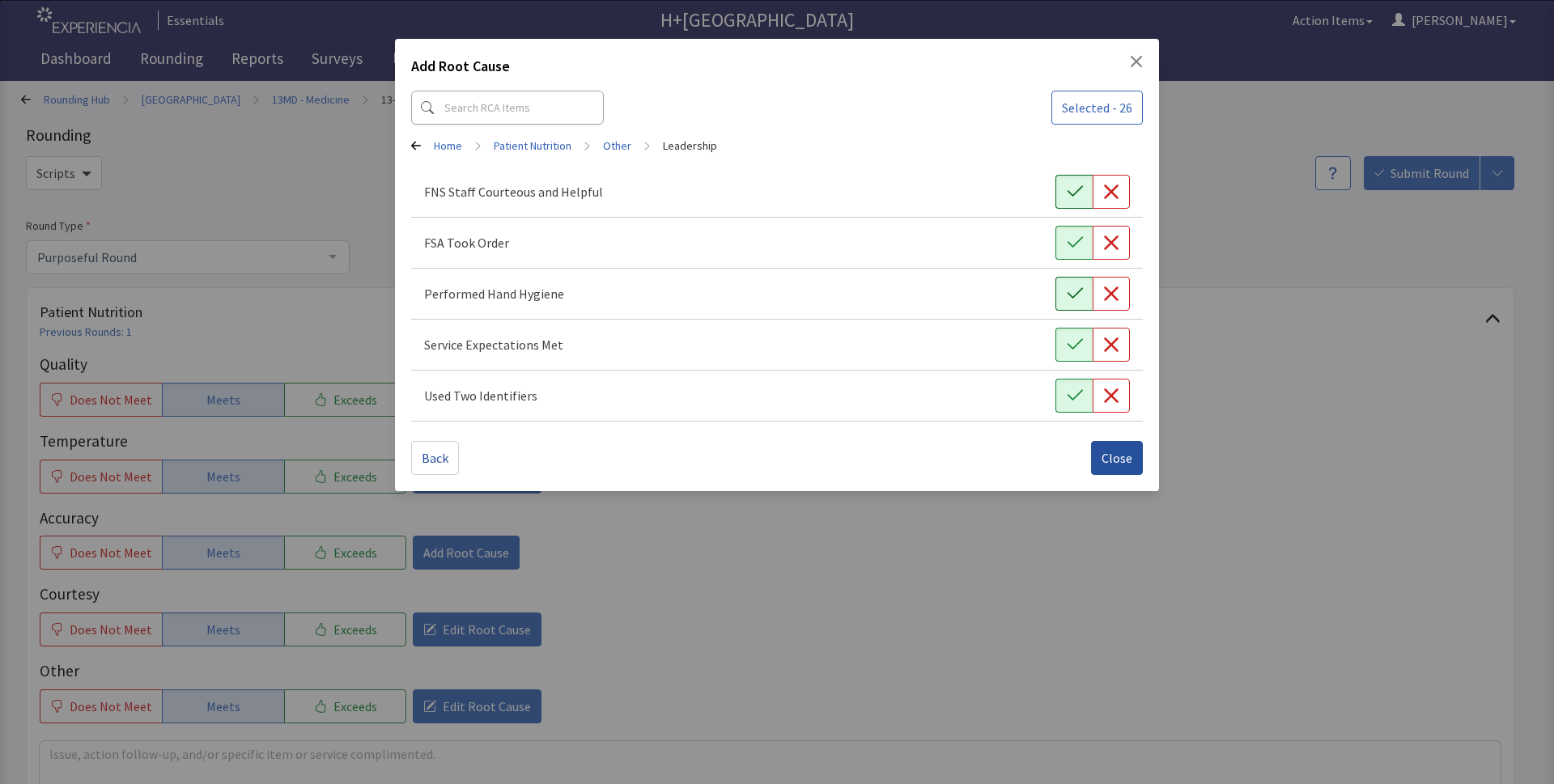
click at [1111, 454] on span "Close" at bounding box center [1116, 458] width 31 height 19
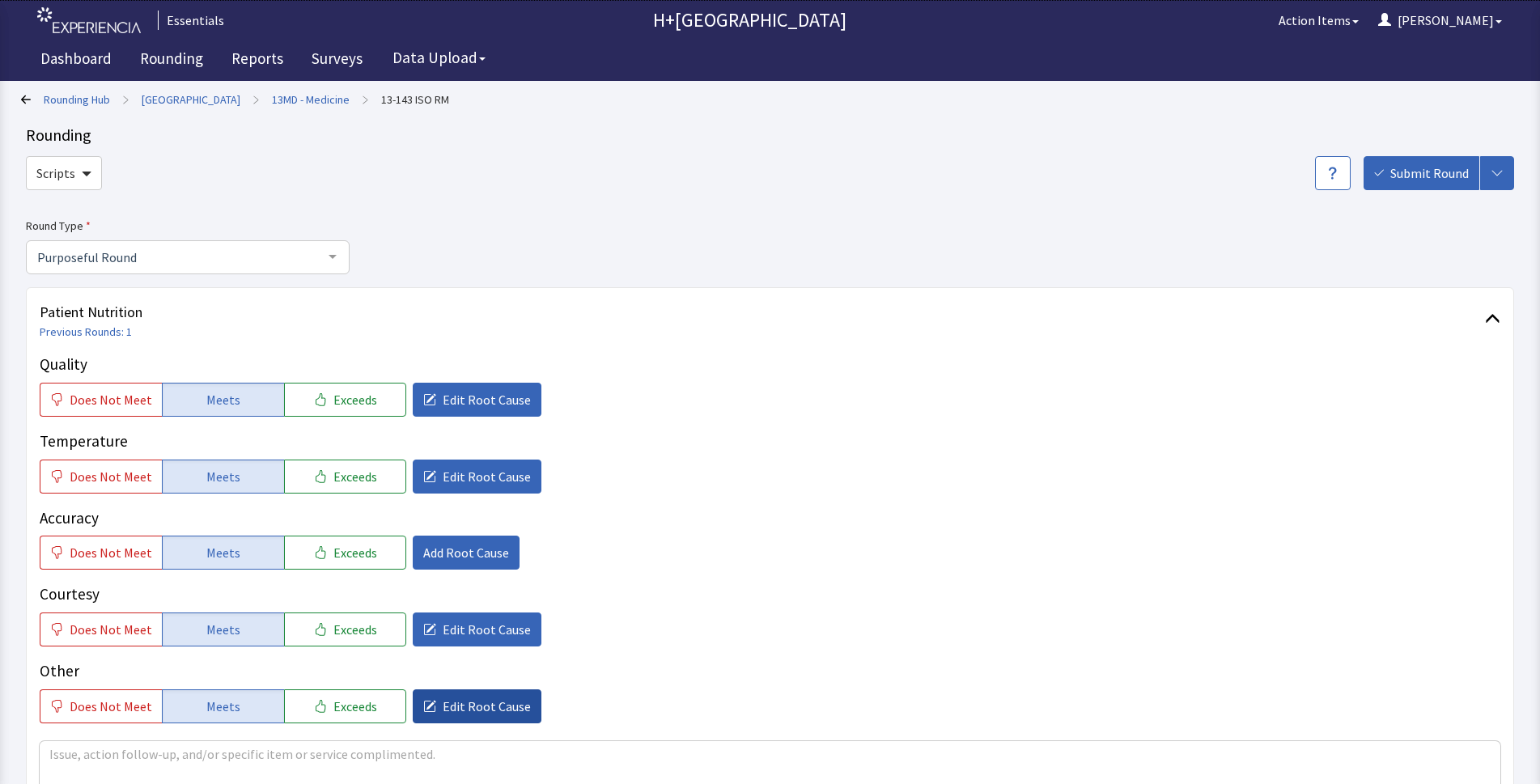
click at [456, 705] on span "Edit Root Cause" at bounding box center [486, 706] width 88 height 19
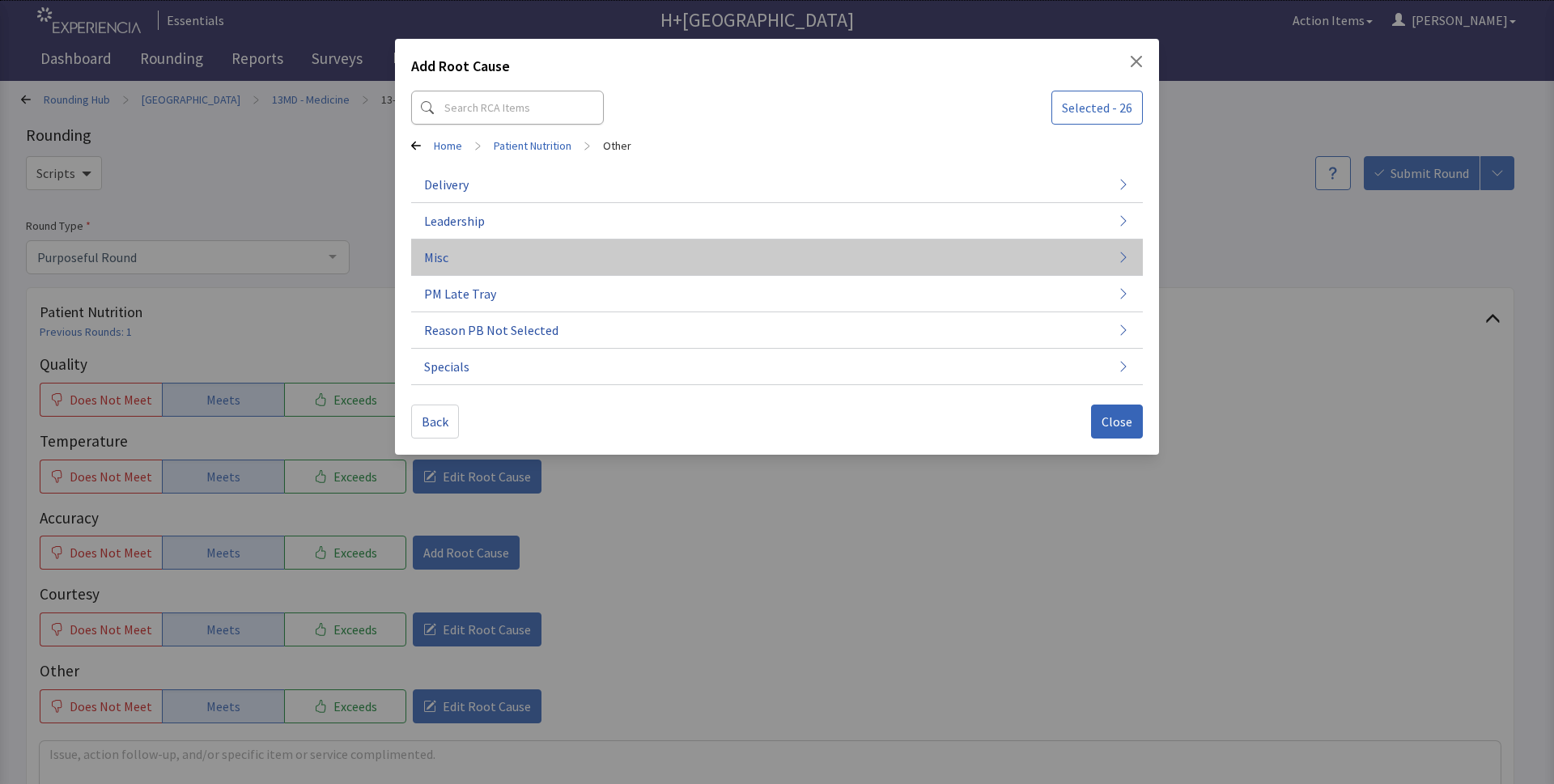
click at [431, 257] on span "Misc" at bounding box center [436, 257] width 24 height 19
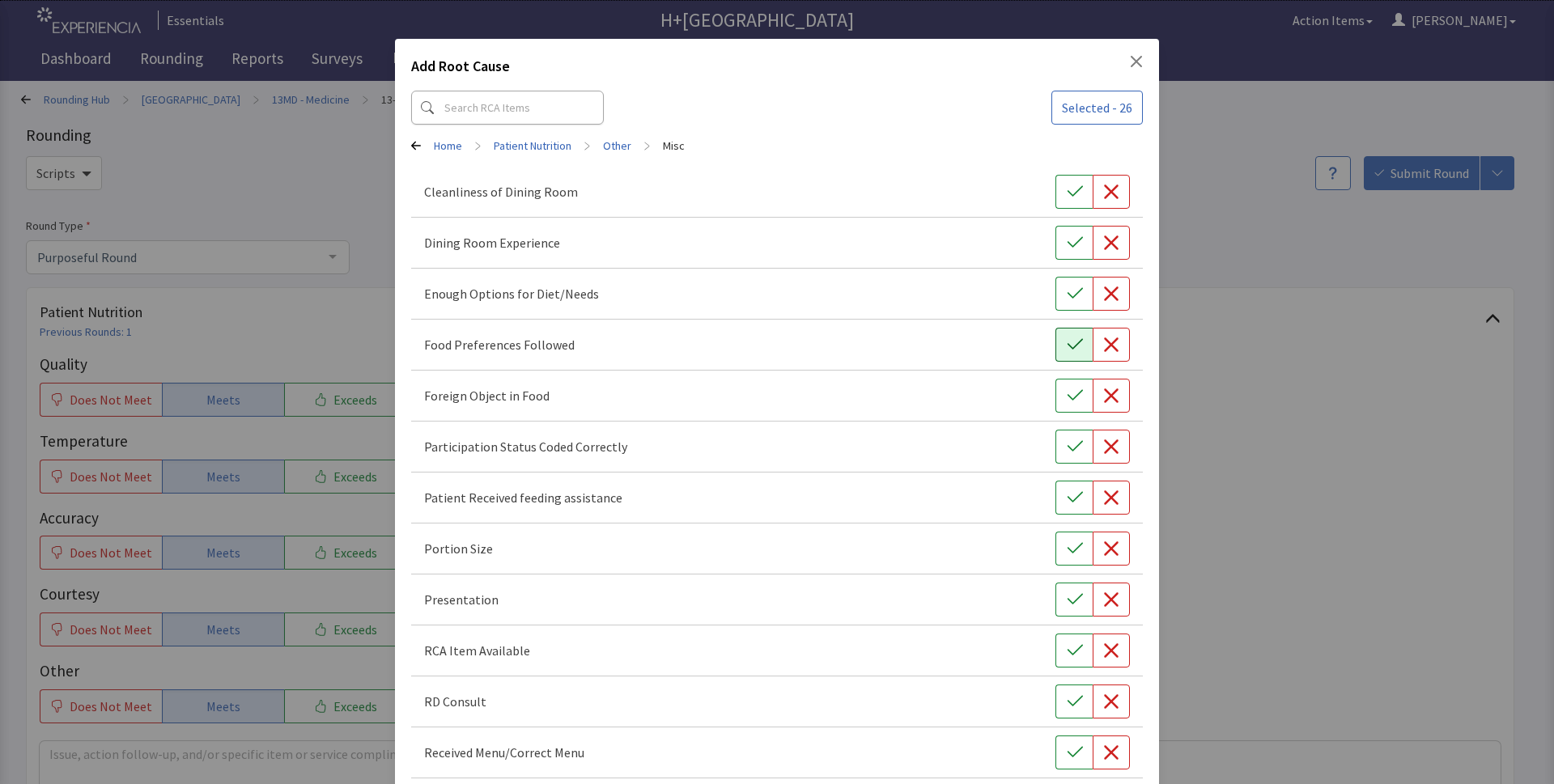
click at [1068, 348] on icon "button" at bounding box center [1074, 345] width 16 height 16
click at [1056, 547] on button "button" at bounding box center [1074, 548] width 38 height 34
click at [1056, 664] on button "button" at bounding box center [1074, 650] width 38 height 34
click at [1066, 702] on icon "button" at bounding box center [1074, 701] width 16 height 16
click at [1066, 747] on icon "button" at bounding box center [1074, 752] width 16 height 16
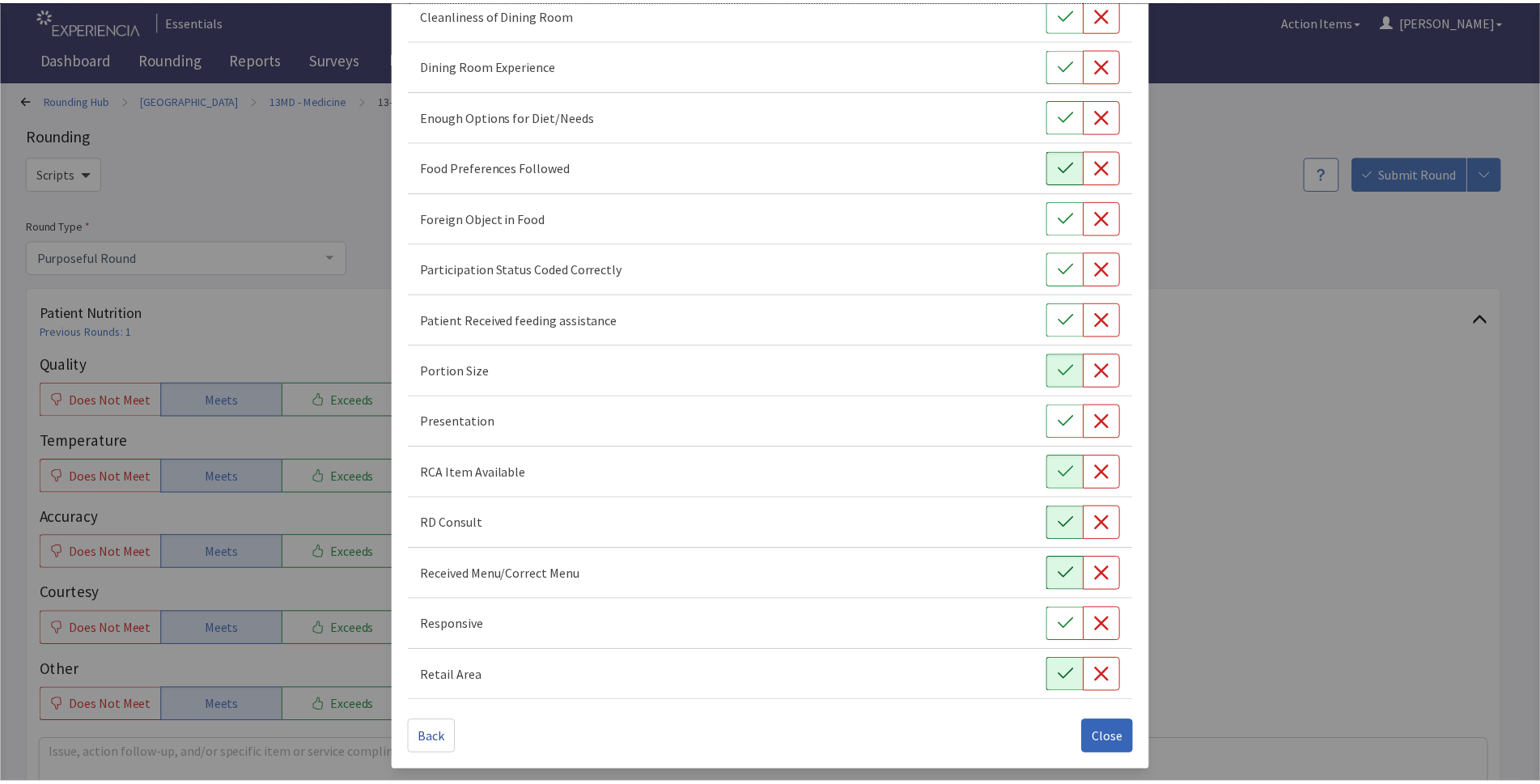
scroll to position [179, 0]
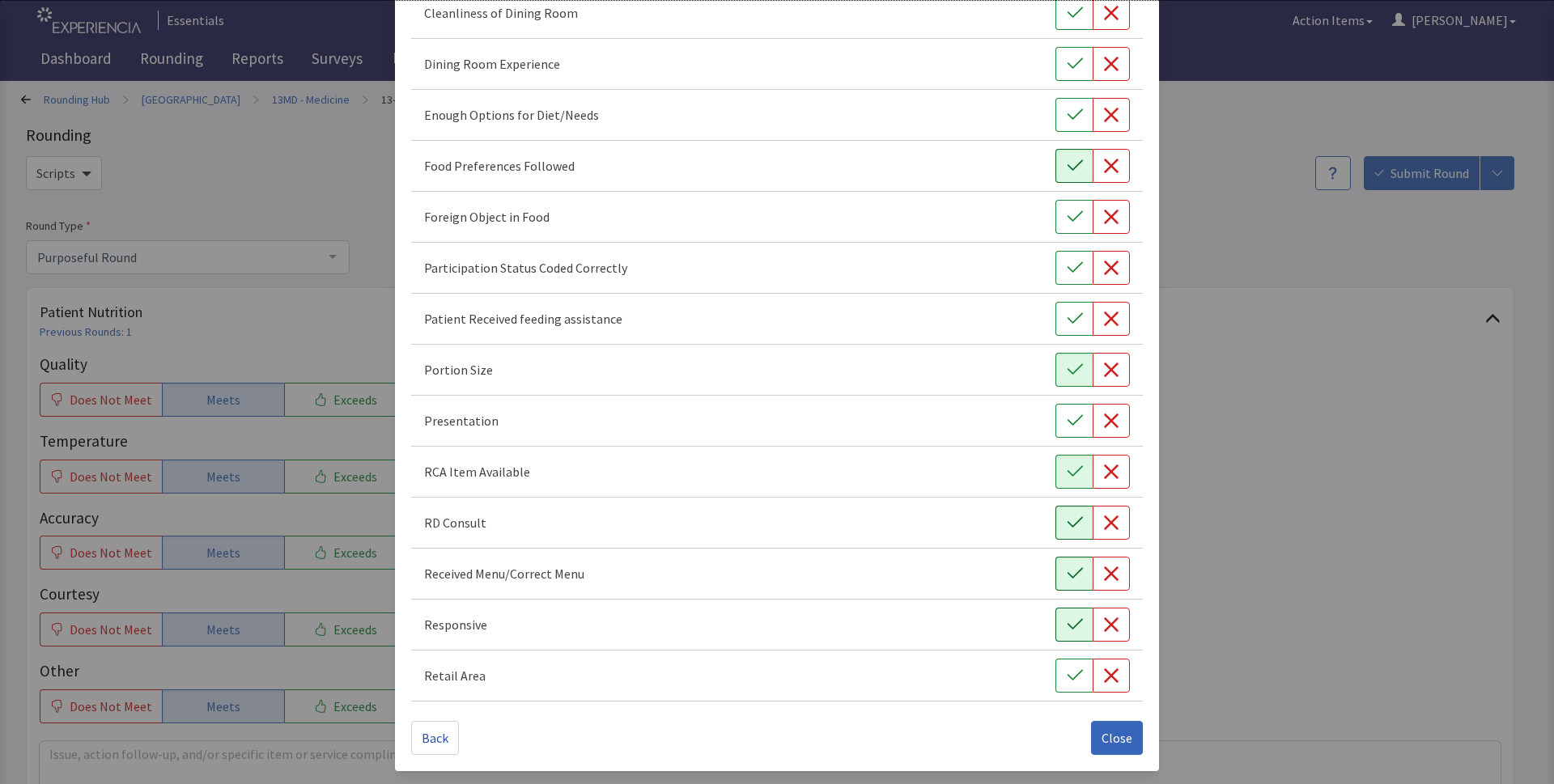
click at [1066, 628] on icon "button" at bounding box center [1074, 624] width 15 height 11
drag, startPoint x: 1061, startPoint y: 666, endPoint x: 1086, endPoint y: 721, distance: 60.4
click at [1061, 667] on button "button" at bounding box center [1074, 675] width 38 height 34
click at [1101, 737] on span "Close" at bounding box center [1116, 738] width 31 height 19
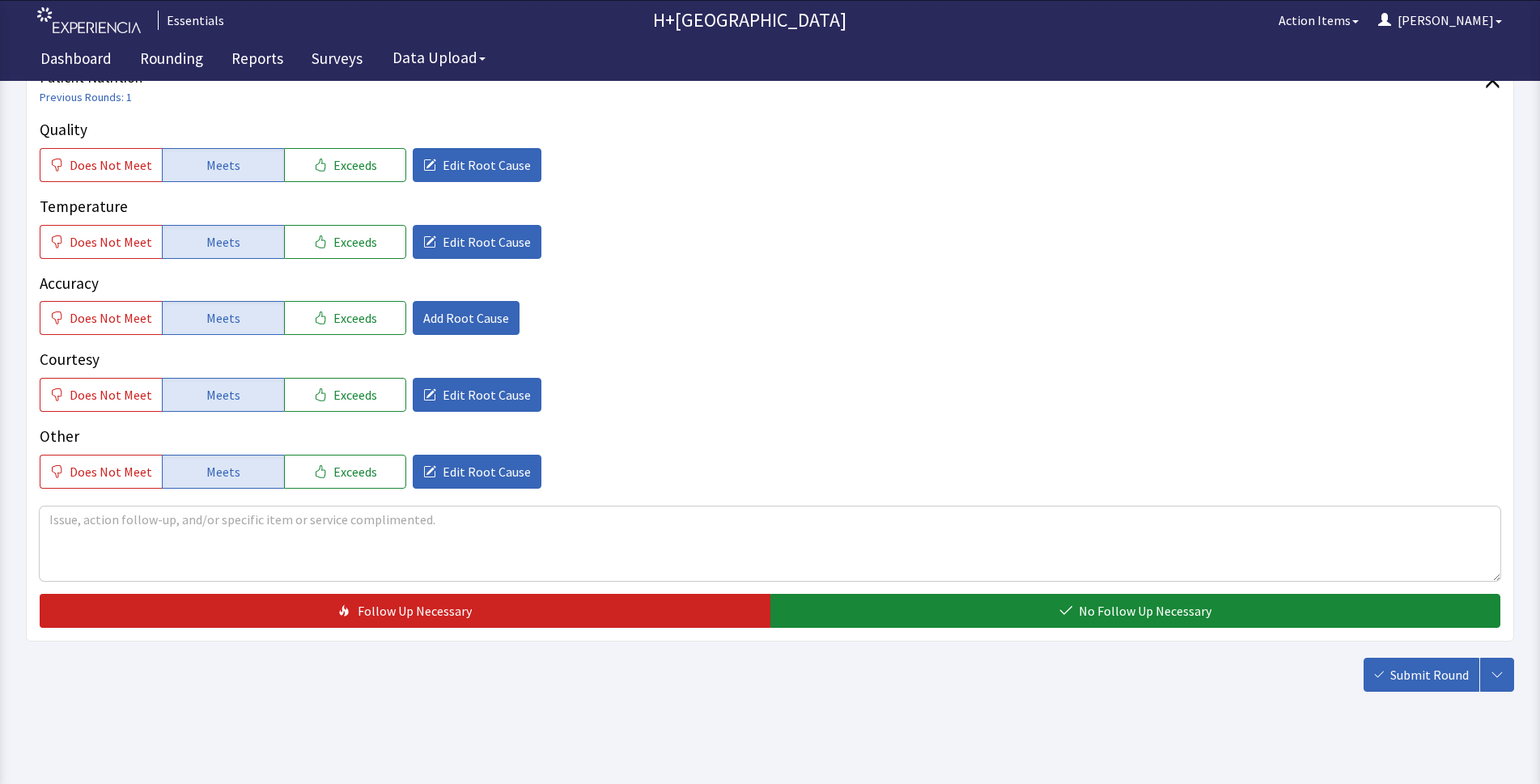
scroll to position [236, 0]
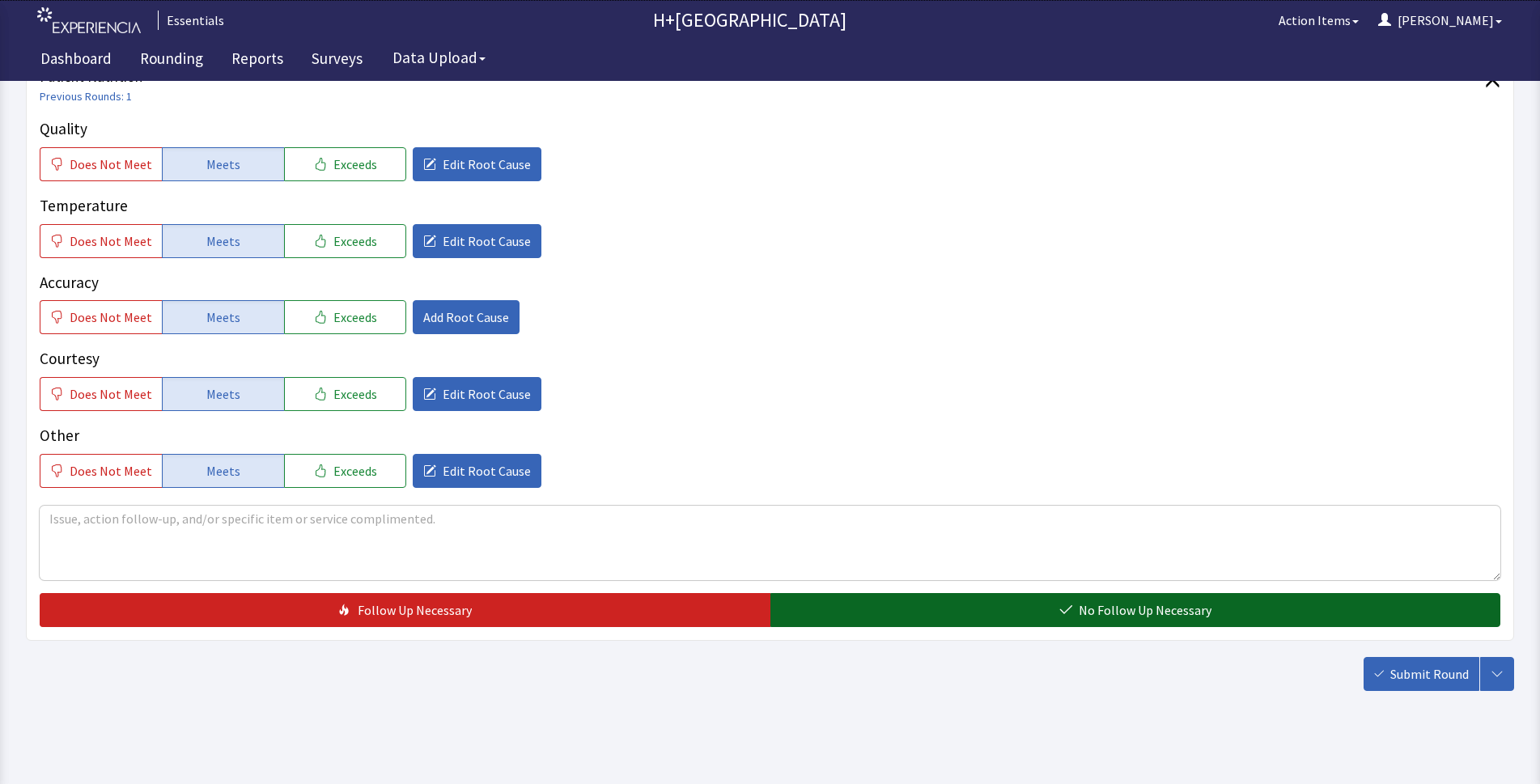
click at [966, 623] on button "No Follow Up Necessary" at bounding box center [1135, 609] width 731 height 34
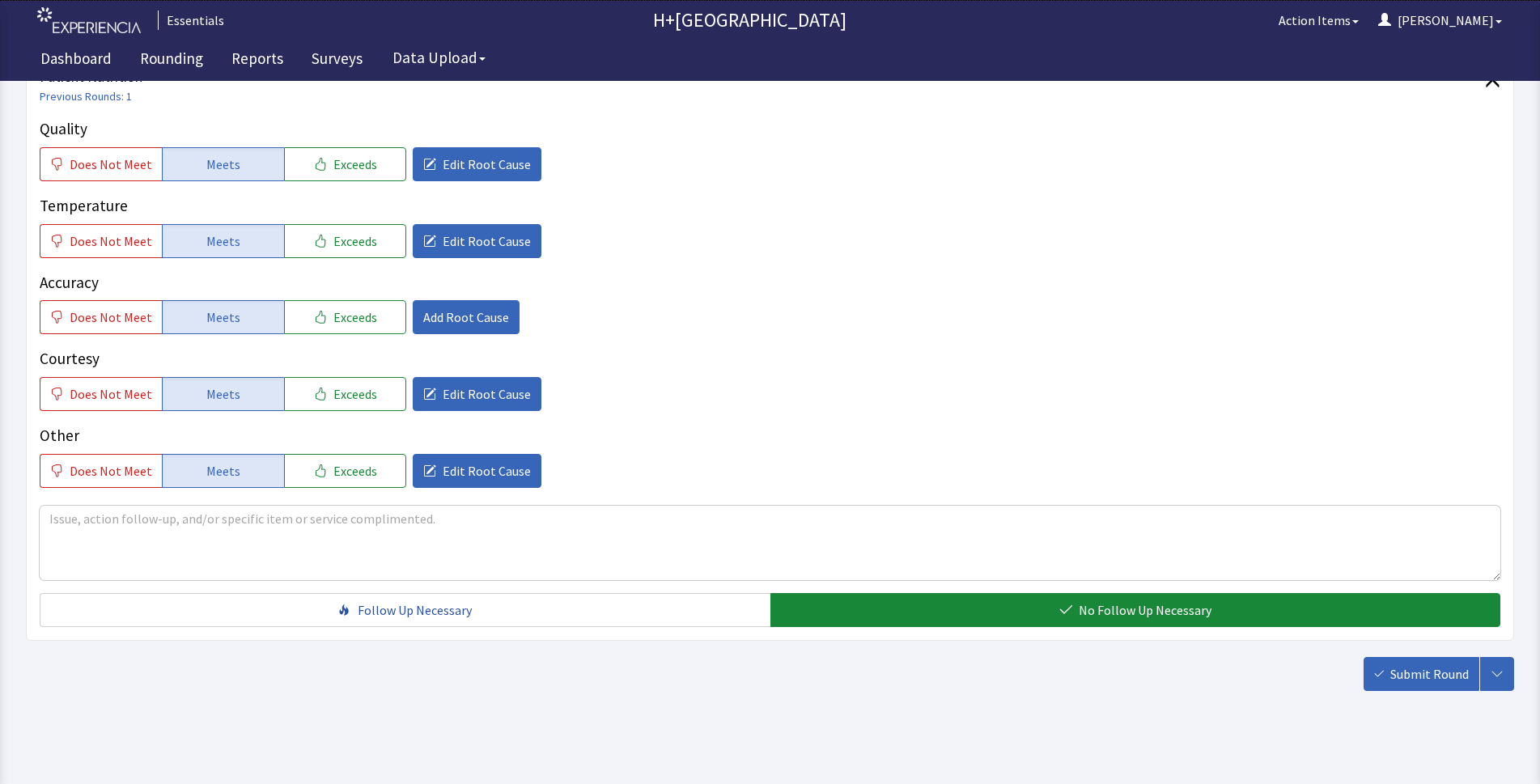
scroll to position [246, 0]
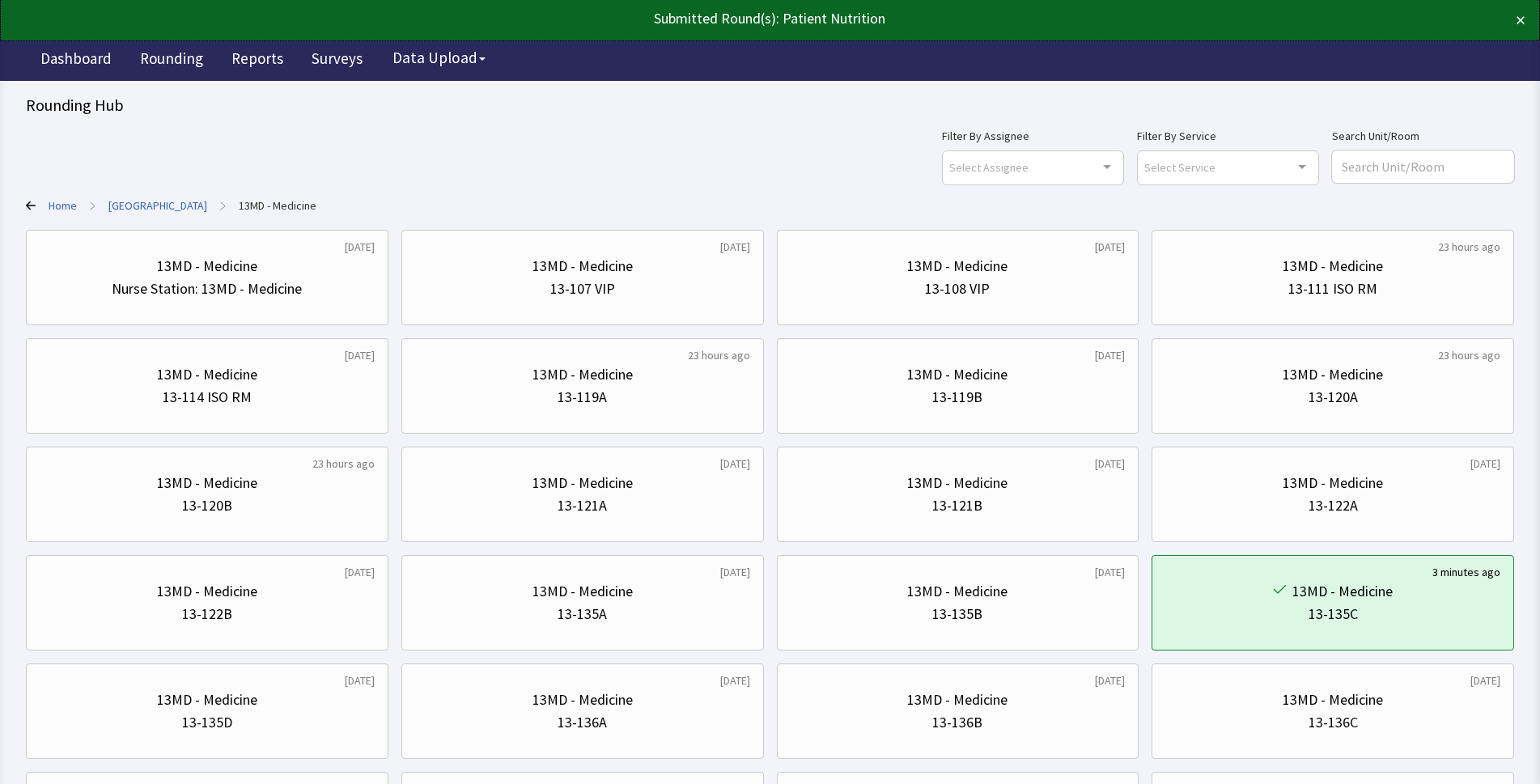
click at [63, 205] on link "Home" at bounding box center [62, 205] width 28 height 16
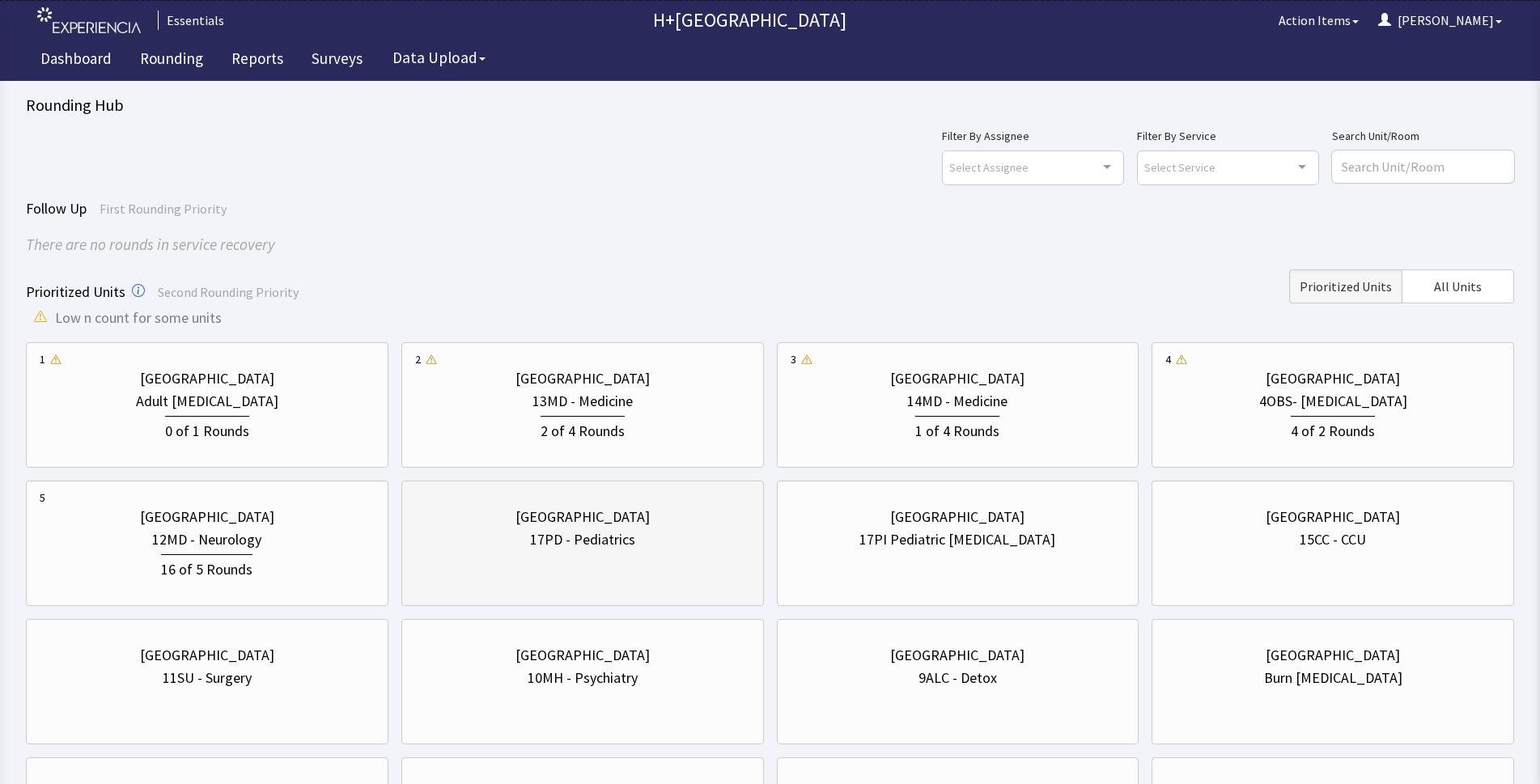
click at [556, 560] on div "HHC - Harlem Hospital Center 17PD - Pediatrics" at bounding box center [582, 528] width 335 height 77
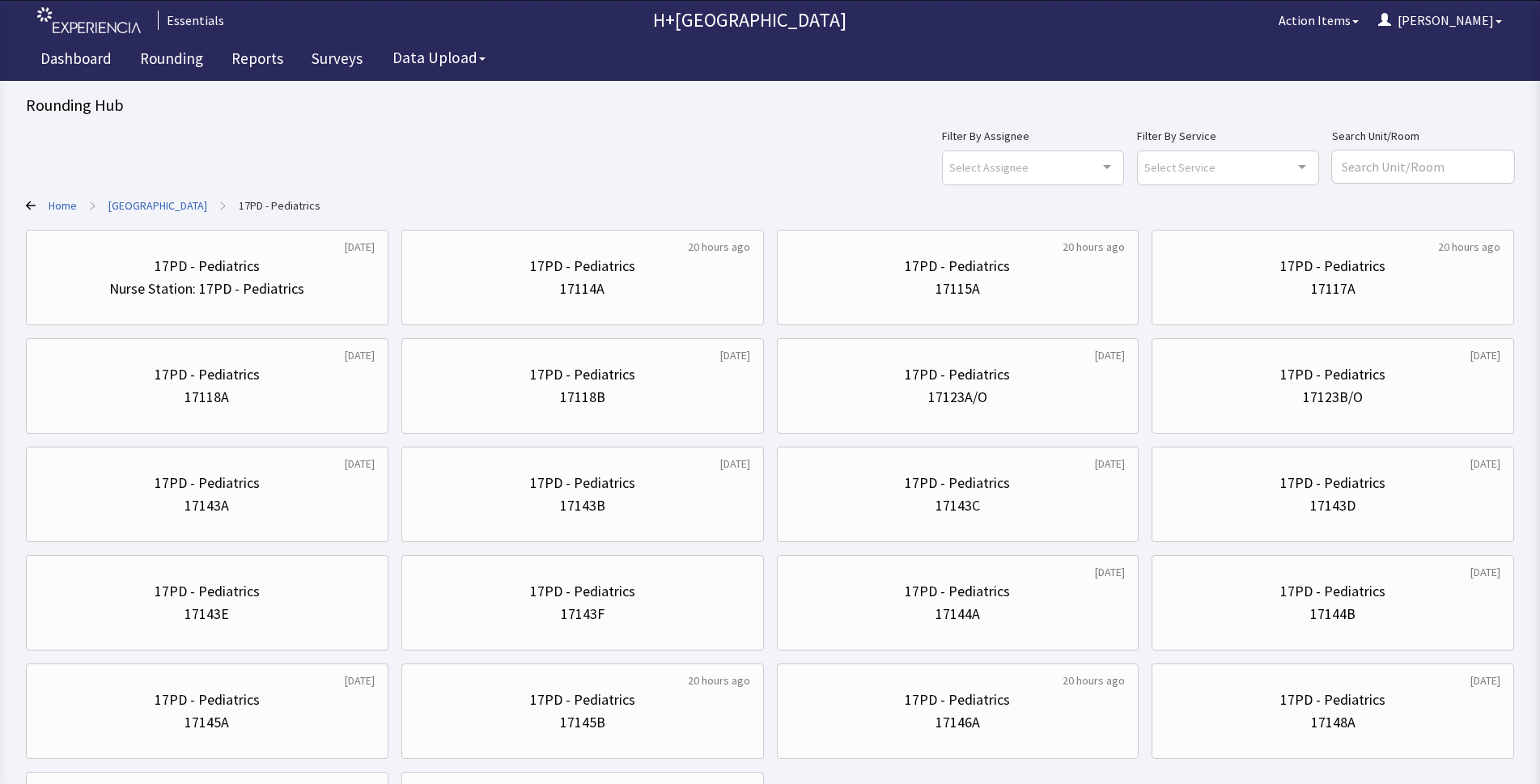
click at [38, 206] on div "Home > HHC - Harlem Hospital Center > 17PD - Pediatrics" at bounding box center [770, 205] width 1488 height 16
click at [33, 203] on icon at bounding box center [31, 206] width 10 height 10
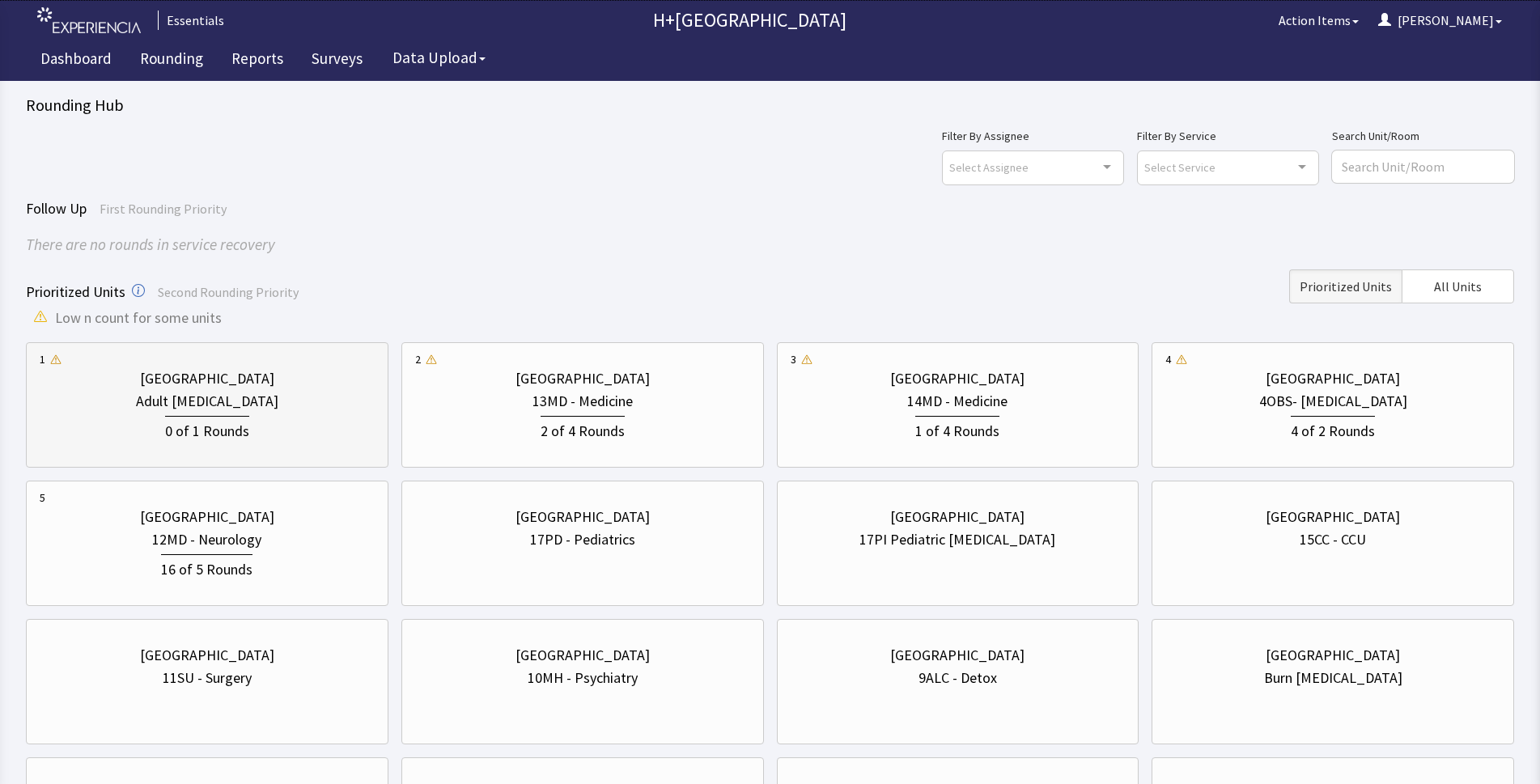
click at [238, 398] on div "Adult [MEDICAL_DATA]" at bounding box center [207, 401] width 335 height 22
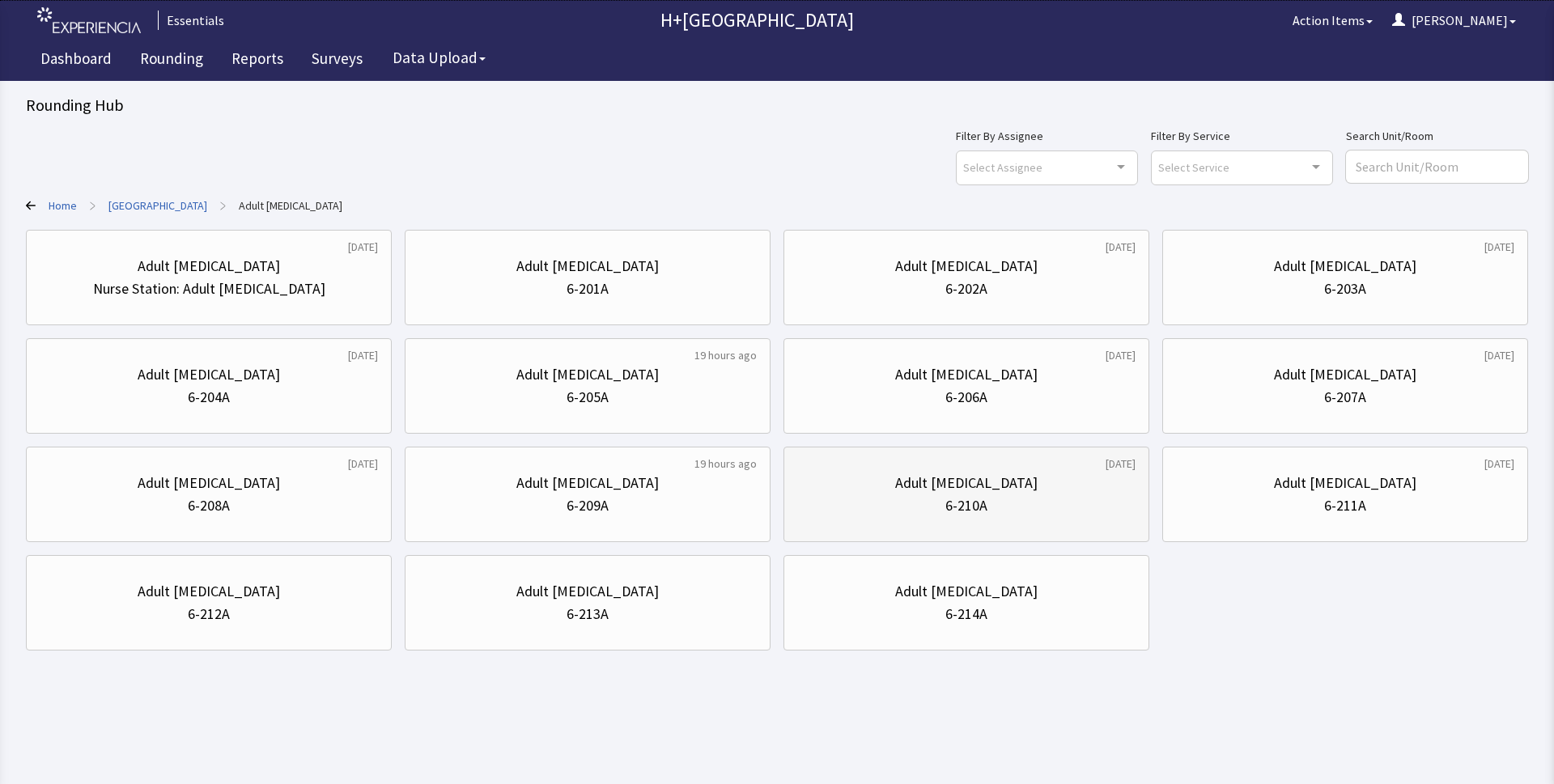
click at [1129, 516] on div "6-210A" at bounding box center [966, 505] width 338 height 22
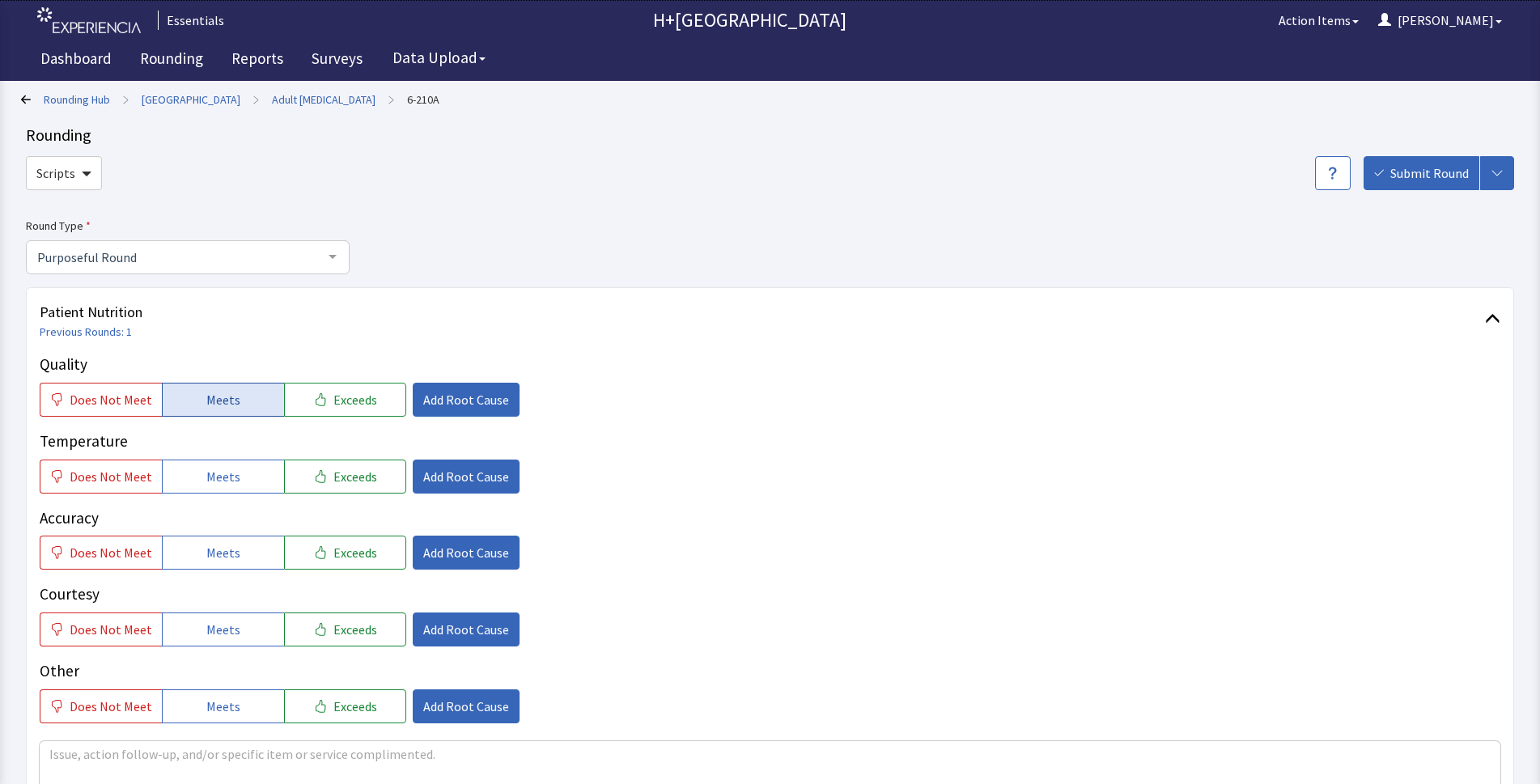
click at [212, 393] on span "Meets" at bounding box center [223, 400] width 34 height 19
drag, startPoint x: 229, startPoint y: 473, endPoint x: 239, endPoint y: 566, distance: 93.5
click at [231, 479] on span "Meets" at bounding box center [223, 476] width 34 height 19
drag, startPoint x: 252, startPoint y: 546, endPoint x: 217, endPoint y: 624, distance: 85.5
click at [251, 553] on button "Meets" at bounding box center [223, 552] width 123 height 34
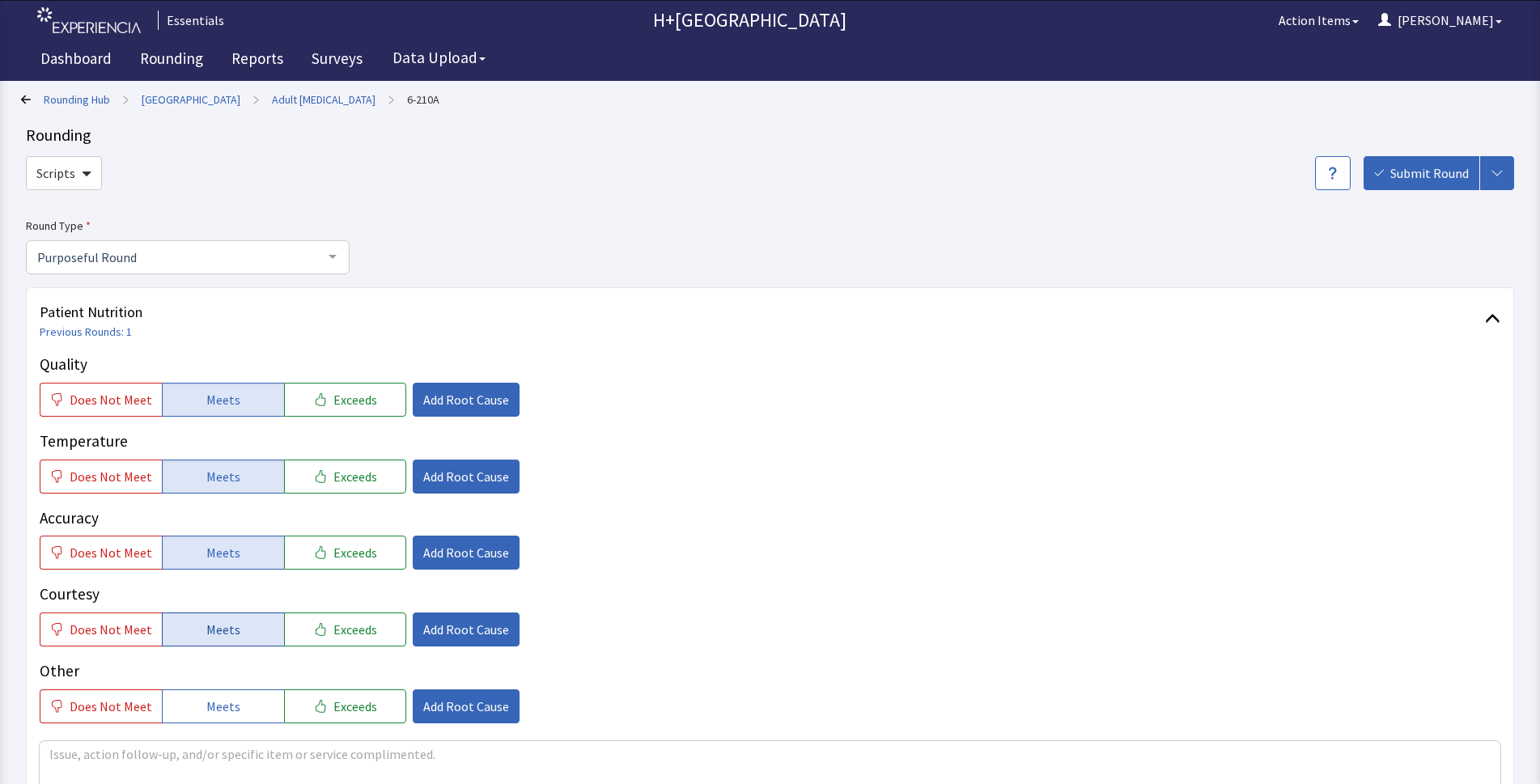
click at [224, 629] on span "Meets" at bounding box center [223, 630] width 34 height 19
drag, startPoint x: 217, startPoint y: 704, endPoint x: 439, endPoint y: 486, distance: 311.1
click at [227, 692] on button "Meets" at bounding box center [223, 706] width 123 height 34
click at [477, 404] on span "Add Root Cause" at bounding box center [465, 400] width 86 height 19
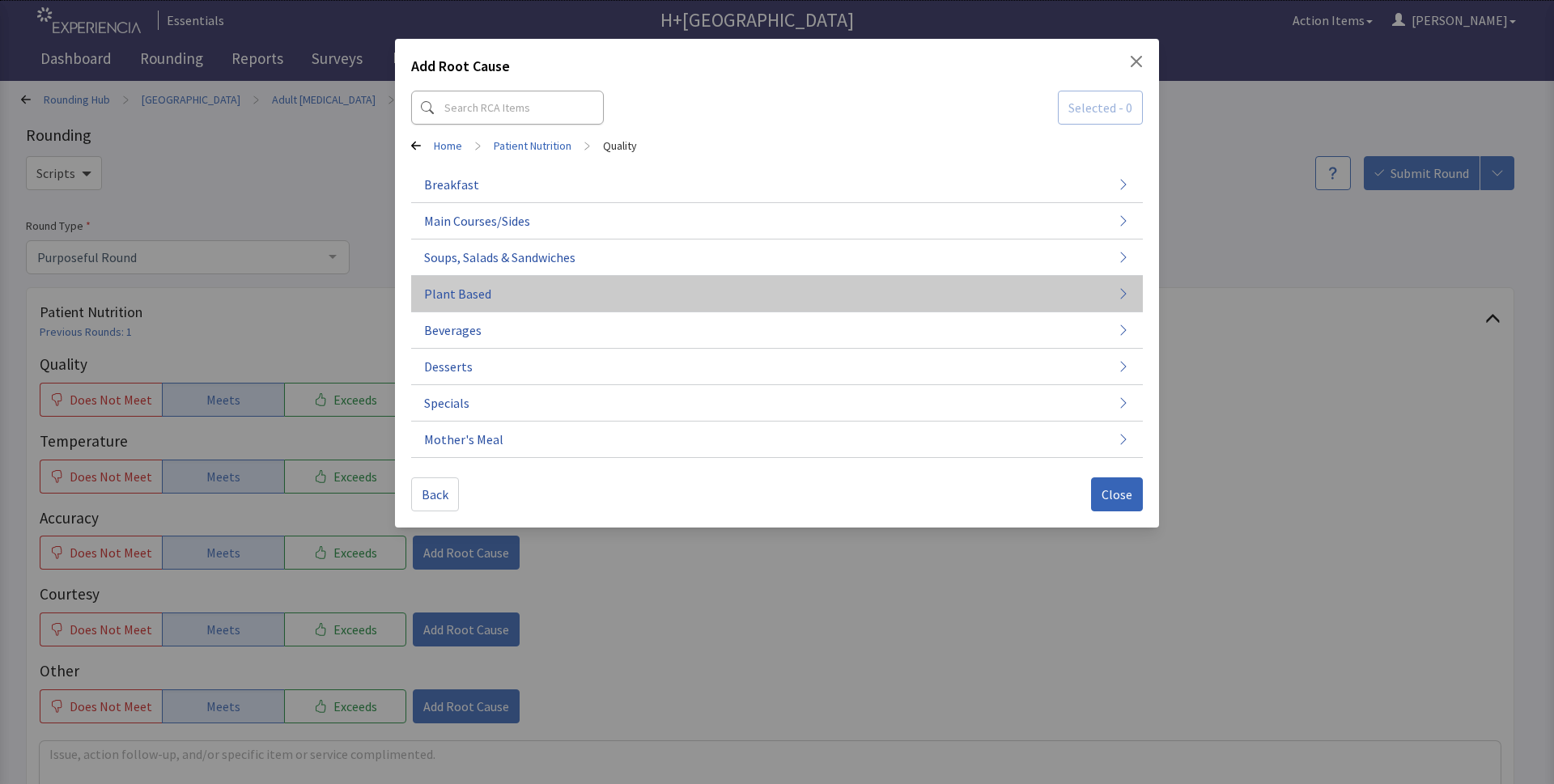
click at [457, 292] on span "Plant Based" at bounding box center [458, 294] width 68 height 19
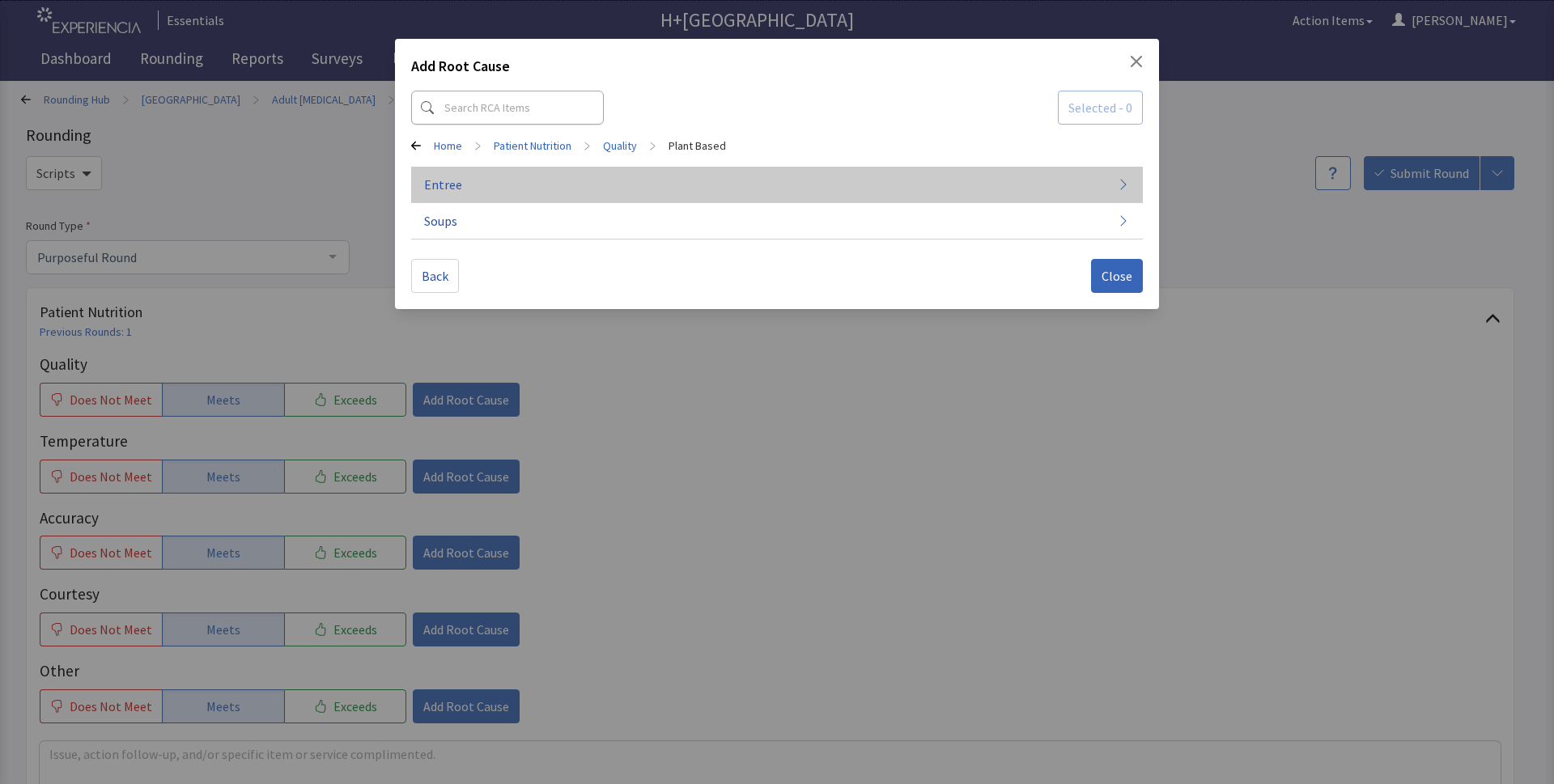
click at [1087, 186] on button "Entree" at bounding box center [777, 185] width 731 height 37
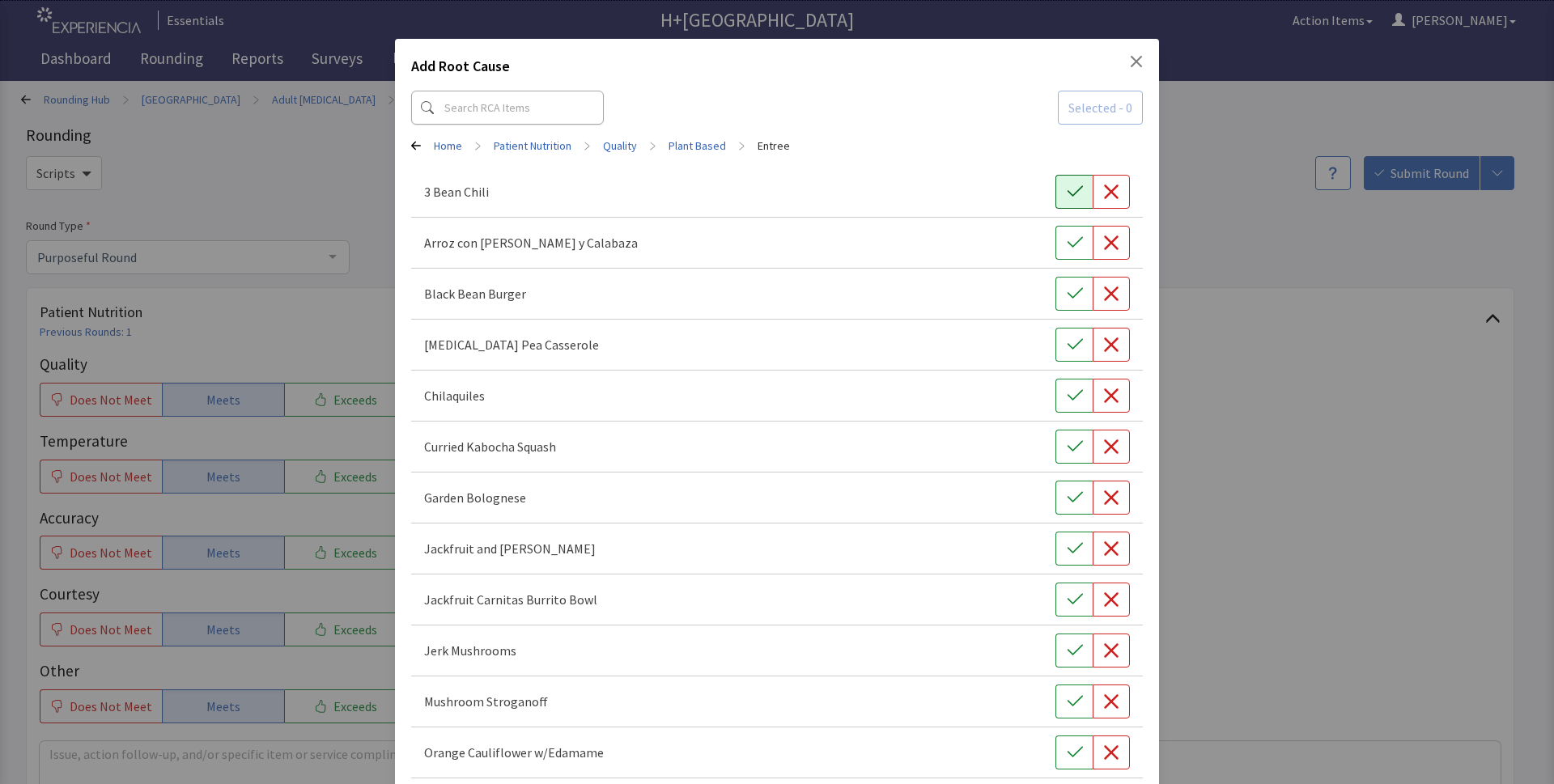
click at [1070, 187] on icon "button" at bounding box center [1074, 191] width 16 height 16
click at [1066, 240] on icon "button" at bounding box center [1074, 242] width 16 height 16
click at [1066, 499] on icon "button" at bounding box center [1074, 496] width 15 height 11
click at [1072, 658] on button "button" at bounding box center [1074, 650] width 38 height 34
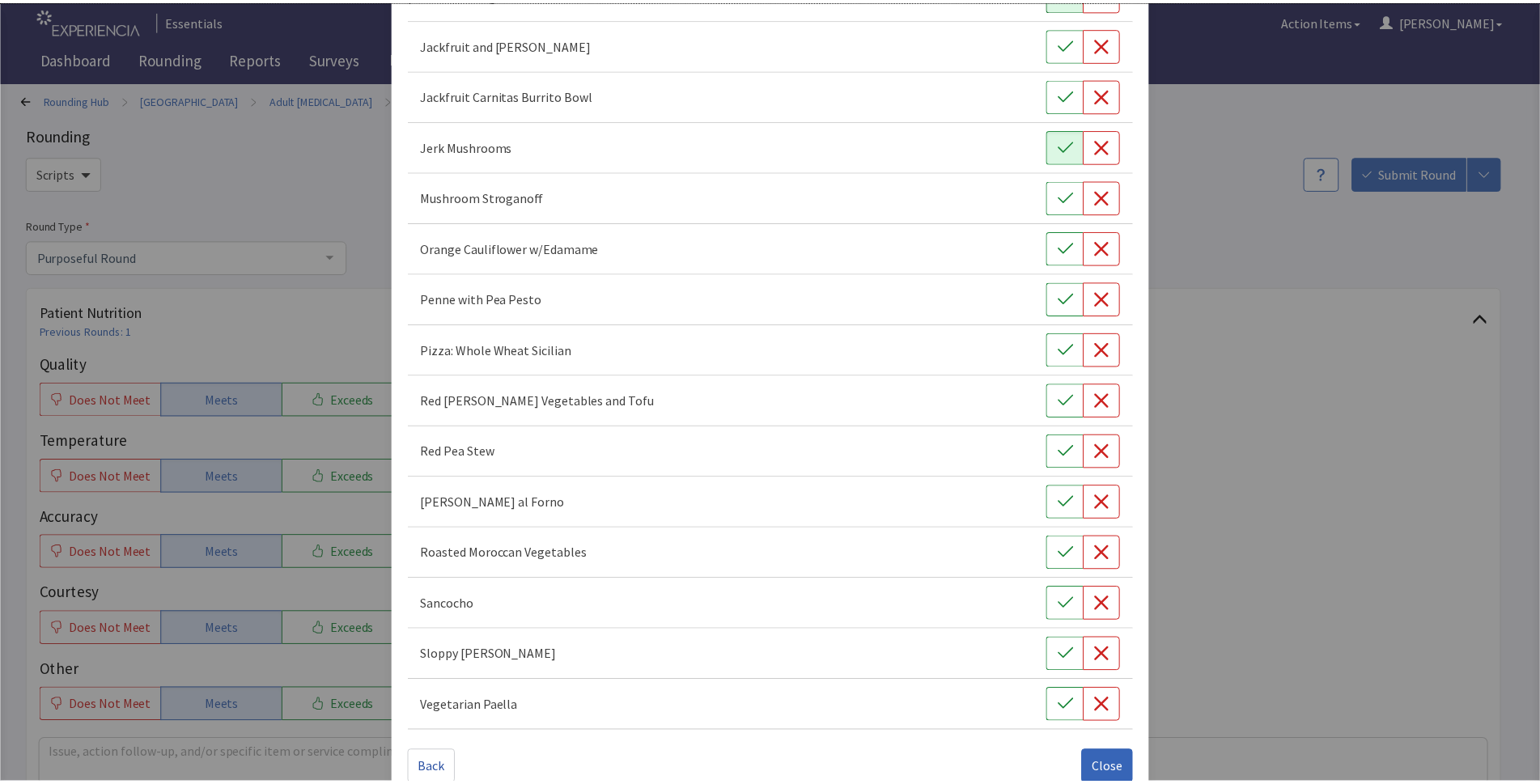
scroll to position [536, 0]
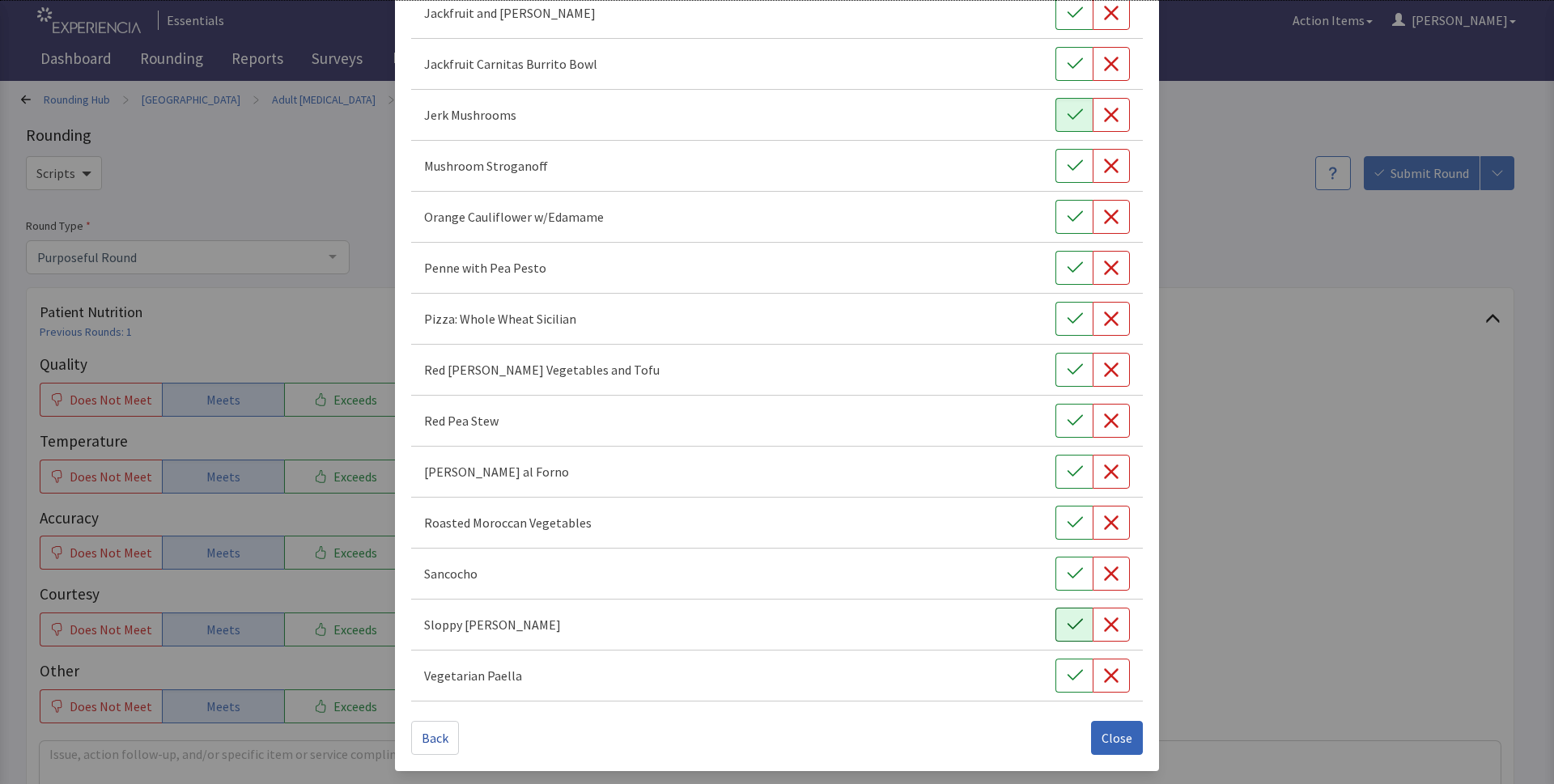
drag, startPoint x: 1057, startPoint y: 578, endPoint x: 1053, endPoint y: 627, distance: 49.2
click at [1057, 583] on button "button" at bounding box center [1074, 573] width 38 height 34
click at [1056, 627] on button "button" at bounding box center [1074, 624] width 38 height 34
click at [1118, 742] on span "Close" at bounding box center [1116, 738] width 31 height 19
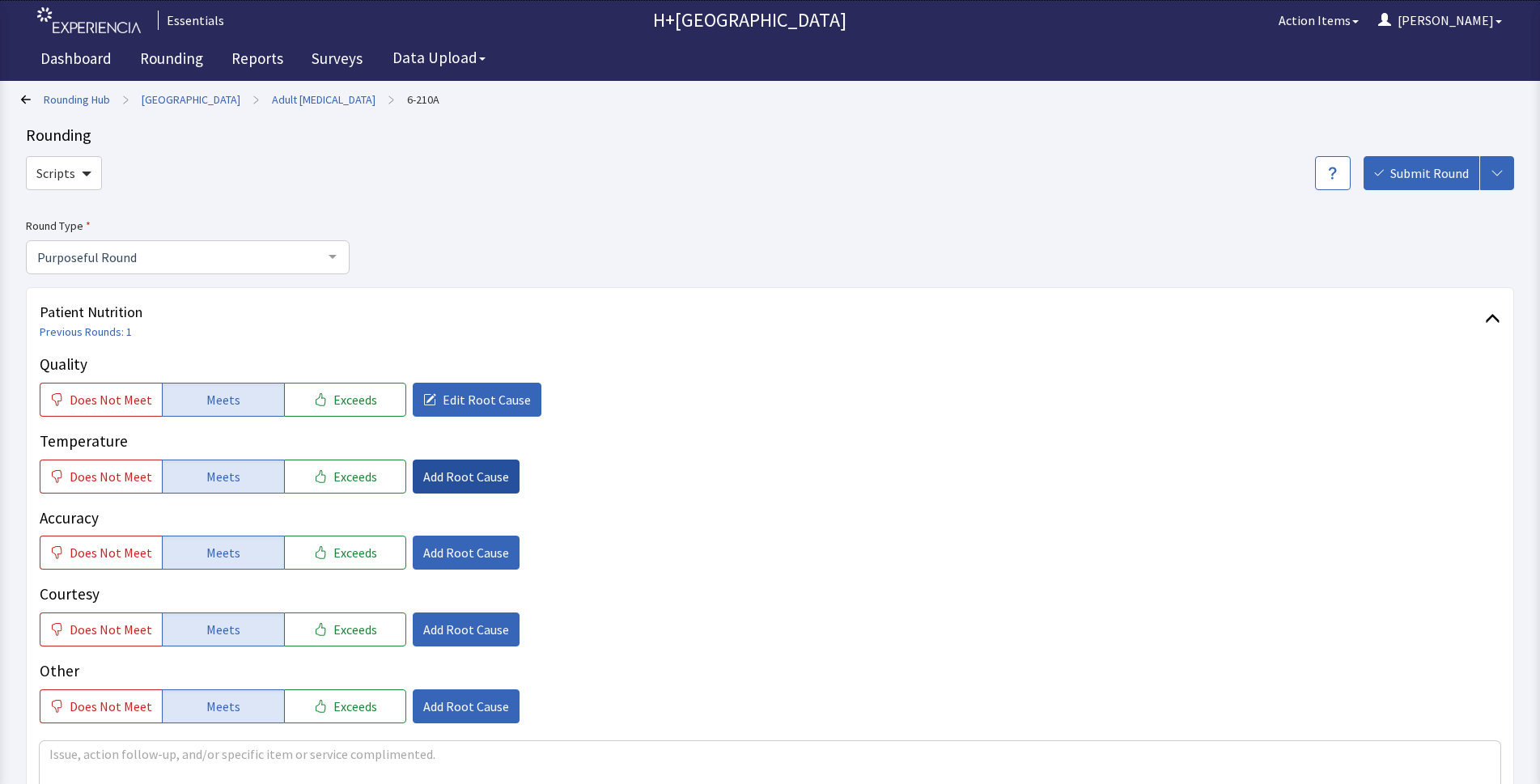
click at [447, 480] on span "Add Root Cause" at bounding box center [465, 476] width 86 height 19
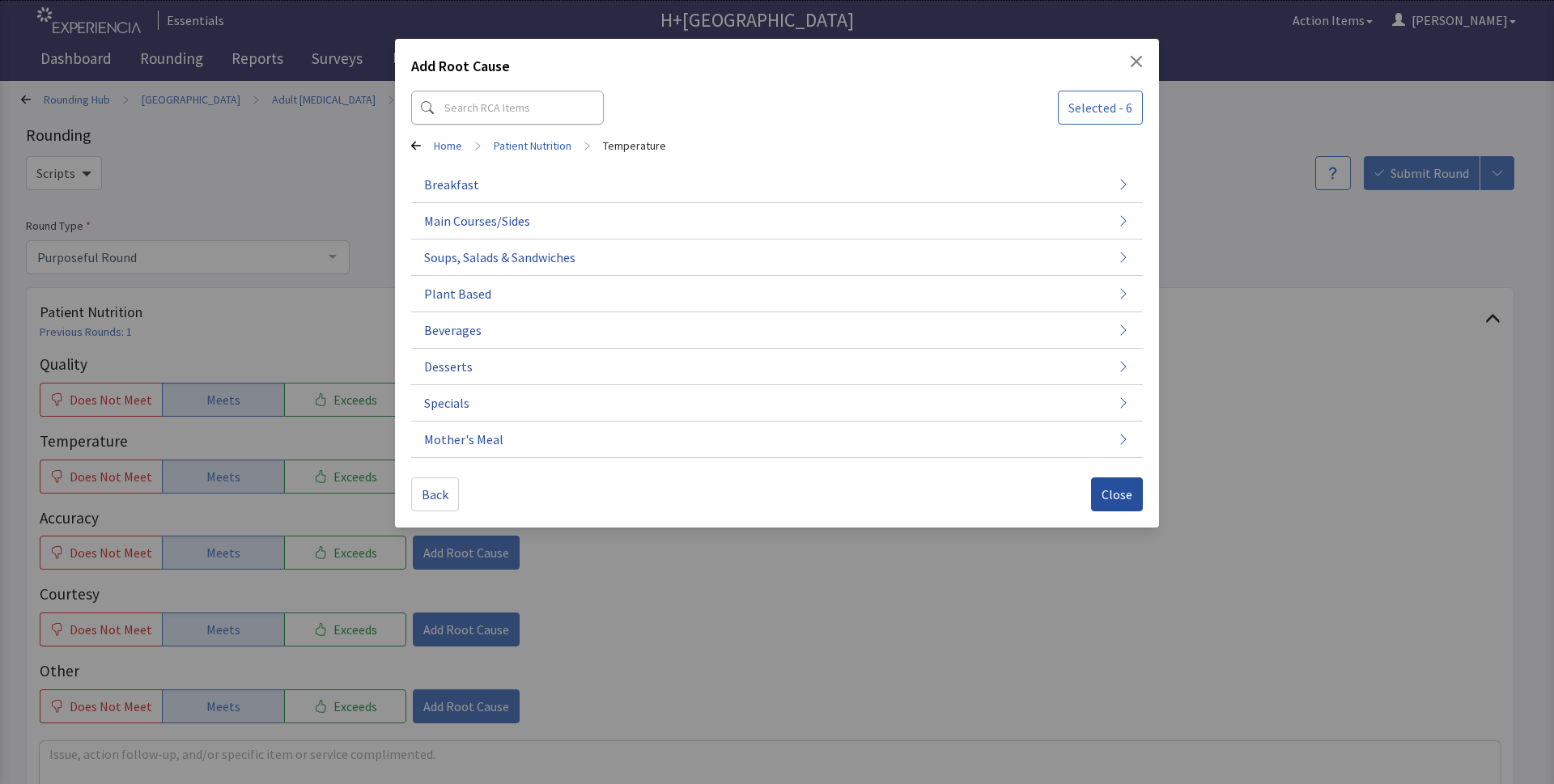
click at [1104, 495] on span "Close" at bounding box center [1116, 494] width 31 height 19
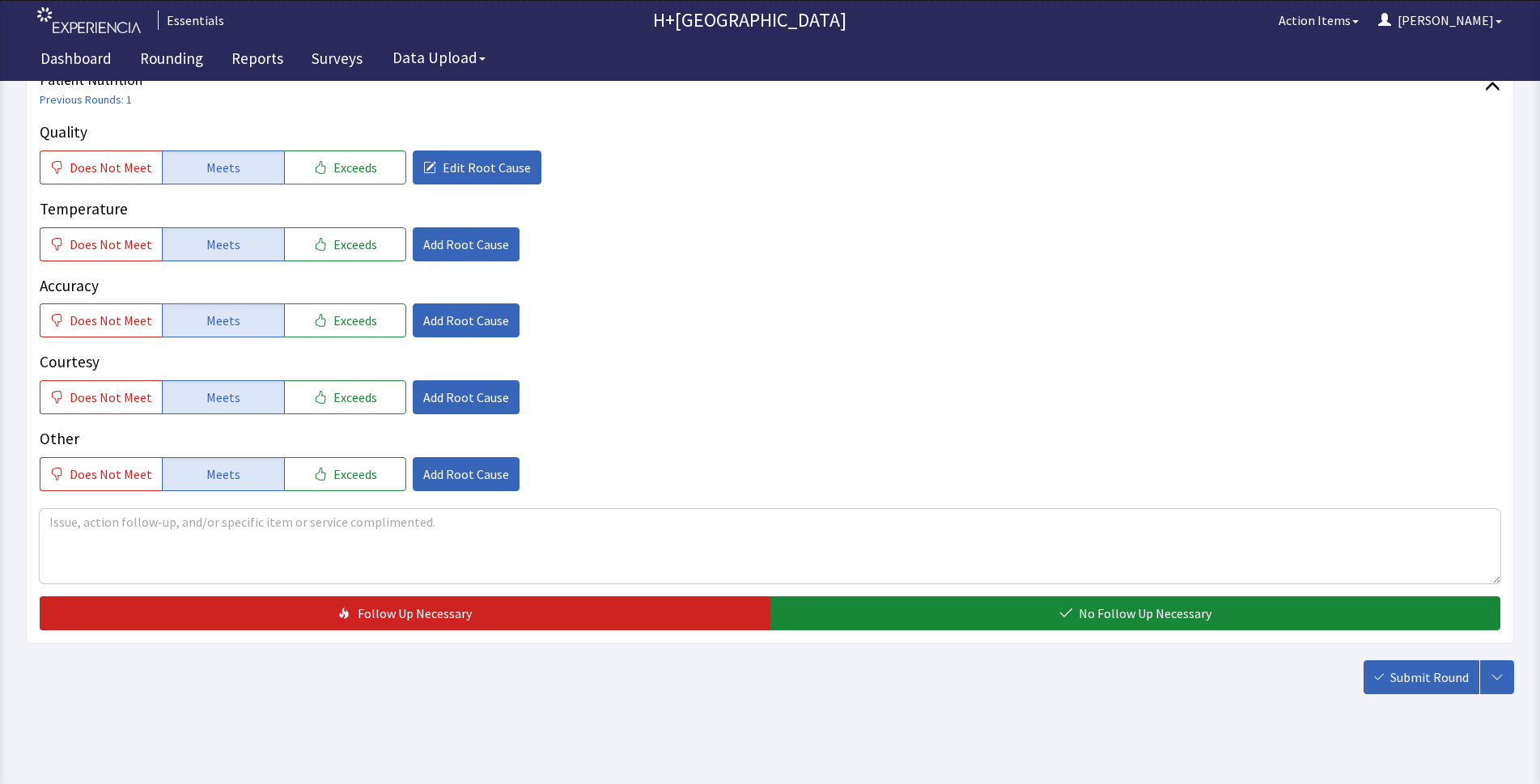
scroll to position [246, 0]
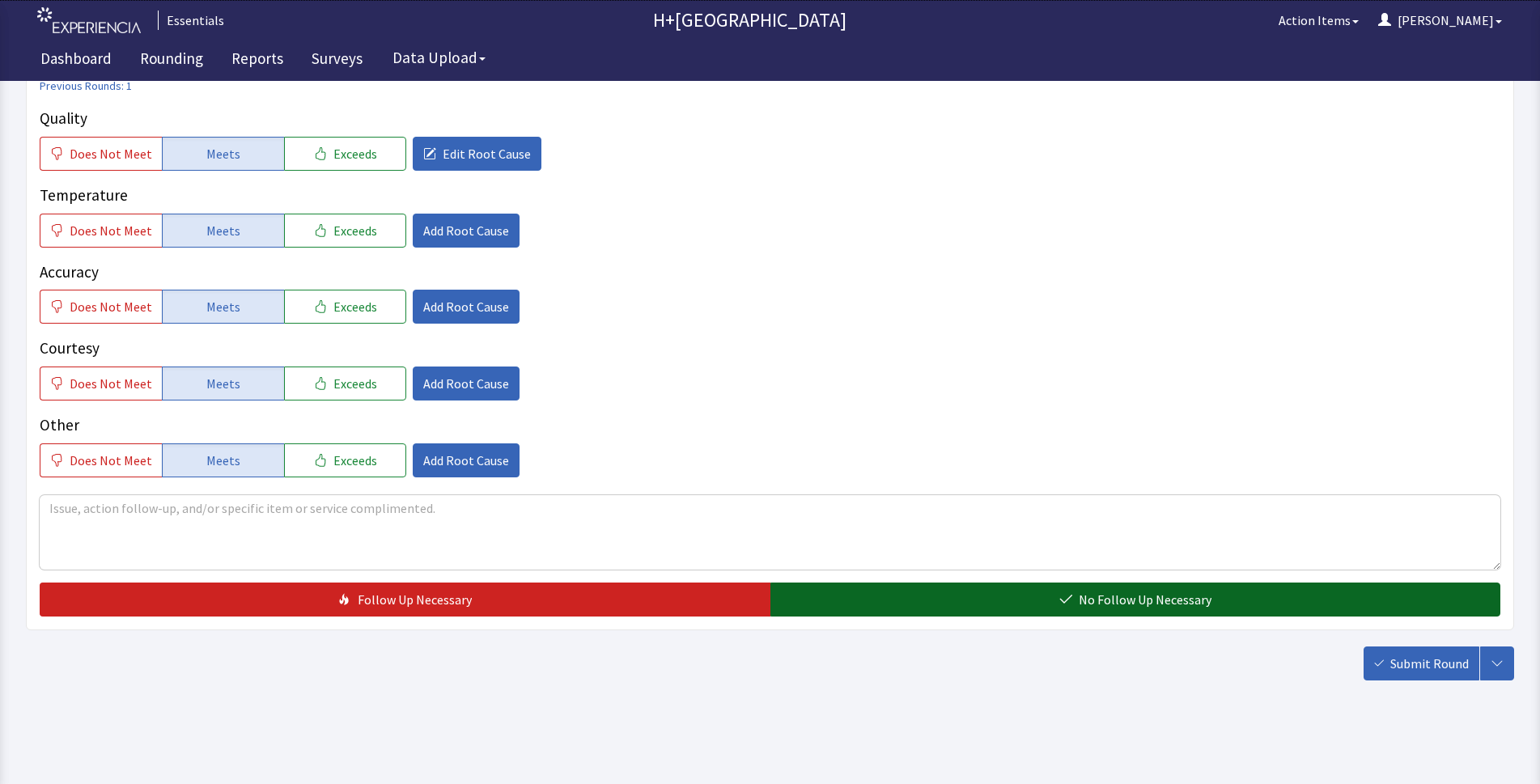
click at [1050, 602] on button "No Follow Up Necessary" at bounding box center [1135, 599] width 731 height 34
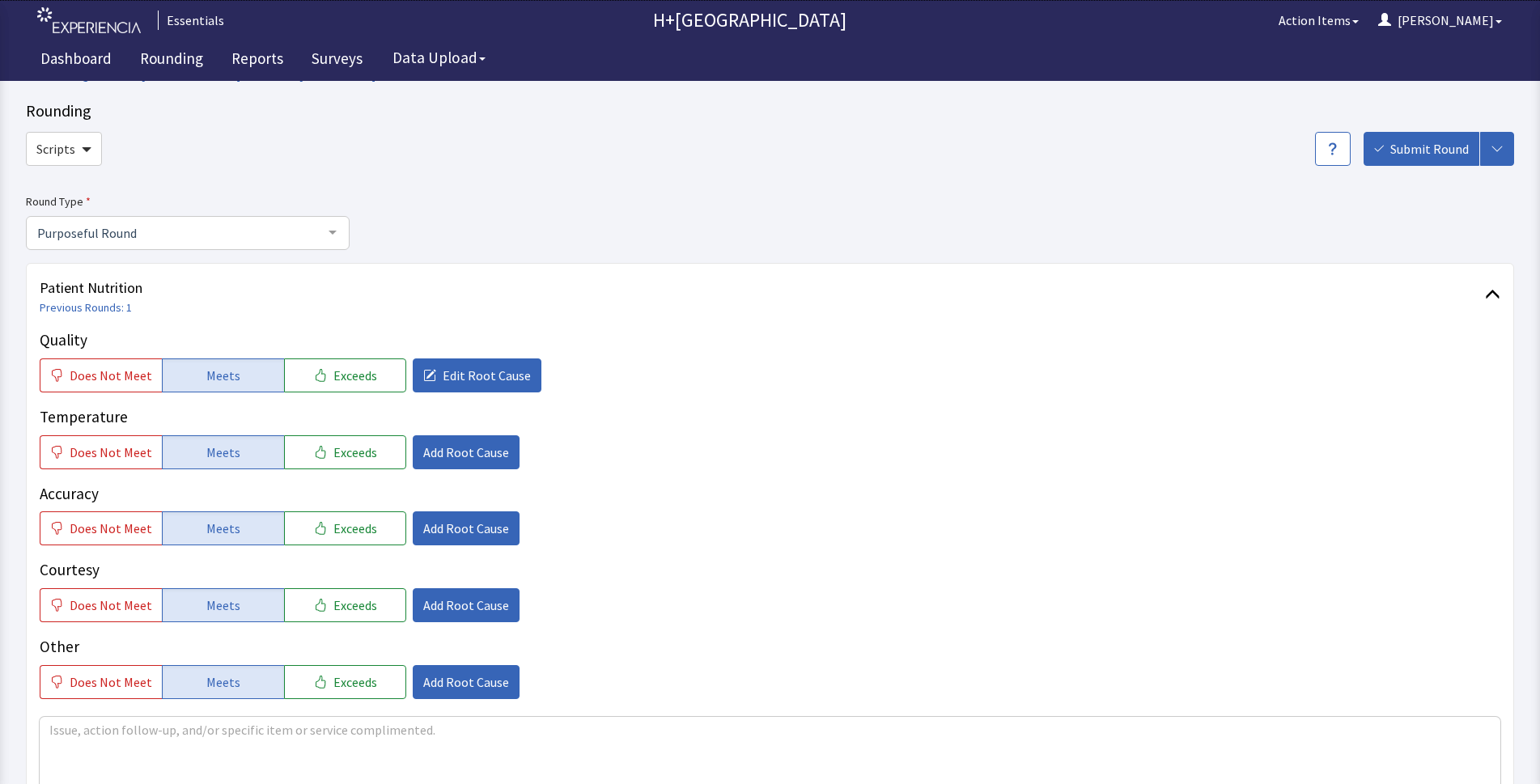
scroll to position [0, 0]
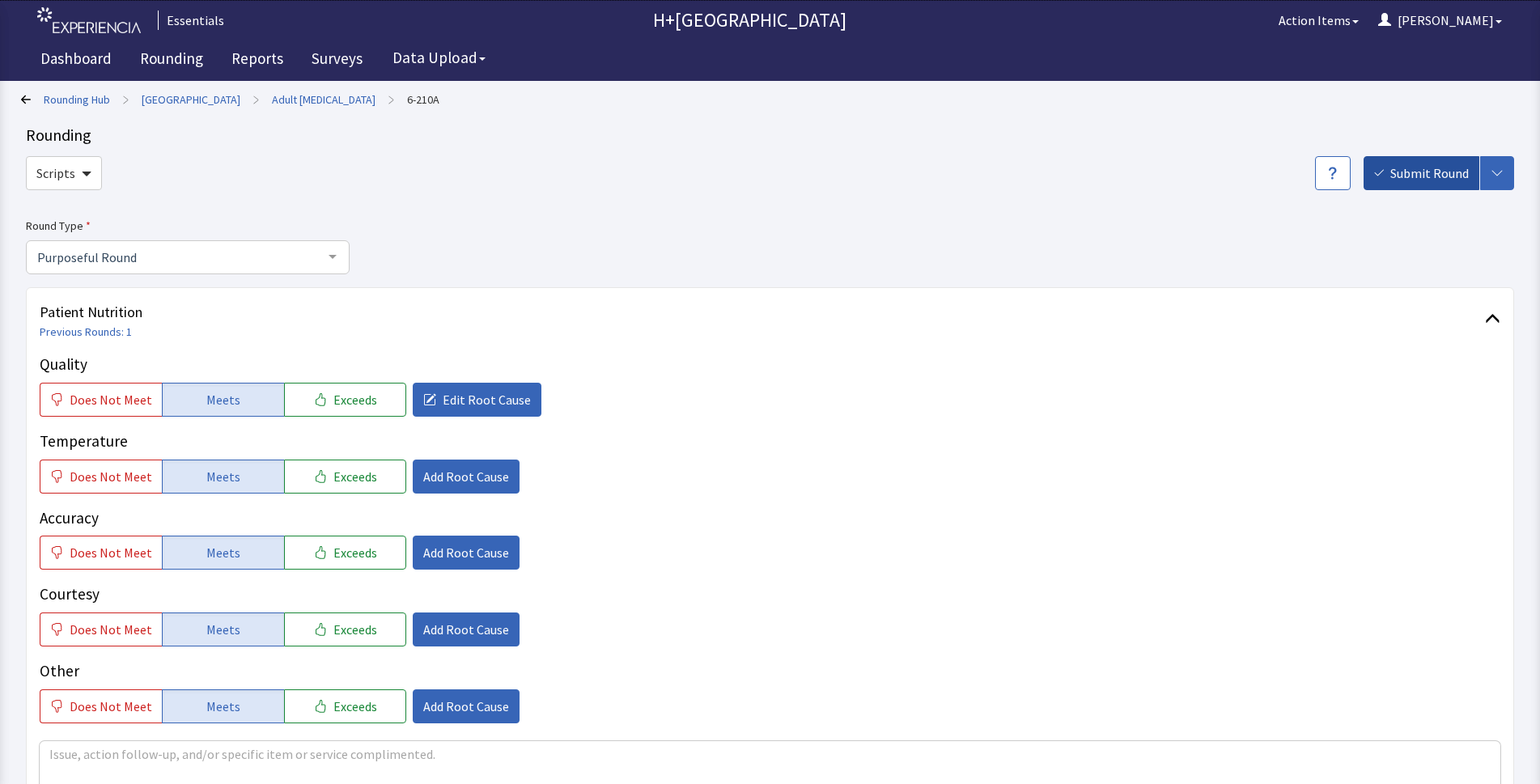
click at [1397, 175] on span "Submit Round" at bounding box center [1429, 173] width 78 height 19
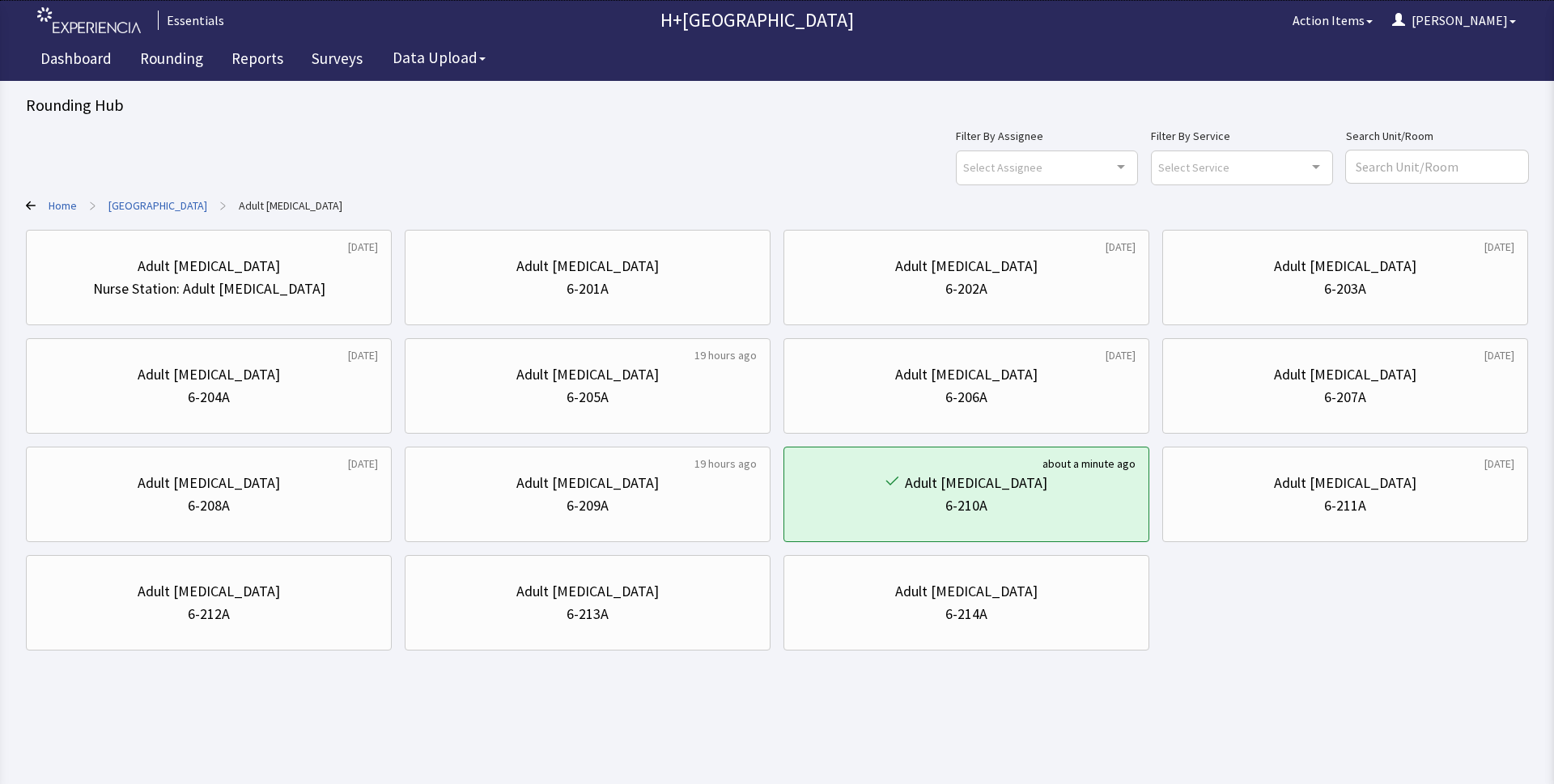
click at [48, 202] on link "Home" at bounding box center [62, 205] width 28 height 16
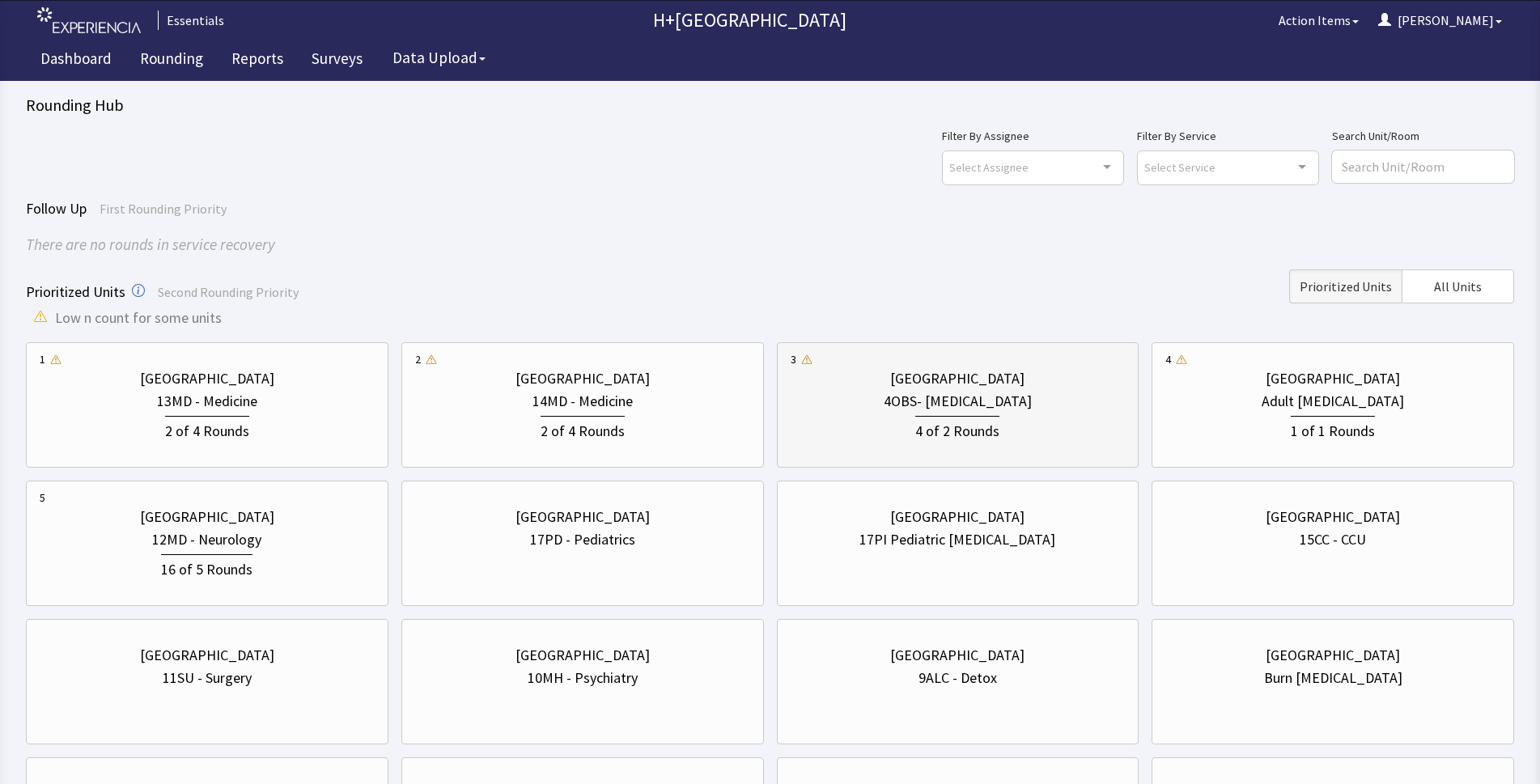
click at [993, 405] on div "4OBS- [MEDICAL_DATA]" at bounding box center [957, 401] width 148 height 22
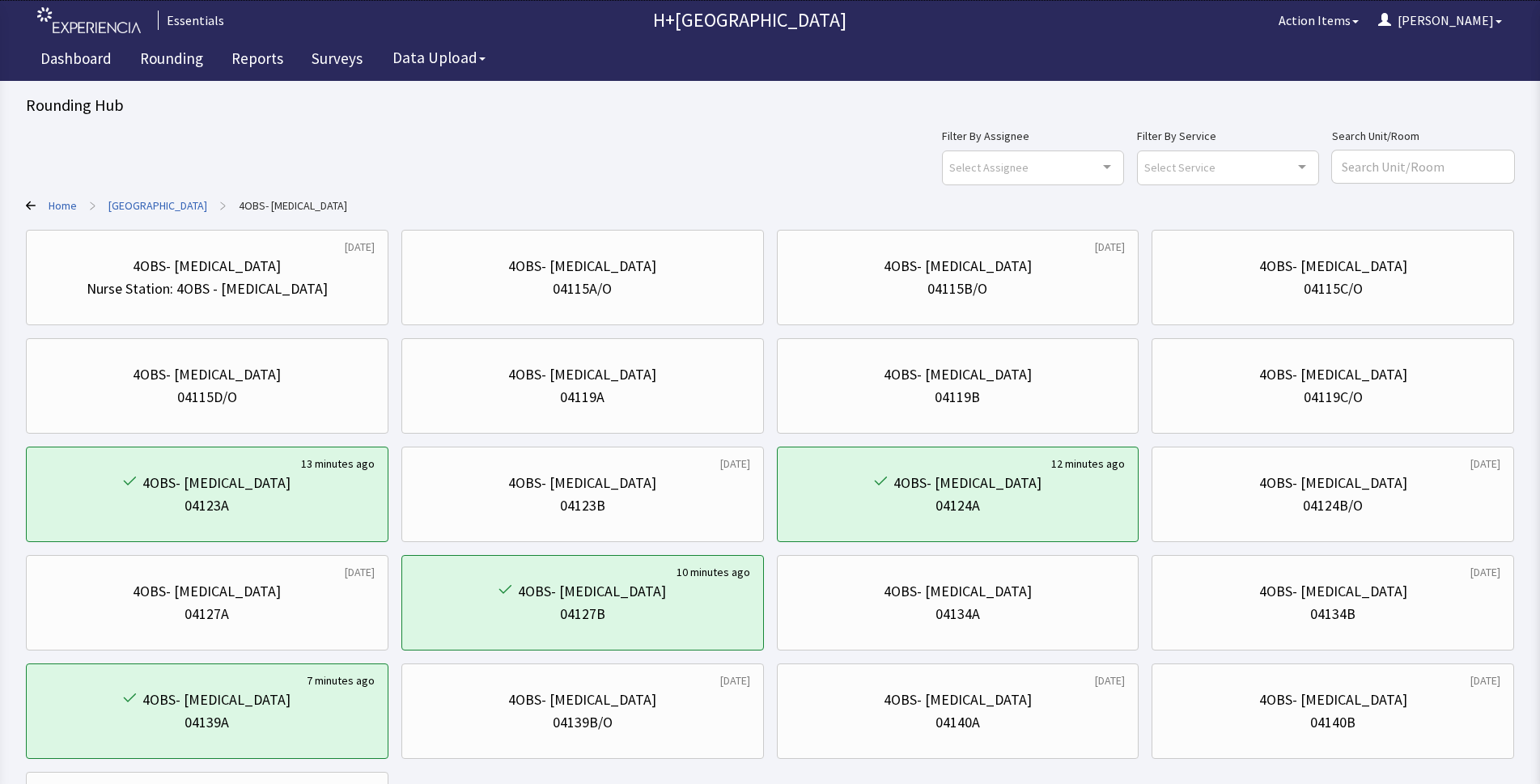
click at [71, 212] on link "Home" at bounding box center [62, 205] width 28 height 16
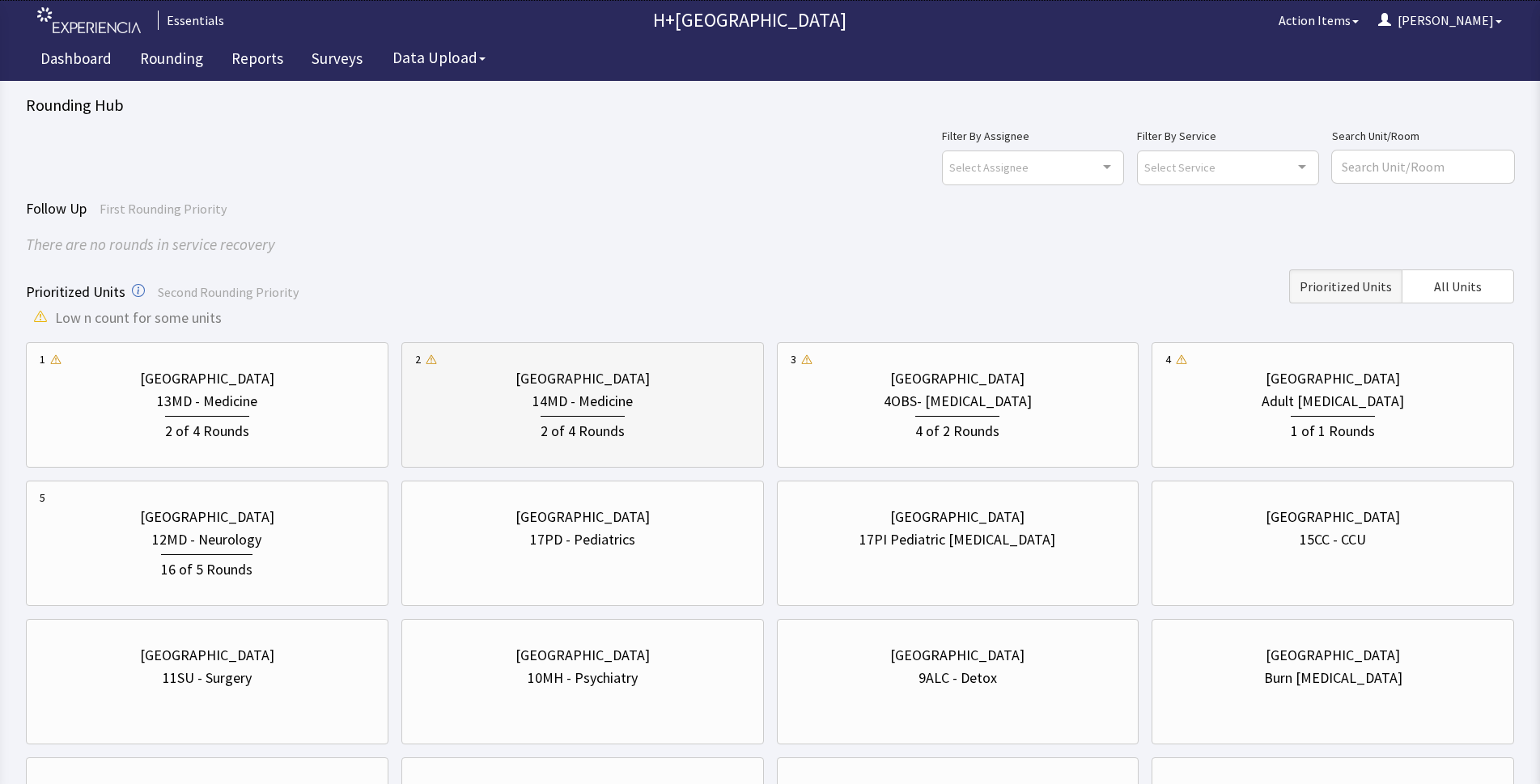
click at [569, 416] on div "2 of 4 Rounds" at bounding box center [582, 430] width 84 height 27
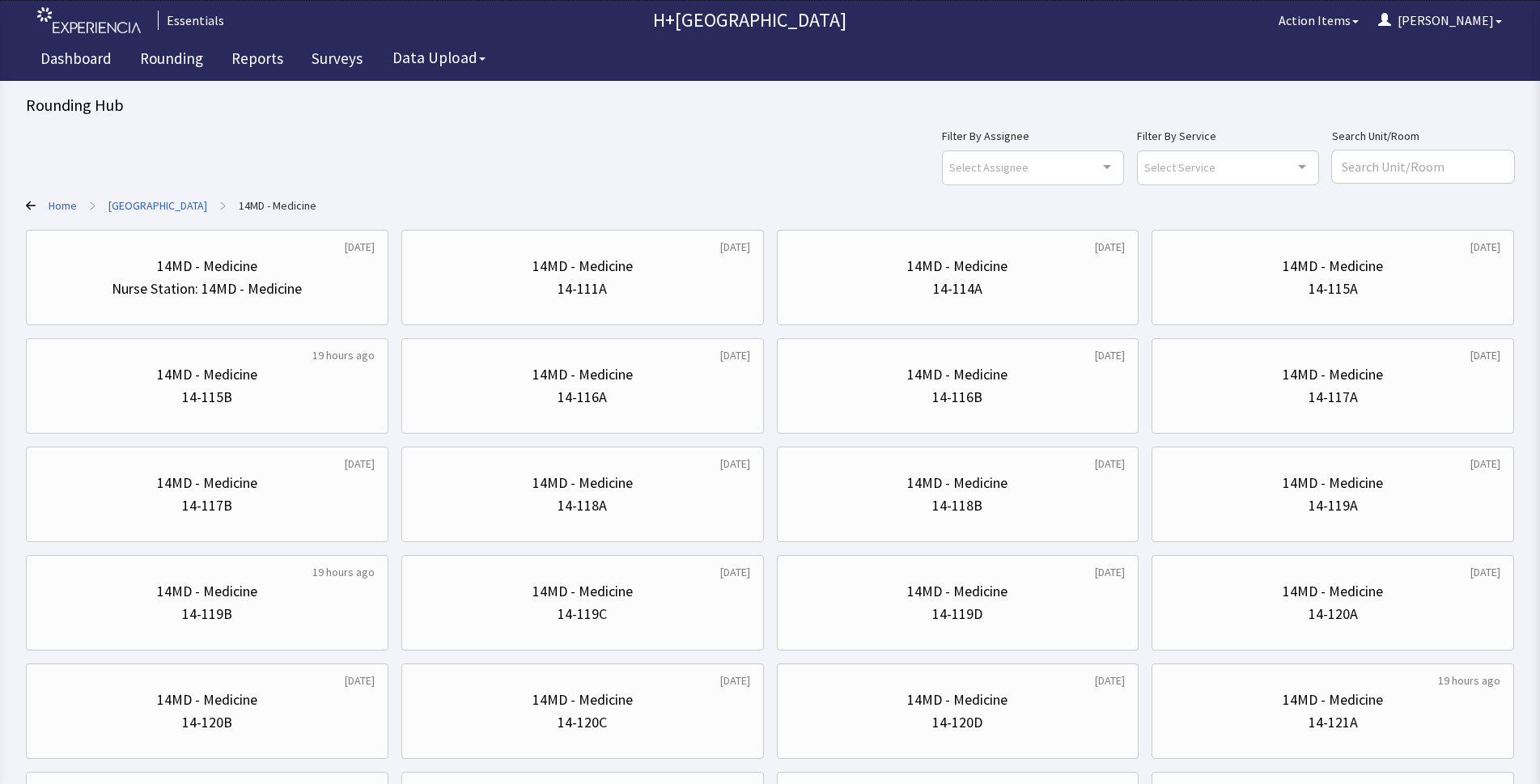
click at [77, 208] on link "Home" at bounding box center [62, 205] width 28 height 16
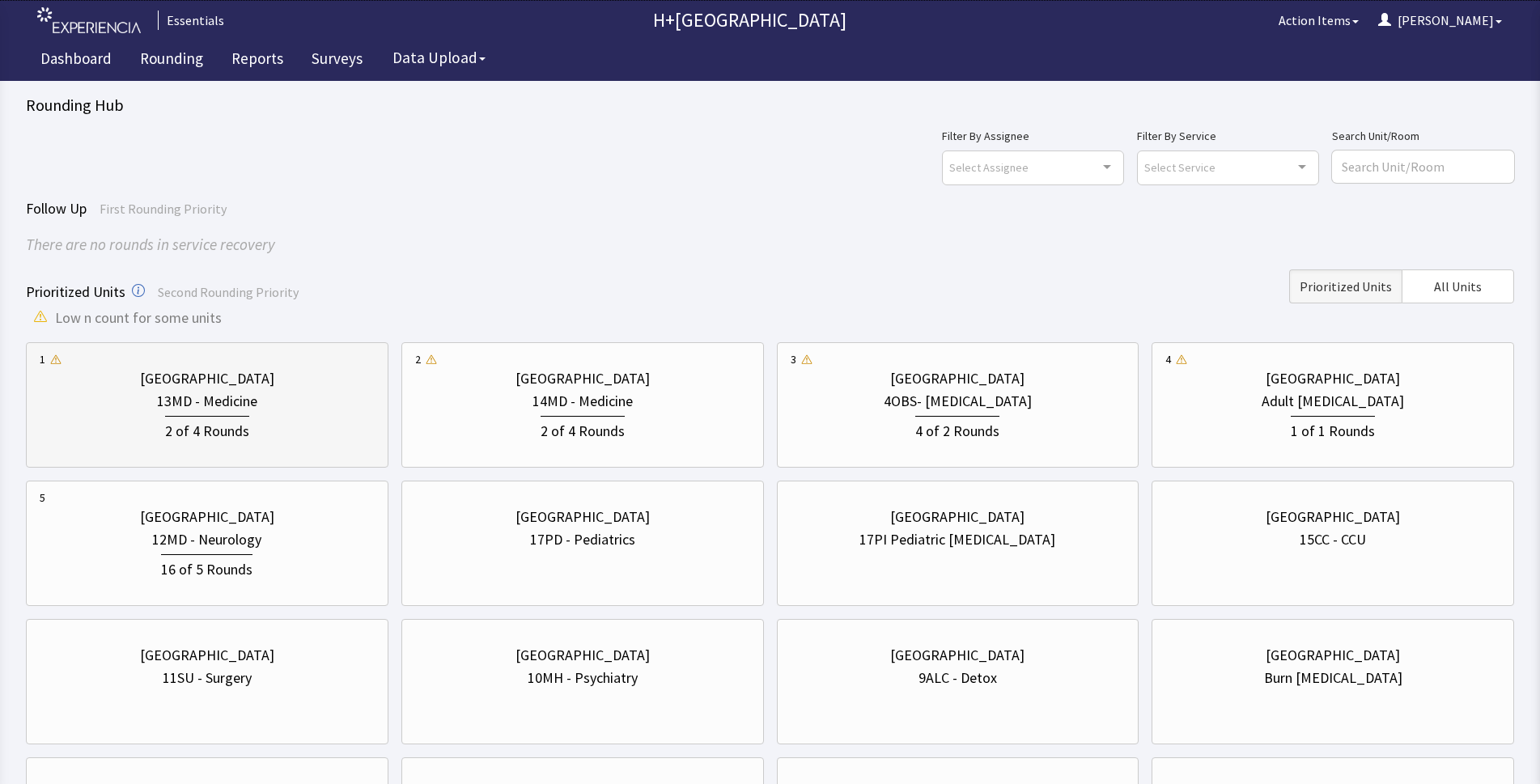
click at [265, 378] on div "[GEOGRAPHIC_DATA]" at bounding box center [207, 378] width 134 height 22
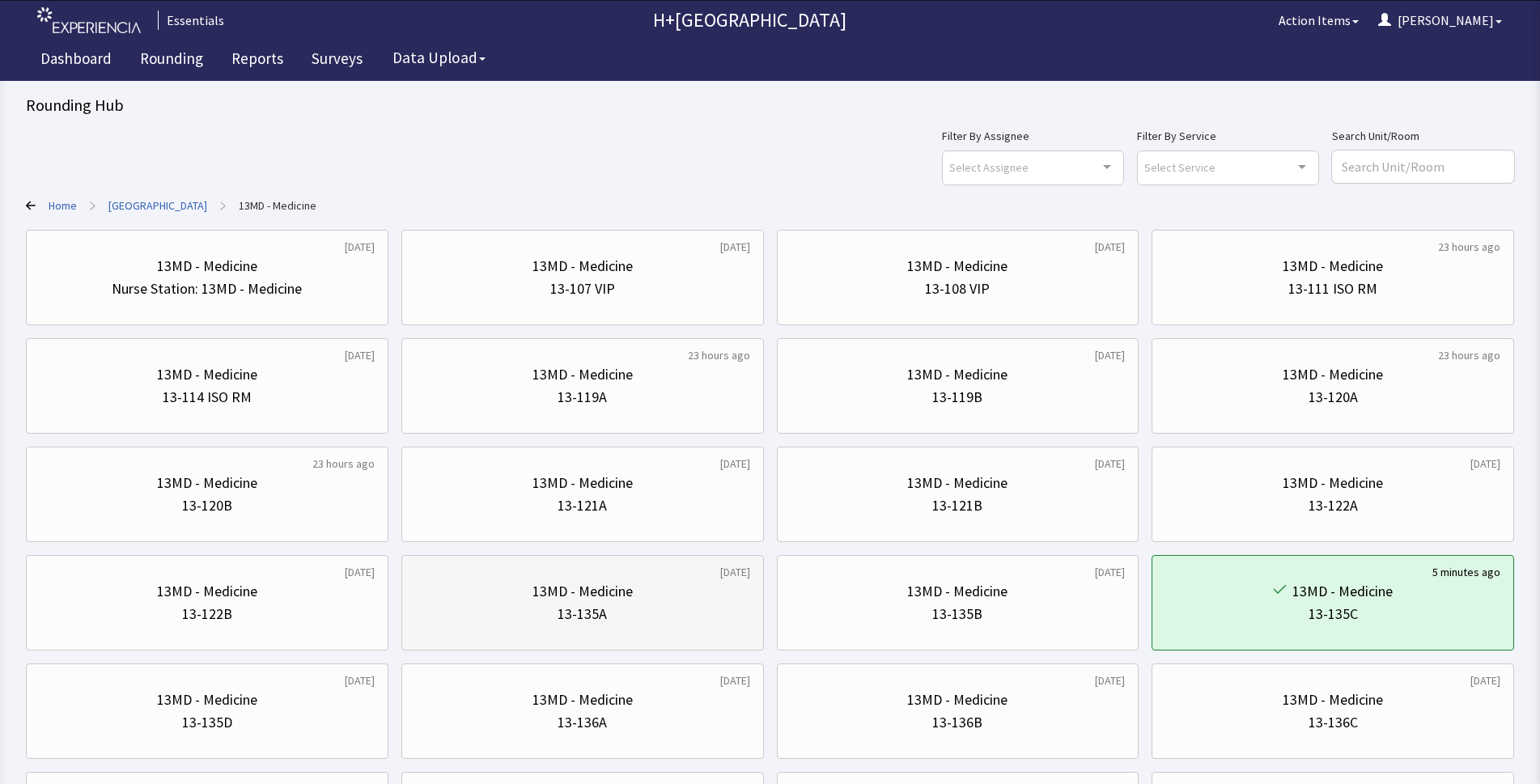
click at [701, 611] on div "13-135A" at bounding box center [582, 613] width 335 height 22
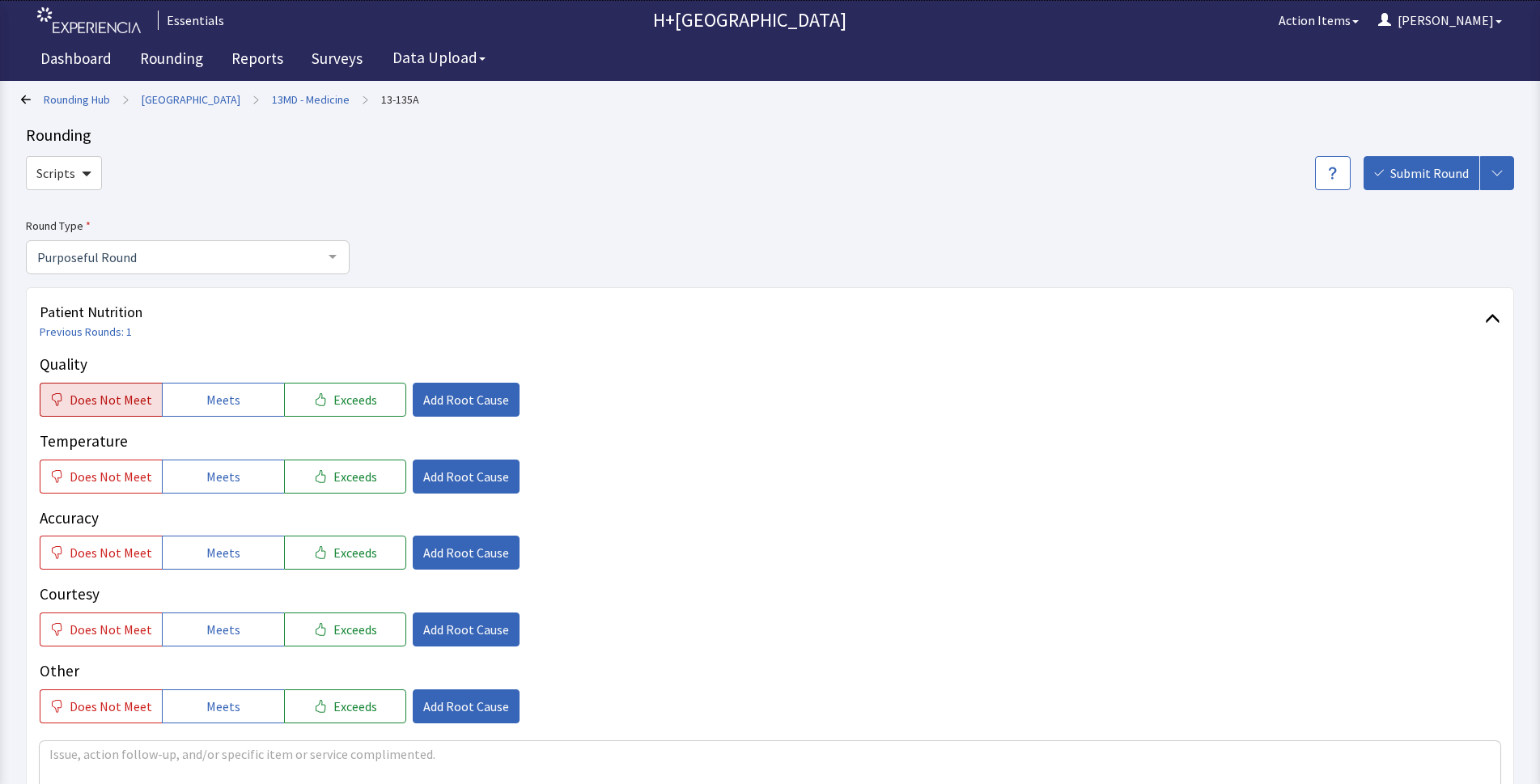
click at [127, 396] on span "Does Not Meet" at bounding box center [110, 400] width 82 height 19
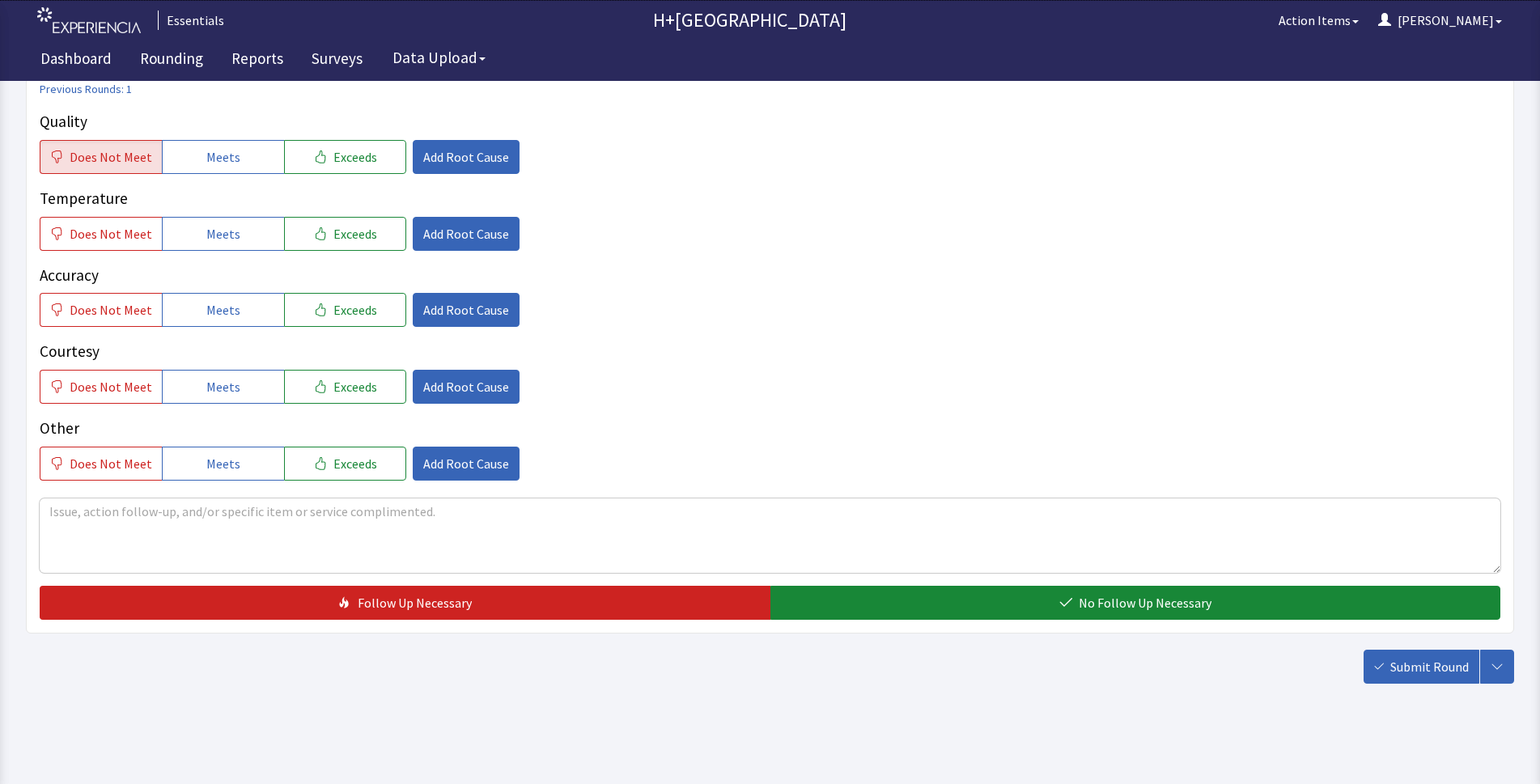
scroll to position [246, 0]
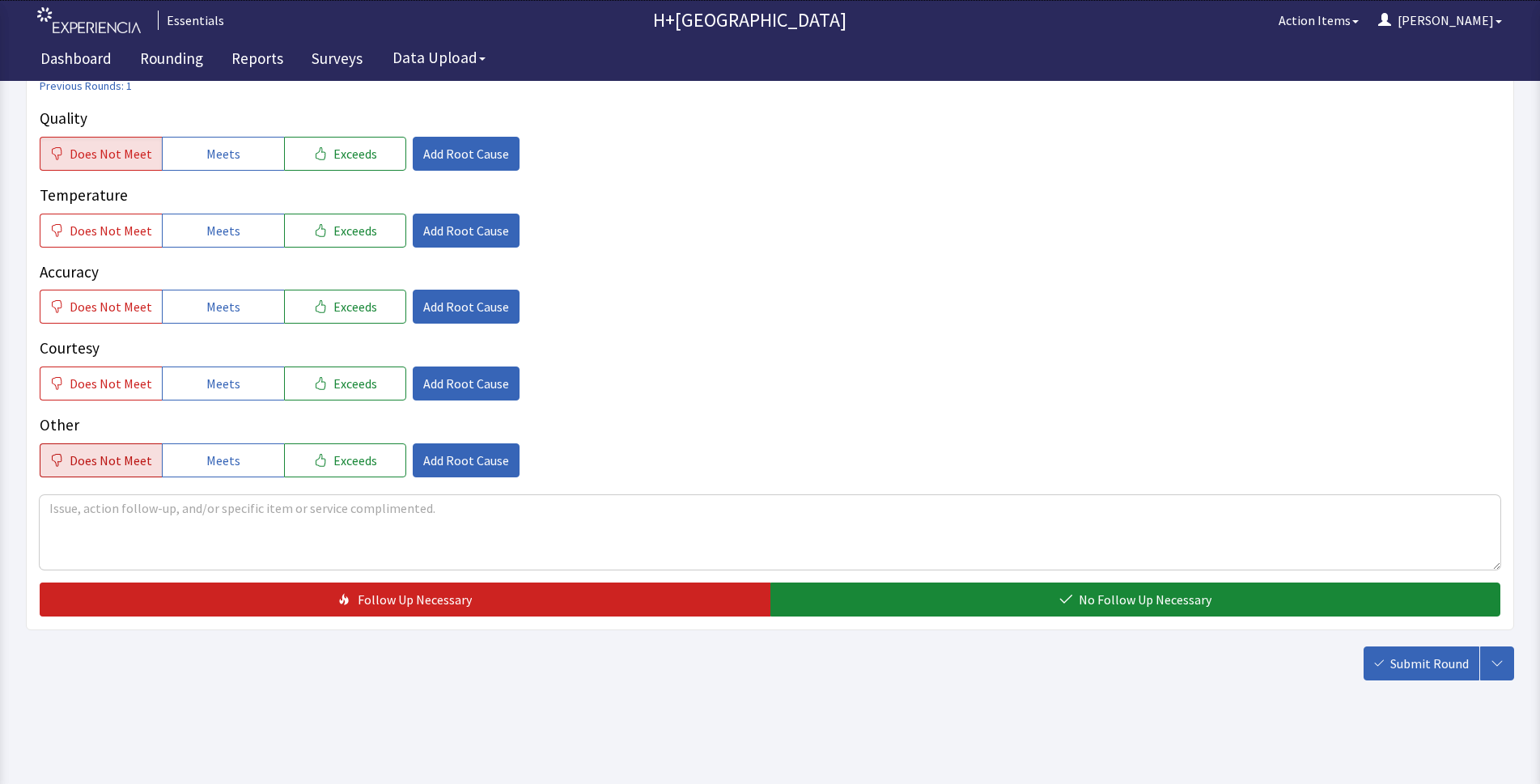
click at [98, 455] on span "Does Not Meet" at bounding box center [110, 461] width 82 height 19
click at [471, 466] on button "Add Root Cause" at bounding box center [465, 460] width 107 height 34
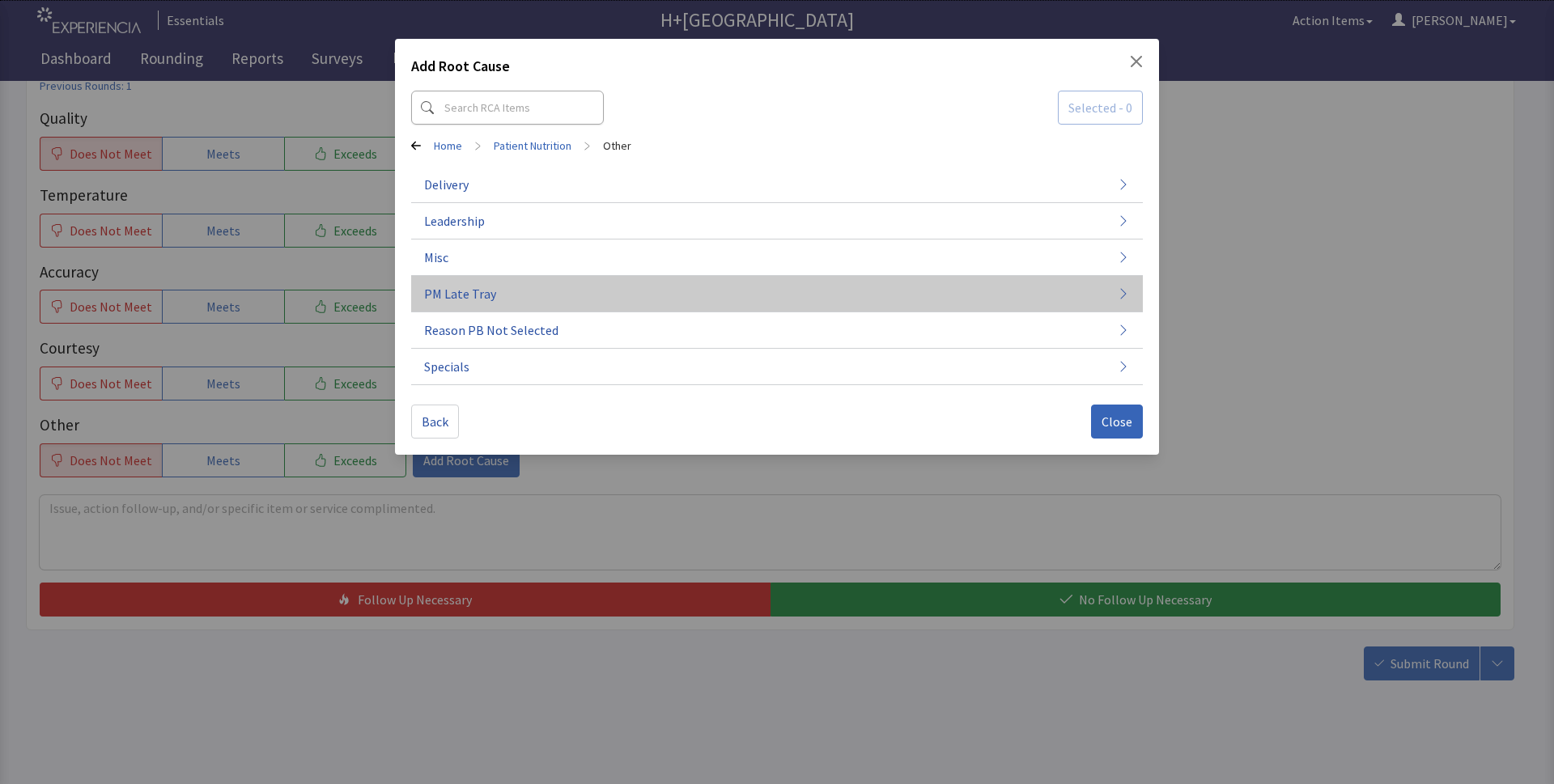
click at [459, 294] on span "PM Late Tray" at bounding box center [460, 294] width 72 height 19
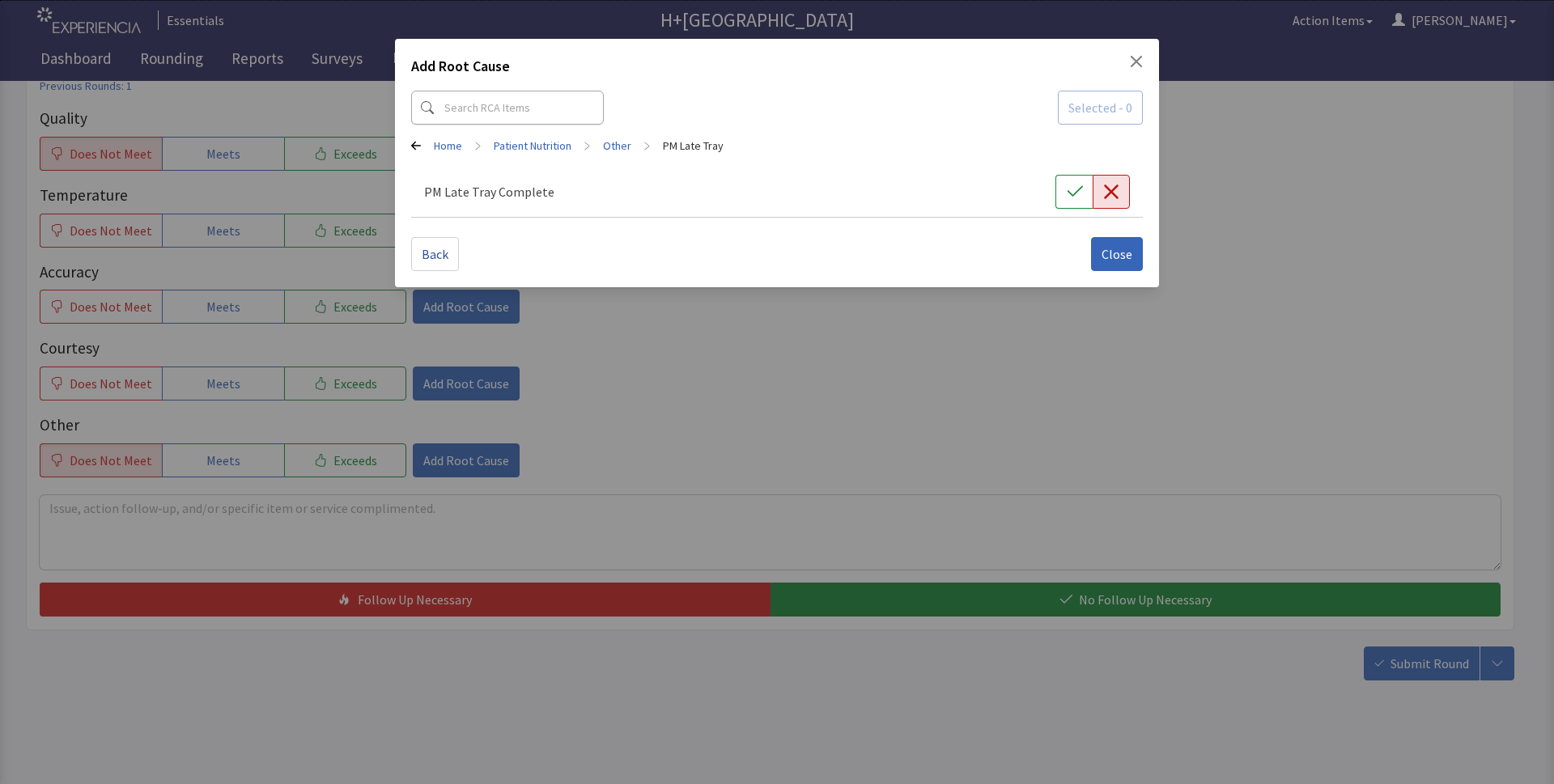
click at [1106, 192] on icon "button" at bounding box center [1111, 191] width 16 height 16
click at [1113, 252] on span "Close" at bounding box center [1116, 254] width 31 height 19
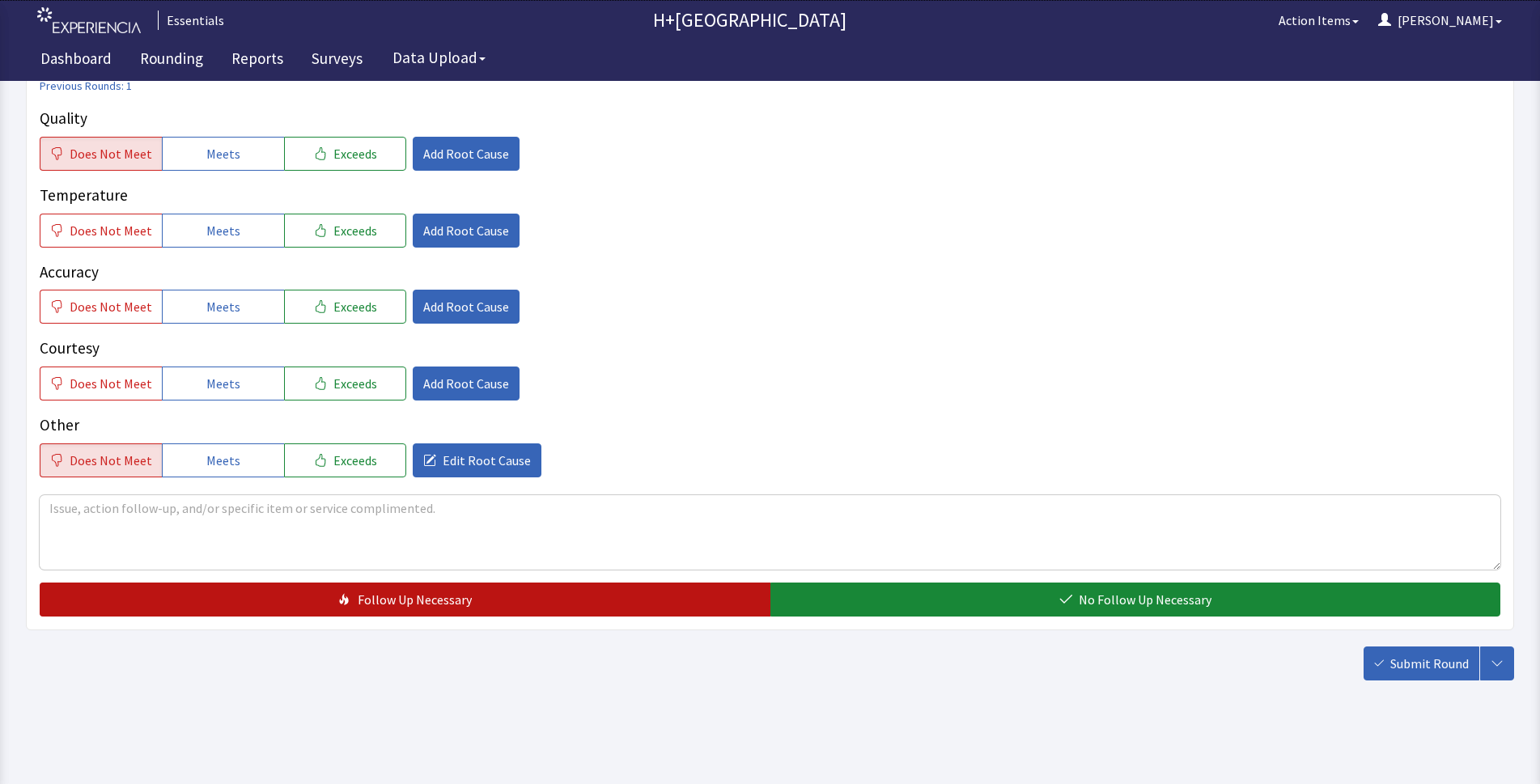
click at [506, 592] on button "Follow Up Necessary" at bounding box center [405, 599] width 731 height 34
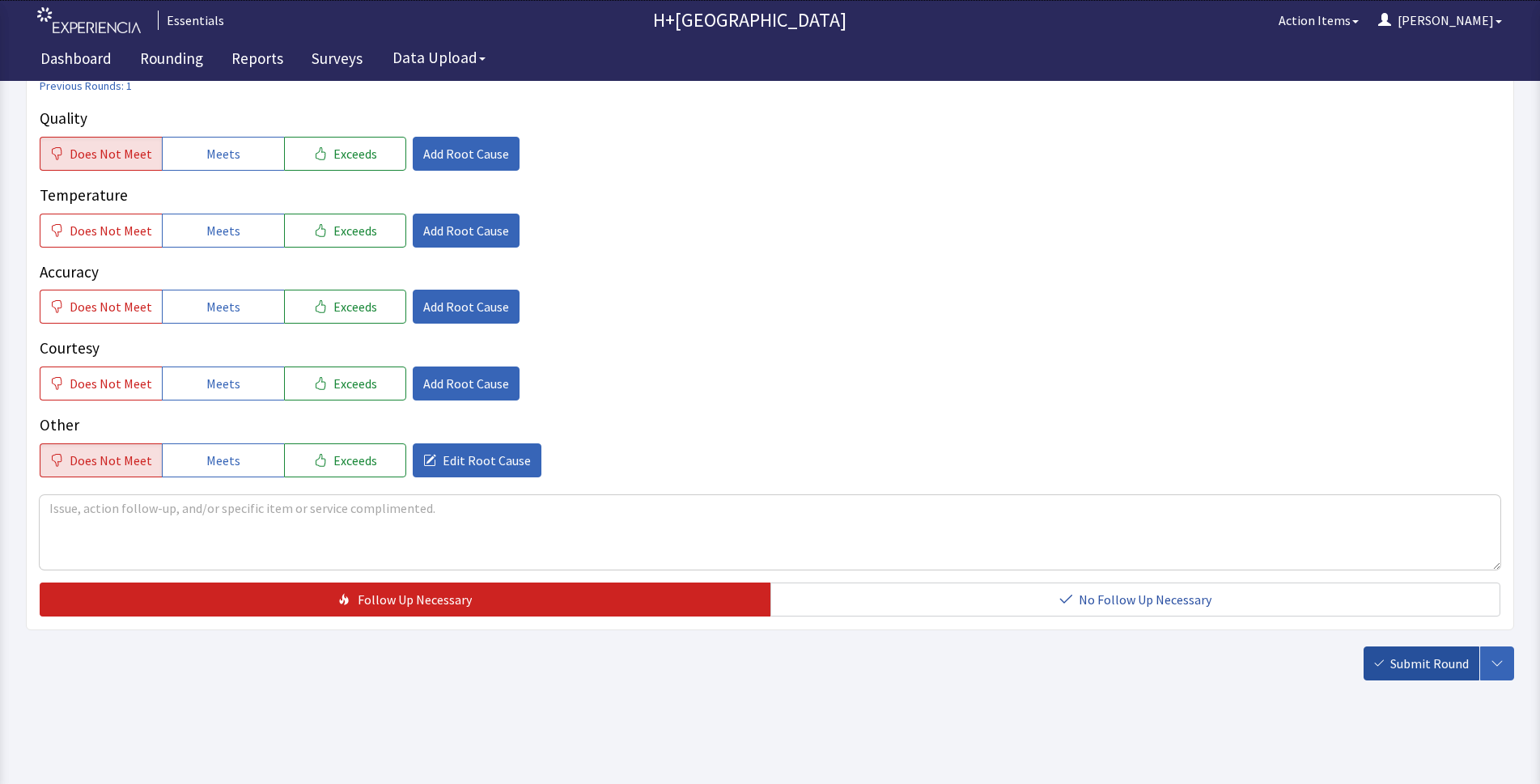
click at [1433, 662] on span "Submit Round" at bounding box center [1429, 663] width 78 height 19
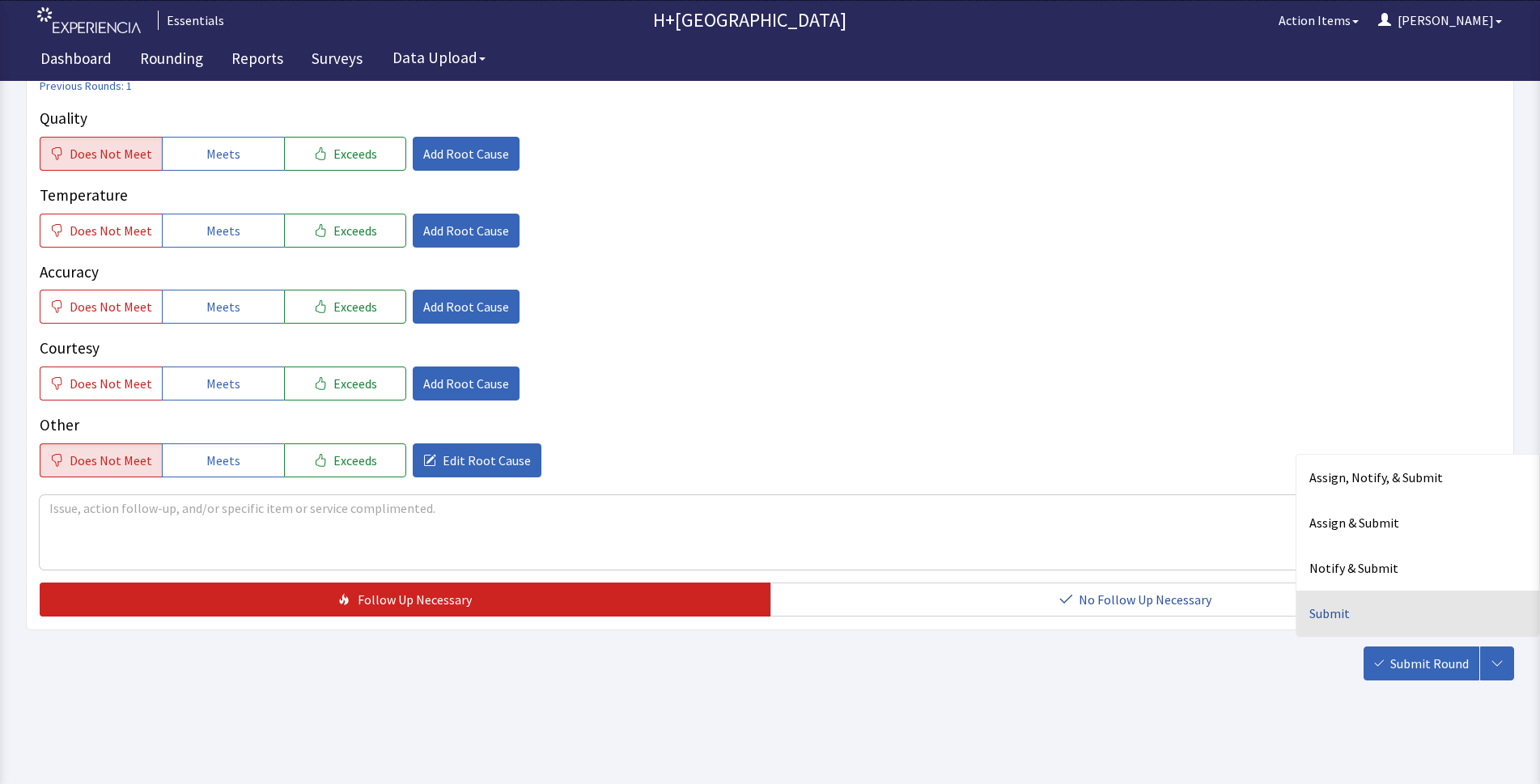
click at [1315, 610] on div "Submit" at bounding box center [1416, 613] width 242 height 45
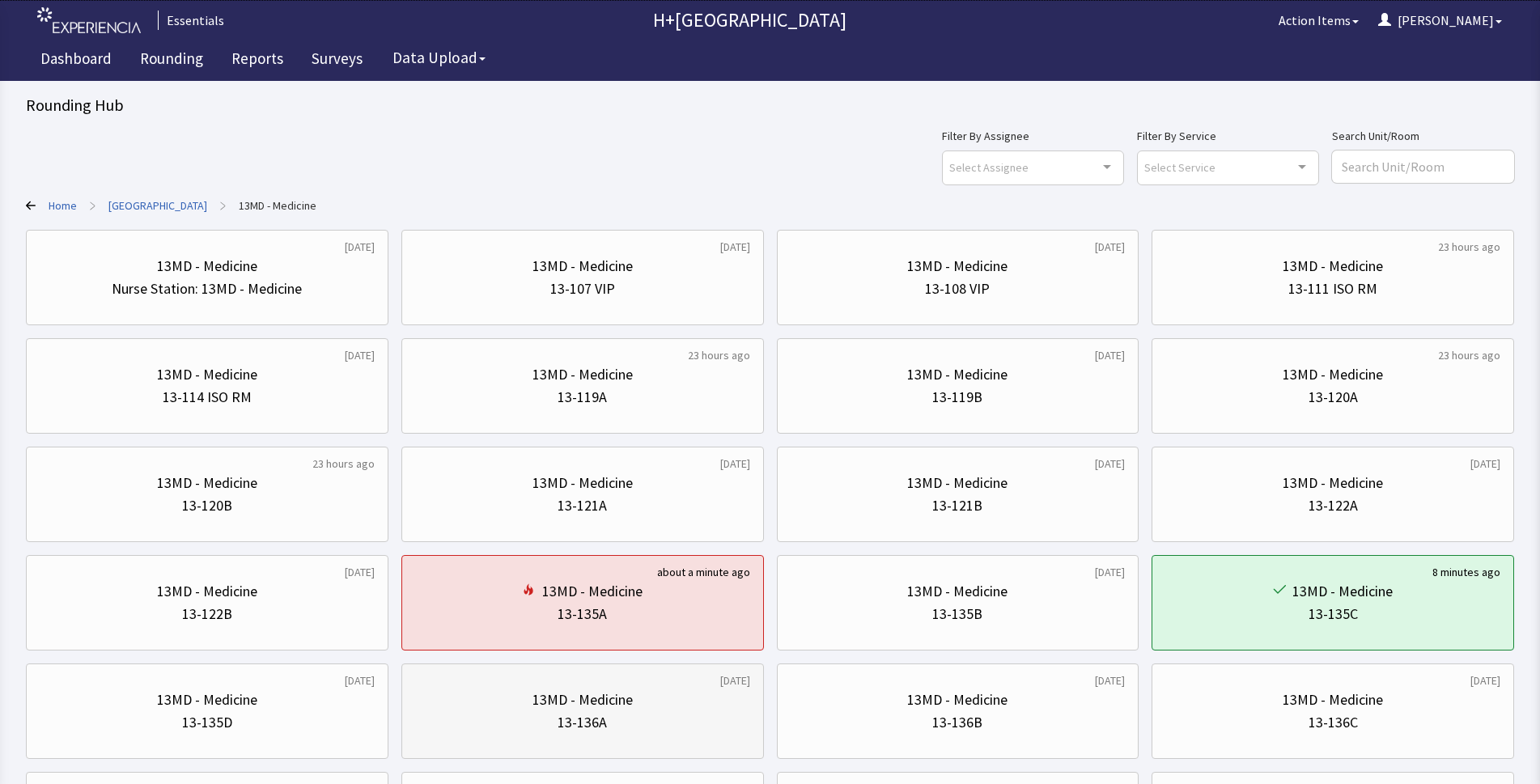
click at [615, 735] on div "13MD - Medicine 13-136A" at bounding box center [582, 711] width 335 height 77
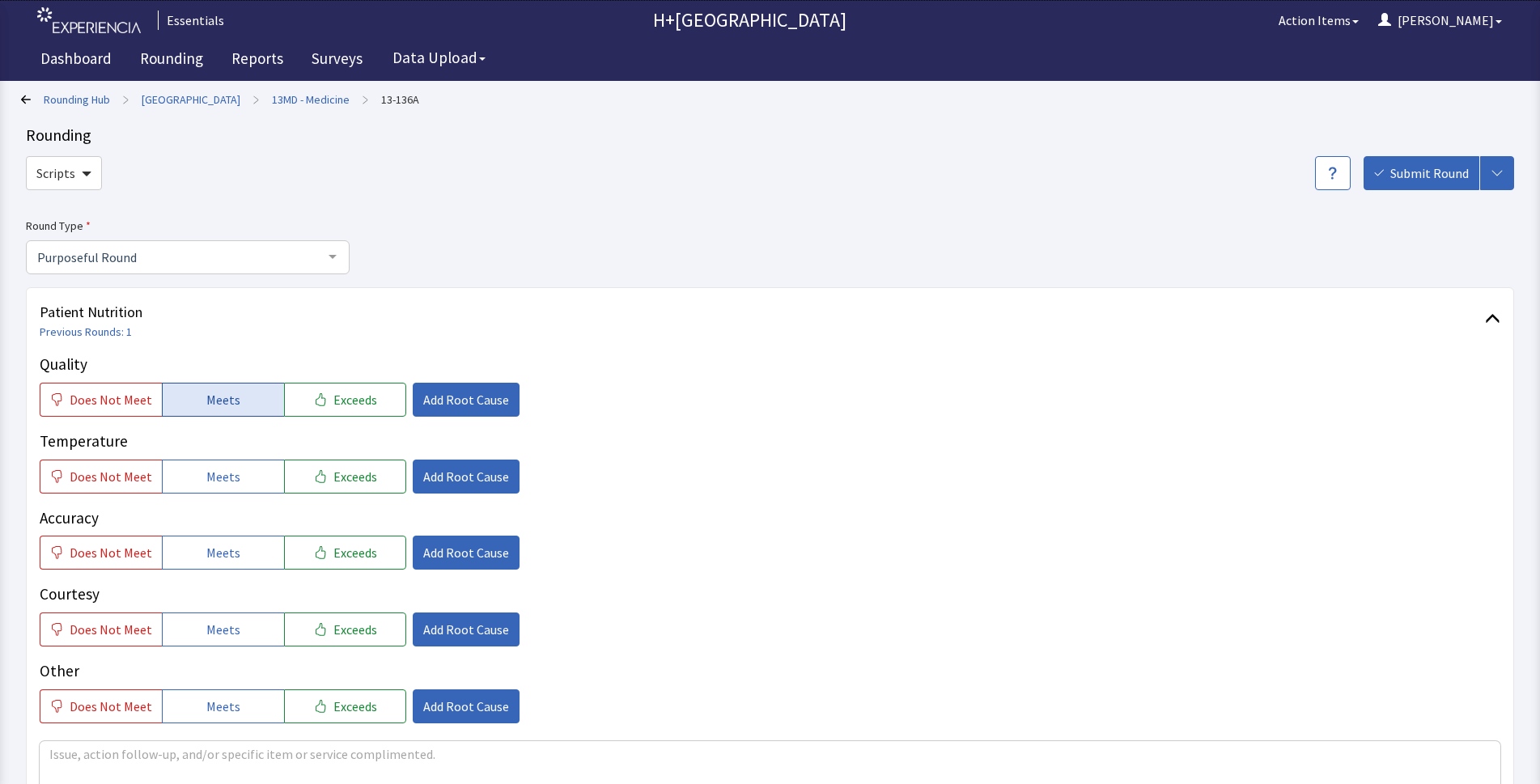
click at [262, 384] on button "Meets" at bounding box center [223, 399] width 123 height 34
click at [215, 482] on span "Meets" at bounding box center [223, 476] width 34 height 19
click at [231, 551] on span "Meets" at bounding box center [223, 552] width 34 height 19
click at [238, 626] on button "Meets" at bounding box center [223, 629] width 123 height 34
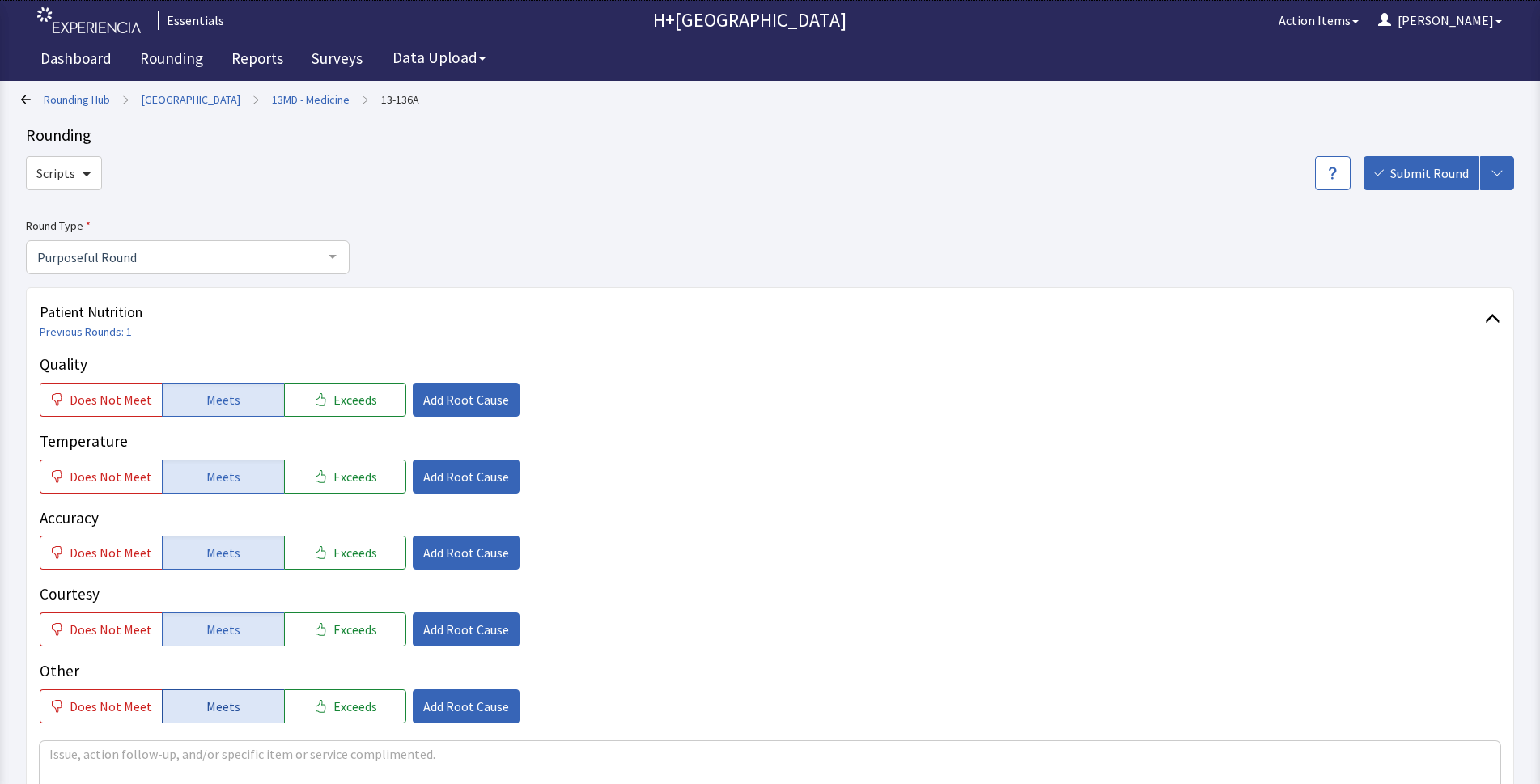
click at [238, 704] on button "Meets" at bounding box center [223, 706] width 123 height 34
click at [472, 408] on button "Add Root Cause" at bounding box center [465, 399] width 107 height 34
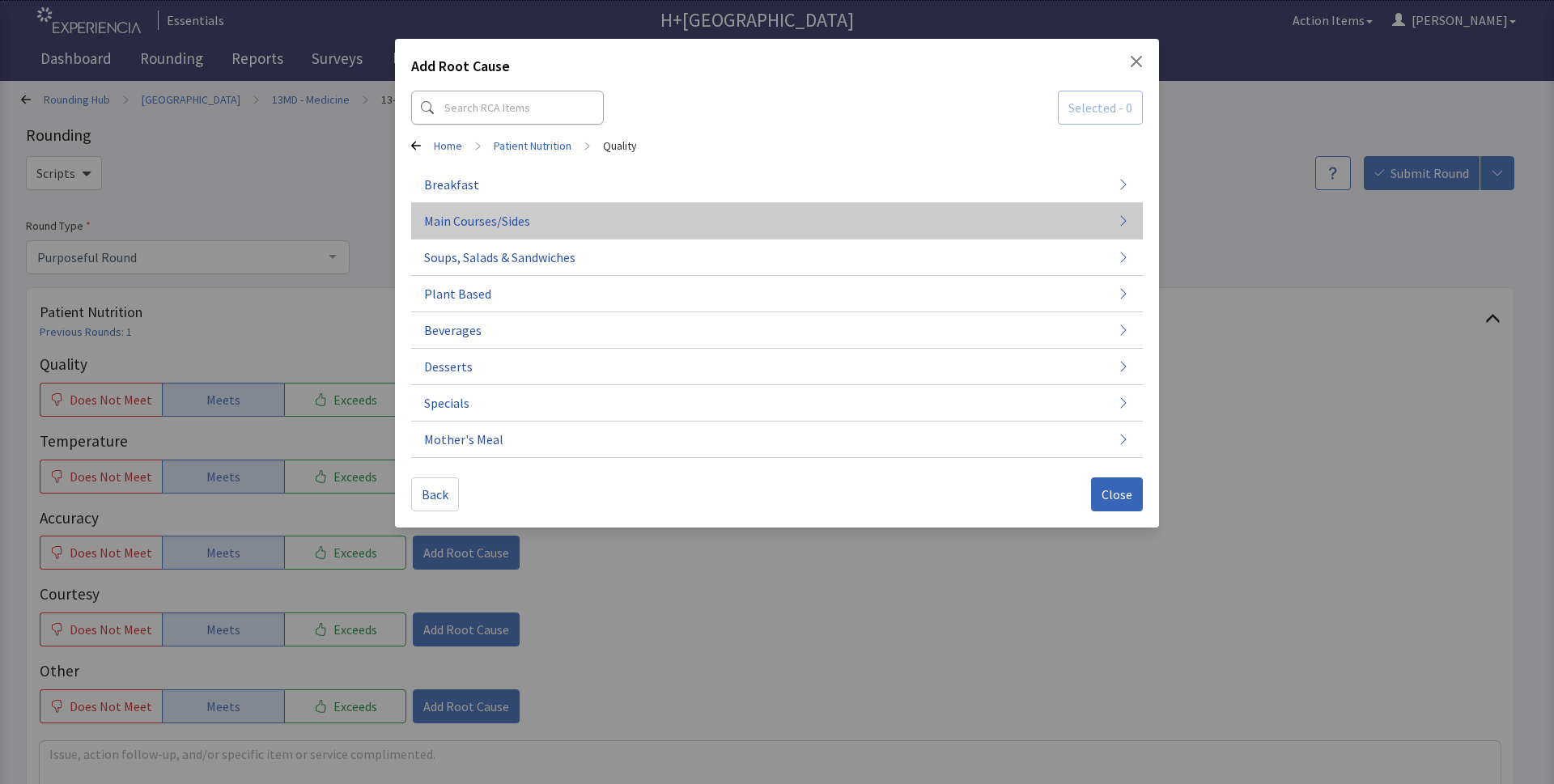
click at [464, 224] on span "Main Courses/Sides" at bounding box center [477, 221] width 106 height 19
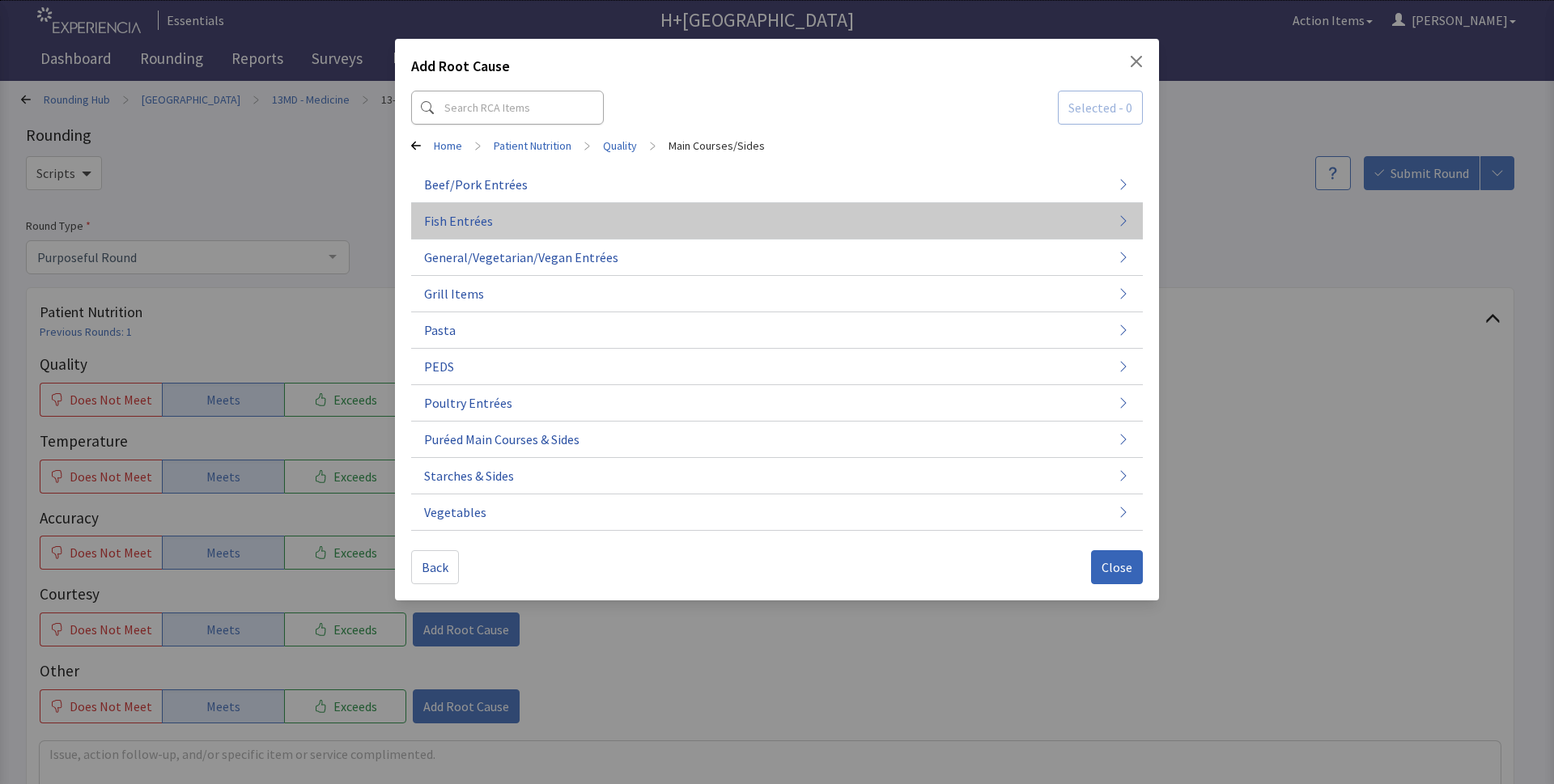
click at [1117, 227] on button "Fish Entrées" at bounding box center [777, 221] width 731 height 37
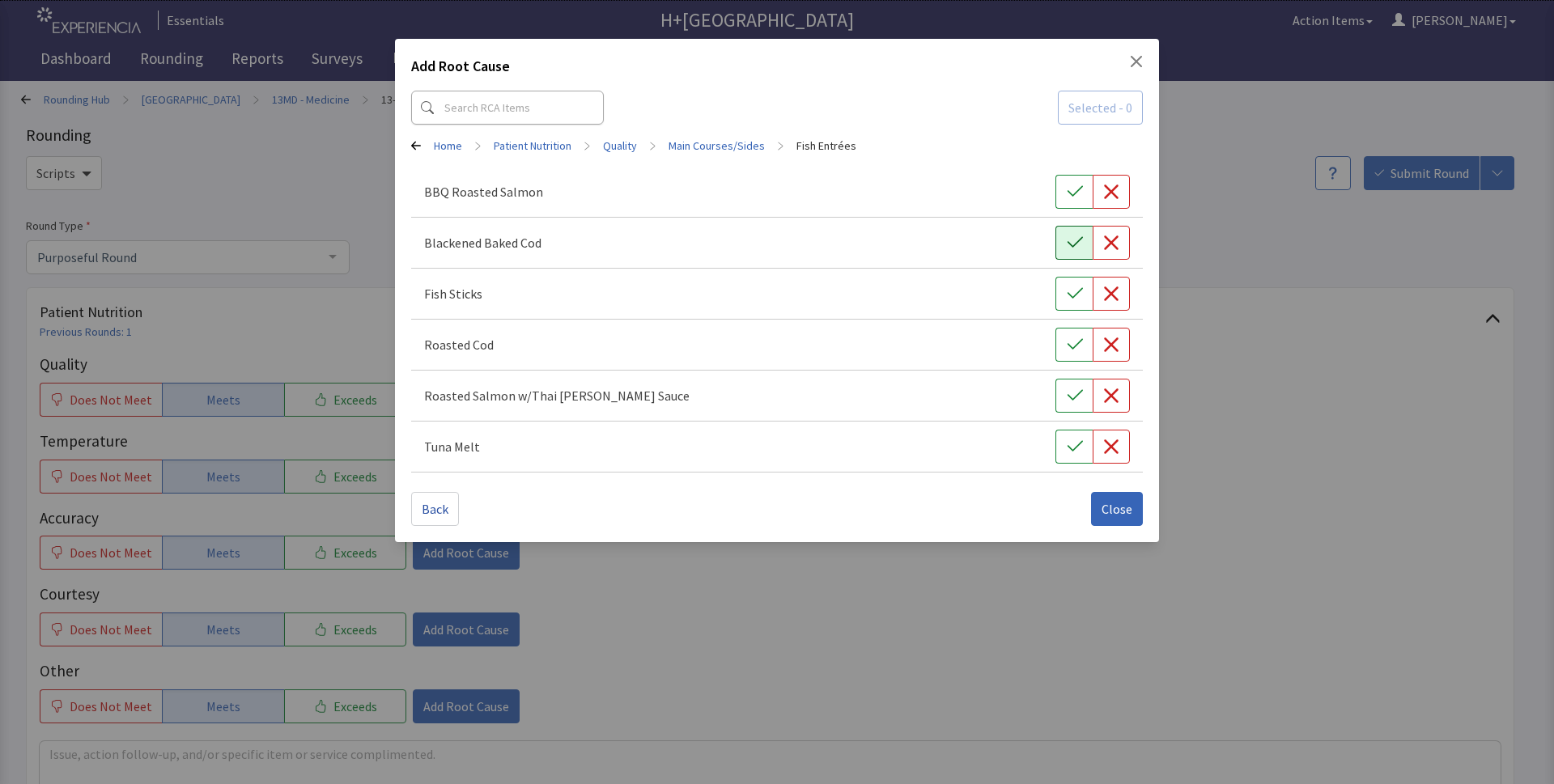
click at [1076, 245] on icon "button" at bounding box center [1074, 242] width 16 height 16
drag, startPoint x: 1070, startPoint y: 352, endPoint x: 1085, endPoint y: 412, distance: 61.8
click at [1072, 379] on div "BBQ Roasted Salmon Blackened Baked Cod Fish Sticks Roasted Cod Roasted Salmon w…" at bounding box center [777, 320] width 731 height 306
click at [1086, 413] on div "Roasted Salmon w/Thai Curry Sauce" at bounding box center [777, 396] width 731 height 51
click at [1075, 391] on icon "button" at bounding box center [1074, 395] width 16 height 16
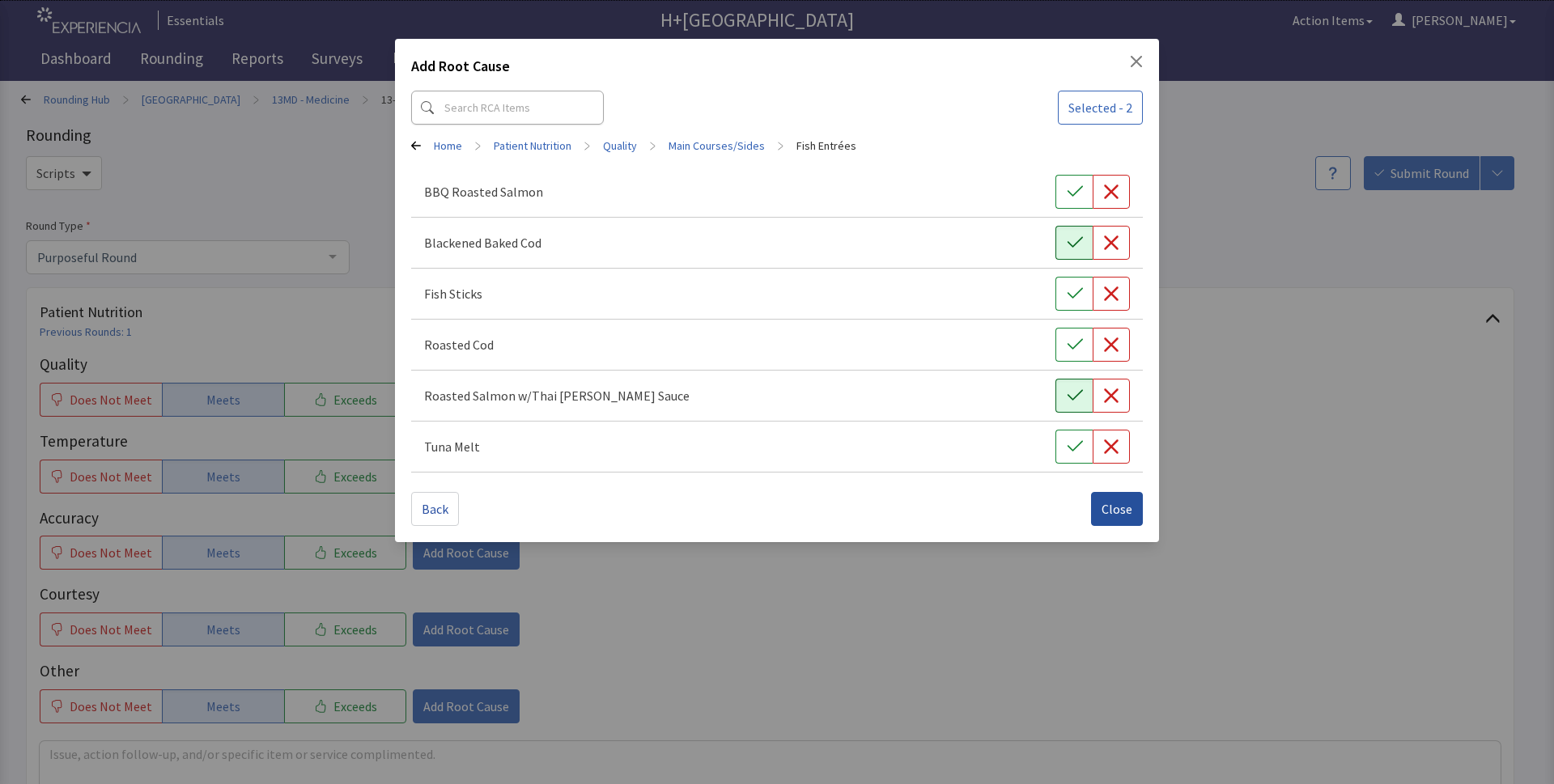
click at [1104, 496] on button "Close" at bounding box center [1117, 508] width 52 height 34
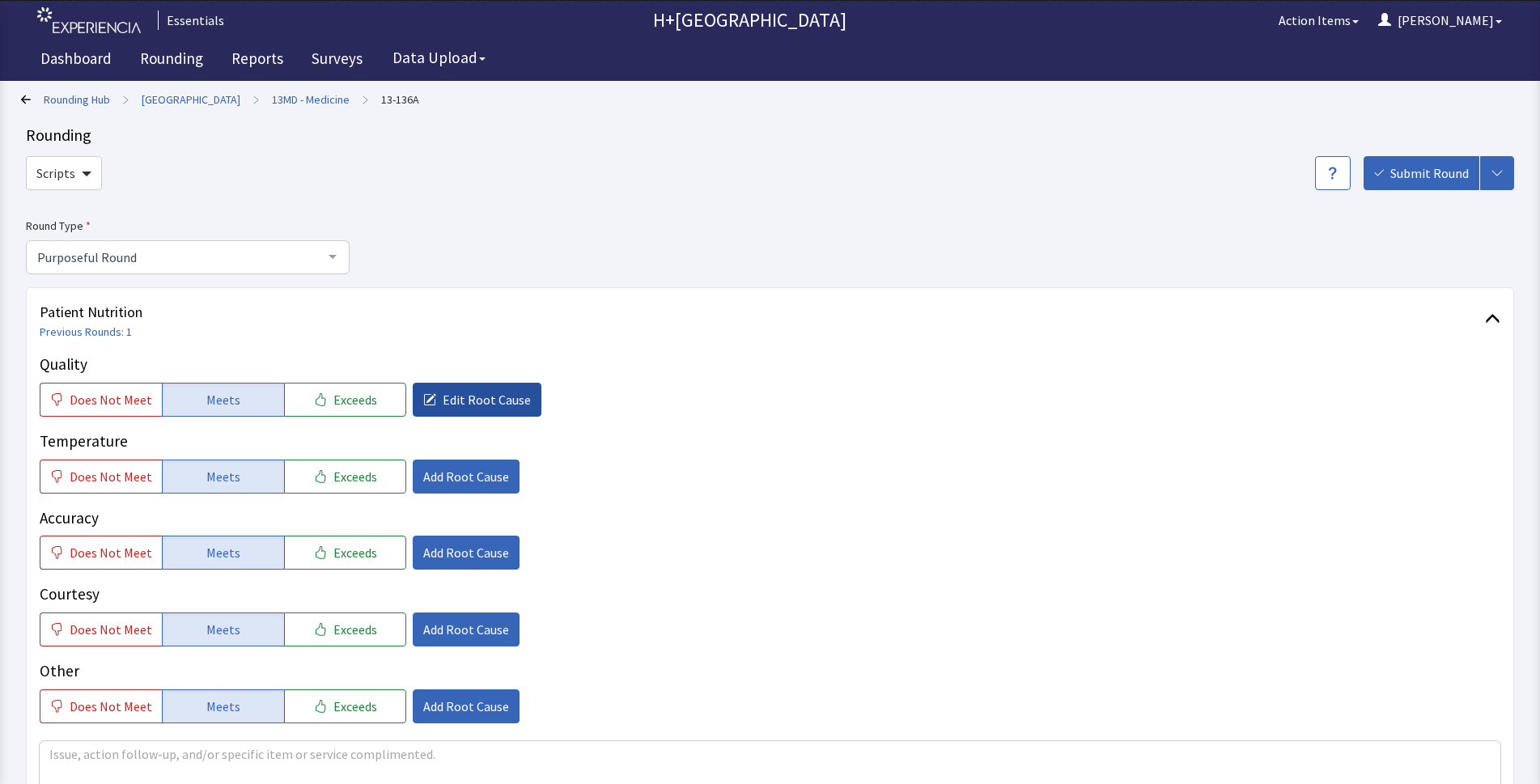
click at [482, 401] on span "Edit Root Cause" at bounding box center [486, 400] width 88 height 19
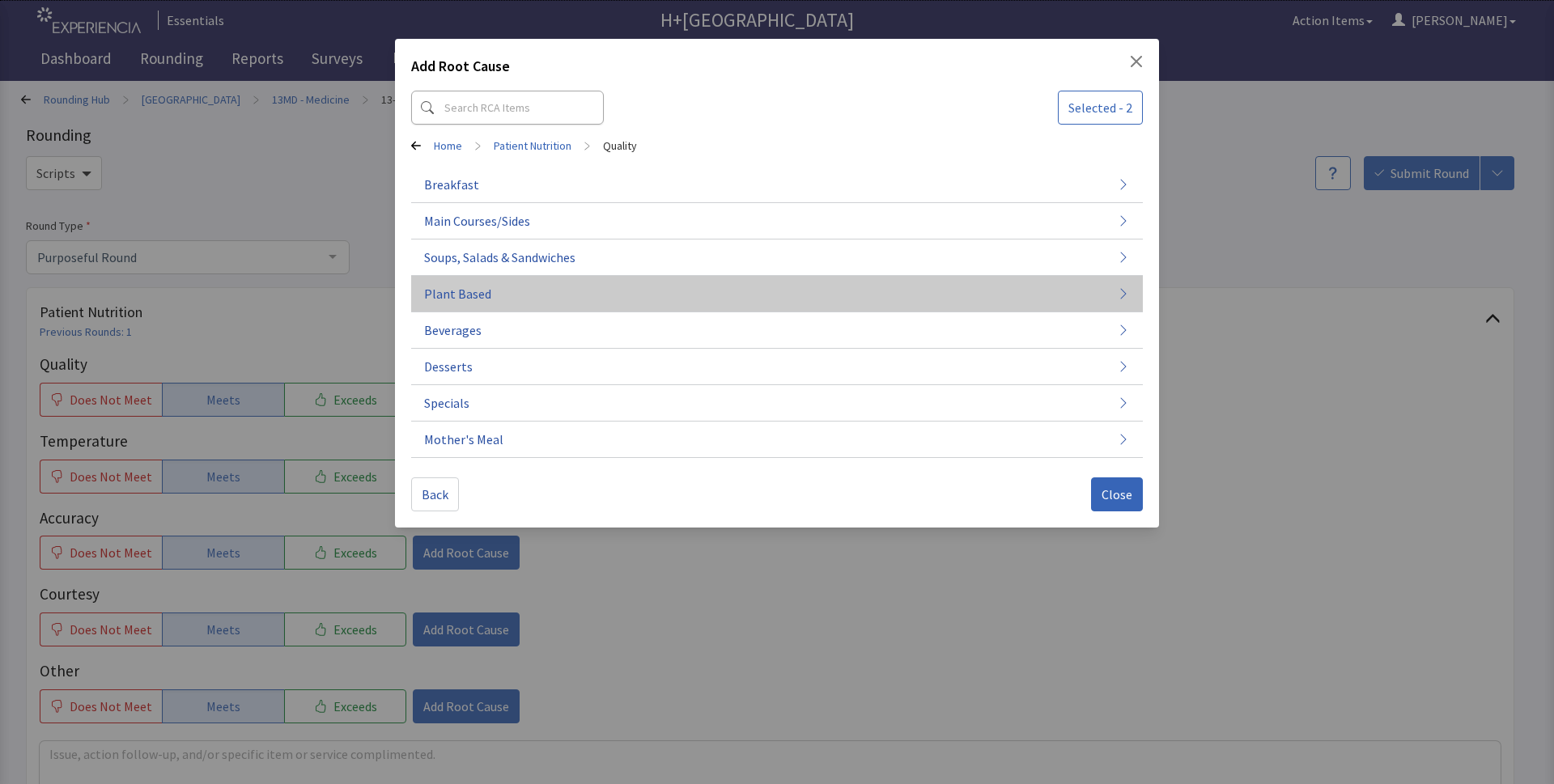
click at [469, 293] on span "Plant Based" at bounding box center [458, 294] width 68 height 19
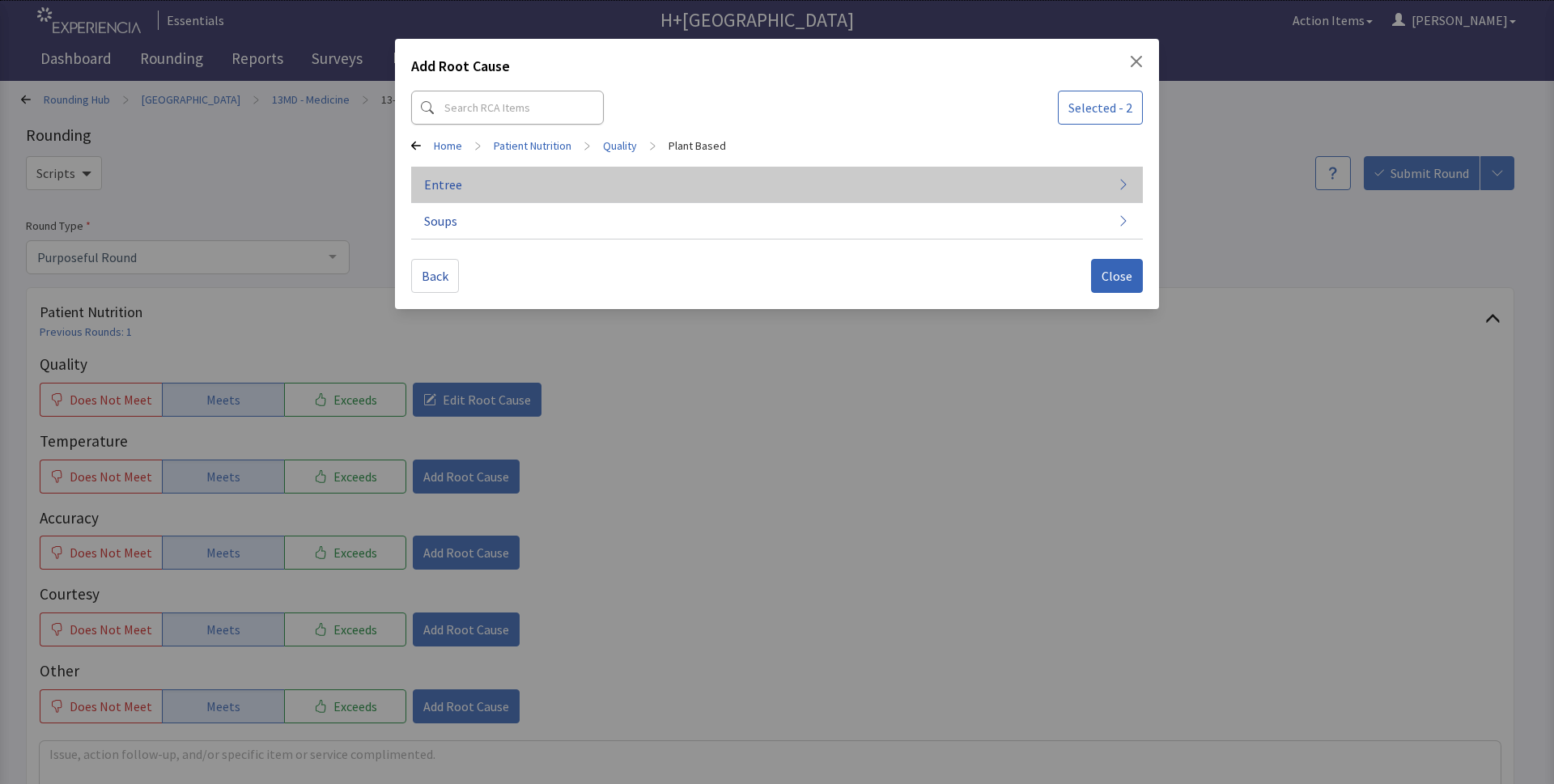
click at [1087, 171] on button "Entree" at bounding box center [777, 185] width 731 height 37
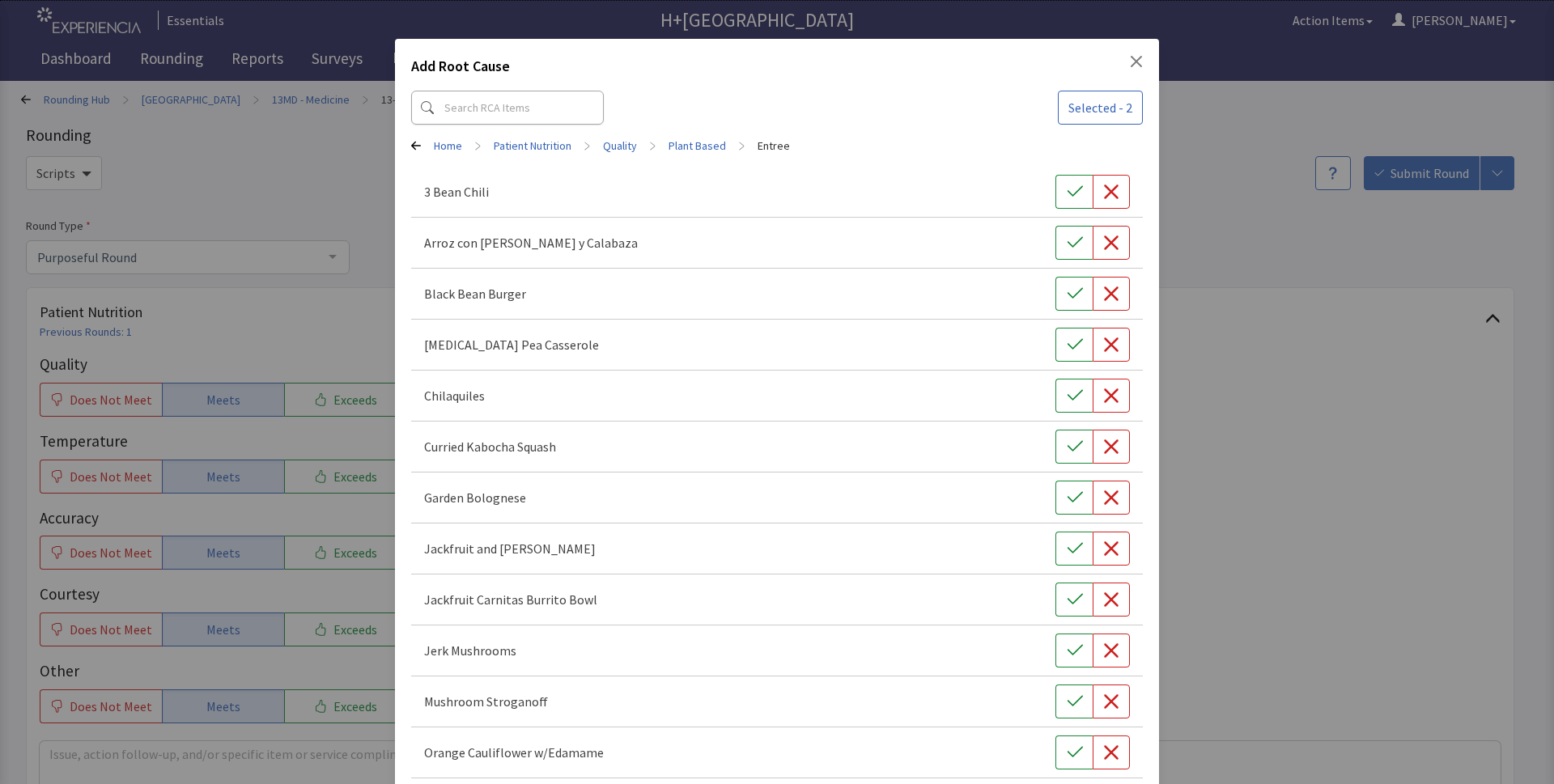
click at [1131, 60] on icon "Close" at bounding box center [1136, 61] width 13 height 13
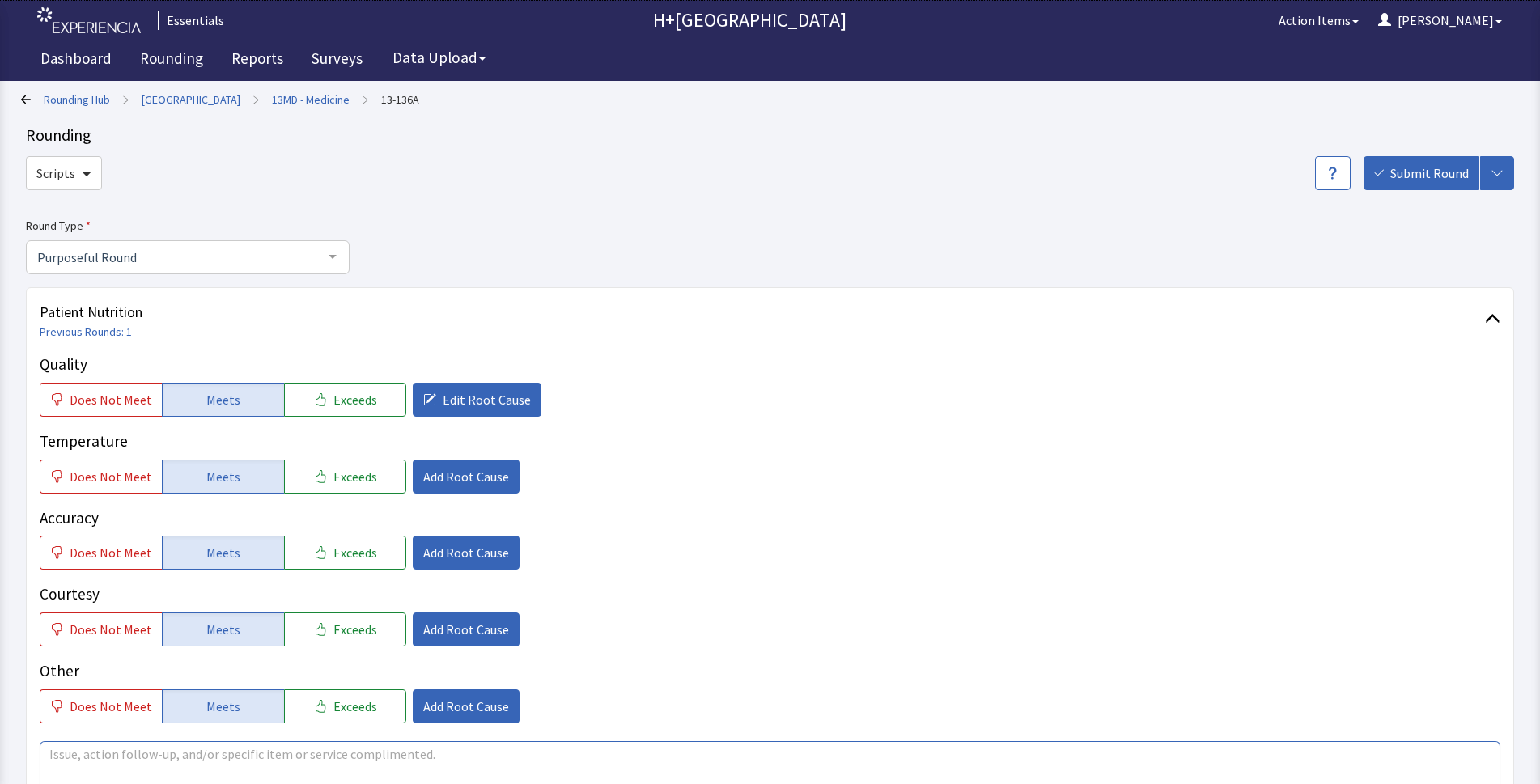
click at [201, 751] on textarea at bounding box center [770, 778] width 1460 height 74
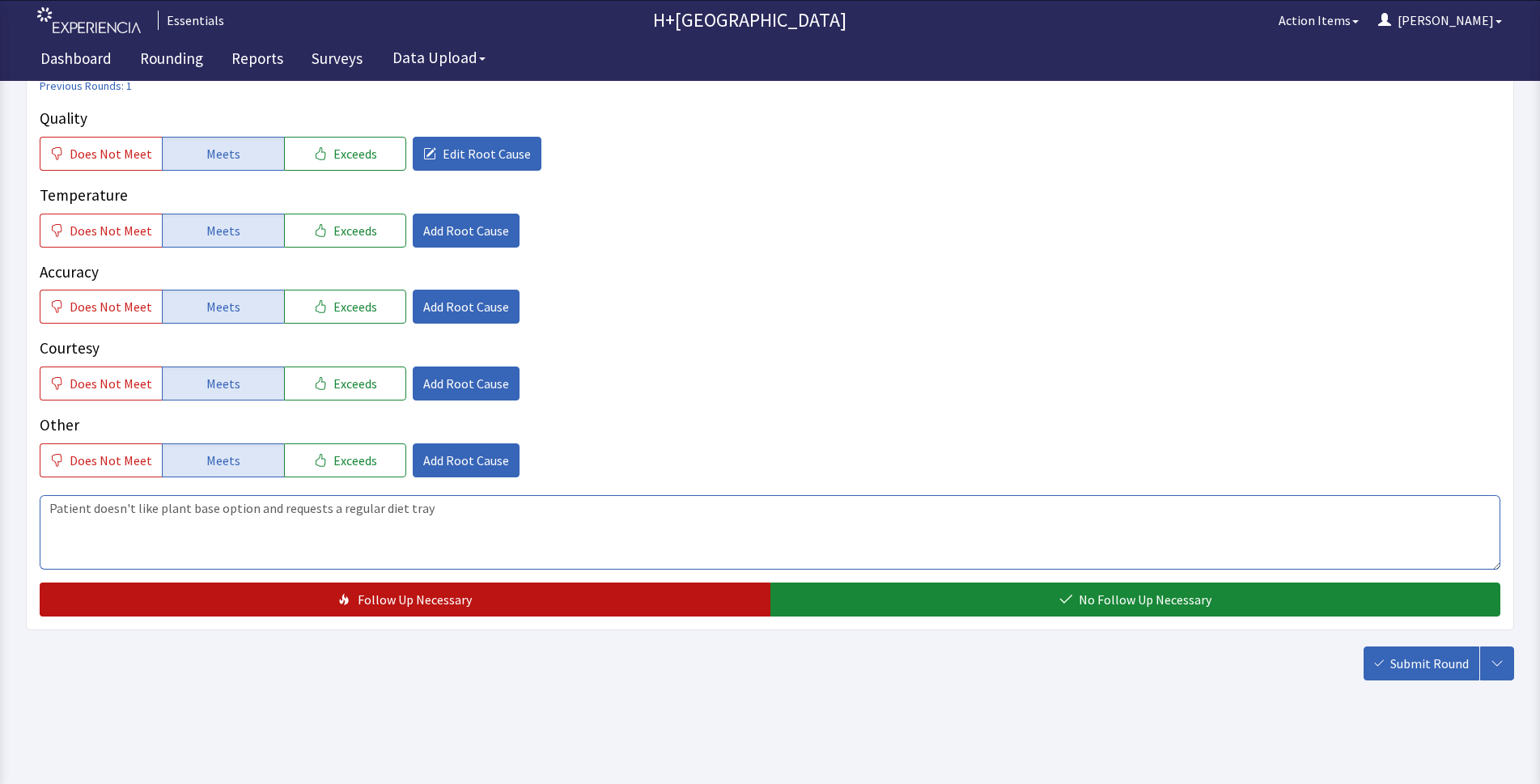
type textarea "Patient doesn't like plant base option and requests a regular diet tray"
click at [394, 595] on span "Follow Up Necessary" at bounding box center [414, 600] width 114 height 19
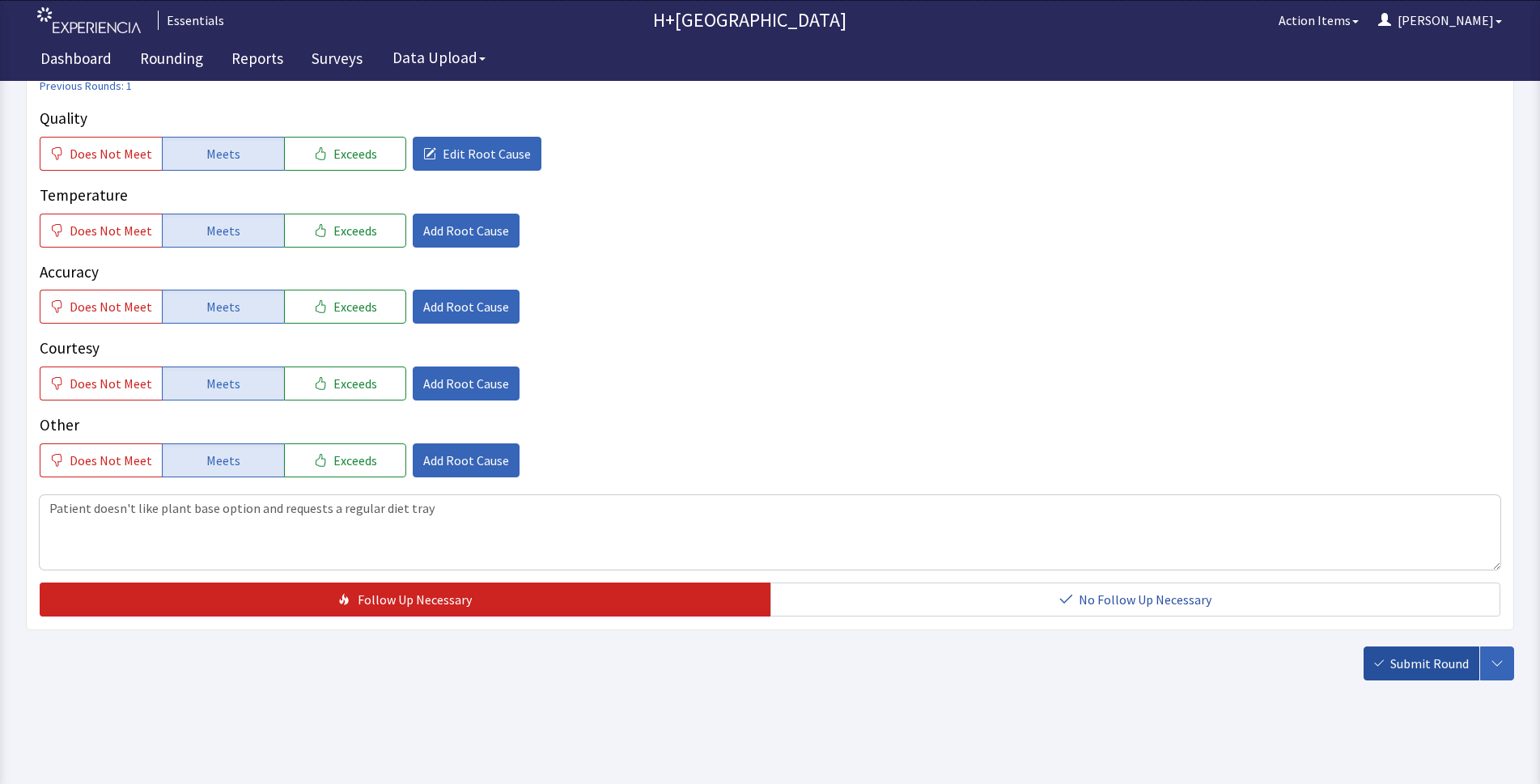
click at [1451, 663] on span "Submit Round" at bounding box center [1429, 663] width 78 height 19
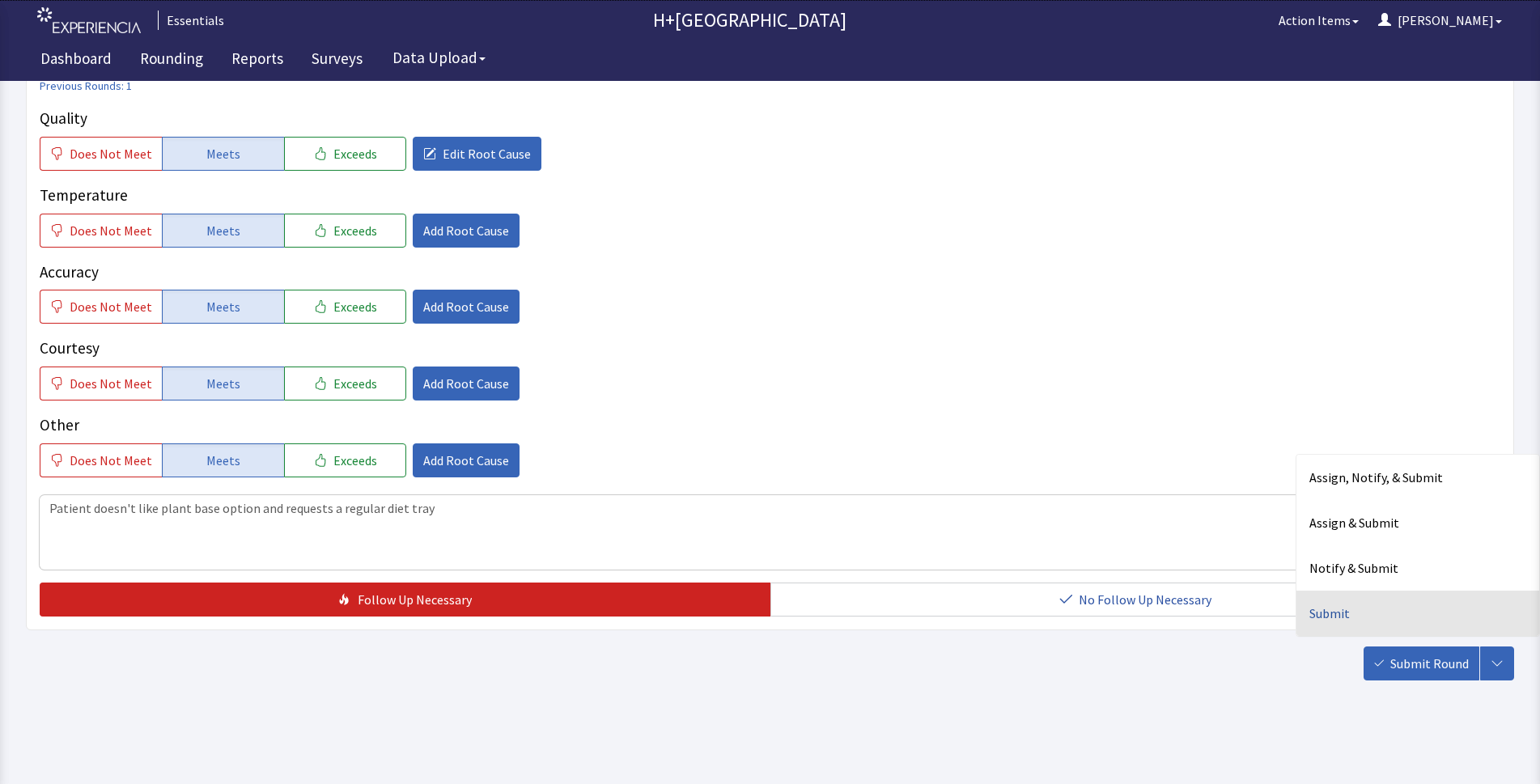
click at [1326, 609] on div "Submit" at bounding box center [1416, 613] width 242 height 45
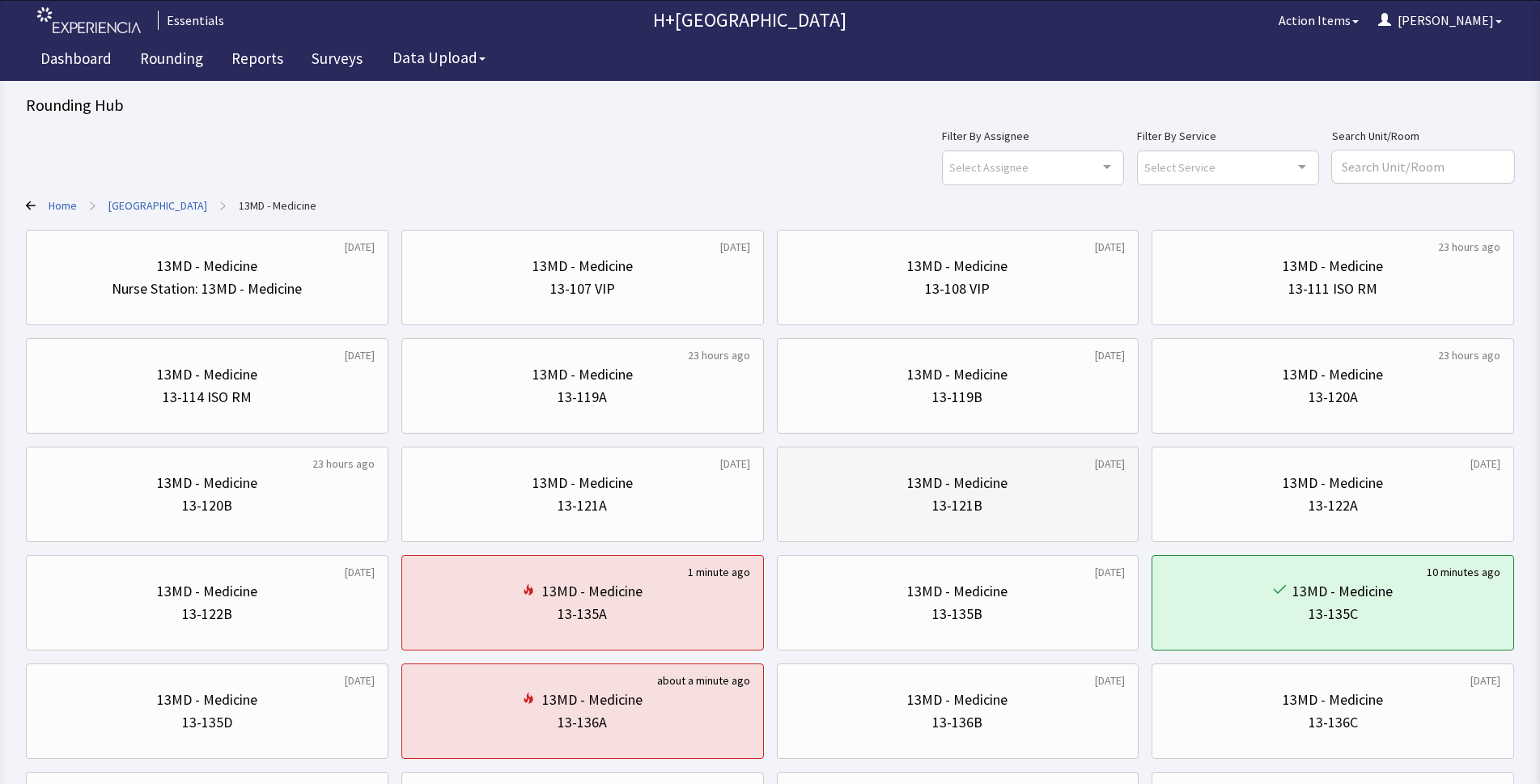
click at [944, 504] on div "13-121B" at bounding box center [957, 505] width 50 height 22
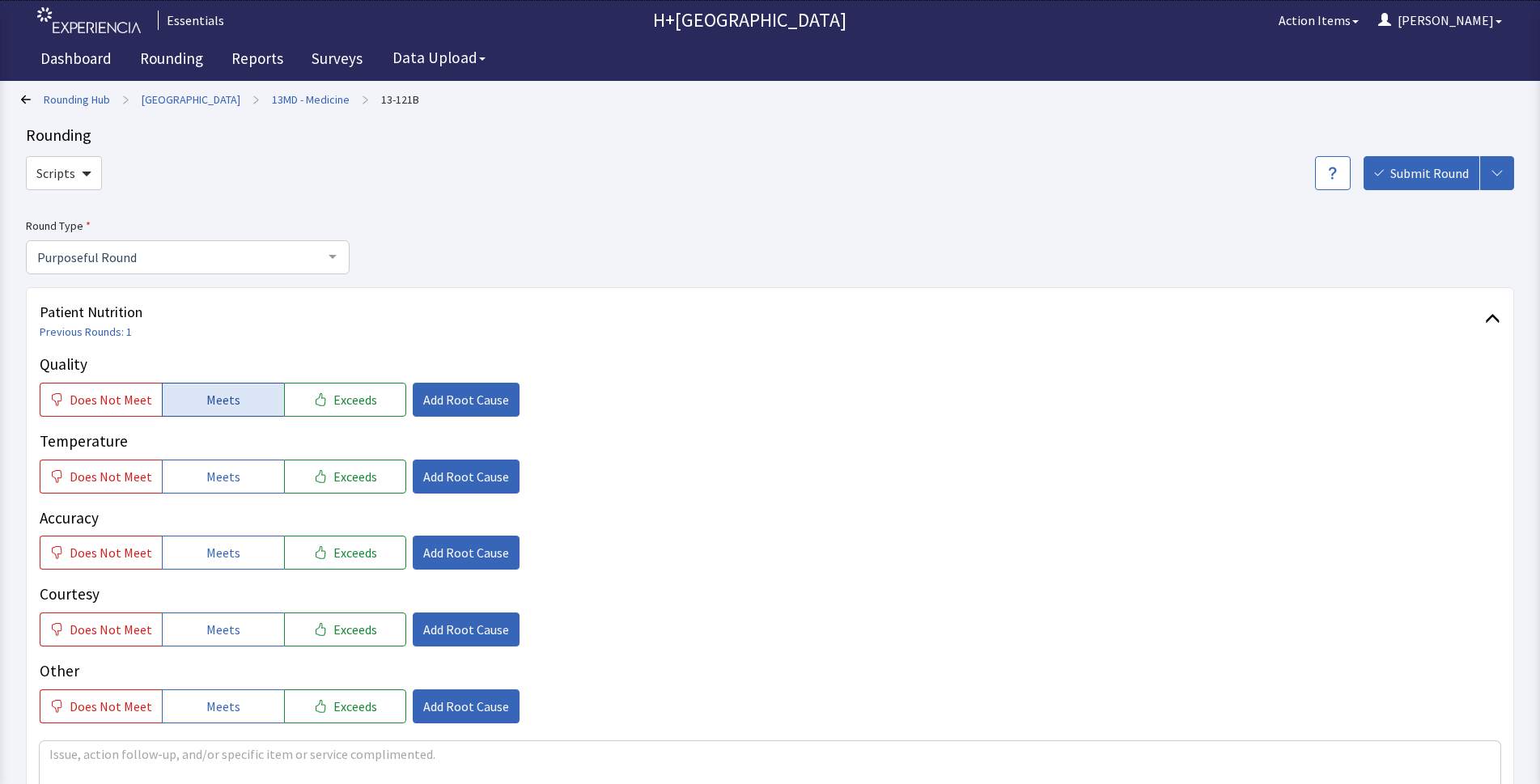
click at [232, 398] on span "Meets" at bounding box center [223, 400] width 34 height 19
click at [237, 484] on button "Meets" at bounding box center [223, 476] width 123 height 34
click at [225, 556] on span "Meets" at bounding box center [223, 552] width 34 height 19
click at [213, 630] on span "Meets" at bounding box center [223, 630] width 34 height 19
drag, startPoint x: 217, startPoint y: 700, endPoint x: 270, endPoint y: 517, distance: 190.5
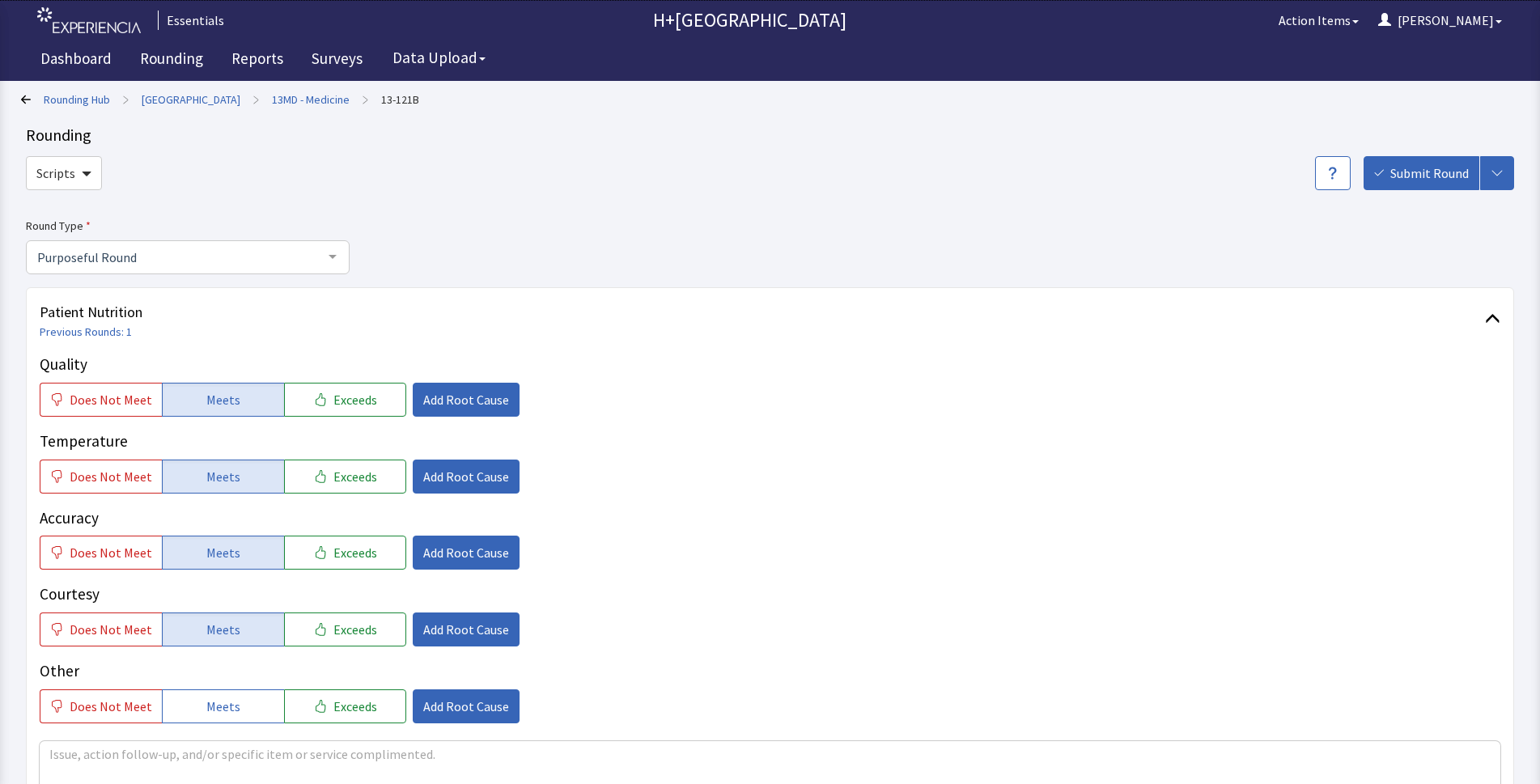
click at [222, 696] on span "Meets" at bounding box center [223, 706] width 34 height 19
click at [152, 405] on button "Does Not Meet" at bounding box center [100, 399] width 123 height 34
click at [423, 390] on span "Add Root Cause" at bounding box center [465, 400] width 86 height 19
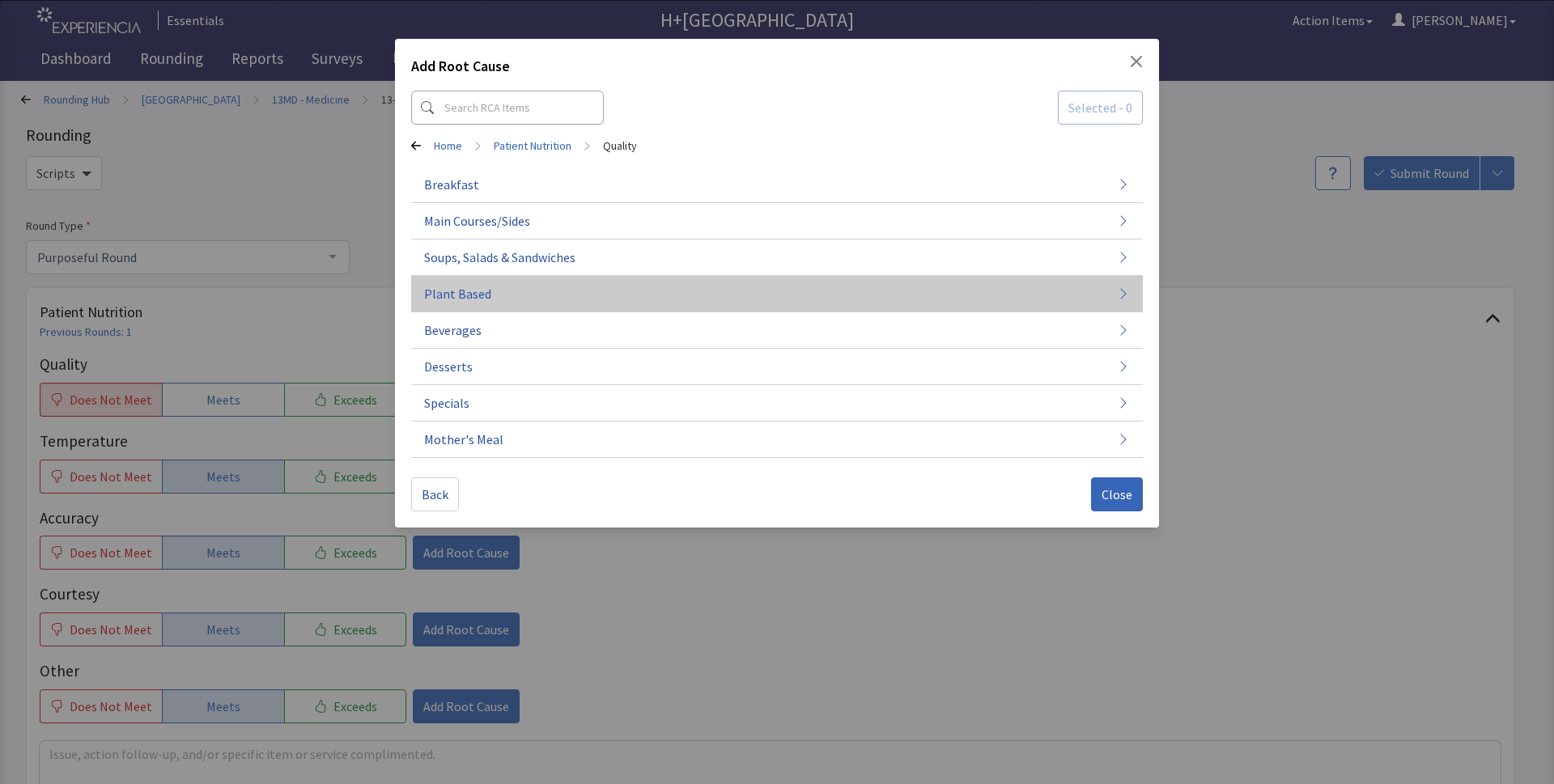
click at [475, 287] on span "Plant Based" at bounding box center [458, 294] width 68 height 19
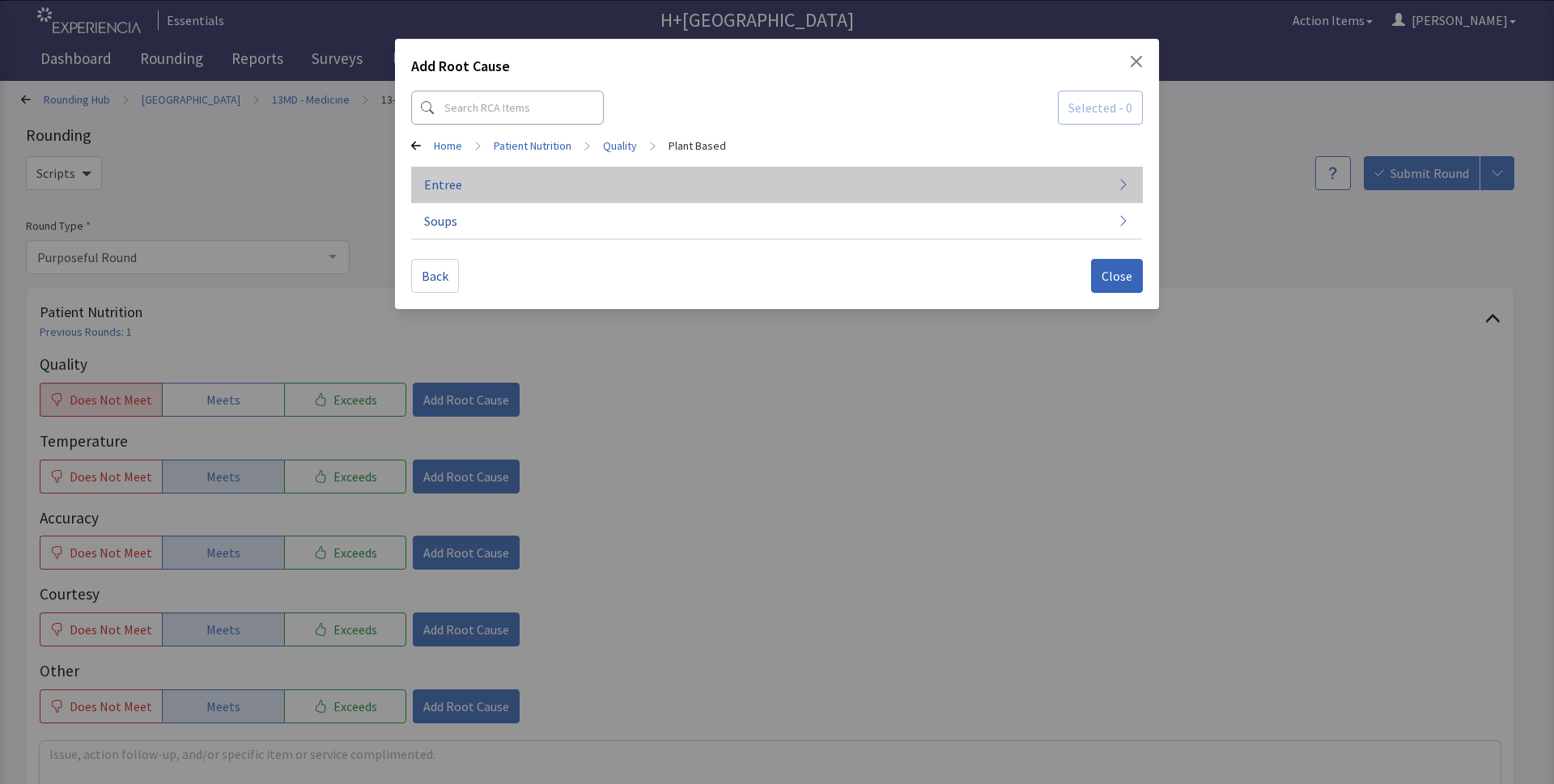
click at [799, 193] on button "Entree" at bounding box center [777, 185] width 731 height 37
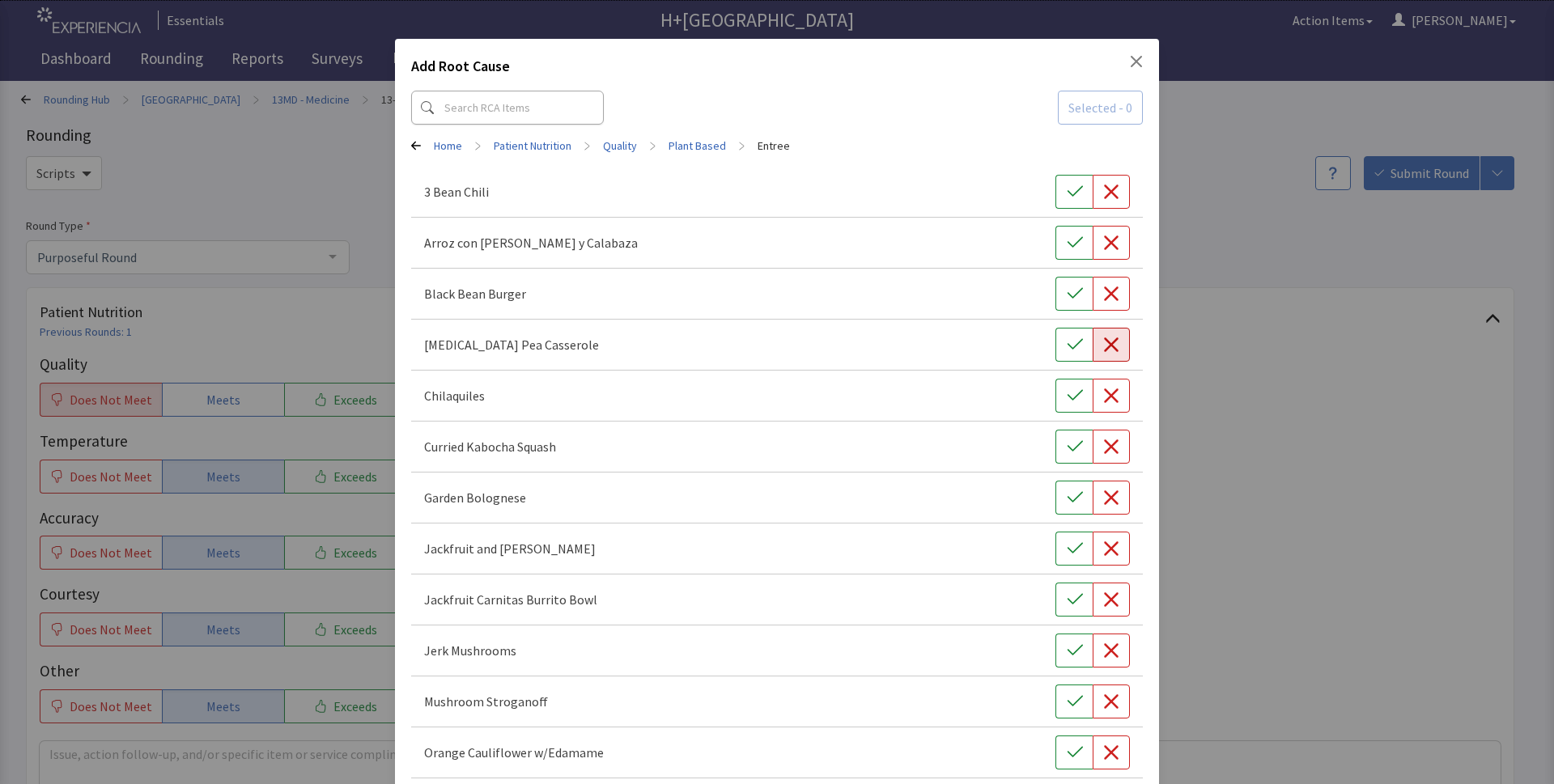
click at [1103, 345] on icon "button" at bounding box center [1111, 345] width 16 height 16
click at [1107, 407] on button "button" at bounding box center [1111, 395] width 38 height 34
click at [1104, 447] on icon "button" at bounding box center [1111, 446] width 14 height 14
click at [1103, 543] on icon "button" at bounding box center [1111, 548] width 16 height 16
click at [1107, 600] on icon "button" at bounding box center [1111, 600] width 16 height 16
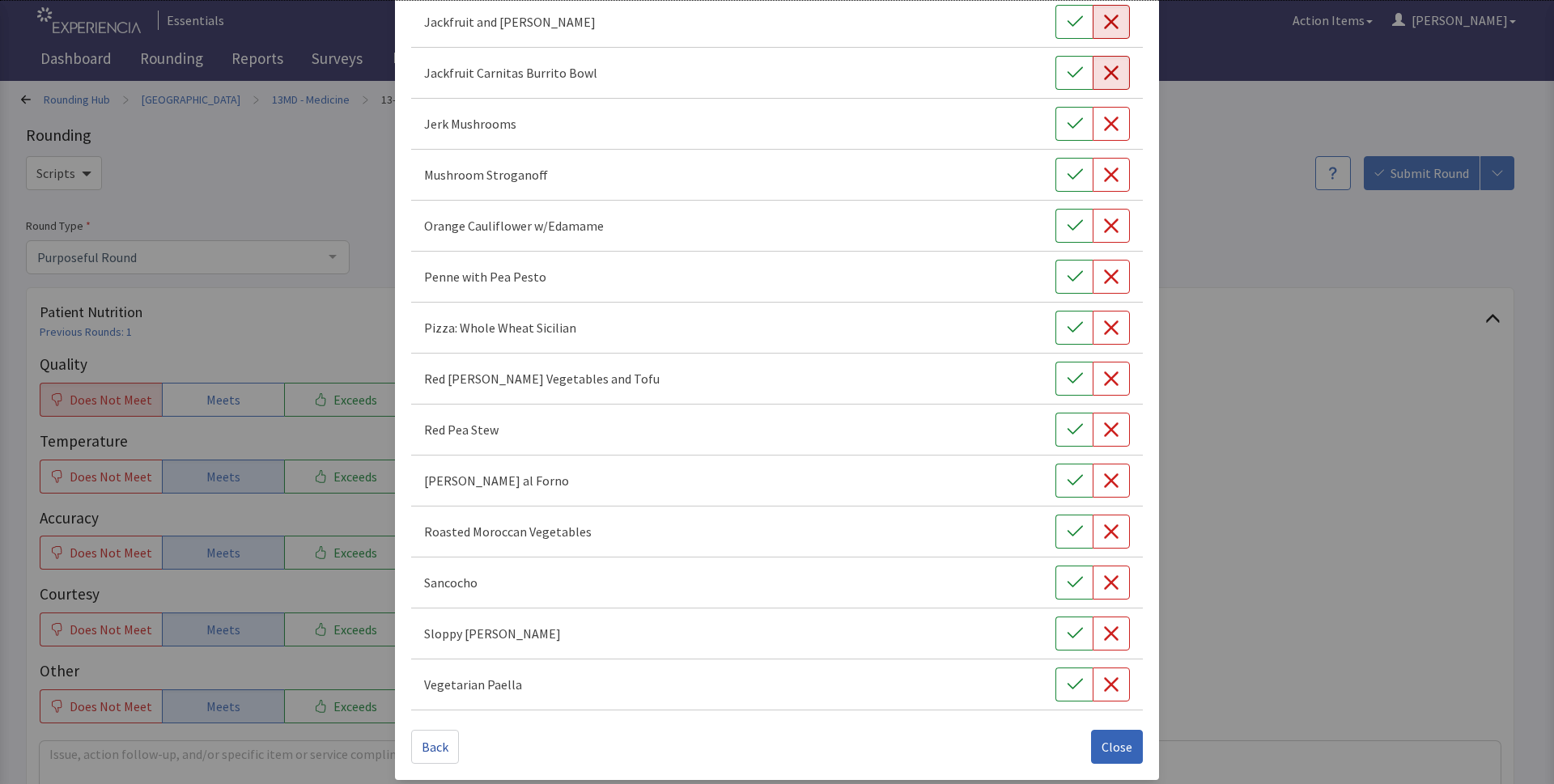
scroll to position [536, 0]
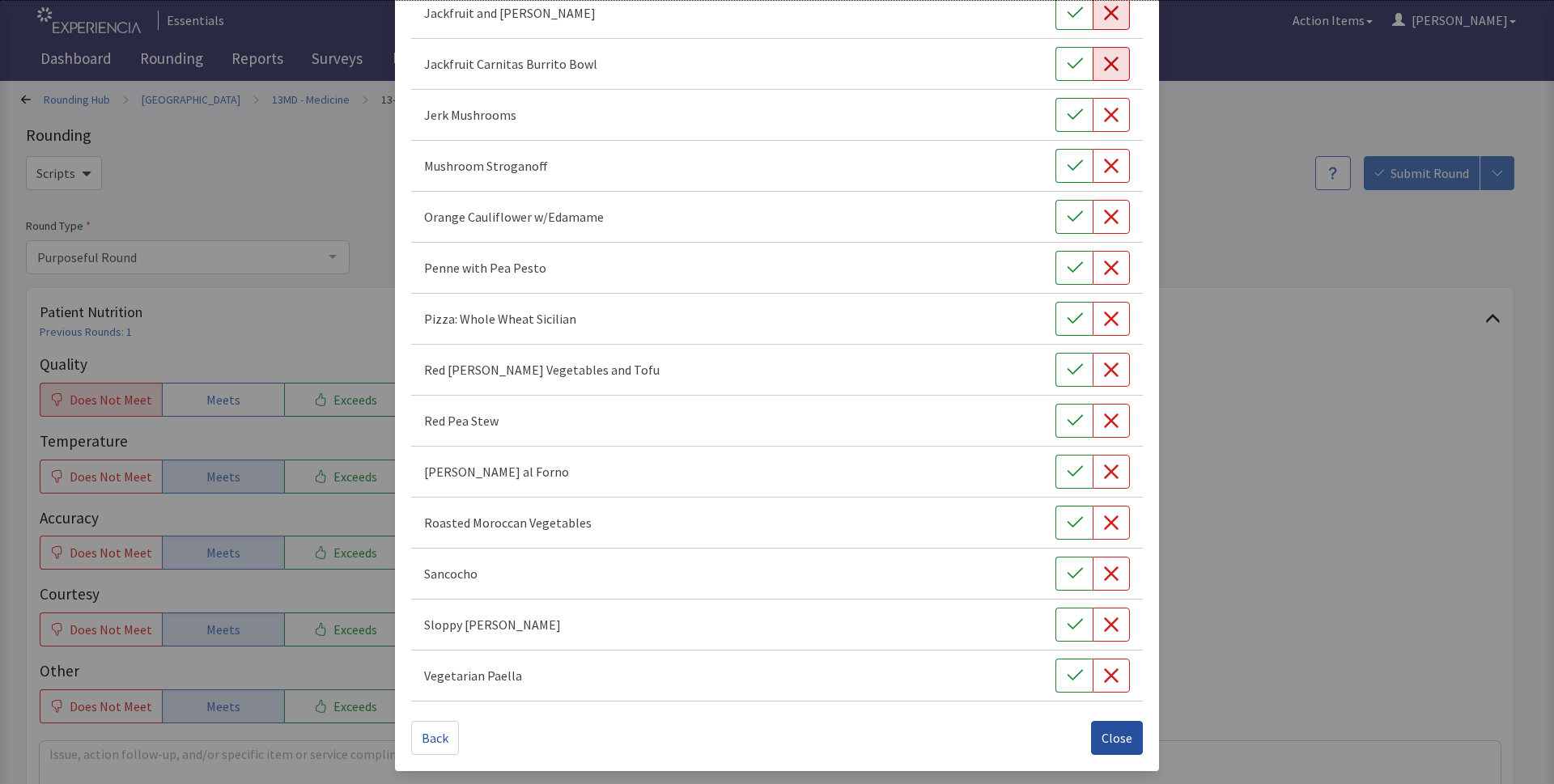
click at [1102, 737] on span "Close" at bounding box center [1116, 738] width 31 height 19
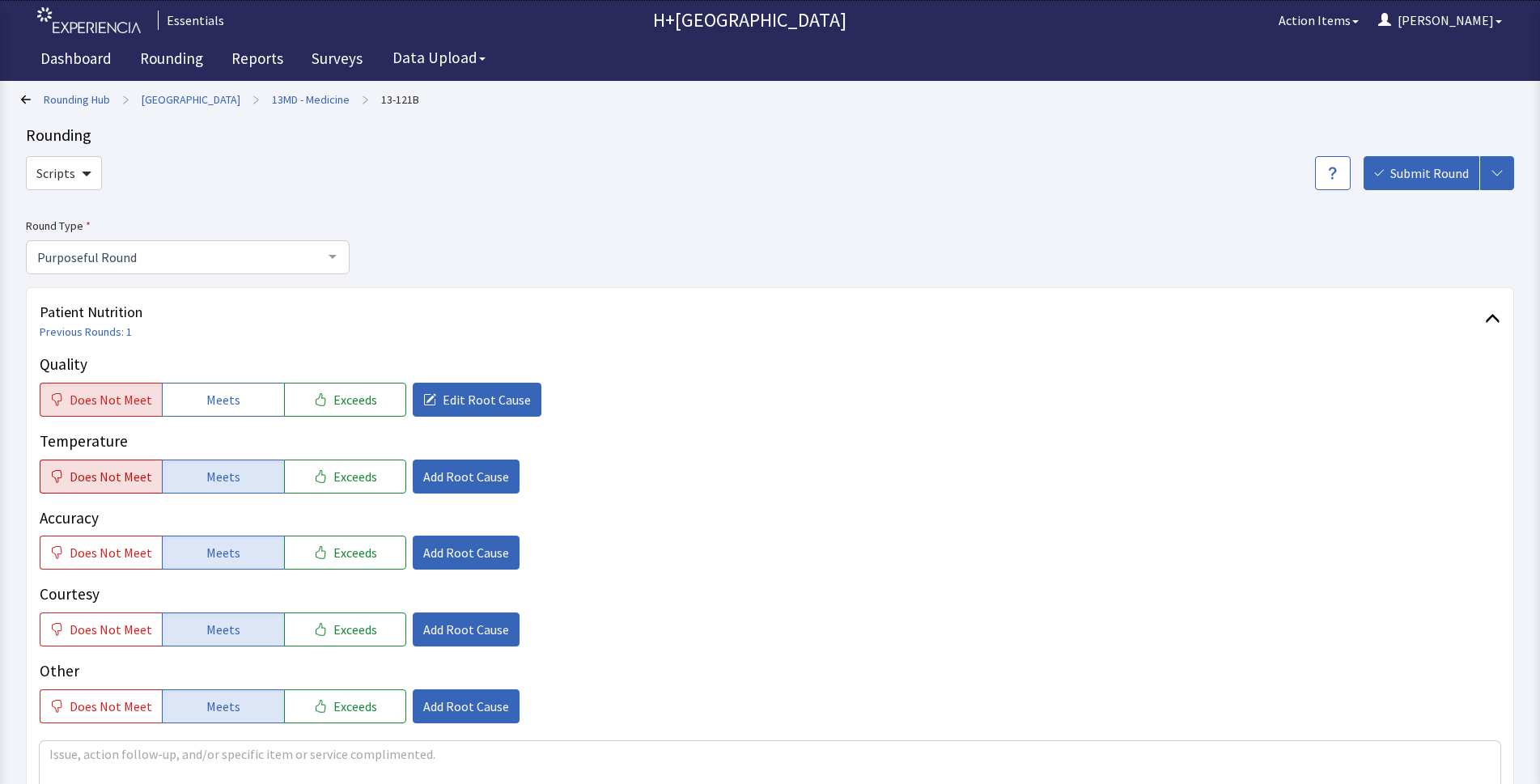
click at [151, 472] on button "Does Not Meet" at bounding box center [100, 476] width 123 height 34
click at [450, 476] on span "Add Root Cause" at bounding box center [465, 476] width 86 height 19
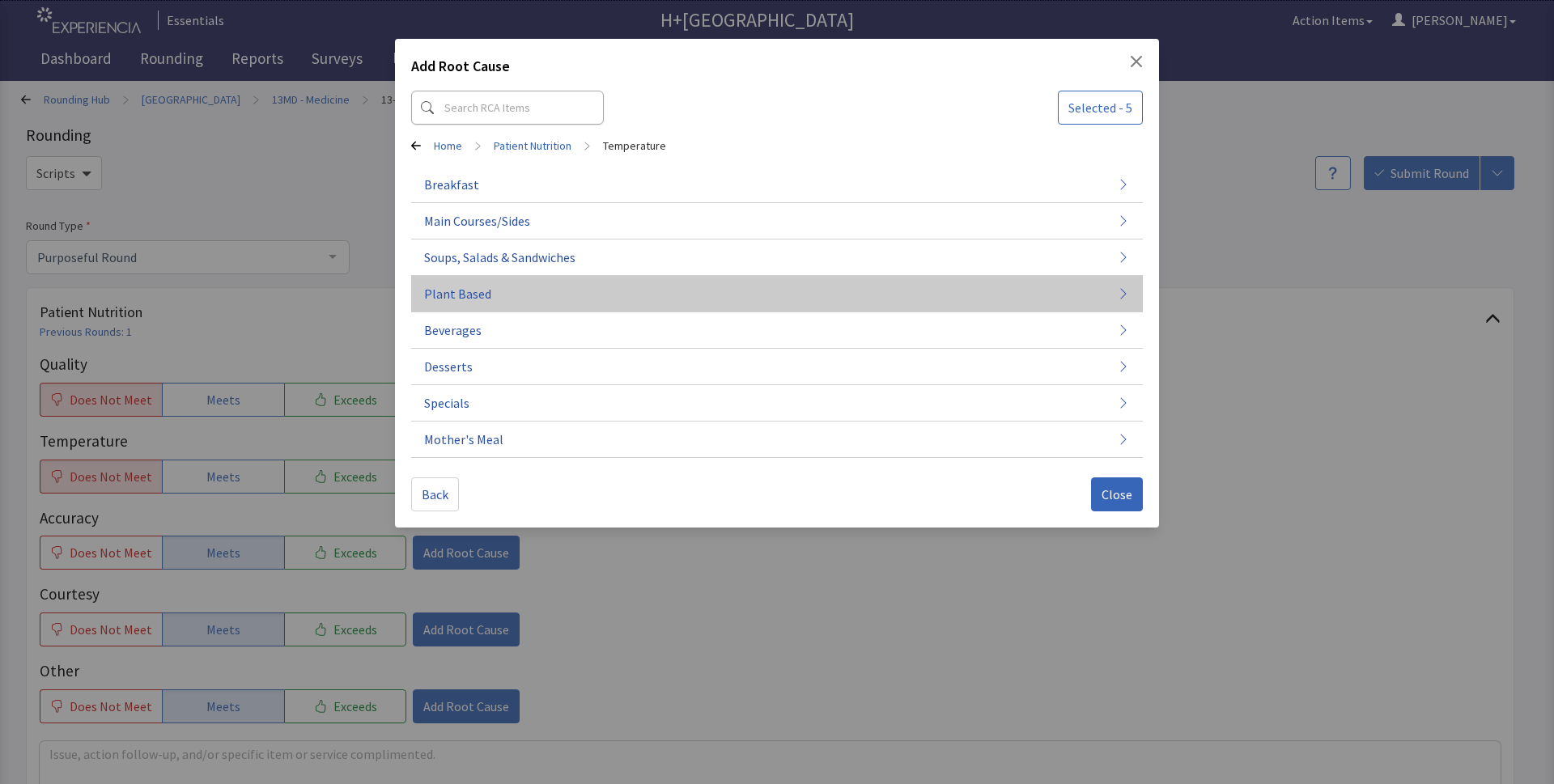
click at [494, 298] on button "Plant Based" at bounding box center [777, 294] width 731 height 37
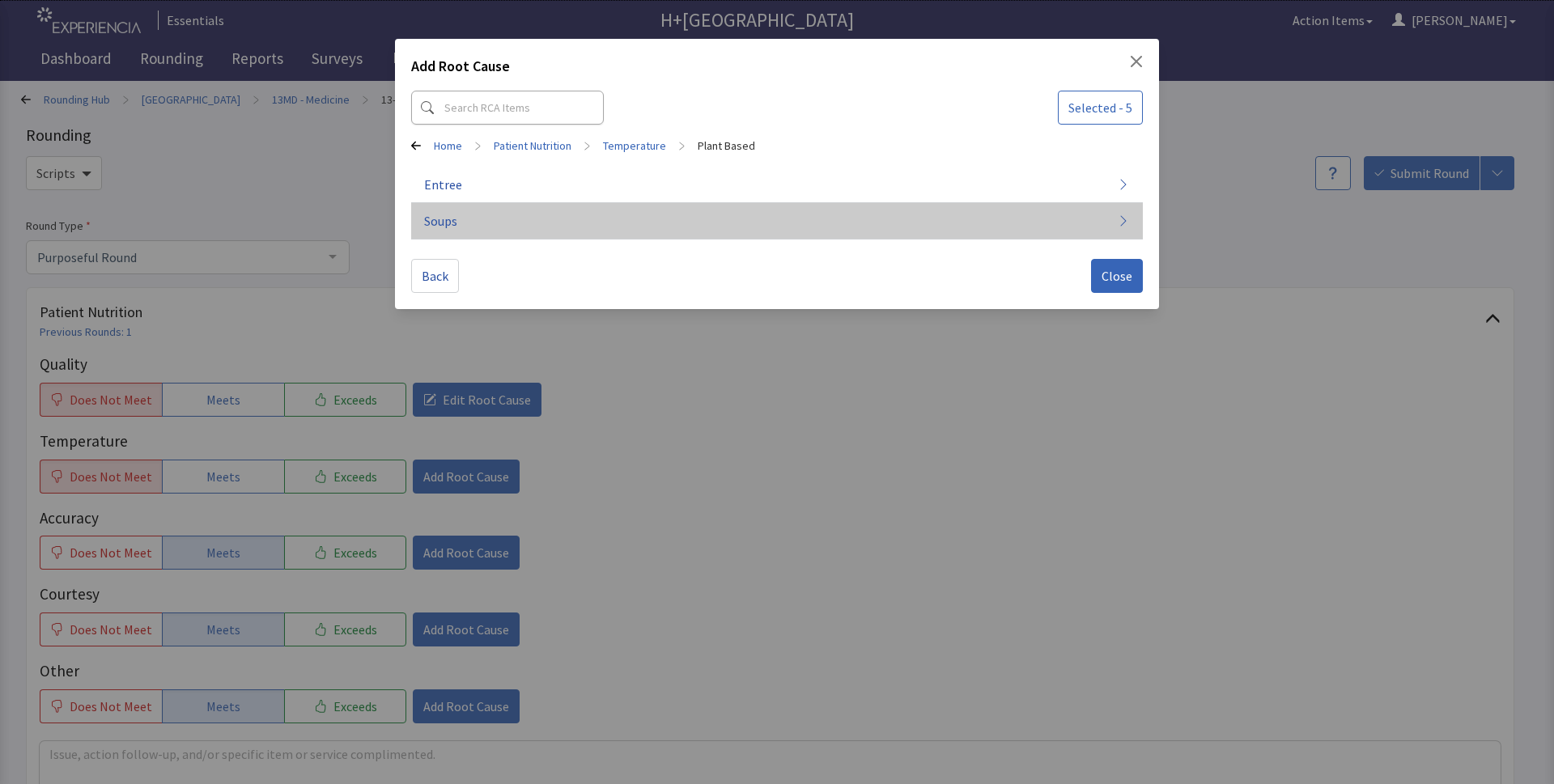
click at [1111, 224] on button "Soups" at bounding box center [777, 221] width 731 height 37
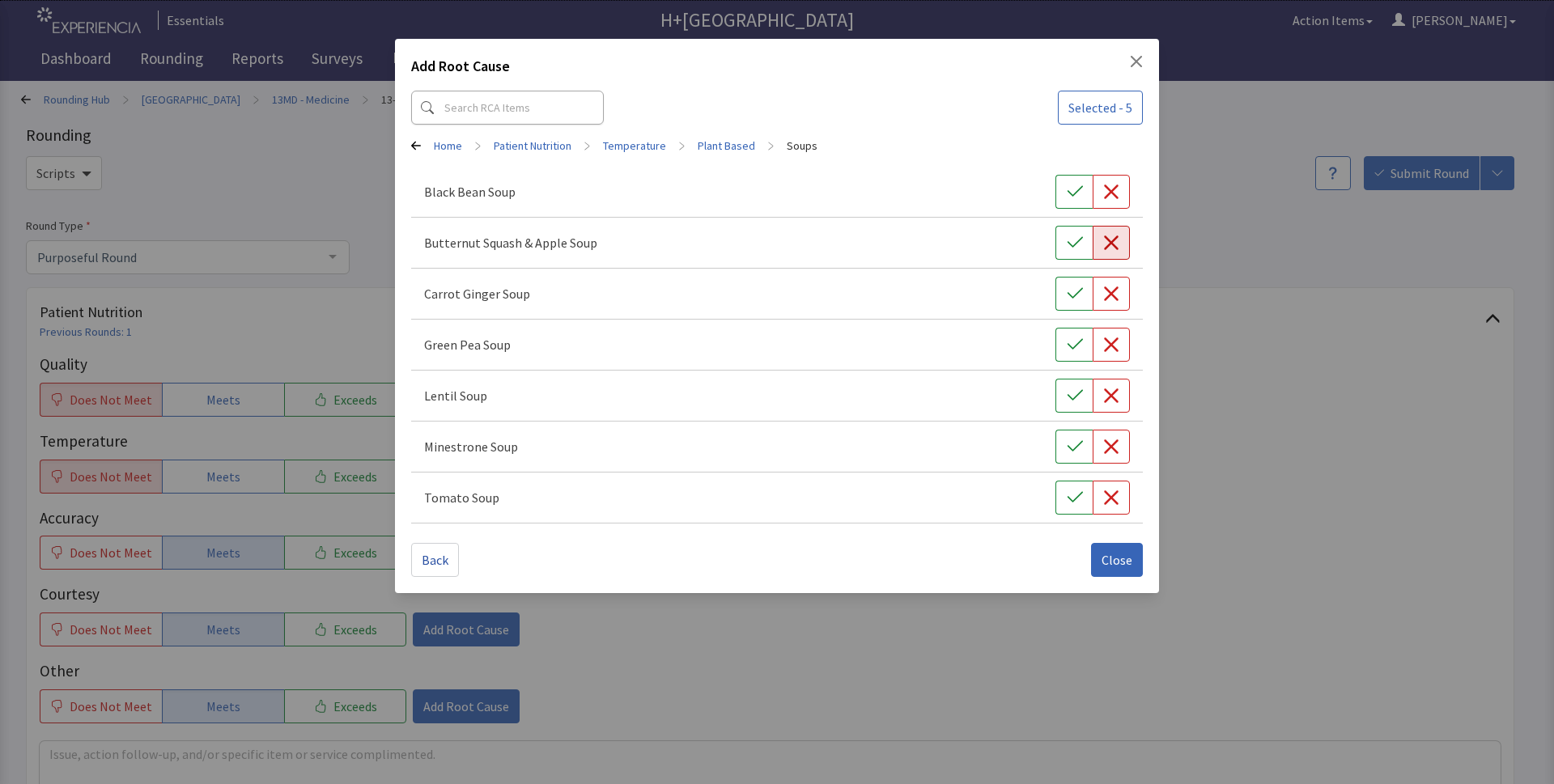
click at [1110, 247] on icon "button" at bounding box center [1111, 242] width 16 height 16
click at [1109, 305] on button "button" at bounding box center [1111, 294] width 38 height 34
drag, startPoint x: 1115, startPoint y: 566, endPoint x: 969, endPoint y: 578, distance: 146.5
click at [1112, 567] on span "Close" at bounding box center [1116, 560] width 31 height 19
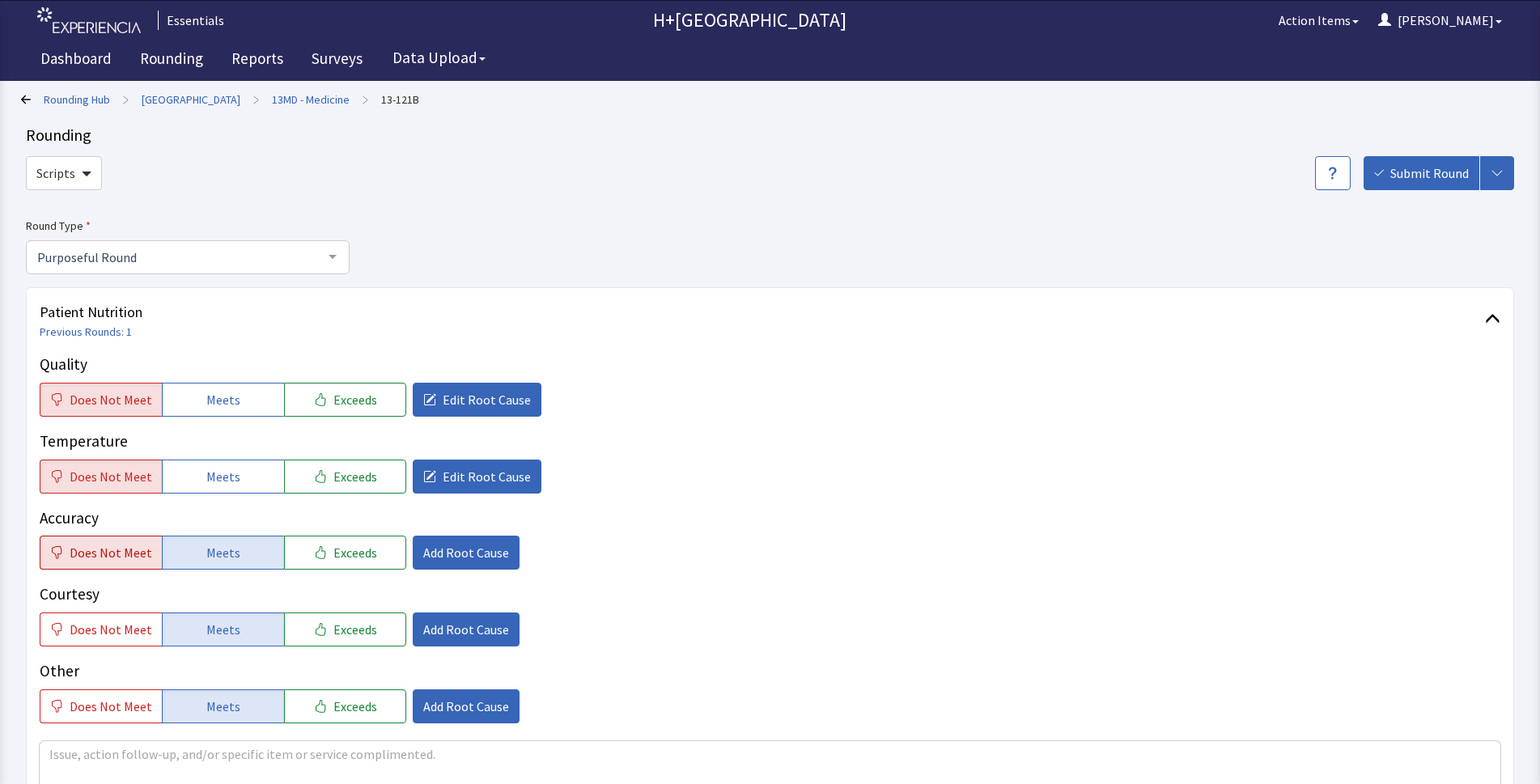
click at [118, 556] on span "Does Not Meet" at bounding box center [110, 552] width 82 height 19
click at [474, 559] on span "Add Root Cause" at bounding box center [465, 552] width 86 height 19
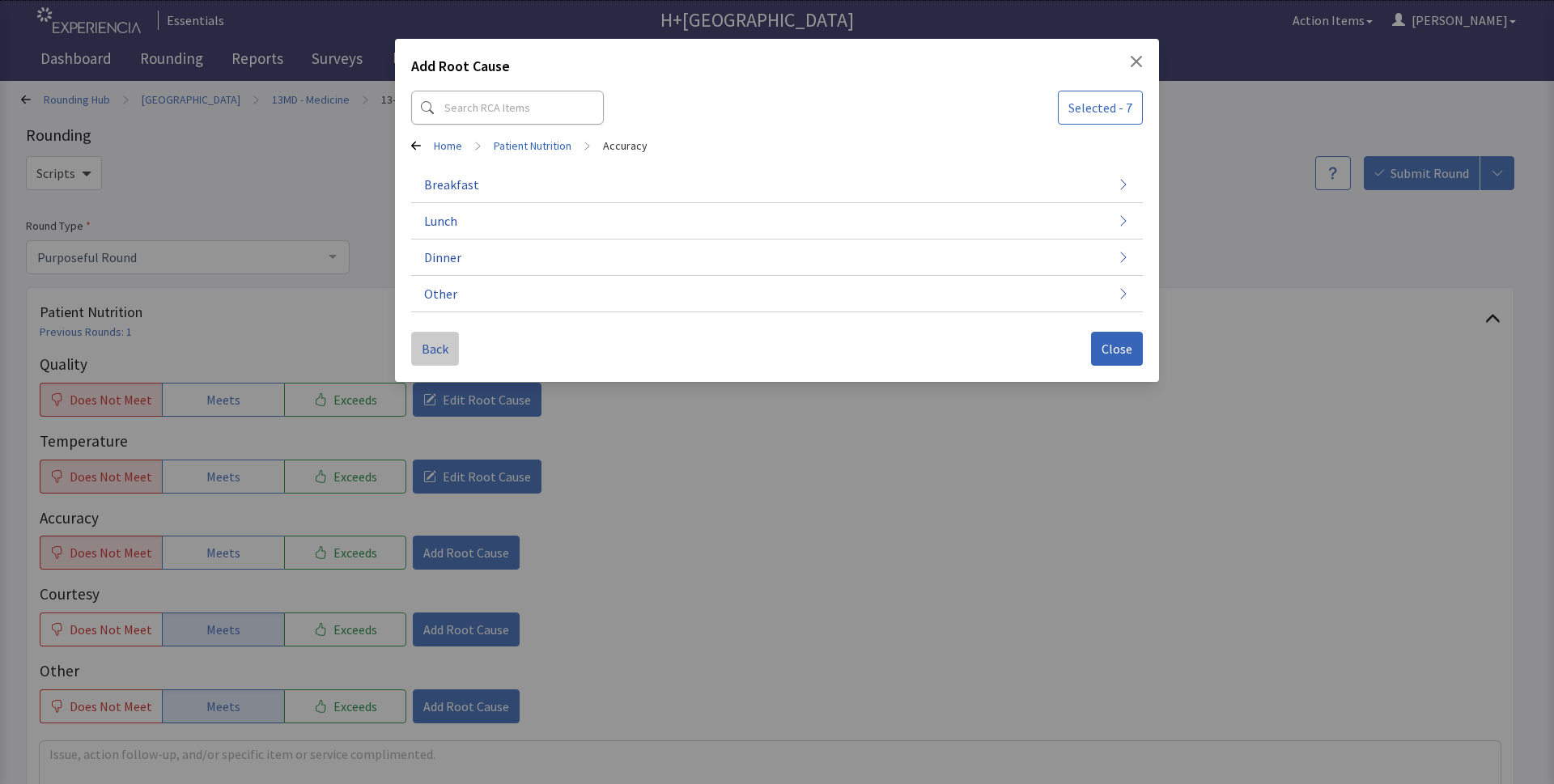
click at [440, 353] on span "Back" at bounding box center [436, 349] width 27 height 19
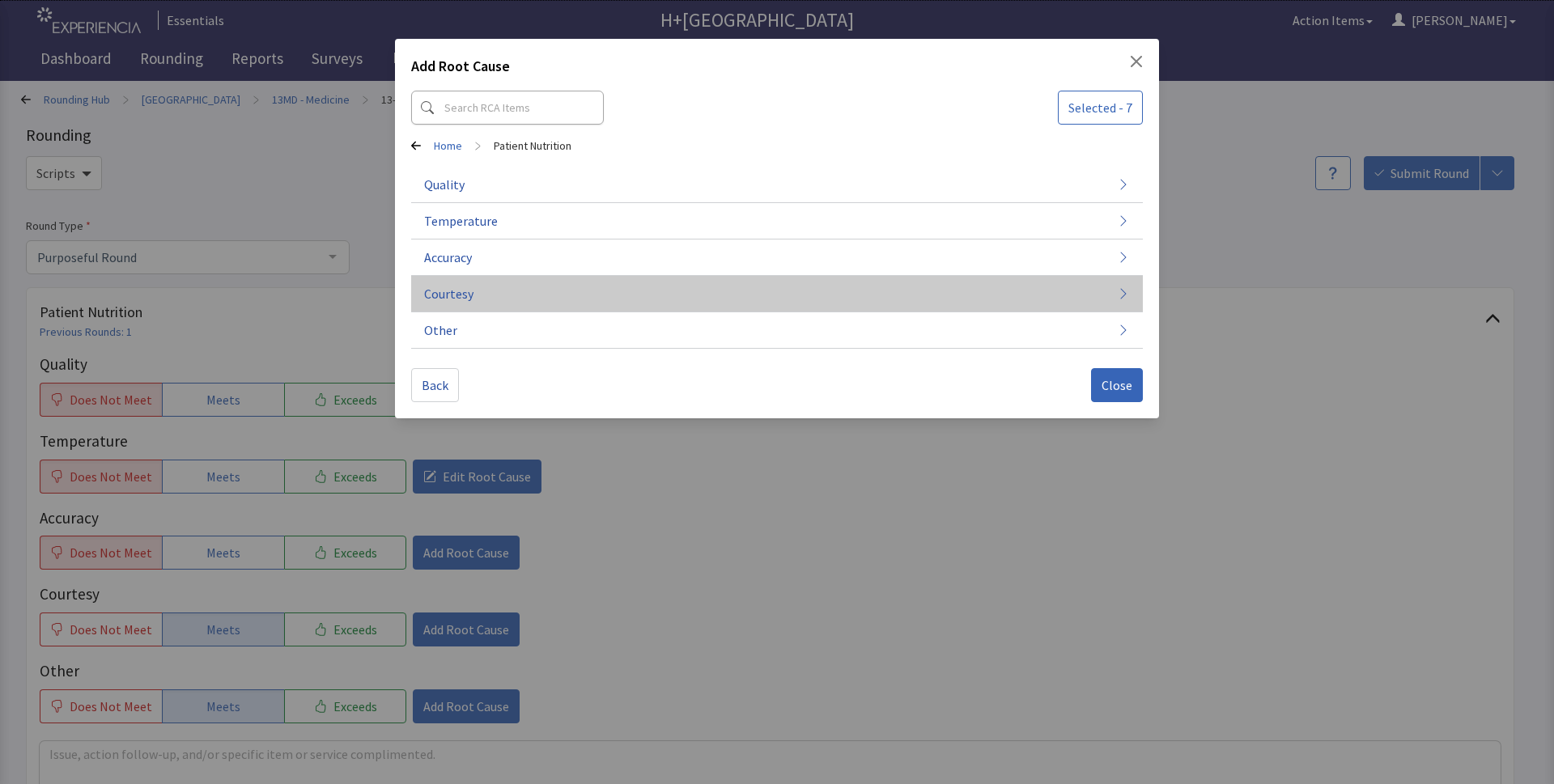
click at [459, 289] on span "Courtesy" at bounding box center [448, 294] width 49 height 19
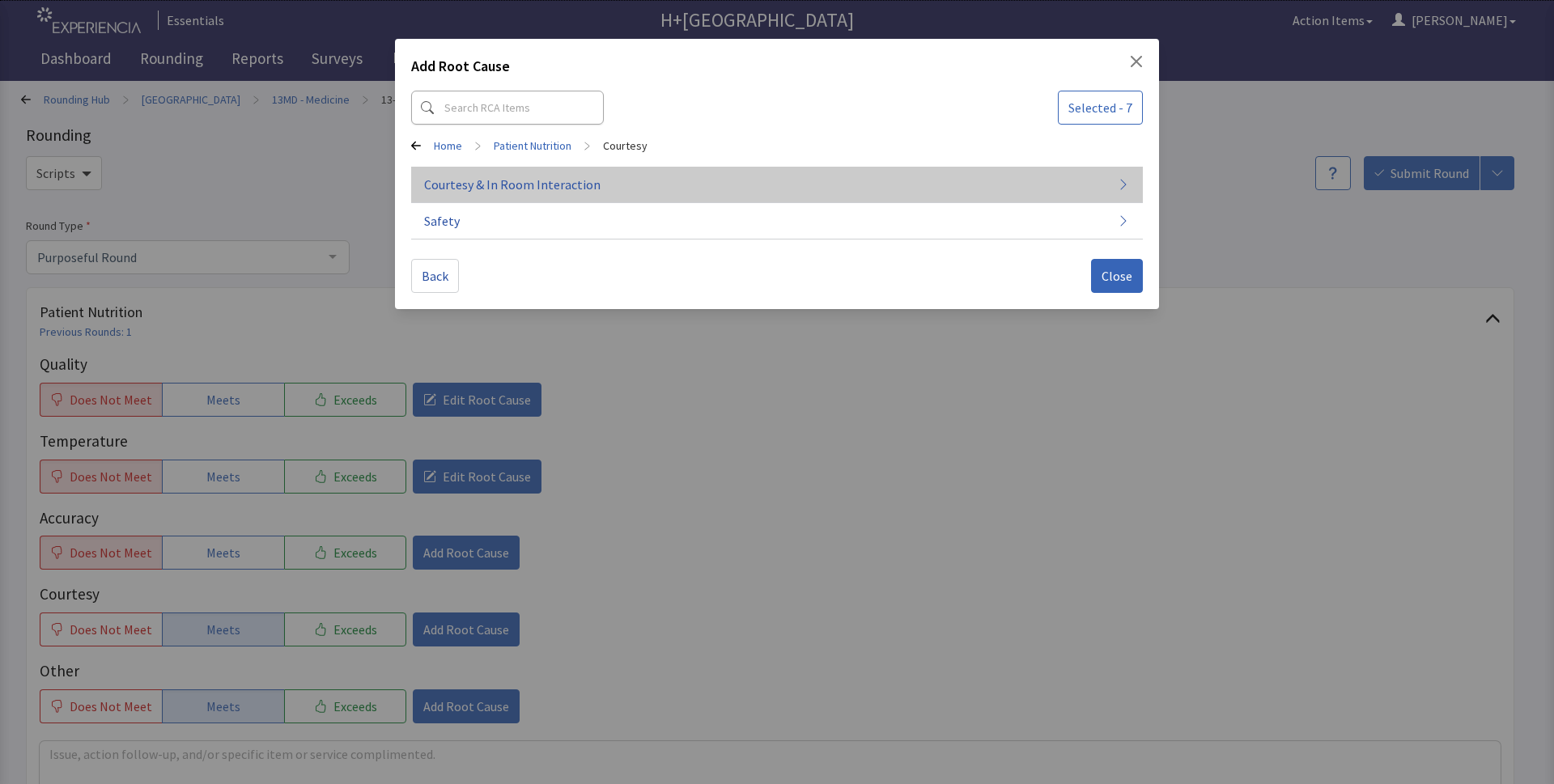
click at [616, 182] on button "Courtesy & In Room Interaction" at bounding box center [777, 185] width 731 height 37
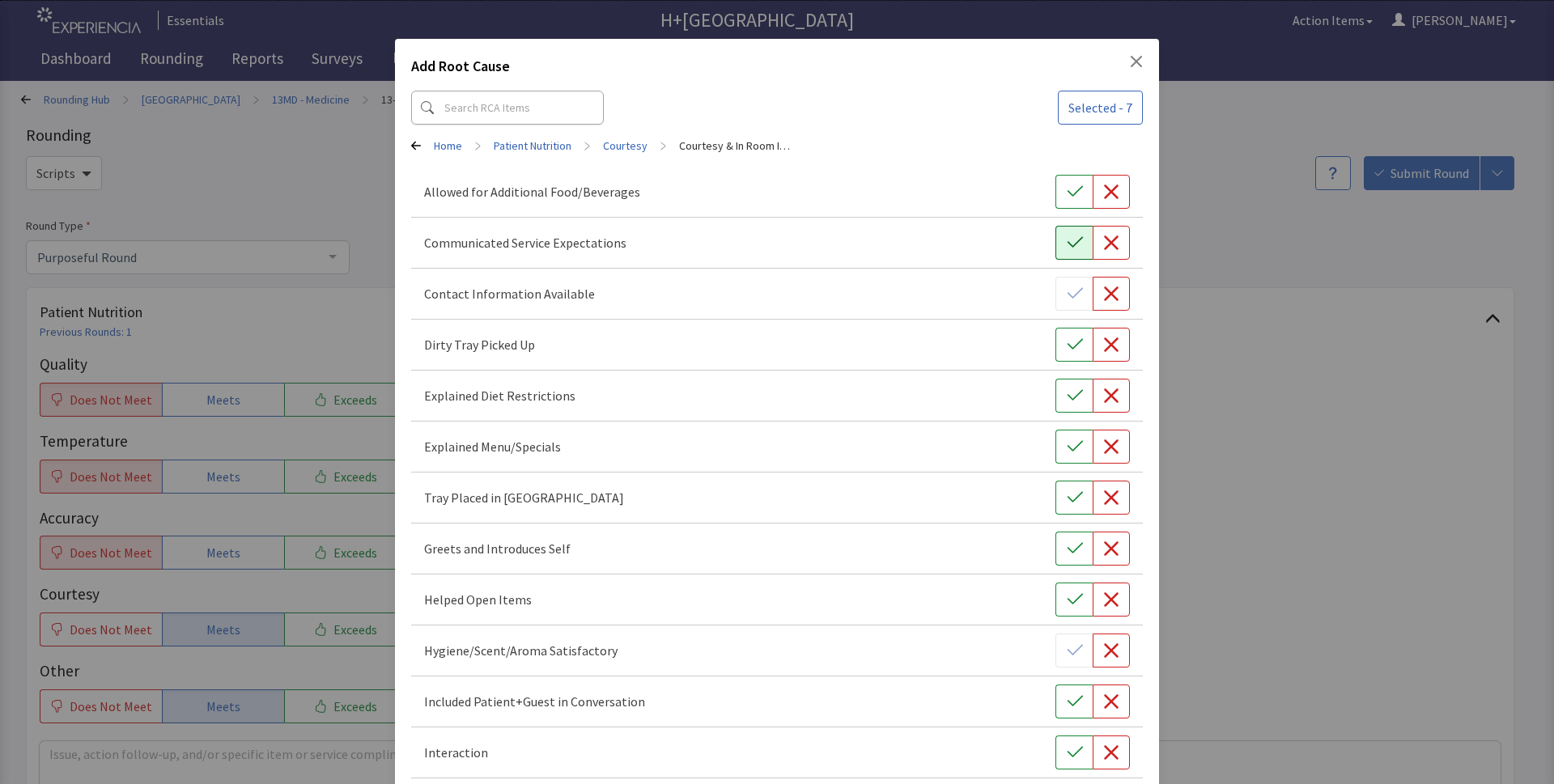
click at [1066, 246] on icon "button" at bounding box center [1074, 242] width 16 height 16
click at [1056, 352] on button "button" at bounding box center [1074, 344] width 38 height 34
click at [1066, 394] on icon "button" at bounding box center [1074, 395] width 16 height 16
click at [1066, 497] on icon "button" at bounding box center [1074, 497] width 16 height 16
click at [1066, 547] on icon "button" at bounding box center [1074, 548] width 16 height 16
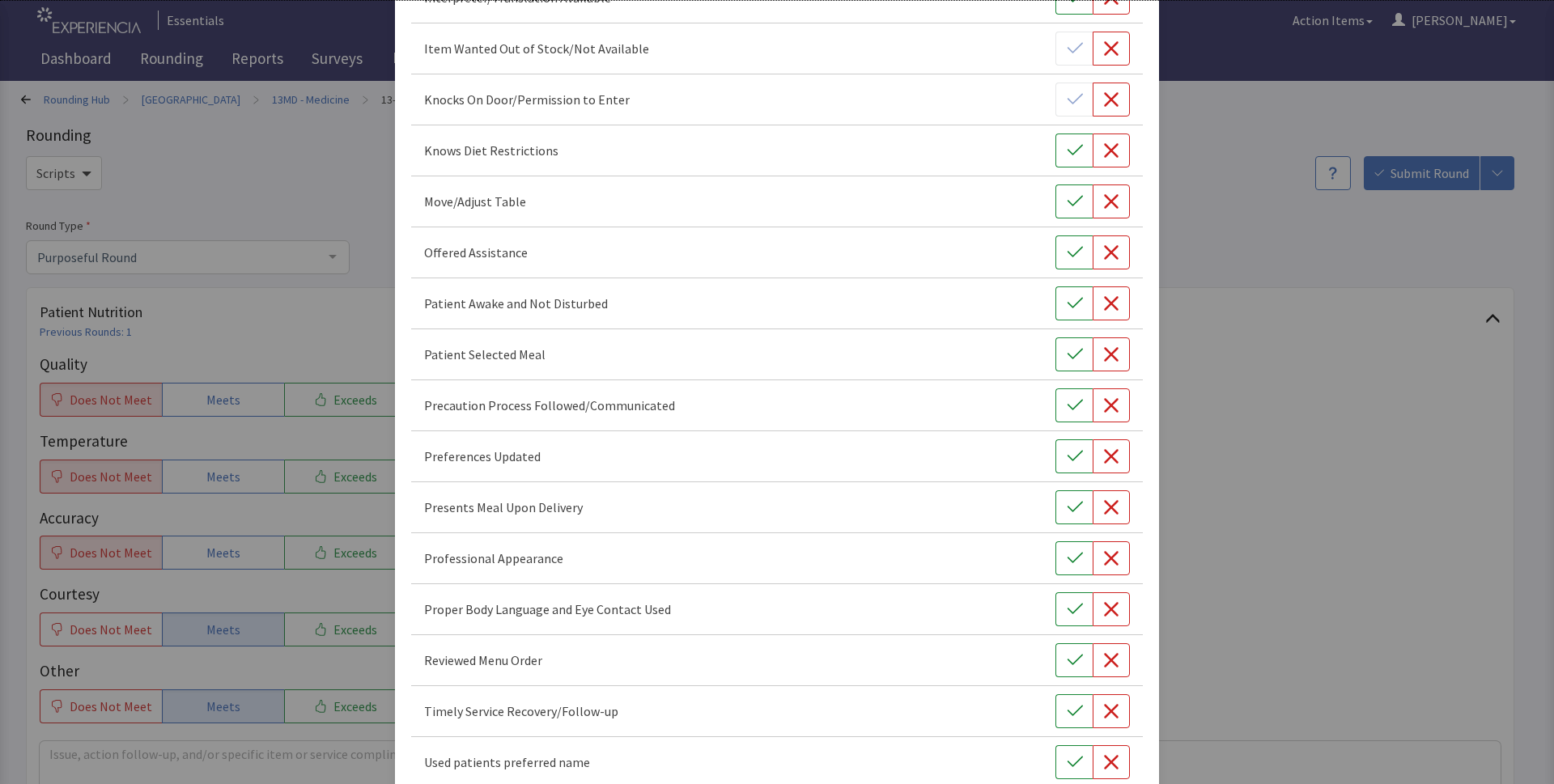
scroll to position [823, 0]
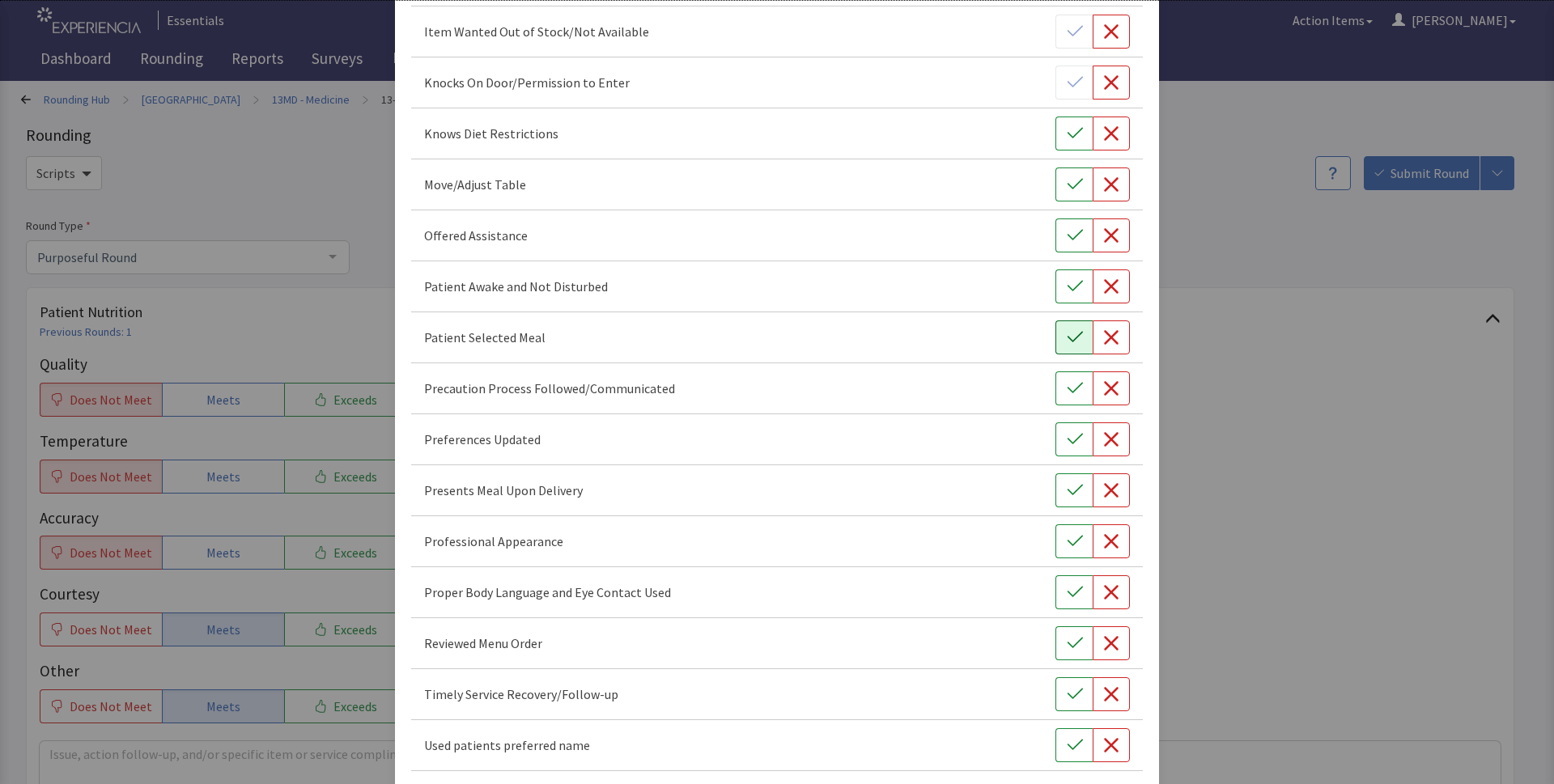
click at [1066, 337] on icon "button" at bounding box center [1074, 337] width 16 height 16
click at [1066, 292] on icon "button" at bounding box center [1074, 286] width 16 height 16
click at [1063, 448] on button "button" at bounding box center [1074, 438] width 38 height 34
click at [1074, 488] on button "button" at bounding box center [1074, 490] width 38 height 34
click at [1066, 546] on icon "button" at bounding box center [1074, 541] width 16 height 16
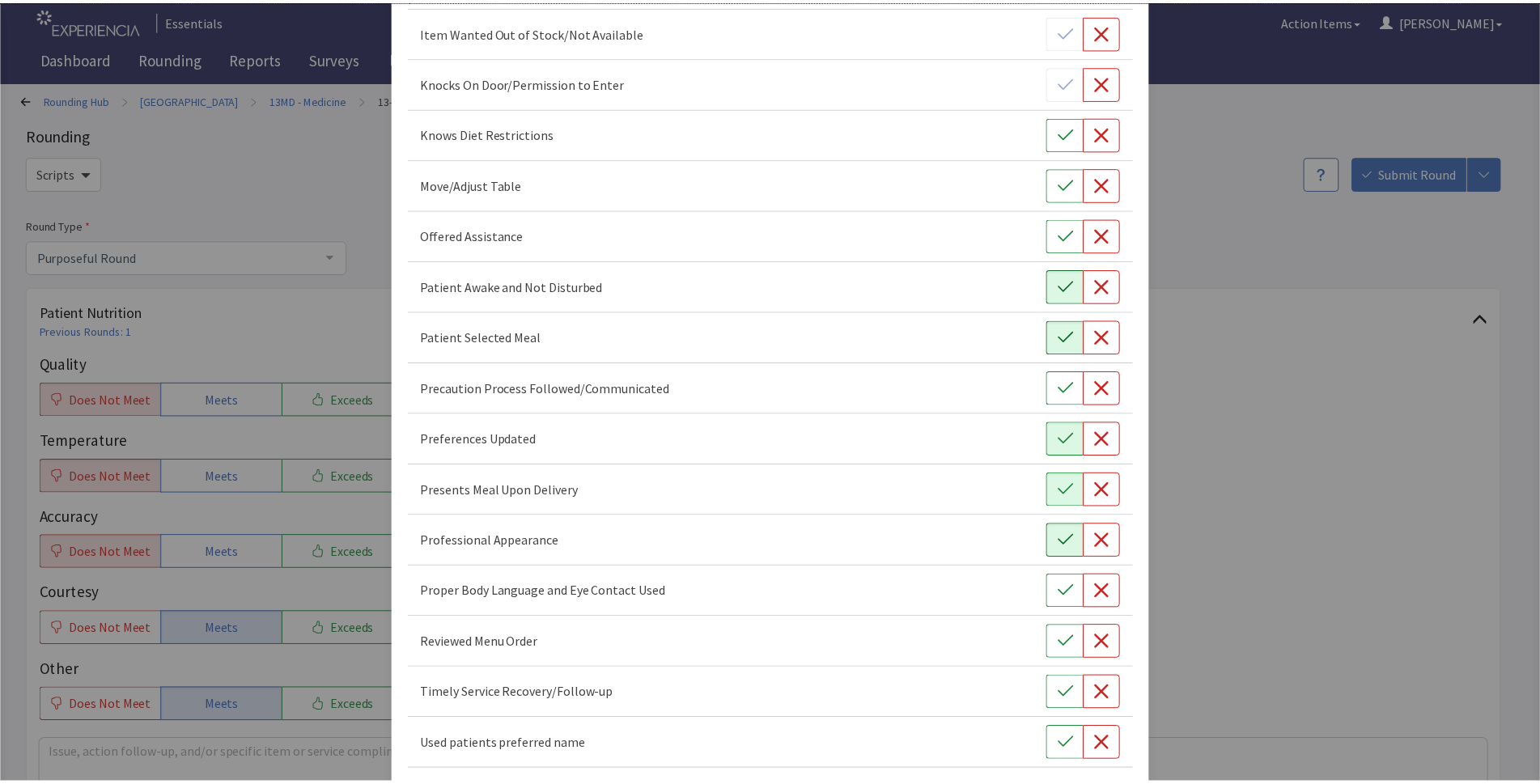
scroll to position [892, 0]
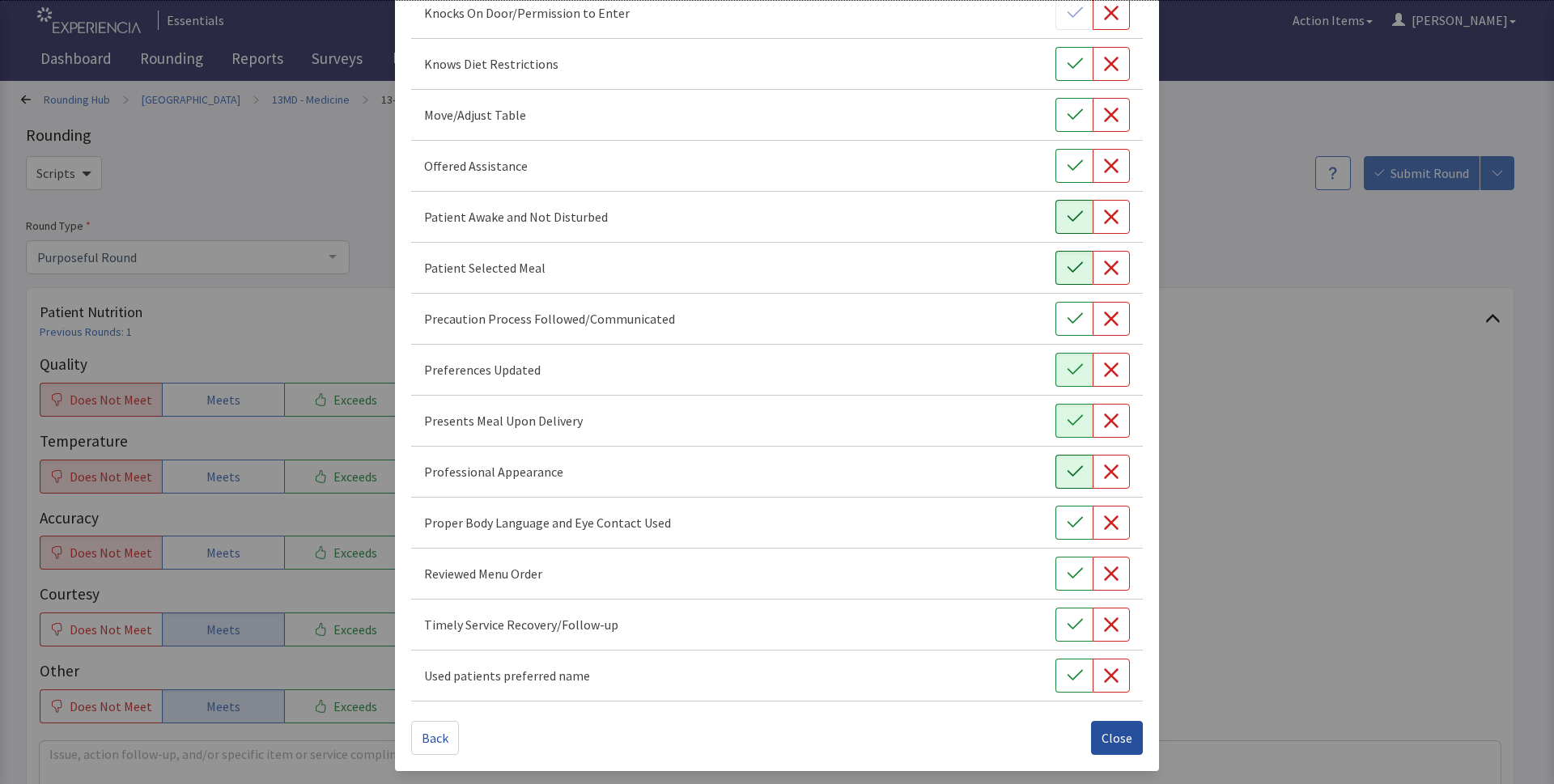
click at [1107, 734] on span "Close" at bounding box center [1116, 738] width 31 height 19
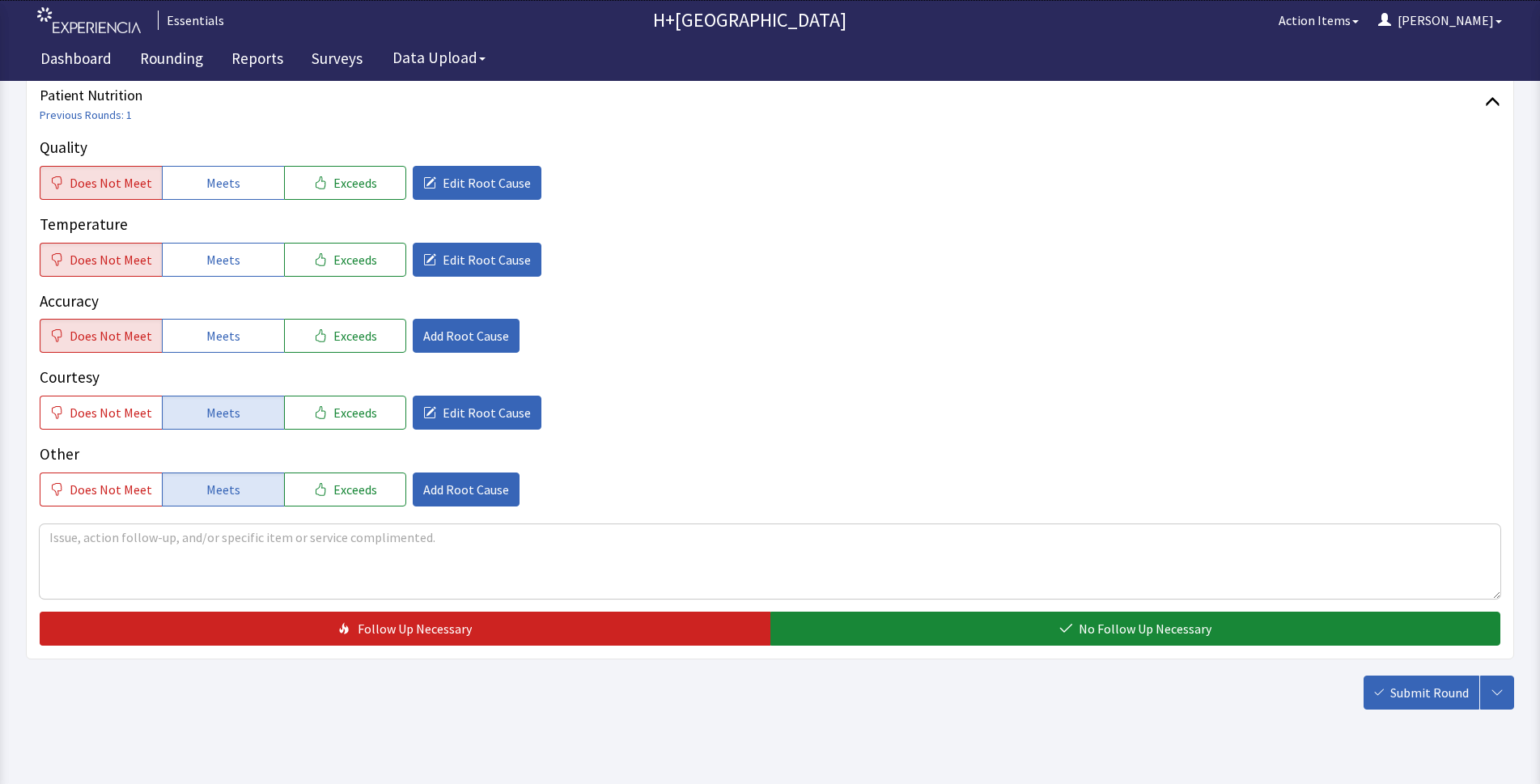
scroll to position [246, 0]
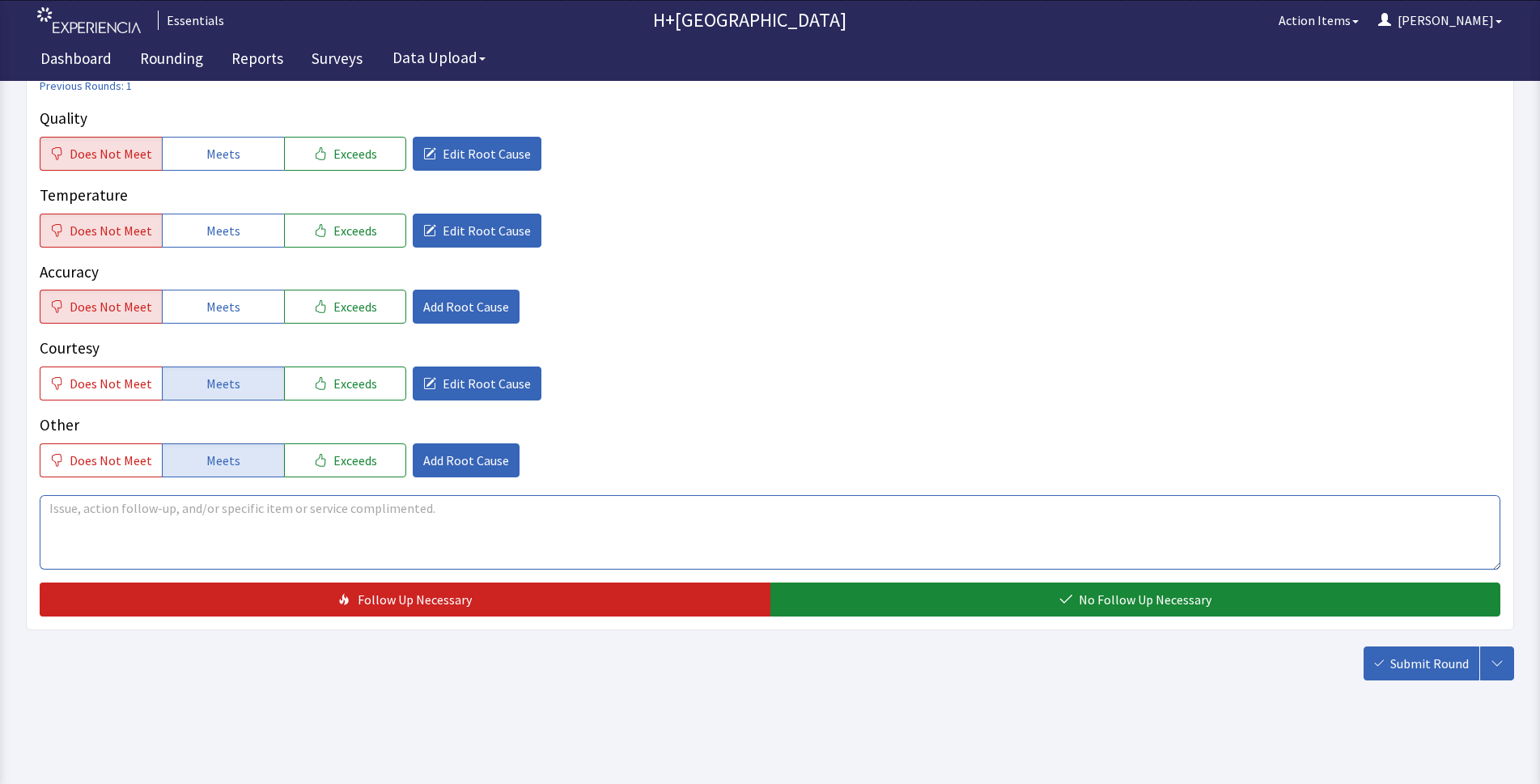
click at [262, 519] on textarea at bounding box center [770, 532] width 1460 height 74
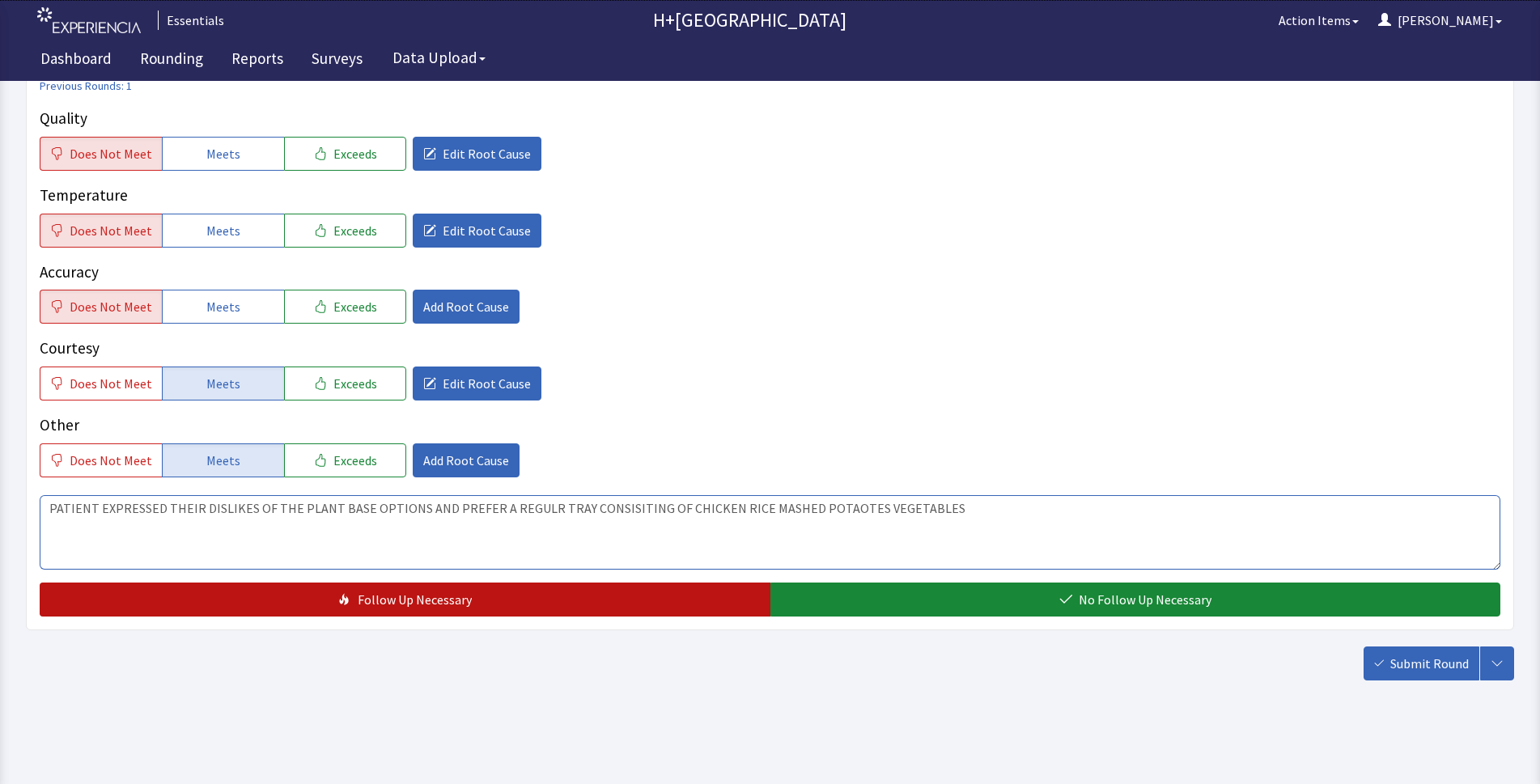
type textarea "PATIENT EXPRESSED THEIR DISLIKES OF THE PLANT BASE OPTIONS AND PREFER A REGULR …"
click at [552, 602] on button "Follow Up Necessary" at bounding box center [405, 599] width 731 height 34
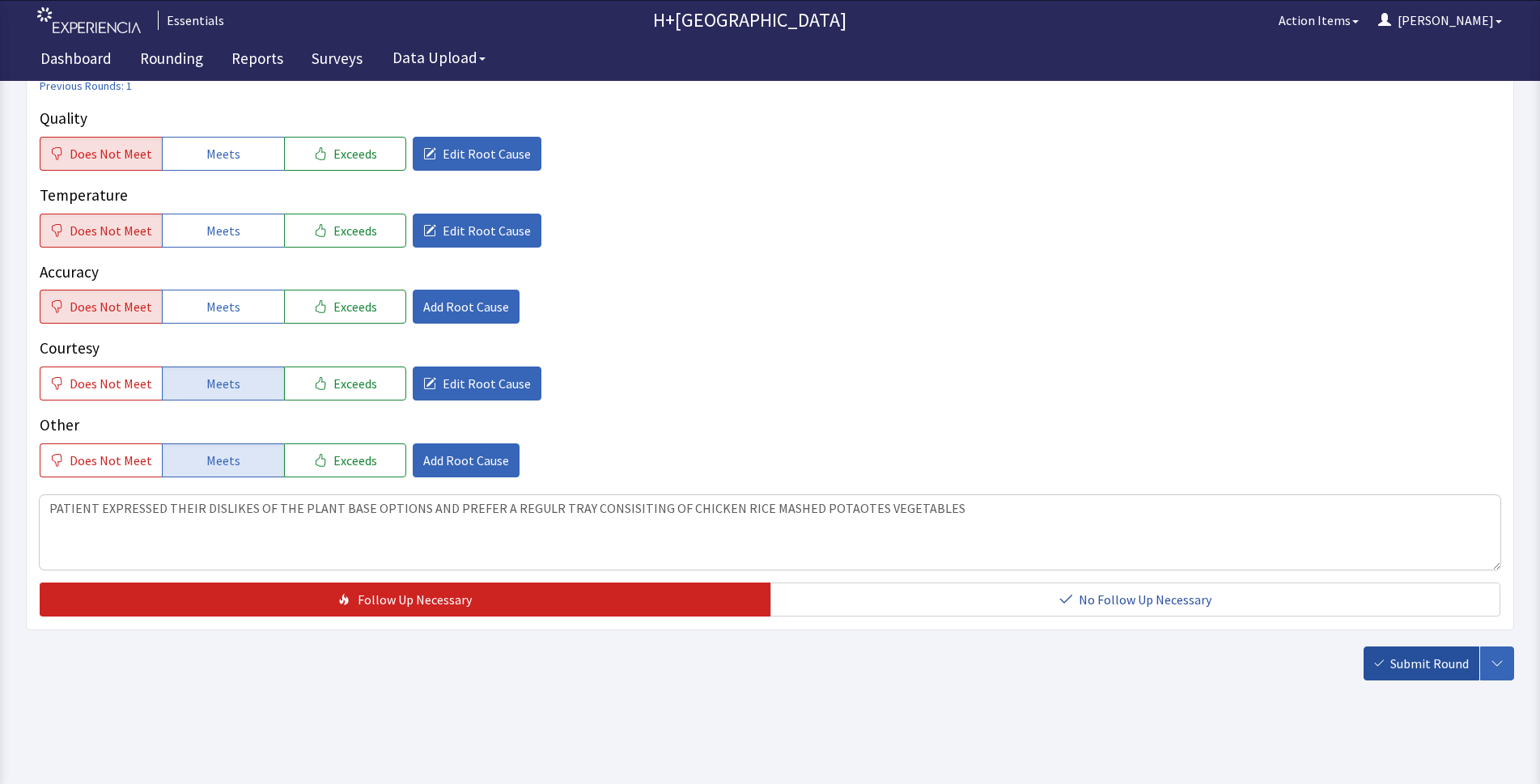
click at [1435, 661] on span "Submit Round" at bounding box center [1429, 663] width 78 height 19
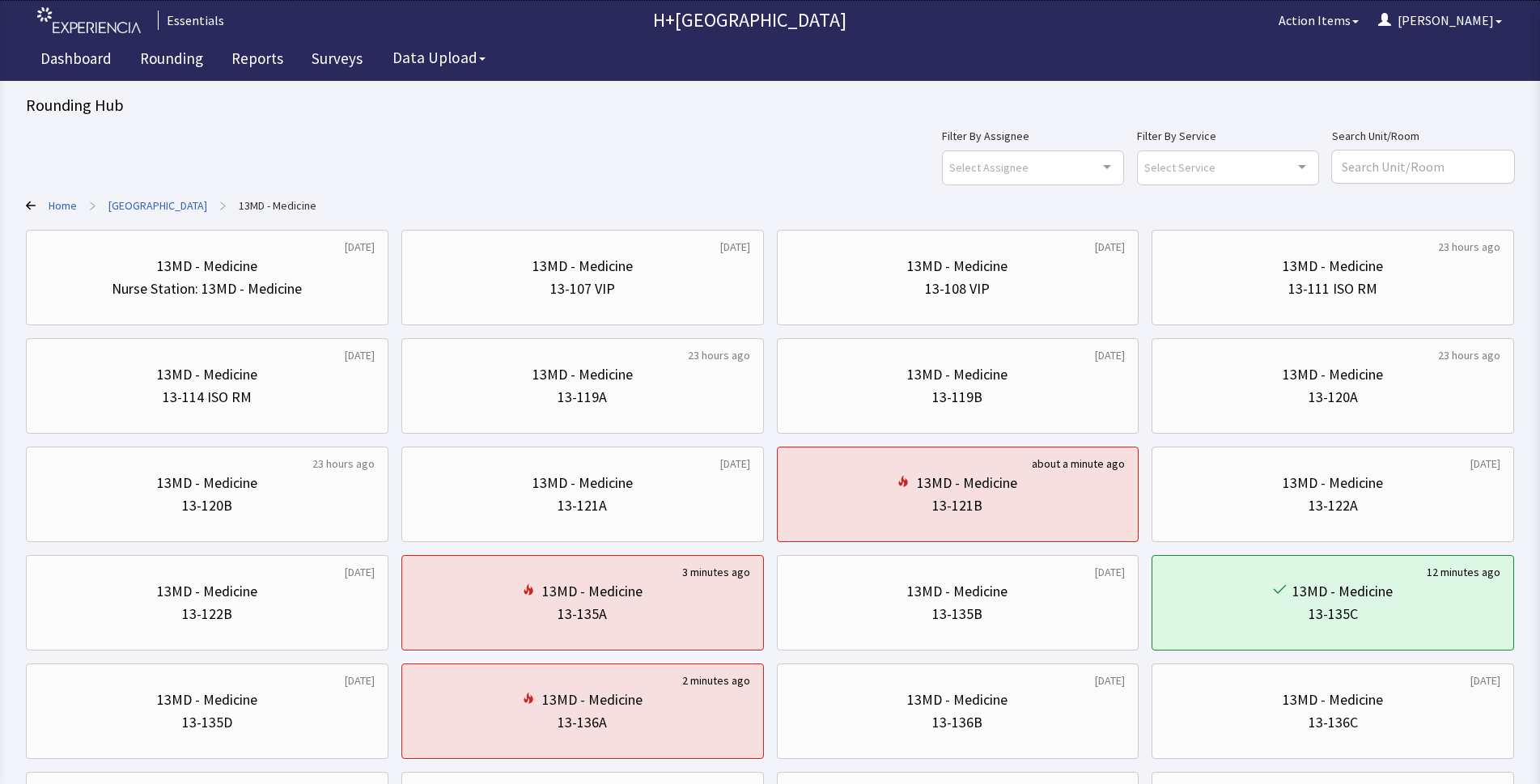
click at [53, 199] on link "Home" at bounding box center [62, 205] width 28 height 16
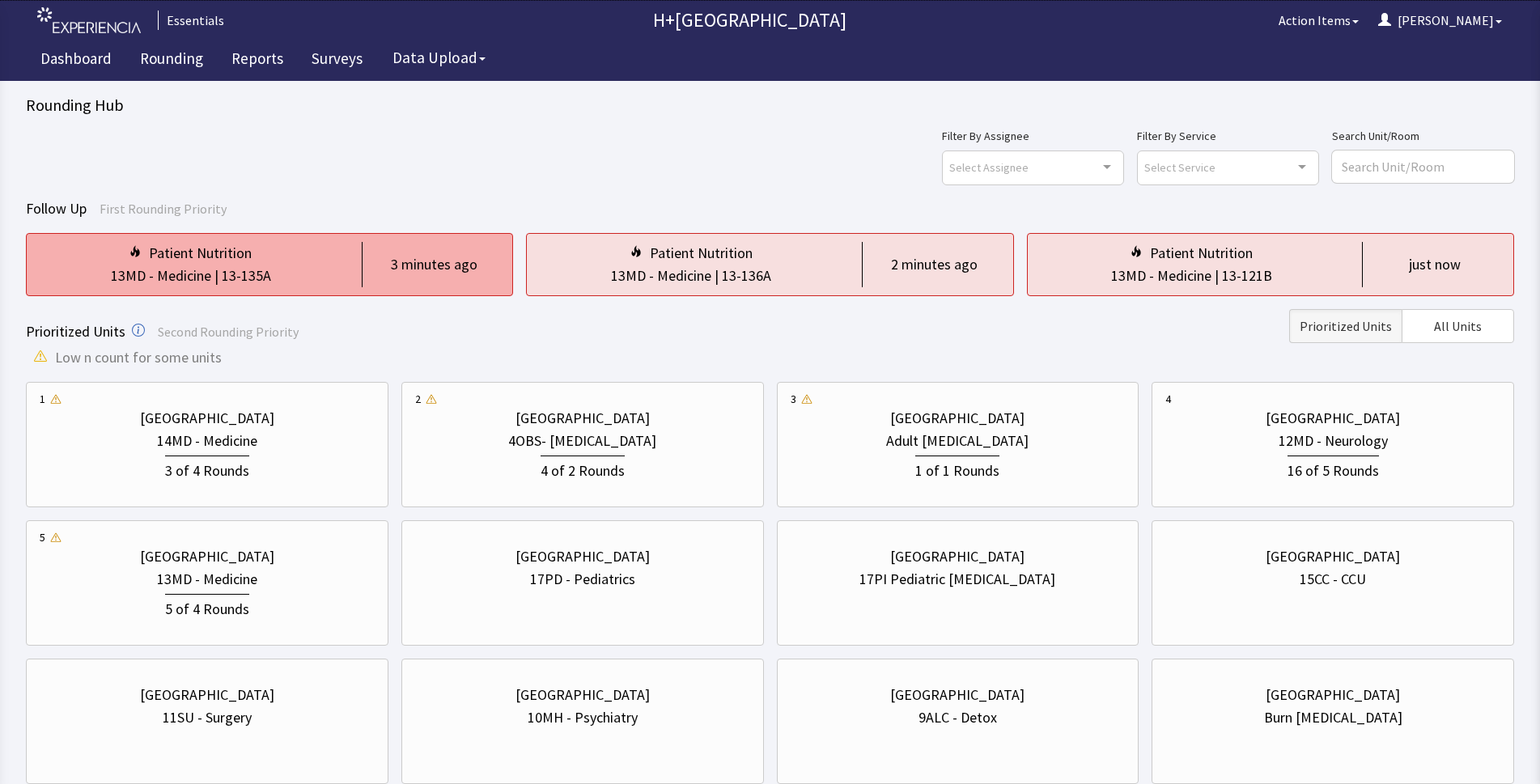
click at [409, 278] on div "3 minutes ago" at bounding box center [431, 265] width 138 height 45
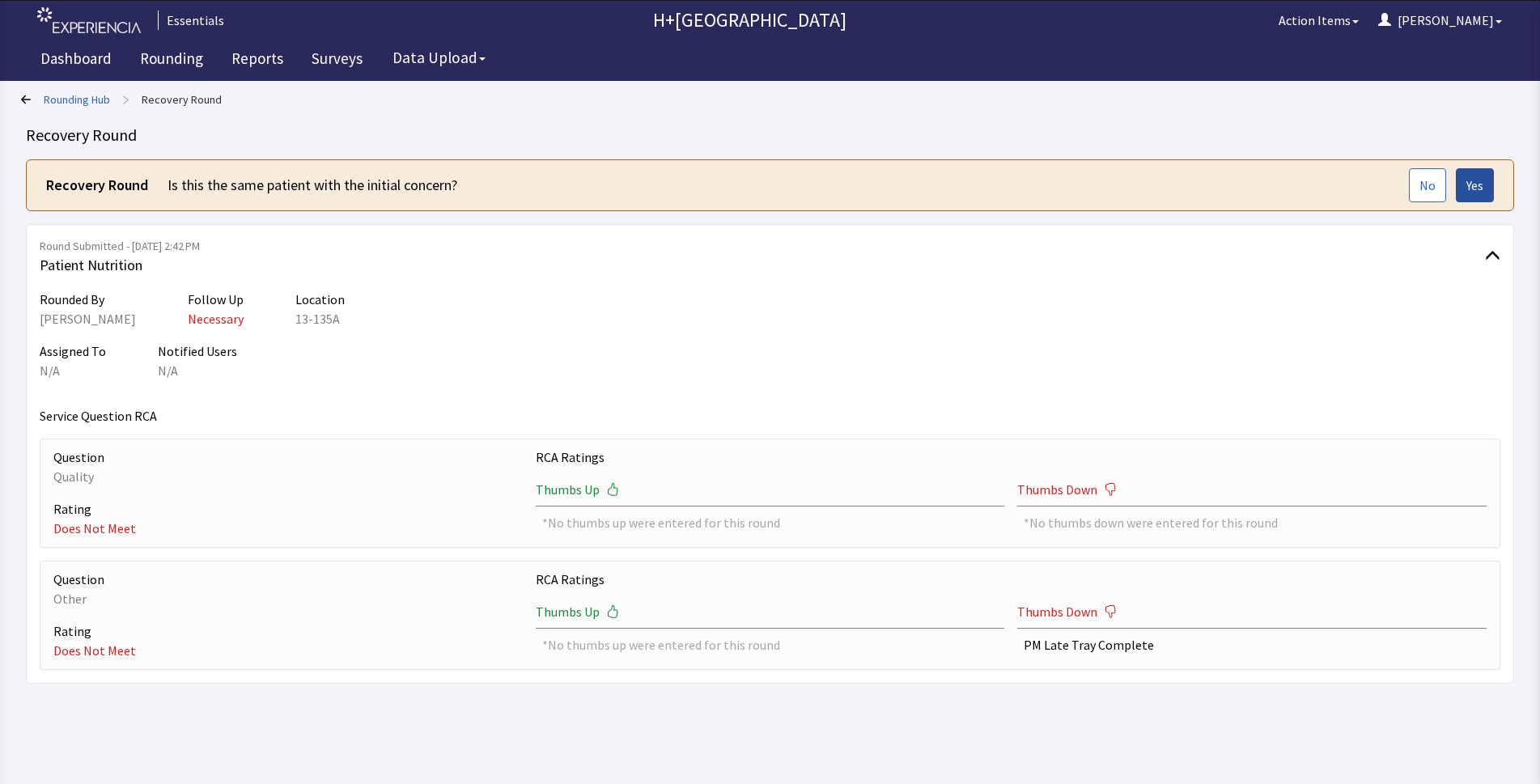
click at [1478, 186] on span "Yes" at bounding box center [1474, 185] width 17 height 19
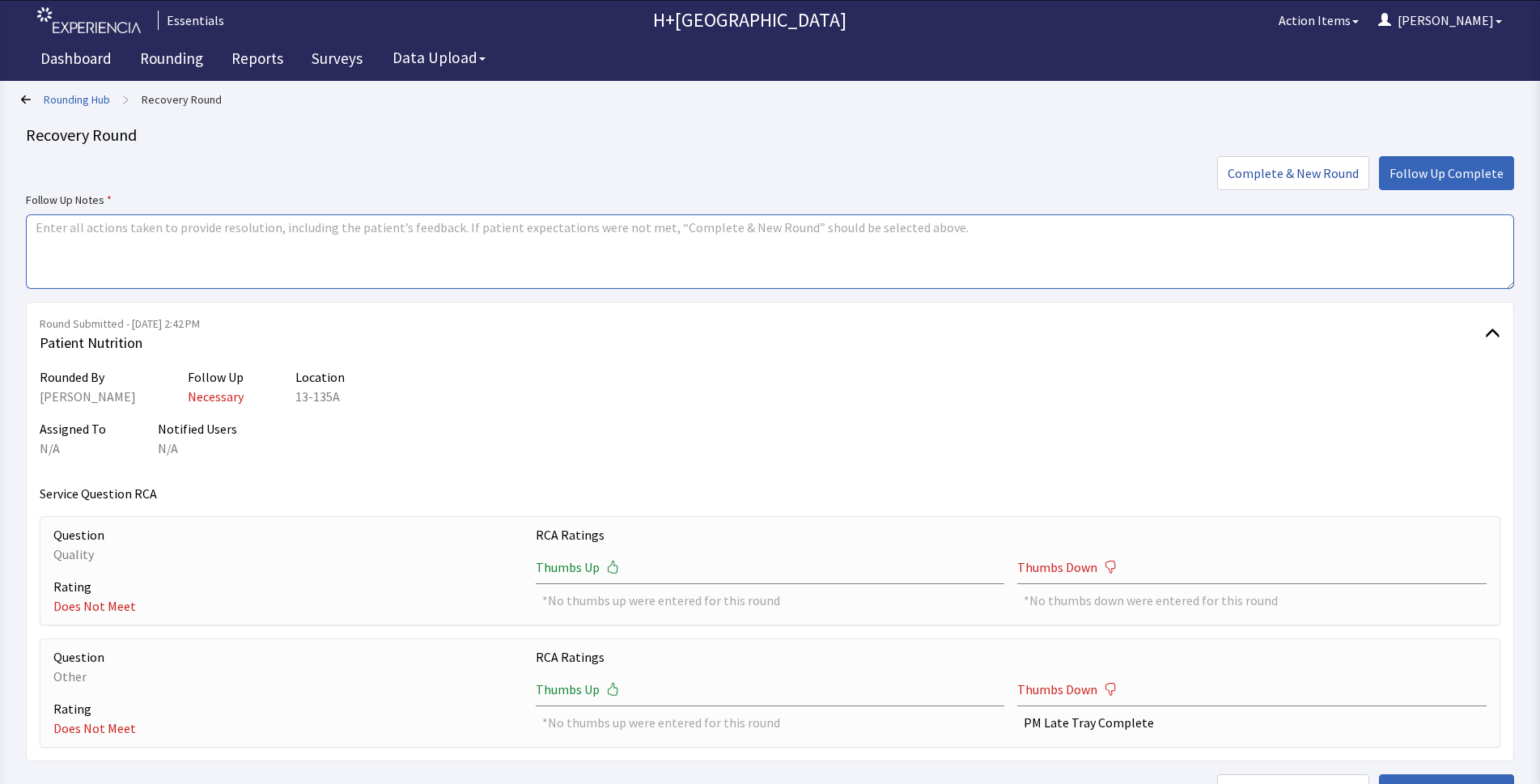
click at [168, 247] on textarea at bounding box center [770, 251] width 1488 height 74
type textarea "p"
type textarea "patient received tray of her liking which was mashed potatoes jerk chicken wing…"
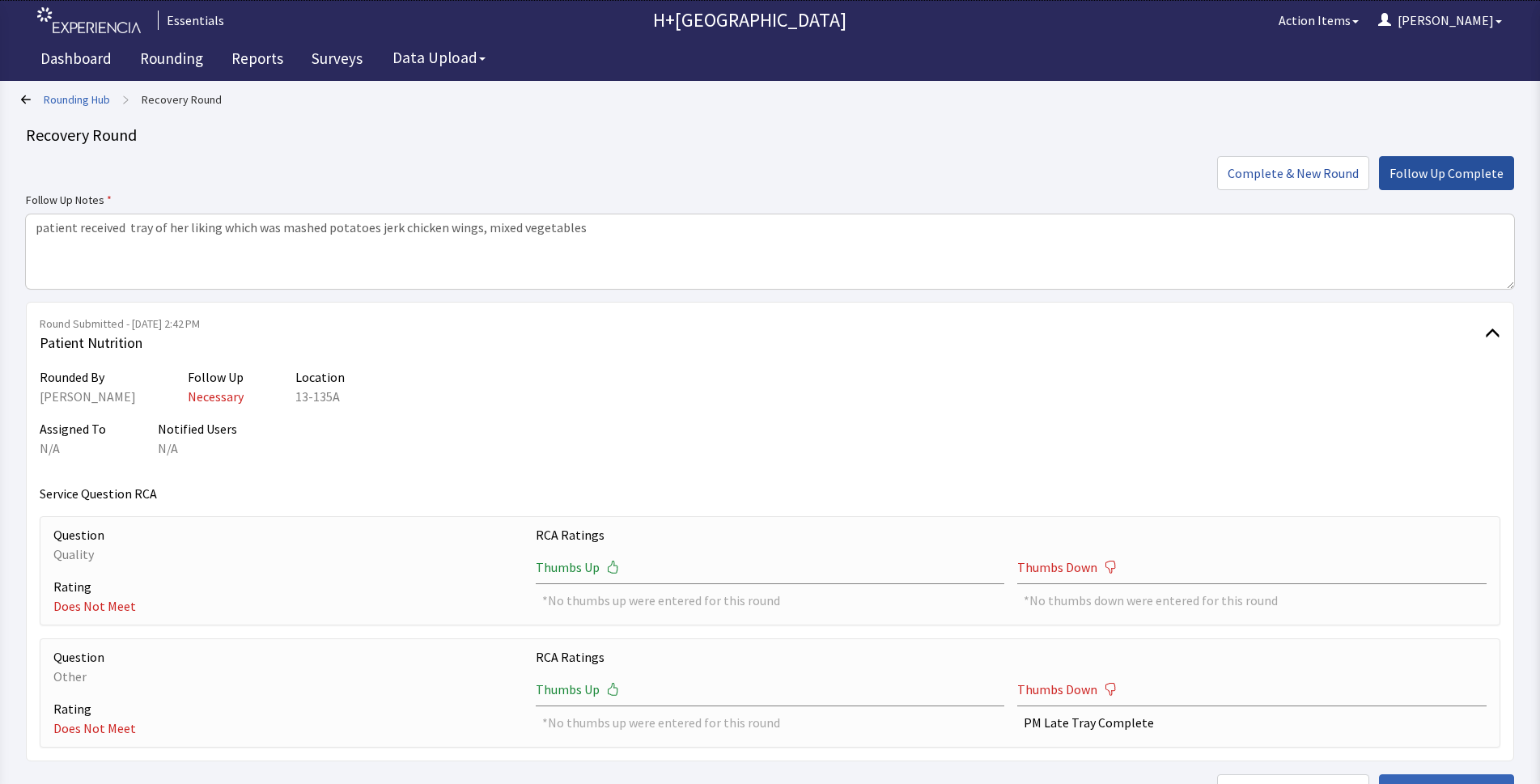
click at [1434, 169] on span "Follow Up Complete" at bounding box center [1446, 173] width 114 height 19
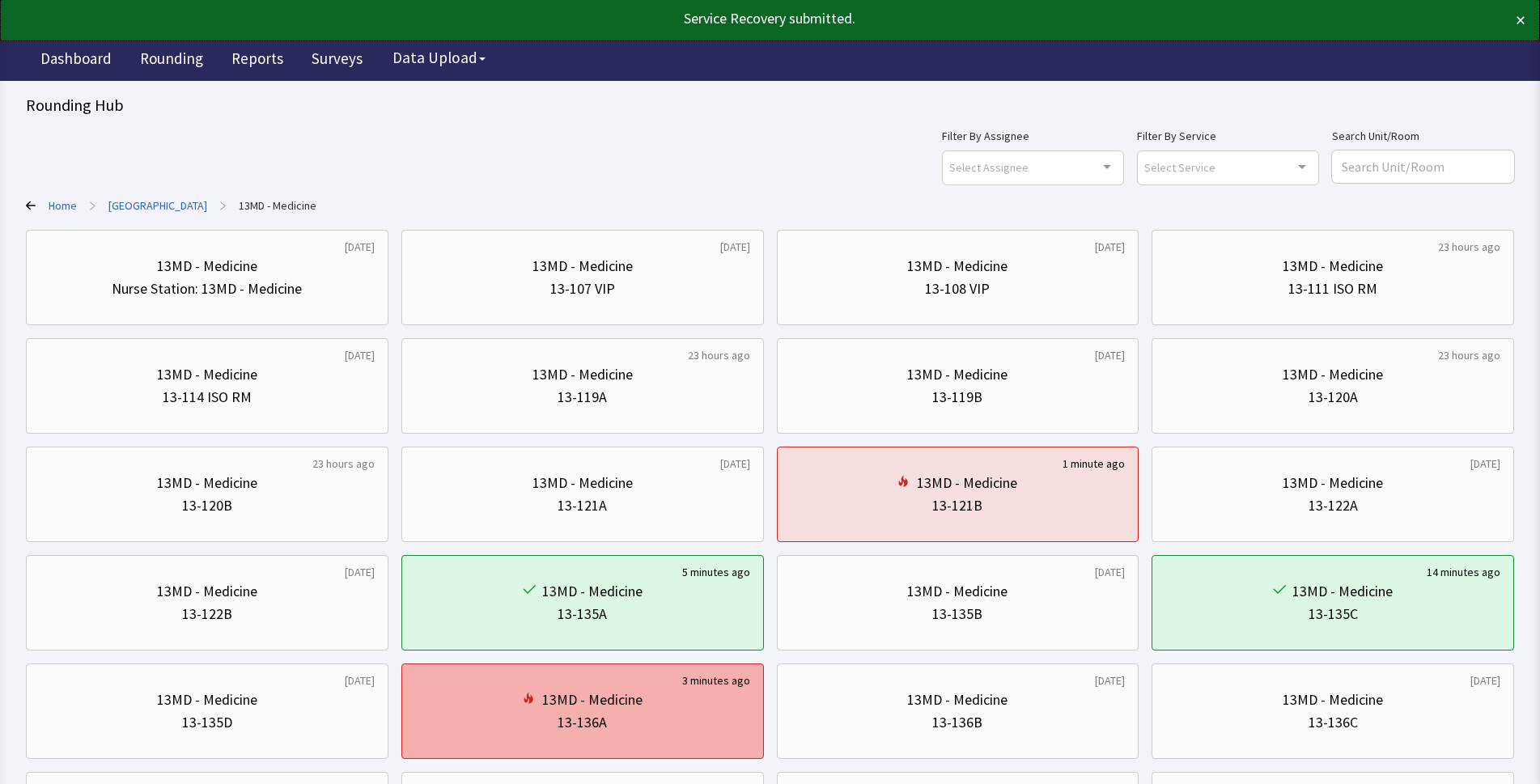
click at [700, 691] on div "13MD - Medicine" at bounding box center [582, 699] width 335 height 22
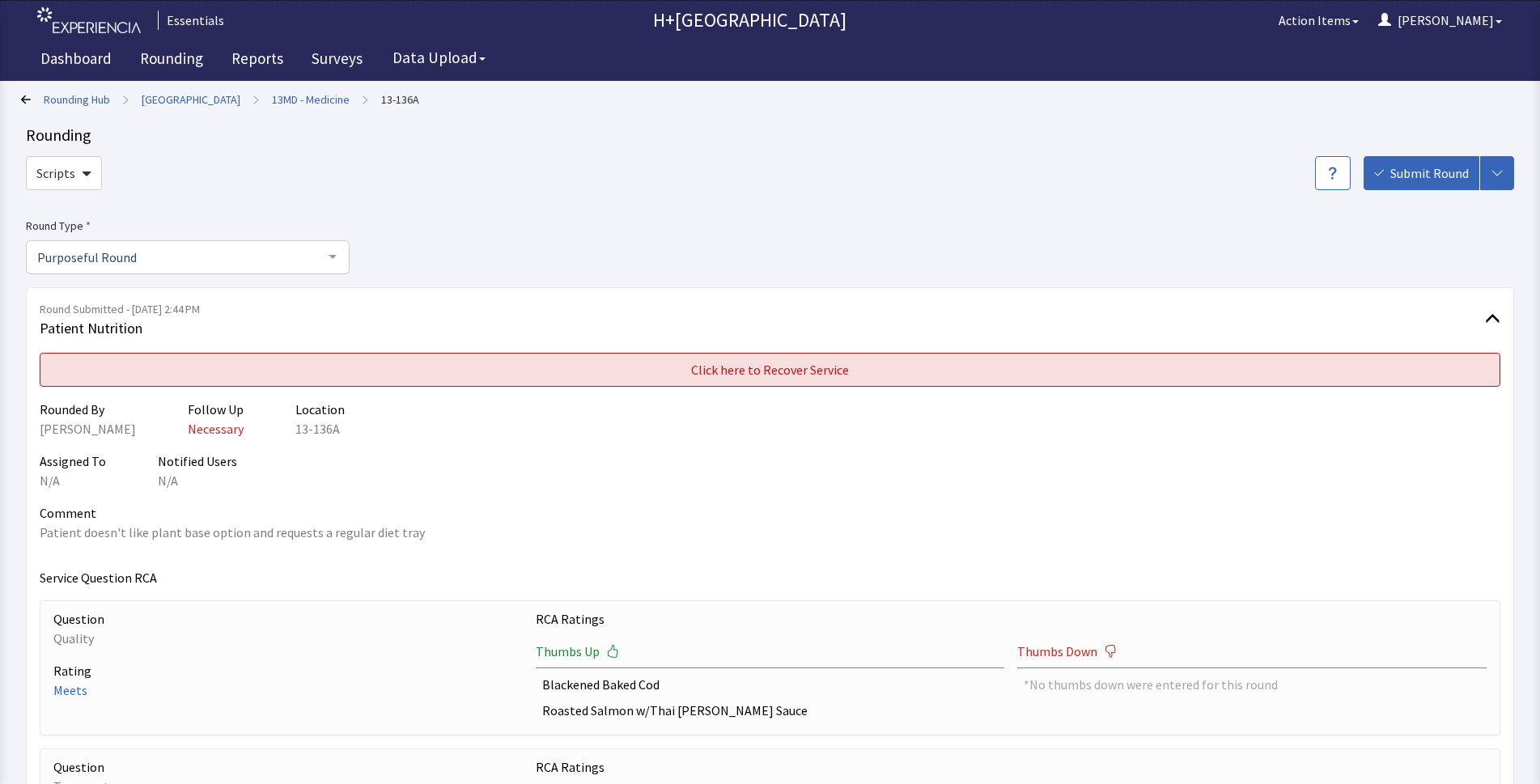
click at [790, 368] on span "Click here to Recover Service" at bounding box center [770, 370] width 157 height 19
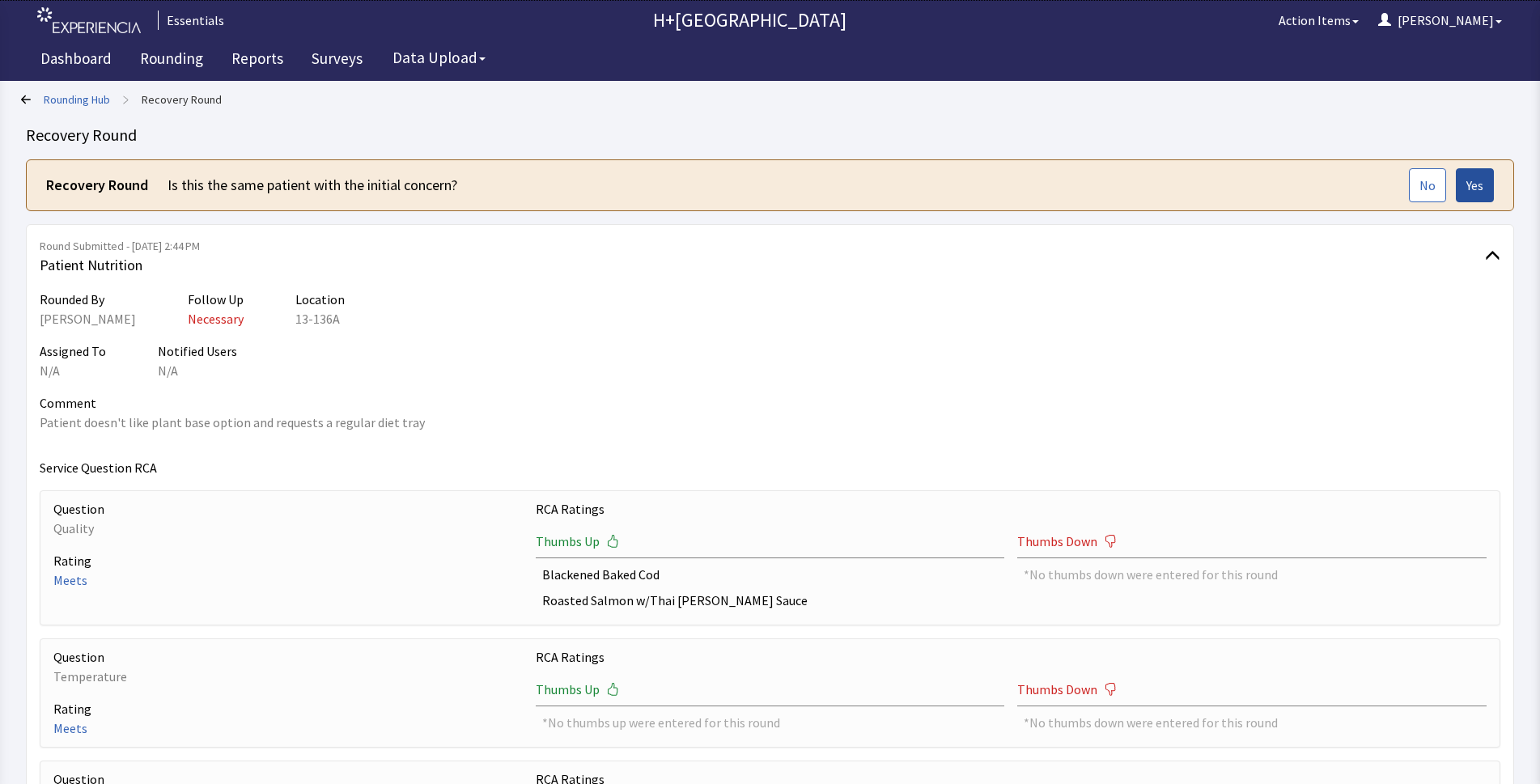
click at [1470, 183] on span "Yes" at bounding box center [1474, 185] width 17 height 19
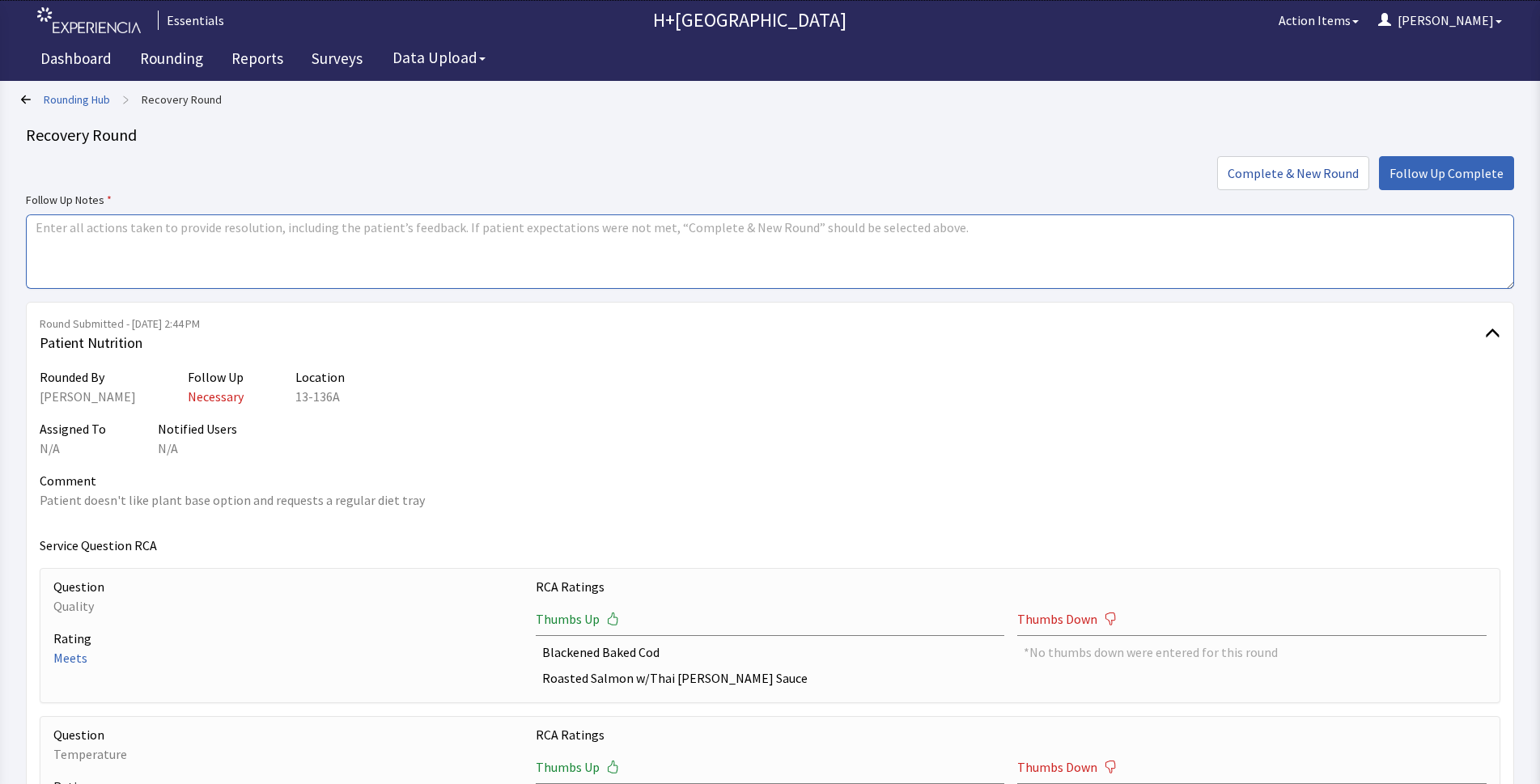
click at [115, 234] on textarea at bounding box center [770, 251] width 1488 height 74
type textarea "patient received a new entre which was rice , roasted Cod and mixed vegetables"
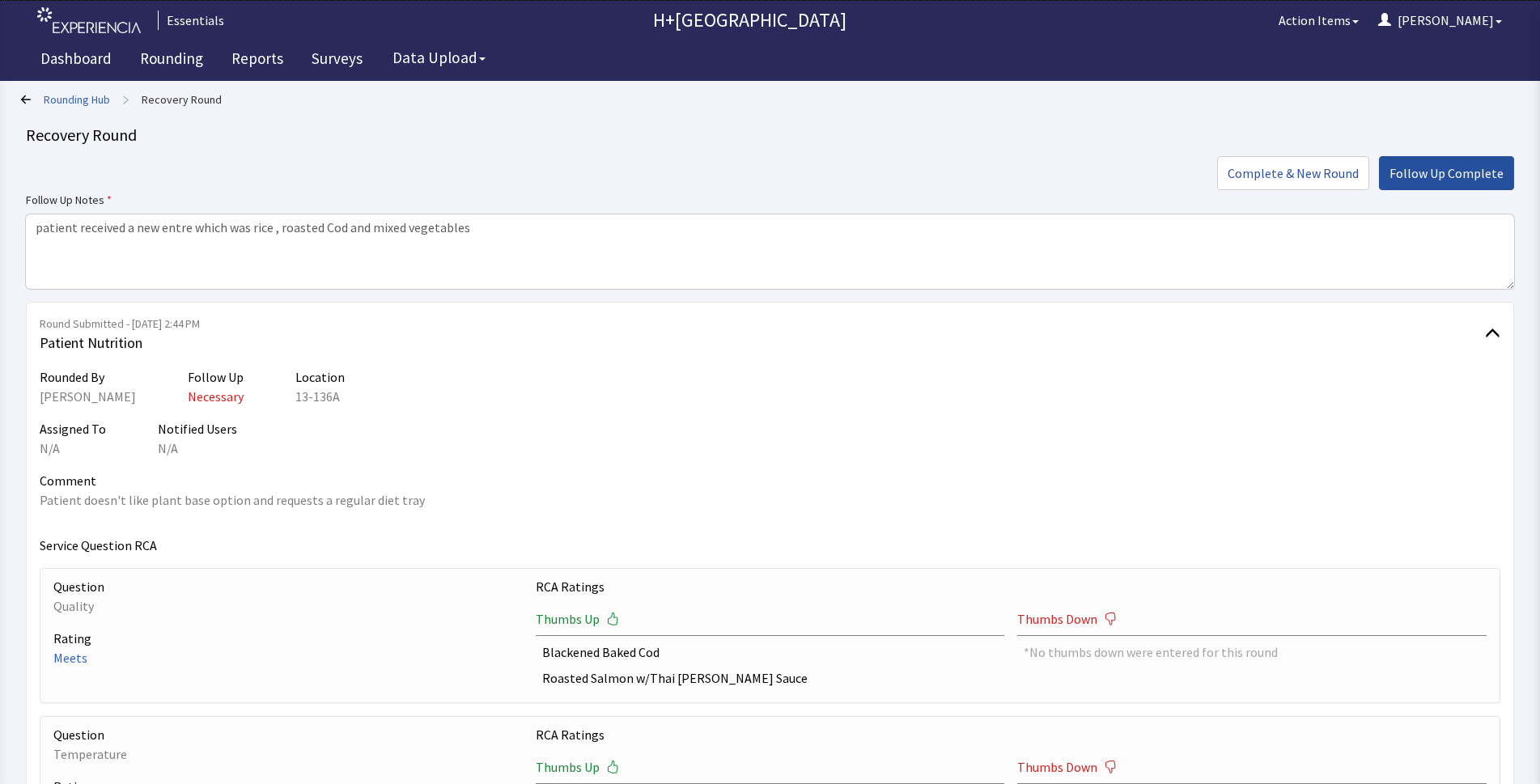
click at [1446, 179] on span "Follow Up Complete" at bounding box center [1446, 173] width 114 height 19
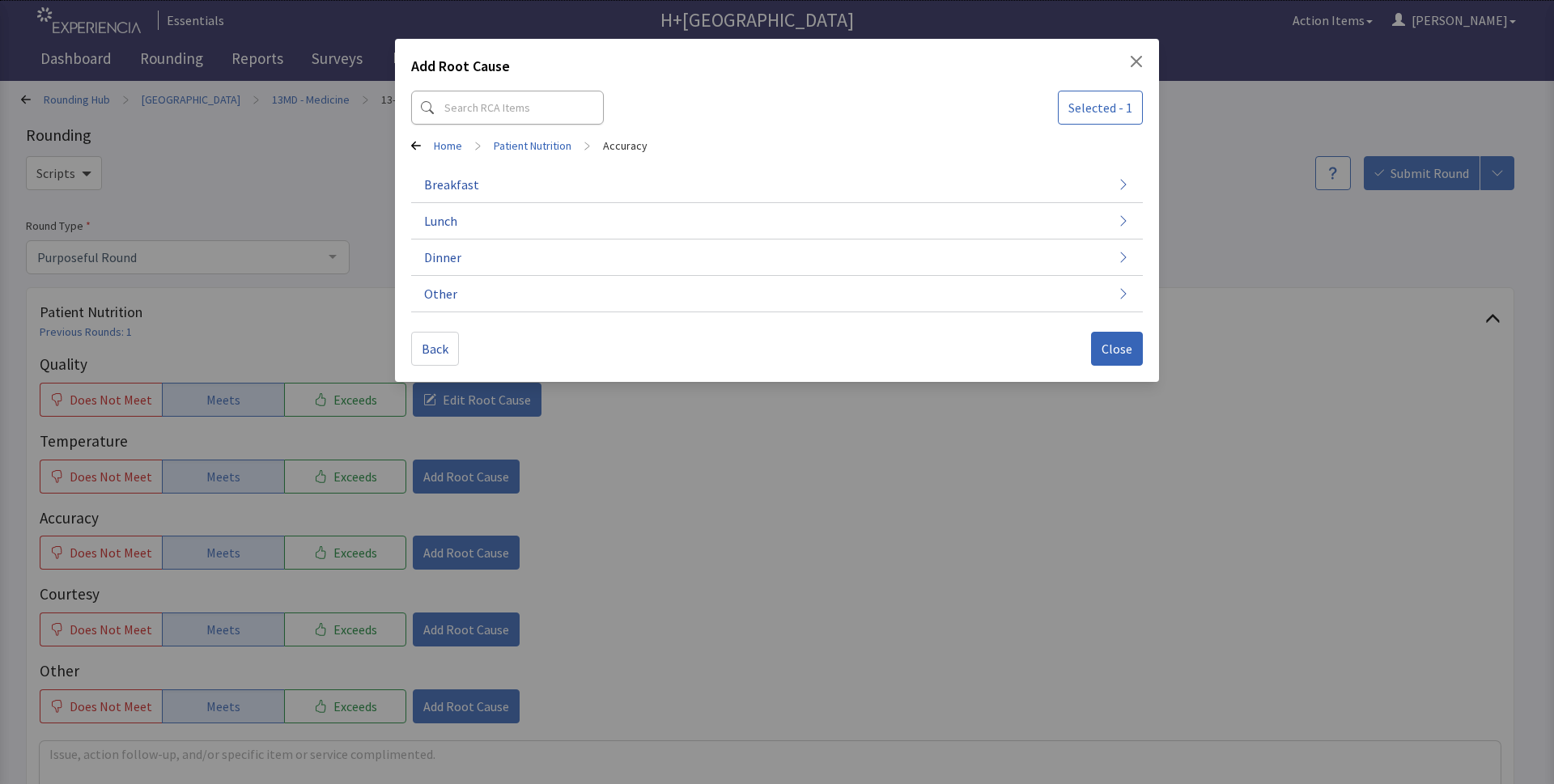
drag, startPoint x: 1120, startPoint y: 343, endPoint x: 1031, endPoint y: 395, distance: 103.1
click at [1116, 345] on span "Close" at bounding box center [1116, 349] width 31 height 19
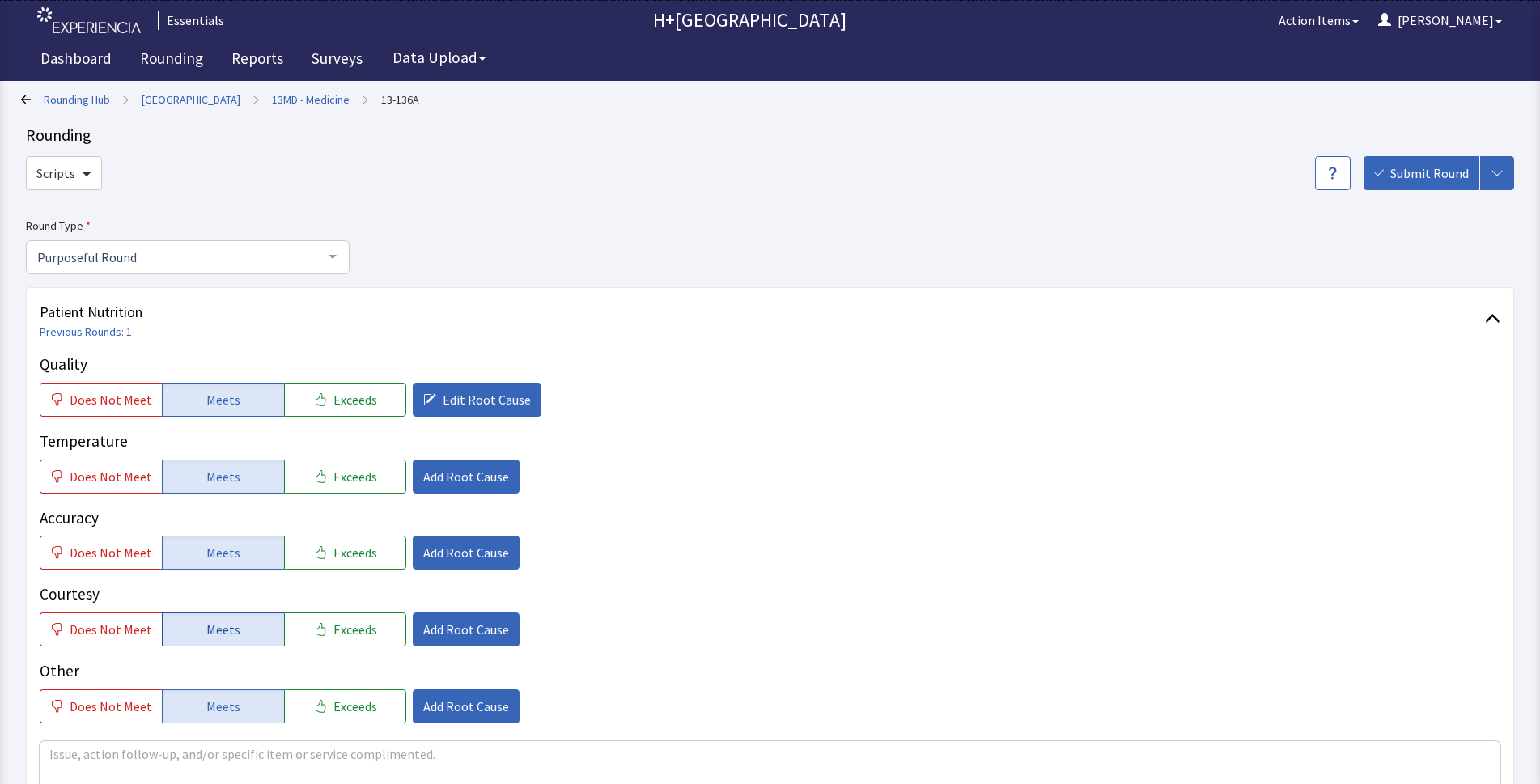
click at [226, 634] on span "Meets" at bounding box center [223, 630] width 34 height 19
click at [210, 630] on span "Meets" at bounding box center [223, 630] width 34 height 19
click at [452, 613] on button "Add Root Cause" at bounding box center [465, 629] width 107 height 34
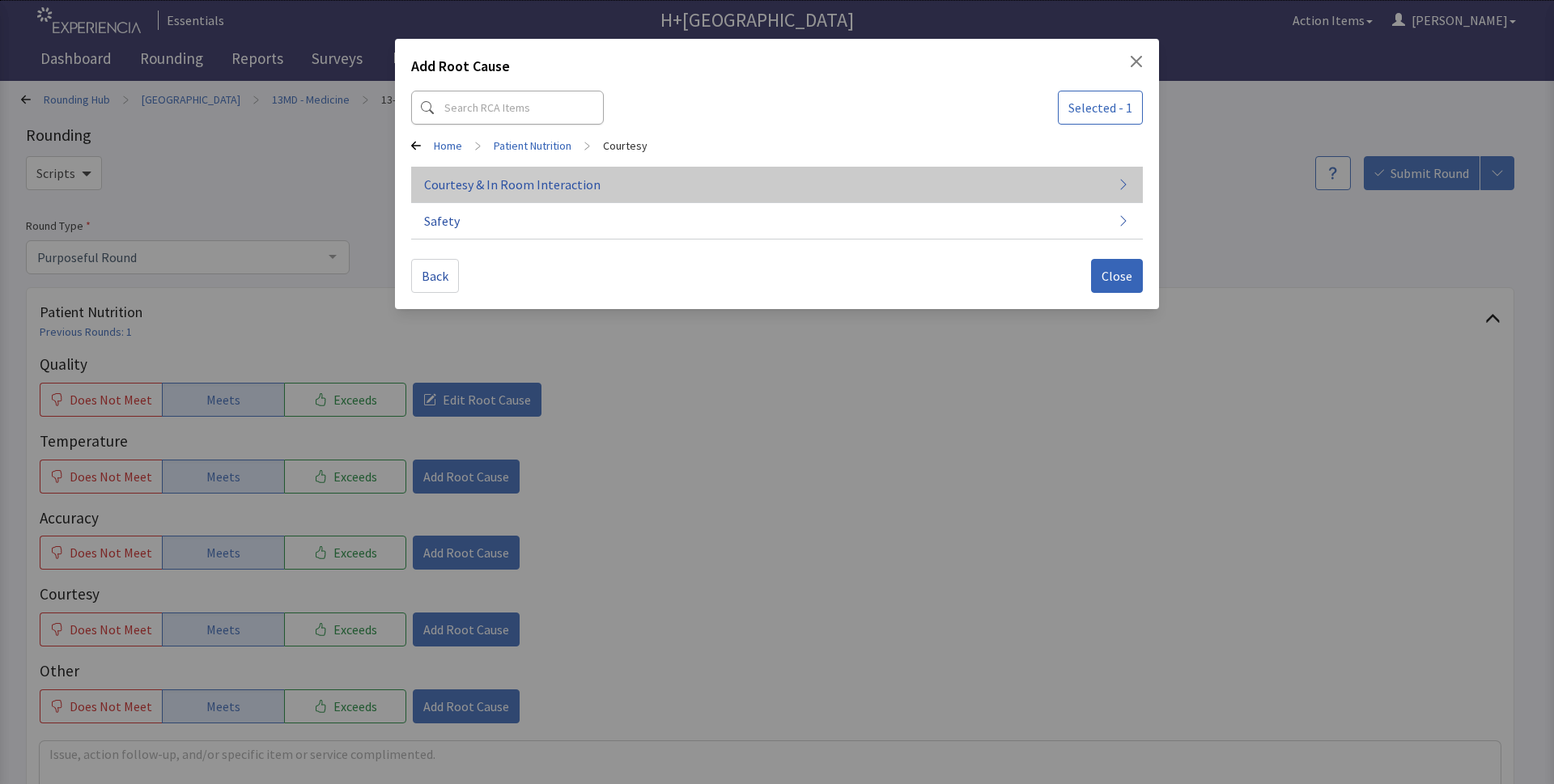
click at [457, 187] on span "Courtesy & In Room Interaction" at bounding box center [512, 184] width 177 height 19
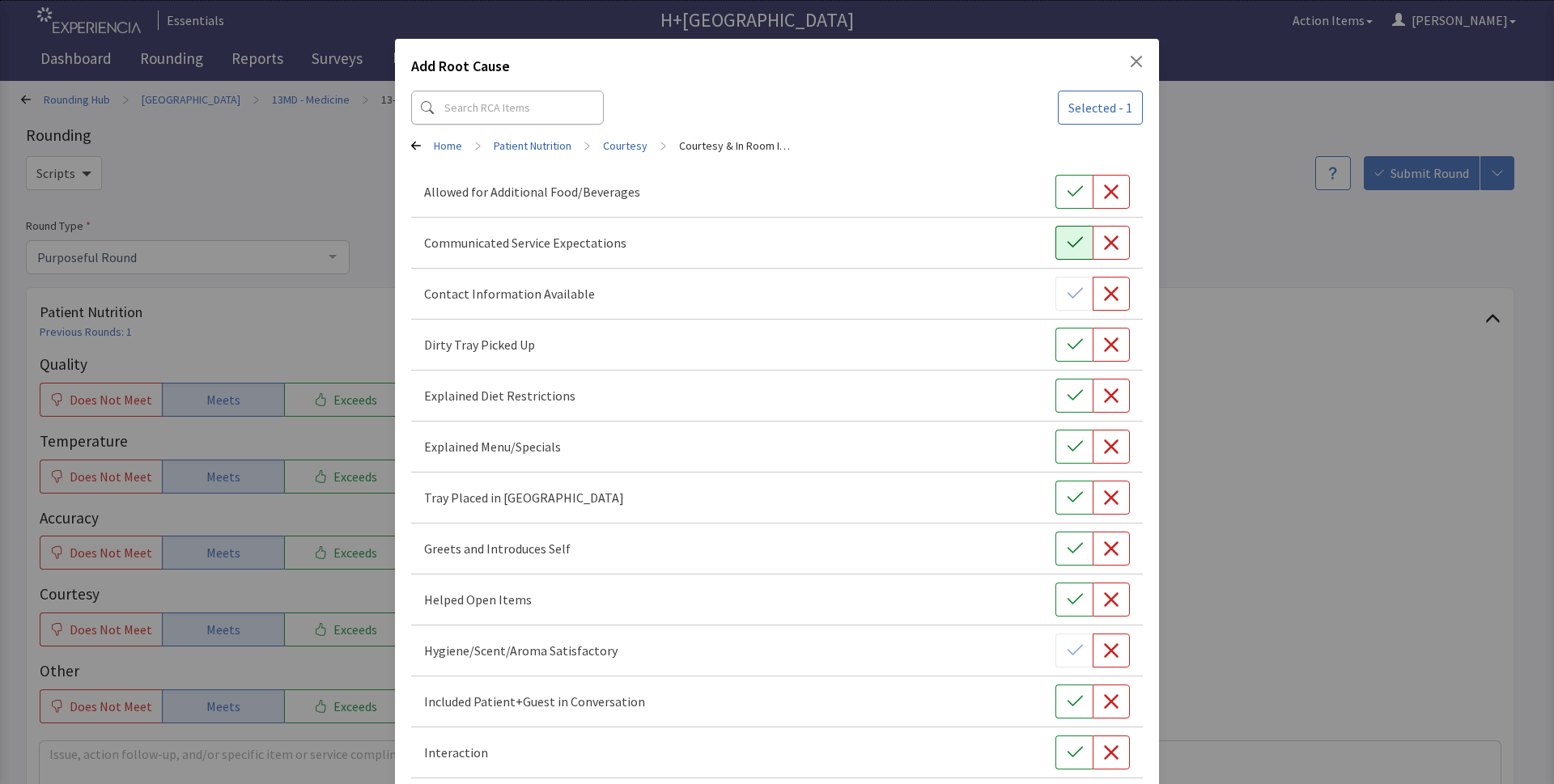
drag, startPoint x: 1066, startPoint y: 197, endPoint x: 1069, endPoint y: 238, distance: 41.1
drag, startPoint x: 1069, startPoint y: 249, endPoint x: 1059, endPoint y: 332, distance: 83.6
click at [1069, 254] on button "button" at bounding box center [1074, 242] width 38 height 34
click at [1056, 353] on button "button" at bounding box center [1074, 344] width 38 height 34
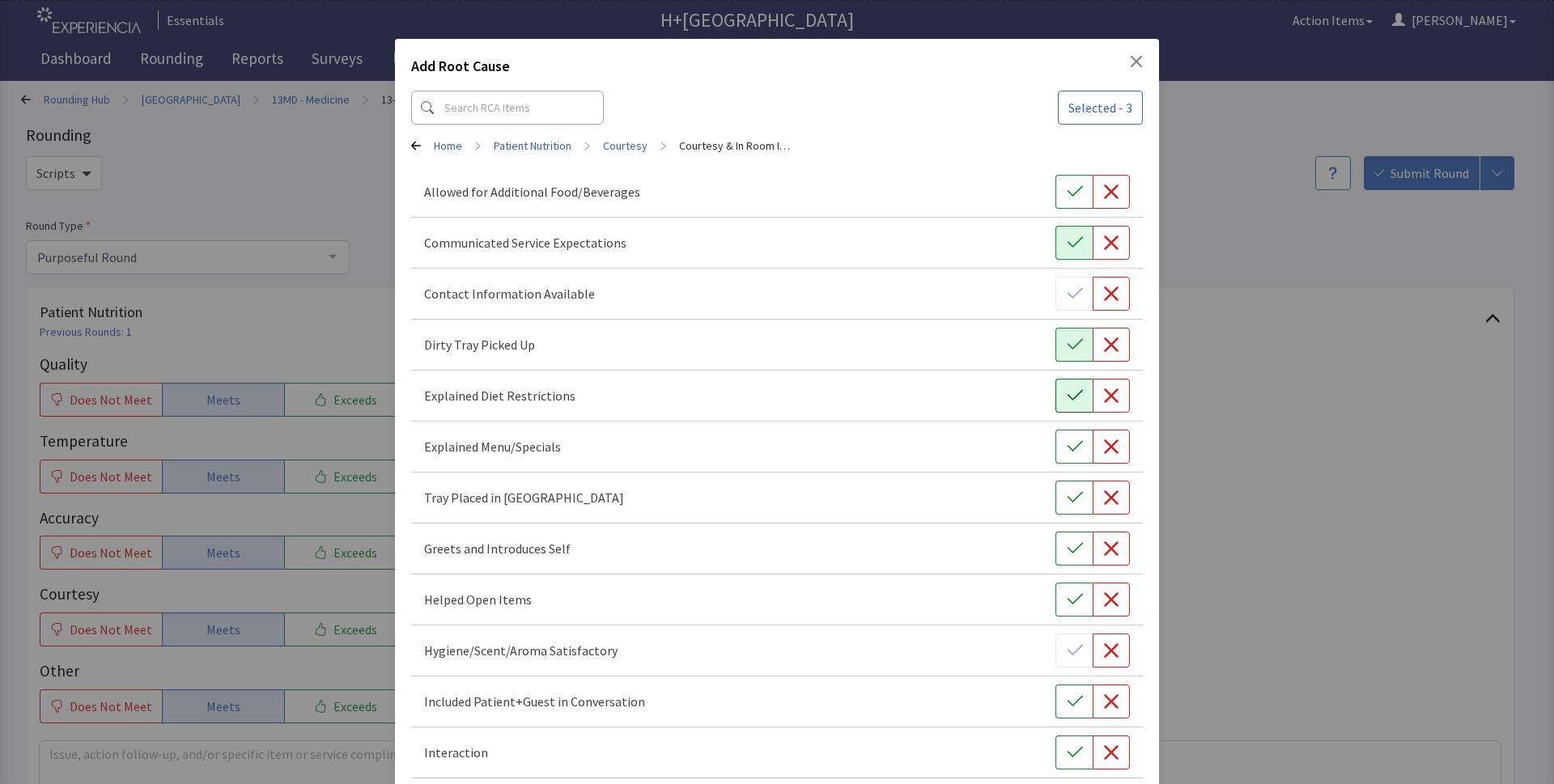
click at [1060, 404] on button "button" at bounding box center [1074, 395] width 38 height 34
drag, startPoint x: 1060, startPoint y: 446, endPoint x: 1061, endPoint y: 518, distance: 72.0
click at [1066, 447] on icon "button" at bounding box center [1074, 446] width 16 height 16
click at [1061, 519] on div "Tray Placed in Reach" at bounding box center [777, 497] width 731 height 51
click at [1066, 546] on icon "button" at bounding box center [1074, 548] width 16 height 16
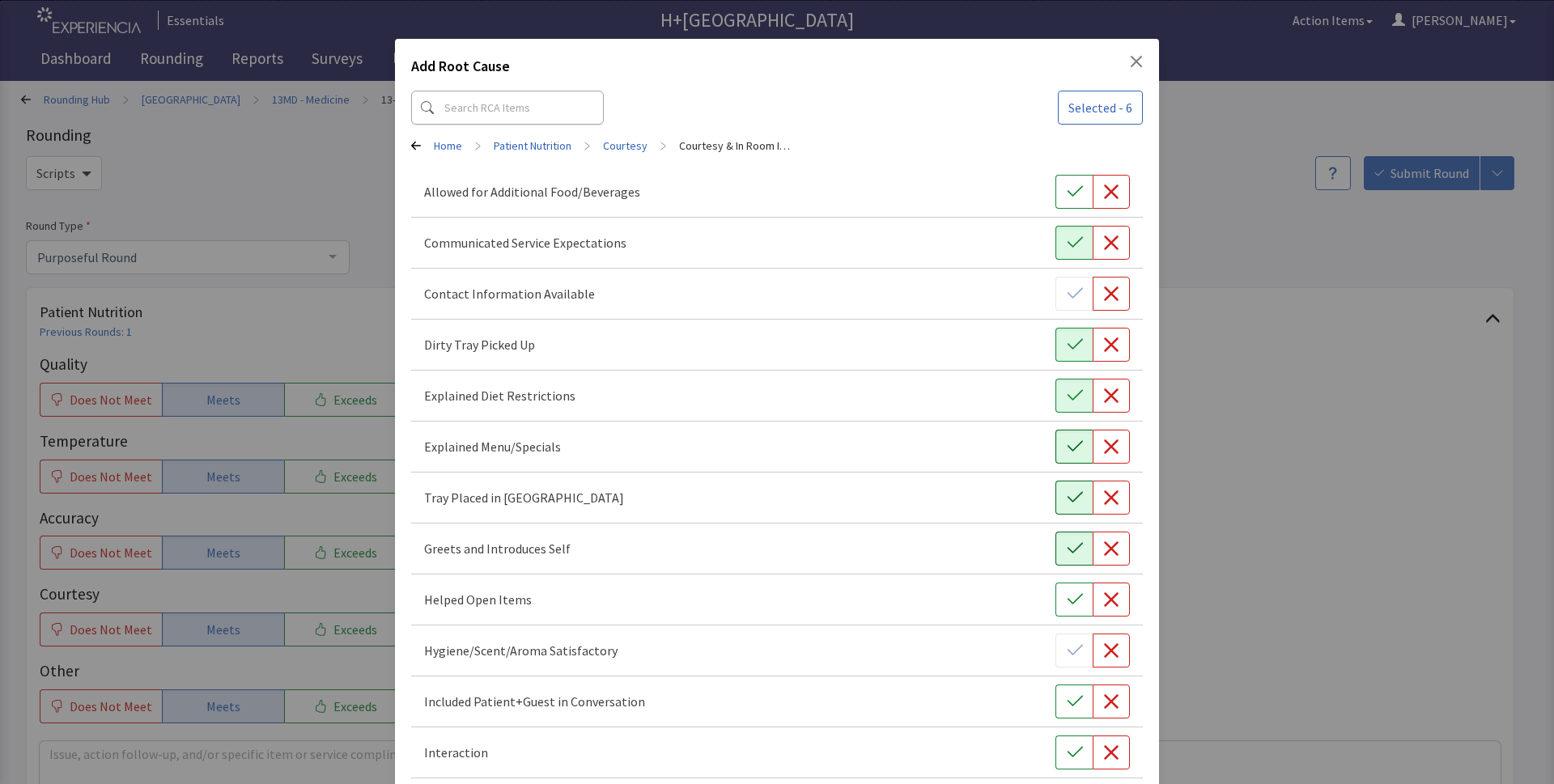
click at [1056, 489] on button "button" at bounding box center [1074, 497] width 38 height 34
click at [1066, 705] on icon "button" at bounding box center [1074, 701] width 16 height 16
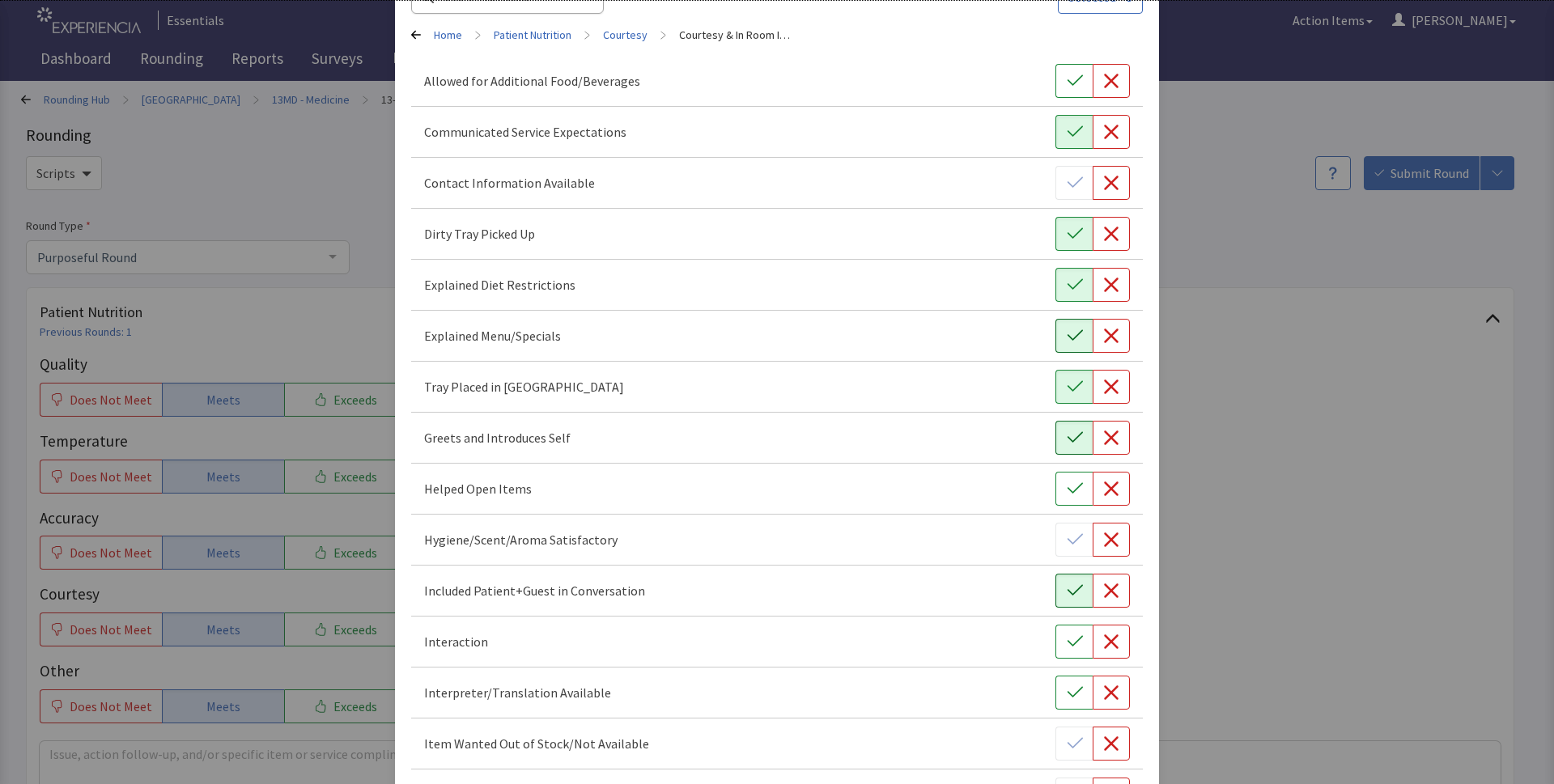
scroll to position [236, 0]
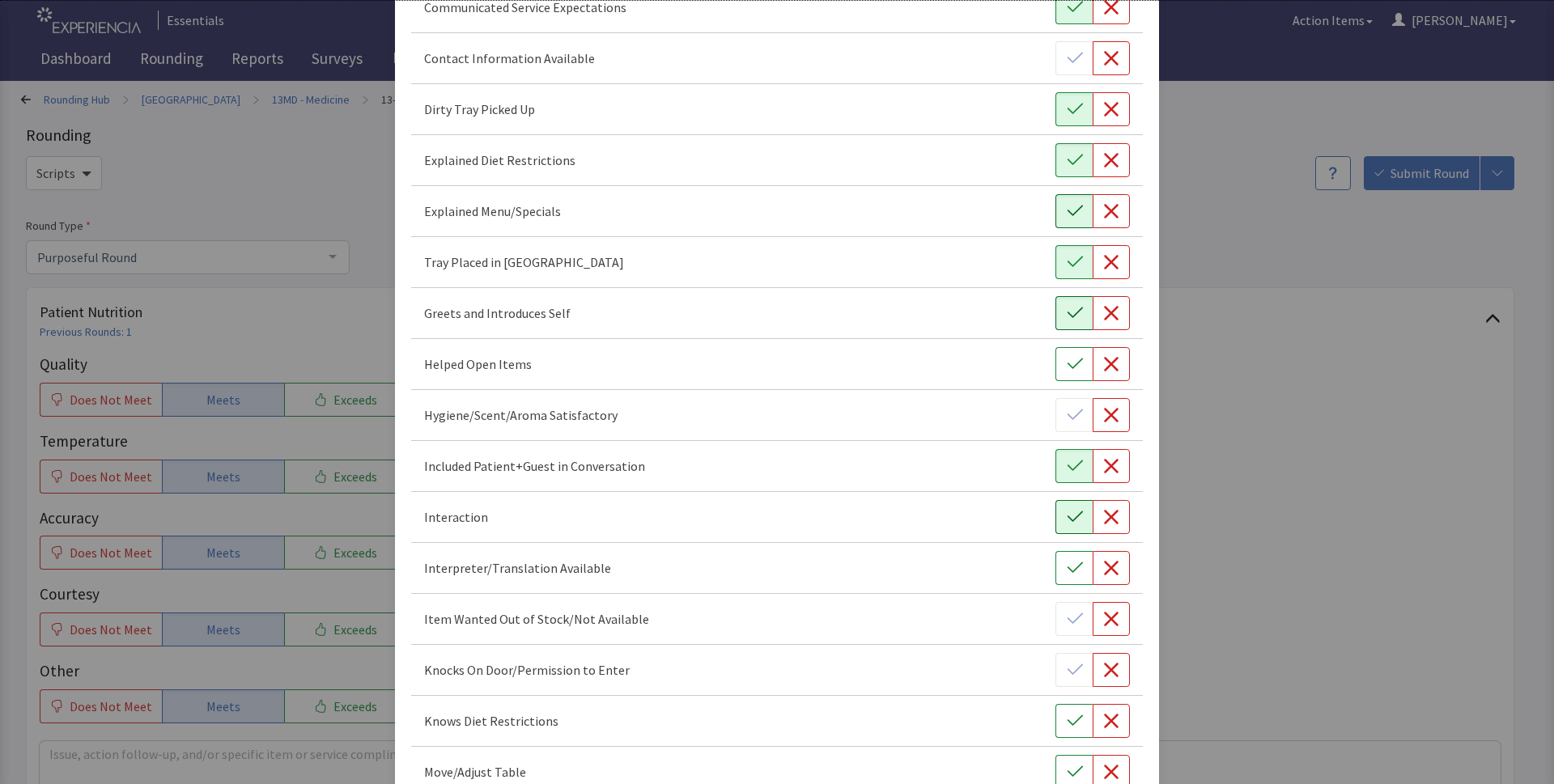
click at [1056, 513] on button "button" at bounding box center [1074, 517] width 38 height 34
drag, startPoint x: 1065, startPoint y: 570, endPoint x: 1082, endPoint y: 662, distance: 93.6
click at [1068, 586] on div "Interpreter/Translation Available" at bounding box center [777, 568] width 731 height 51
click at [1056, 722] on button "button" at bounding box center [1074, 720] width 38 height 34
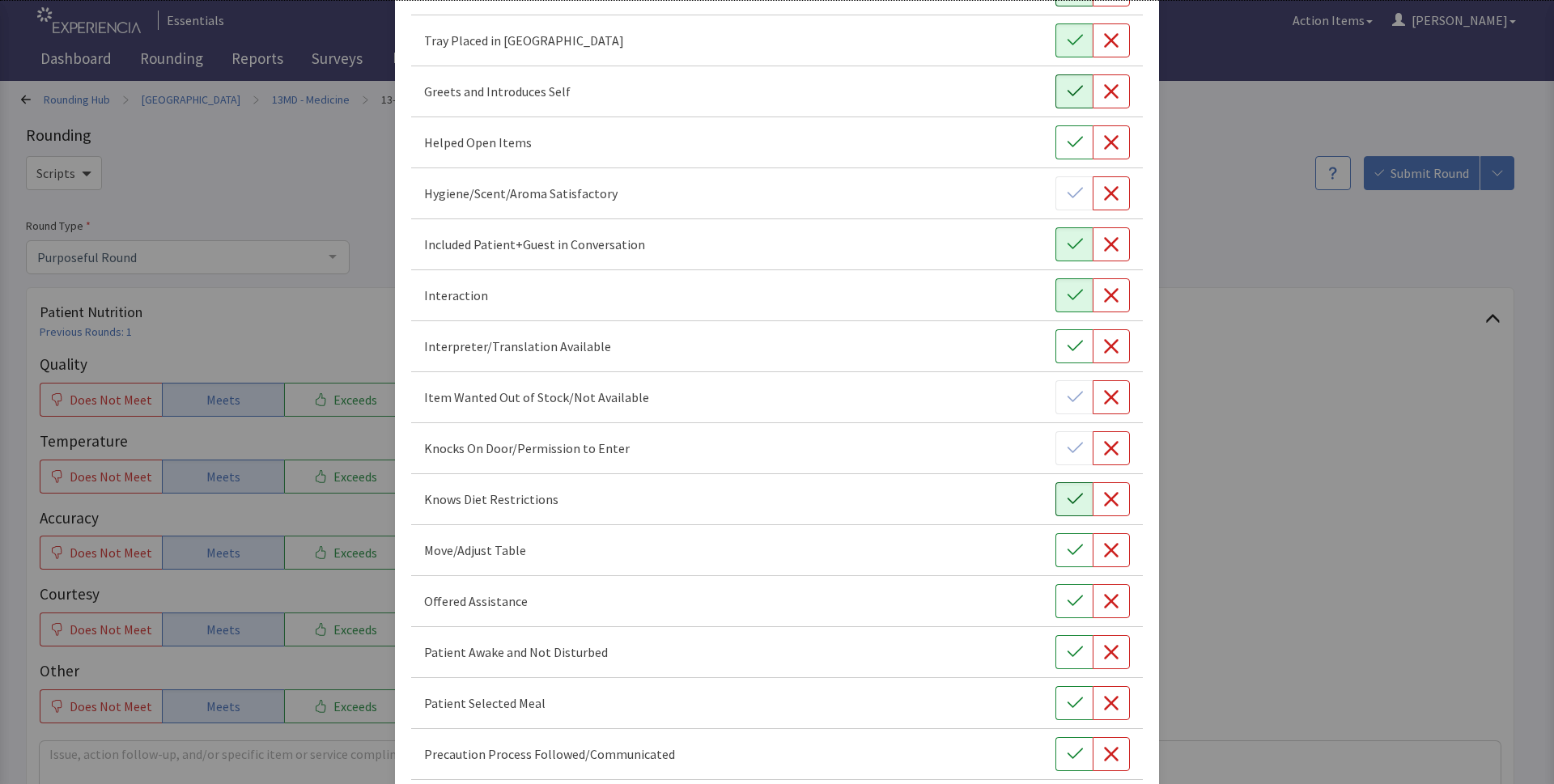
scroll to position [470, 0]
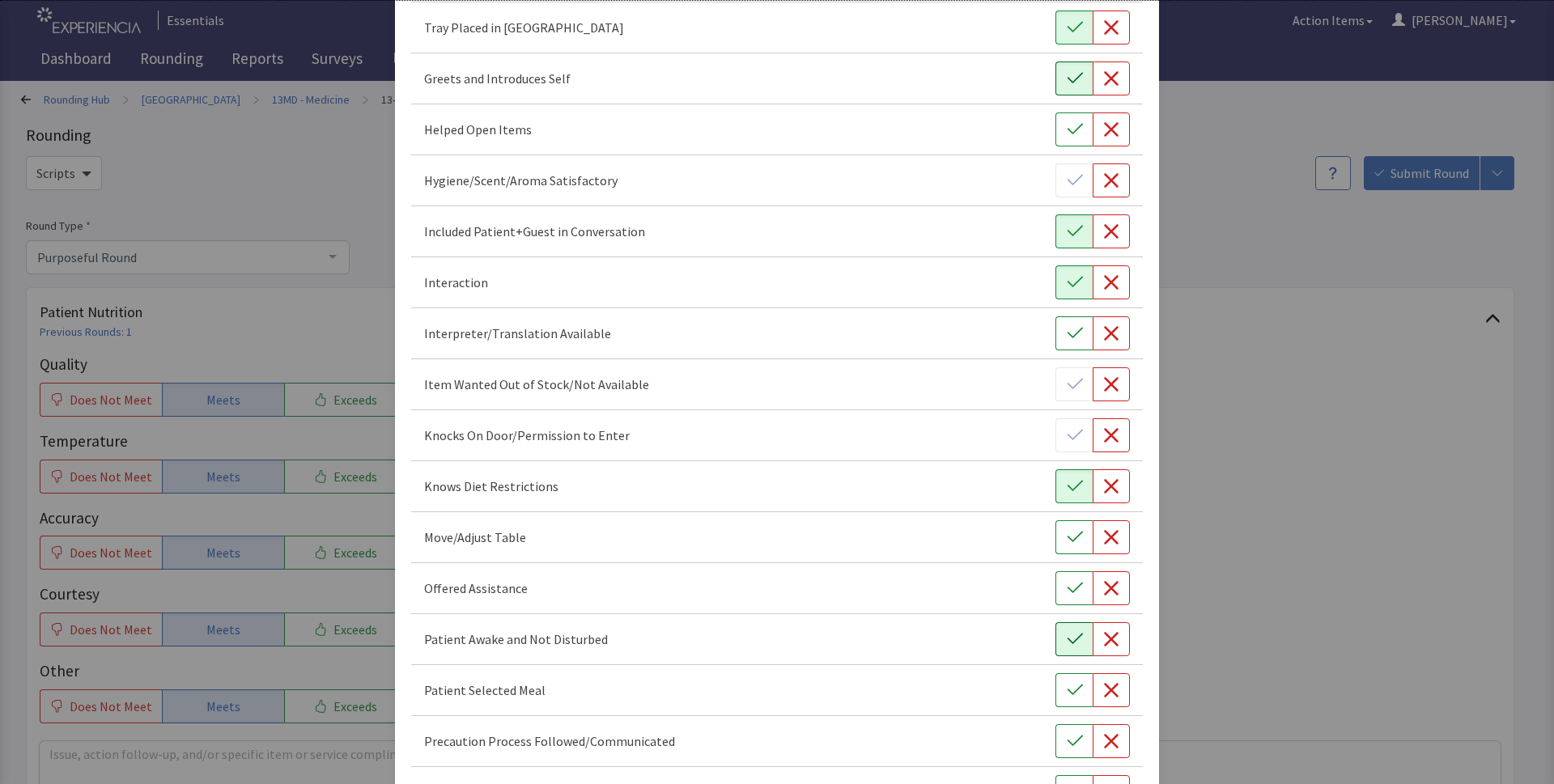
drag, startPoint x: 1053, startPoint y: 582, endPoint x: 1061, endPoint y: 628, distance: 46.7
click at [1056, 602] on button "button" at bounding box center [1074, 588] width 38 height 34
click at [1067, 655] on button "button" at bounding box center [1074, 638] width 38 height 34
drag, startPoint x: 1066, startPoint y: 691, endPoint x: 1065, endPoint y: 734, distance: 43.0
click at [1066, 701] on button "button" at bounding box center [1074, 689] width 38 height 34
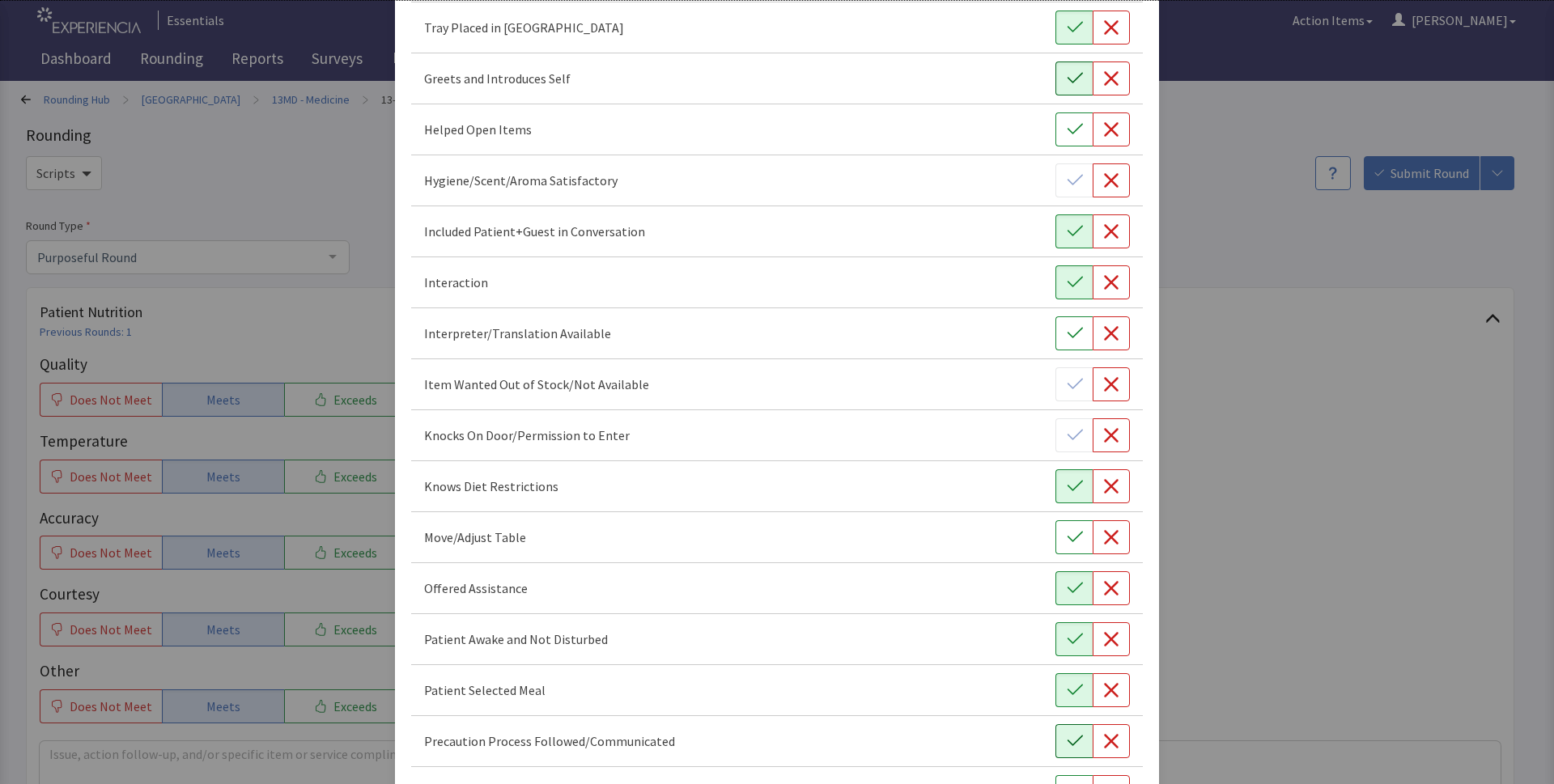
click at [1066, 742] on icon "button" at bounding box center [1074, 741] width 16 height 16
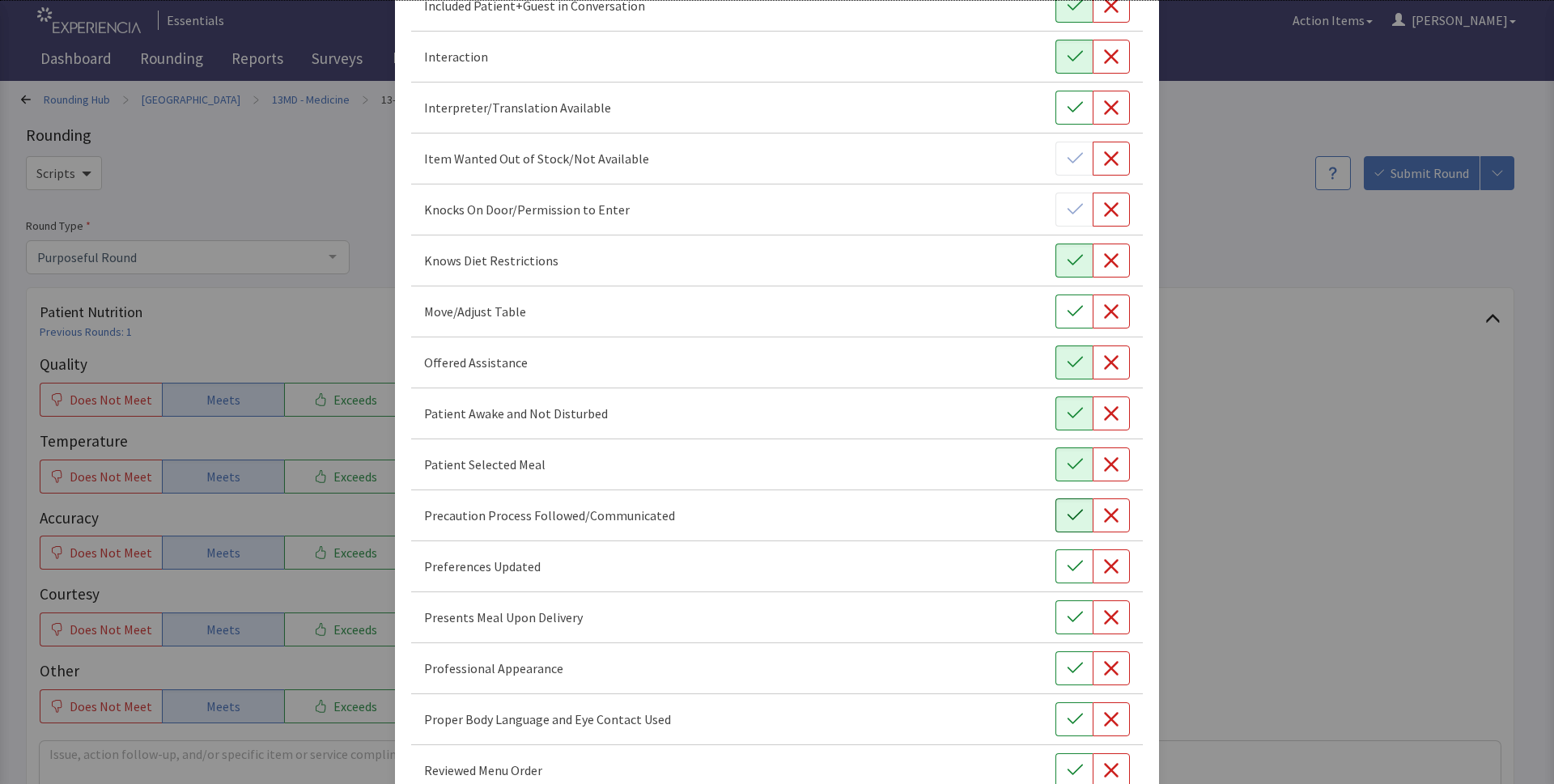
scroll to position [706, 0]
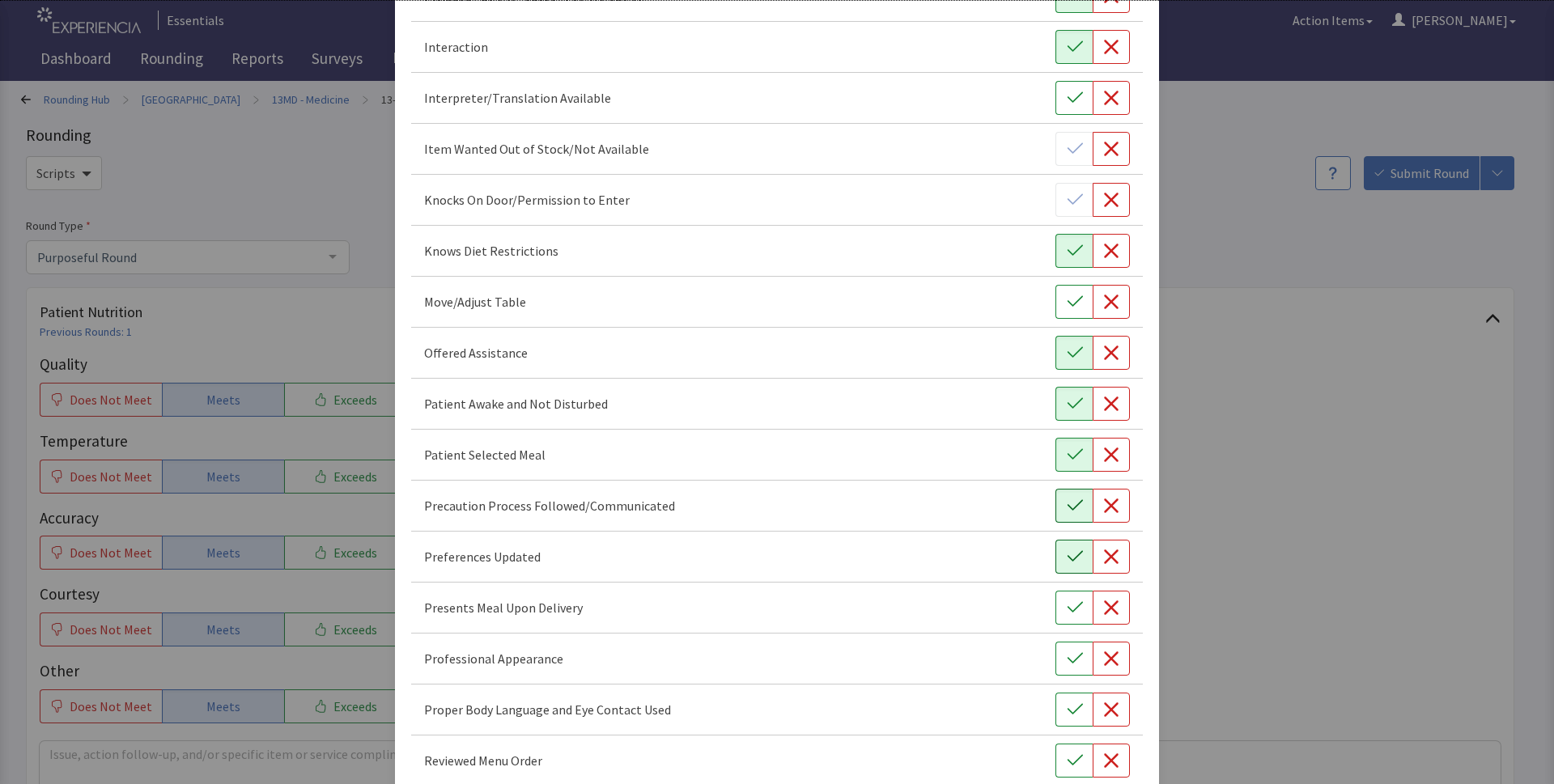
click at [1066, 556] on icon "button" at bounding box center [1074, 556] width 16 height 16
click at [1067, 608] on icon "button" at bounding box center [1074, 607] width 16 height 16
click at [1070, 661] on icon "button" at bounding box center [1074, 658] width 16 height 16
click at [1071, 733] on div "Proper Body Language and Eye Contact Used" at bounding box center [777, 710] width 731 height 51
drag, startPoint x: 1065, startPoint y: 698, endPoint x: 1065, endPoint y: 720, distance: 22.0
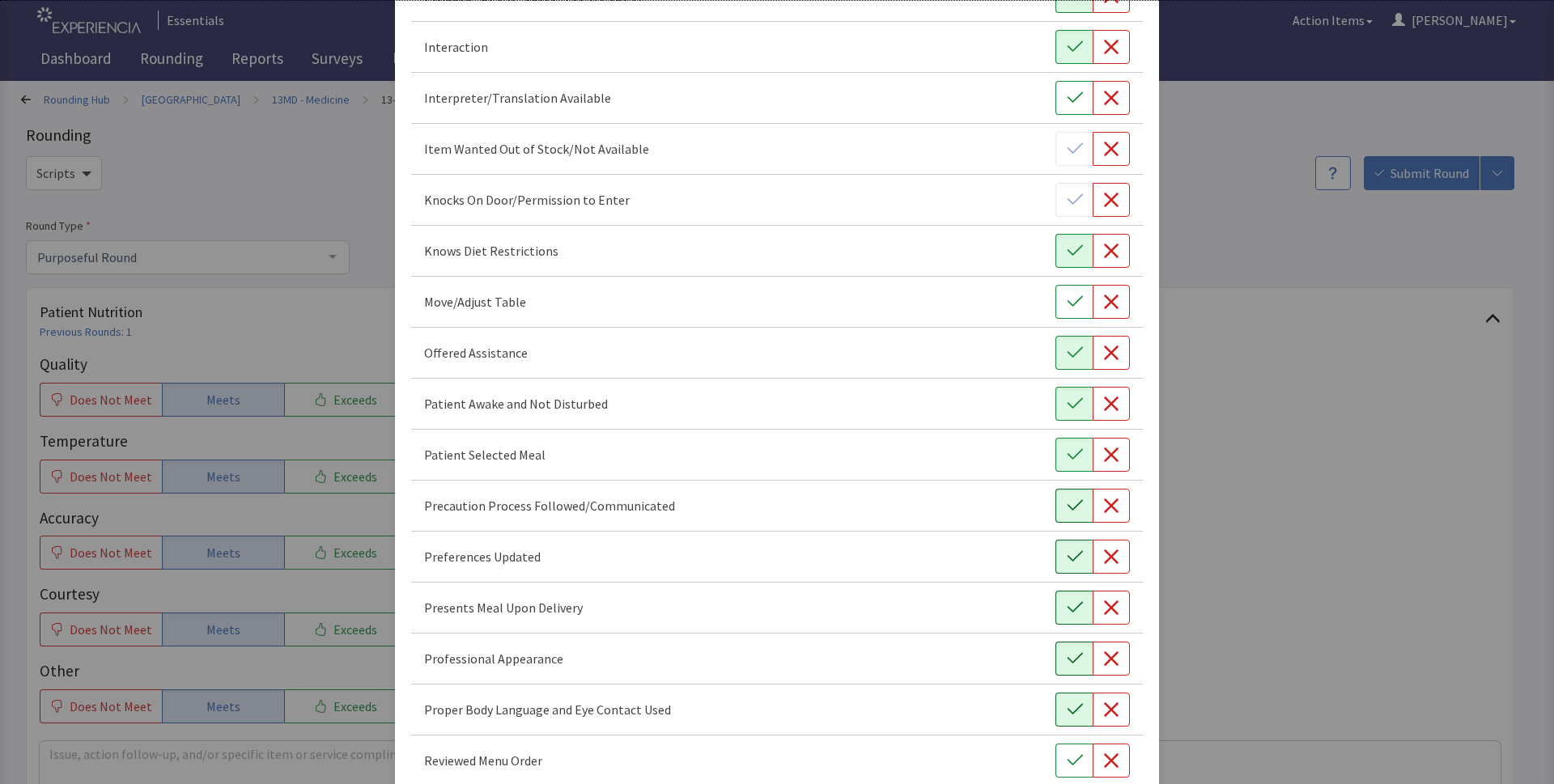
click at [1065, 703] on button "button" at bounding box center [1074, 709] width 38 height 34
click at [1062, 750] on button "button" at bounding box center [1074, 760] width 38 height 34
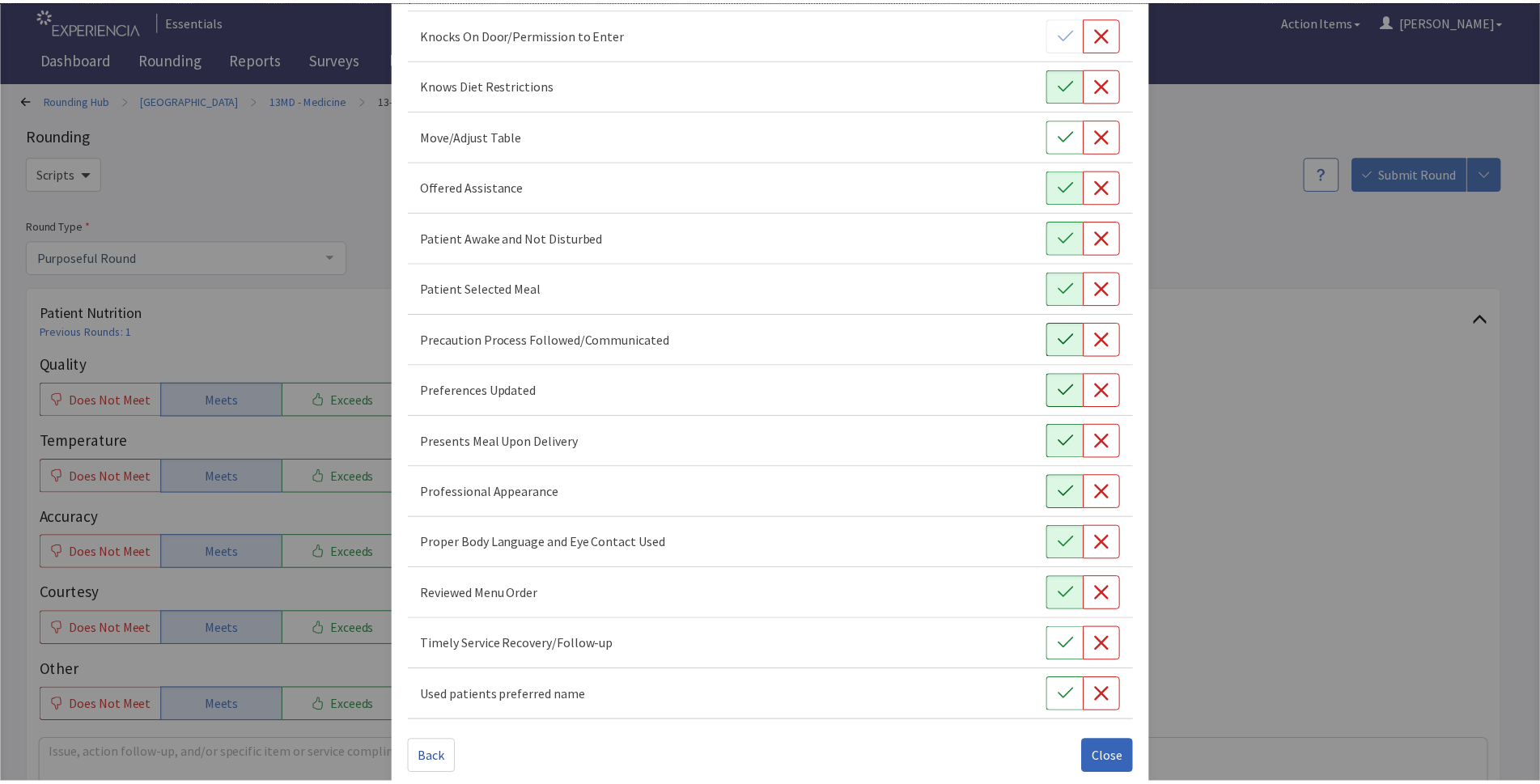
scroll to position [892, 0]
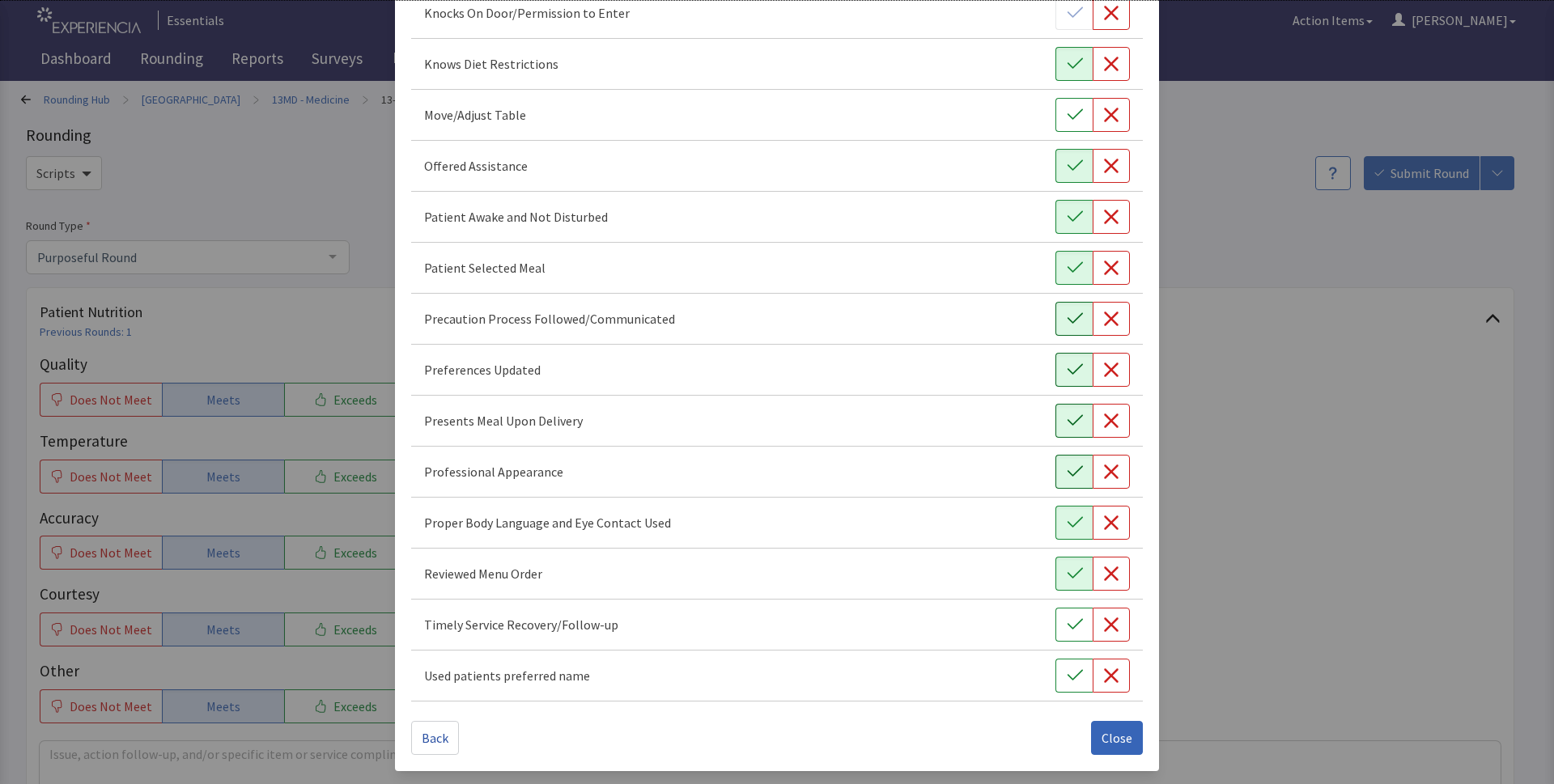
drag, startPoint x: 1065, startPoint y: 673, endPoint x: 1066, endPoint y: 647, distance: 26.0
click at [1066, 672] on icon "button" at bounding box center [1074, 675] width 16 height 16
drag, startPoint x: 1059, startPoint y: 617, endPoint x: 1088, endPoint y: 741, distance: 127.3
click at [1066, 628] on icon "button" at bounding box center [1074, 625] width 16 height 16
click at [1110, 737] on span "Close" at bounding box center [1116, 738] width 31 height 19
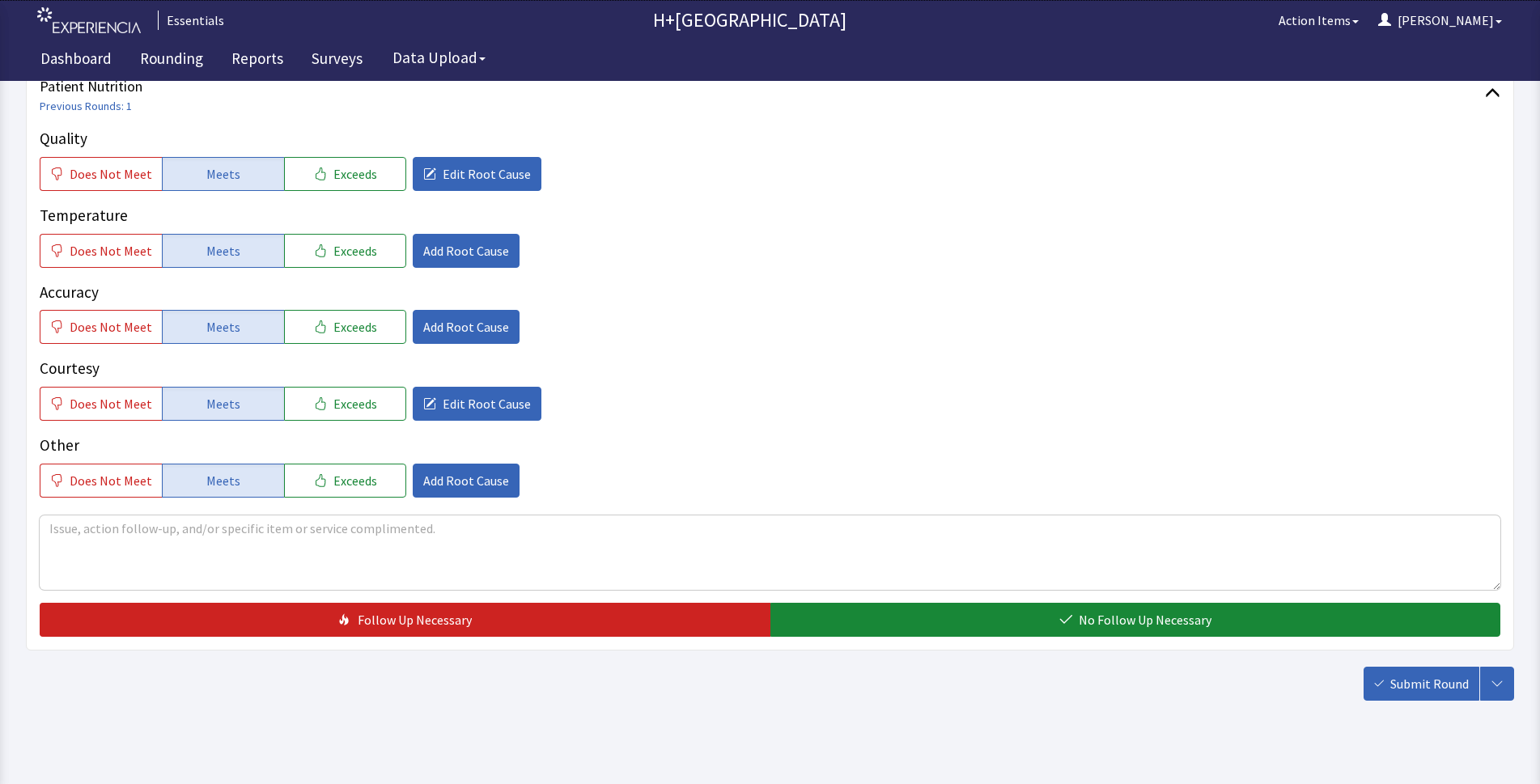
scroll to position [236, 0]
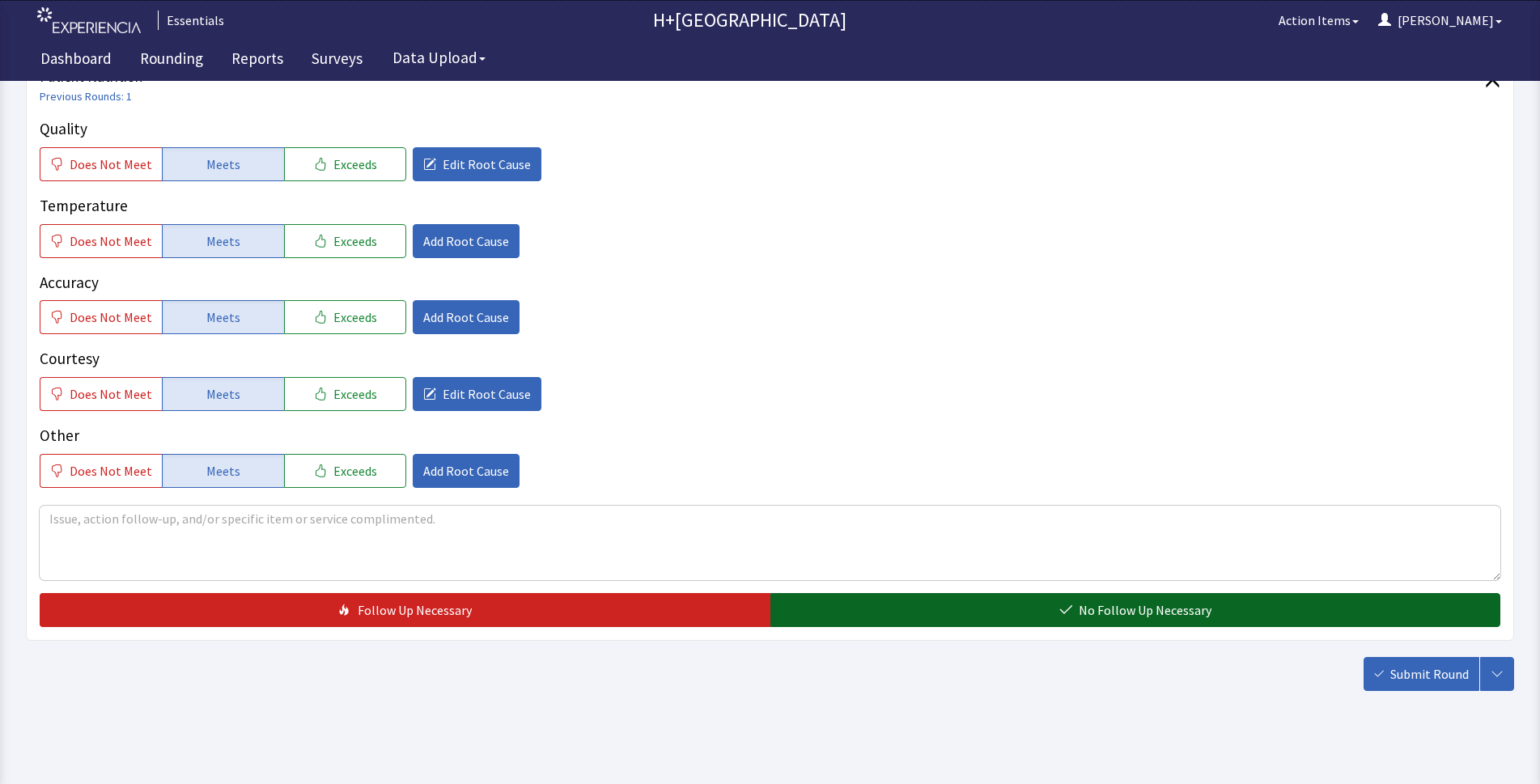
click at [969, 606] on button "No Follow Up Necessary" at bounding box center [1135, 609] width 731 height 34
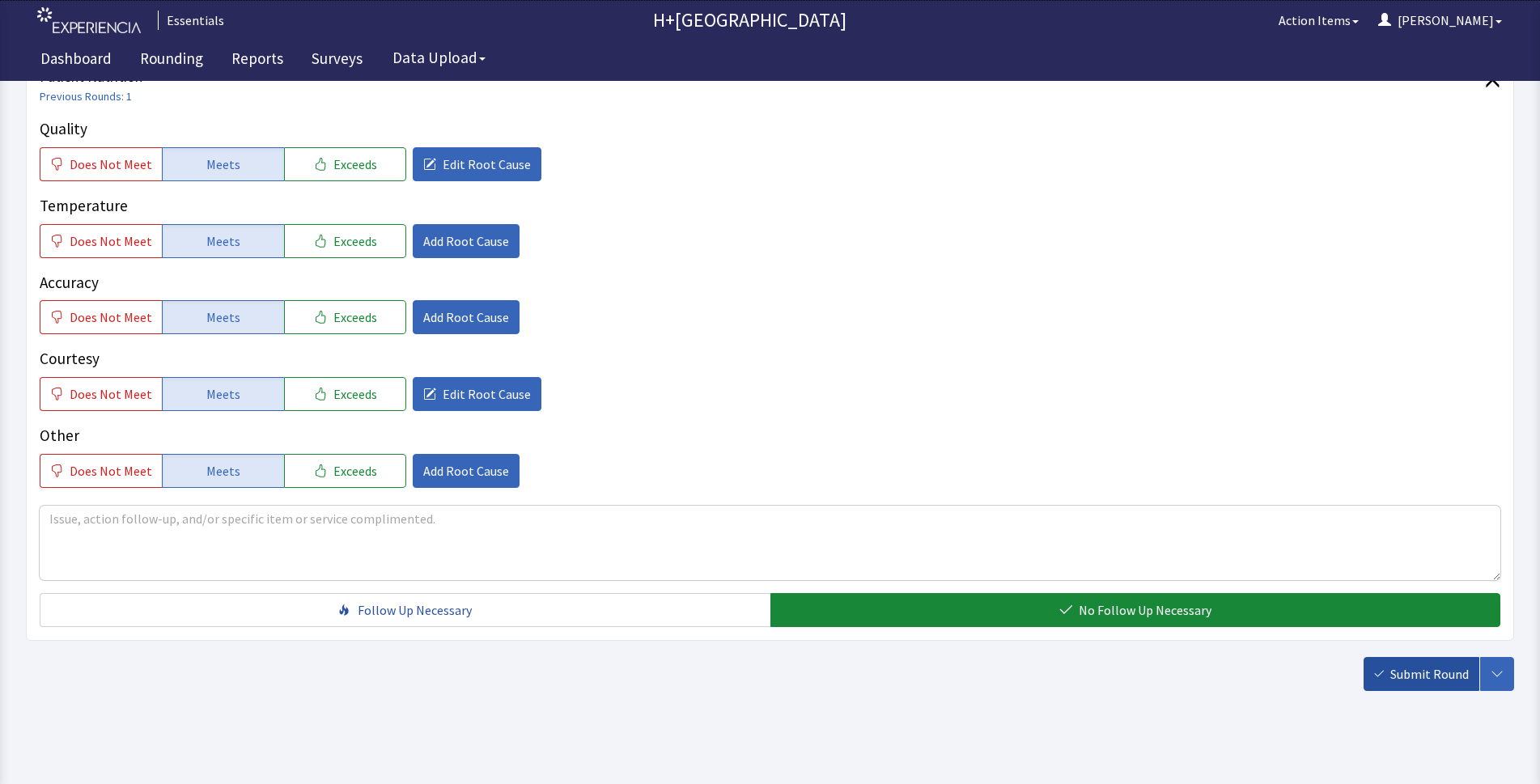
click at [1430, 666] on span "Submit Round" at bounding box center [1429, 674] width 78 height 19
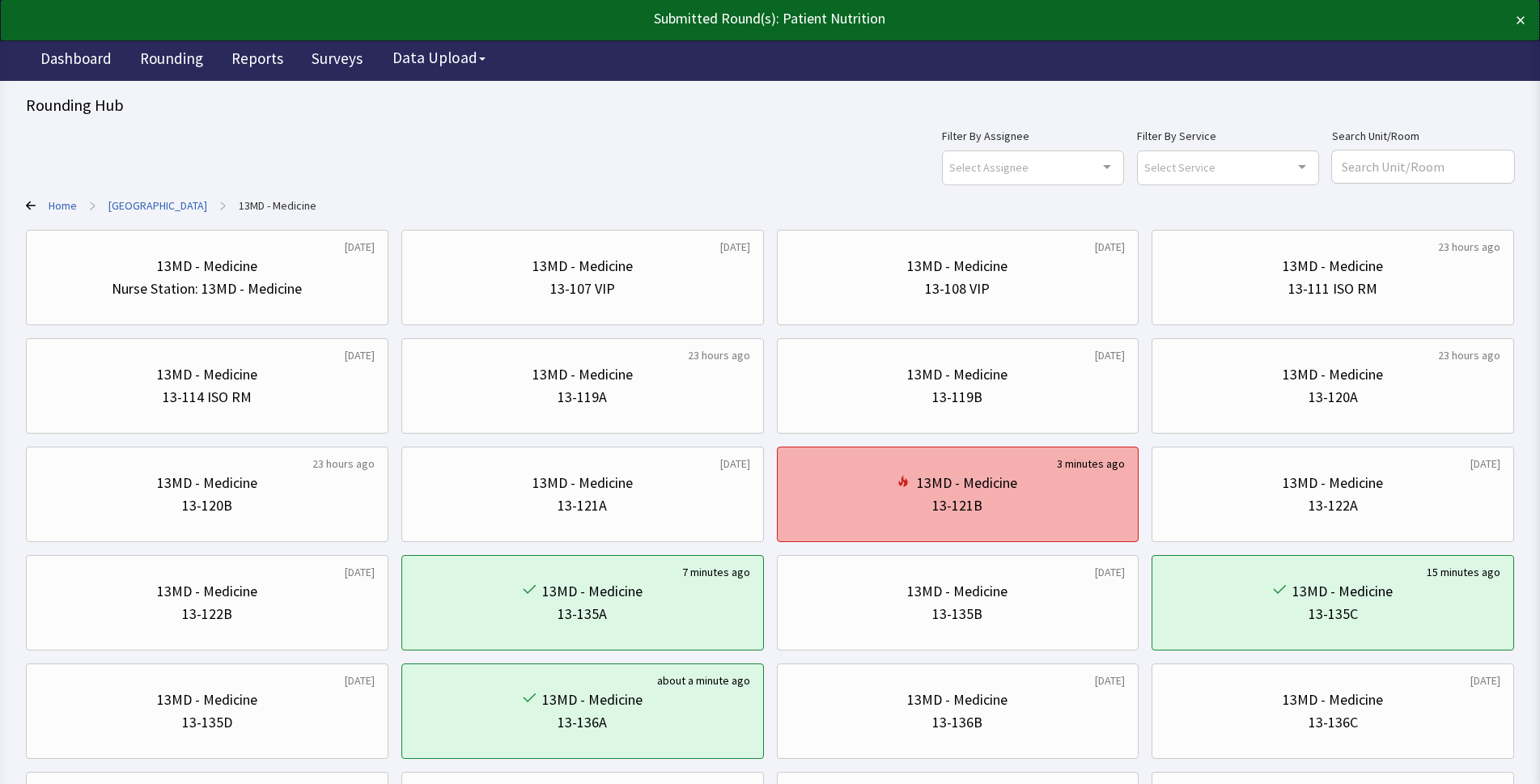
click at [901, 474] on div "13MD - Medicine" at bounding box center [958, 483] width 335 height 22
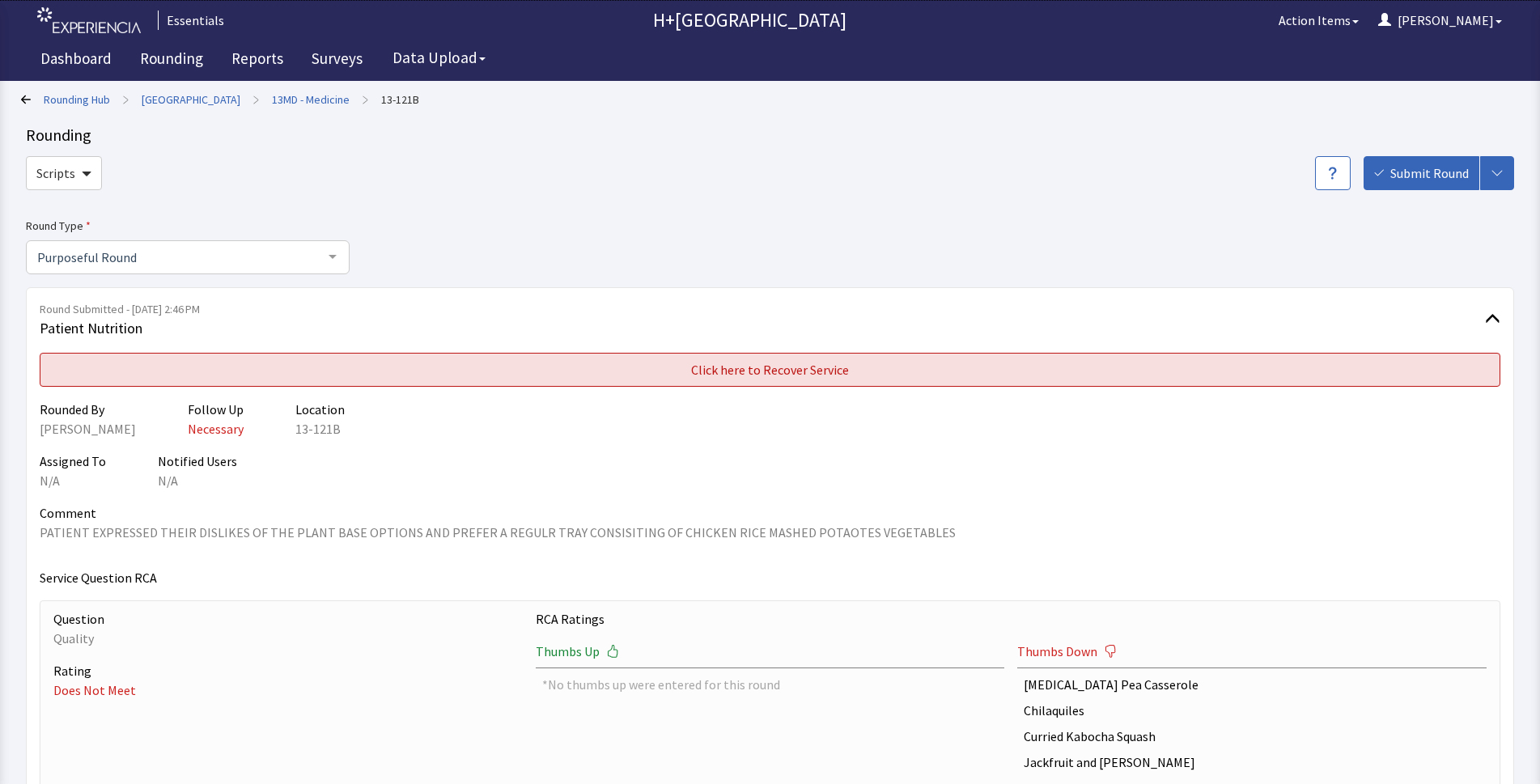
click at [765, 368] on span "Click here to Recover Service" at bounding box center [770, 370] width 157 height 19
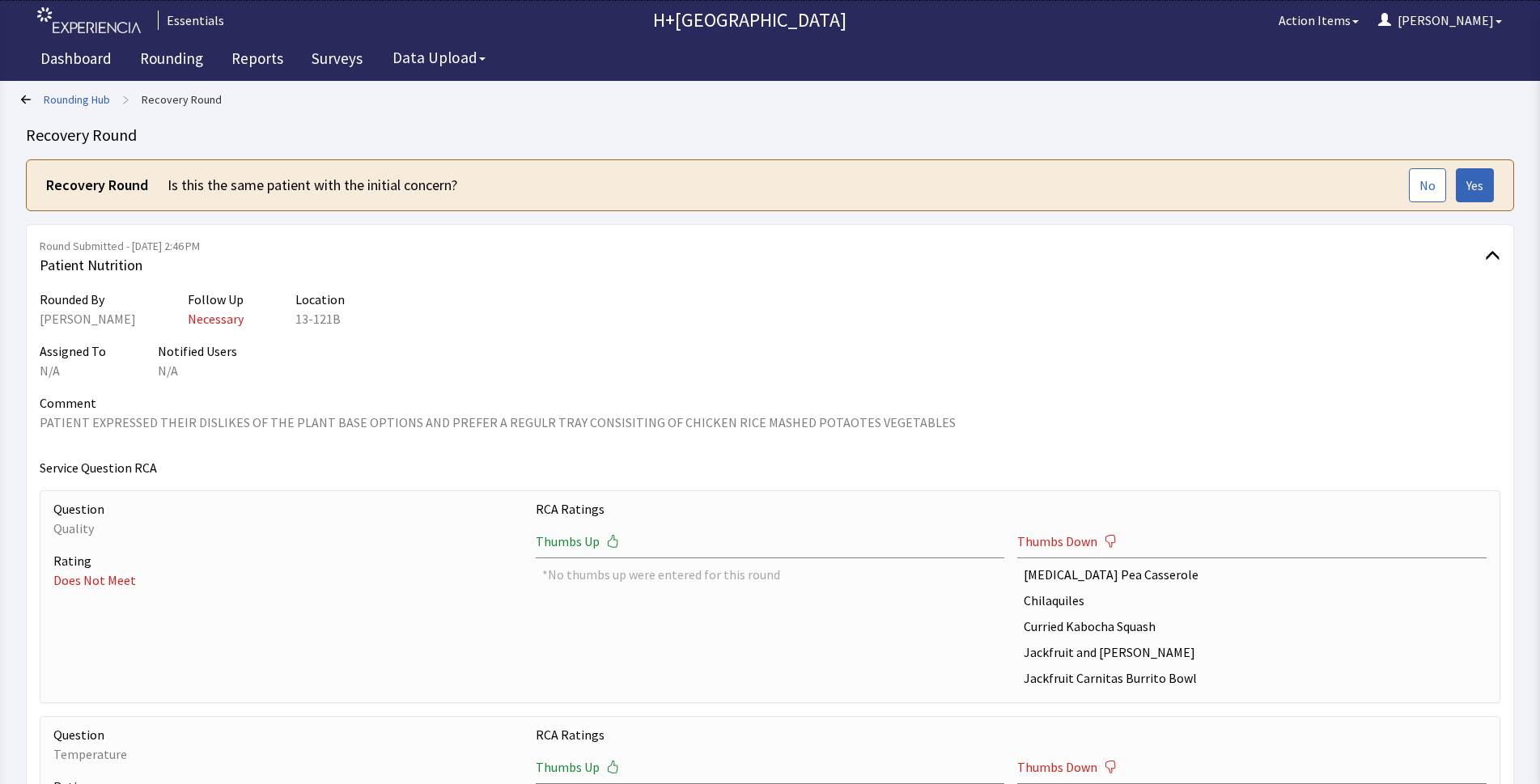
click at [1448, 182] on div "No Yes" at bounding box center [1451, 184] width 85 height 34
click at [1475, 181] on span "Yes" at bounding box center [1474, 185] width 17 height 19
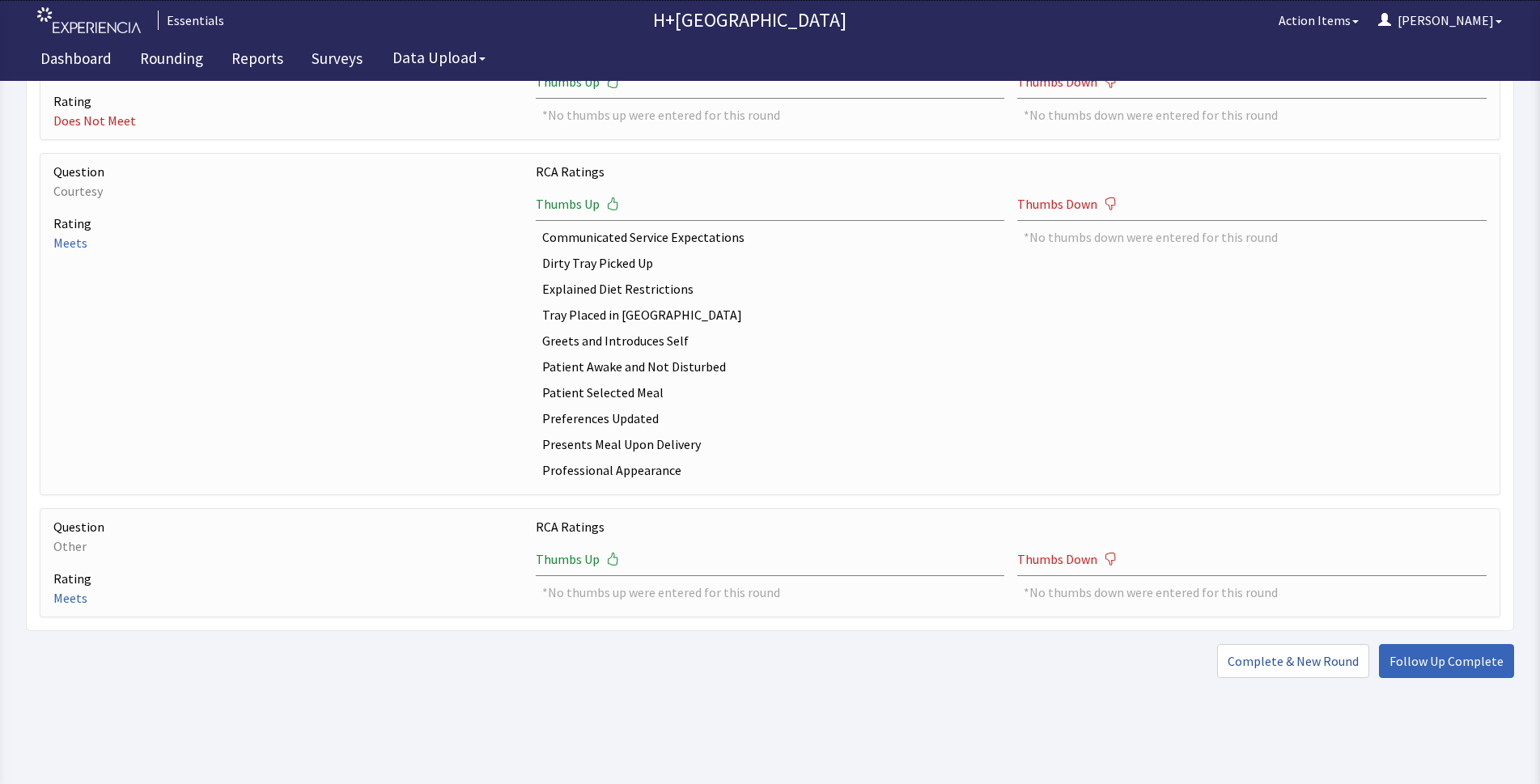
scroll to position [911, 0]
click at [1284, 657] on span "Complete & New Round" at bounding box center [1293, 660] width 131 height 19
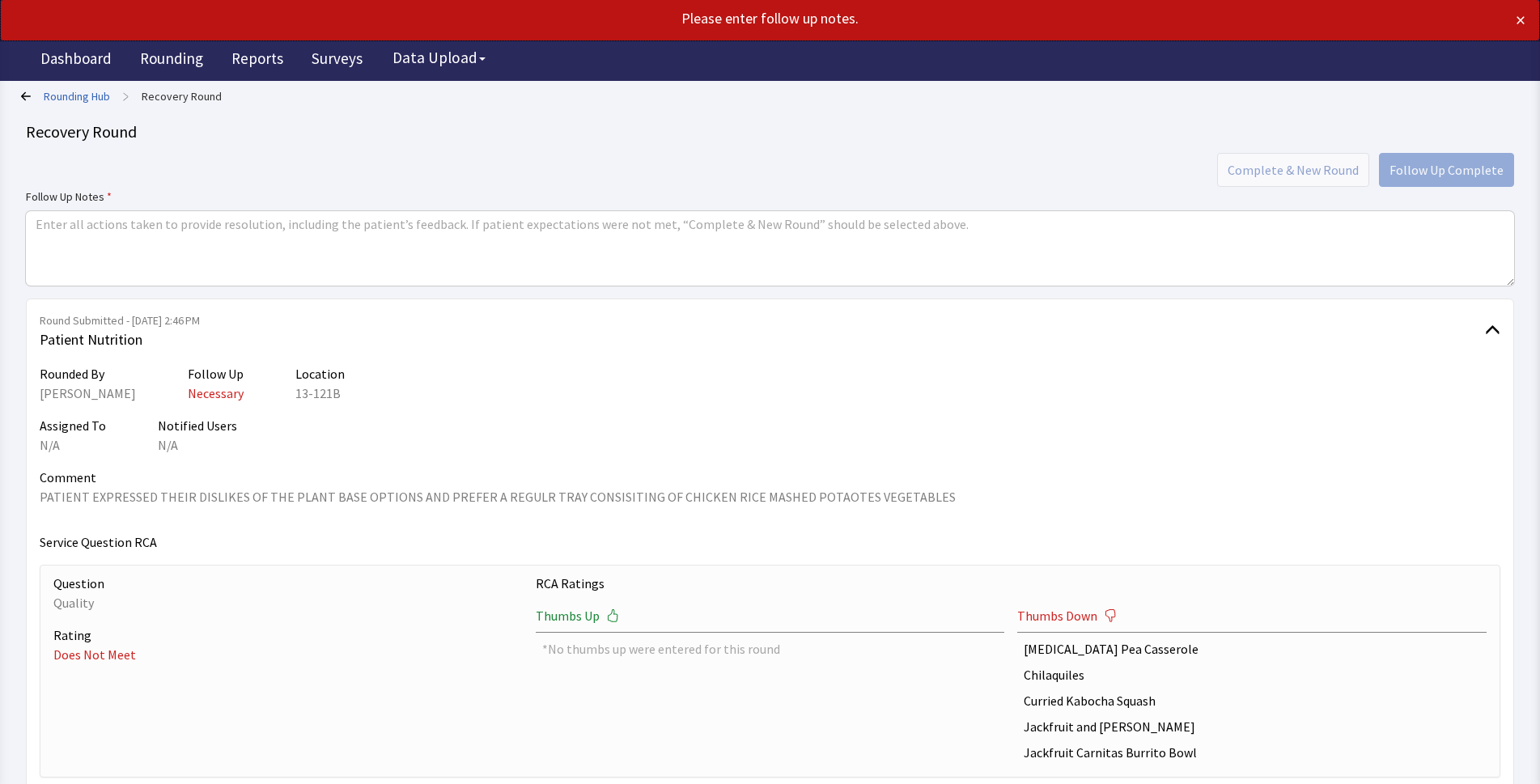
scroll to position [0, 0]
click at [72, 215] on textarea at bounding box center [770, 251] width 1488 height 74
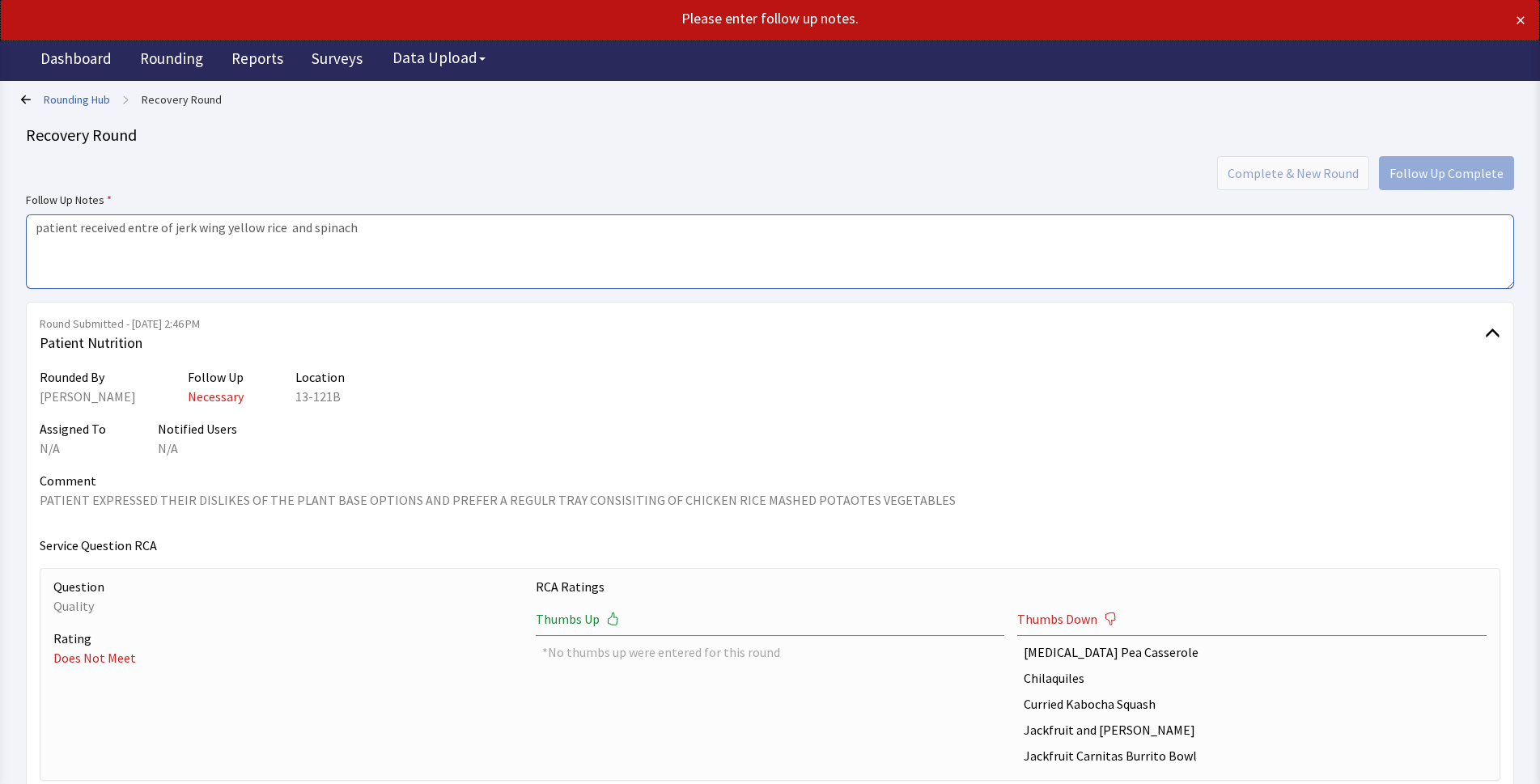
type textarea "patient received entre of jerk wing yellow rice and spinach"
click at [528, 447] on div "Assigned To N/A Notified Users N/A" at bounding box center [770, 438] width 1460 height 39
click at [413, 244] on textarea "patient received entre of jerk wing yellow rice and spinach" at bounding box center [770, 251] width 1488 height 74
click at [1444, 172] on div "Complete & New Round Follow Up Complete" at bounding box center [770, 173] width 1488 height 34
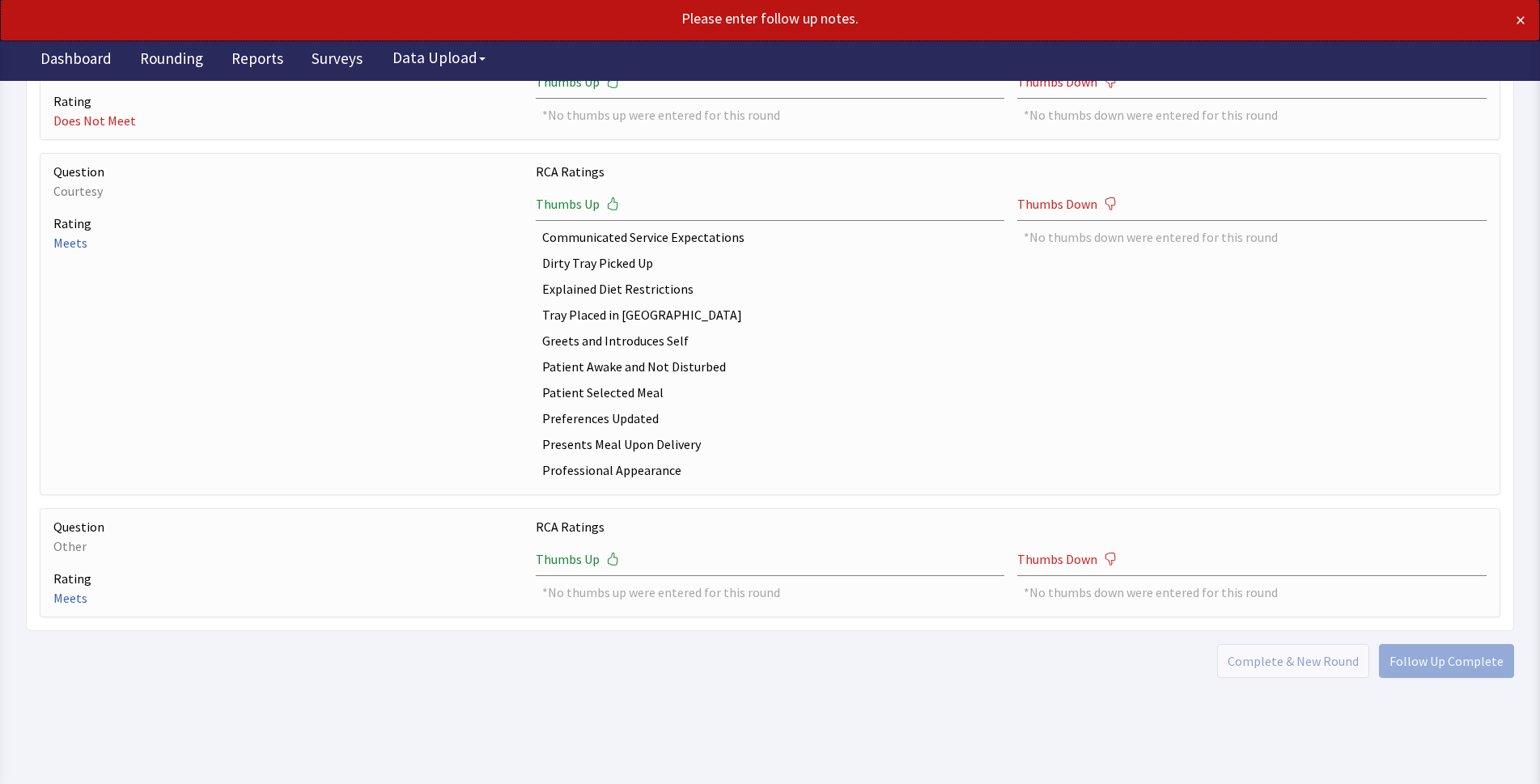
scroll to position [911, 0]
click at [1453, 662] on div "Complete & New Round Follow Up Complete" at bounding box center [770, 659] width 1488 height 34
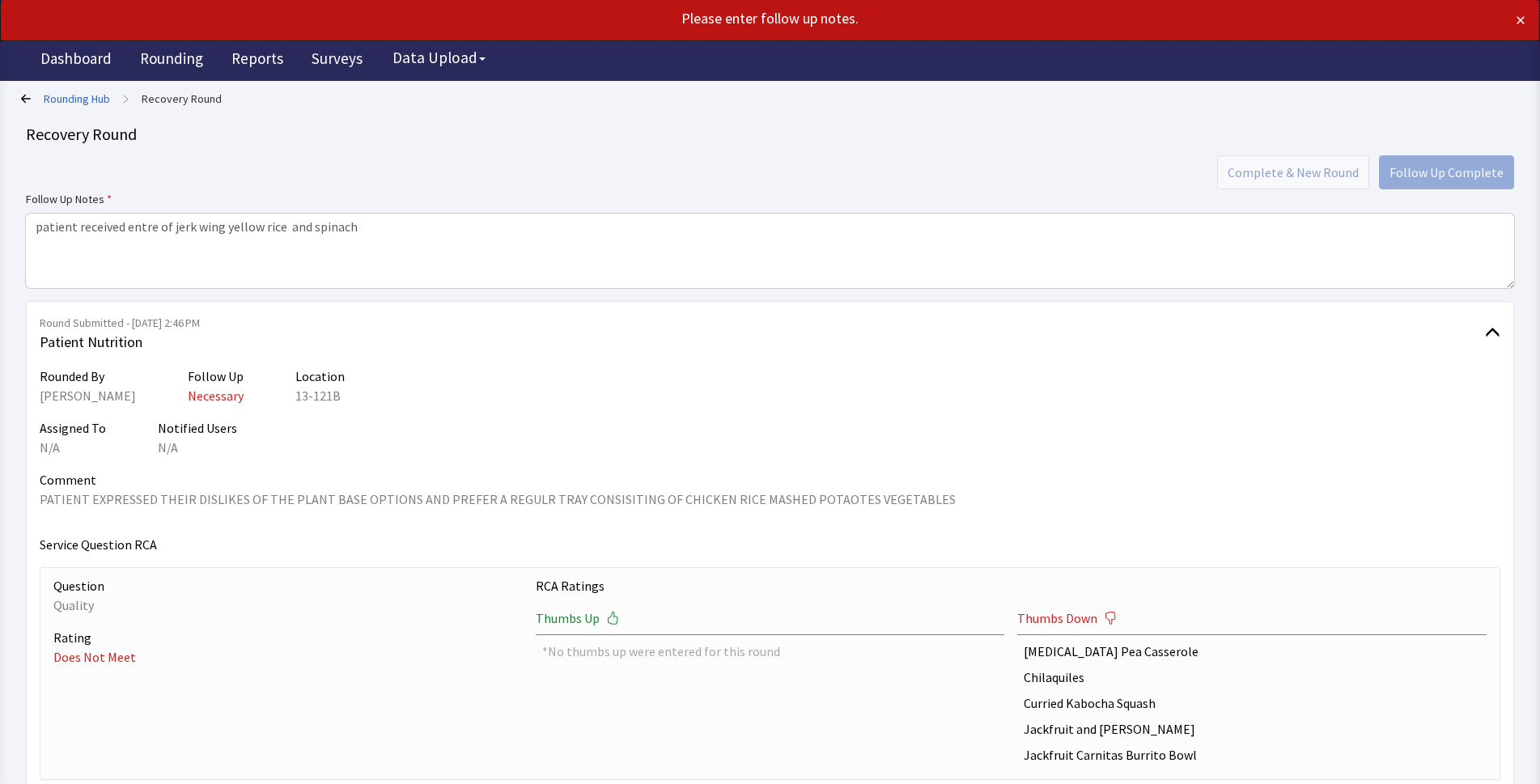
scroll to position [0, 0]
click at [71, 98] on link "Rounding Hub" at bounding box center [76, 99] width 67 height 16
click at [25, 100] on icon at bounding box center [26, 99] width 10 height 10
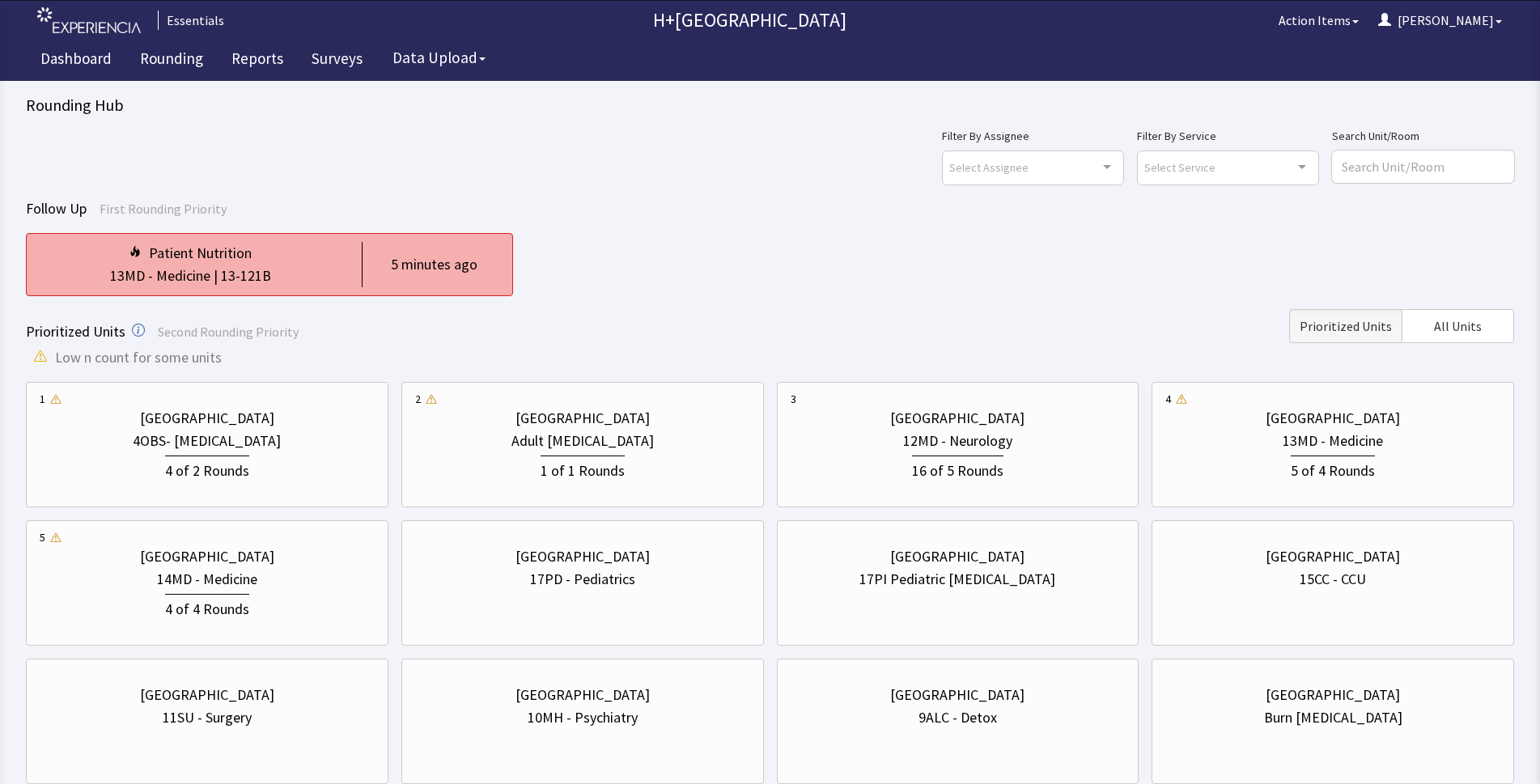
click at [281, 268] on div "13MD - Medicine | 13-121B" at bounding box center [190, 275] width 302 height 22
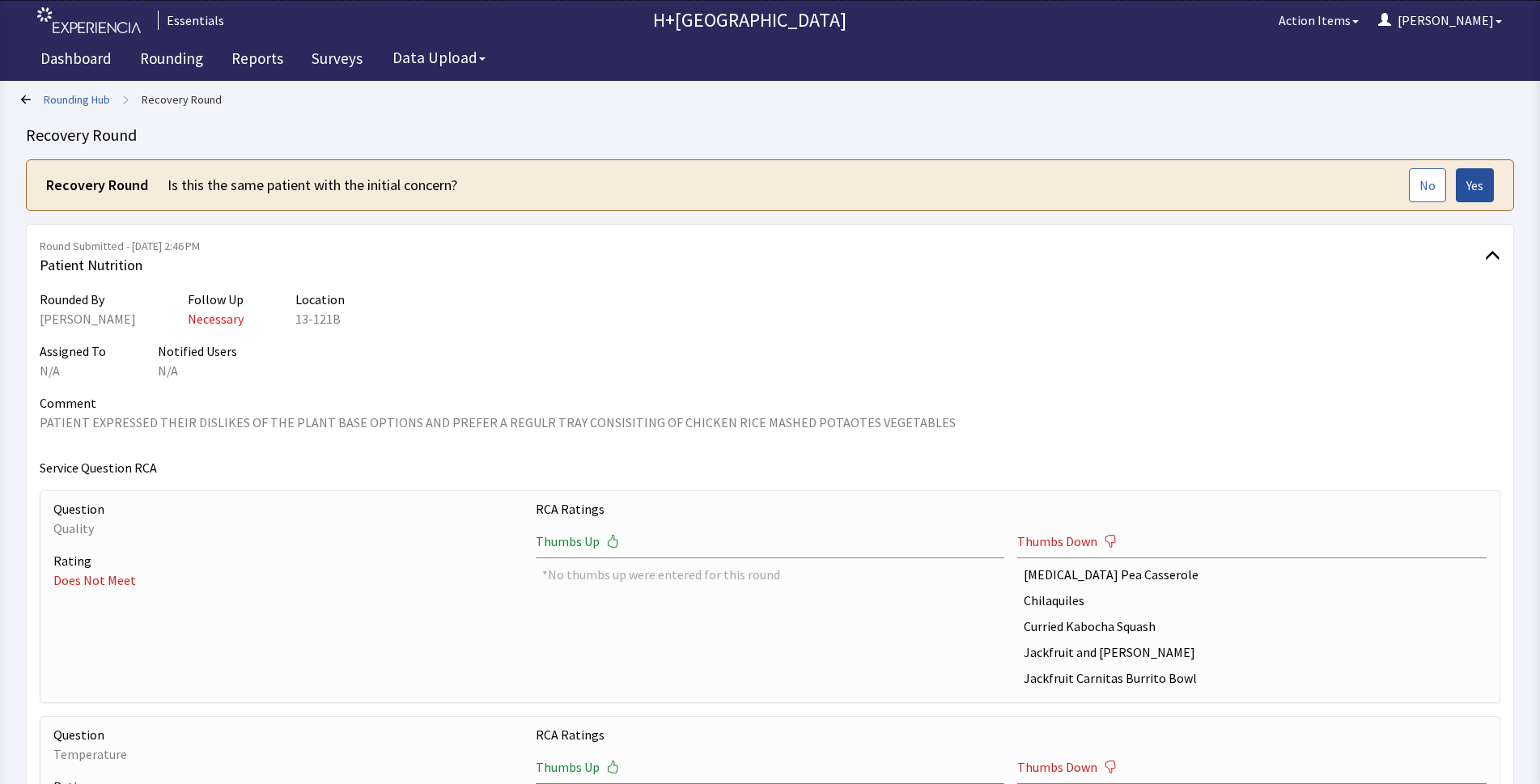
click at [1476, 183] on span "Yes" at bounding box center [1474, 185] width 17 height 19
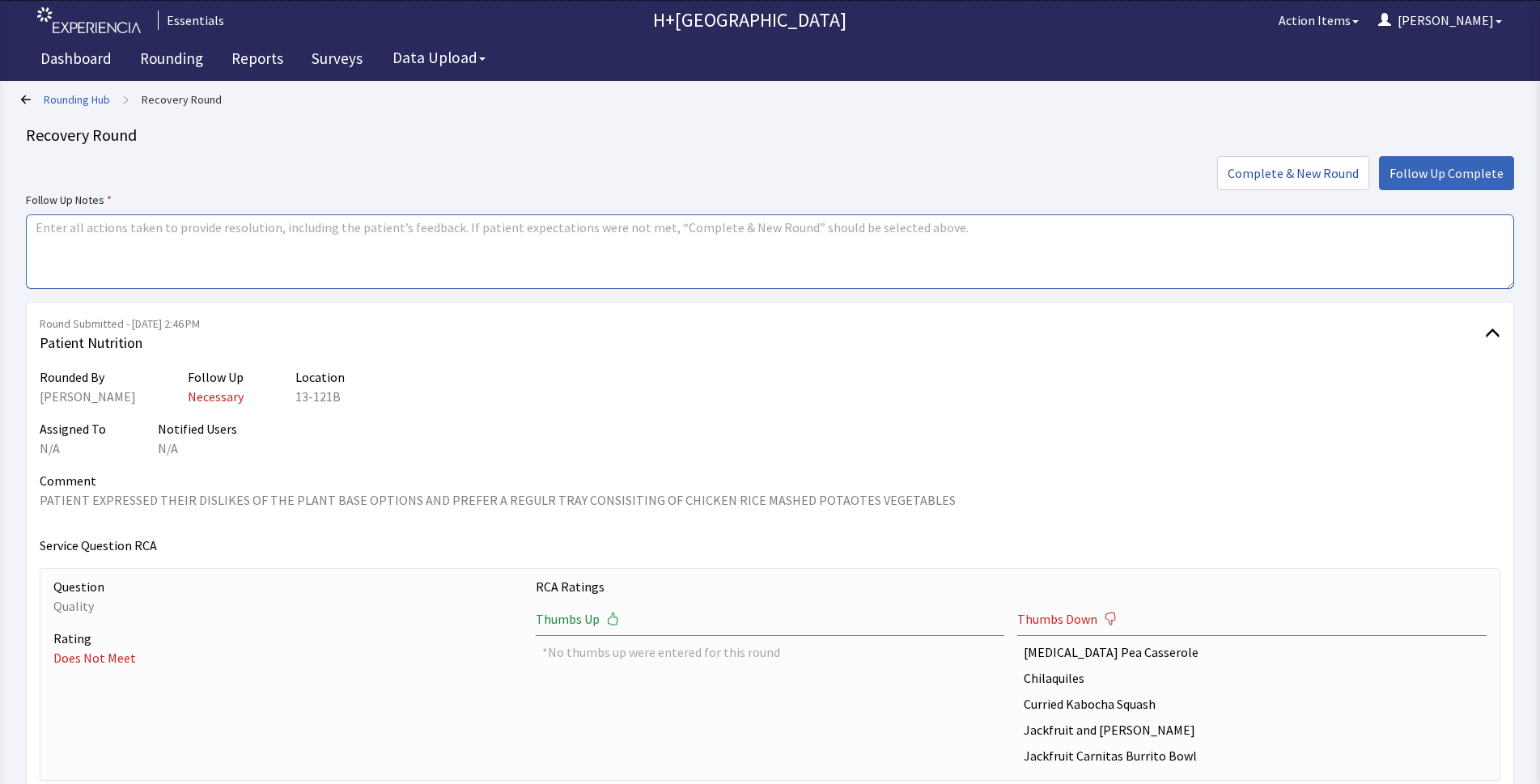
click at [275, 242] on textarea at bounding box center [770, 251] width 1488 height 74
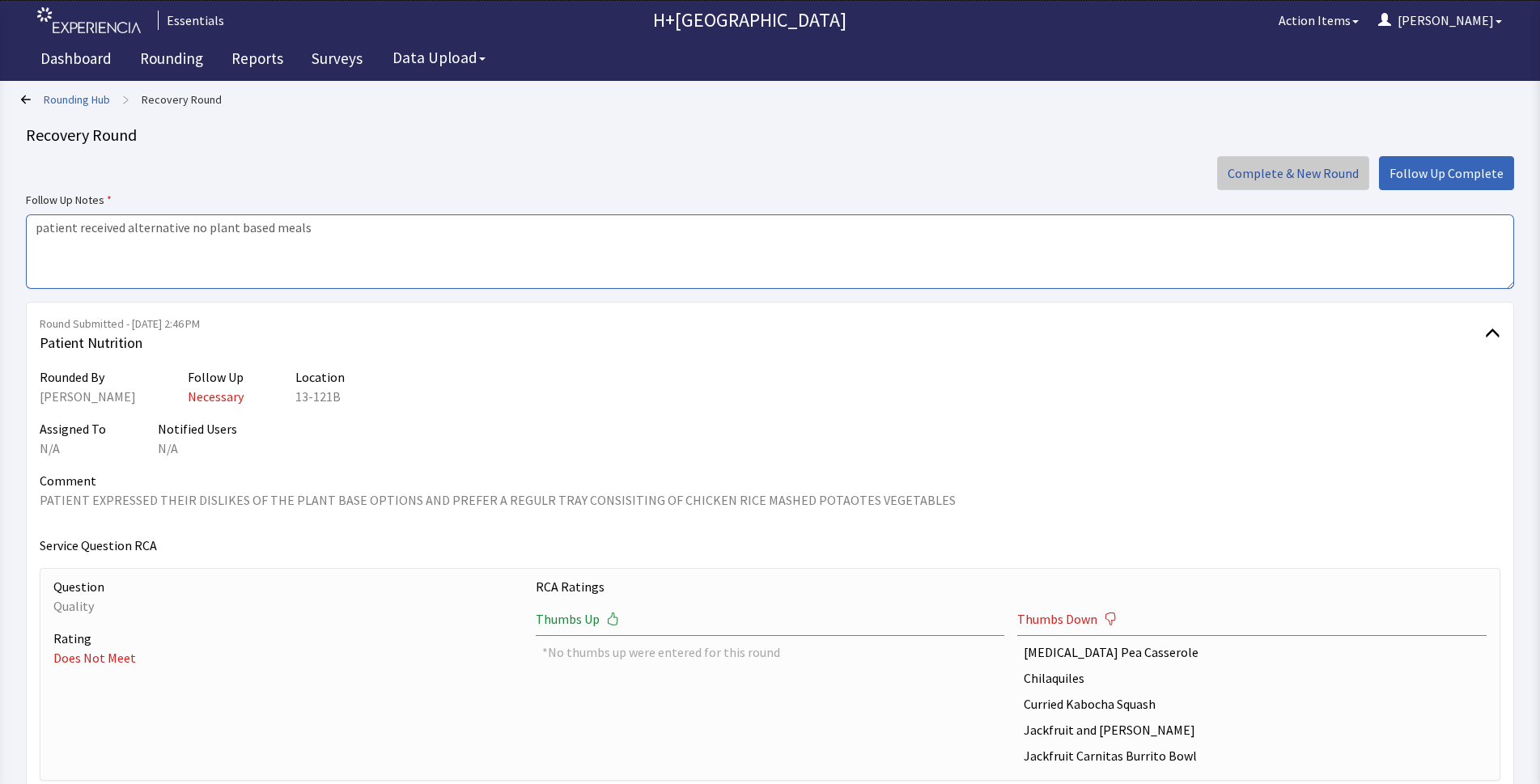
type textarea "patient received alternative no plant based meals"
click at [1286, 174] on span "Complete & New Round" at bounding box center [1293, 173] width 131 height 19
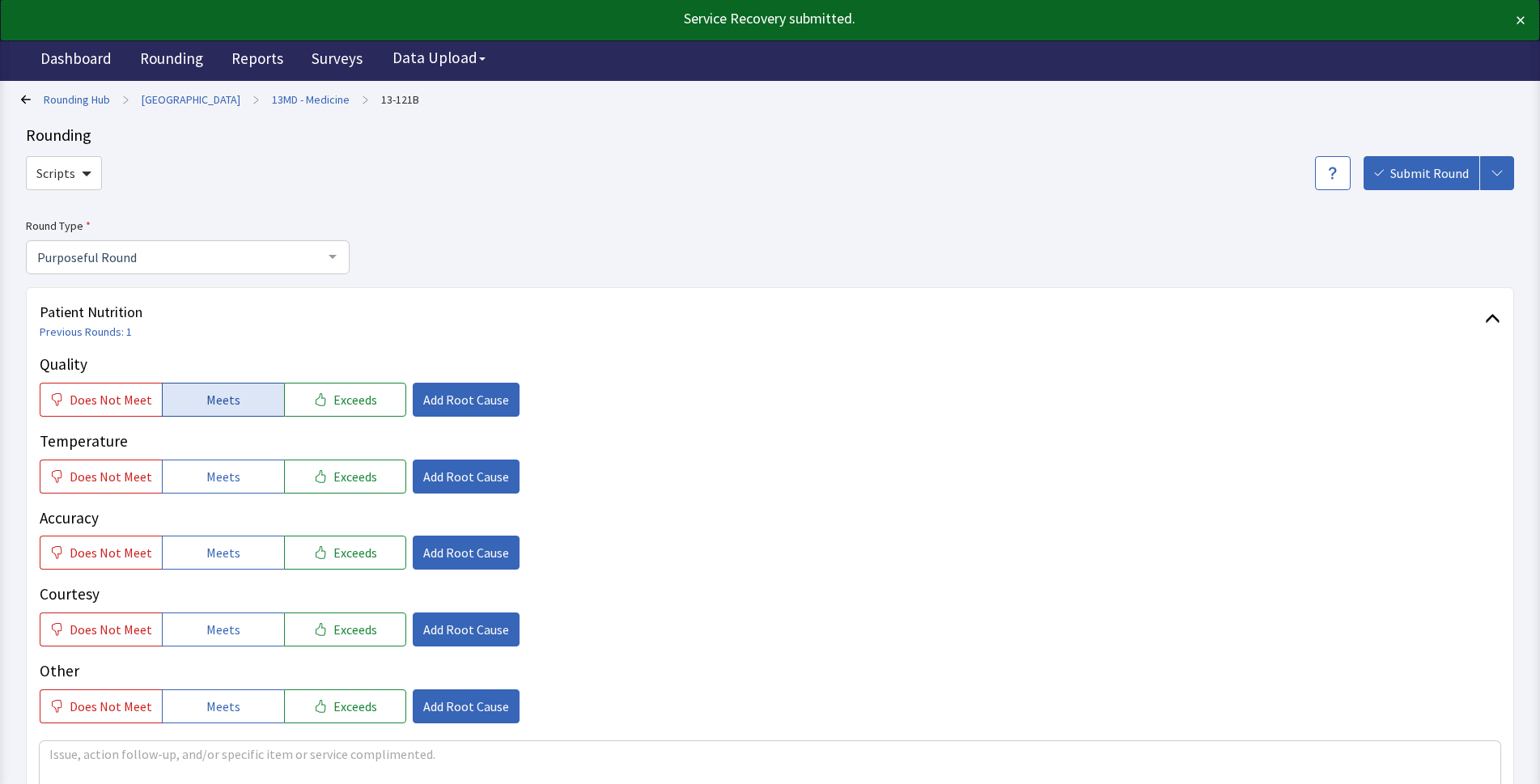
click at [248, 390] on button "Meets" at bounding box center [223, 399] width 123 height 34
click at [244, 466] on button "Meets" at bounding box center [223, 476] width 123 height 34
click at [226, 545] on span "Meets" at bounding box center [223, 552] width 34 height 19
click at [237, 636] on button "Meets" at bounding box center [223, 629] width 123 height 34
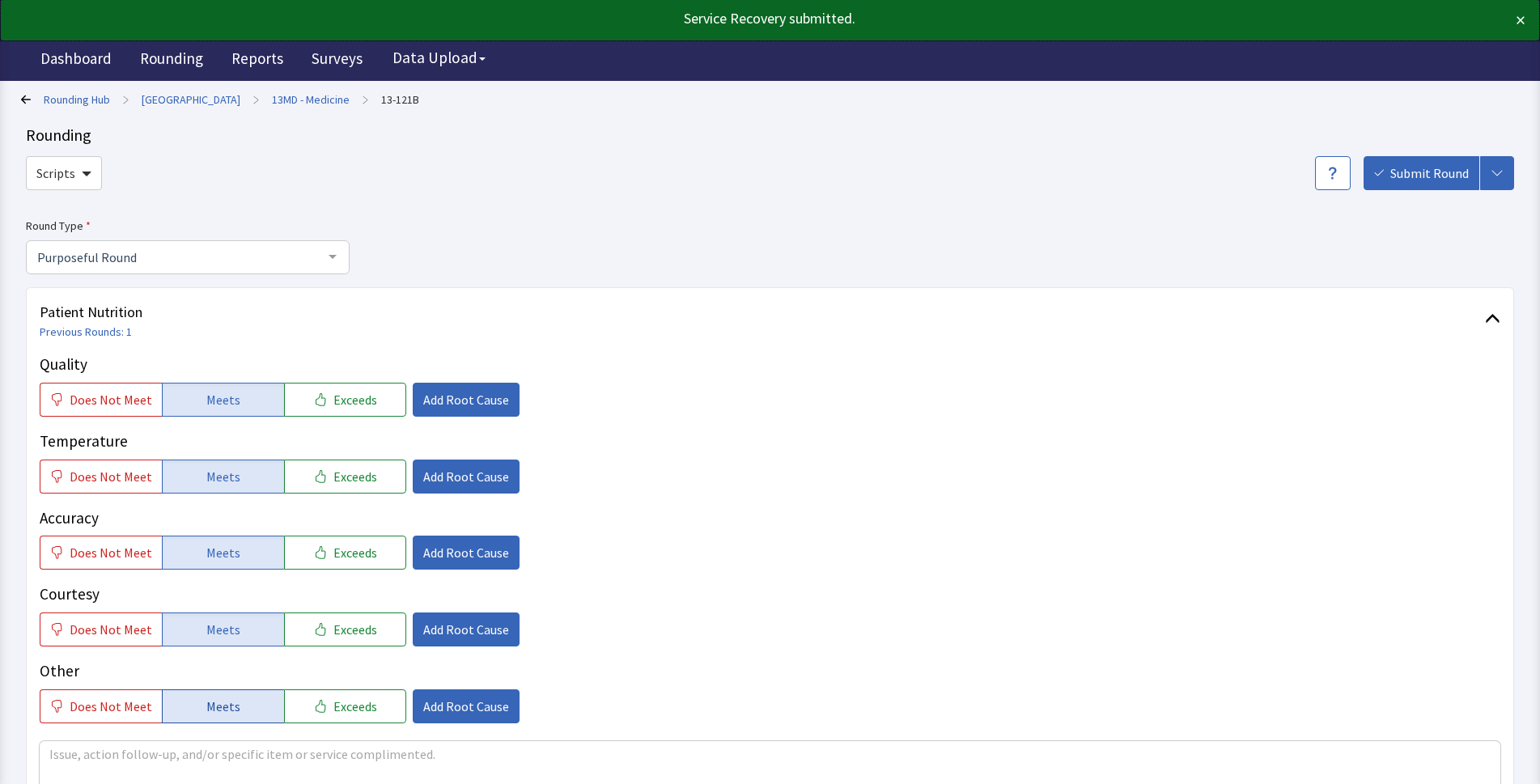
click at [235, 709] on button "Meets" at bounding box center [223, 706] width 123 height 34
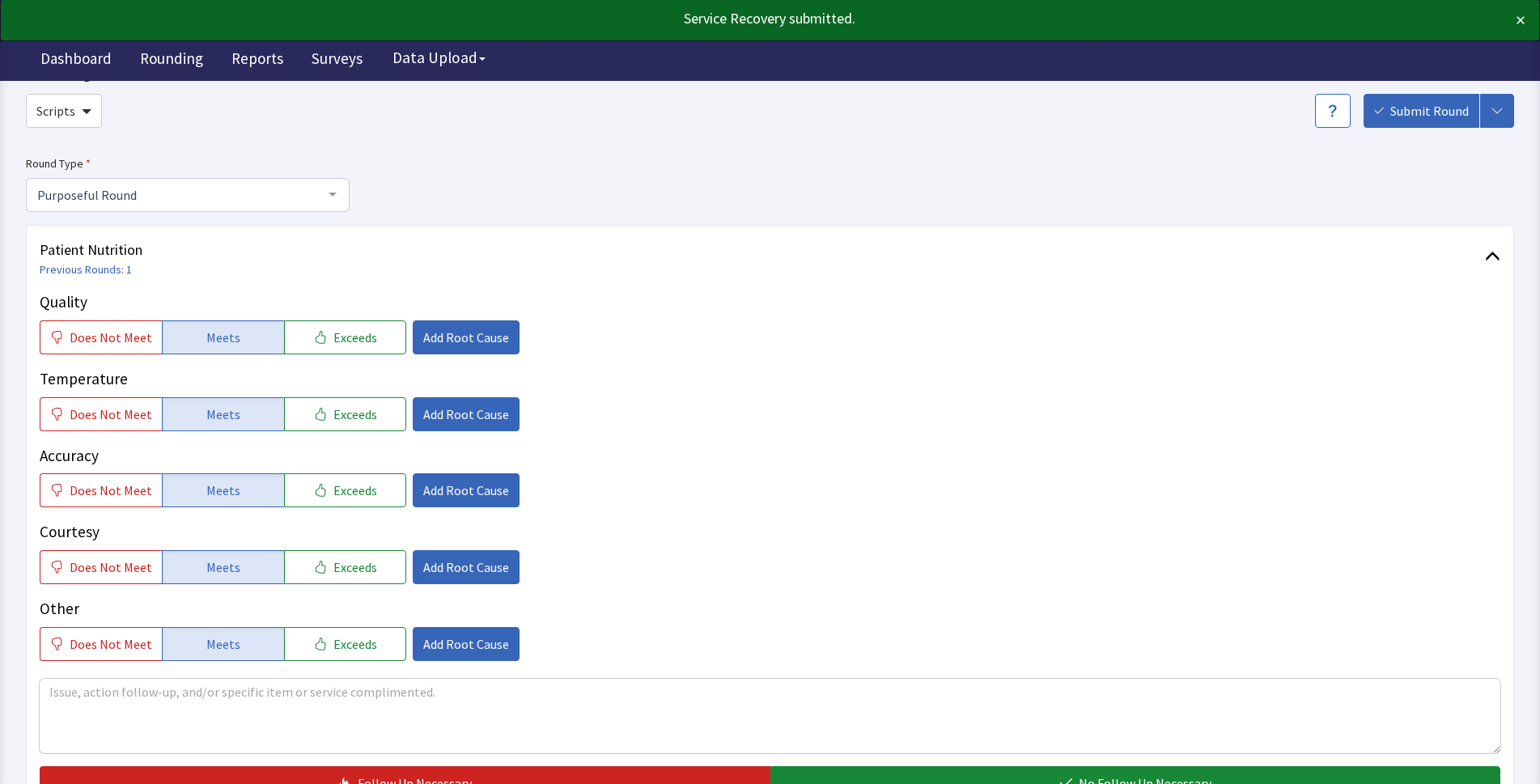
scroll to position [246, 0]
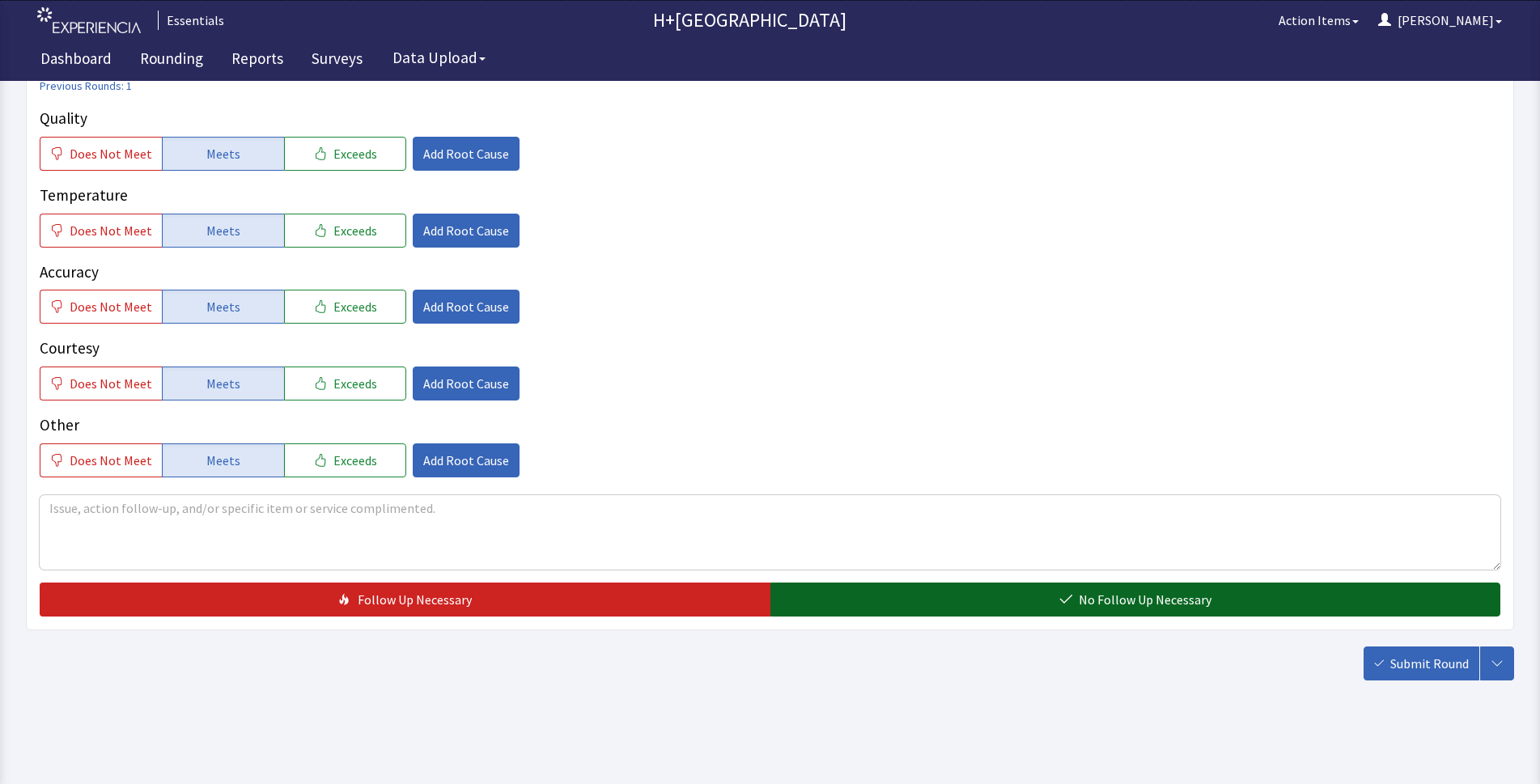
click at [1066, 601] on icon "button" at bounding box center [1065, 599] width 13 height 13
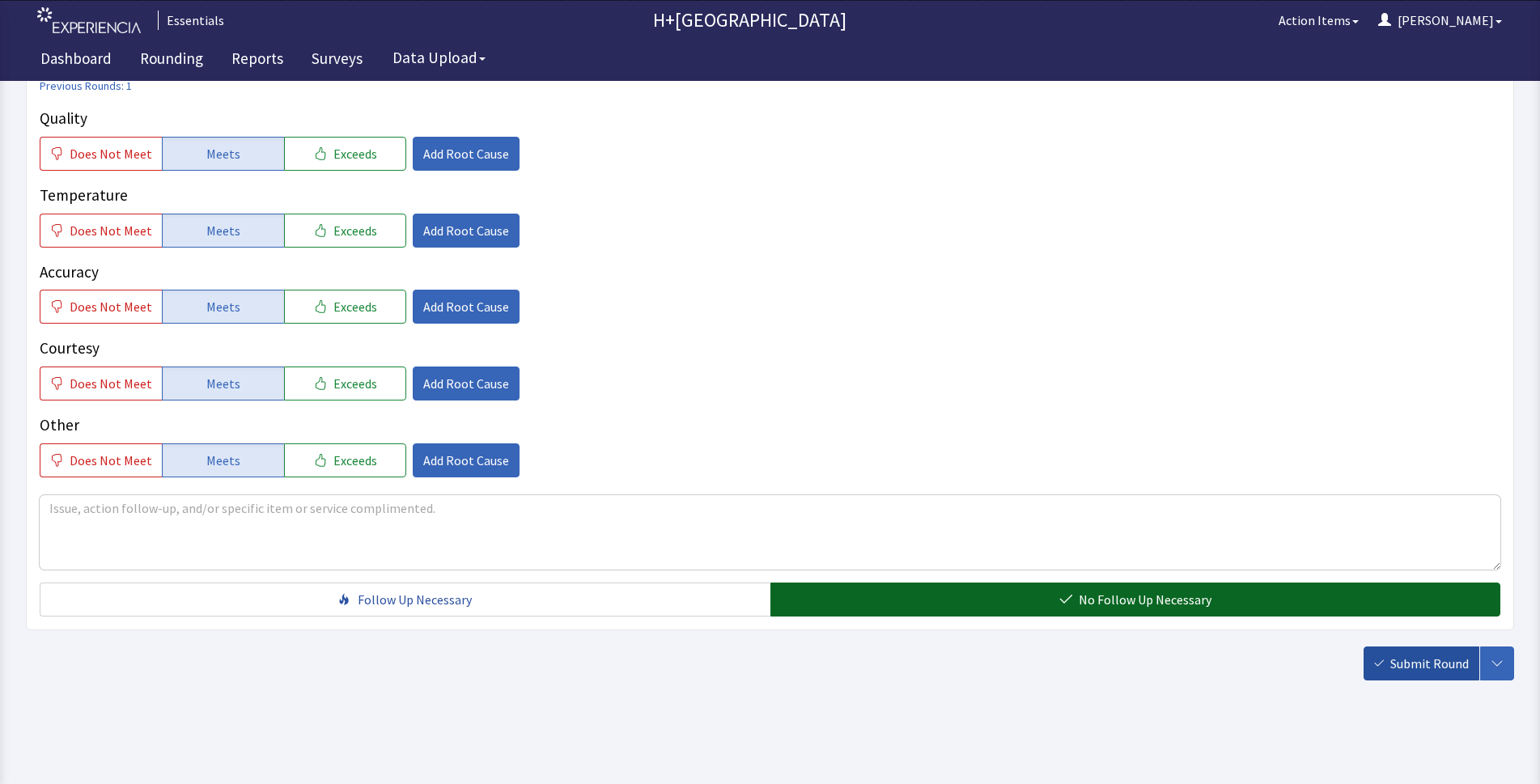
click at [1418, 659] on span "Submit Round" at bounding box center [1429, 663] width 78 height 19
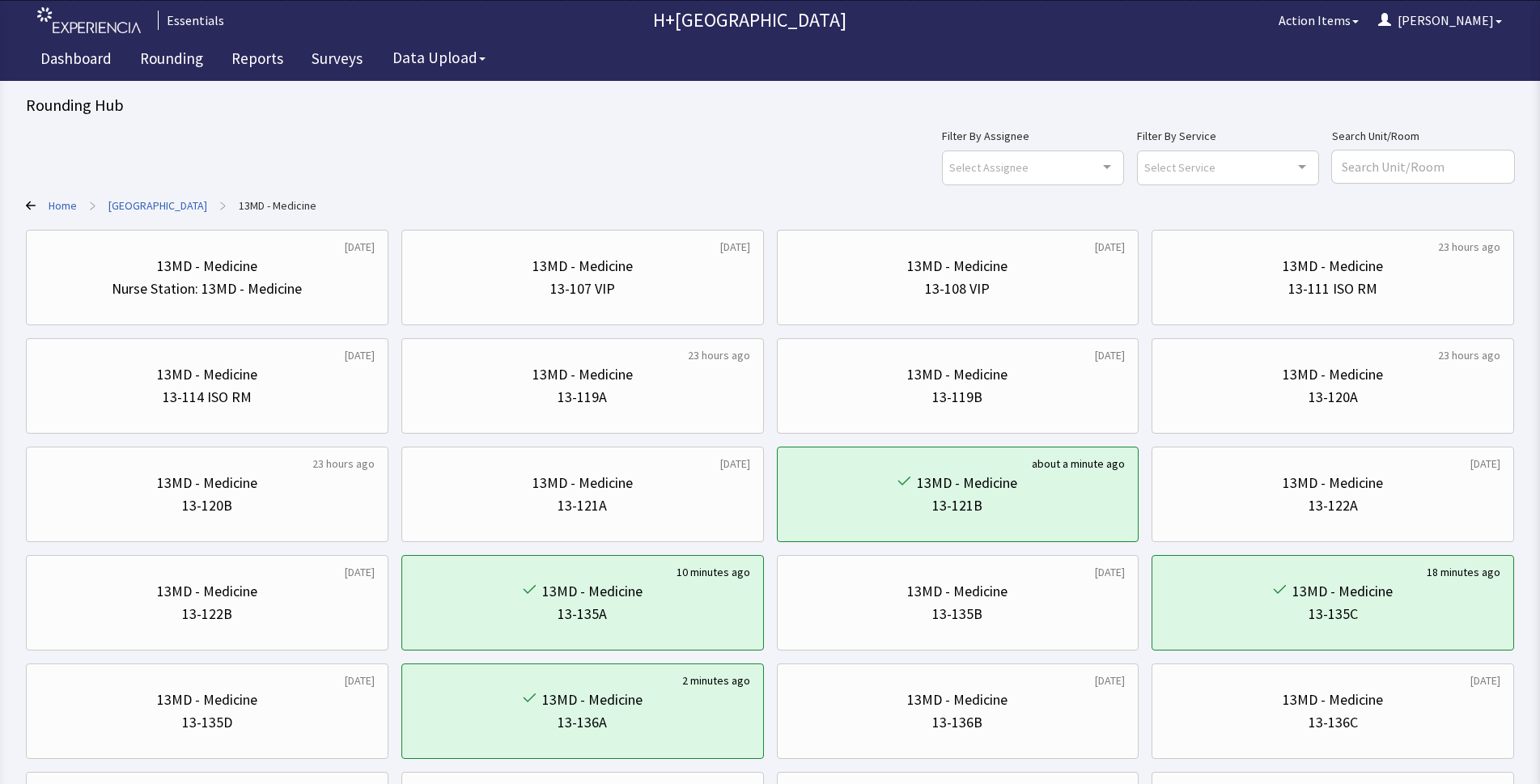
click at [56, 208] on link "Home" at bounding box center [62, 205] width 28 height 16
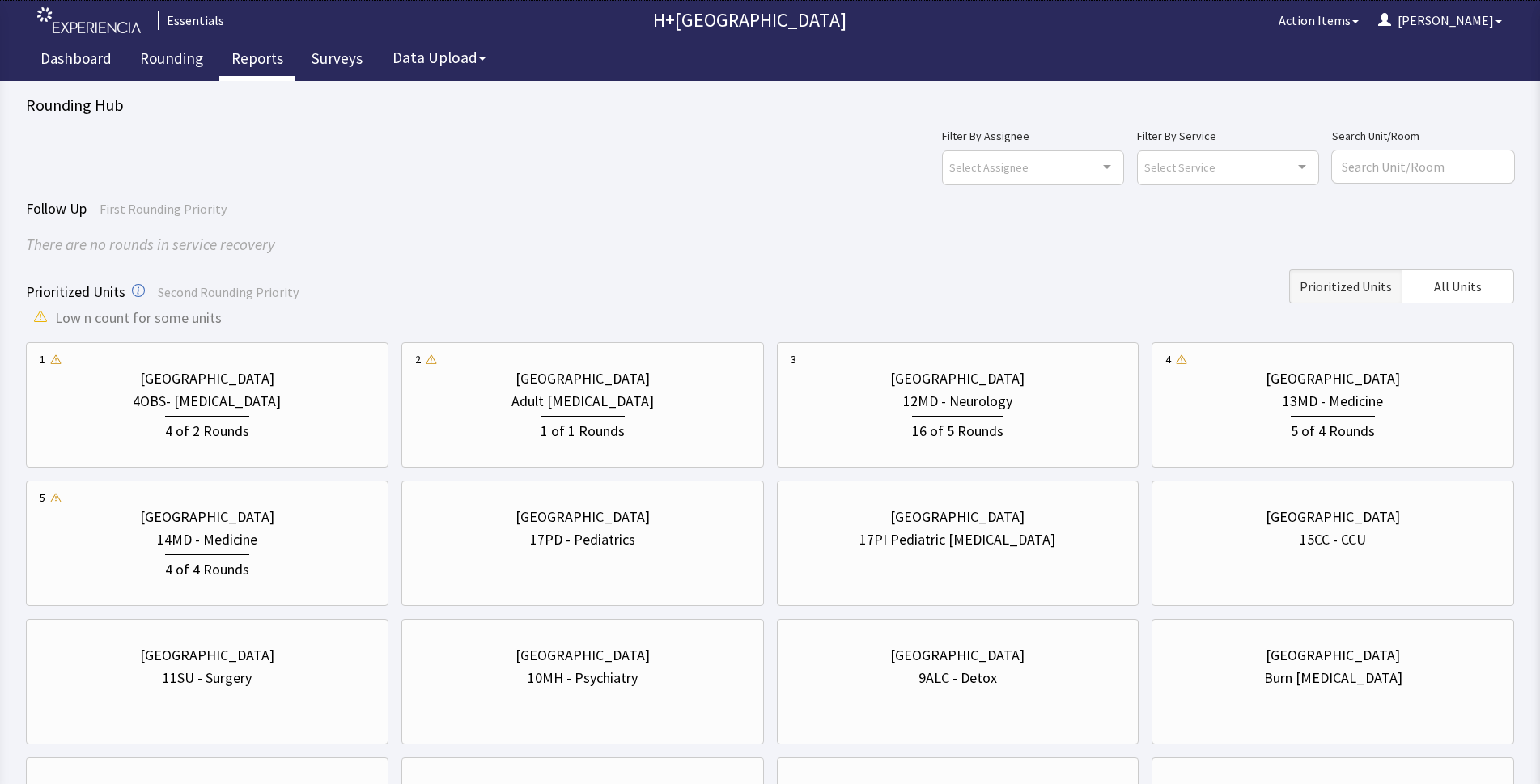
click at [254, 56] on link "Reports" at bounding box center [257, 61] width 76 height 41
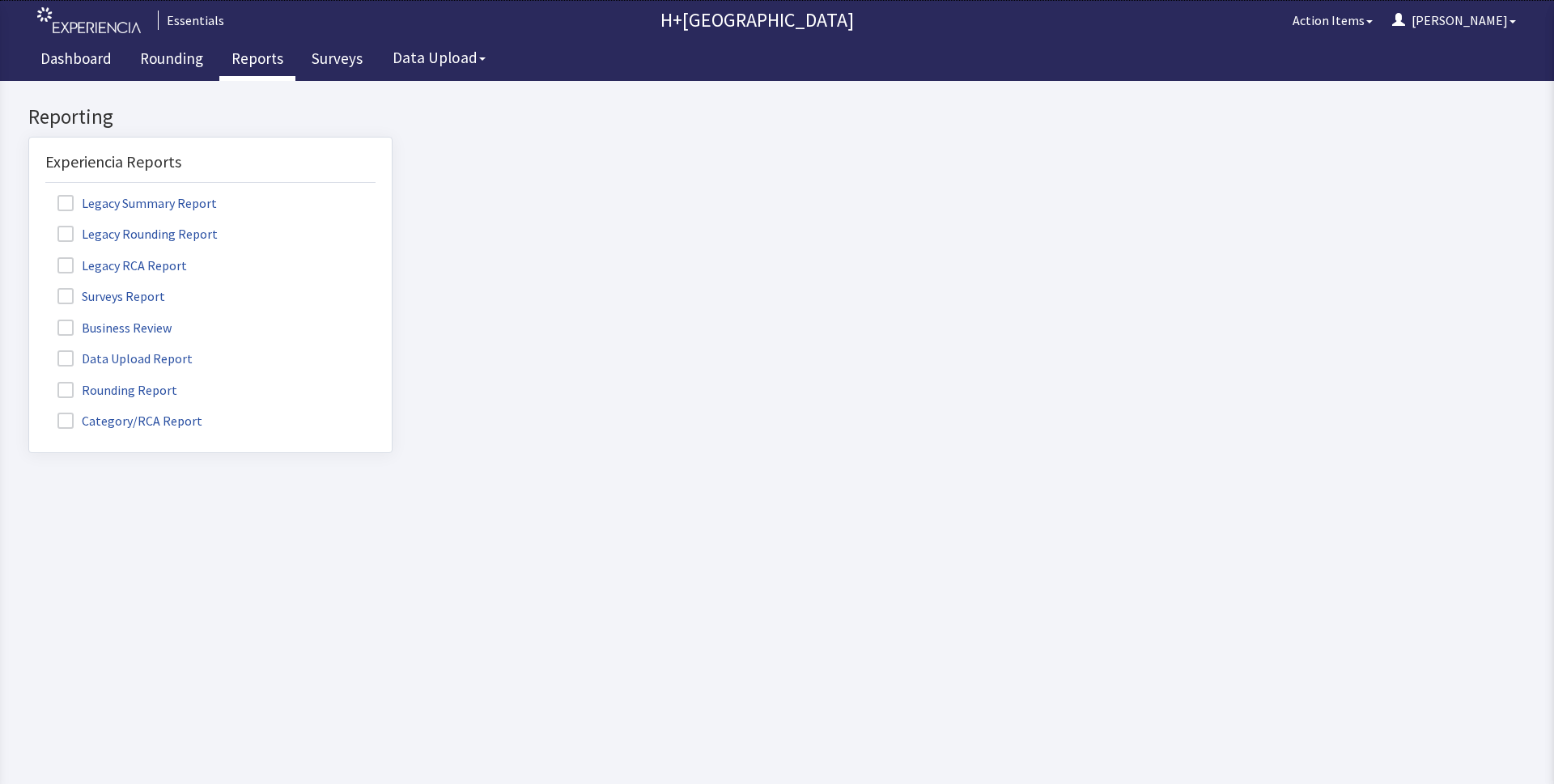
click at [65, 385] on span at bounding box center [65, 390] width 16 height 16
click at [29, 381] on input "Rounding Report" at bounding box center [29, 381] width 0 height 0
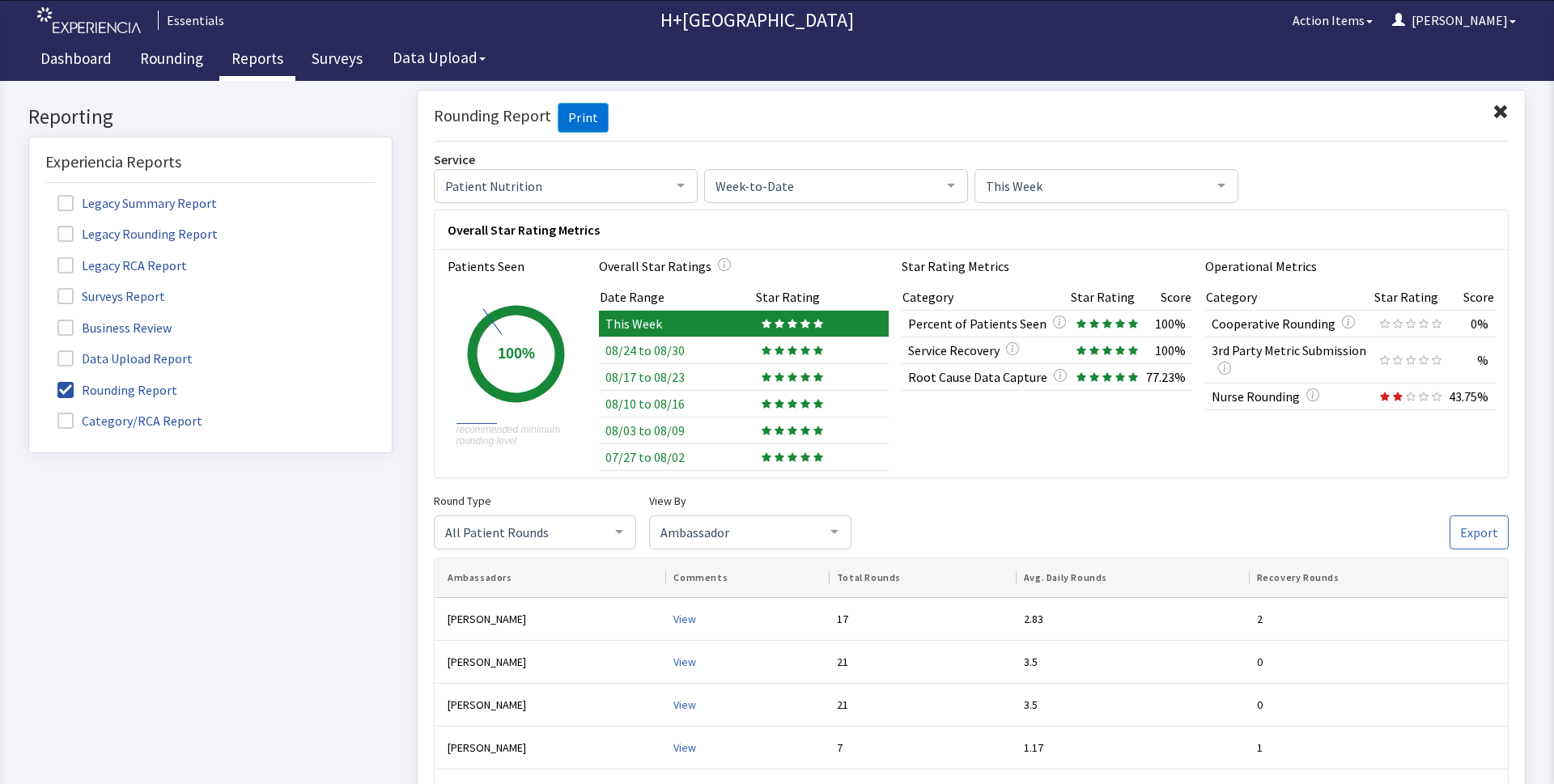
click at [772, 344] on td at bounding box center [822, 350] width 134 height 27
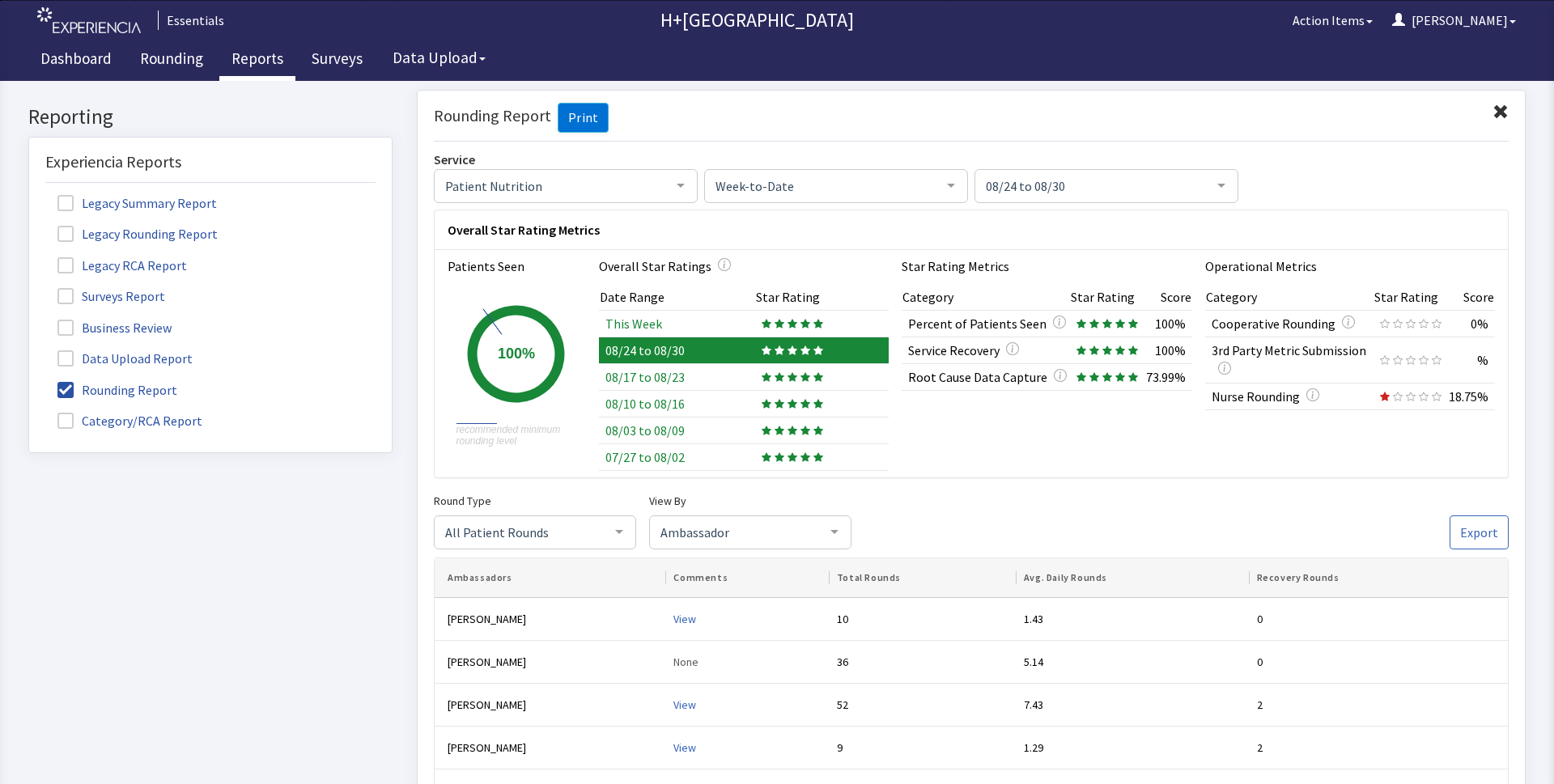
click at [764, 320] on icon at bounding box center [766, 322] width 10 height 10
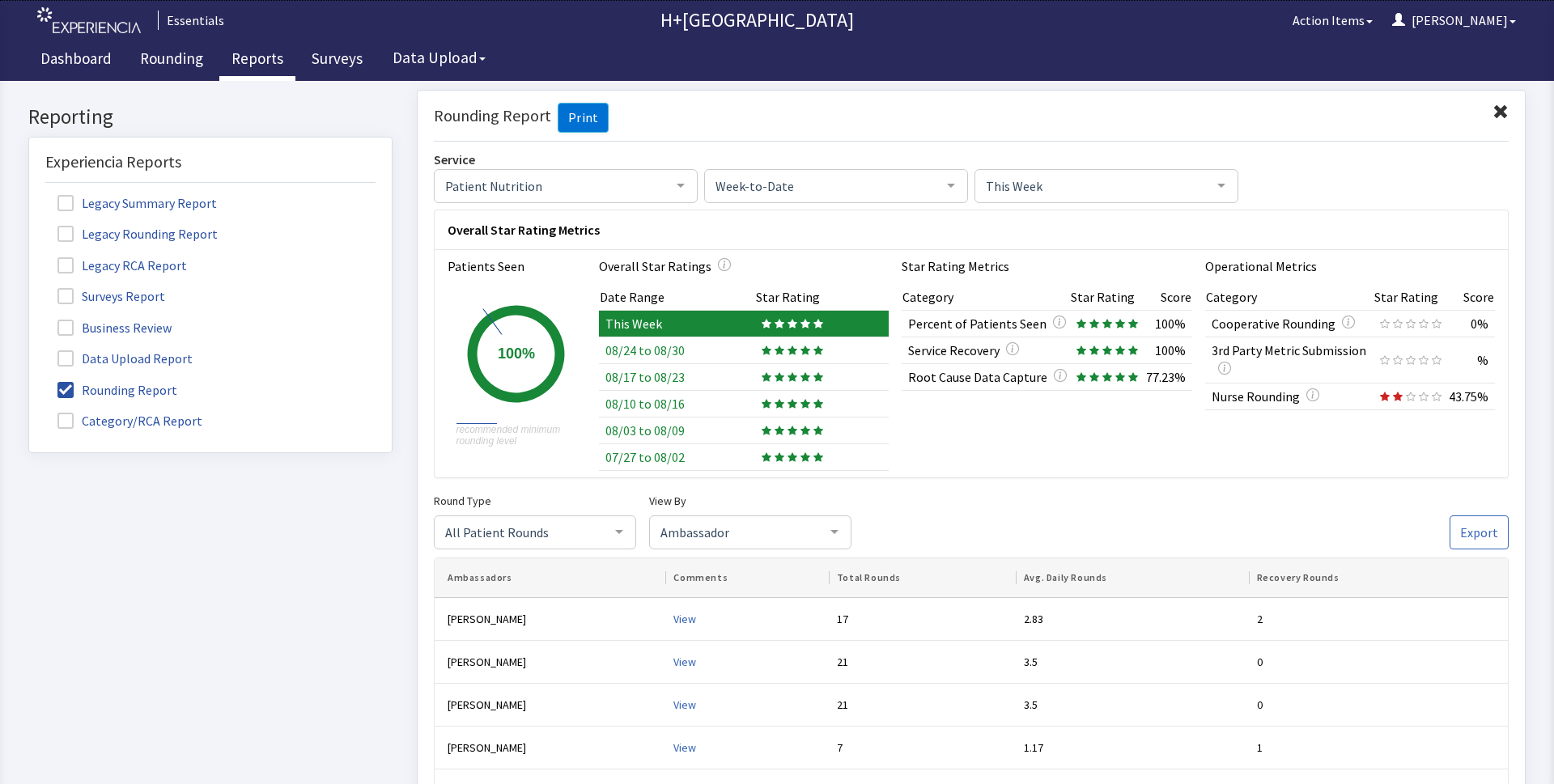
click at [792, 349] on div at bounding box center [792, 350] width 62 height 10
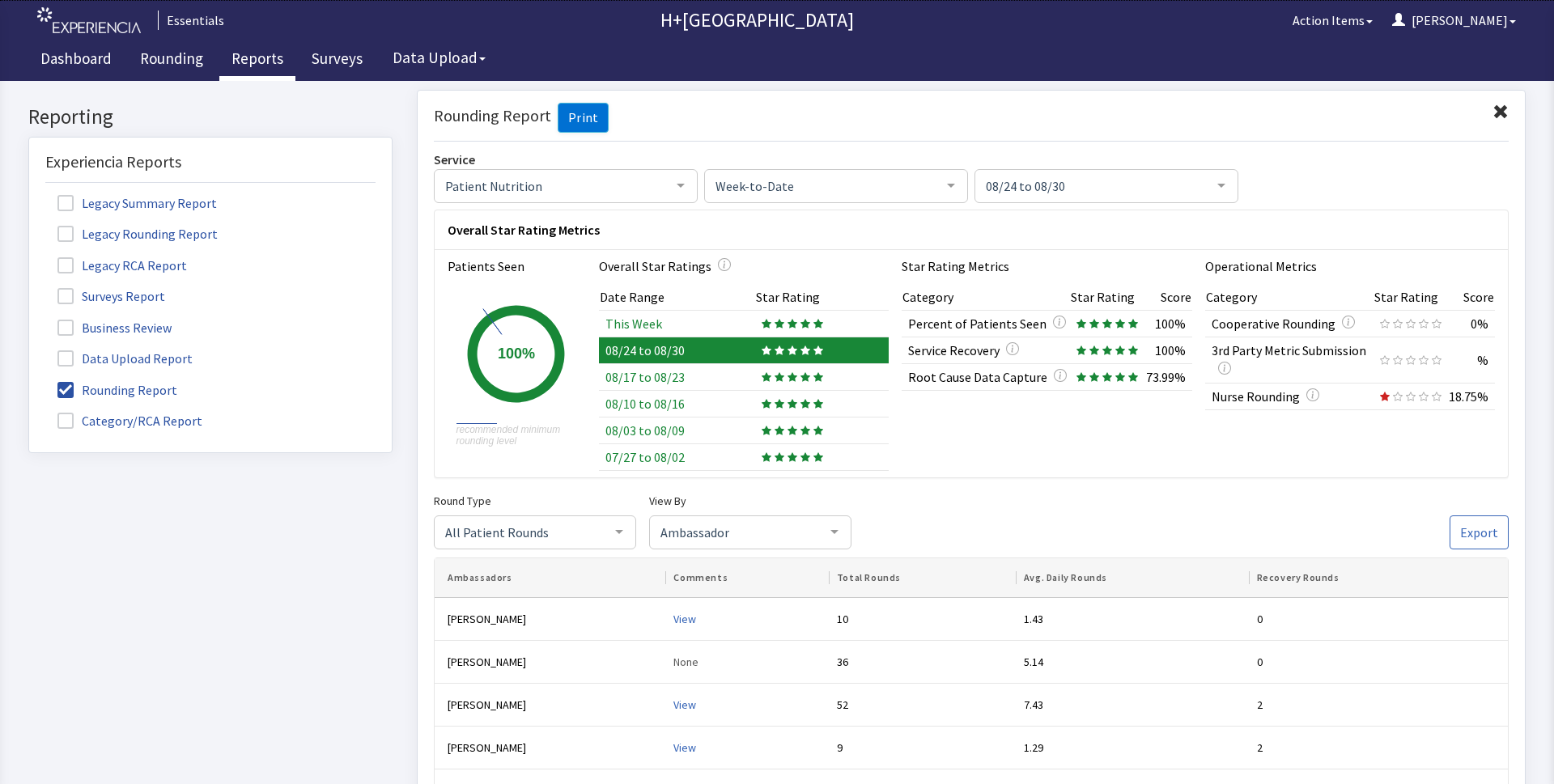
click at [1492, 107] on span at bounding box center [1500, 111] width 16 height 16
